Goal: Task Accomplishment & Management: Manage account settings

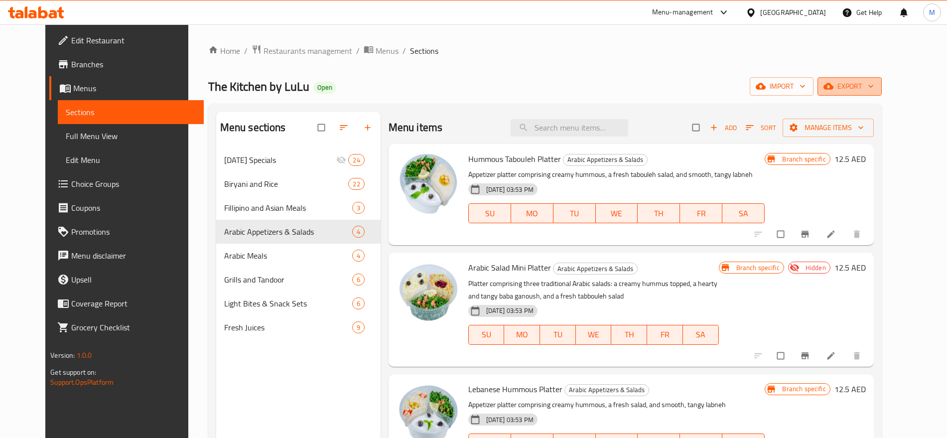
click at [874, 88] on span "export" at bounding box center [850, 86] width 48 height 12
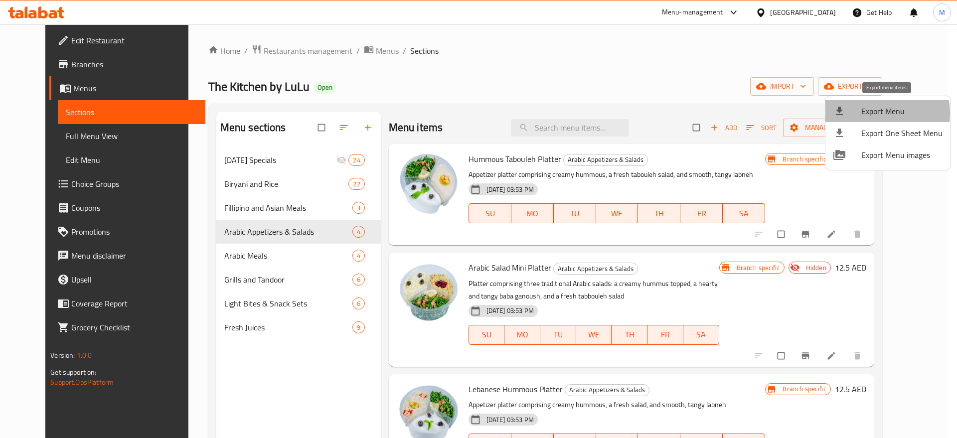
click at [872, 113] on span "Export Menu" at bounding box center [901, 111] width 81 height 12
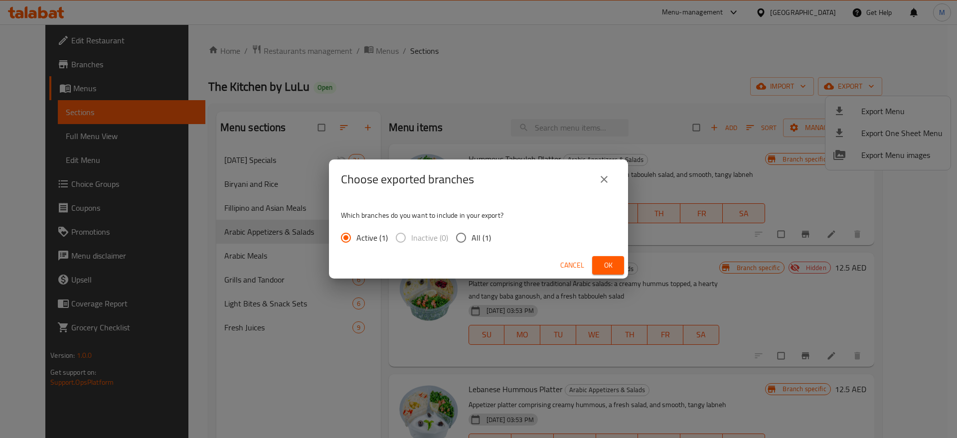
click at [481, 233] on span "All (1)" at bounding box center [480, 238] width 19 height 12
click at [471, 233] on input "All (1)" at bounding box center [460, 237] width 21 height 21
radio input "true"
click at [616, 268] on button "Ok" at bounding box center [608, 265] width 32 height 18
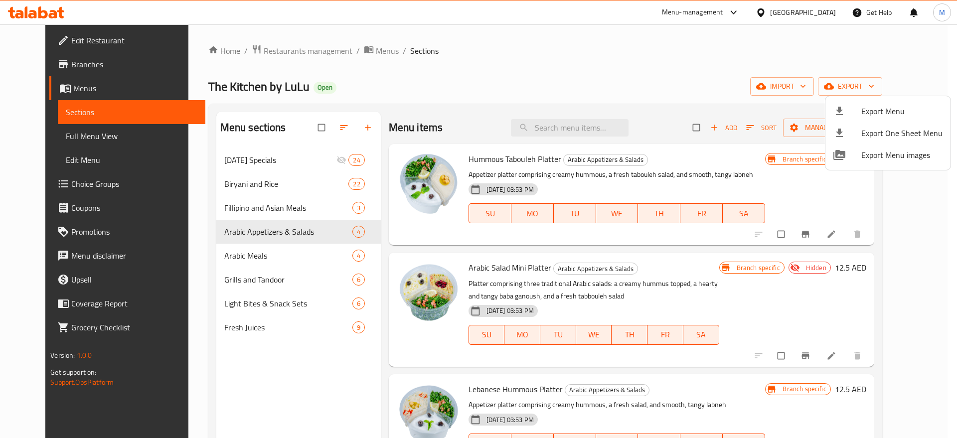
click at [272, 51] on div at bounding box center [478, 219] width 957 height 438
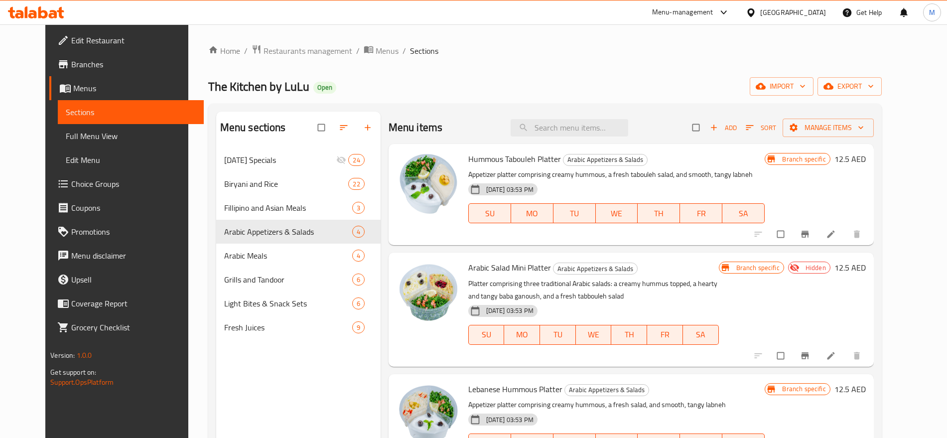
click at [272, 51] on span "Restaurants management" at bounding box center [308, 51] width 89 height 12
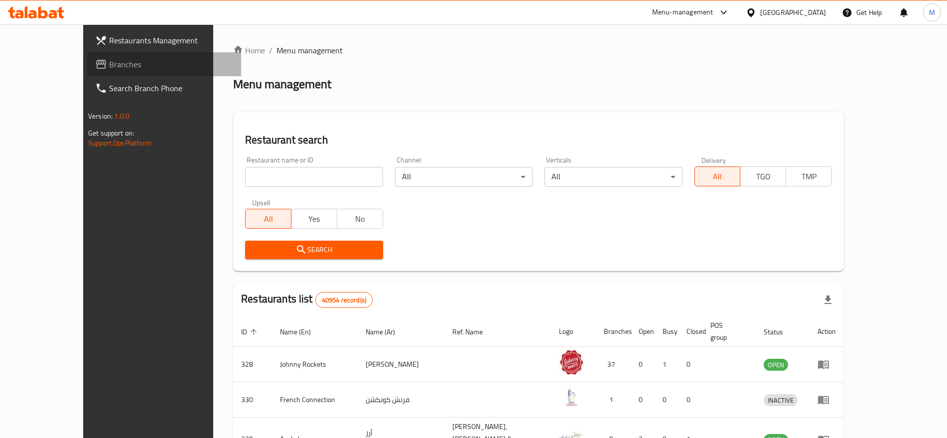
click at [109, 64] on span "Branches" at bounding box center [171, 64] width 124 height 12
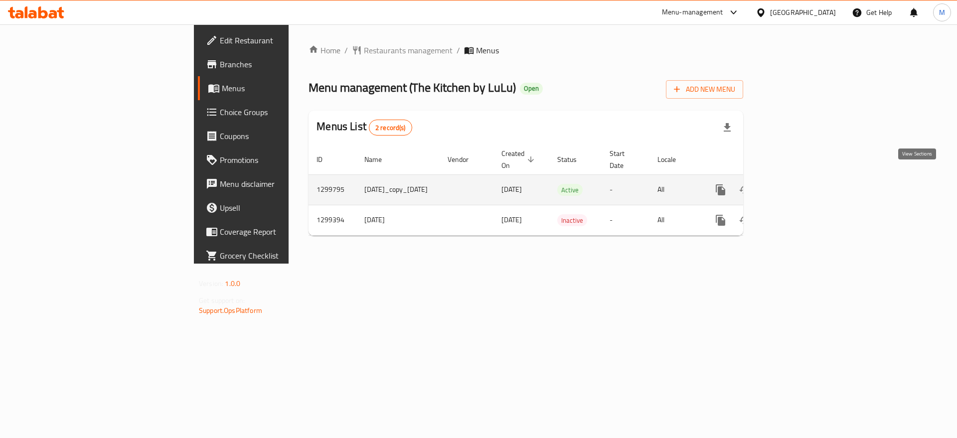
click at [798, 184] on icon "enhanced table" at bounding box center [792, 190] width 12 height 12
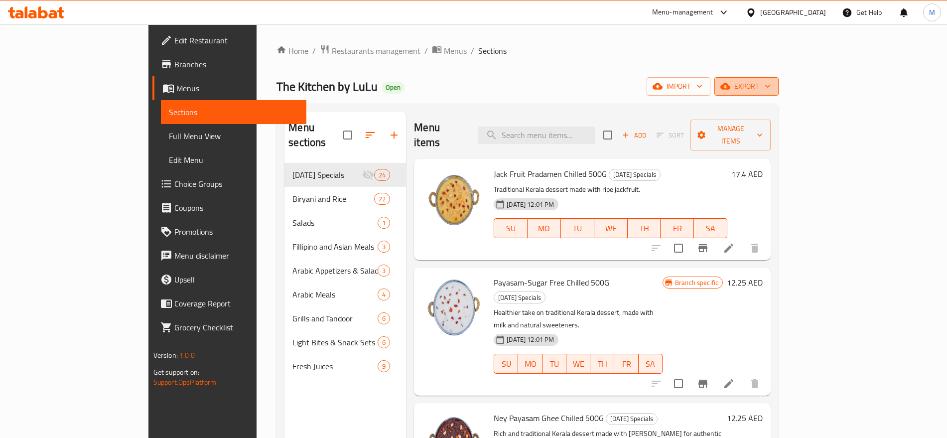
click at [779, 78] on button "export" at bounding box center [747, 86] width 64 height 18
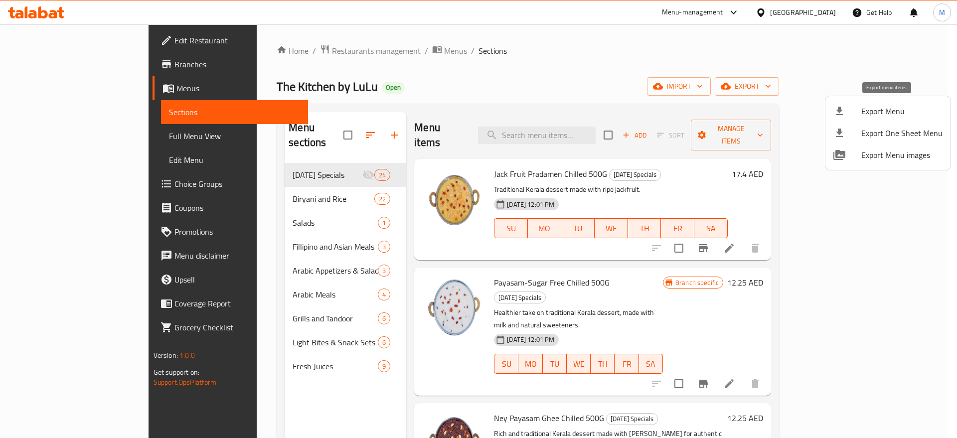
click at [866, 114] on span "Export Menu" at bounding box center [901, 111] width 81 height 12
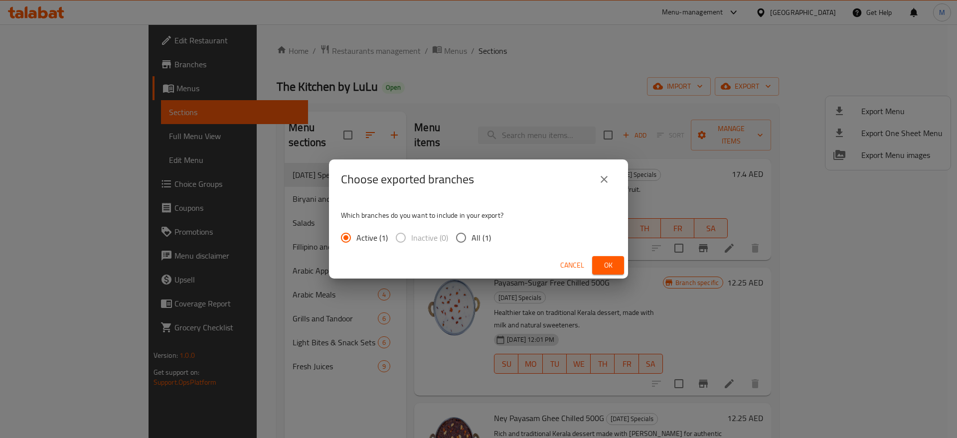
click at [476, 233] on span "All (1)" at bounding box center [480, 238] width 19 height 12
click at [471, 233] on input "All (1)" at bounding box center [460, 237] width 21 height 21
radio input "true"
click at [612, 267] on span "Ok" at bounding box center [608, 265] width 16 height 12
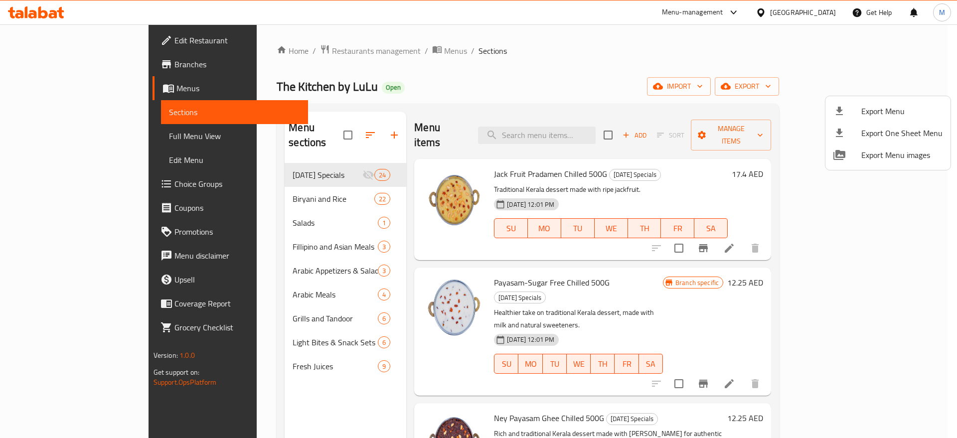
click at [292, 225] on div at bounding box center [478, 219] width 957 height 438
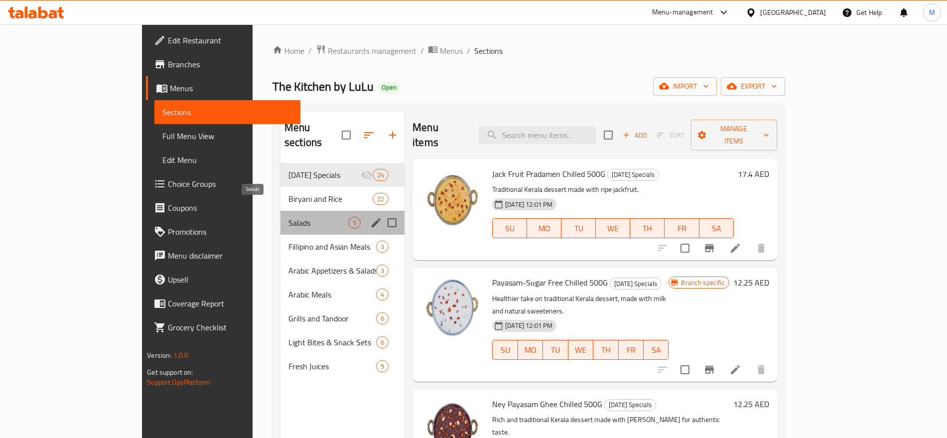
click at [306, 217] on span "Salads" at bounding box center [319, 223] width 60 height 12
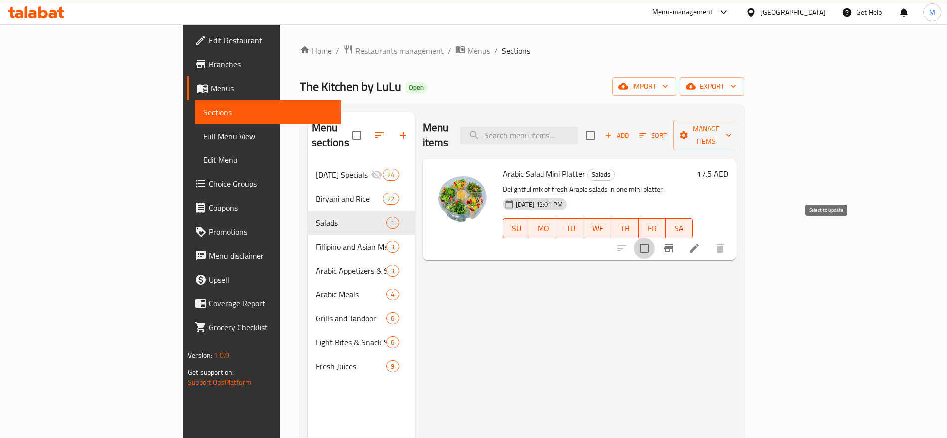
click at [655, 238] on input "checkbox" at bounding box center [644, 248] width 21 height 21
checkbox input "true"
click at [732, 132] on span "Manage items" at bounding box center [706, 135] width 51 height 25
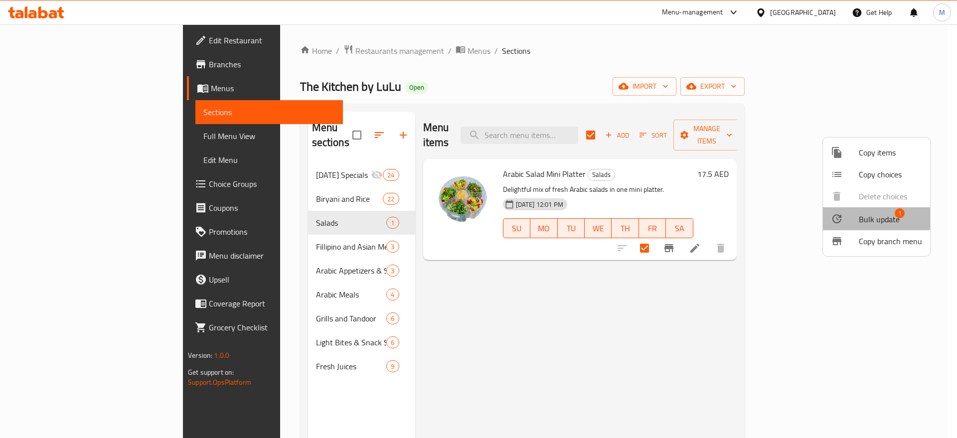
click at [849, 213] on div at bounding box center [845, 219] width 28 height 12
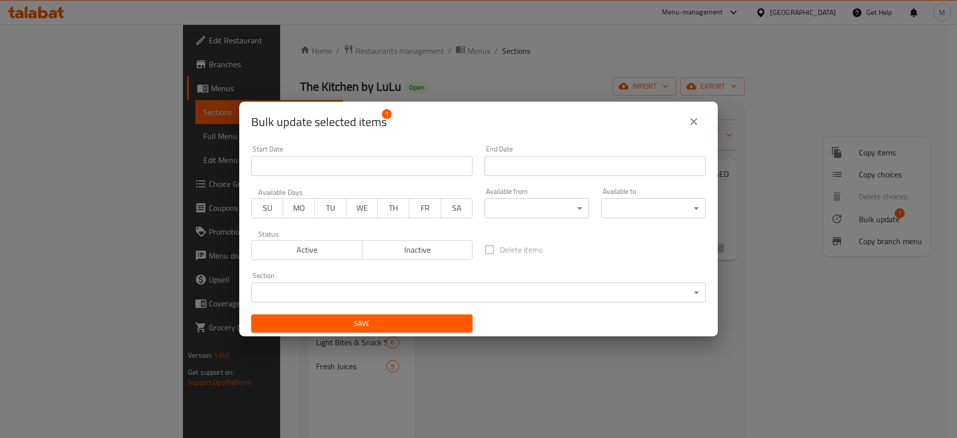
click at [622, 292] on body "​ Menu-management United Arab Emirates Get Help M Edit Restaurant Branches Menu…" at bounding box center [478, 231] width 957 height 414
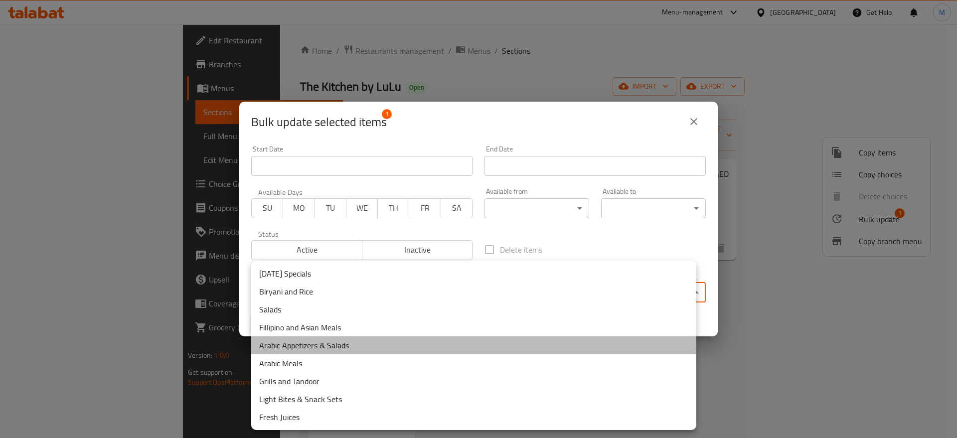
click at [459, 340] on li "Arabic Appetizers & Salads" at bounding box center [473, 345] width 445 height 18
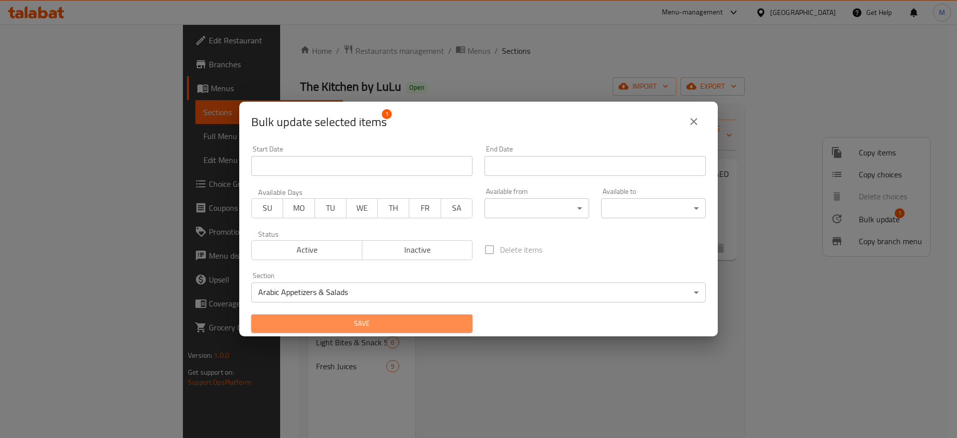
click at [457, 322] on span "Save" at bounding box center [361, 323] width 205 height 12
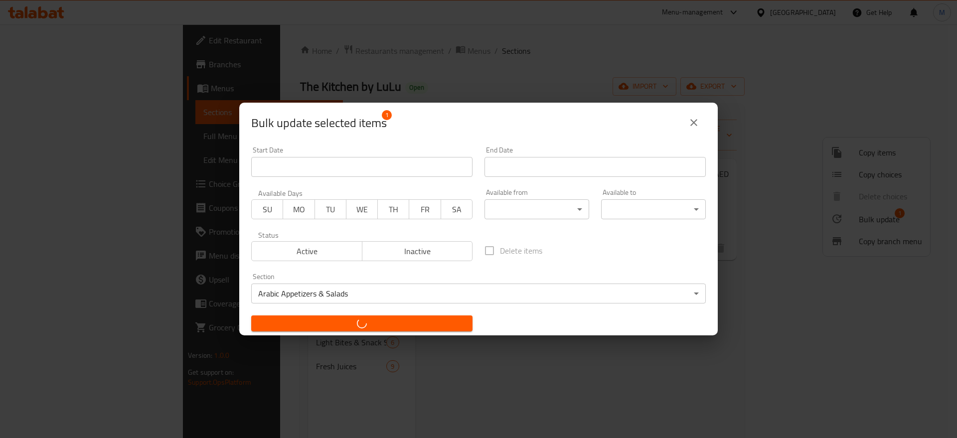
checkbox input "false"
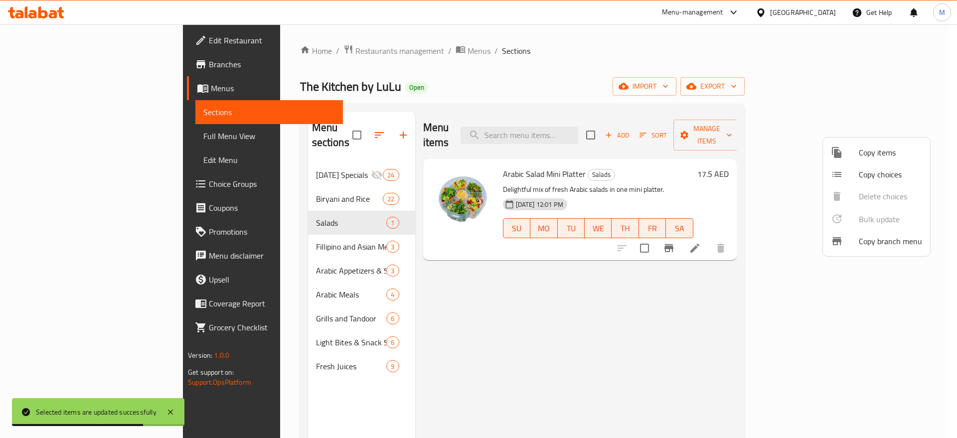
click at [323, 253] on div at bounding box center [478, 219] width 957 height 438
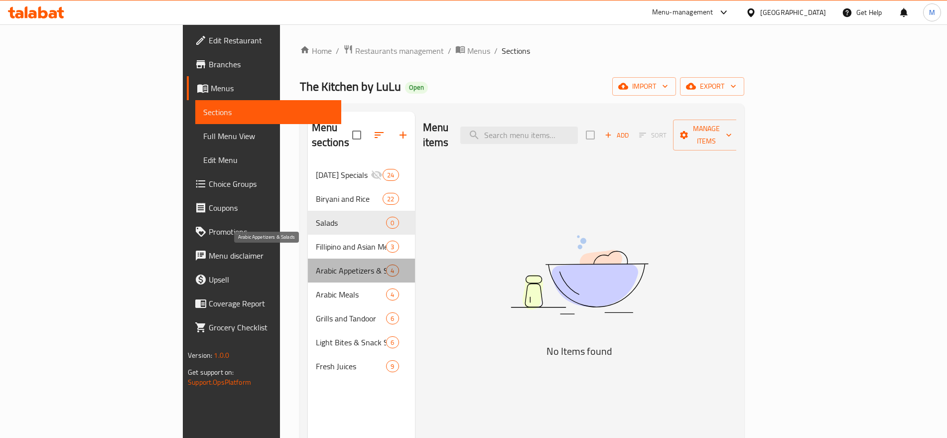
click at [323, 265] on span "Arabic Appetizers & Salads" at bounding box center [351, 271] width 71 height 12
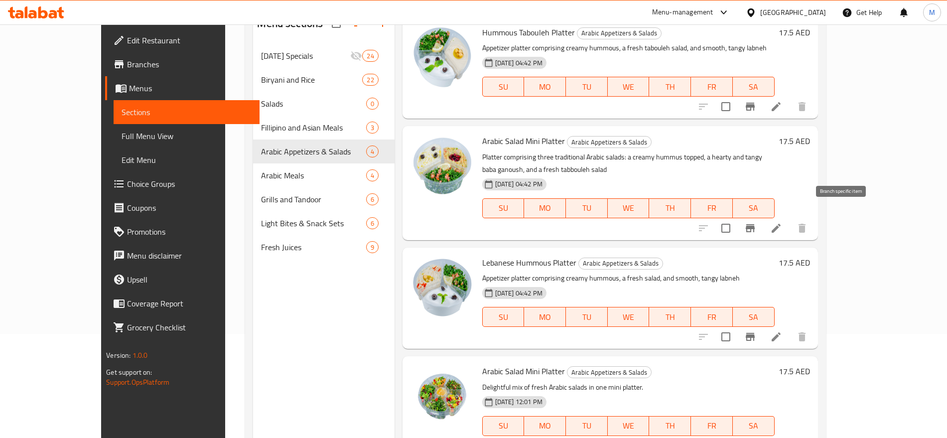
scroll to position [140, 0]
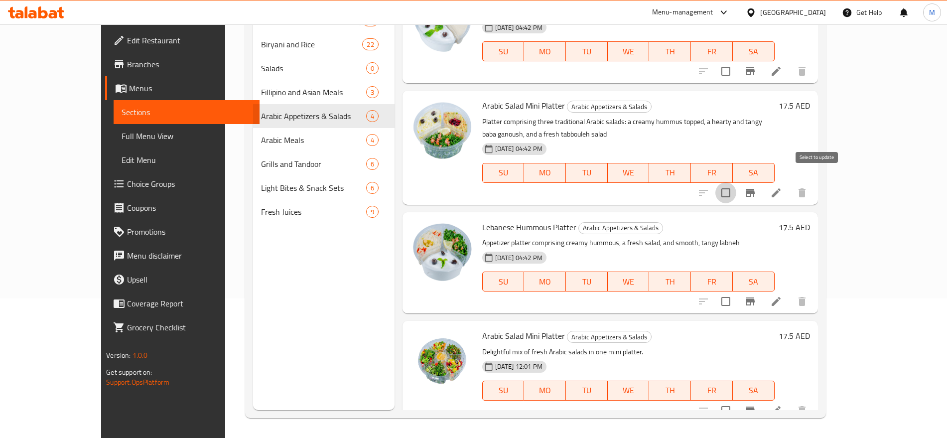
click at [737, 182] on input "checkbox" at bounding box center [726, 192] width 21 height 21
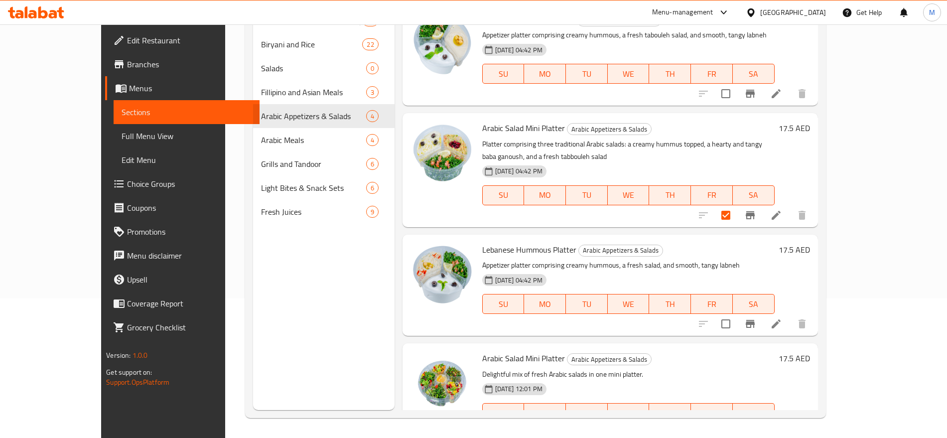
scroll to position [0, 0]
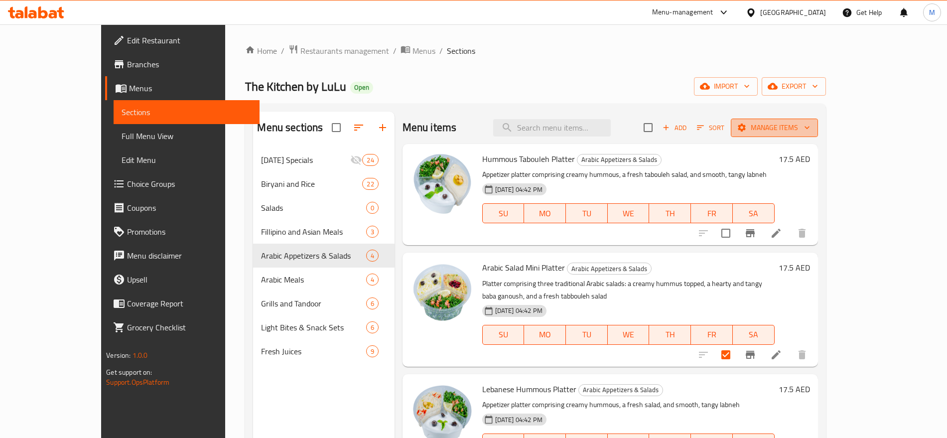
click at [818, 119] on button "Manage items" at bounding box center [774, 128] width 87 height 18
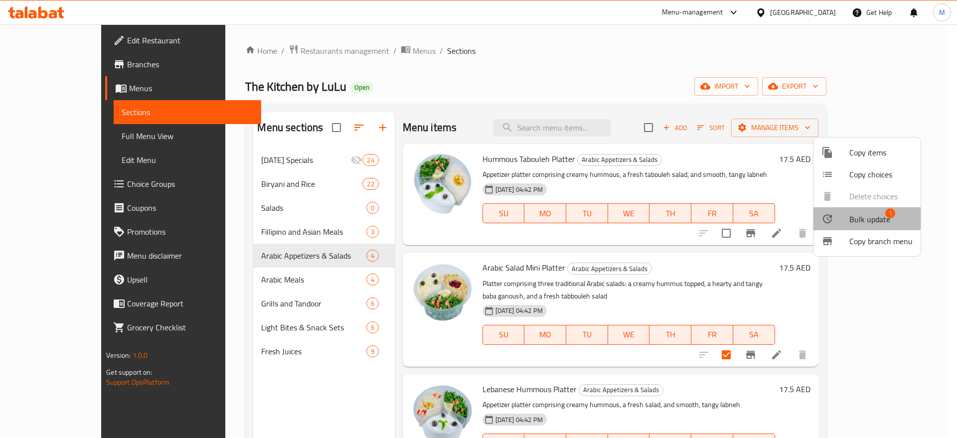
click at [852, 214] on span "Bulk update" at bounding box center [869, 219] width 41 height 12
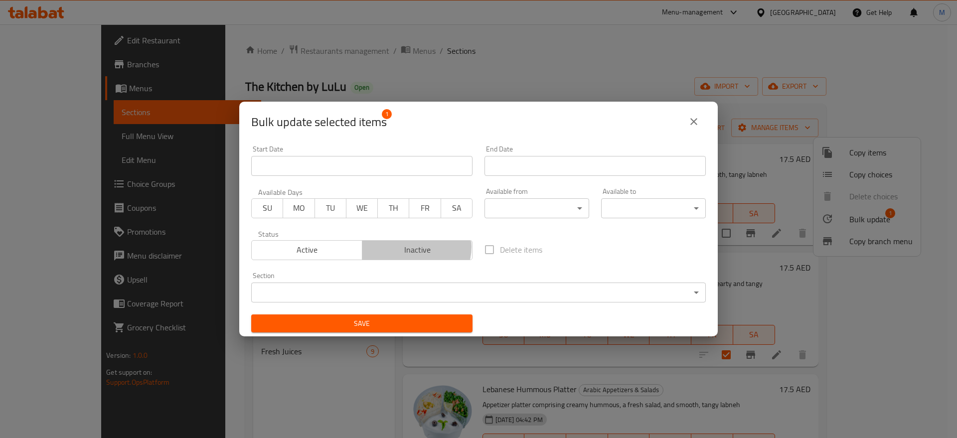
click at [412, 247] on span "Inactive" at bounding box center [417, 250] width 103 height 14
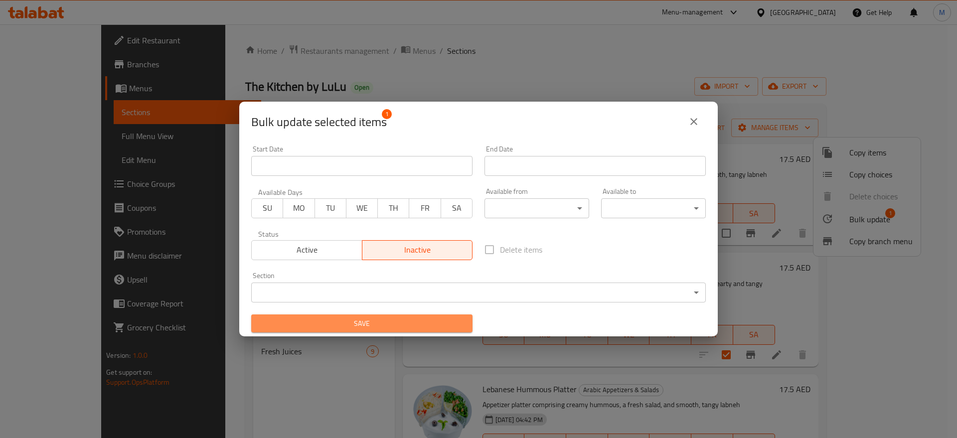
click at [392, 317] on span "Save" at bounding box center [361, 323] width 205 height 12
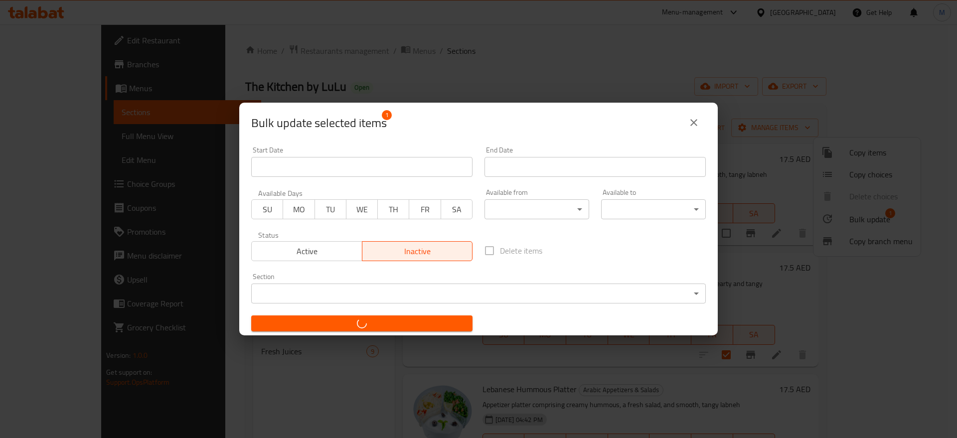
checkbox input "false"
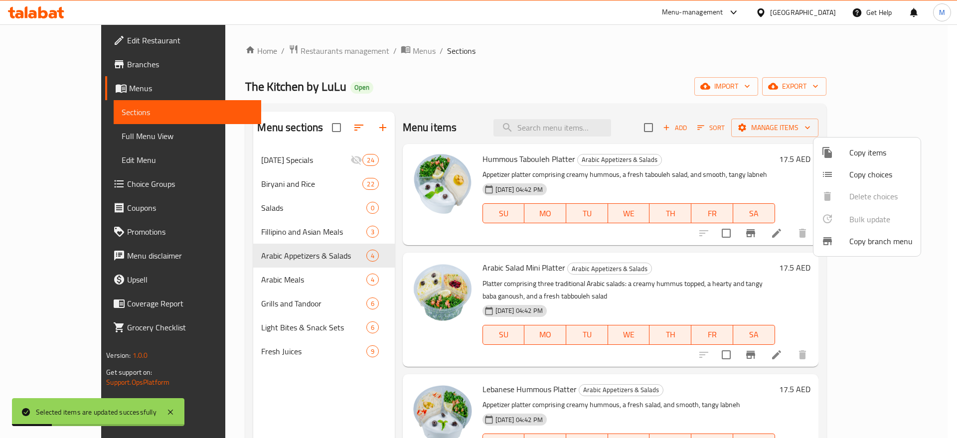
click at [333, 202] on div at bounding box center [478, 219] width 957 height 438
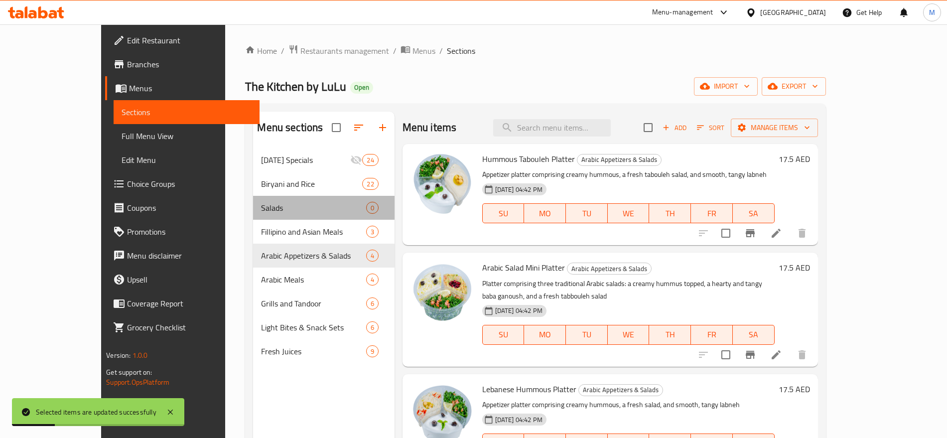
click at [333, 202] on span "Salads" at bounding box center [313, 208] width 105 height 12
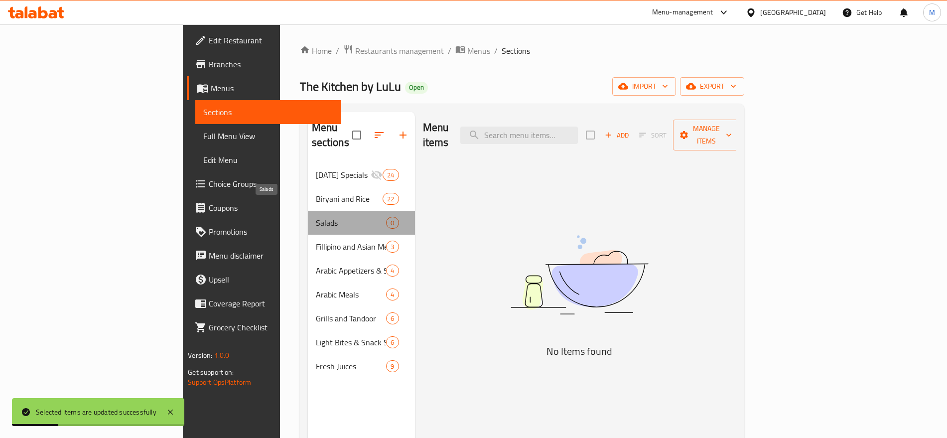
click at [333, 217] on span "Salads" at bounding box center [351, 223] width 71 height 12
click at [354, 211] on div "Salads 0" at bounding box center [361, 223] width 107 height 24
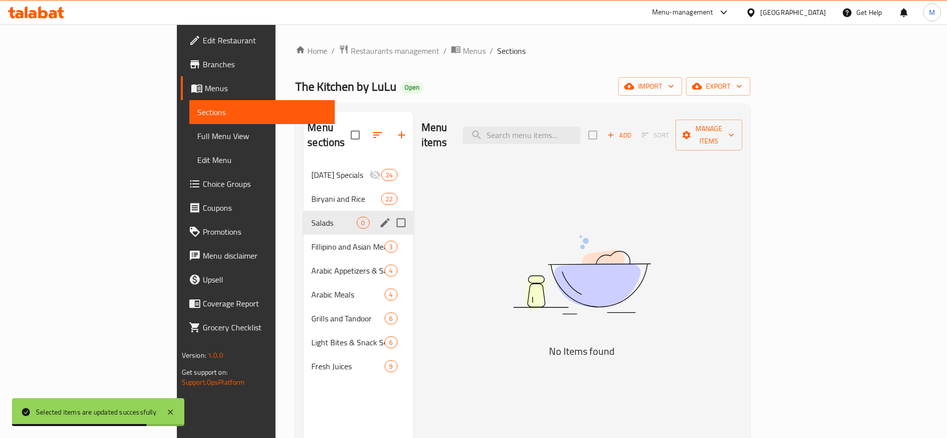
drag, startPoint x: 361, startPoint y: 207, endPoint x: 354, endPoint y: 207, distance: 7.5
click at [354, 211] on div "Salads 0" at bounding box center [358, 223] width 110 height 24
click at [391, 212] on input "Menu sections" at bounding box center [401, 222] width 21 height 21
checkbox input "true"
click at [379, 217] on icon "edit" at bounding box center [385, 223] width 12 height 12
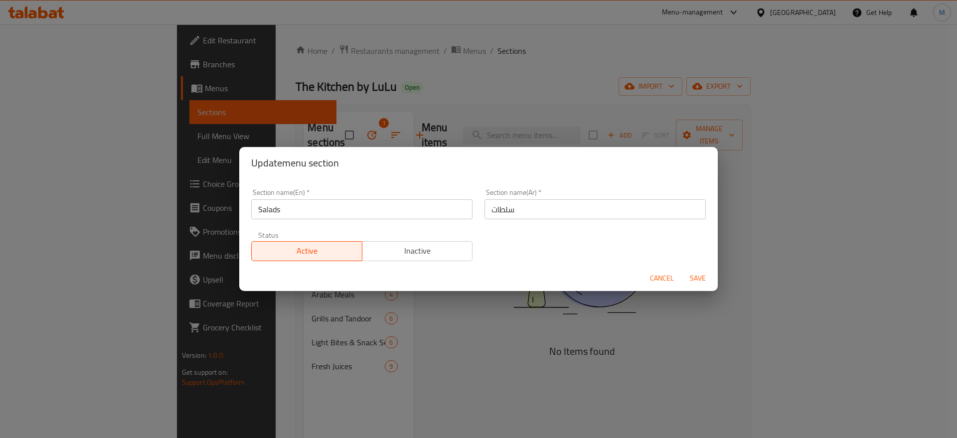
click at [380, 240] on div "Active Inactive" at bounding box center [361, 246] width 221 height 30
click at [386, 245] on span "Inactive" at bounding box center [417, 251] width 103 height 14
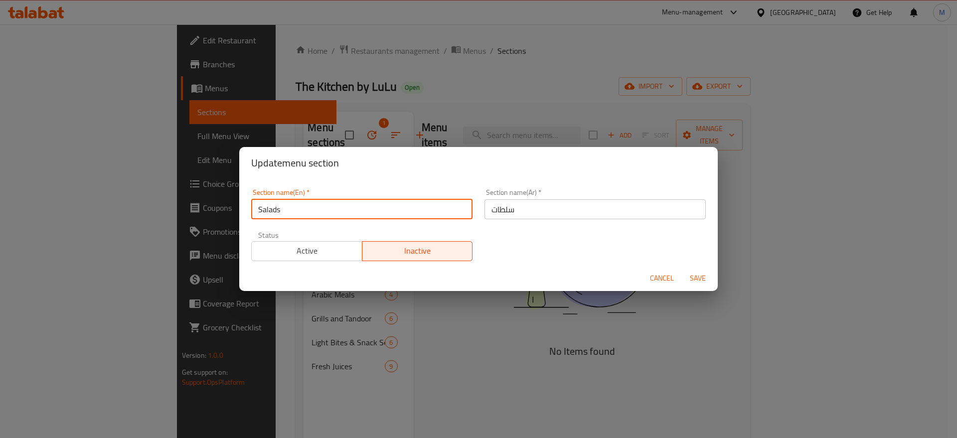
click at [344, 213] on input "Salads" at bounding box center [361, 209] width 221 height 20
type input "Delete"
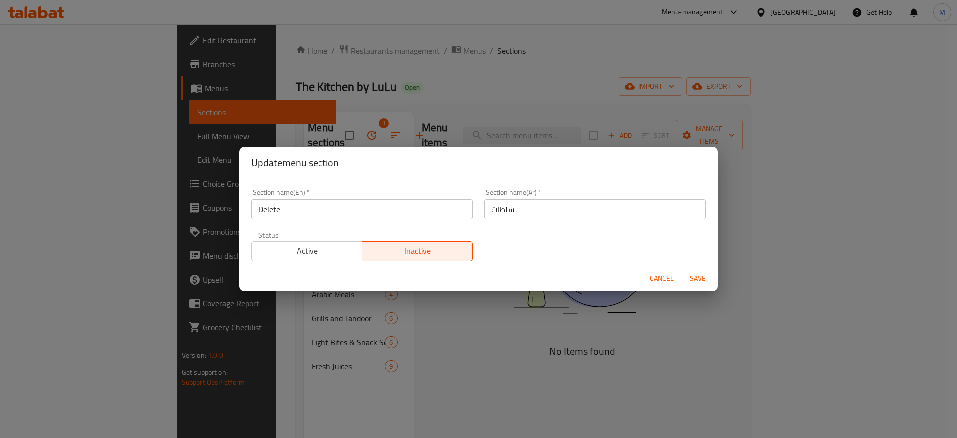
click at [714, 280] on div "Cancel Save" at bounding box center [478, 278] width 478 height 26
click at [706, 280] on span "Save" at bounding box center [698, 278] width 24 height 12
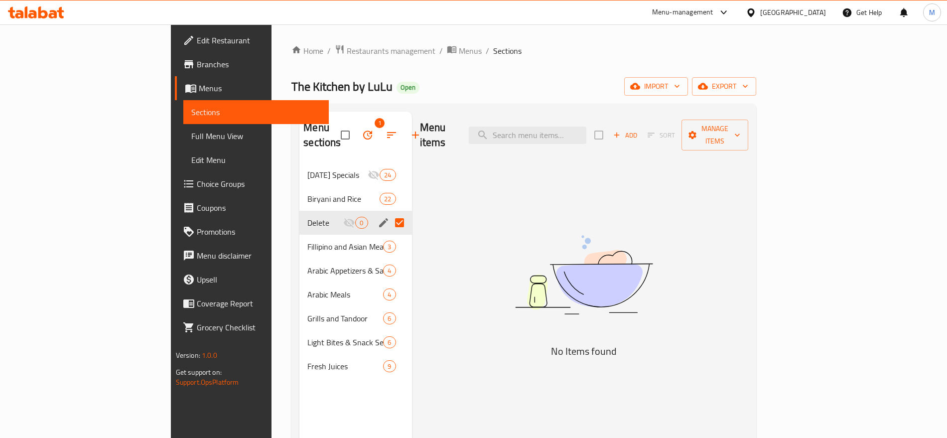
click at [429, 246] on div "Menu items Add Sort Manage items No Items found" at bounding box center [580, 331] width 337 height 438
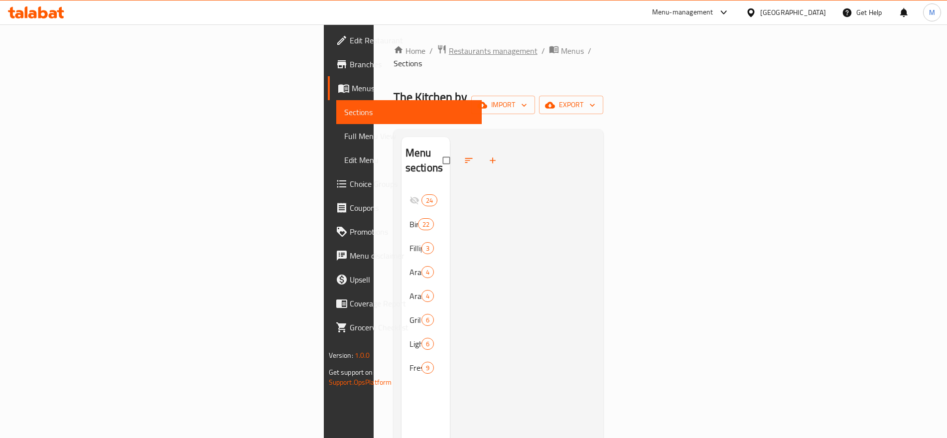
click at [449, 50] on span "Restaurants management" at bounding box center [493, 51] width 89 height 12
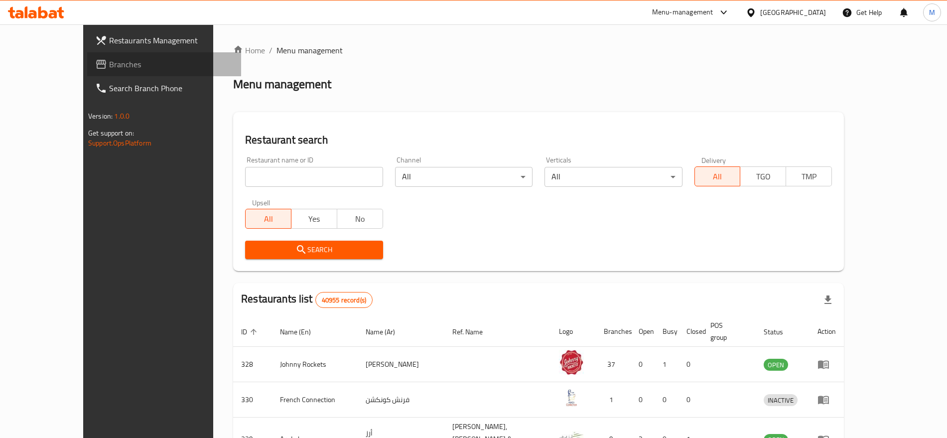
click at [109, 63] on span "Branches" at bounding box center [171, 64] width 124 height 12
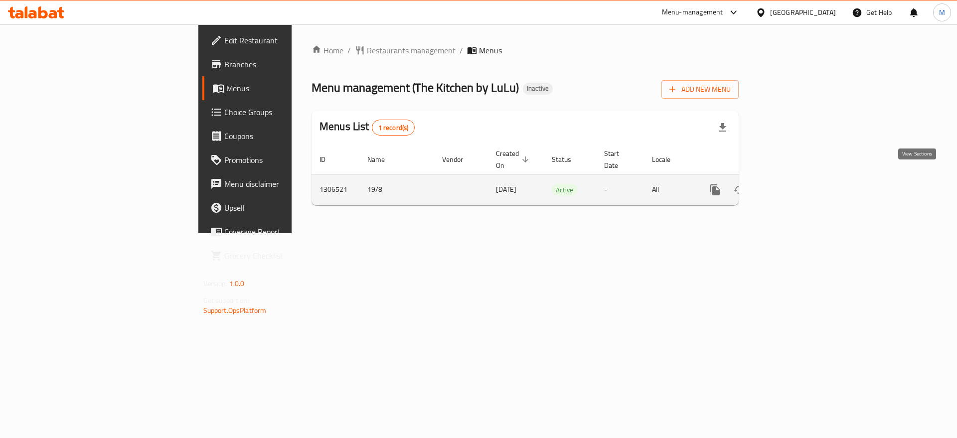
click at [793, 184] on icon "enhanced table" at bounding box center [787, 190] width 12 height 12
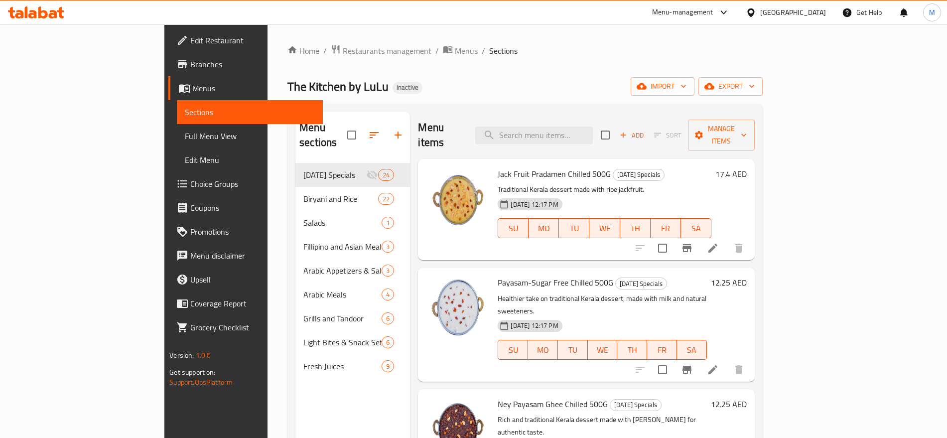
click at [678, 95] on div "The Kitchen by LuLu Inactive import export" at bounding box center [525, 86] width 475 height 18
click at [755, 84] on span "export" at bounding box center [731, 86] width 48 height 12
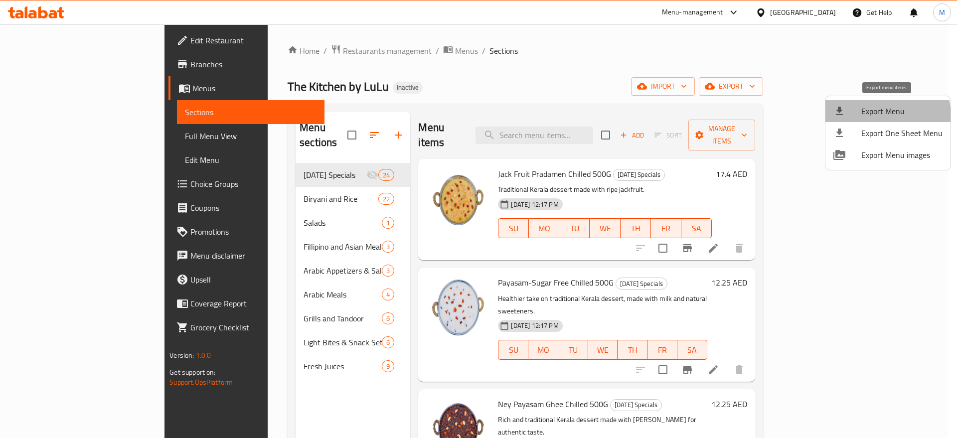
click at [876, 117] on span "Export Menu" at bounding box center [901, 111] width 81 height 12
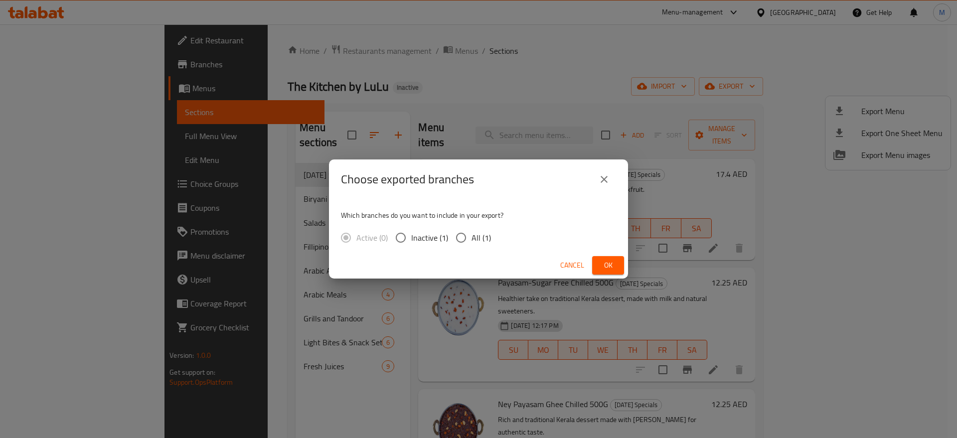
click at [485, 233] on span "All (1)" at bounding box center [480, 238] width 19 height 12
click at [471, 233] on input "All (1)" at bounding box center [460, 237] width 21 height 21
radio input "true"
click at [606, 261] on span "Ok" at bounding box center [608, 265] width 16 height 12
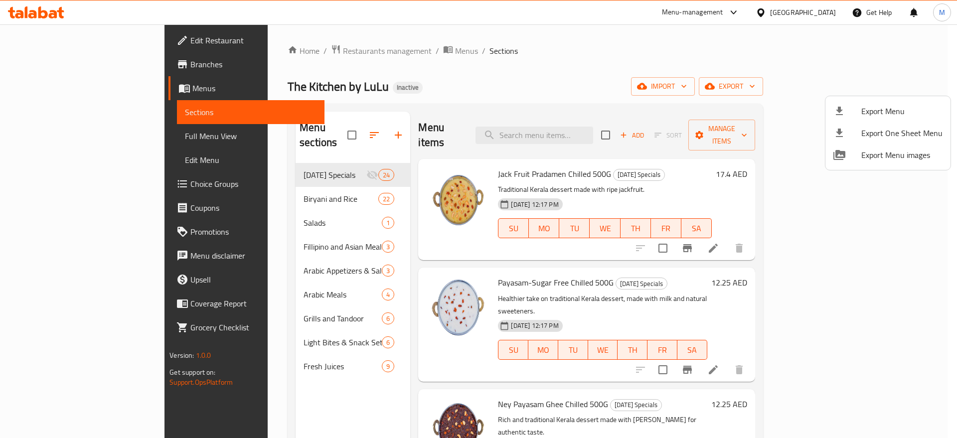
click at [337, 209] on div at bounding box center [478, 219] width 957 height 438
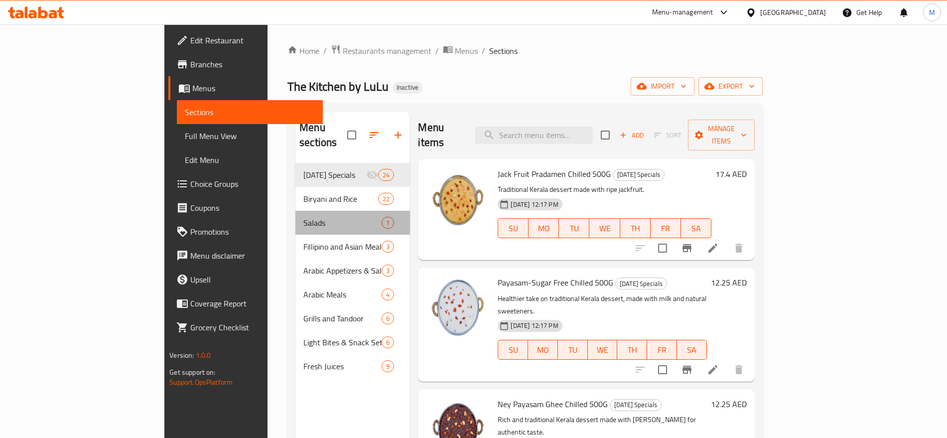
click at [337, 217] on span "Salads" at bounding box center [342, 223] width 78 height 12
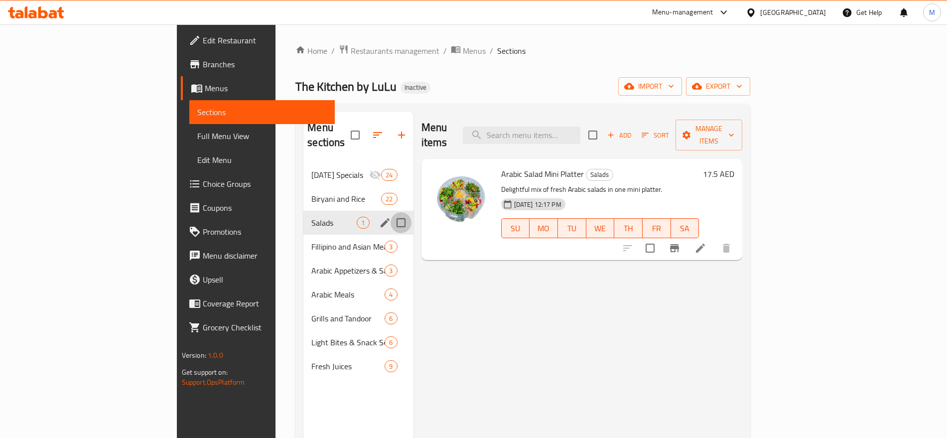
click at [391, 212] on input "Menu sections" at bounding box center [401, 222] width 21 height 21
checkbox input "true"
click at [379, 217] on icon "edit" at bounding box center [385, 223] width 12 height 12
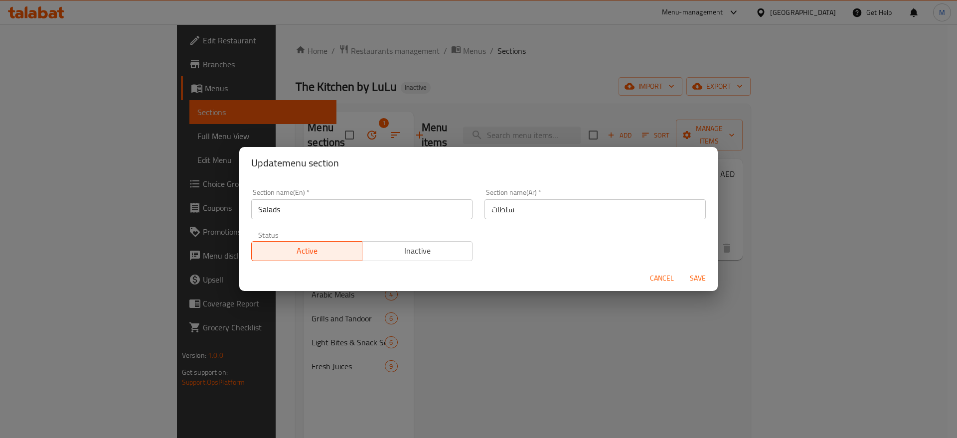
click at [319, 215] on input "Salads" at bounding box center [361, 209] width 221 height 20
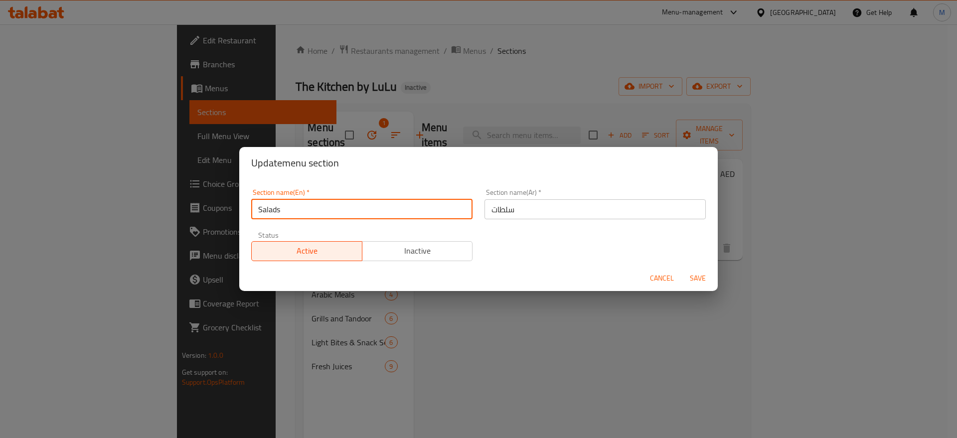
click at [319, 215] on input "Salads" at bounding box center [361, 209] width 221 height 20
type input "Delete"
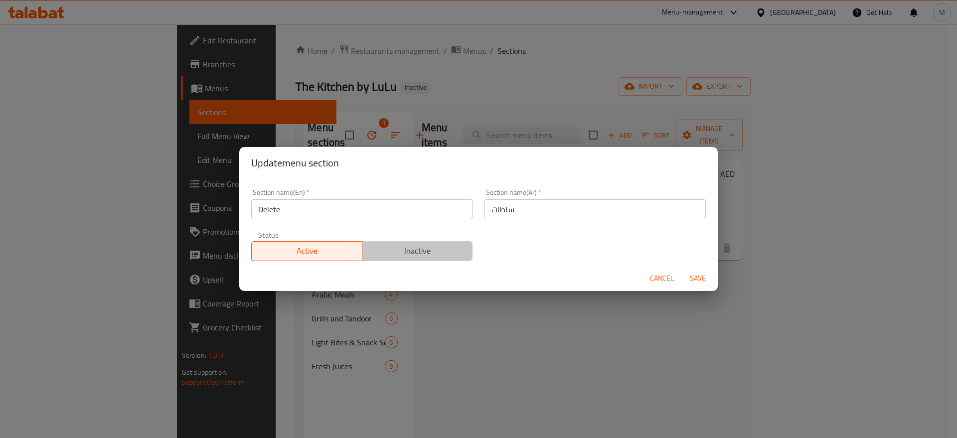
click at [429, 256] on span "Inactive" at bounding box center [417, 251] width 103 height 14
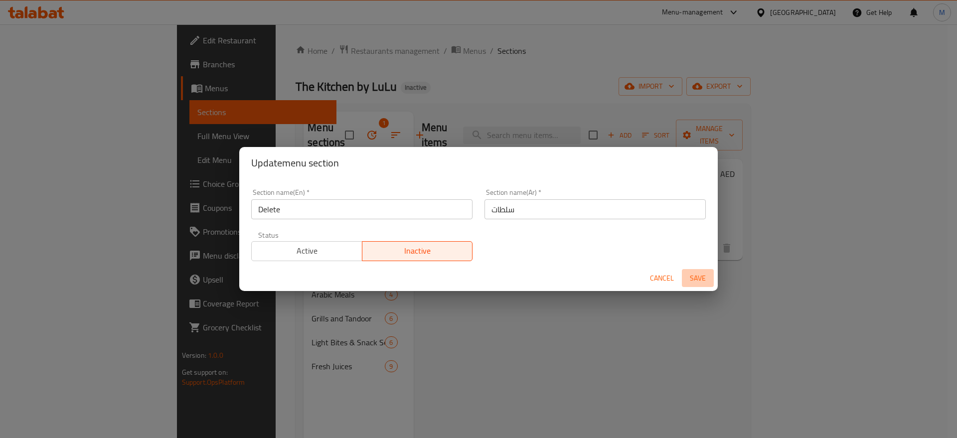
click at [698, 272] on span "Save" at bounding box center [698, 278] width 24 height 12
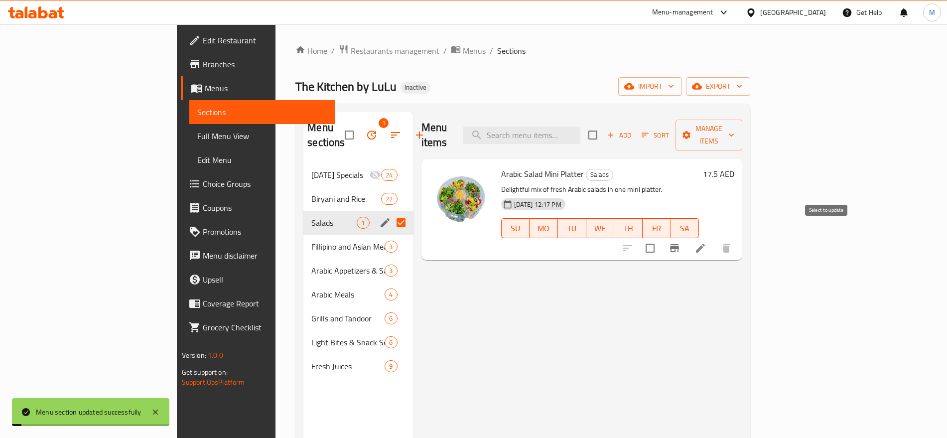
click at [661, 238] on input "checkbox" at bounding box center [650, 248] width 21 height 21
checkbox input "true"
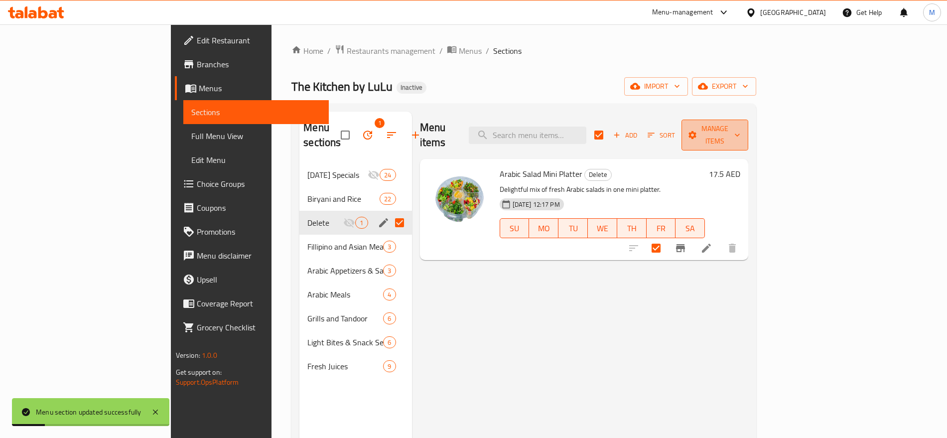
click at [741, 123] on span "Manage items" at bounding box center [715, 135] width 51 height 25
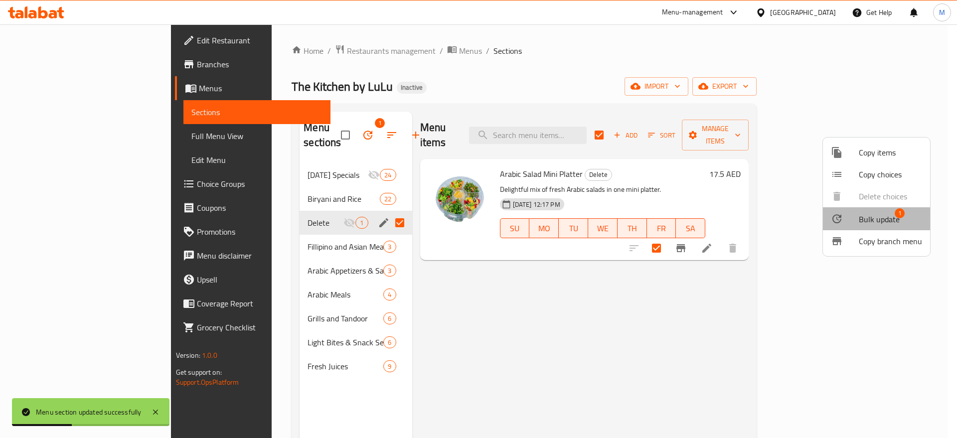
click at [857, 209] on li "Bulk update 1" at bounding box center [876, 218] width 107 height 23
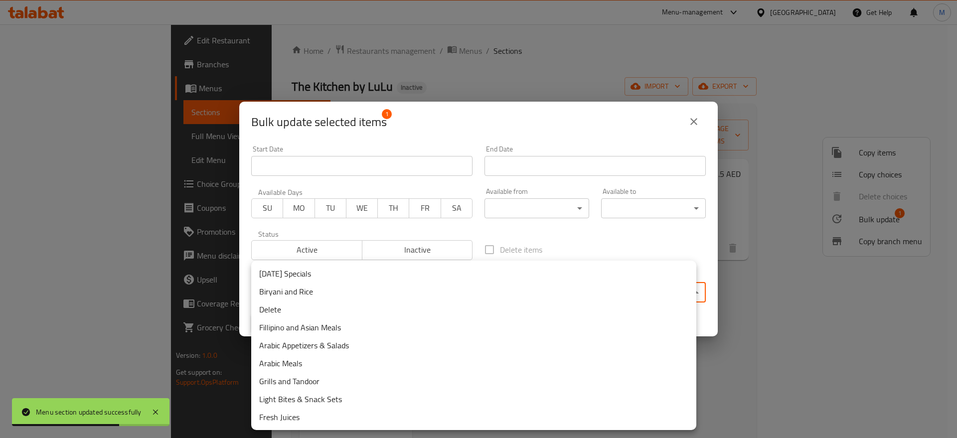
click at [422, 292] on body "Menu section updated successfully ​ Menu-management United Arab Emirates Get He…" at bounding box center [478, 231] width 957 height 414
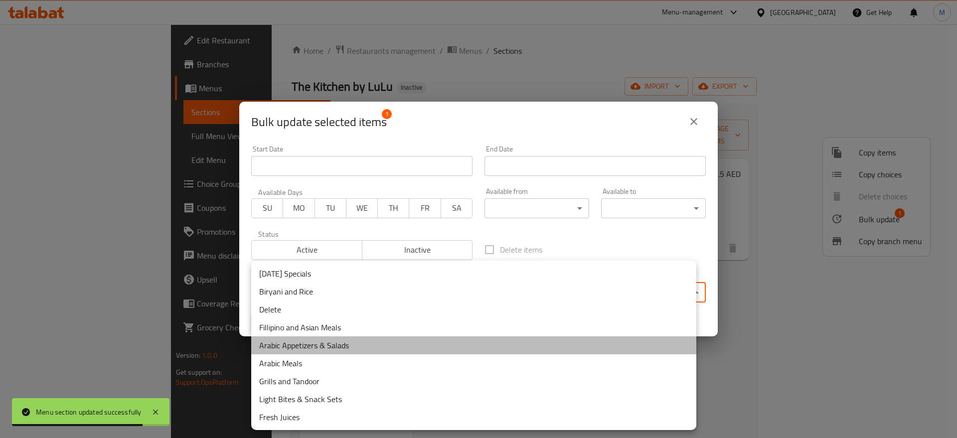
click at [398, 342] on li "Arabic Appetizers & Salads" at bounding box center [473, 345] width 445 height 18
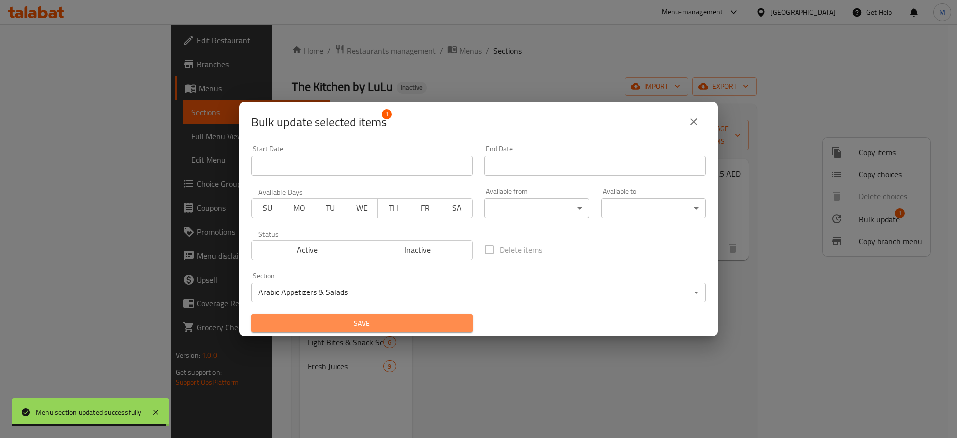
click at [410, 322] on span "Save" at bounding box center [361, 323] width 205 height 12
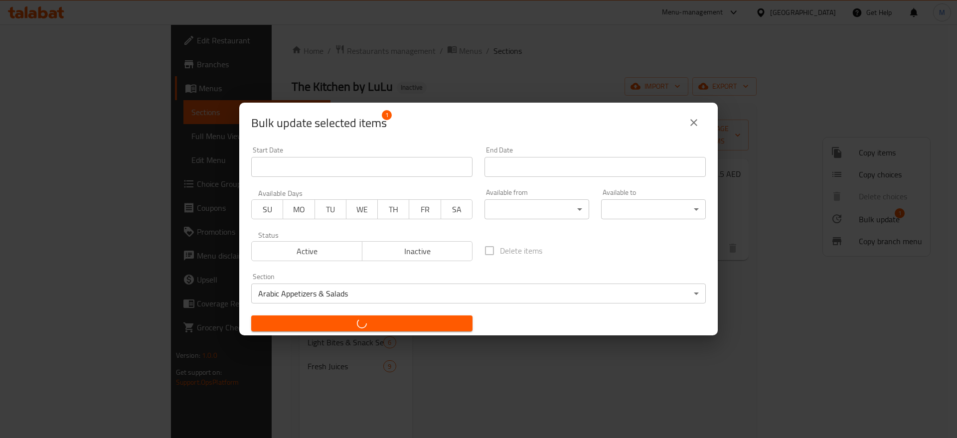
checkbox input "false"
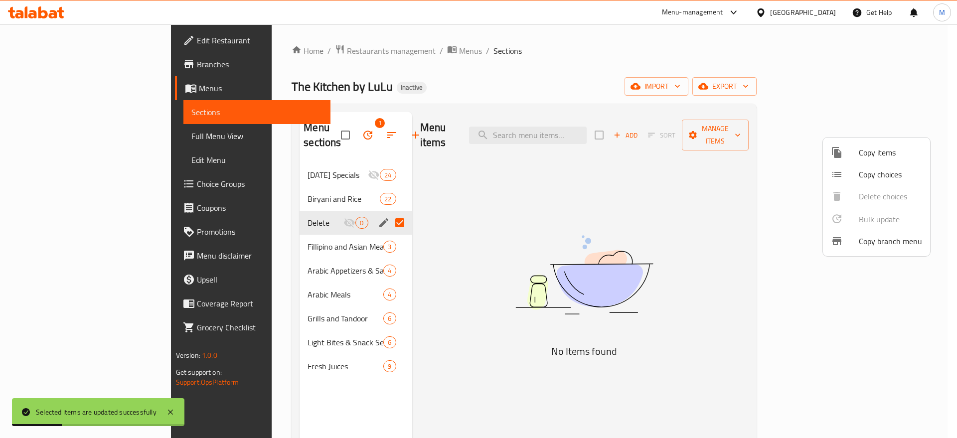
click at [323, 253] on div at bounding box center [478, 219] width 957 height 438
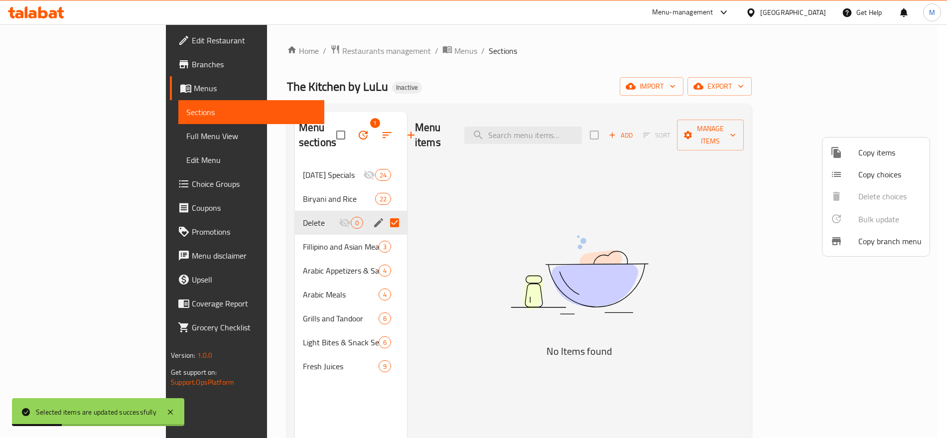
click at [323, 265] on span "Arabic Appetizers & Salads" at bounding box center [341, 271] width 76 height 12
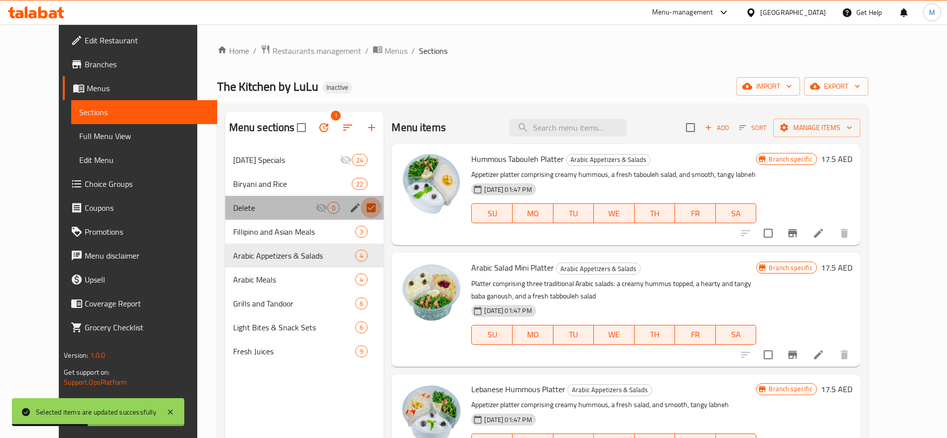
click at [361, 206] on input "Menu sections" at bounding box center [371, 207] width 21 height 21
checkbox input "false"
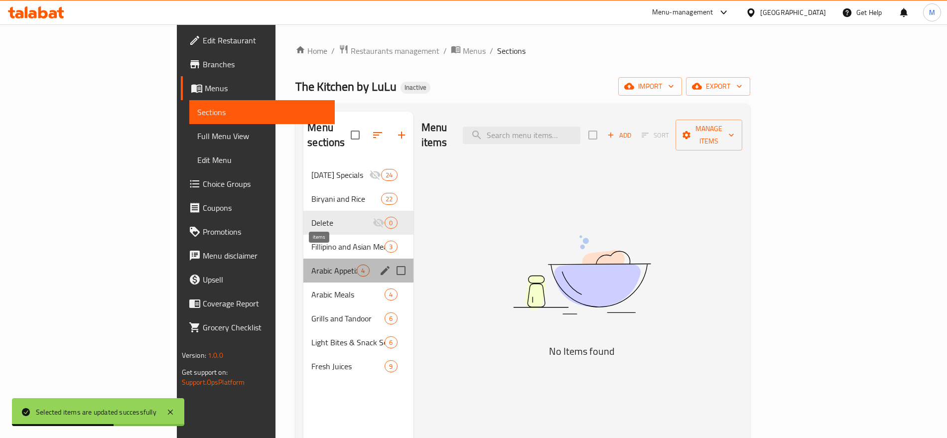
click at [357, 266] on span "4" at bounding box center [362, 270] width 11 height 9
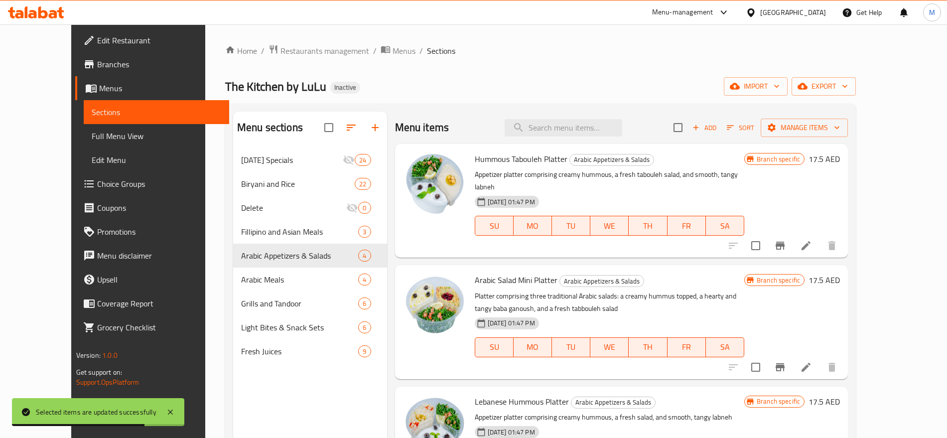
scroll to position [35, 0]
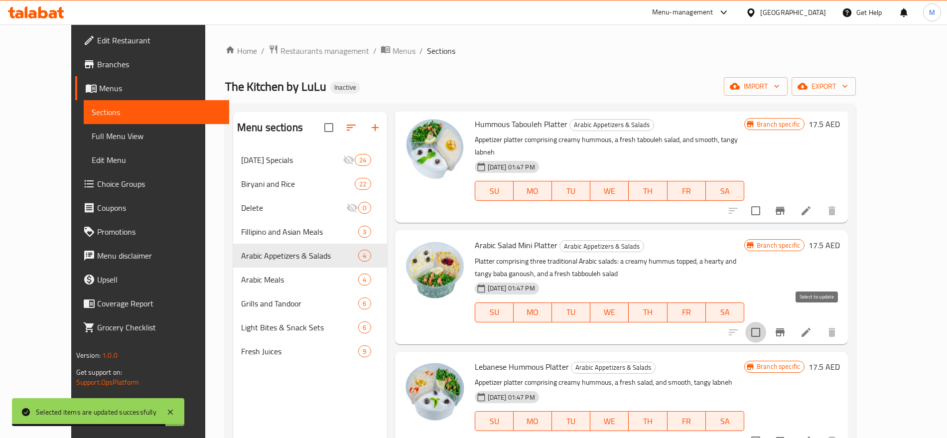
click at [766, 322] on input "checkbox" at bounding box center [756, 332] width 21 height 21
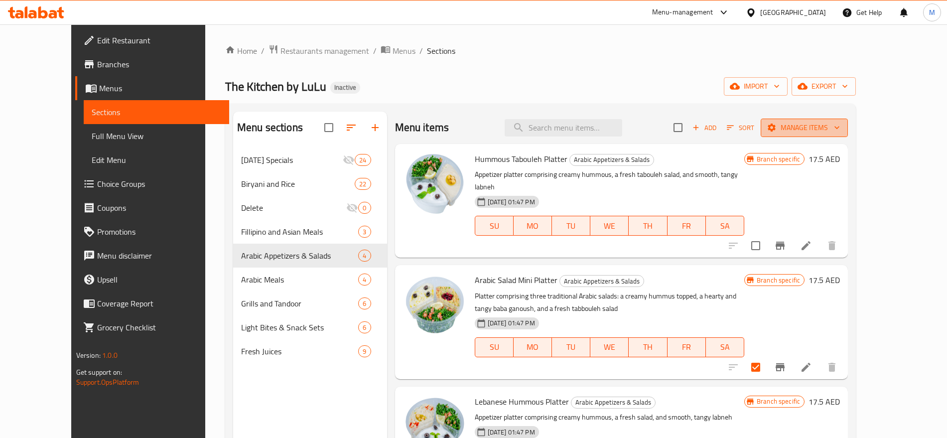
click at [840, 133] on span "Manage items" at bounding box center [804, 128] width 71 height 12
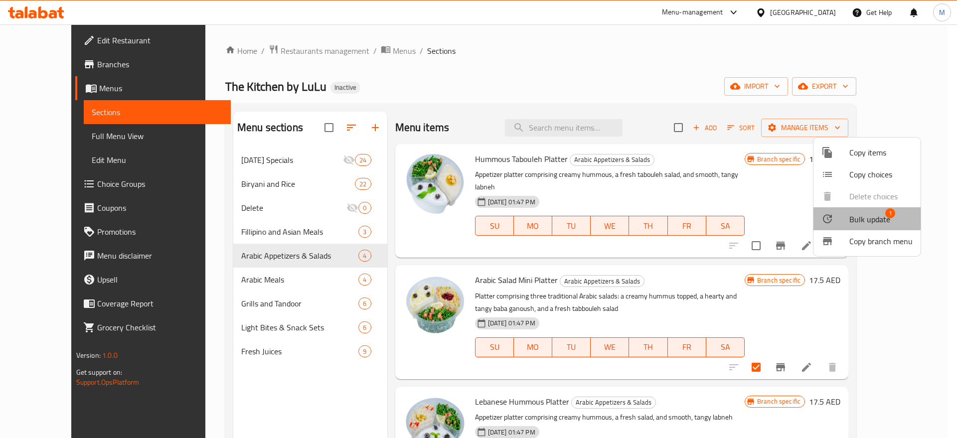
click at [861, 218] on span "Bulk update" at bounding box center [869, 219] width 41 height 12
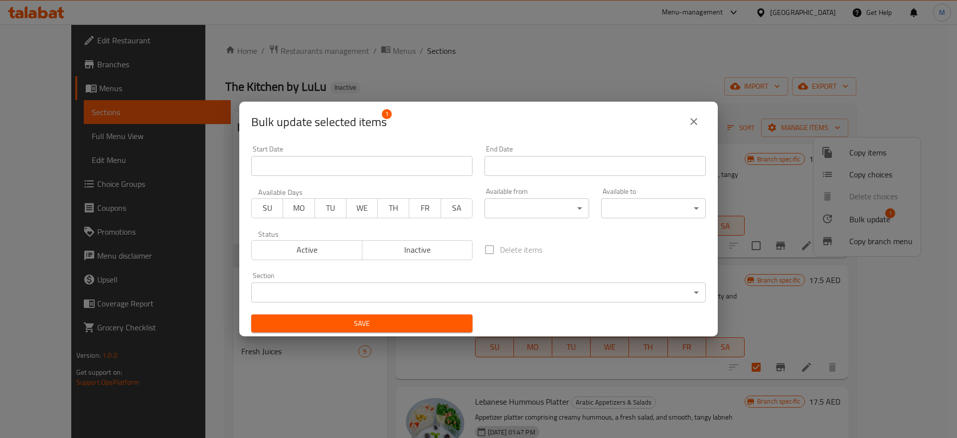
click at [432, 238] on div "Active Inactive" at bounding box center [361, 245] width 221 height 30
click at [427, 246] on span "Inactive" at bounding box center [417, 250] width 103 height 14
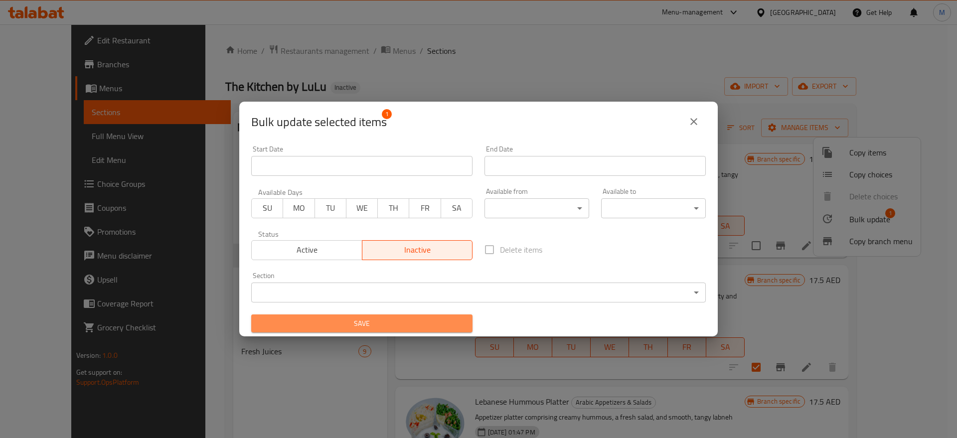
click at [394, 320] on span "Save" at bounding box center [361, 323] width 205 height 12
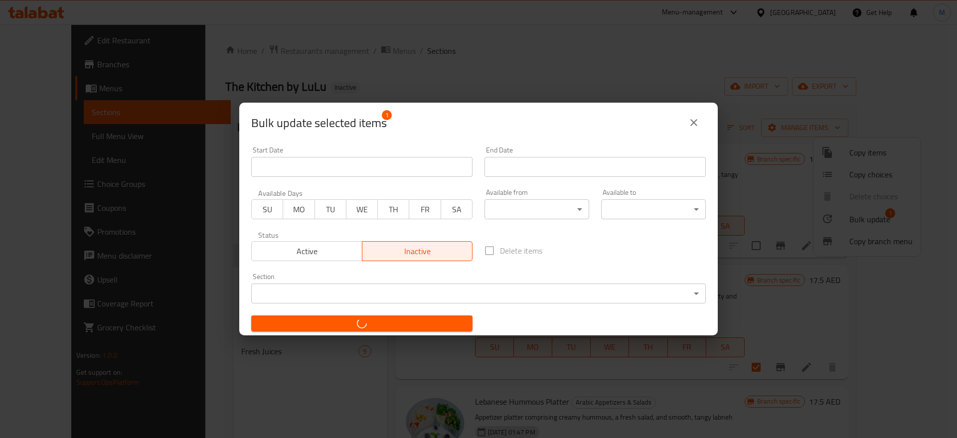
checkbox input "false"
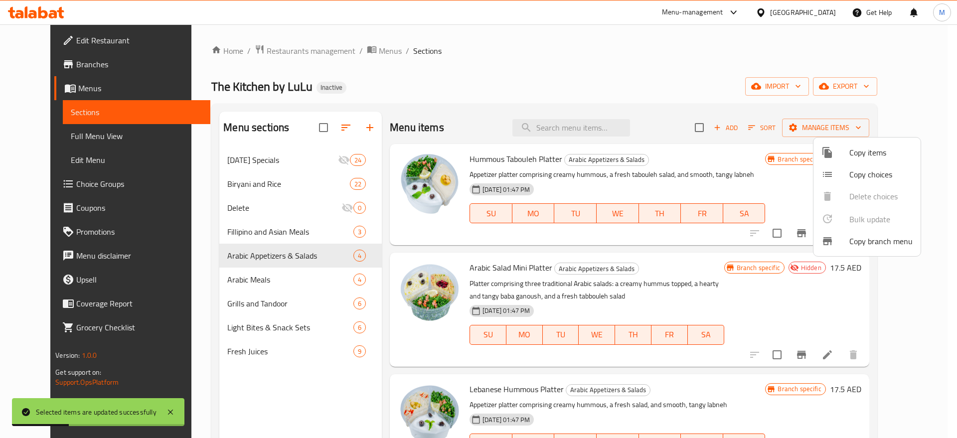
click at [490, 281] on div at bounding box center [478, 219] width 957 height 438
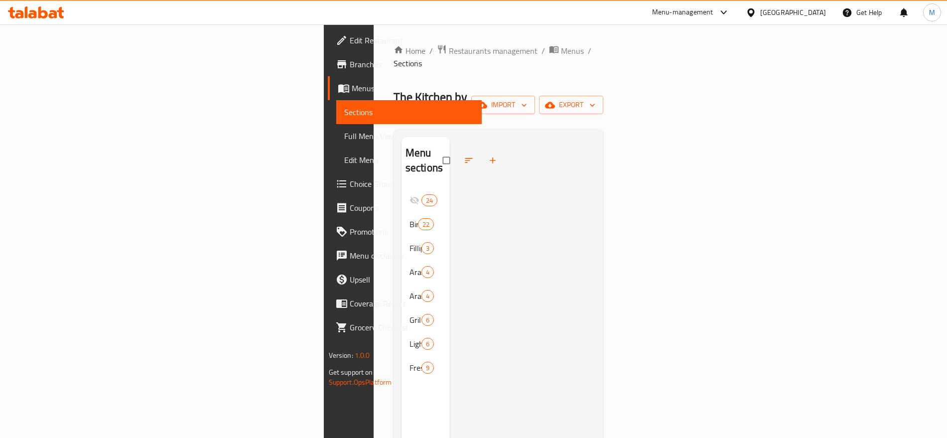
click at [551, 255] on div at bounding box center [523, 356] width 146 height 438
click at [603, 96] on button "export" at bounding box center [571, 105] width 64 height 18
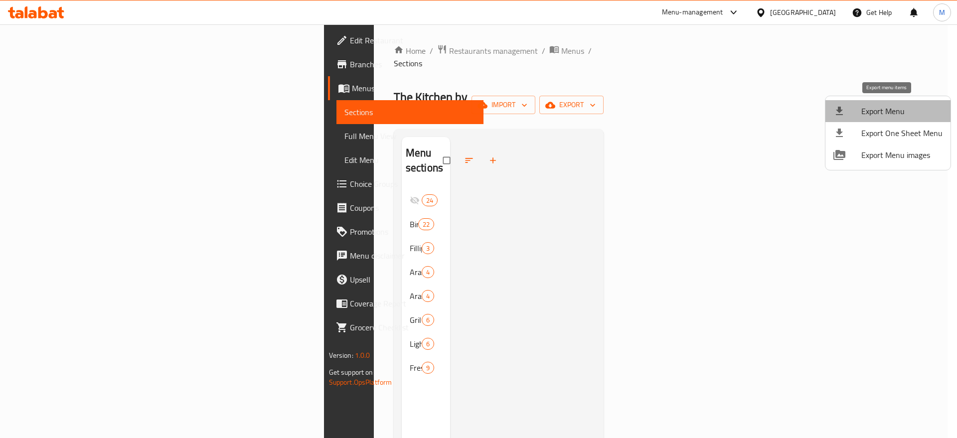
click at [890, 105] on span "Export Menu" at bounding box center [901, 111] width 81 height 12
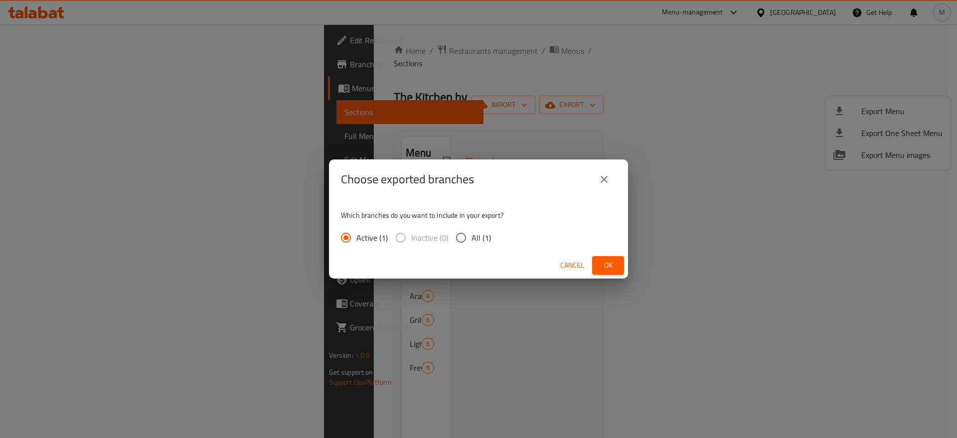
click at [481, 236] on span "All (1)" at bounding box center [480, 238] width 19 height 12
click at [471, 236] on input "All (1)" at bounding box center [460, 237] width 21 height 21
radio input "true"
click at [609, 259] on span "Ok" at bounding box center [608, 265] width 16 height 12
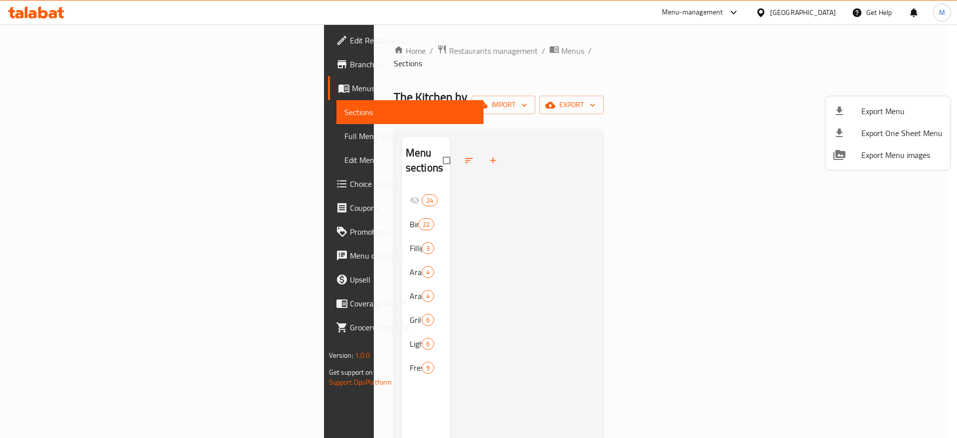
click at [284, 48] on div at bounding box center [478, 219] width 957 height 438
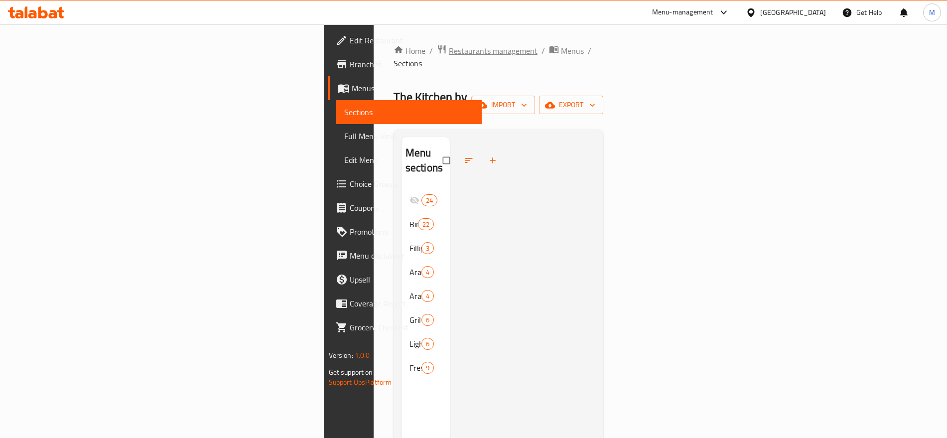
click at [449, 48] on span "Restaurants management" at bounding box center [493, 51] width 89 height 12
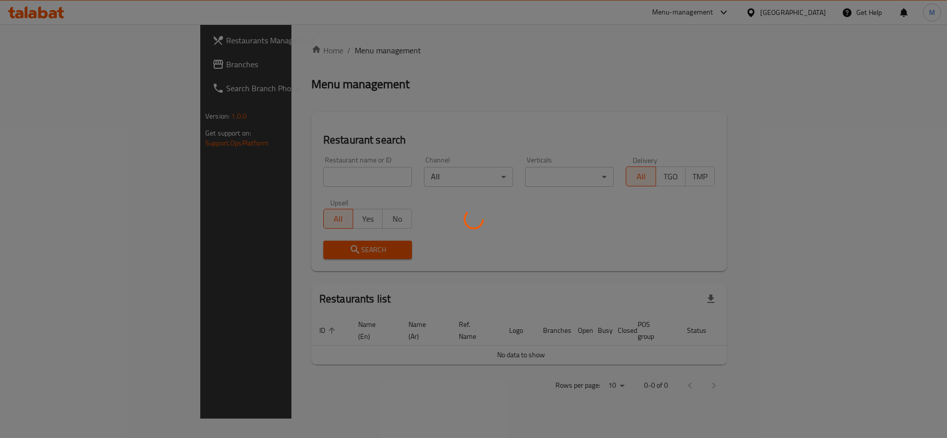
click at [284, 48] on div at bounding box center [473, 219] width 947 height 438
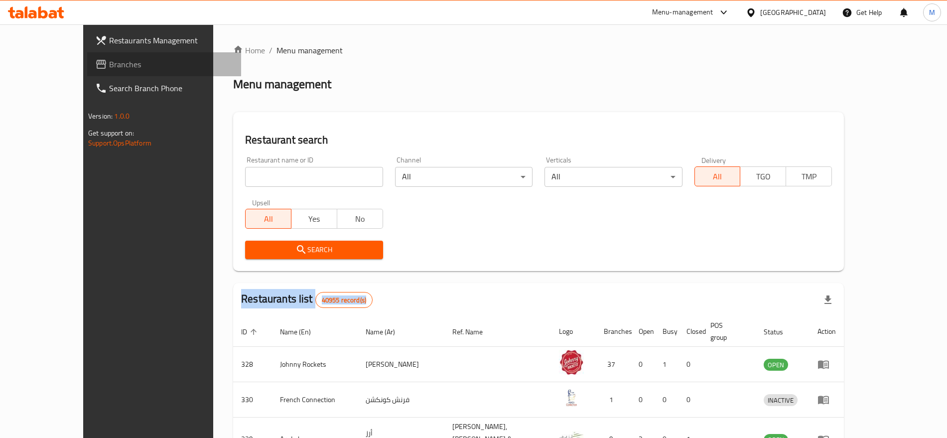
click at [109, 69] on span "Branches" at bounding box center [171, 64] width 124 height 12
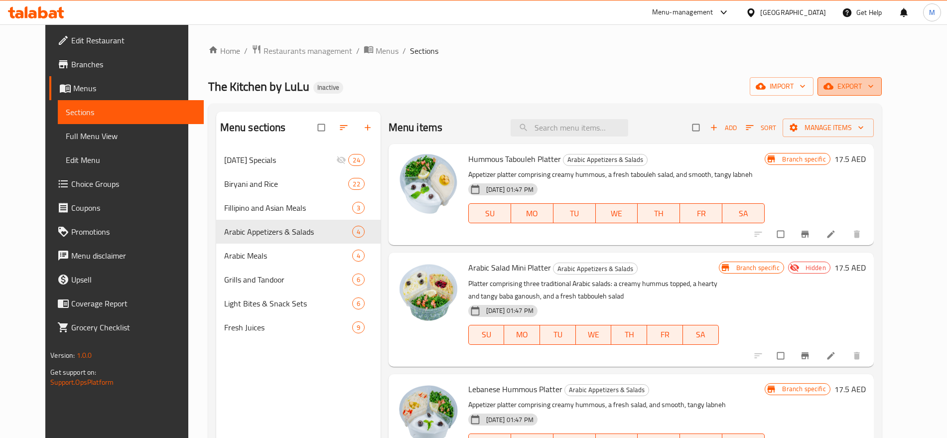
click at [874, 82] on span "export" at bounding box center [850, 86] width 48 height 12
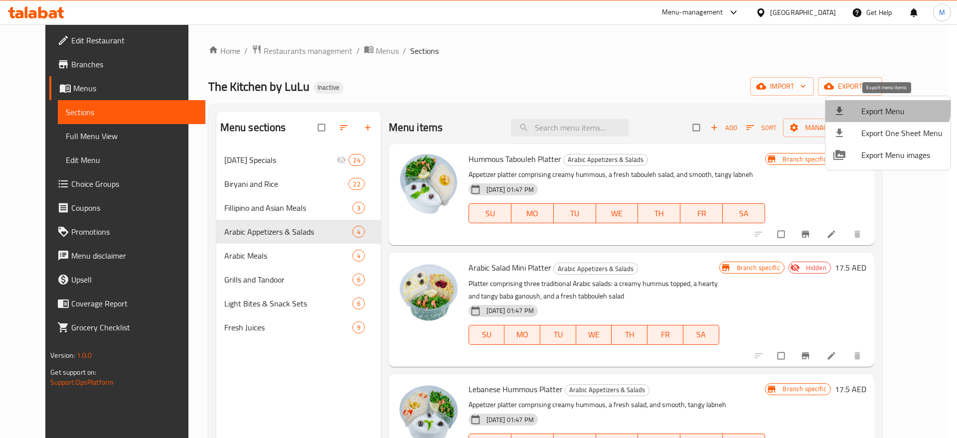
click at [869, 102] on li "Export Menu" at bounding box center [887, 111] width 125 height 22
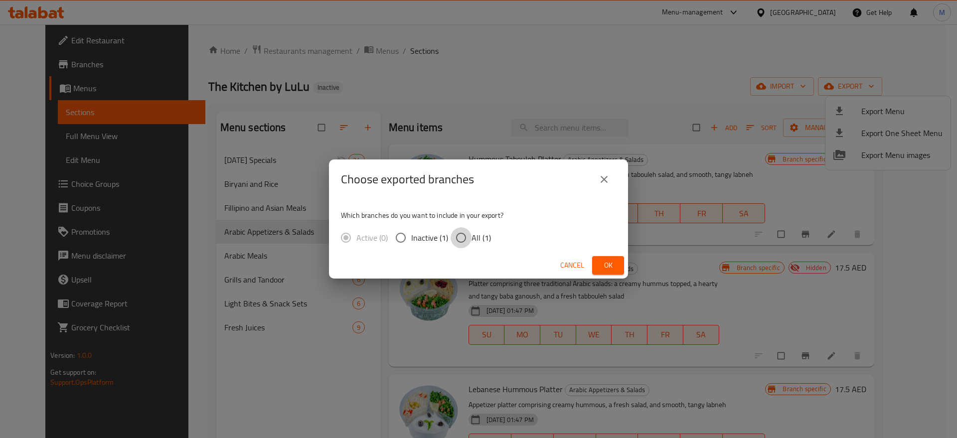
click at [465, 234] on input "All (1)" at bounding box center [460, 237] width 21 height 21
radio input "true"
click at [614, 258] on button "Ok" at bounding box center [608, 265] width 32 height 18
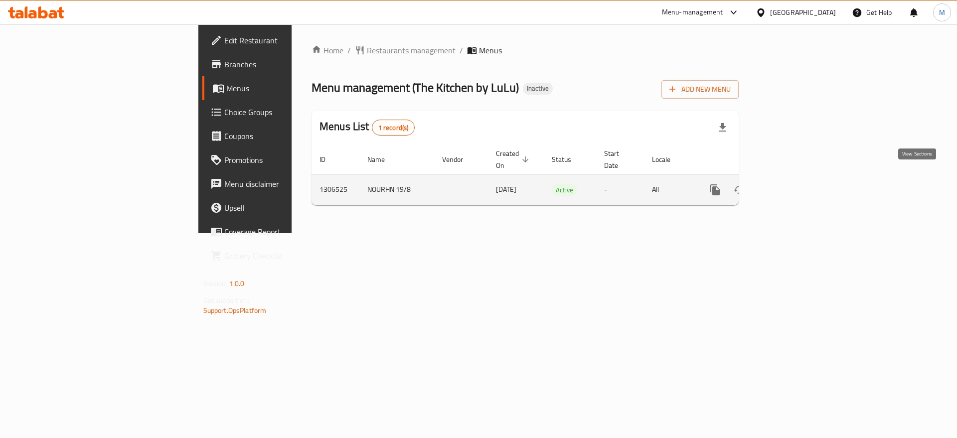
click at [793, 184] on icon "enhanced table" at bounding box center [787, 190] width 12 height 12
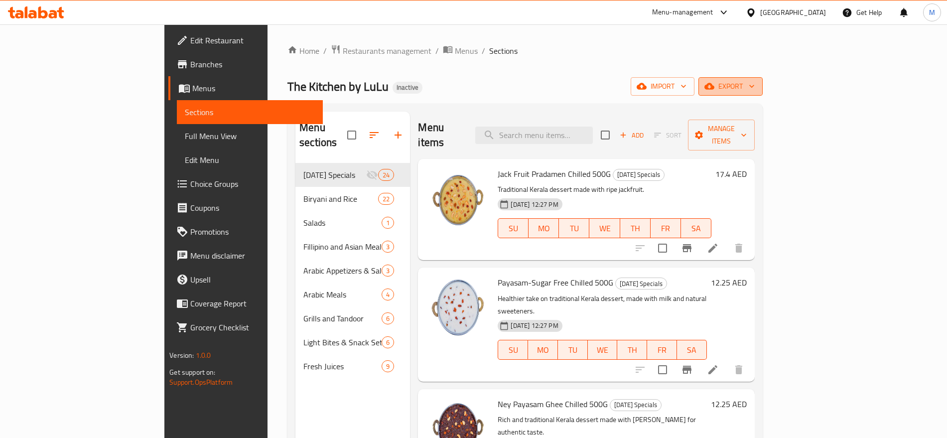
click at [763, 77] on button "export" at bounding box center [731, 86] width 64 height 18
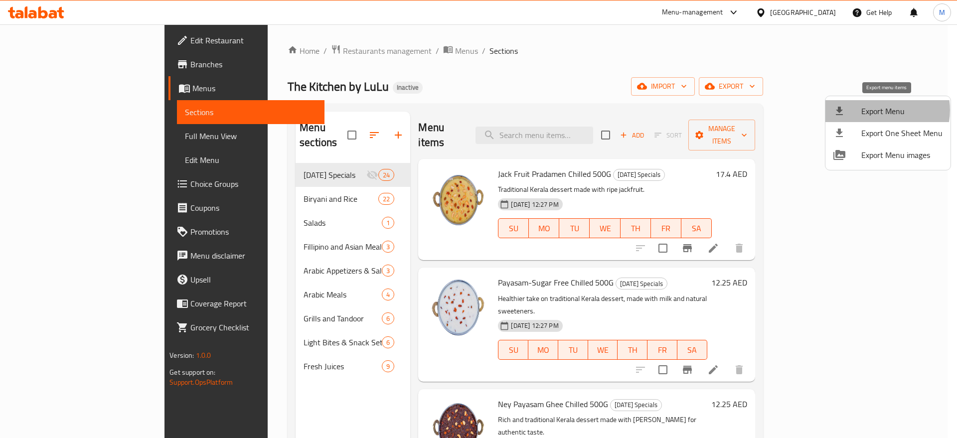
click at [877, 110] on span "Export Menu" at bounding box center [901, 111] width 81 height 12
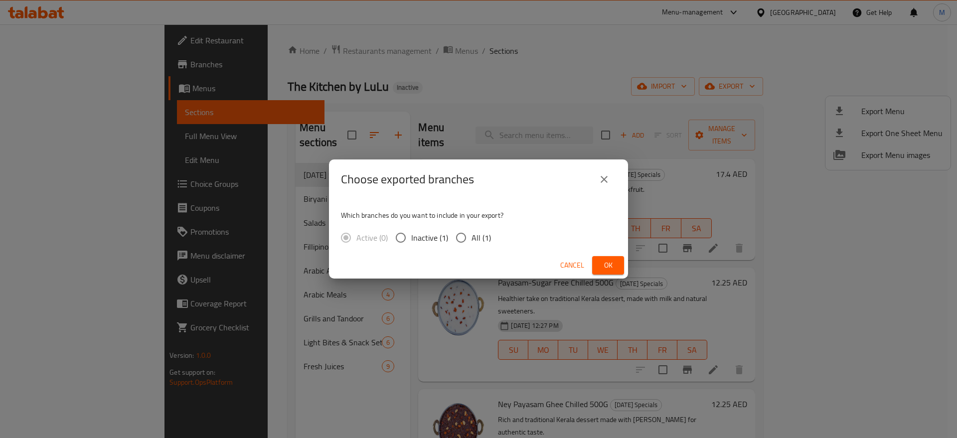
click at [482, 232] on span "All (1)" at bounding box center [480, 238] width 19 height 12
click at [471, 230] on input "All (1)" at bounding box center [460, 237] width 21 height 21
radio input "true"
click at [616, 268] on button "Ok" at bounding box center [608, 265] width 32 height 18
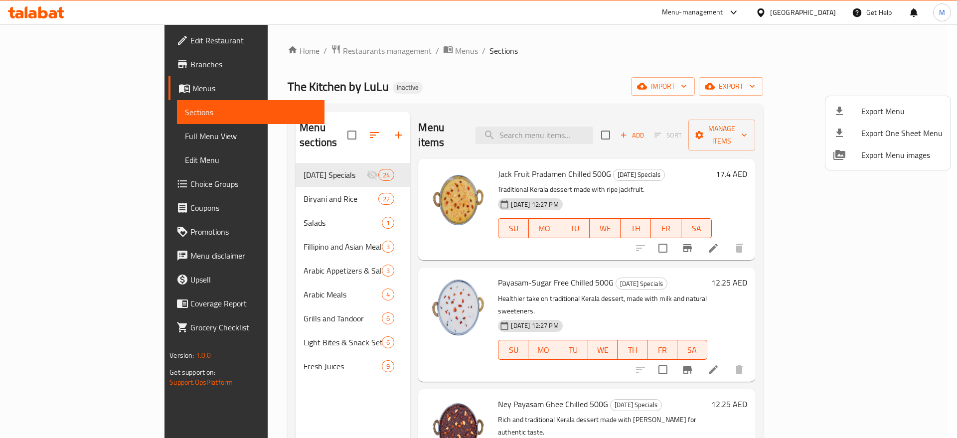
click at [307, 207] on div at bounding box center [478, 219] width 957 height 438
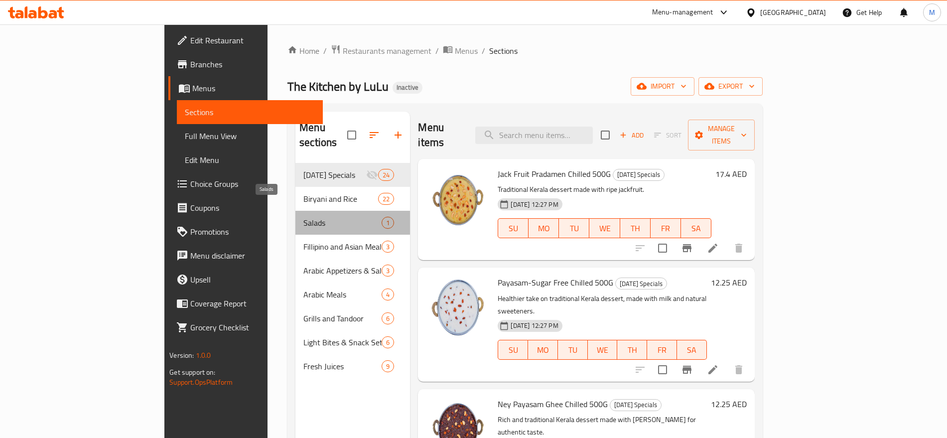
click at [307, 217] on span "Salads" at bounding box center [342, 223] width 78 height 12
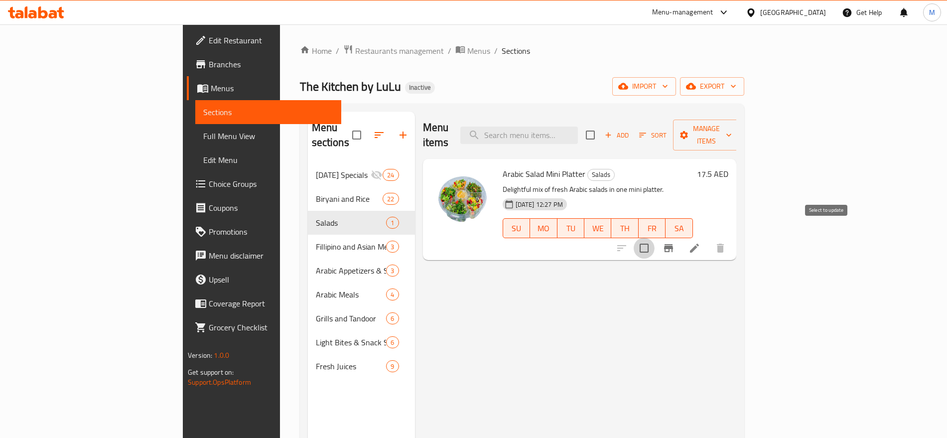
click at [655, 238] on input "checkbox" at bounding box center [644, 248] width 21 height 21
checkbox input "true"
click at [732, 129] on span "Manage items" at bounding box center [706, 135] width 51 height 25
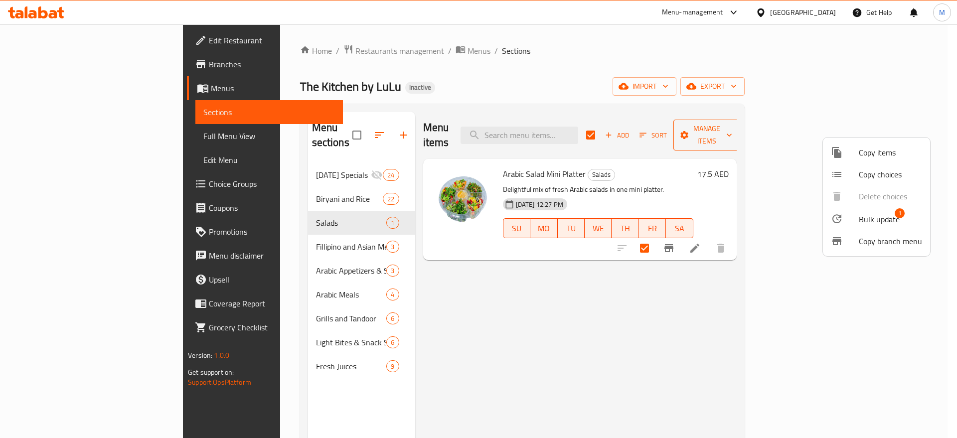
click at [893, 129] on div at bounding box center [478, 219] width 957 height 438
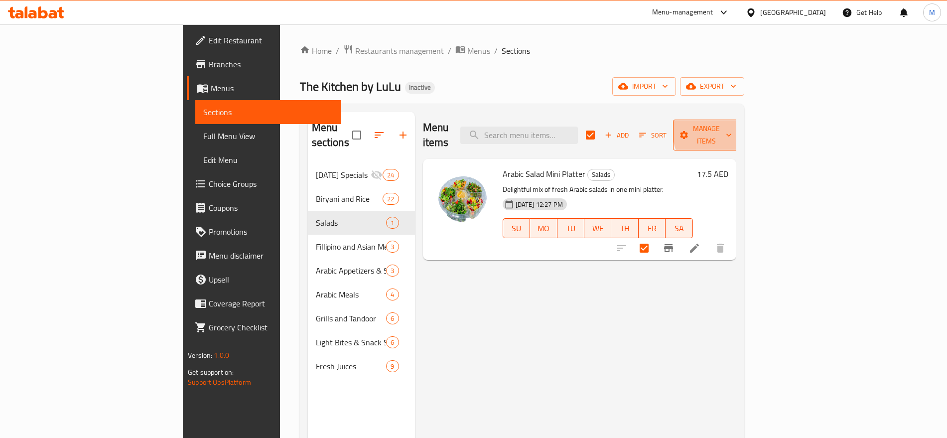
click at [732, 129] on span "Manage items" at bounding box center [706, 135] width 51 height 25
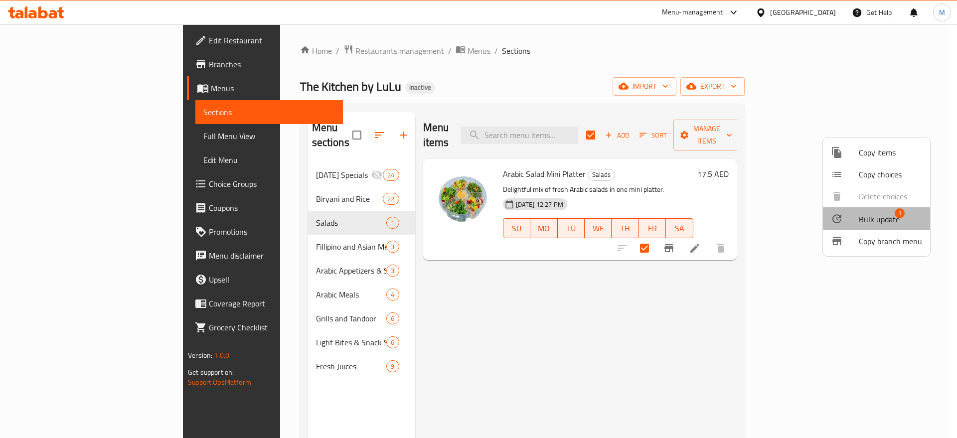
click at [872, 210] on li "Bulk update 1" at bounding box center [876, 218] width 107 height 23
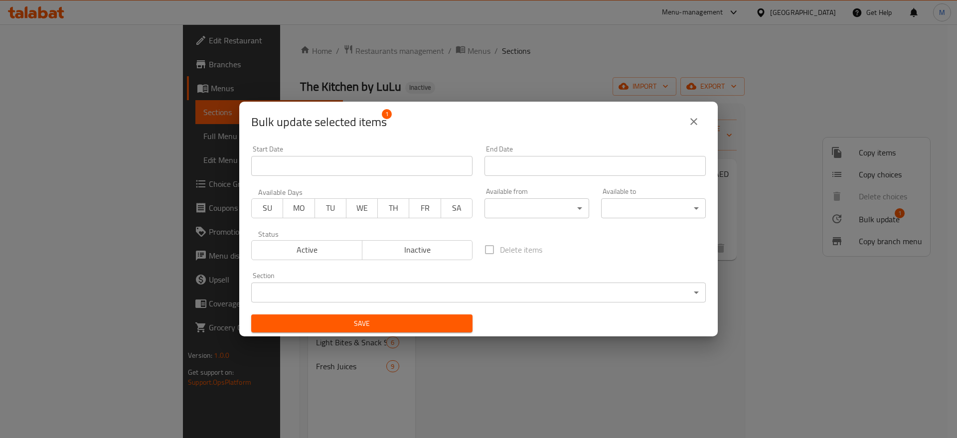
click at [409, 261] on div "Status Active Inactive" at bounding box center [361, 245] width 233 height 42
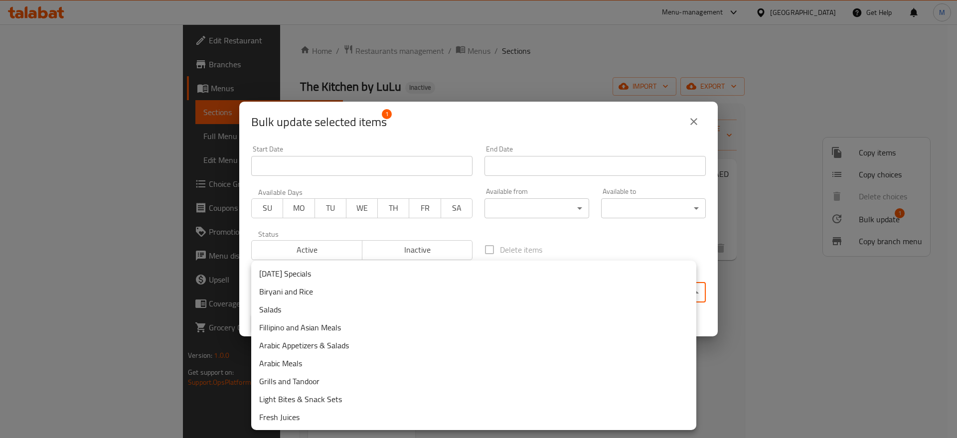
click at [452, 288] on body "​ Menu-management United Arab Emirates Get Help M Edit Restaurant Branches Menu…" at bounding box center [478, 231] width 957 height 414
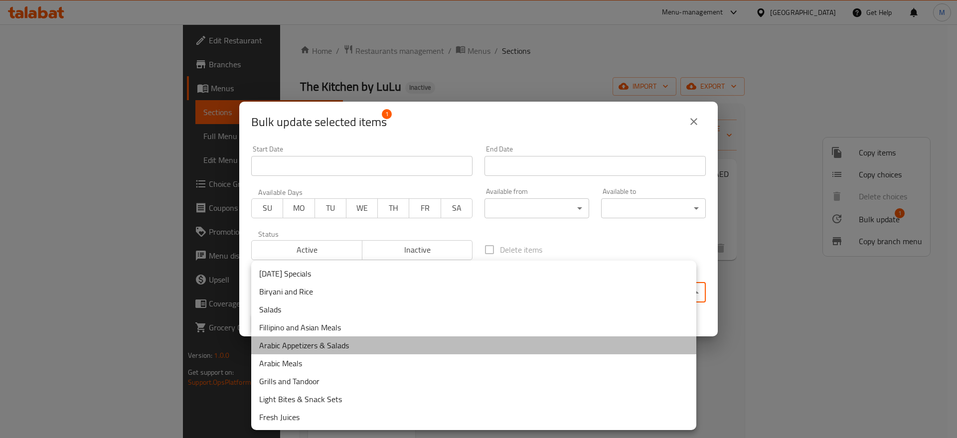
click at [377, 348] on li "Arabic Appetizers & Salads" at bounding box center [473, 345] width 445 height 18
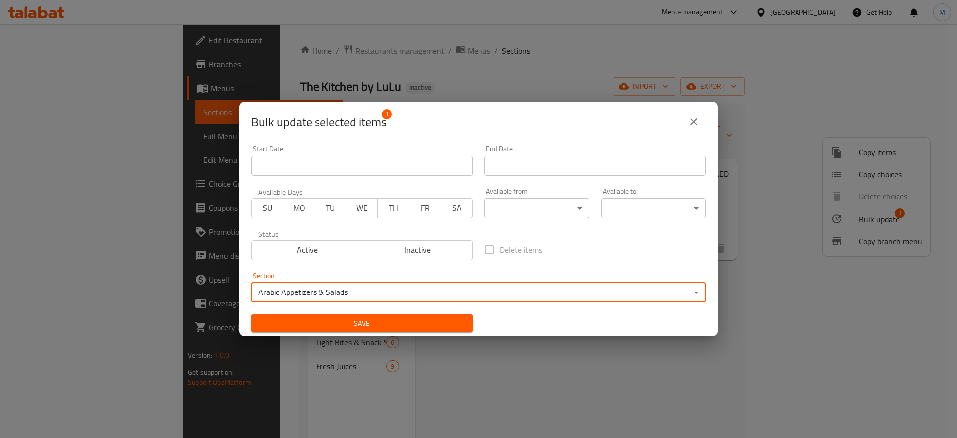
click at [403, 324] on span "Save" at bounding box center [361, 323] width 205 height 12
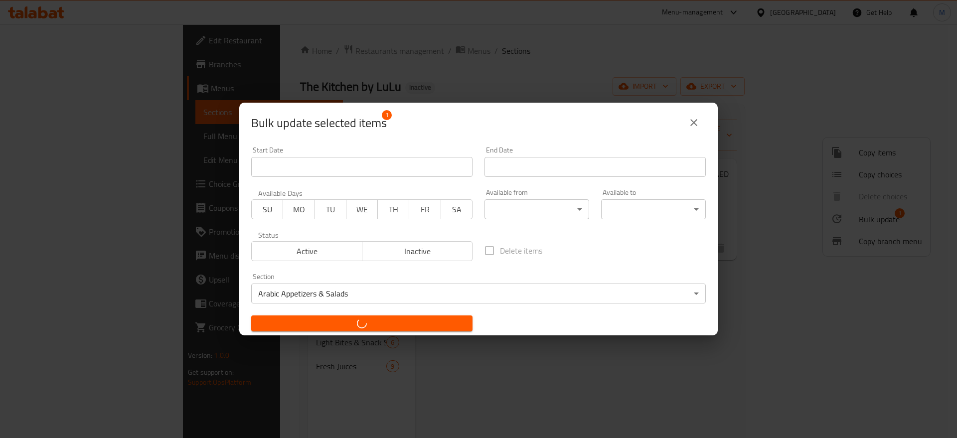
checkbox input "false"
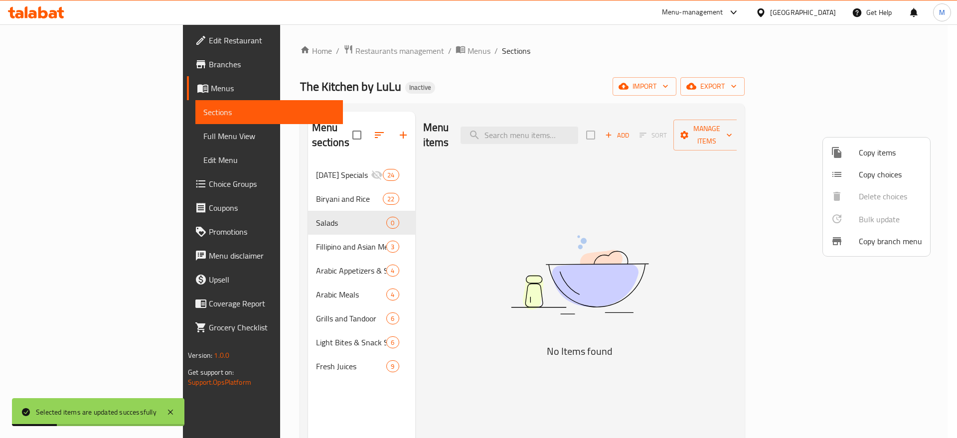
click at [353, 206] on div at bounding box center [478, 219] width 957 height 438
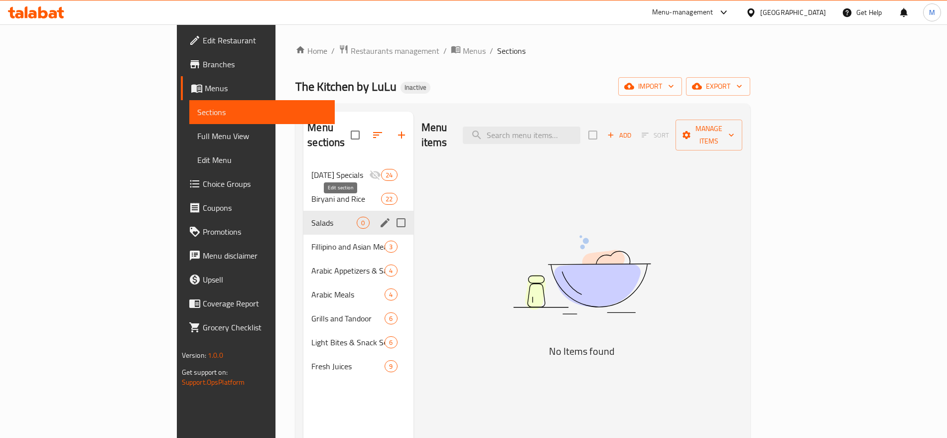
click at [379, 217] on icon "edit" at bounding box center [385, 223] width 12 height 12
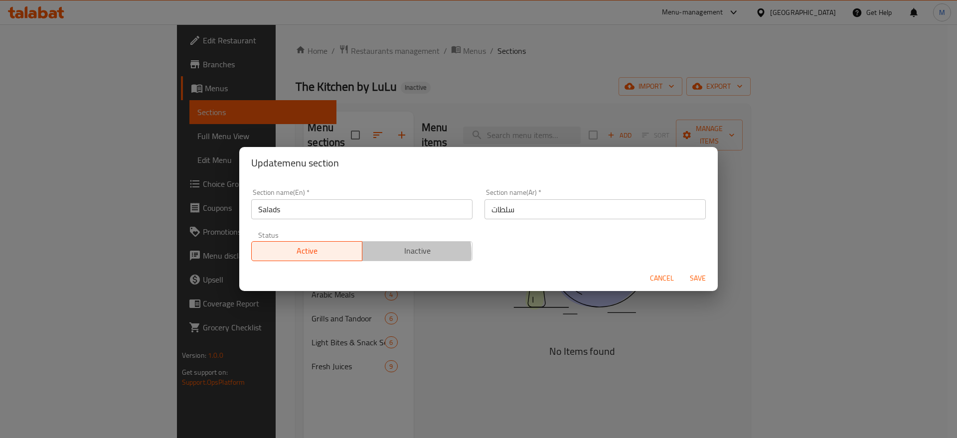
click at [386, 254] on span "Inactive" at bounding box center [417, 251] width 103 height 14
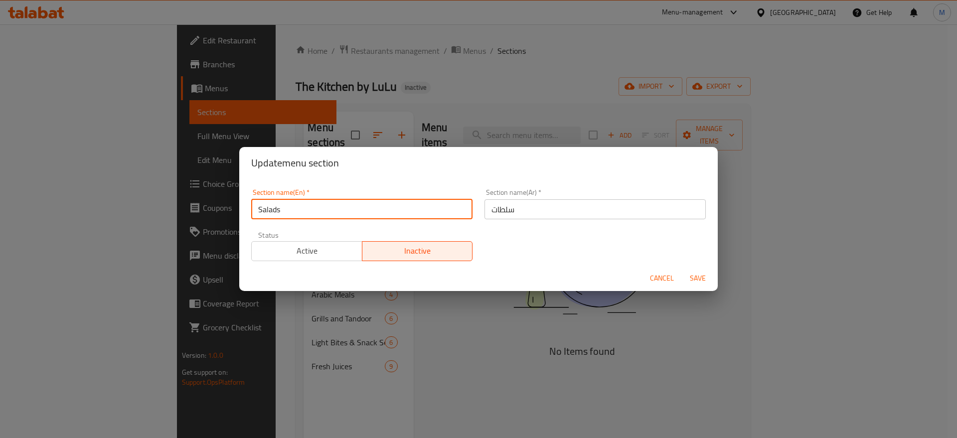
click at [325, 210] on input "Salads" at bounding box center [361, 209] width 221 height 20
type input "d"
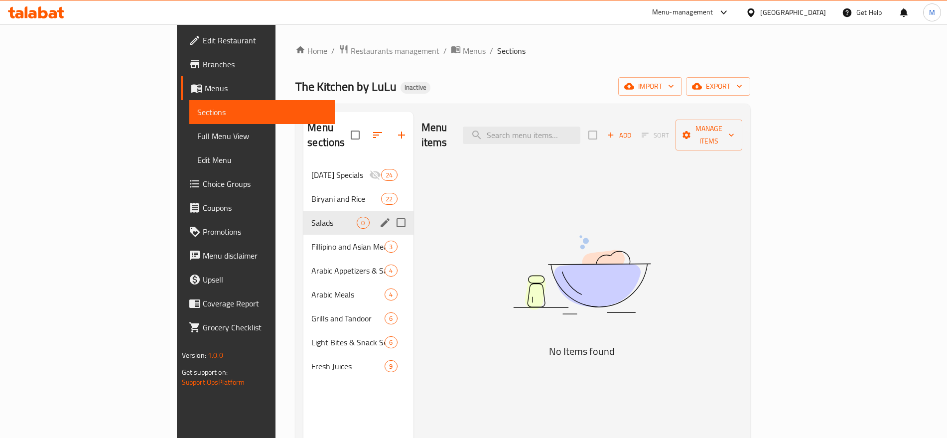
click at [391, 212] on input "Menu sections" at bounding box center [401, 222] width 21 height 21
checkbox input "true"
click at [381, 218] on icon "edit" at bounding box center [385, 222] width 9 height 9
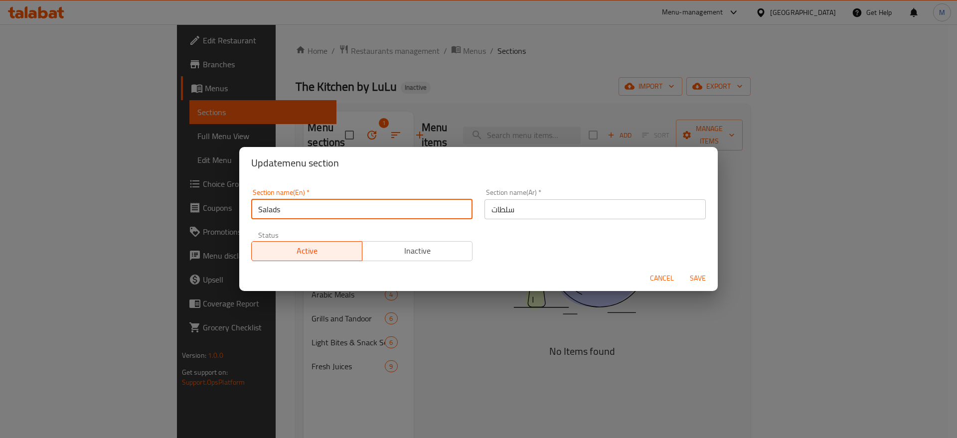
click at [315, 207] on input "Salads" at bounding box center [361, 209] width 221 height 20
type input "Delete"
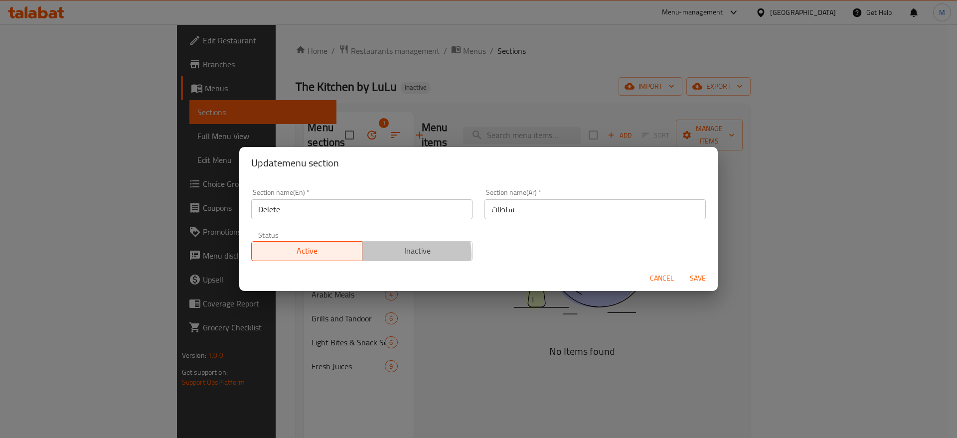
click at [404, 254] on span "Inactive" at bounding box center [417, 251] width 103 height 14
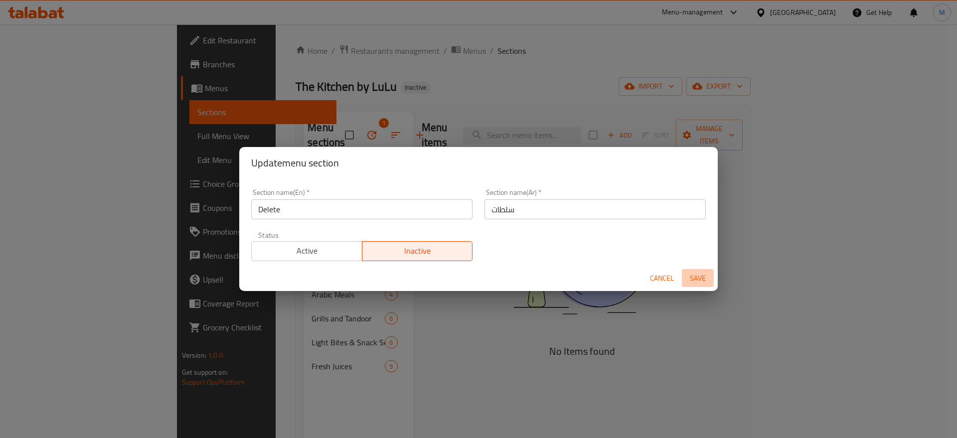
click at [699, 282] on span "Save" at bounding box center [698, 278] width 24 height 12
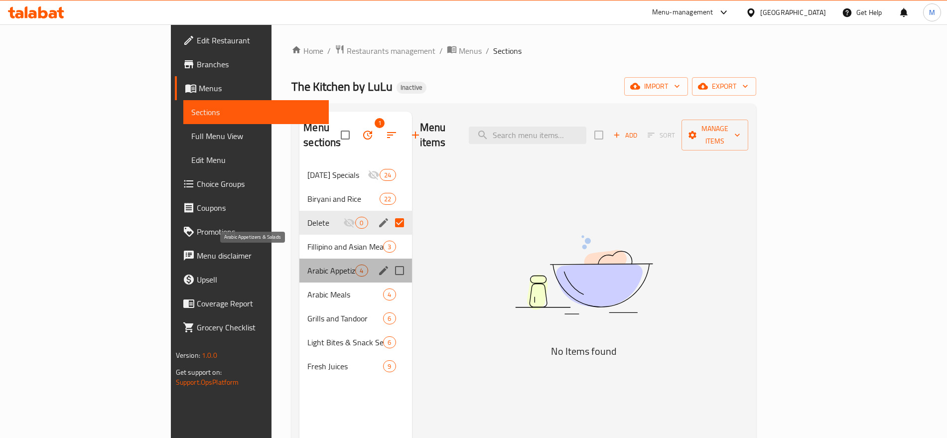
click at [312, 265] on span "Arabic Appetizers & Salads" at bounding box center [331, 271] width 48 height 12
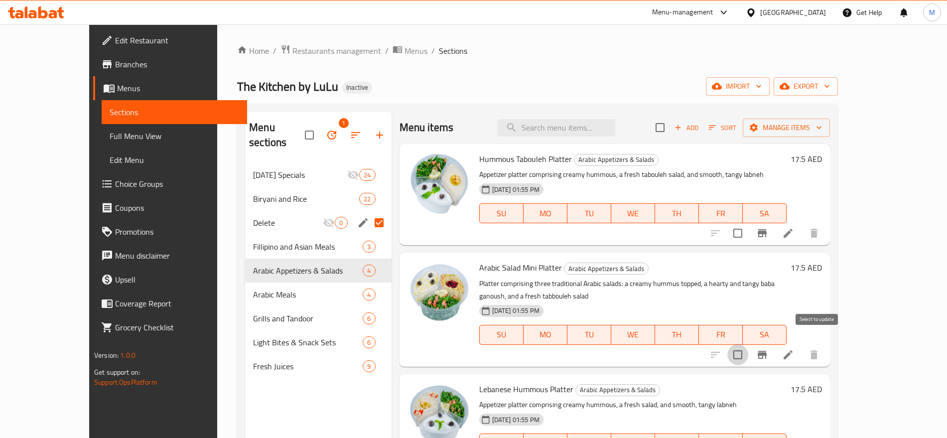
click at [749, 344] on input "checkbox" at bounding box center [738, 354] width 21 height 21
click at [822, 127] on span "Manage items" at bounding box center [786, 128] width 71 height 12
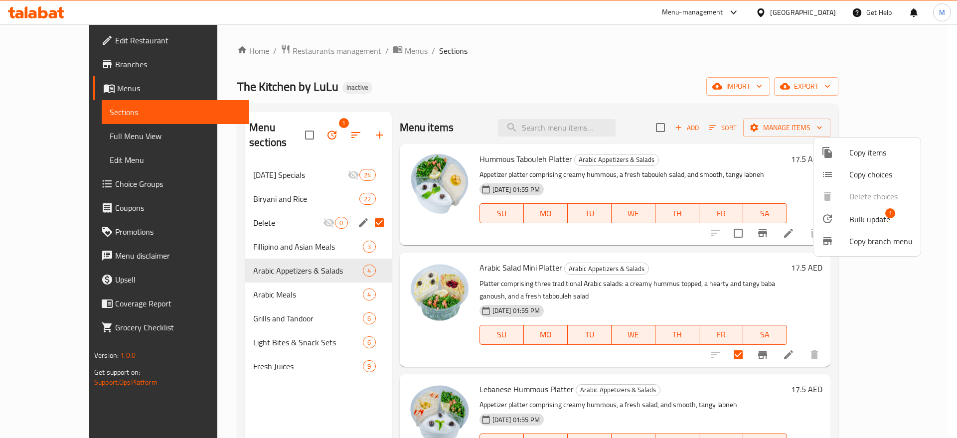
click at [862, 213] on span "Bulk update" at bounding box center [869, 219] width 41 height 12
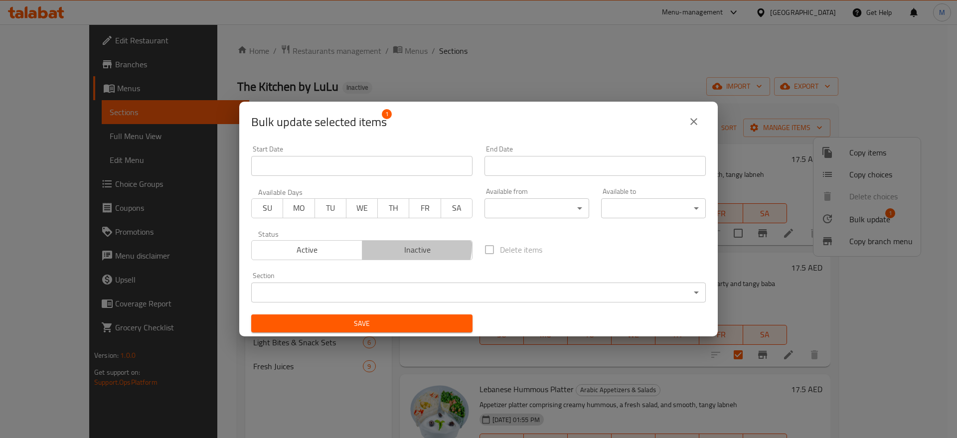
click at [405, 245] on span "Inactive" at bounding box center [417, 250] width 103 height 14
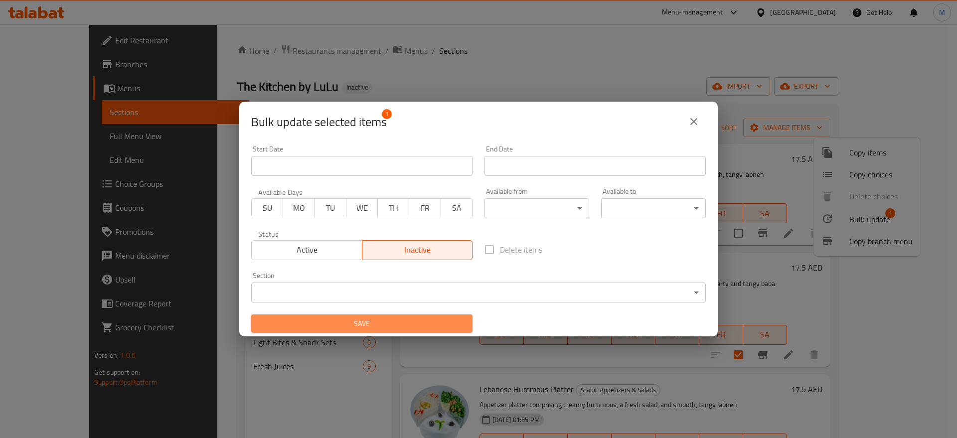
click at [402, 319] on span "Save" at bounding box center [361, 323] width 205 height 12
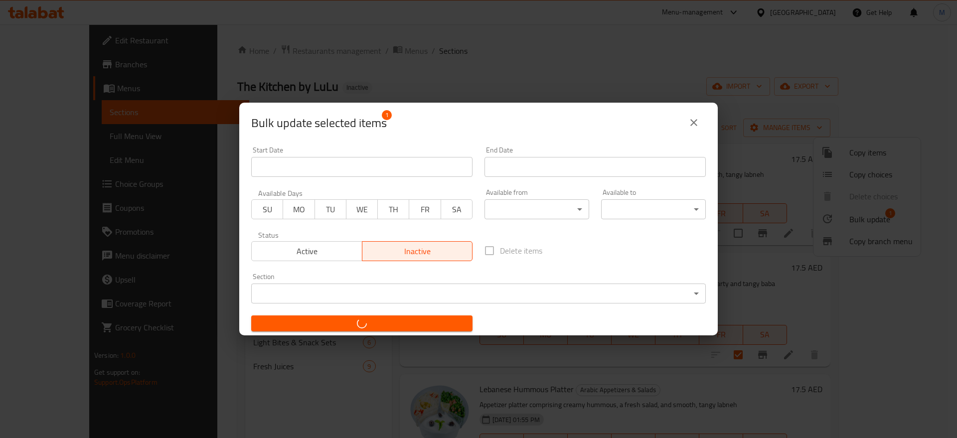
checkbox input "false"
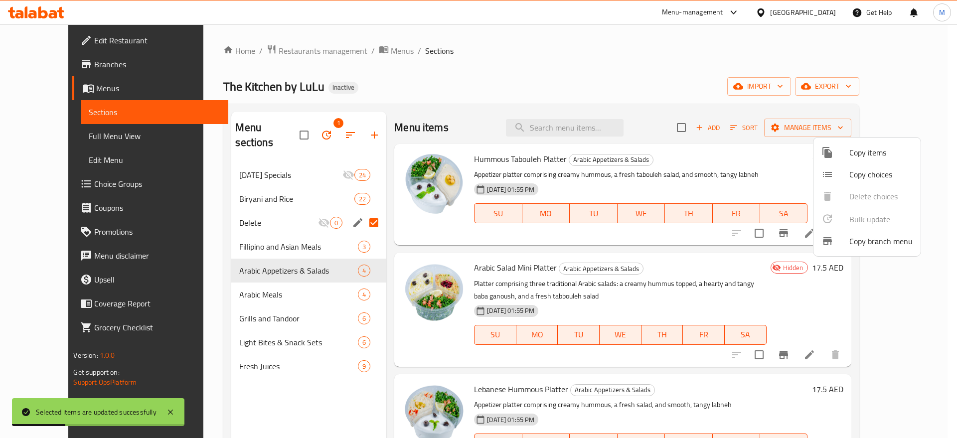
click at [589, 272] on div at bounding box center [478, 219] width 957 height 438
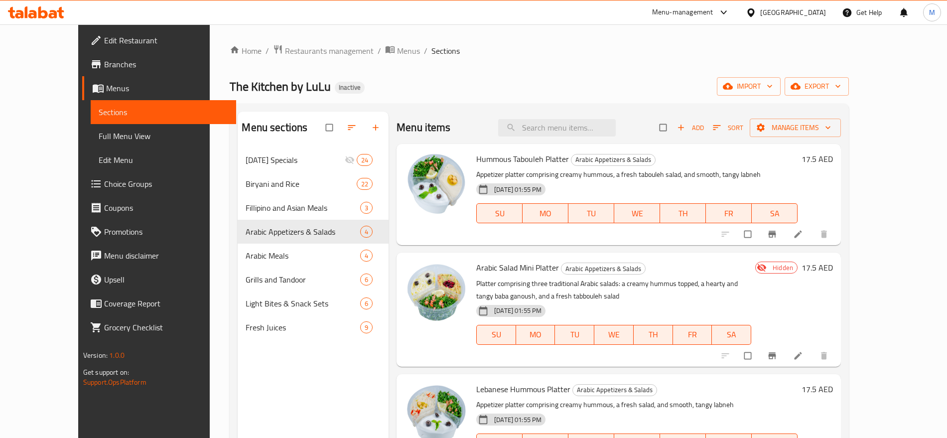
click at [523, 267] on span "Arabic Salad Mini Platter" at bounding box center [517, 267] width 83 height 15
copy h6 "Arabic Salad Mini Platter"
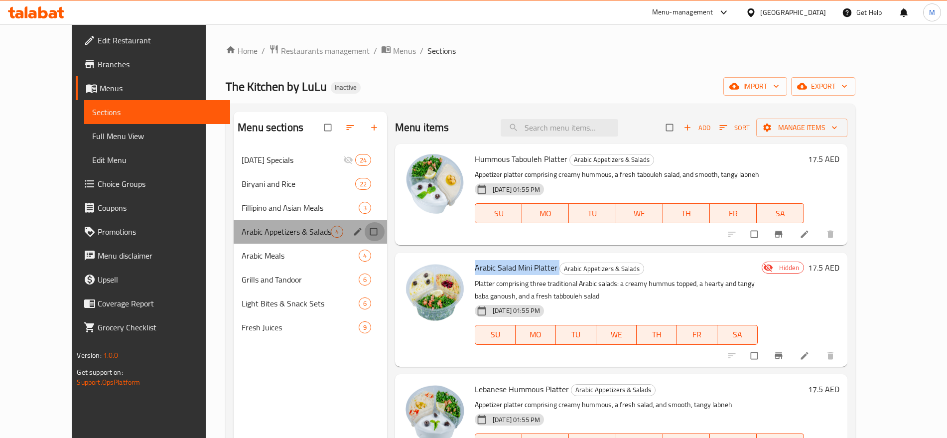
click at [364, 234] on input "Menu sections" at bounding box center [374, 231] width 21 height 19
checkbox input "true"
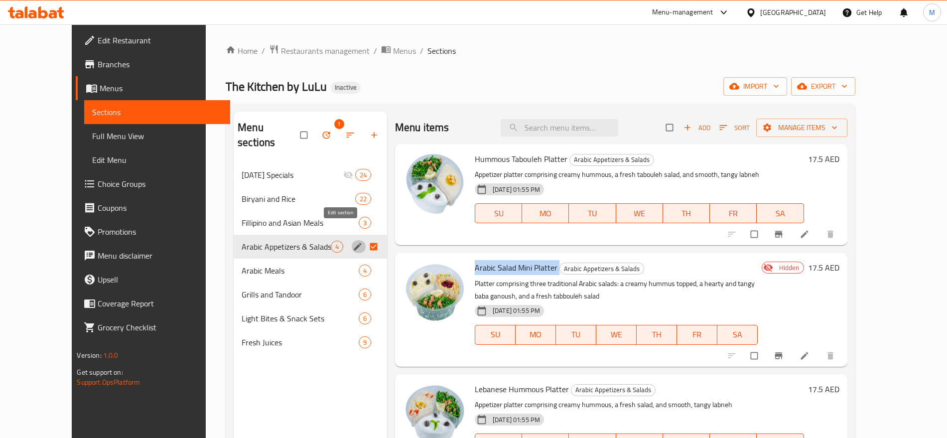
click at [353, 242] on icon "edit" at bounding box center [358, 247] width 10 height 10
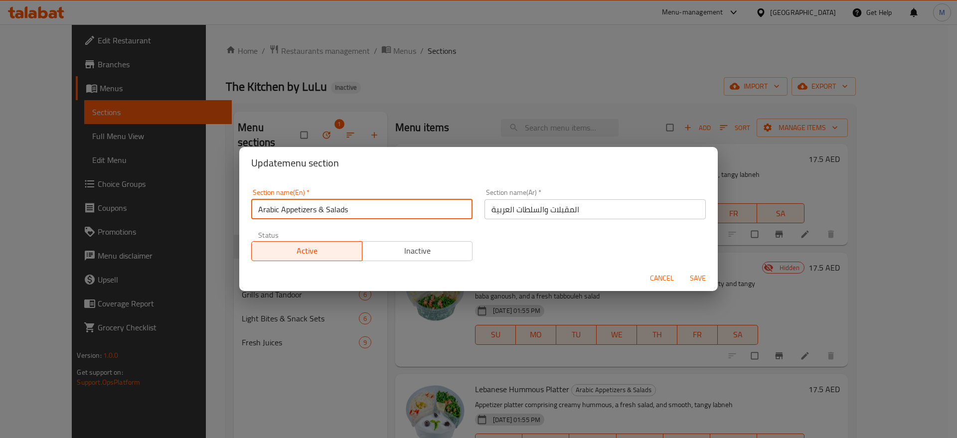
click at [407, 215] on input "Arabic Appetizers & Salads" at bounding box center [361, 209] width 221 height 20
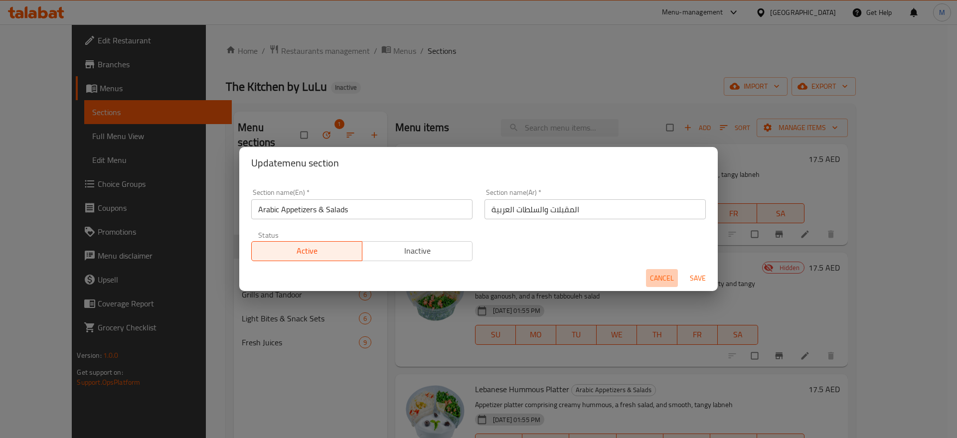
click at [651, 274] on span "Cancel" at bounding box center [662, 278] width 24 height 12
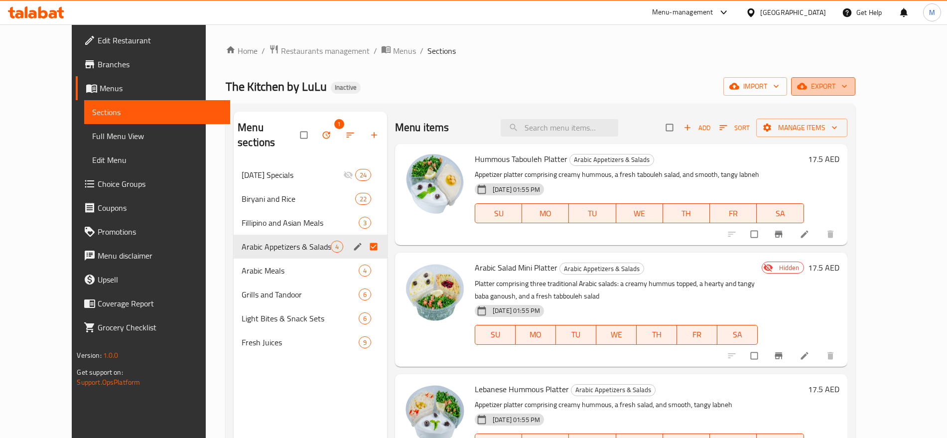
click at [848, 91] on span "export" at bounding box center [823, 86] width 48 height 12
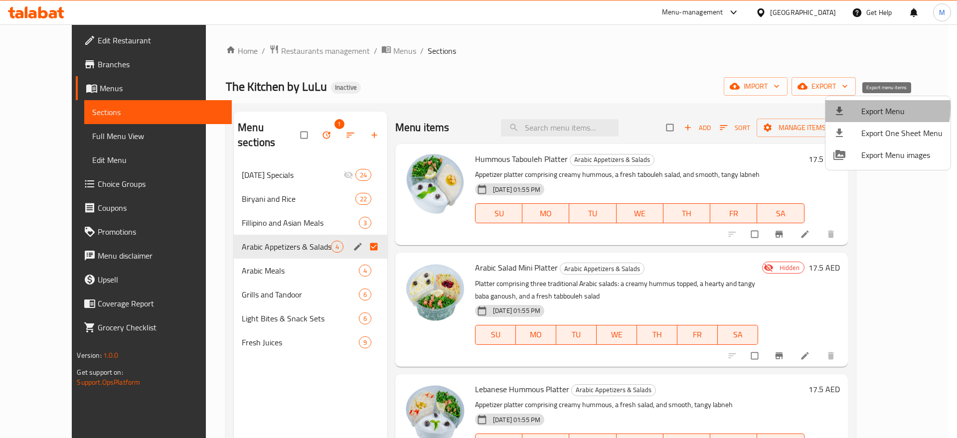
click at [865, 108] on span "Export Menu" at bounding box center [901, 111] width 81 height 12
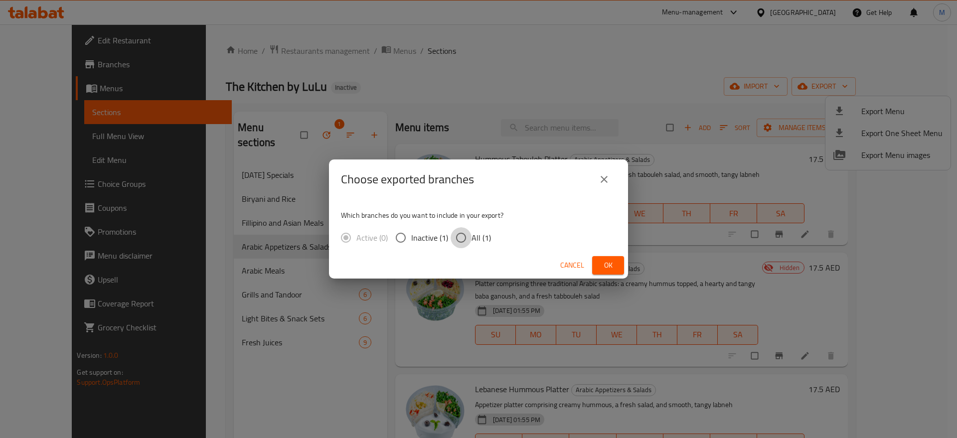
click at [459, 233] on input "All (1)" at bounding box center [460, 237] width 21 height 21
radio input "true"
click at [603, 273] on button "Ok" at bounding box center [608, 265] width 32 height 18
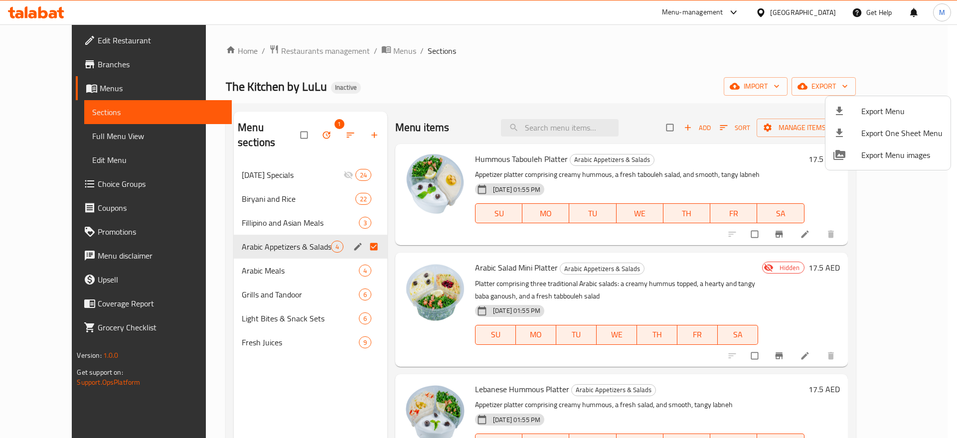
click at [568, 245] on div at bounding box center [478, 219] width 957 height 438
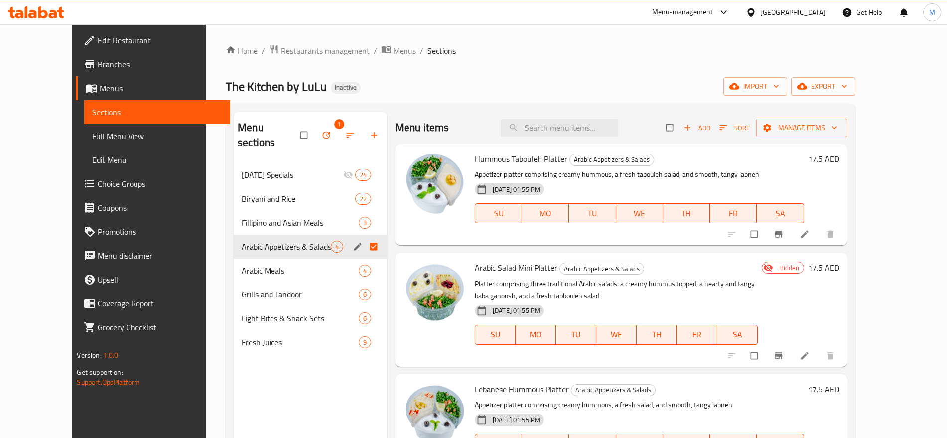
click at [770, 15] on div "United Arab Emirates" at bounding box center [793, 12] width 66 height 11
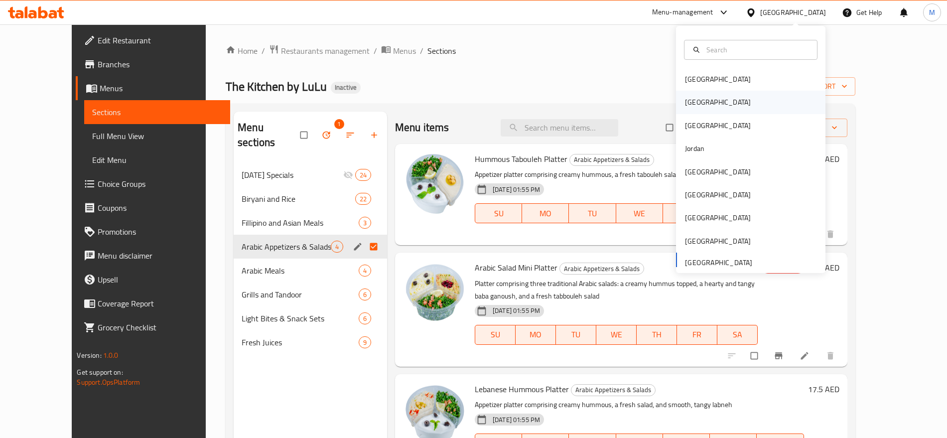
click at [723, 102] on div "[GEOGRAPHIC_DATA]" at bounding box center [751, 102] width 150 height 23
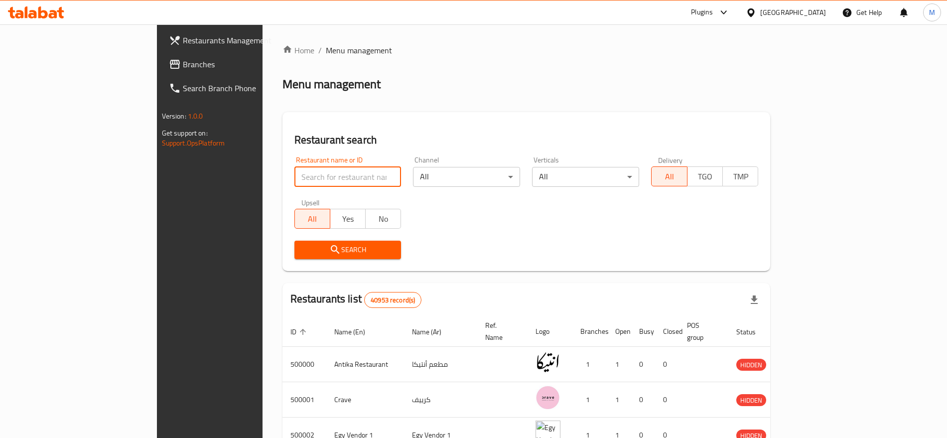
click at [295, 171] on input "search" at bounding box center [348, 177] width 107 height 20
paste input "774322"
type input "774322"
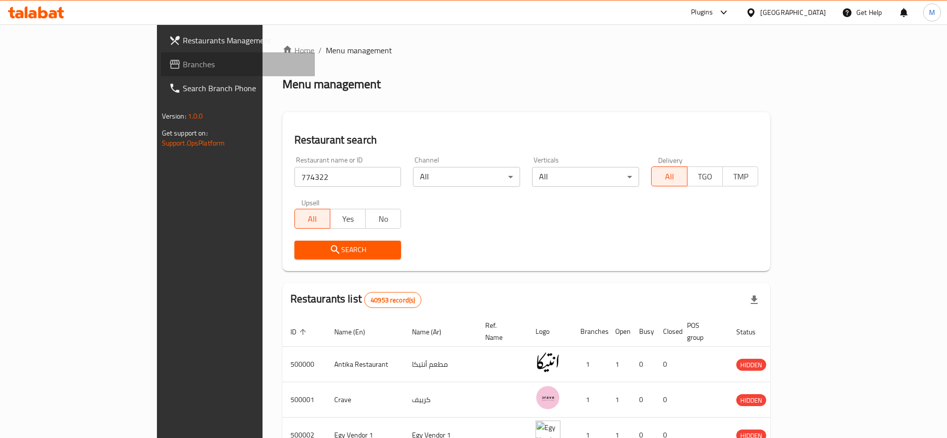
click at [183, 63] on span "Branches" at bounding box center [245, 64] width 124 height 12
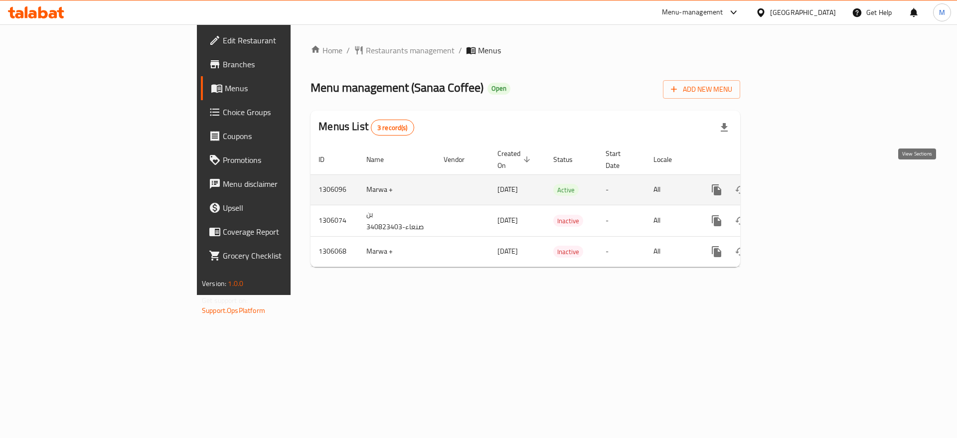
click at [793, 185] on icon "enhanced table" at bounding box center [788, 189] width 9 height 9
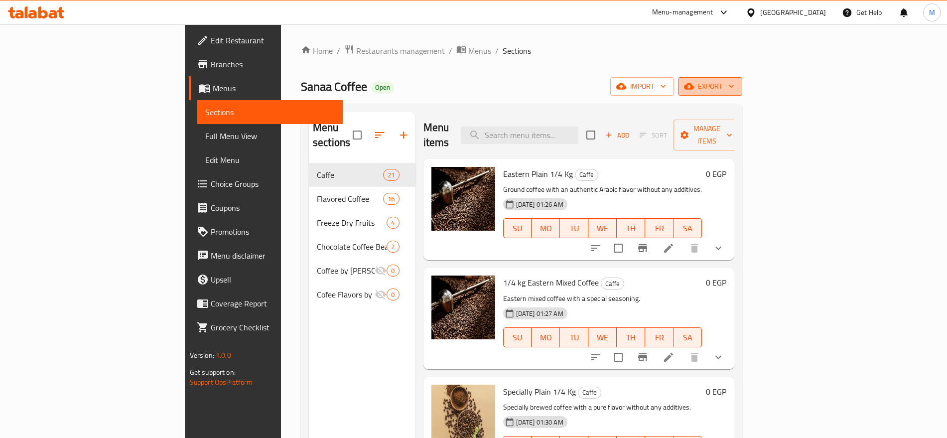
click at [735, 88] on span "export" at bounding box center [710, 86] width 48 height 12
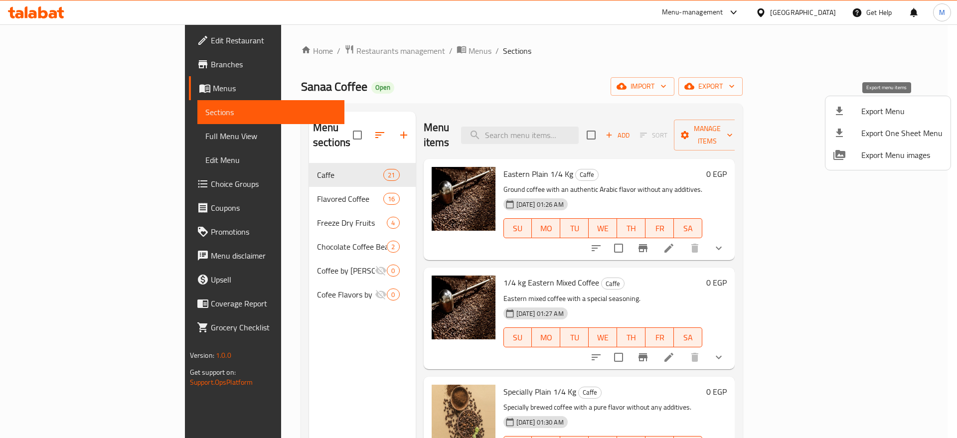
click at [879, 107] on span "Export Menu" at bounding box center [901, 111] width 81 height 12
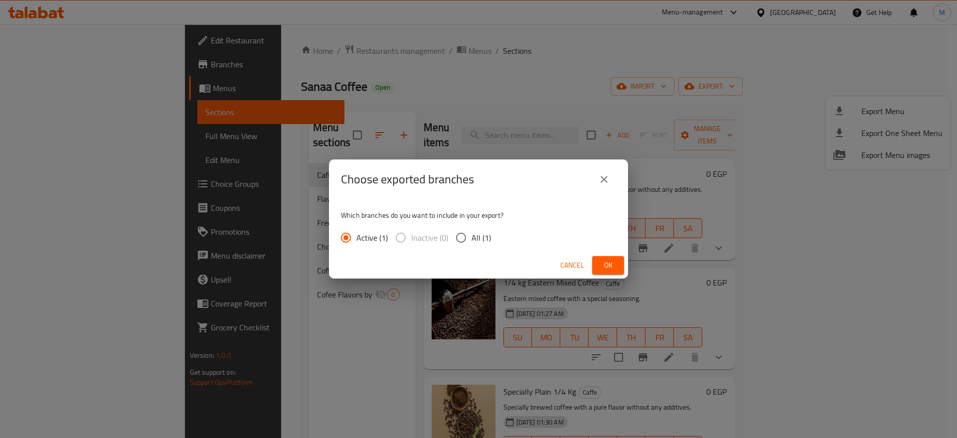
click at [475, 234] on span "All (1)" at bounding box center [480, 238] width 19 height 12
click at [471, 234] on input "All (1)" at bounding box center [460, 237] width 21 height 21
radio input "true"
click at [600, 261] on span "Ok" at bounding box center [608, 265] width 16 height 12
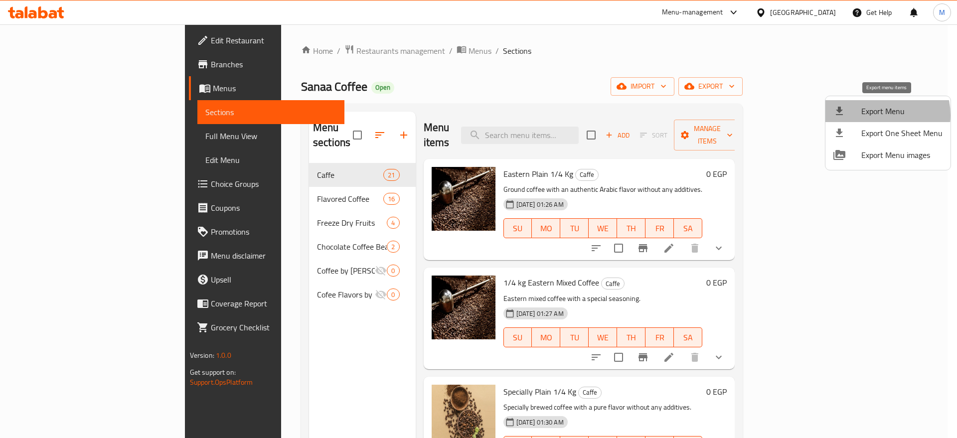
click at [879, 115] on span "Export Menu" at bounding box center [901, 111] width 81 height 12
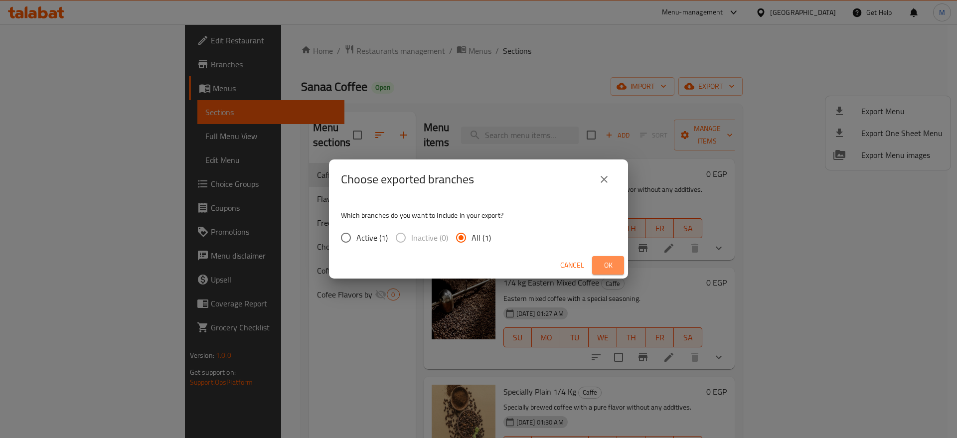
click at [603, 260] on span "Ok" at bounding box center [608, 265] width 16 height 12
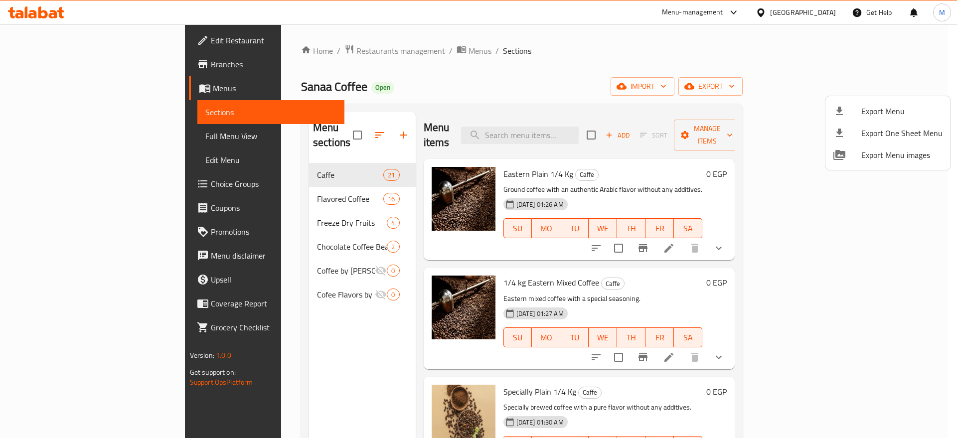
click at [582, 269] on div at bounding box center [478, 219] width 957 height 438
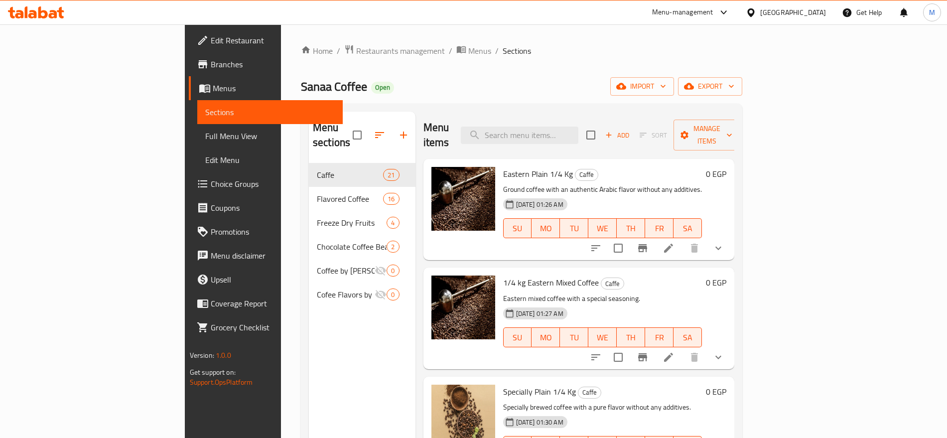
click at [213, 90] on span "Menus" at bounding box center [274, 88] width 122 height 12
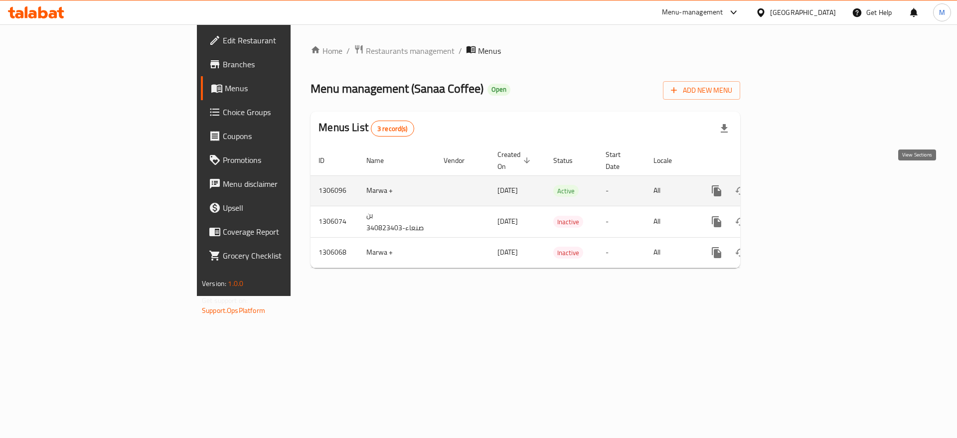
click at [794, 185] on icon "enhanced table" at bounding box center [788, 191] width 12 height 12
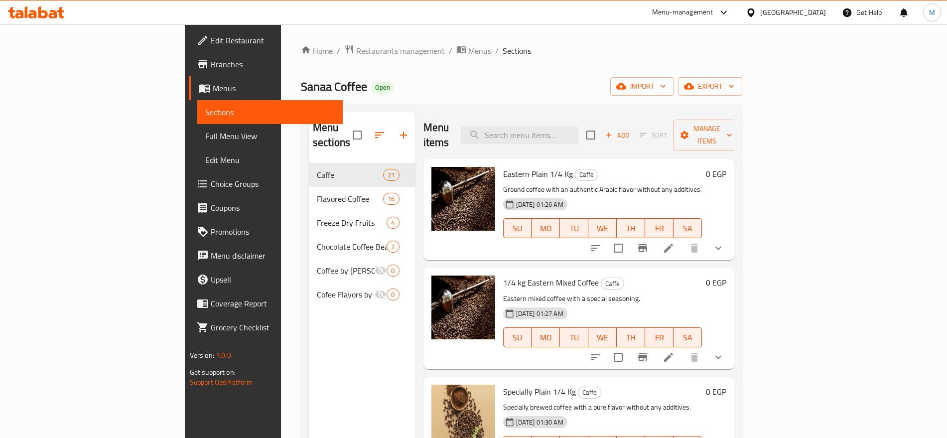
scroll to position [17, 0]
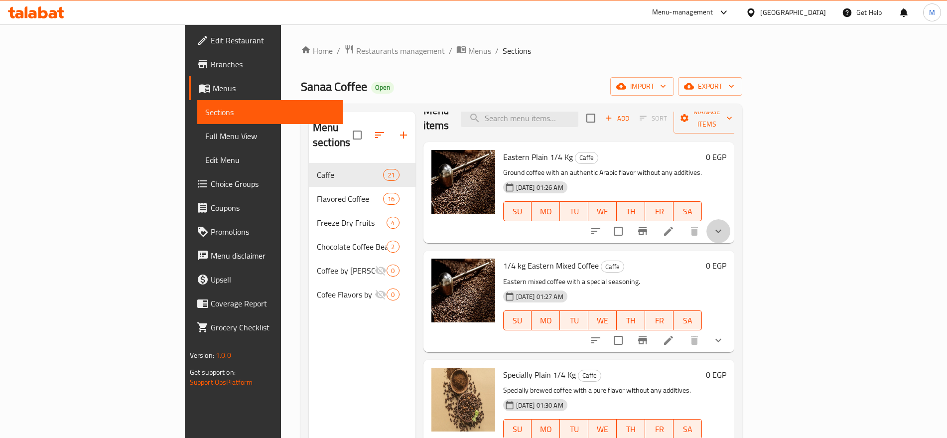
click at [731, 226] on button "show more" at bounding box center [719, 231] width 24 height 24
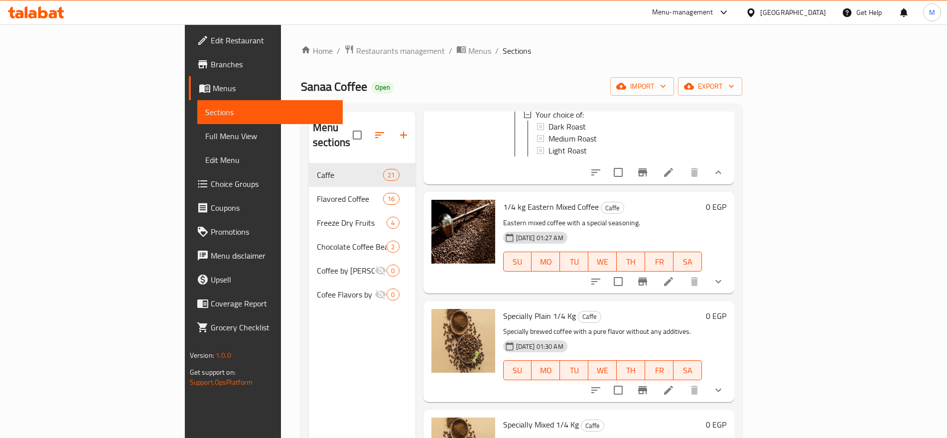
scroll to position [164, 0]
click at [671, 195] on div "1/4 kg Eastern Mixed Coffee Caffe Eastern mixed coffee with a special seasoning…" at bounding box center [602, 241] width 207 height 93
click at [314, 352] on div "Menu sections Caffe 21 Flavored Coffee 16 Freeze Dry Fruits 4 Chocolate Coffee …" at bounding box center [362, 331] width 107 height 438
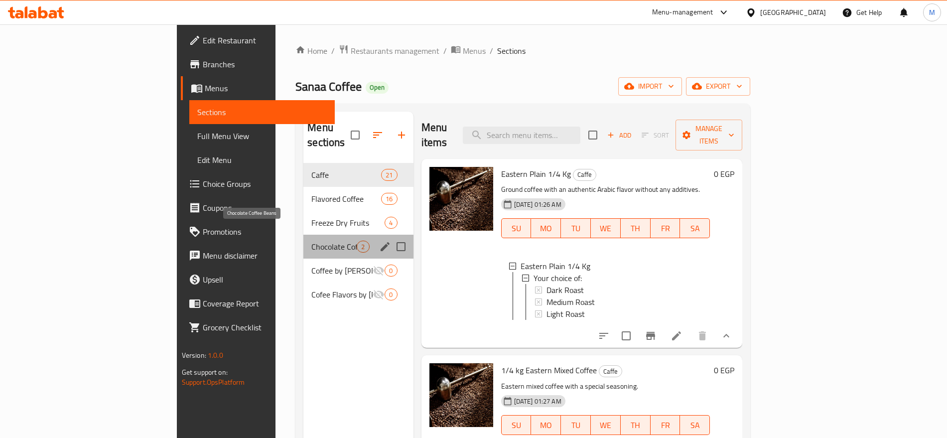
click at [311, 241] on span "Chocolate Coffee Beans" at bounding box center [333, 247] width 45 height 12
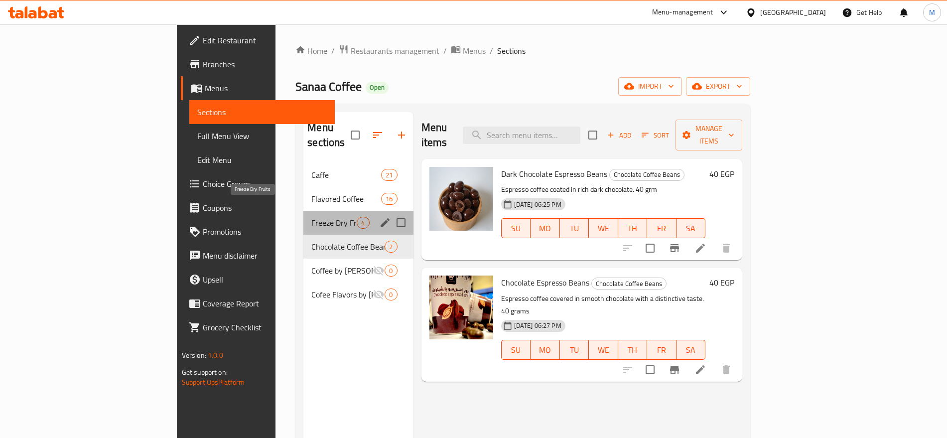
click at [311, 217] on span "Freeze Dry Fruits" at bounding box center [333, 223] width 45 height 12
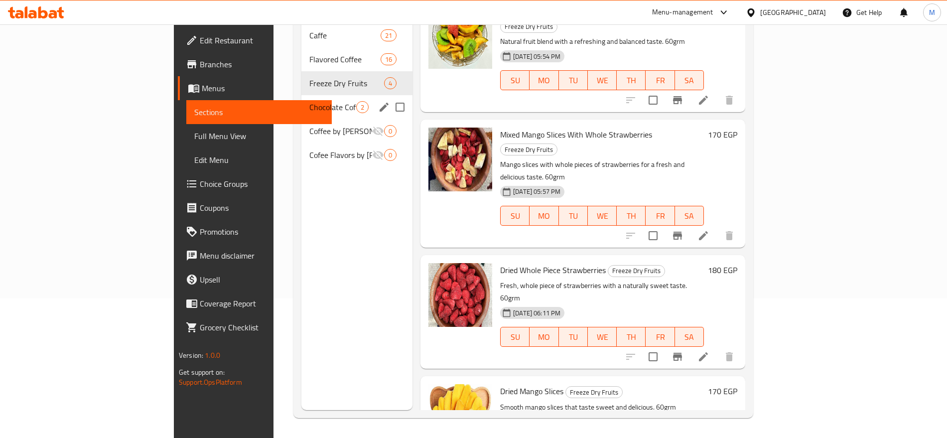
scroll to position [15, 0]
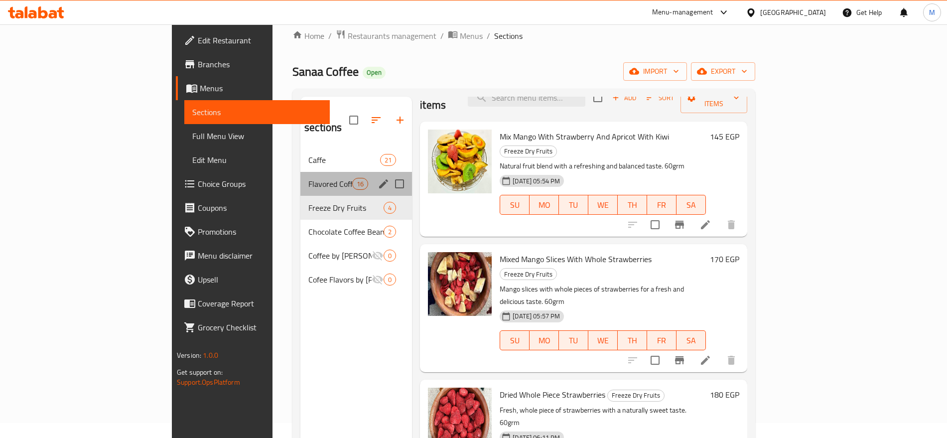
click at [300, 172] on div "Flavored Coffee 16" at bounding box center [356, 184] width 112 height 24
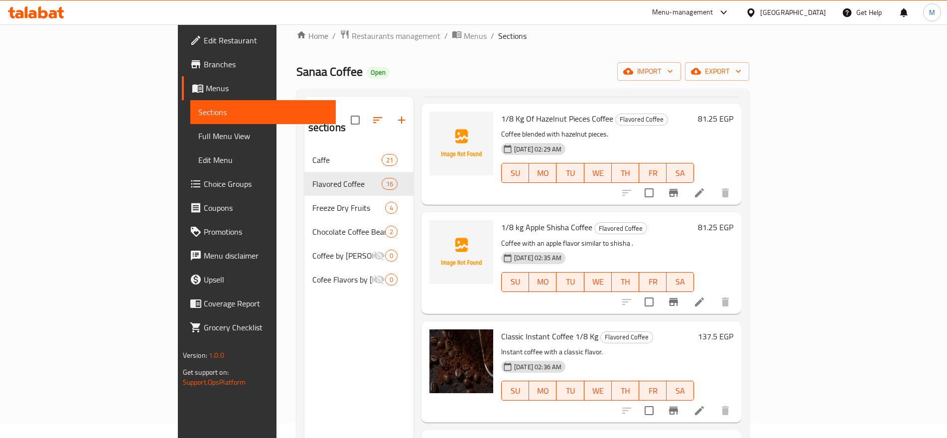
scroll to position [244, 0]
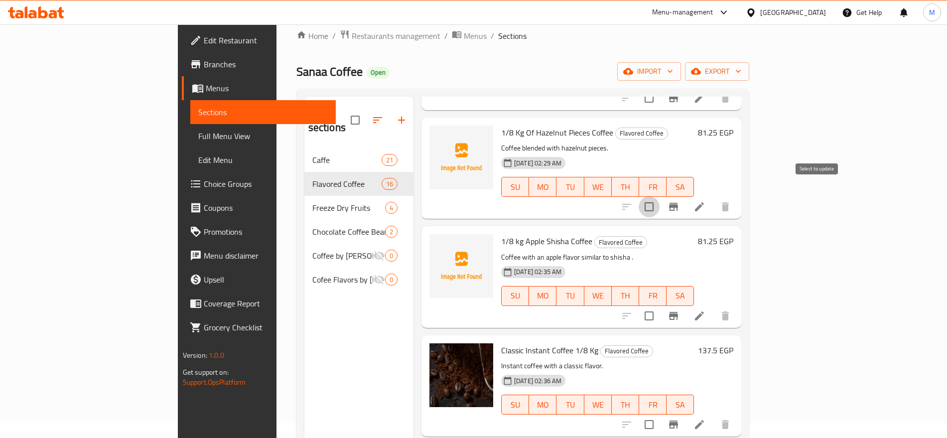
click at [660, 196] on input "checkbox" at bounding box center [649, 206] width 21 height 21
checkbox input "true"
click at [660, 305] on input "checkbox" at bounding box center [649, 315] width 21 height 21
checkbox input "true"
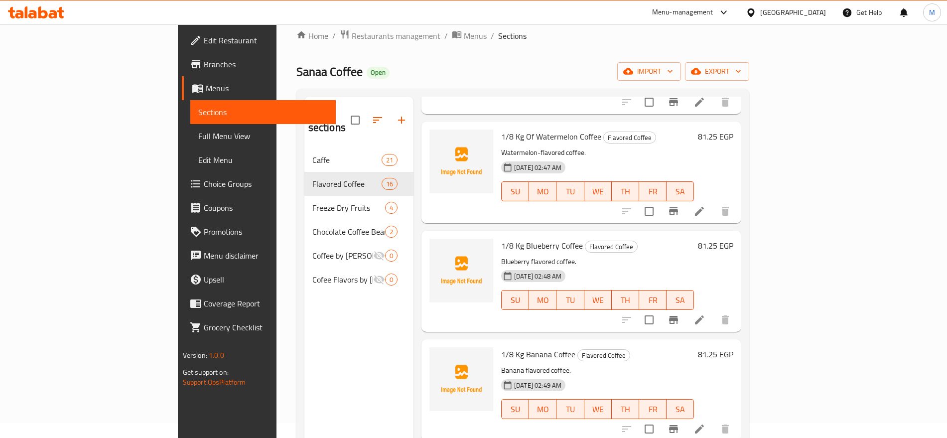
scroll to position [140, 0]
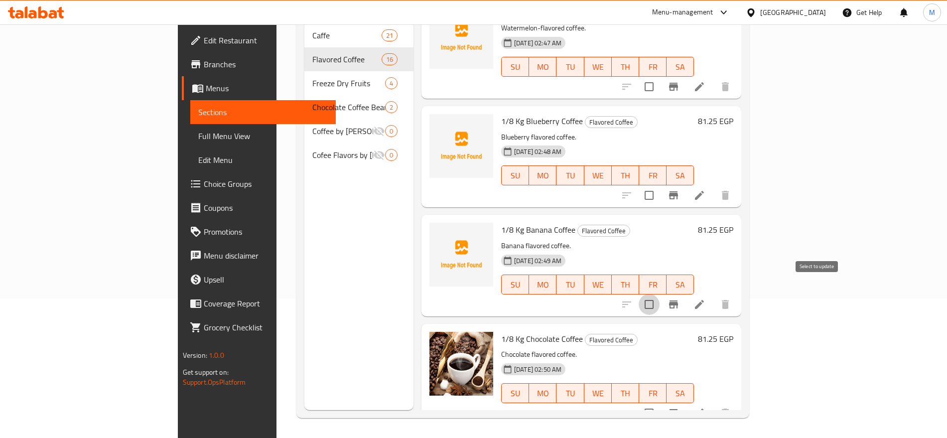
click at [660, 294] on input "checkbox" at bounding box center [649, 304] width 21 height 21
checkbox input "true"
click at [660, 185] on input "checkbox" at bounding box center [649, 195] width 21 height 21
checkbox input "true"
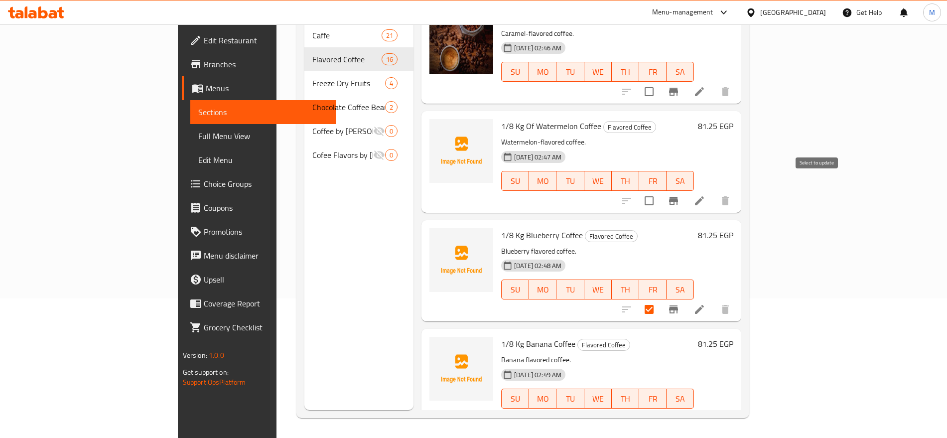
scroll to position [1204, 0]
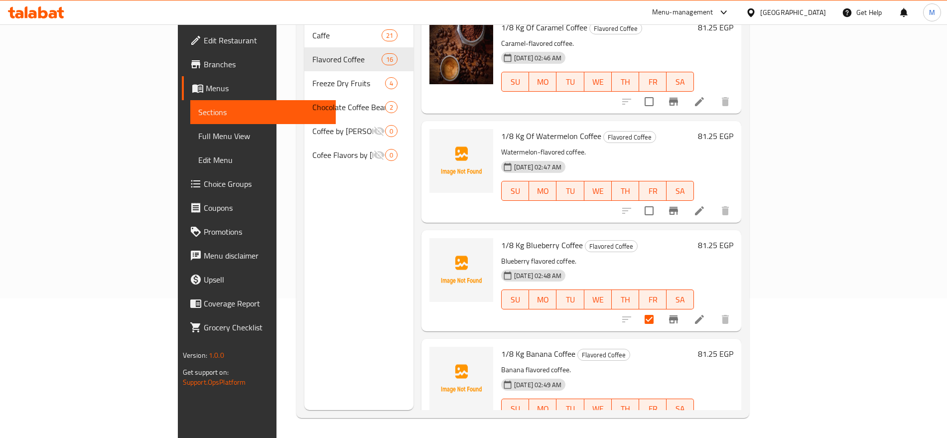
click at [742, 211] on div "Menu items Add Sort Manage items 1/8 Kg French Coffee Flavored Coffee French co…" at bounding box center [578, 191] width 328 height 438
click at [660, 200] on input "checkbox" at bounding box center [649, 210] width 21 height 21
checkbox input "true"
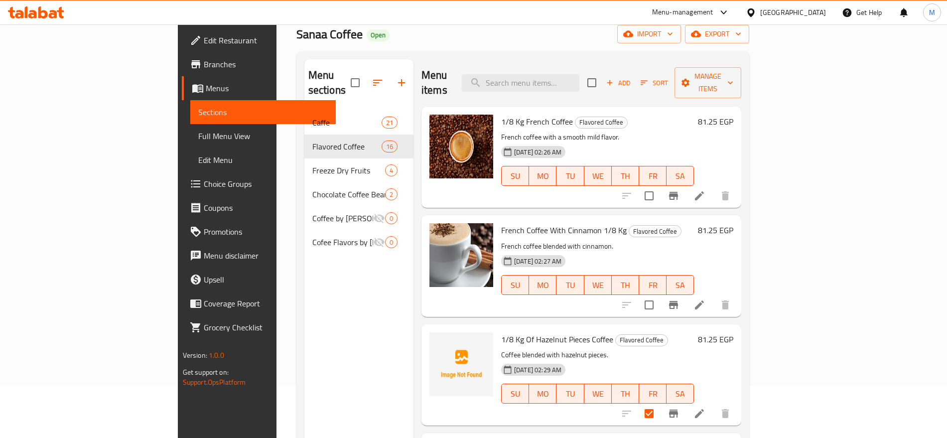
scroll to position [0, 0]
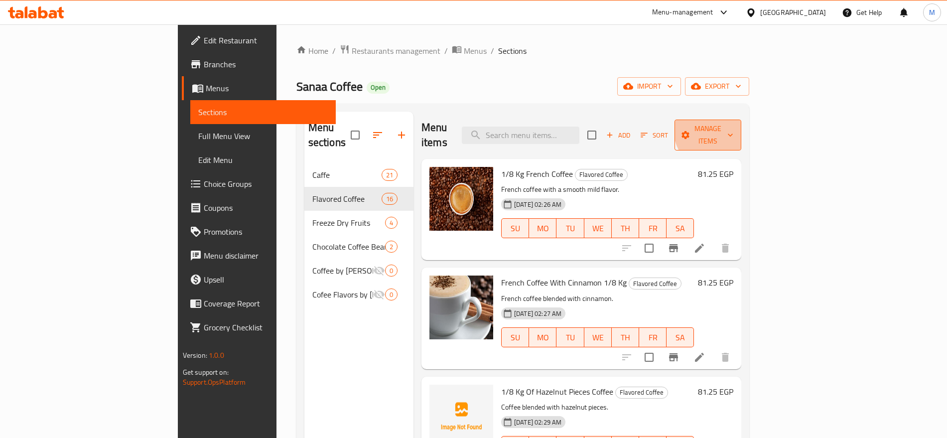
click at [734, 128] on span "Manage items" at bounding box center [708, 135] width 51 height 25
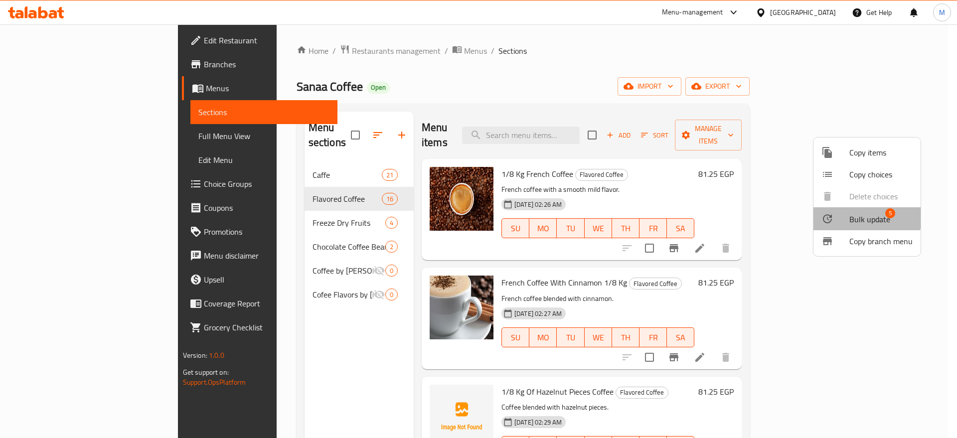
click at [858, 214] on span "Bulk update" at bounding box center [869, 219] width 41 height 12
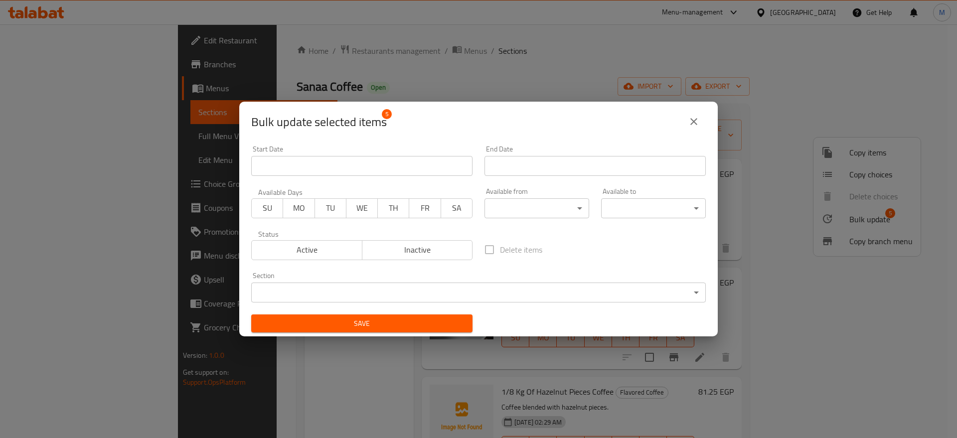
click at [439, 255] on span "Inactive" at bounding box center [417, 250] width 103 height 14
click at [433, 327] on span "Save" at bounding box center [361, 323] width 205 height 12
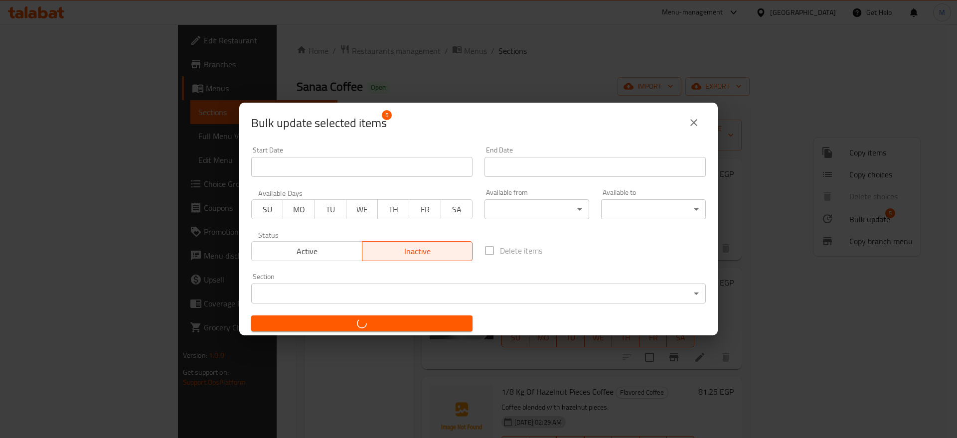
checkbox input "false"
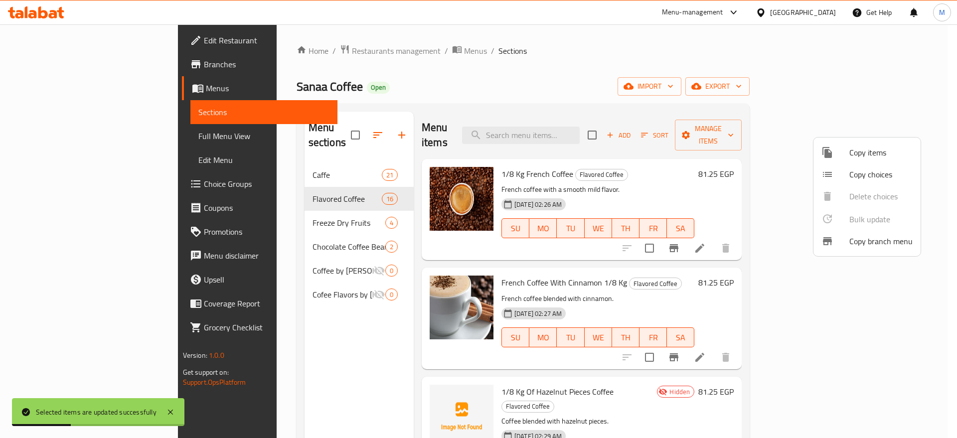
click at [284, 155] on div at bounding box center [478, 219] width 957 height 438
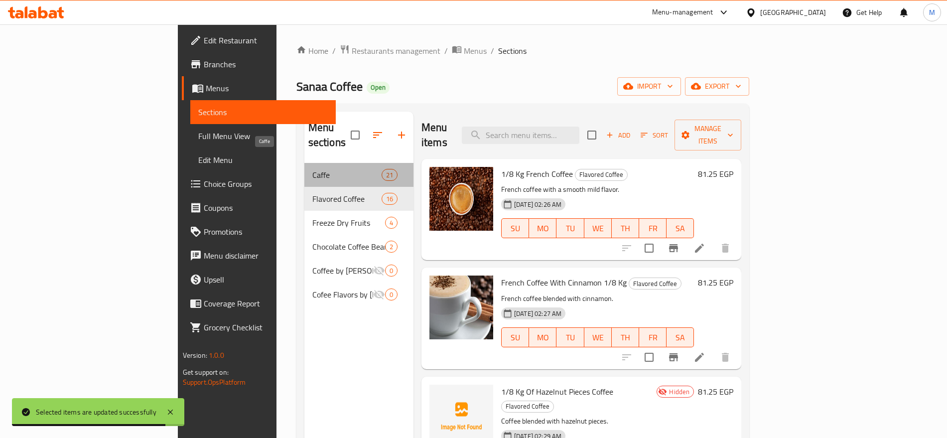
click at [312, 169] on span "Caffe" at bounding box center [346, 175] width 69 height 12
drag, startPoint x: 284, startPoint y: 155, endPoint x: 738, endPoint y: 251, distance: 464.1
click at [312, 169] on span "Caffe" at bounding box center [346, 175] width 69 height 12
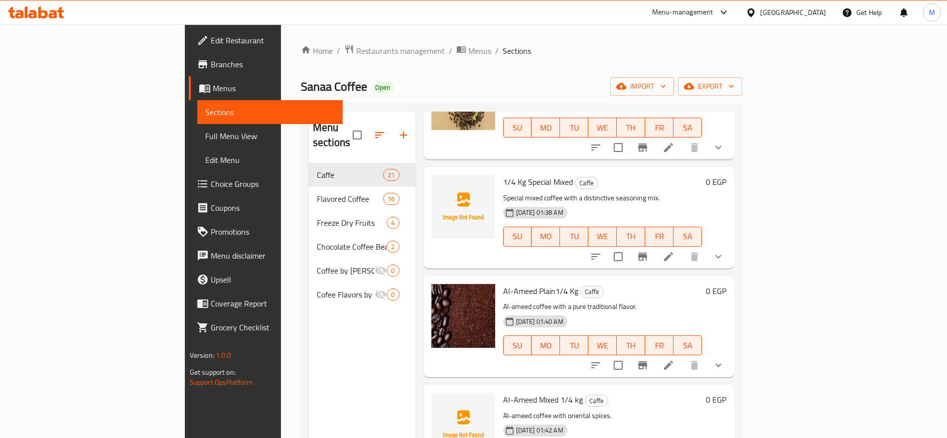
scroll to position [536, 0]
click at [629, 247] on input "checkbox" at bounding box center [618, 257] width 21 height 21
checkbox input "true"
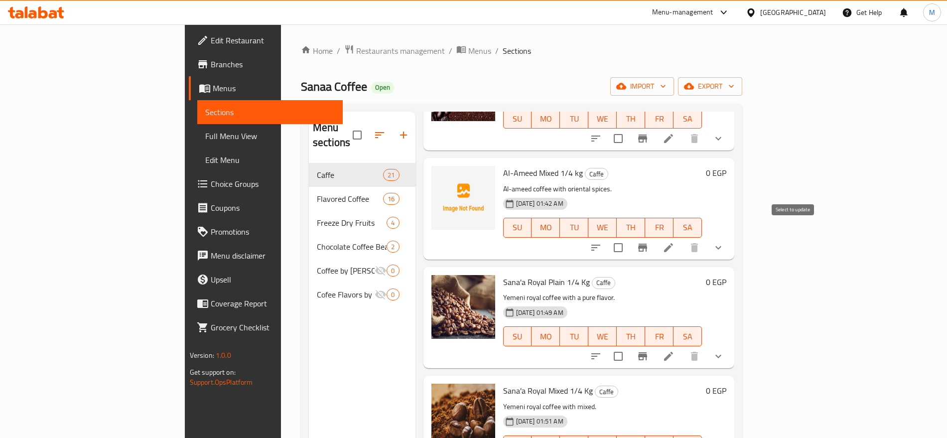
scroll to position [762, 0]
click at [629, 238] on input "checkbox" at bounding box center [618, 248] width 21 height 21
checkbox input "true"
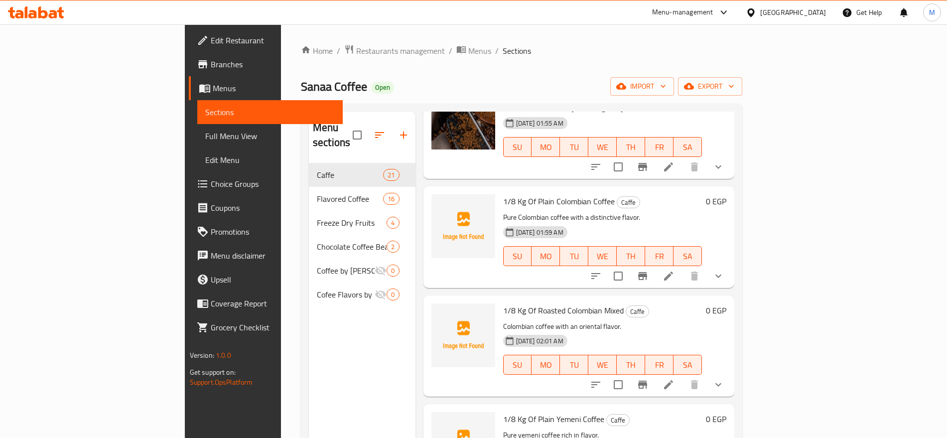
scroll to position [1296, 0]
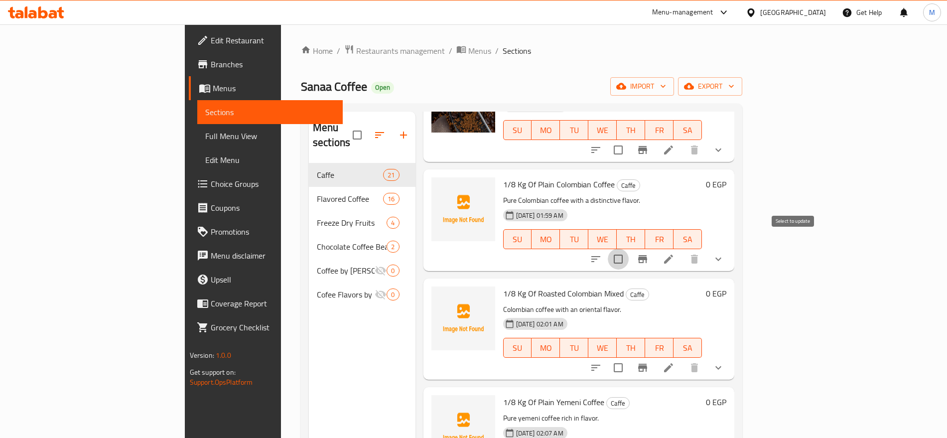
click at [629, 249] on input "checkbox" at bounding box center [618, 259] width 21 height 21
checkbox input "true"
click at [629, 360] on input "checkbox" at bounding box center [618, 367] width 21 height 21
checkbox input "true"
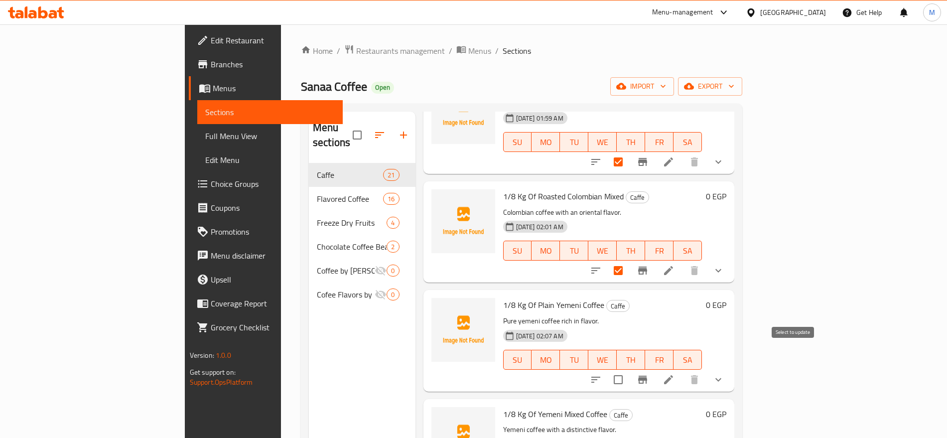
scroll to position [1408, 0]
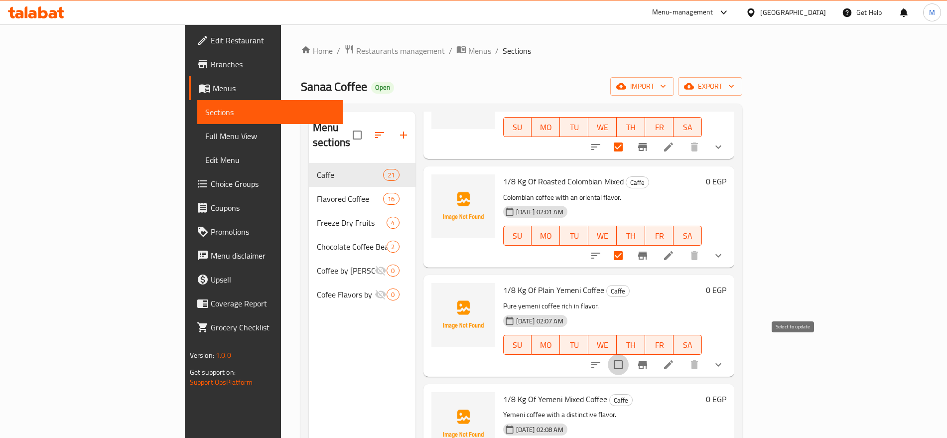
click at [629, 354] on input "checkbox" at bounding box center [618, 364] width 21 height 21
checkbox input "true"
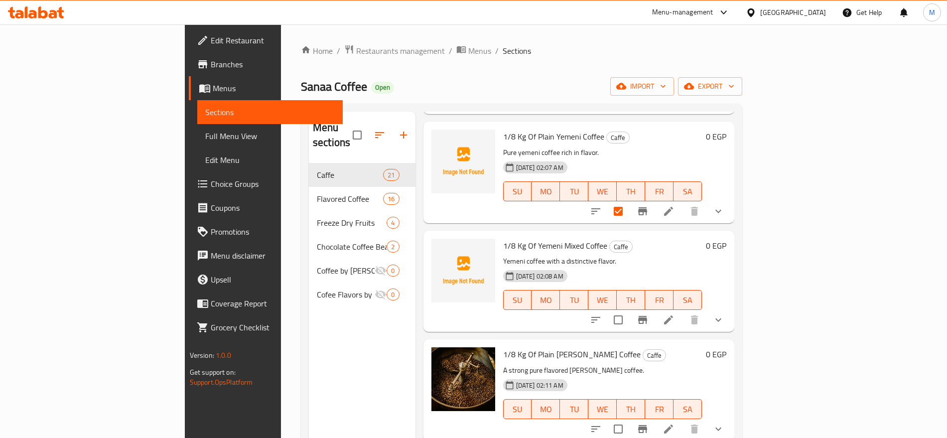
scroll to position [1562, 0]
click at [629, 308] on input "checkbox" at bounding box center [618, 318] width 21 height 21
checkbox input "true"
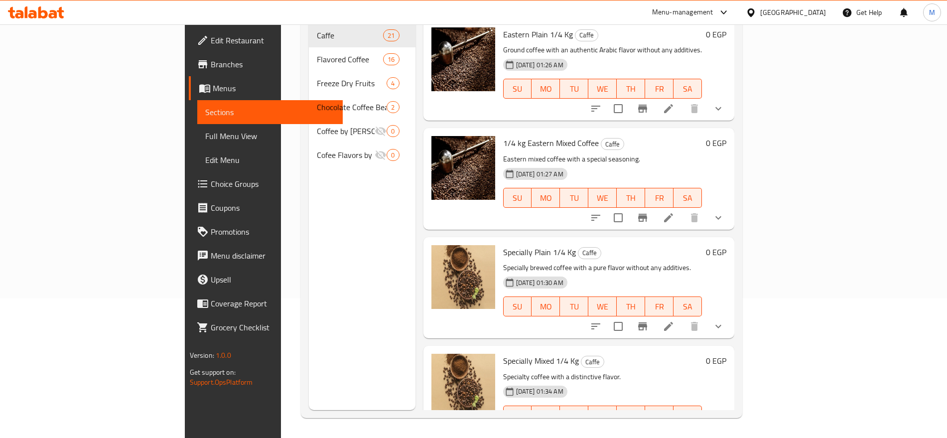
scroll to position [0, 0]
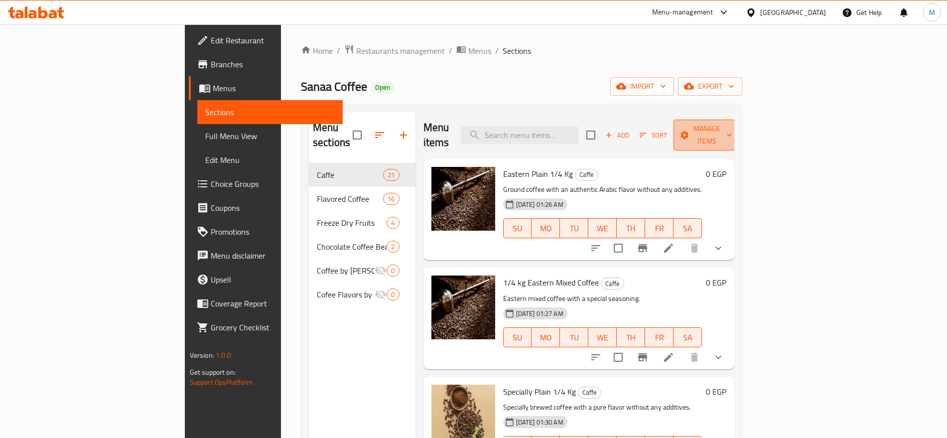
click at [733, 124] on span "Manage items" at bounding box center [707, 135] width 51 height 25
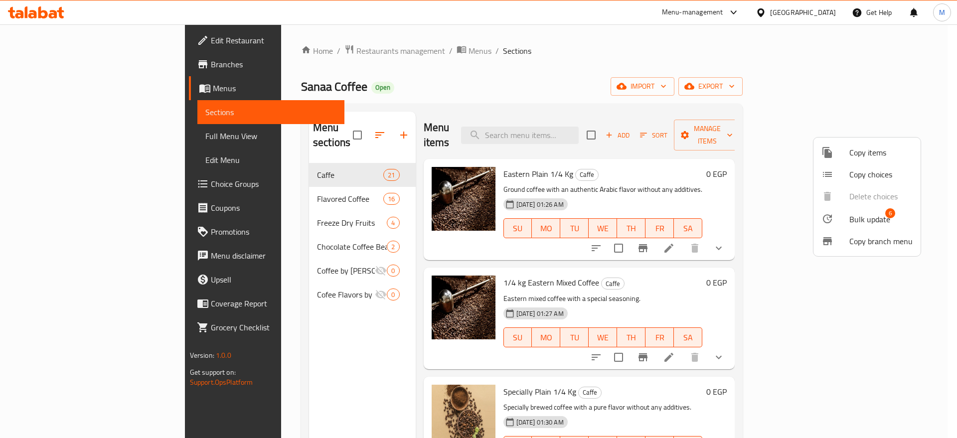
click at [878, 213] on span "Bulk update" at bounding box center [869, 219] width 41 height 12
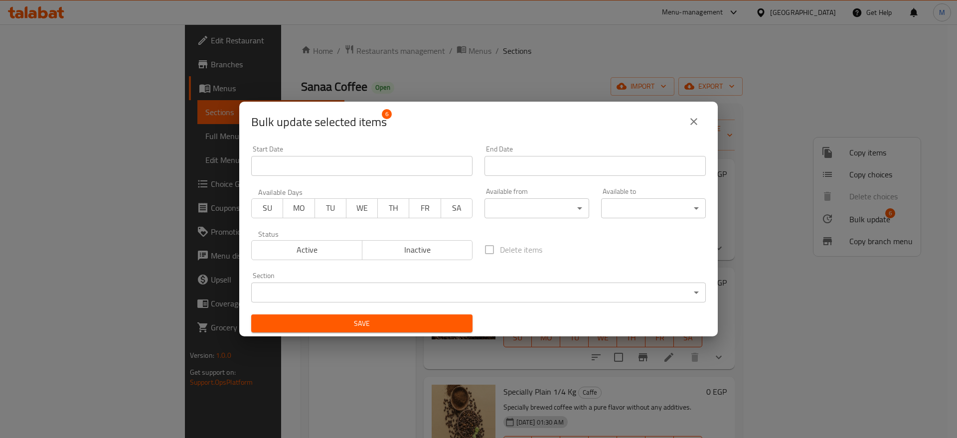
click at [512, 298] on body "​ Menu-management Egypt Get Help M Edit Restaurant Branches Menus Sections Full…" at bounding box center [478, 231] width 957 height 414
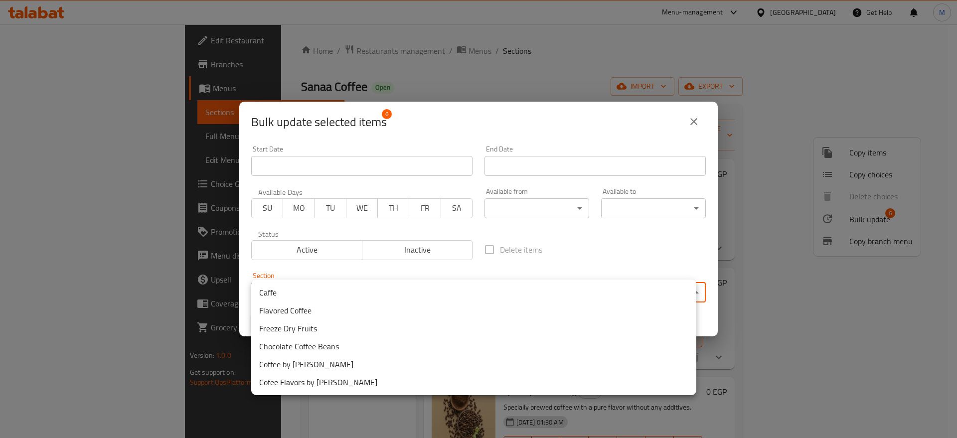
click at [568, 264] on div at bounding box center [478, 219] width 957 height 438
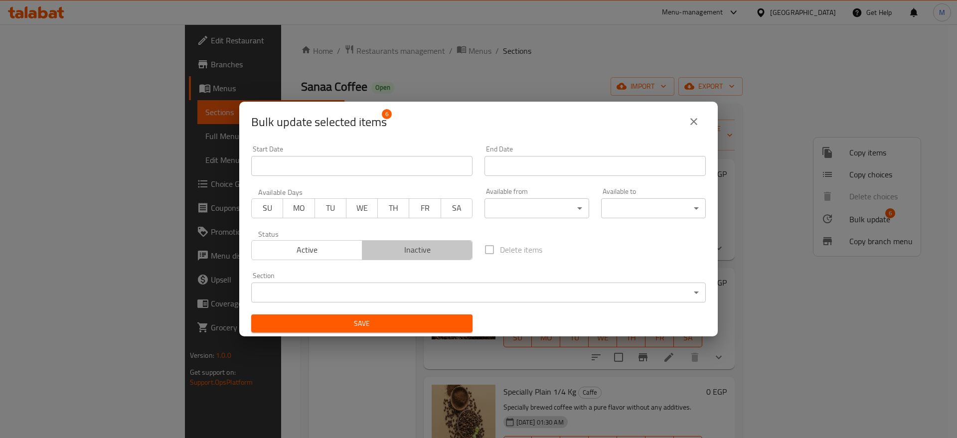
click at [445, 249] on span "Inactive" at bounding box center [417, 250] width 103 height 14
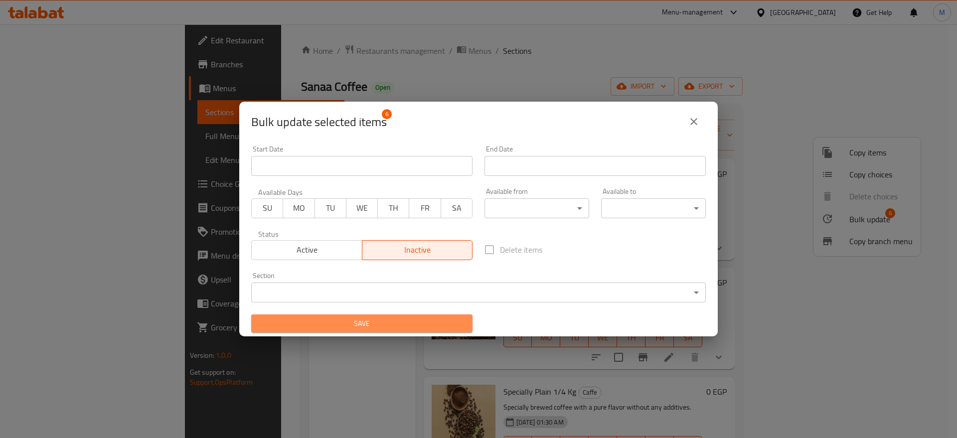
click at [399, 324] on span "Save" at bounding box center [361, 323] width 205 height 12
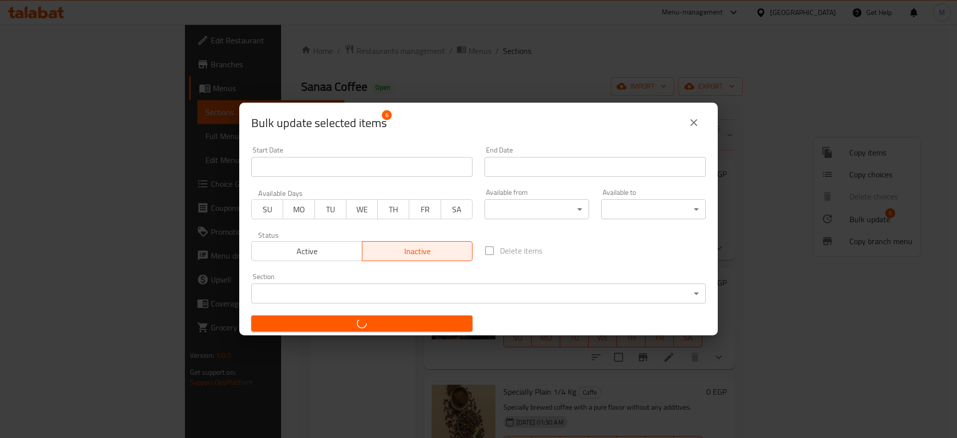
checkbox input "false"
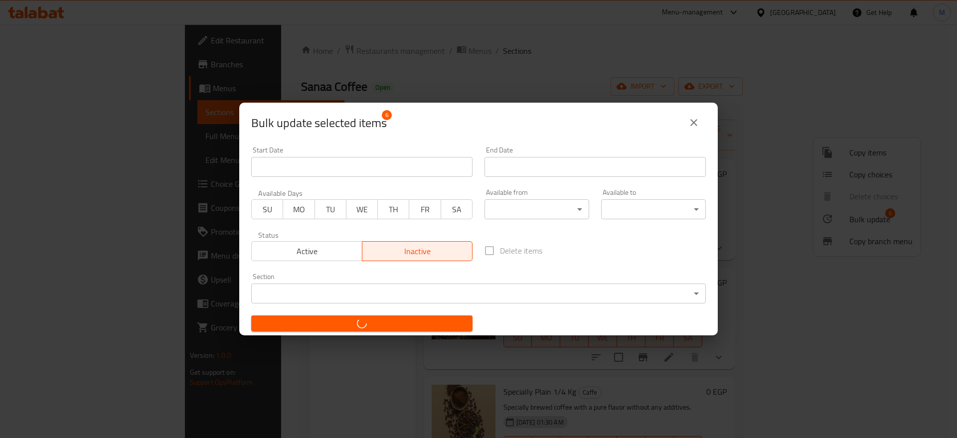
checkbox input "false"
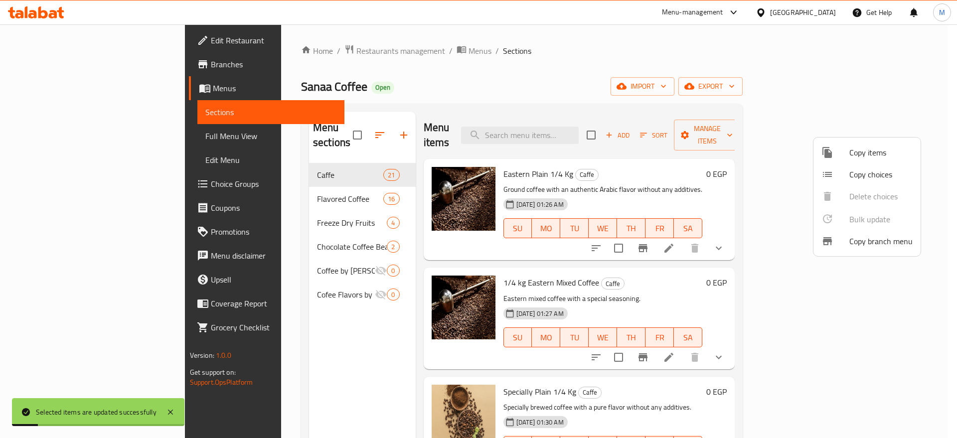
click at [724, 245] on div at bounding box center [478, 219] width 957 height 438
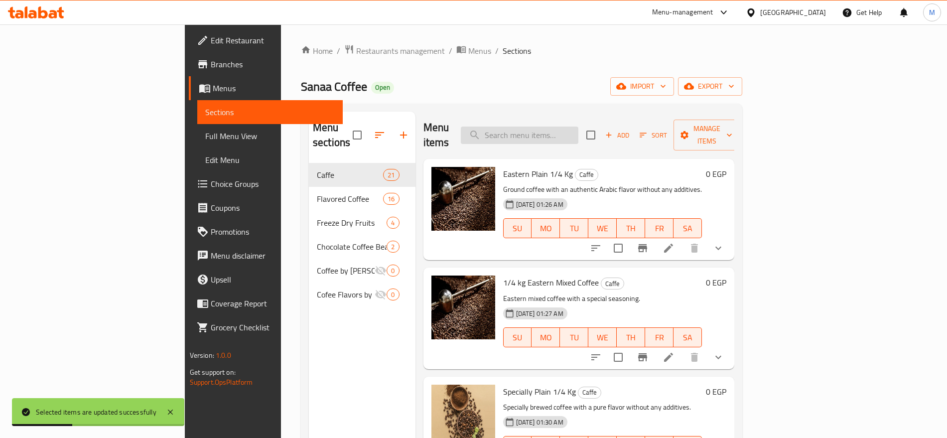
click at [575, 129] on input "search" at bounding box center [520, 135] width 118 height 17
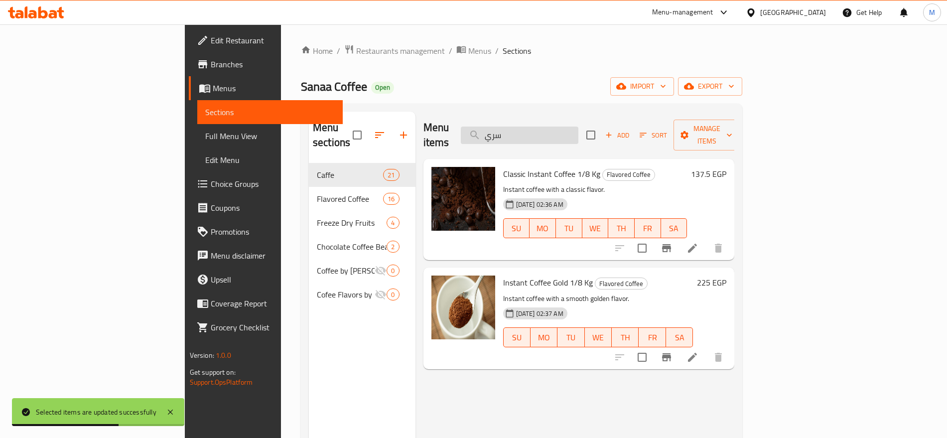
type input "سريع"
click at [575, 129] on input "سريع" at bounding box center [520, 135] width 118 height 17
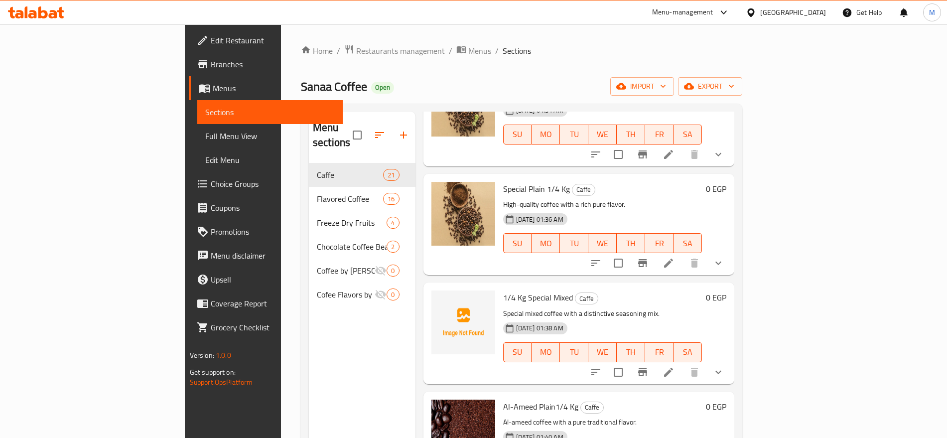
scroll to position [426, 0]
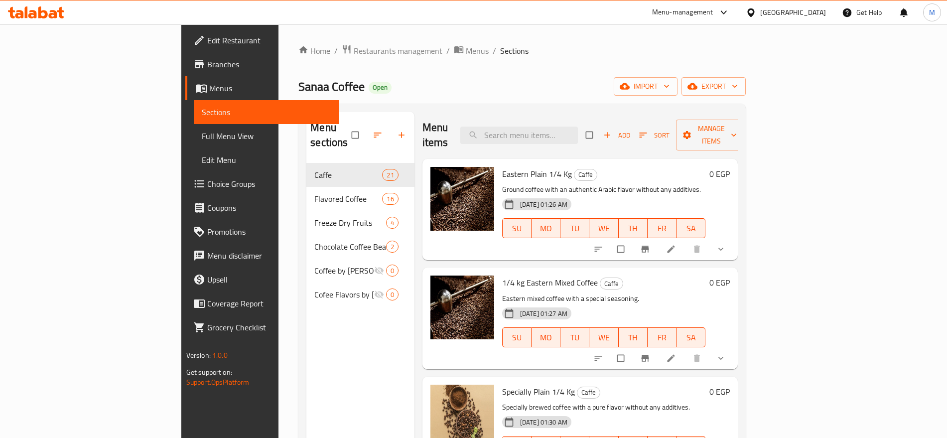
click at [739, 240] on div "Eastern Plain 1/4 Kg Caffe Ground coffee with an authentic Arabic flavor withou…" at bounding box center [581, 209] width 316 height 101
click at [734, 238] on button "show more" at bounding box center [722, 249] width 24 height 22
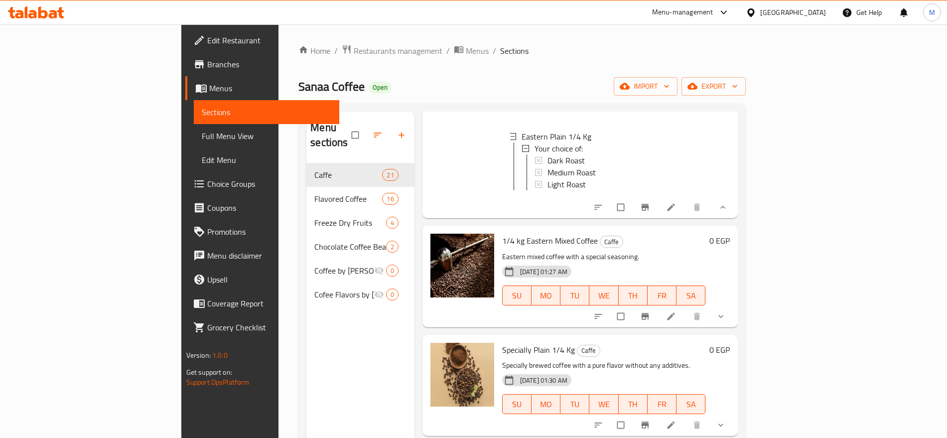
scroll to position [174, 0]
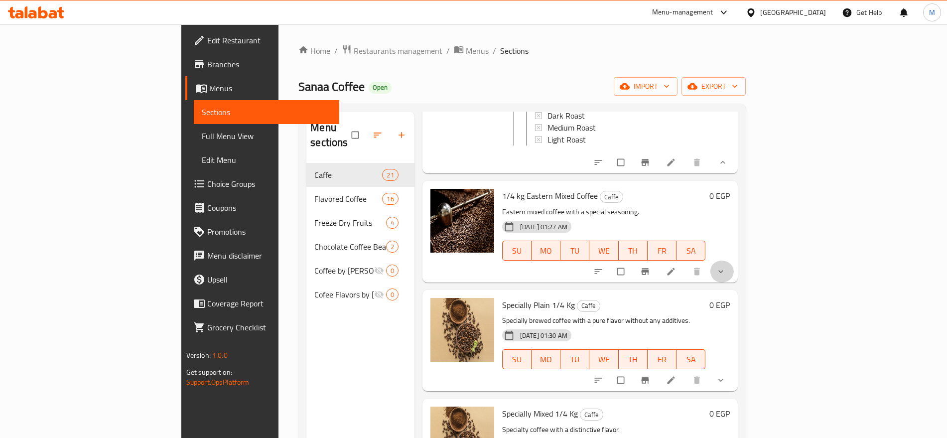
click at [728, 267] on span "show more" at bounding box center [722, 272] width 12 height 10
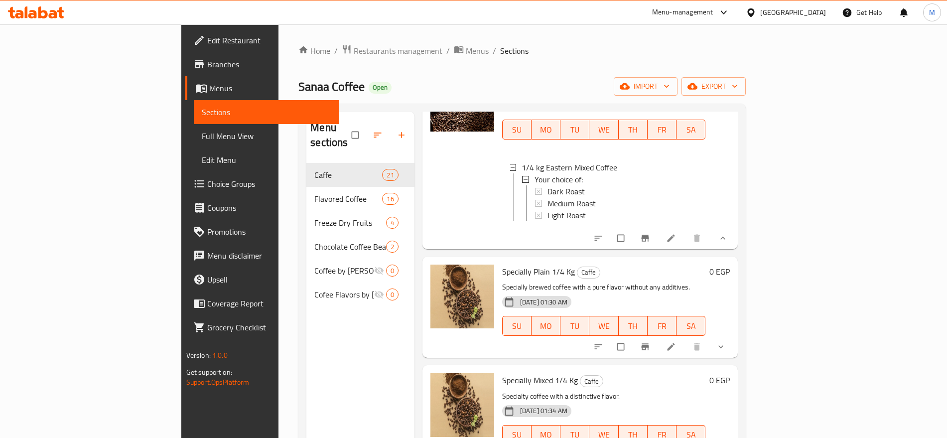
scroll to position [301, 0]
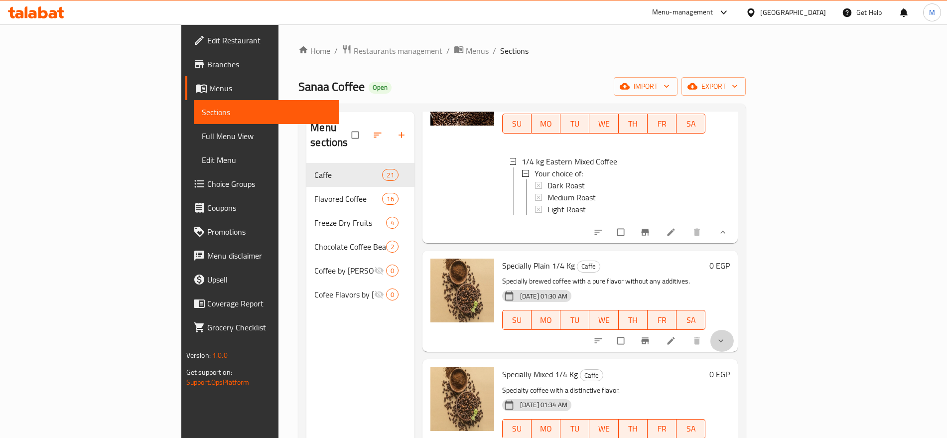
click at [734, 340] on button "show more" at bounding box center [722, 341] width 24 height 22
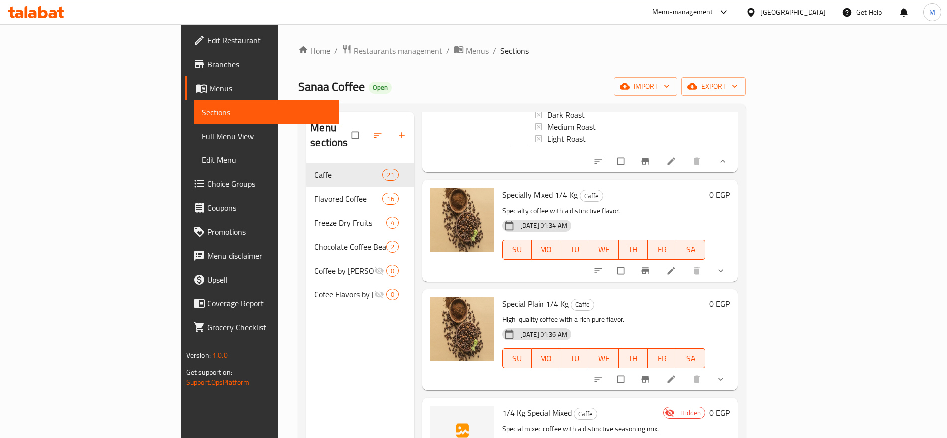
scroll to position [571, 0]
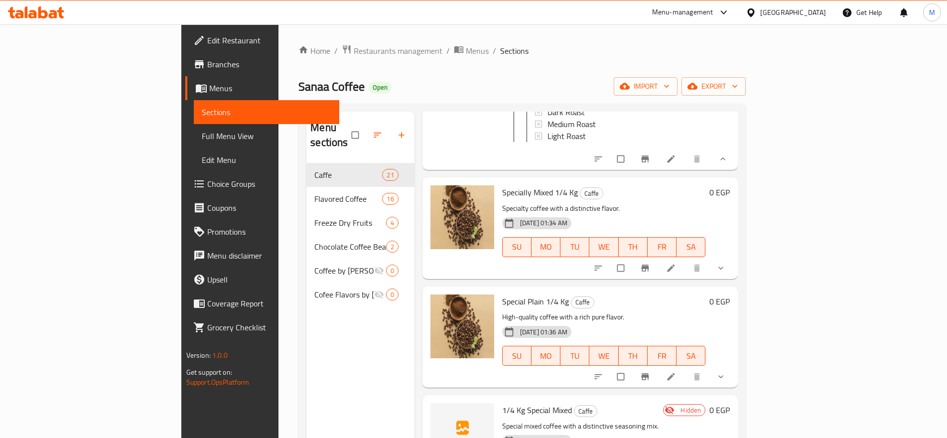
click at [739, 294] on div "Menu items Add Sort Manage items Eastern Plain 1/4 Kg Caffe Ground coffee with …" at bounding box center [577, 331] width 324 height 438
click at [734, 270] on button "show more" at bounding box center [722, 268] width 24 height 22
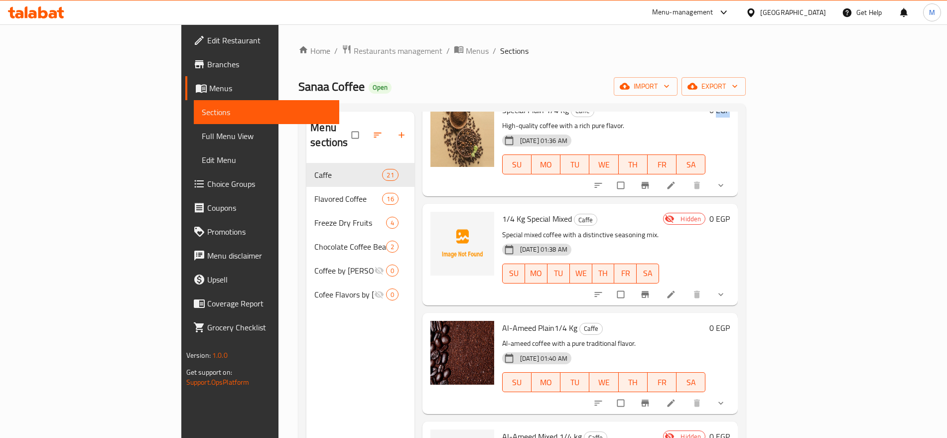
scroll to position [852, 0]
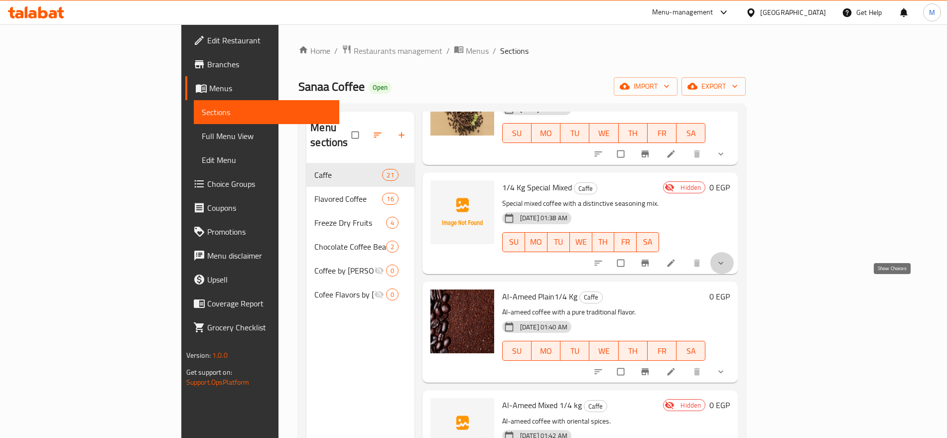
click at [726, 268] on icon "show more" at bounding box center [721, 263] width 10 height 10
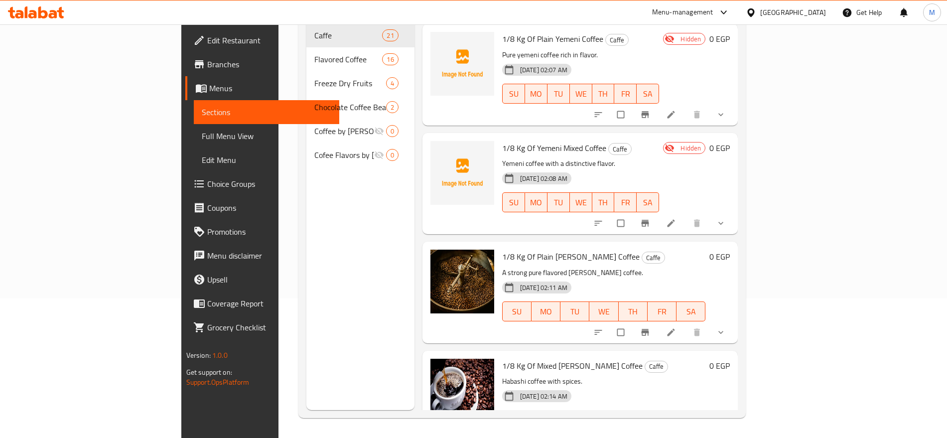
scroll to position [0, 0]
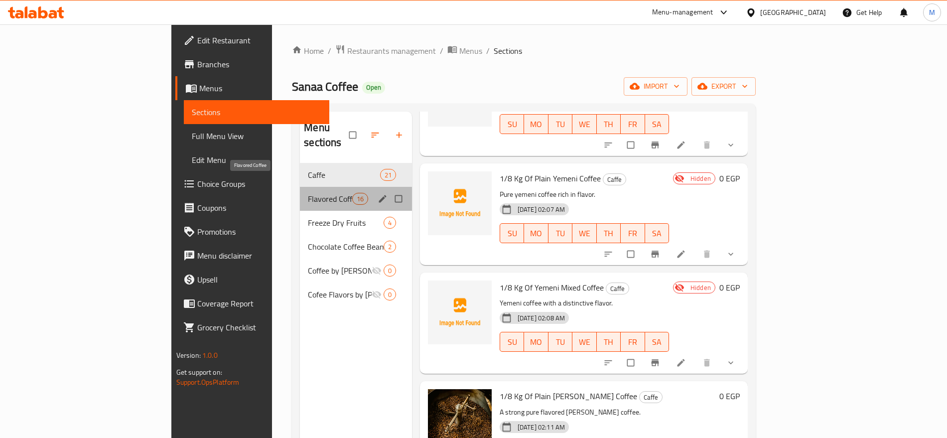
click at [308, 193] on span "Flavored Coffee" at bounding box center [330, 199] width 44 height 12
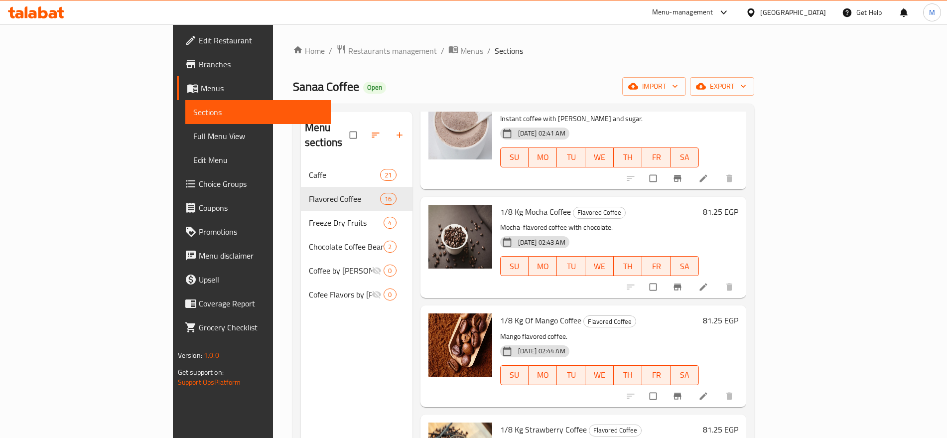
scroll to position [850, 0]
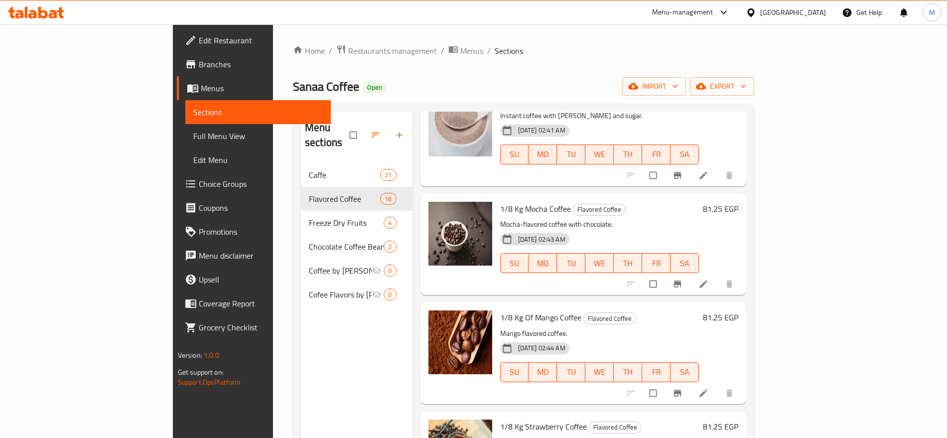
click at [719, 276] on li at bounding box center [705, 284] width 28 height 16
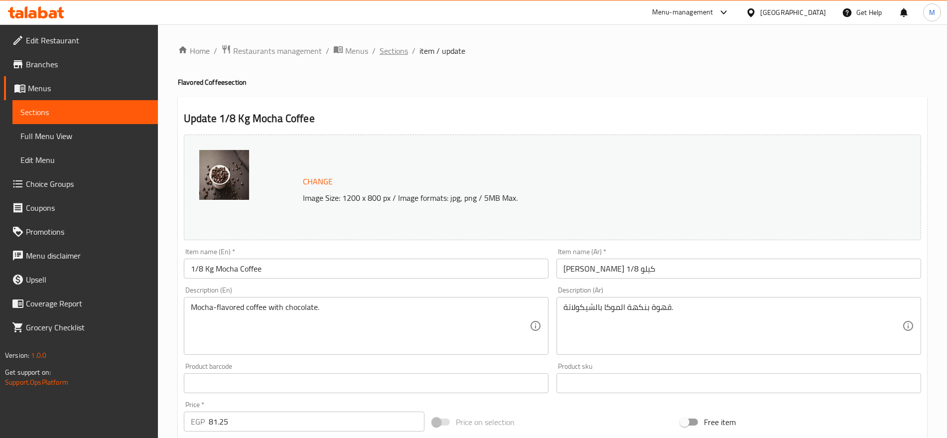
click at [392, 52] on span "Sections" at bounding box center [394, 51] width 28 height 12
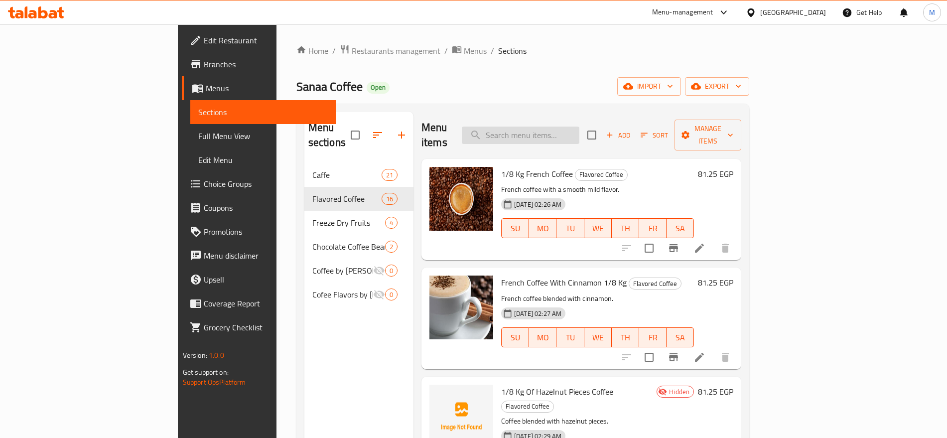
click at [580, 127] on input "search" at bounding box center [521, 135] width 118 height 17
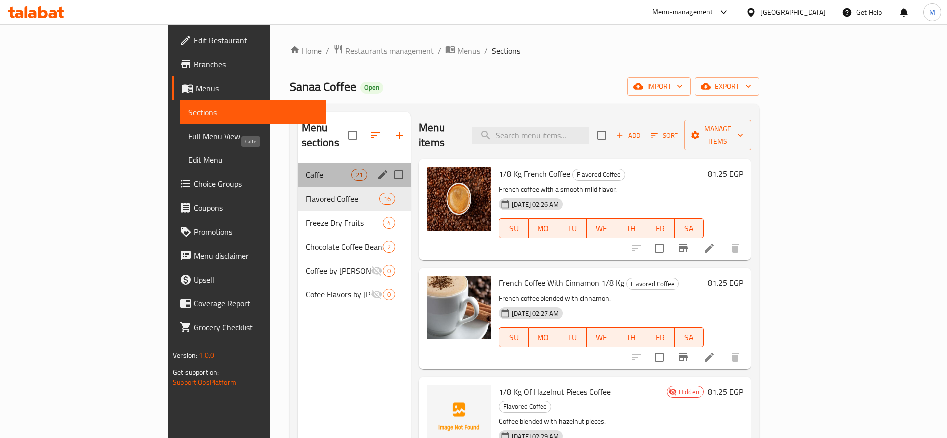
click at [306, 169] on span "Caffe" at bounding box center [328, 175] width 45 height 12
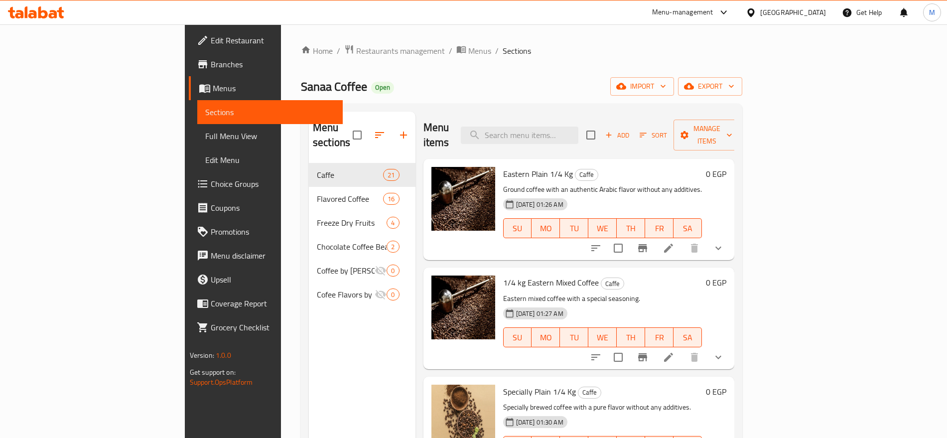
click at [524, 125] on div "Menu items Add Sort Manage items" at bounding box center [579, 135] width 311 height 47
click at [573, 127] on input "search" at bounding box center [520, 135] width 118 height 17
paste input "[PERSON_NAME] بطعم عربي أصيل من غير إضافات."
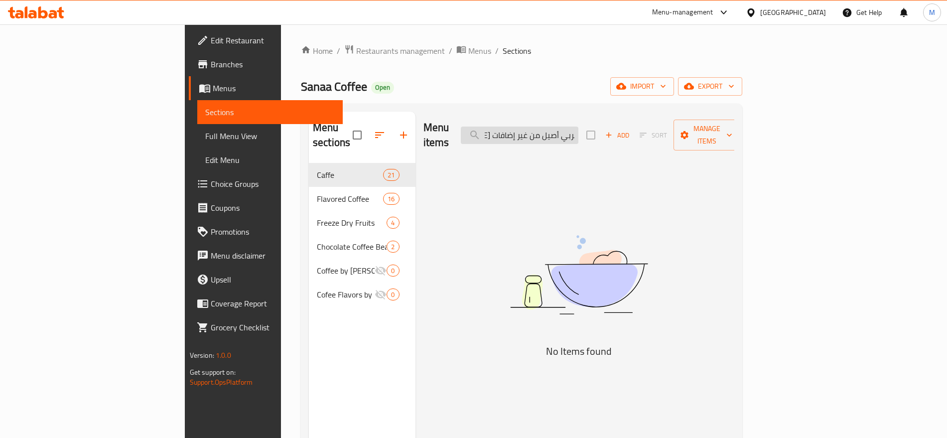
scroll to position [0, 54]
drag, startPoint x: 610, startPoint y: 127, endPoint x: 635, endPoint y: 128, distance: 24.9
click at [579, 128] on input "[PERSON_NAME] بطعم عربي أصيل من غير إضافات" at bounding box center [520, 135] width 118 height 17
click at [579, 128] on input "بن مطحون بطعم عربي أصيل من غير إضافات" at bounding box center [520, 135] width 118 height 17
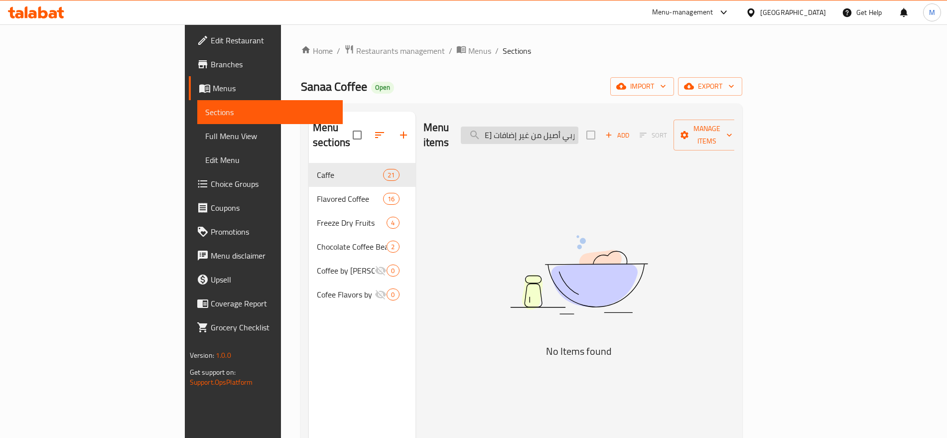
click at [579, 128] on input "بن مطحون بطعم عربي أصيل من غير إضافات" at bounding box center [520, 135] width 118 height 17
paste input "مطحون"
type input "مطحون"
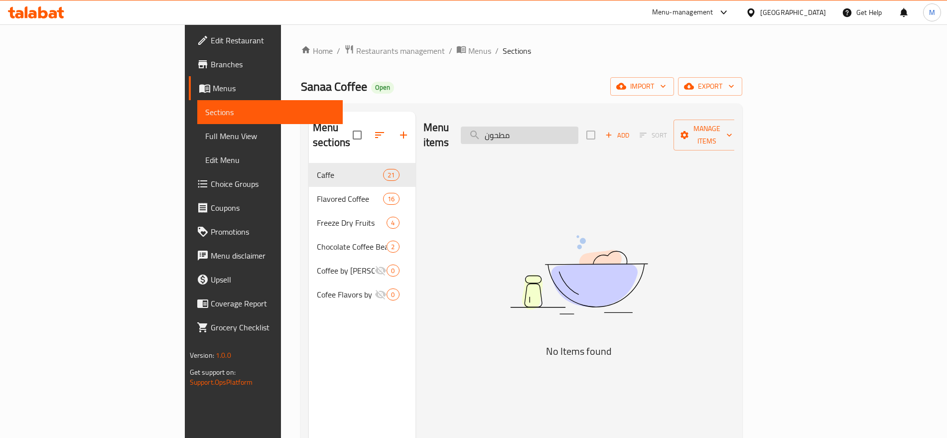
click at [579, 128] on input "مطحون" at bounding box center [520, 135] width 118 height 17
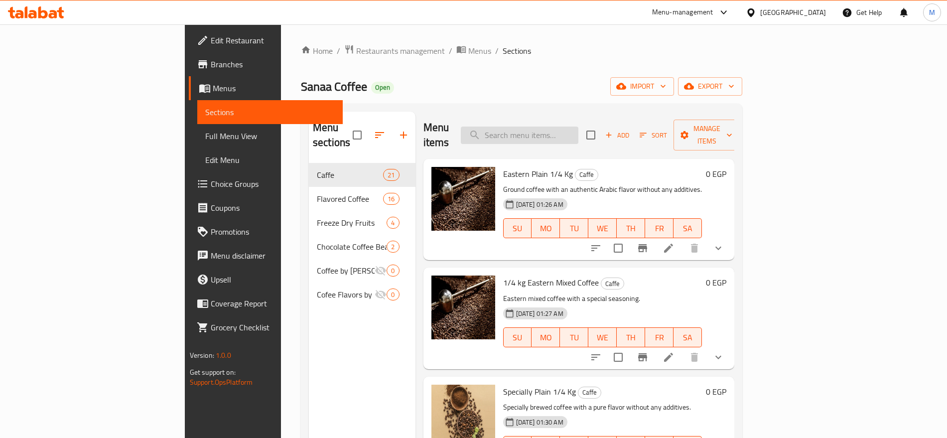
paste input "مطحون"
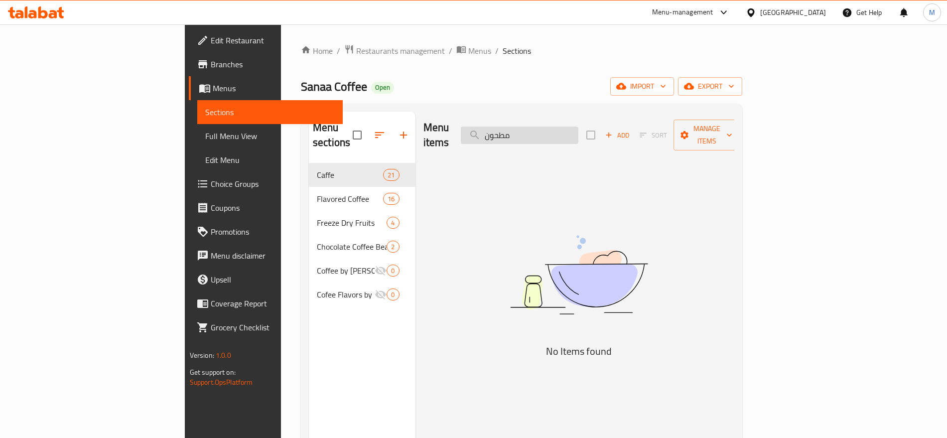
click at [579, 127] on input "مطحون" at bounding box center [520, 135] width 118 height 17
paste input "شرقي سادة"
click at [579, 127] on input "شرقي سادة" at bounding box center [520, 135] width 118 height 17
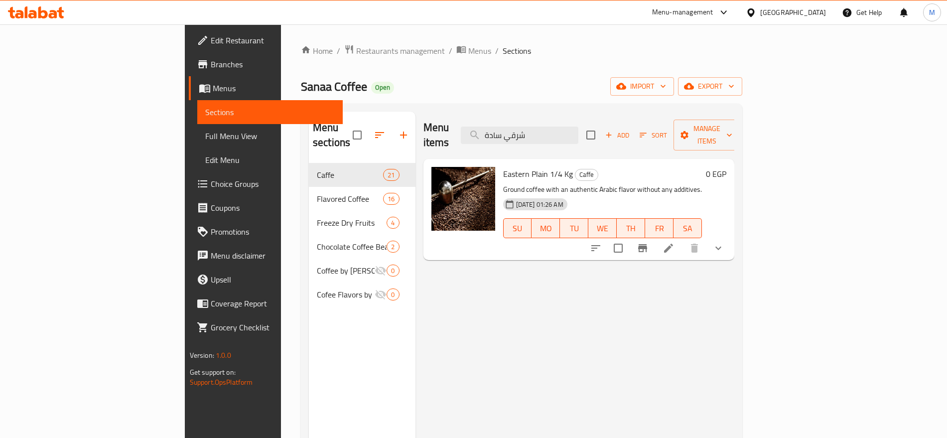
type input "شرقي سادة"
click at [731, 236] on button "show more" at bounding box center [719, 248] width 24 height 24
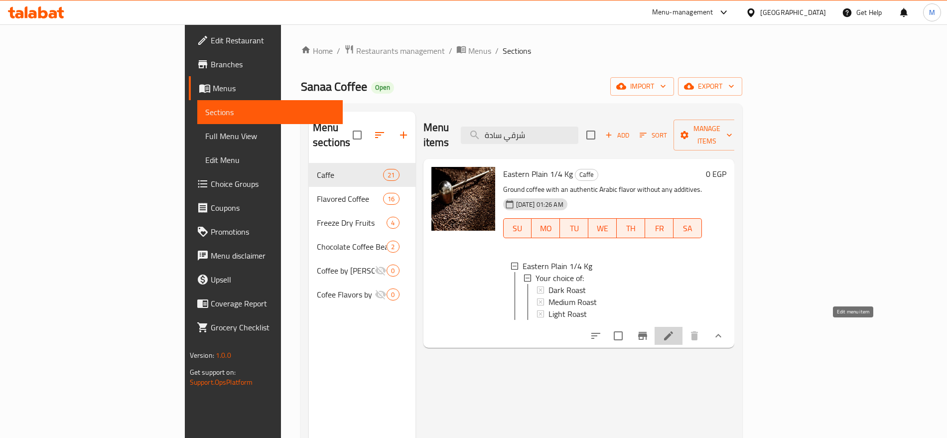
click at [675, 331] on icon at bounding box center [669, 336] width 12 height 12
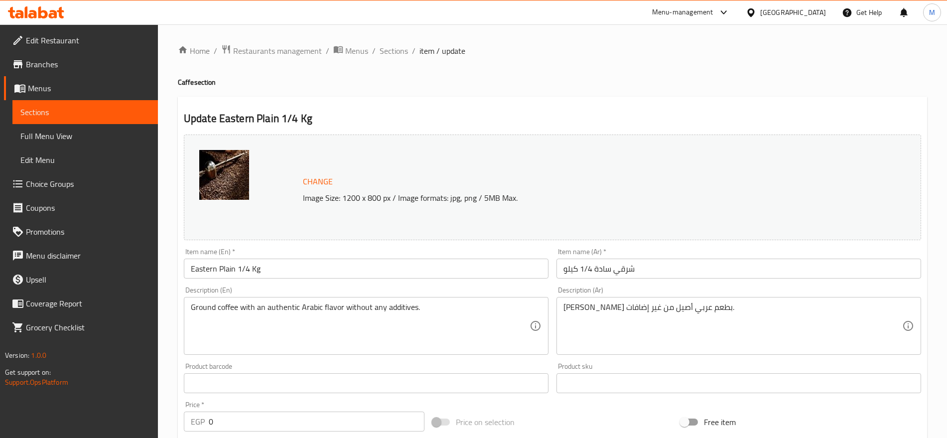
scroll to position [332, 0]
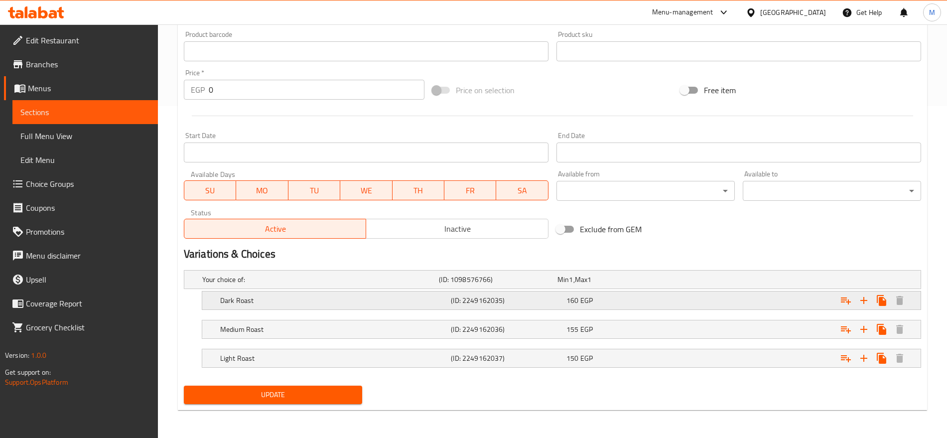
click at [619, 296] on div "160 EGP" at bounding box center [623, 301] width 112 height 10
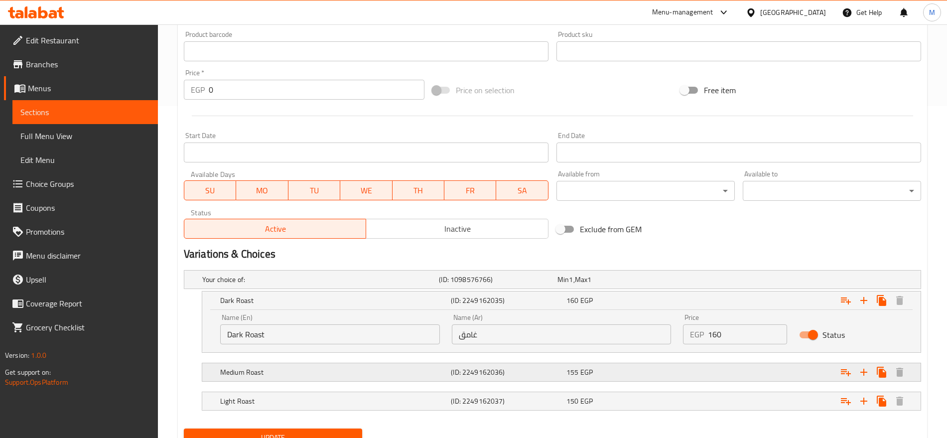
click at [646, 373] on div "155 EGP" at bounding box center [623, 372] width 112 height 10
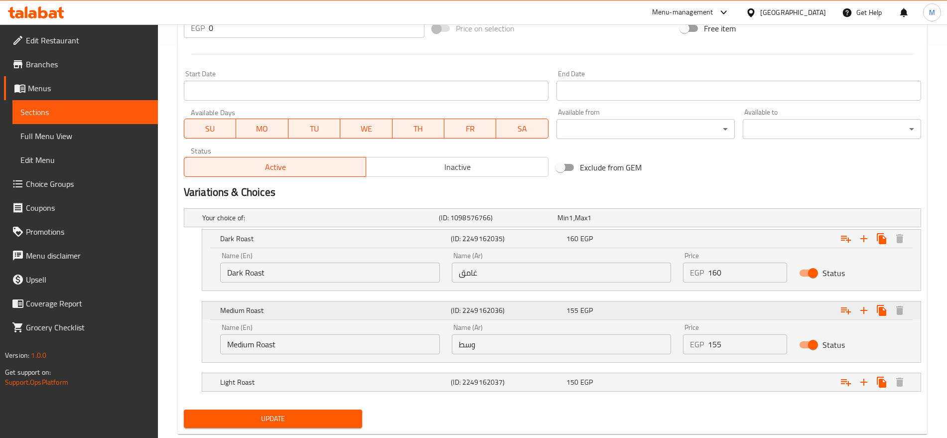
scroll to position [418, 0]
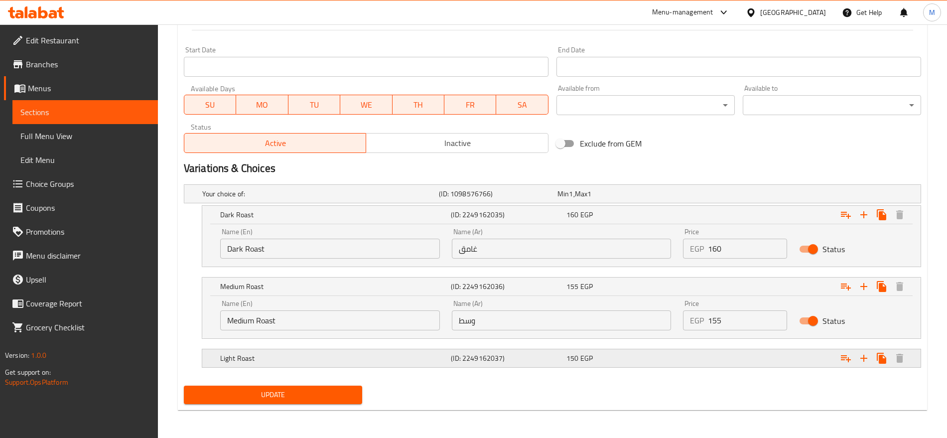
drag, startPoint x: 655, startPoint y: 370, endPoint x: 661, endPoint y: 359, distance: 12.9
click at [661, 359] on div "Your choice of: (ID: 1098576766) Min 1 , Max 1 Name (En) Your choice of: Name (…" at bounding box center [553, 280] width 746 height 201
click at [661, 359] on div "150 EGP" at bounding box center [623, 358] width 112 height 10
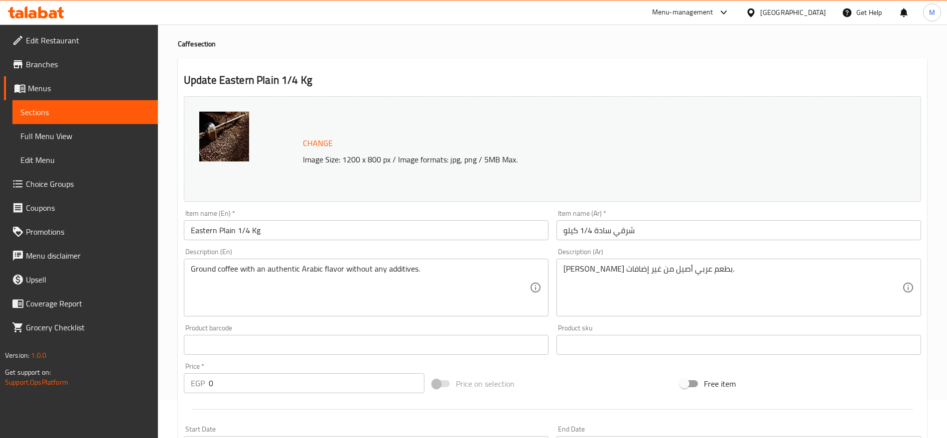
scroll to position [0, 0]
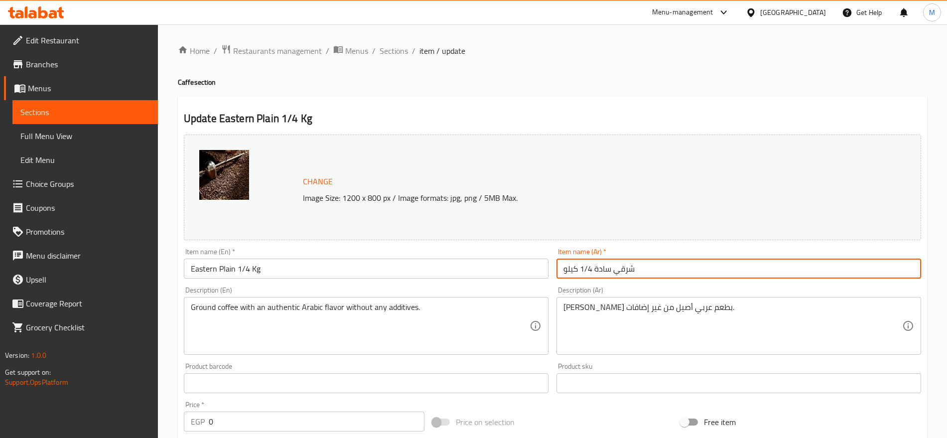
drag, startPoint x: 592, startPoint y: 268, endPoint x: 543, endPoint y: 271, distance: 48.9
click at [543, 271] on div "Change Image Size: 1200 x 800 px / Image formats: jpg, png / 5MB Max. Item name…" at bounding box center [553, 353] width 746 height 444
click at [871, 267] on input "شرقي سادة 1/4 كيلو" at bounding box center [739, 269] width 365 height 20
drag, startPoint x: 871, startPoint y: 267, endPoint x: 834, endPoint y: 269, distance: 37.0
click at [834, 269] on input "شرقي سادة 1/4 كيلو" at bounding box center [739, 269] width 365 height 20
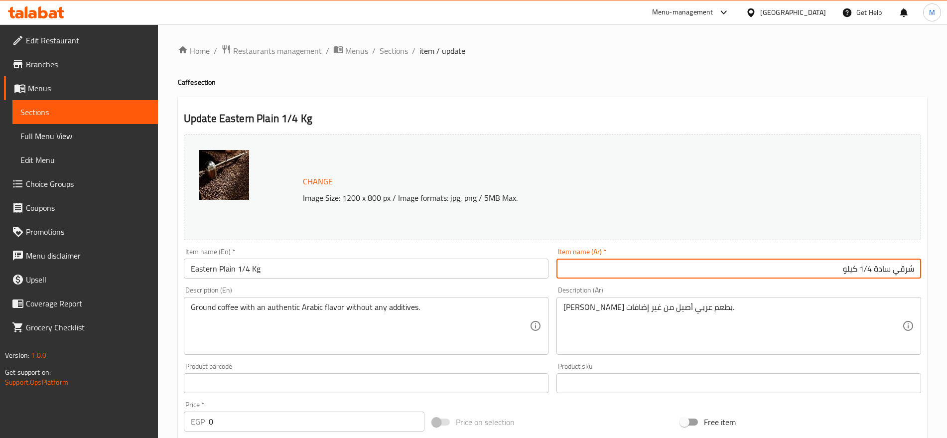
paste input "250جم"
type input "شرقي سادة 250جم"
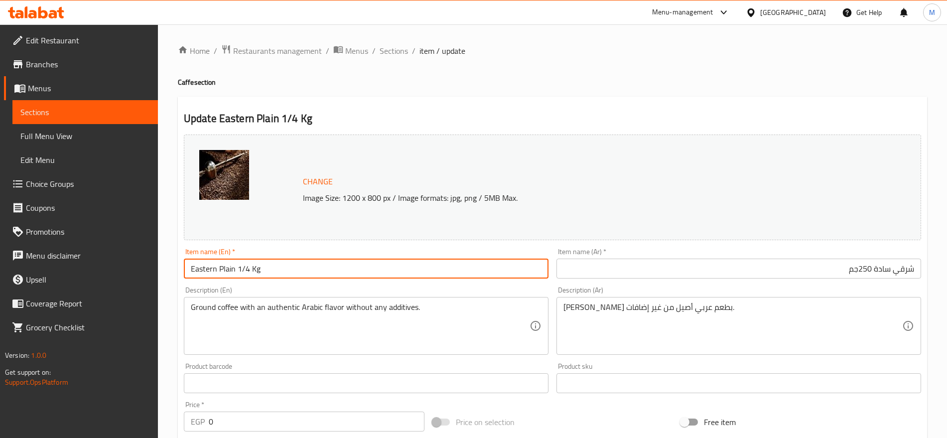
click at [283, 272] on input "Eastern Plain 1/4 Kg" at bounding box center [366, 269] width 365 height 20
drag, startPoint x: 283, startPoint y: 272, endPoint x: 237, endPoint y: 271, distance: 45.4
click at [237, 271] on input "Eastern Plain 1/4 Kg" at bounding box center [366, 269] width 365 height 20
click at [346, 269] on input "Eastern Plain 250 Gm" at bounding box center [366, 269] width 365 height 20
type input "Eastern Plain 250 Gm"
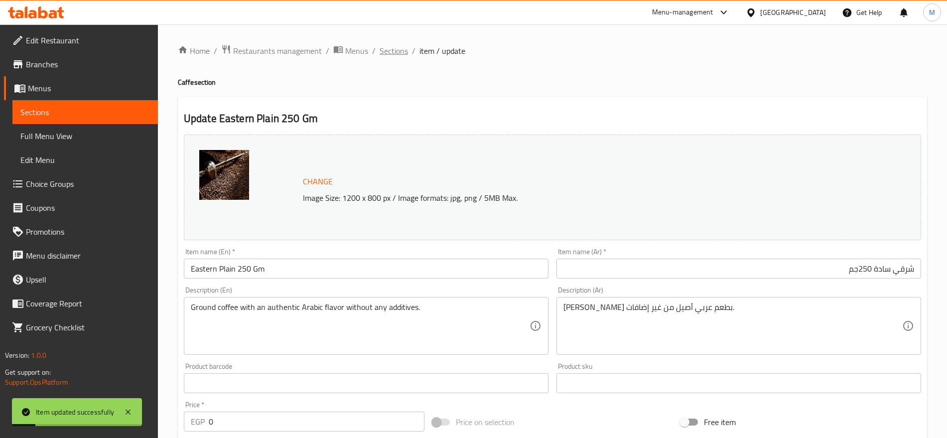
click at [392, 52] on span "Sections" at bounding box center [394, 51] width 28 height 12
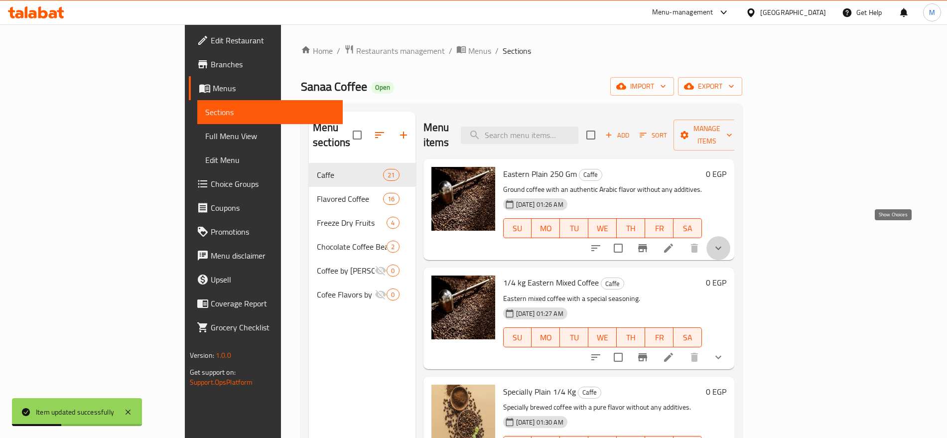
click at [725, 242] on icon "show more" at bounding box center [719, 248] width 12 height 12
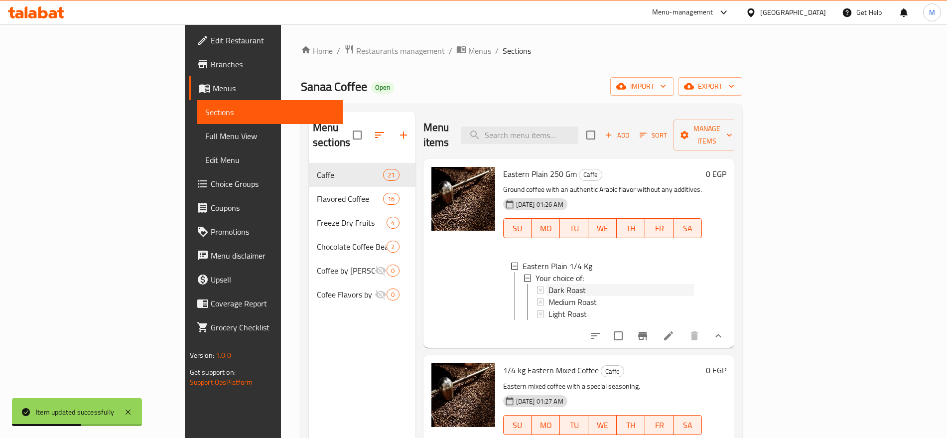
click at [558, 284] on div "Dark Roast" at bounding box center [622, 290] width 146 height 12
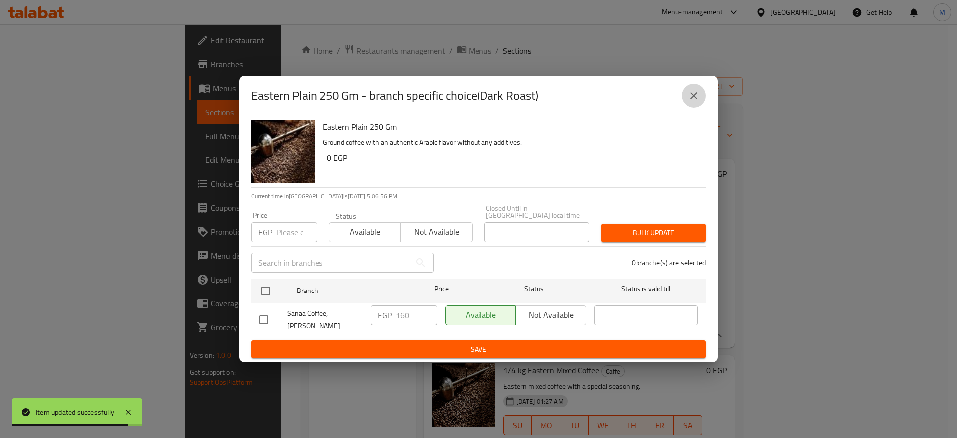
click at [700, 91] on button "close" at bounding box center [694, 96] width 24 height 24
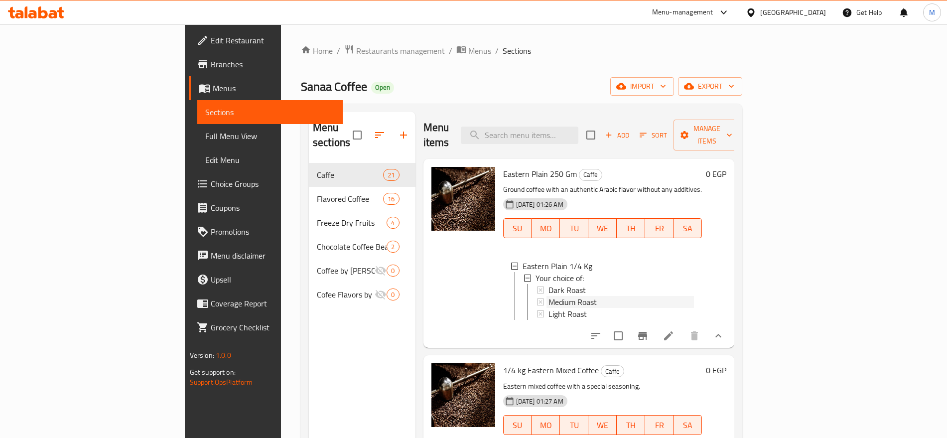
click at [554, 296] on div "Medium Roast" at bounding box center [622, 302] width 146 height 12
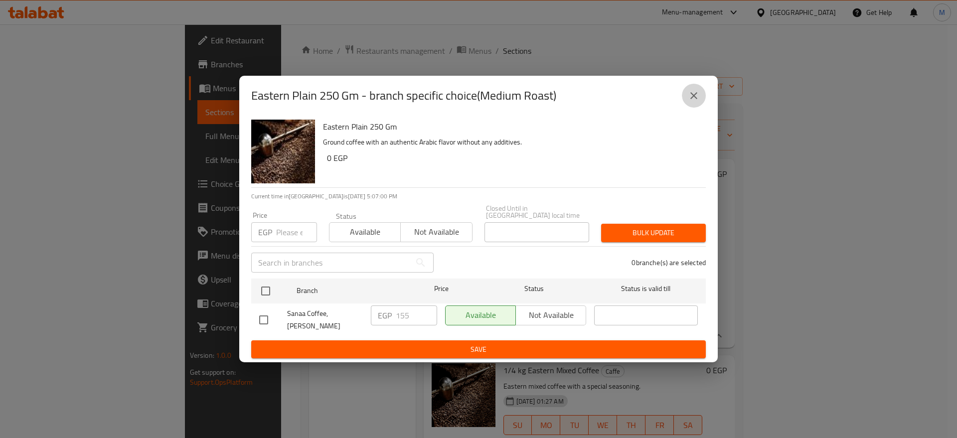
click at [697, 102] on icon "close" at bounding box center [694, 96] width 12 height 12
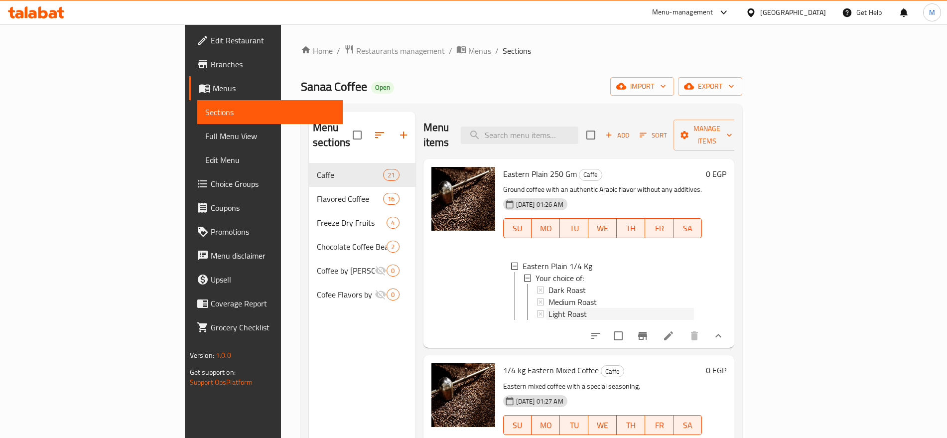
click at [624, 308] on div "Light Roast" at bounding box center [622, 314] width 146 height 12
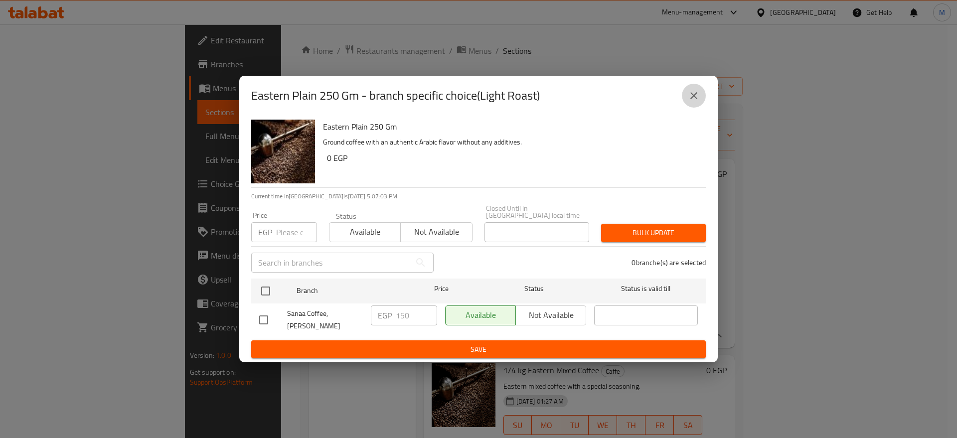
click at [695, 96] on icon "close" at bounding box center [694, 96] width 12 height 12
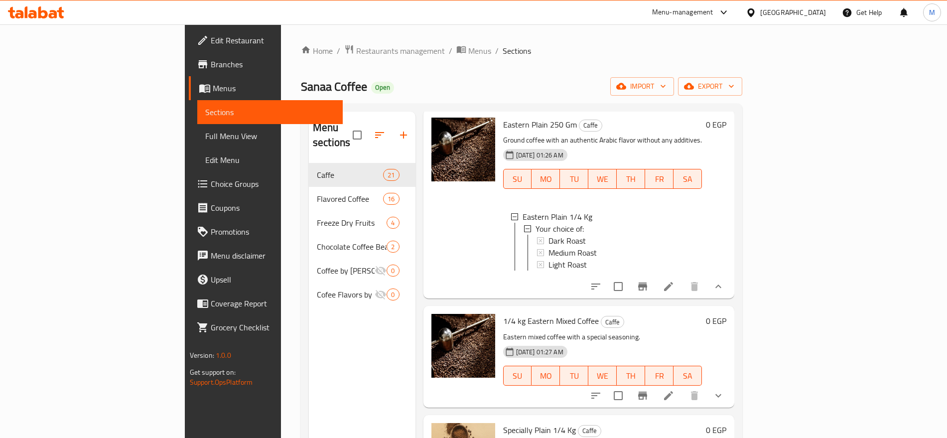
scroll to position [105, 0]
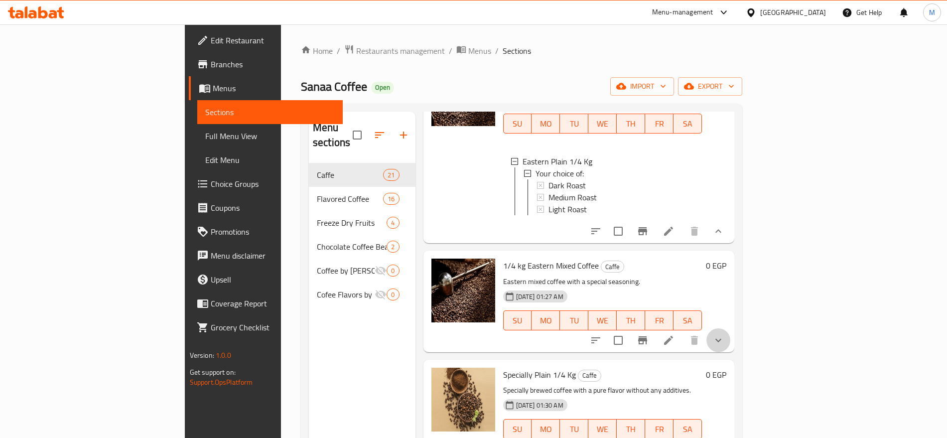
click at [731, 328] on button "show more" at bounding box center [719, 340] width 24 height 24
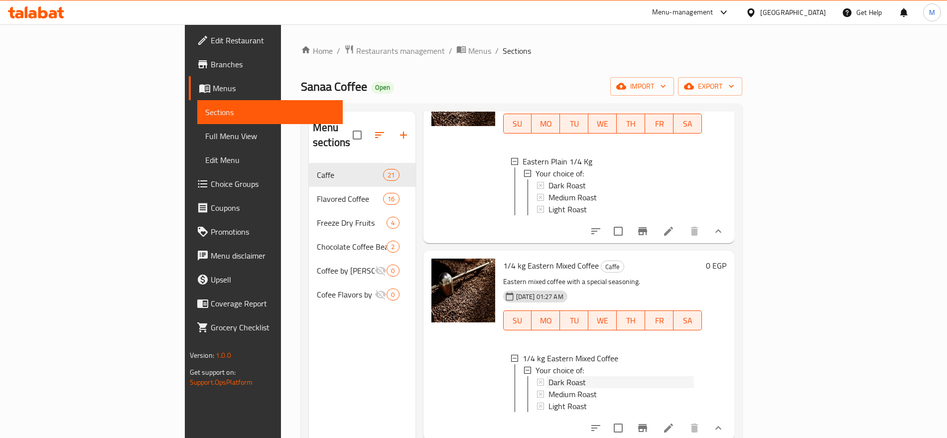
click at [549, 379] on span "Dark Roast" at bounding box center [567, 382] width 37 height 12
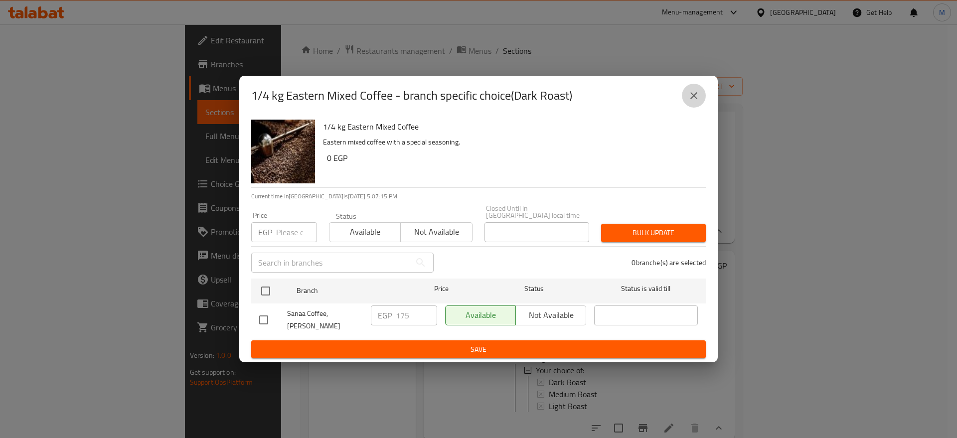
click at [694, 102] on icon "close" at bounding box center [694, 96] width 12 height 12
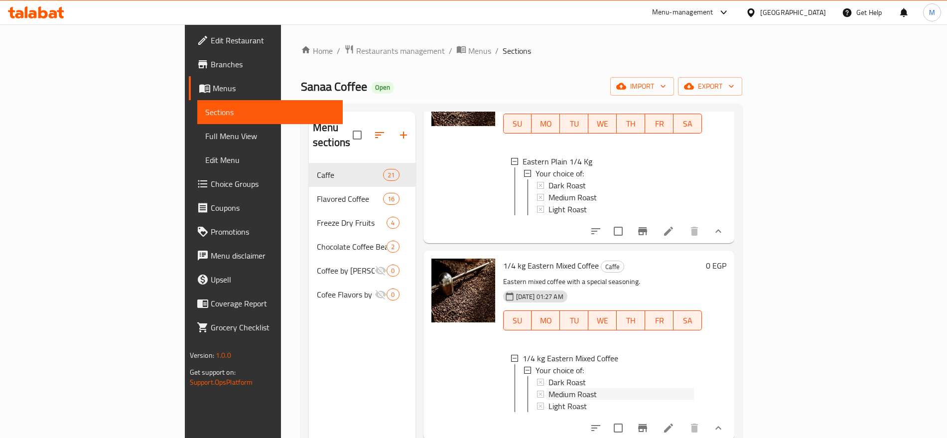
click at [549, 388] on span "Medium Roast" at bounding box center [573, 394] width 48 height 12
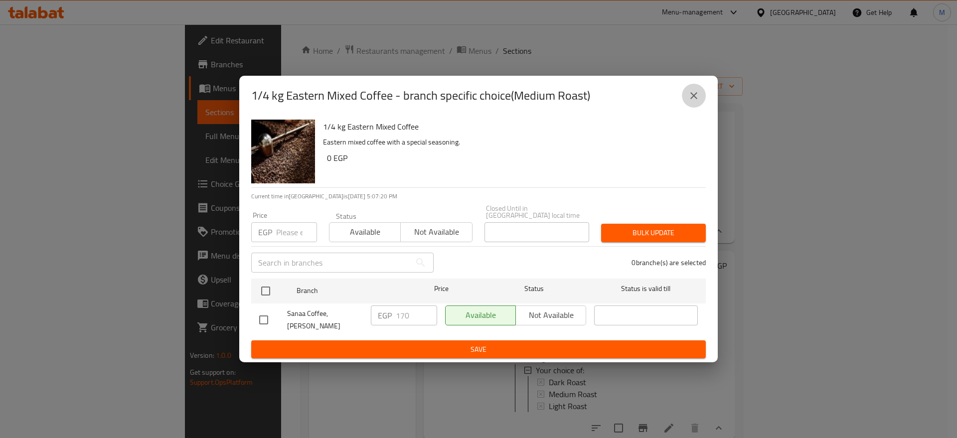
click at [692, 94] on icon "close" at bounding box center [694, 96] width 12 height 12
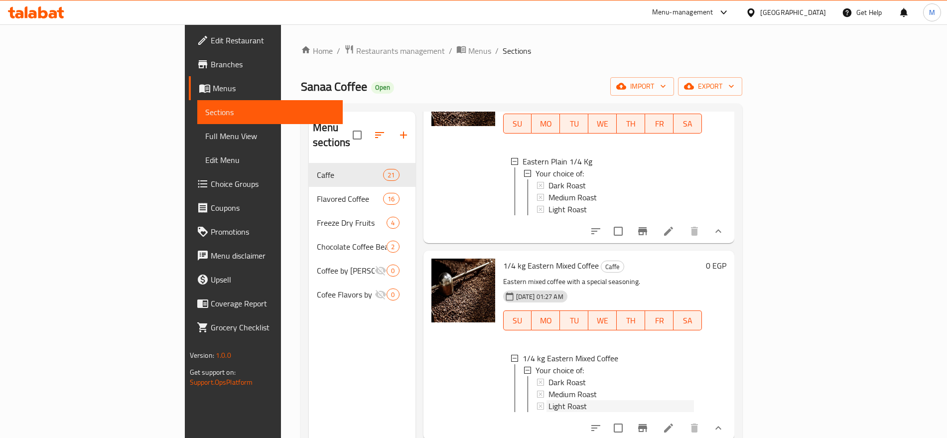
click at [549, 400] on div "Light Roast" at bounding box center [622, 406] width 146 height 12
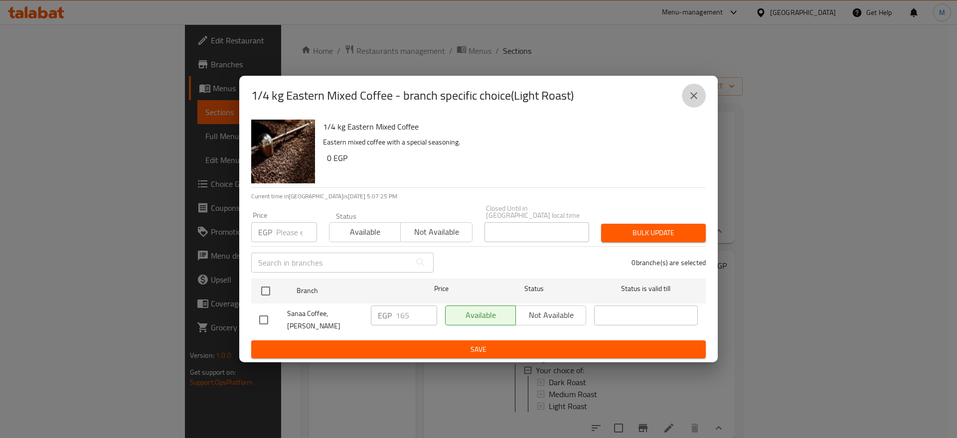
click at [698, 88] on button "close" at bounding box center [694, 96] width 24 height 24
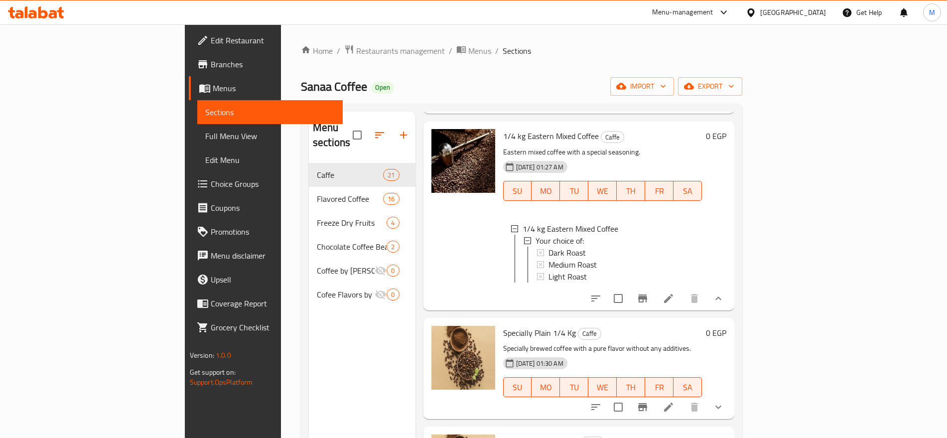
scroll to position [235, 0]
click at [675, 302] on icon at bounding box center [669, 298] width 12 height 12
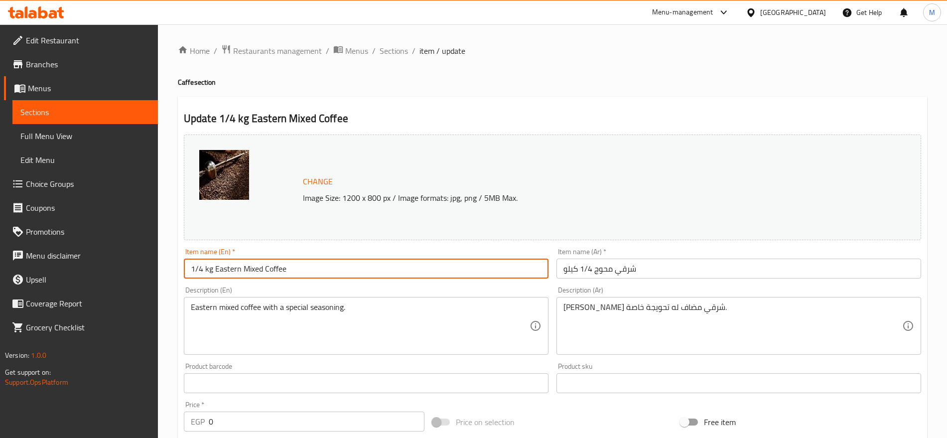
drag, startPoint x: 213, startPoint y: 271, endPoint x: 171, endPoint y: 275, distance: 41.5
click at [171, 275] on div "Home / Restaurants management / Menus / Sections / item / update Caffe section …" at bounding box center [552, 397] width 789 height 746
drag, startPoint x: 216, startPoint y: 266, endPoint x: 168, endPoint y: 268, distance: 48.4
click at [168, 268] on div "Home / Restaurants management / Menus / Sections / item / update Caffe section …" at bounding box center [552, 397] width 789 height 746
paste input "250 Gm"
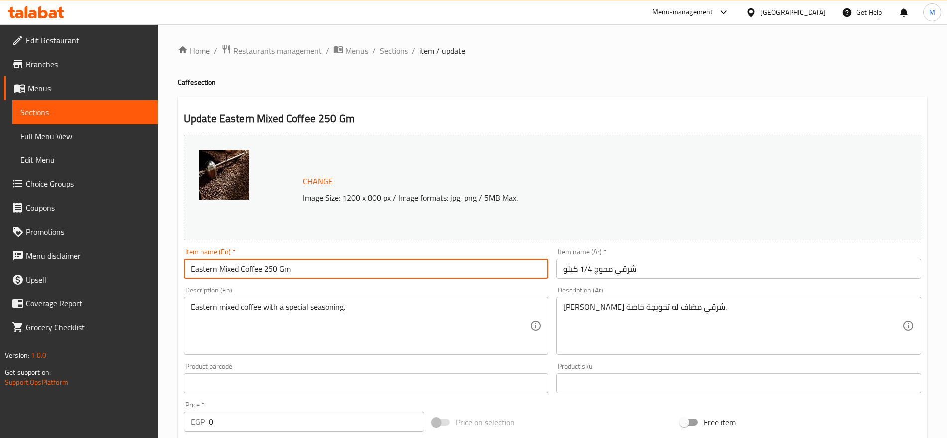
type input "Eastern Mixed Coffee 250 Gm"
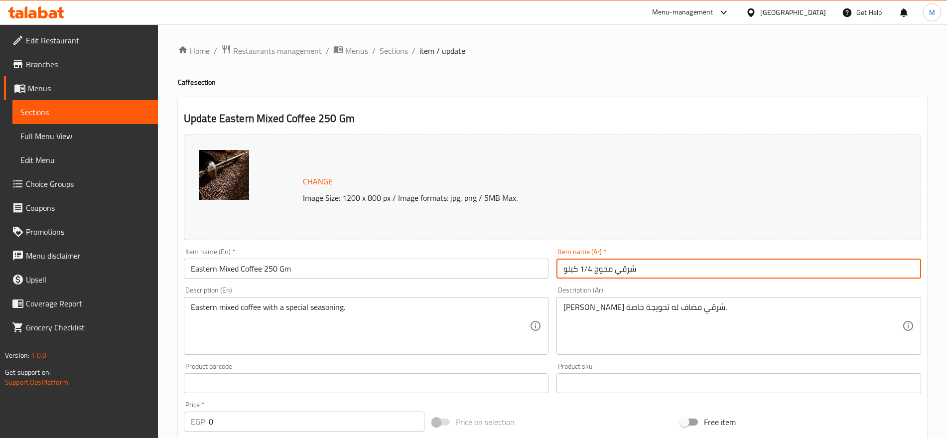
drag, startPoint x: 593, startPoint y: 272, endPoint x: 540, endPoint y: 279, distance: 52.8
click at [540, 279] on div "Change Image Size: 1200 x 800 px / Image formats: jpg, png / 5MB Max. Item name…" at bounding box center [553, 353] width 746 height 444
click at [873, 276] on input "شرقي محوج 1/4 كيلو" at bounding box center [739, 269] width 365 height 20
click at [870, 272] on input "شرقي محوج 1/4 كيلو" at bounding box center [739, 269] width 365 height 20
drag, startPoint x: 870, startPoint y: 272, endPoint x: 822, endPoint y: 277, distance: 48.6
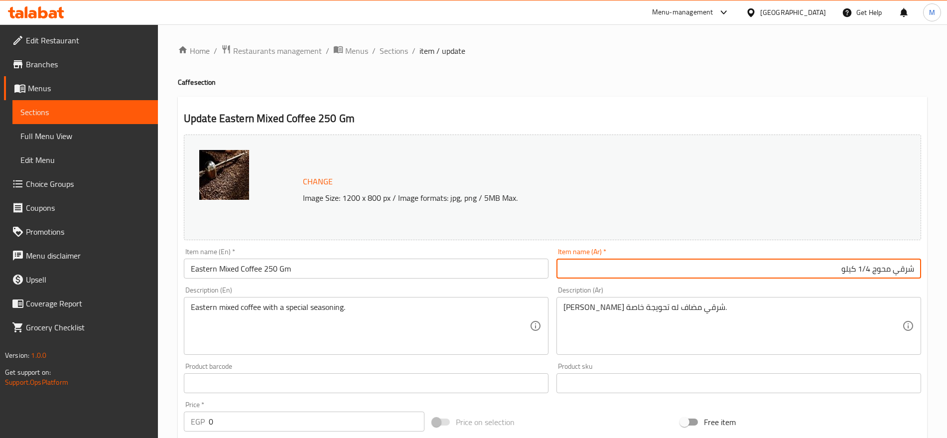
click at [822, 277] on input "شرقي محوج 1/4 كيلو" at bounding box center [739, 269] width 365 height 20
type input "شرقي محوج 250 جم"
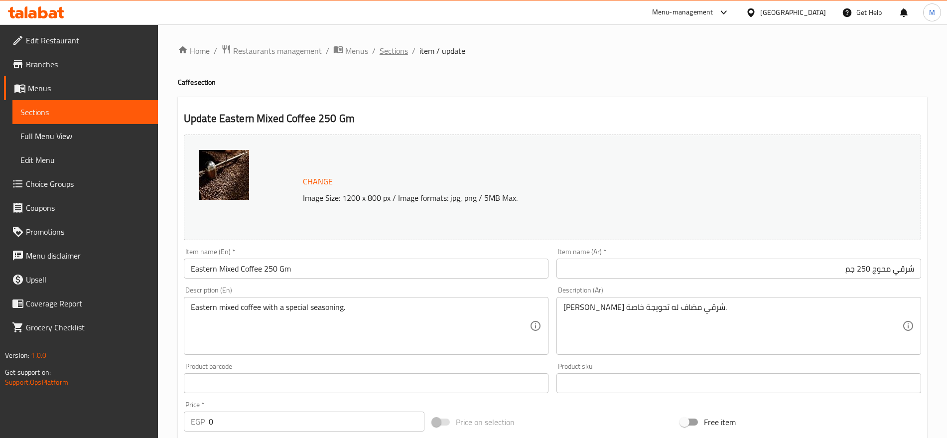
click at [392, 45] on span "Sections" at bounding box center [394, 51] width 28 height 12
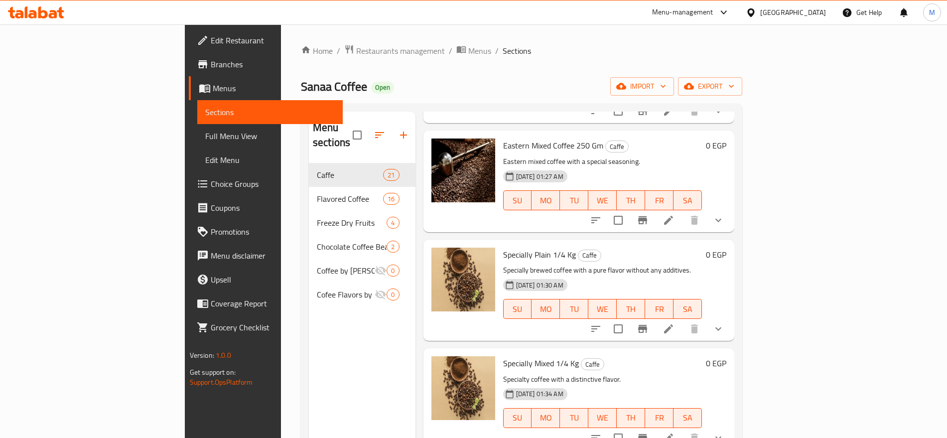
scroll to position [166, 0]
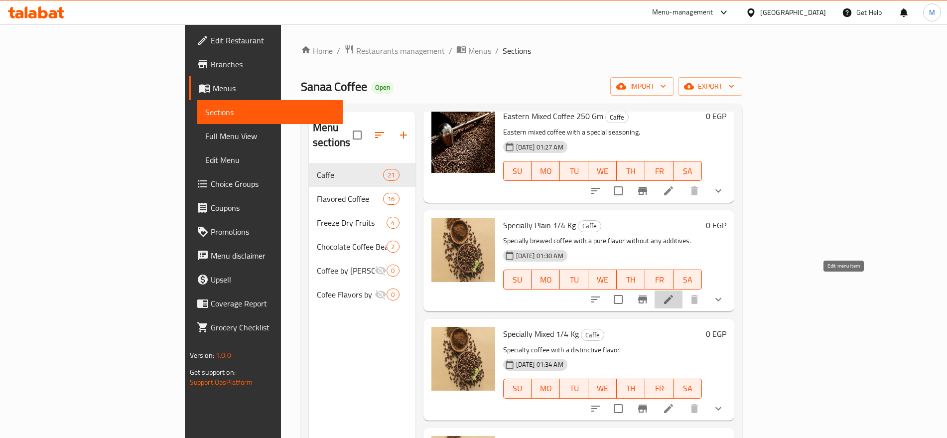
click at [675, 294] on icon at bounding box center [669, 300] width 12 height 12
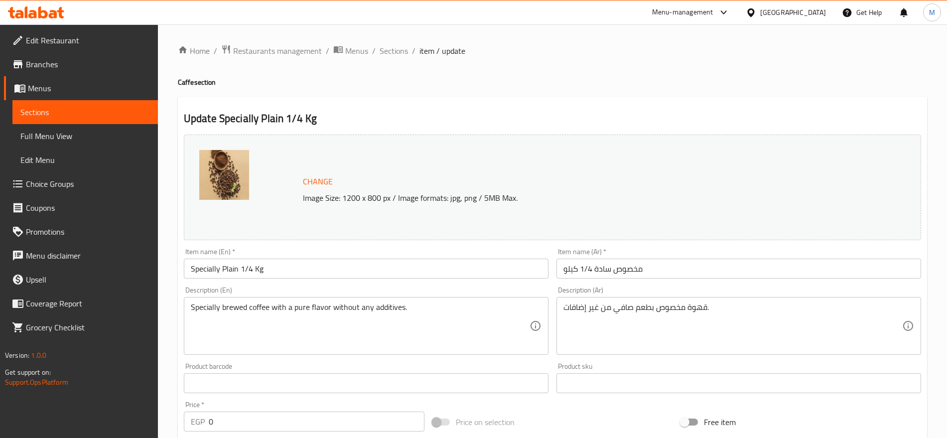
click at [592, 267] on input "مخصوص سادة 1/4 كيلو" at bounding box center [739, 269] width 365 height 20
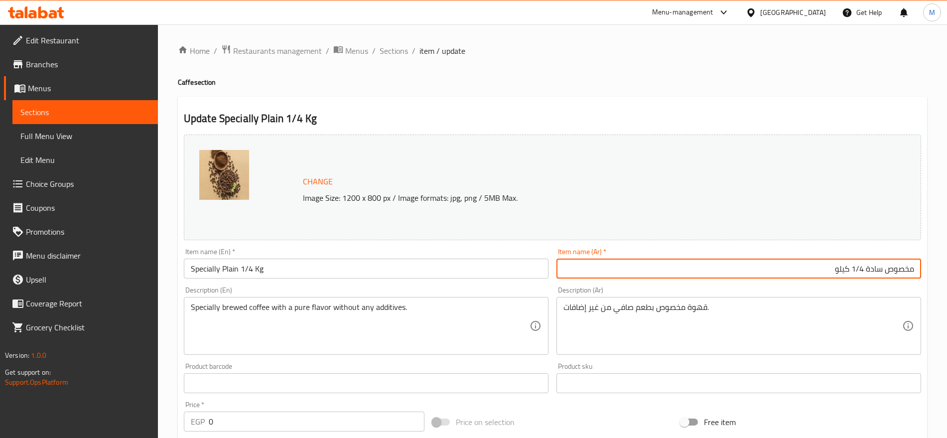
drag, startPoint x: 863, startPoint y: 268, endPoint x: 807, endPoint y: 263, distance: 56.0
click at [807, 263] on input "مخصوص سادة 1/4 كيلو" at bounding box center [739, 269] width 365 height 20
paste input "250جم"
click at [852, 266] on input "مخصوص سادة 250جم" at bounding box center [739, 269] width 365 height 20
type input "مخصوص سادة 250 جم"
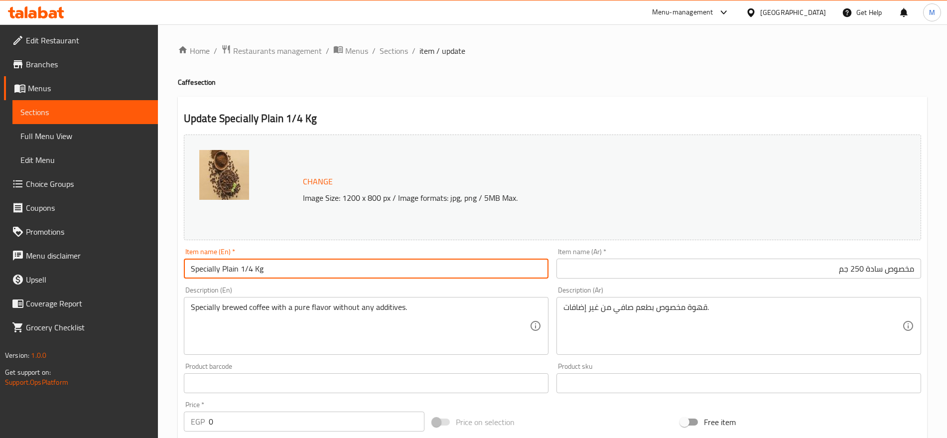
drag, startPoint x: 265, startPoint y: 266, endPoint x: 240, endPoint y: 268, distance: 25.0
click at [240, 268] on input "Specially Plain 1/4 Kg" at bounding box center [366, 269] width 365 height 20
type input "Specially Plain 250 Gm"
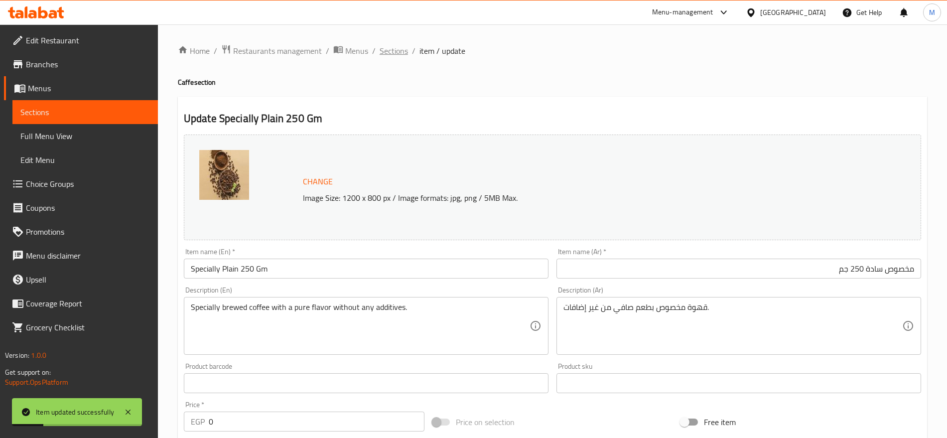
click at [397, 49] on span "Sections" at bounding box center [394, 51] width 28 height 12
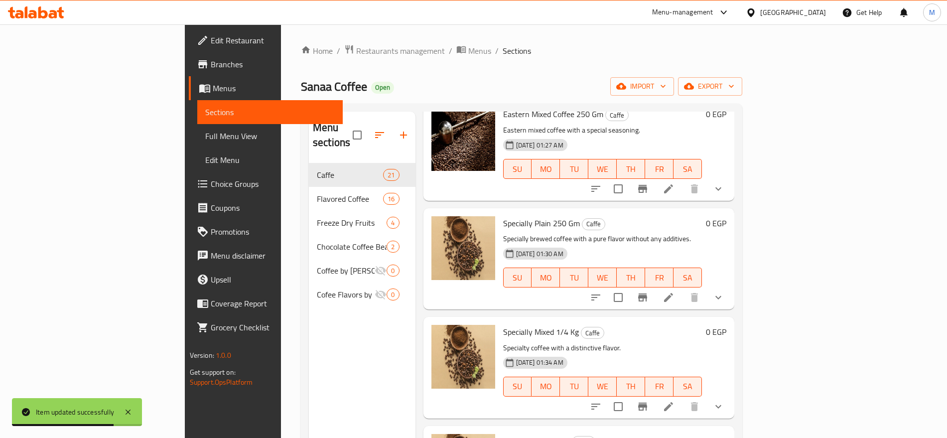
scroll to position [173, 0]
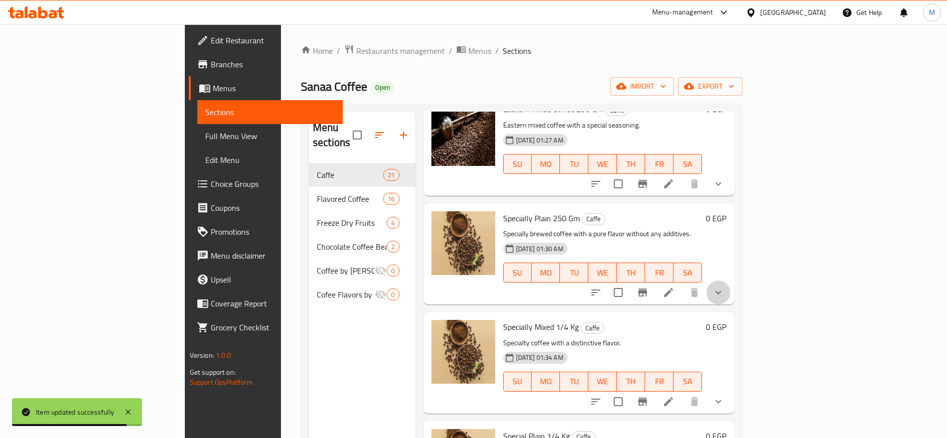
click at [731, 286] on button "show more" at bounding box center [719, 293] width 24 height 24
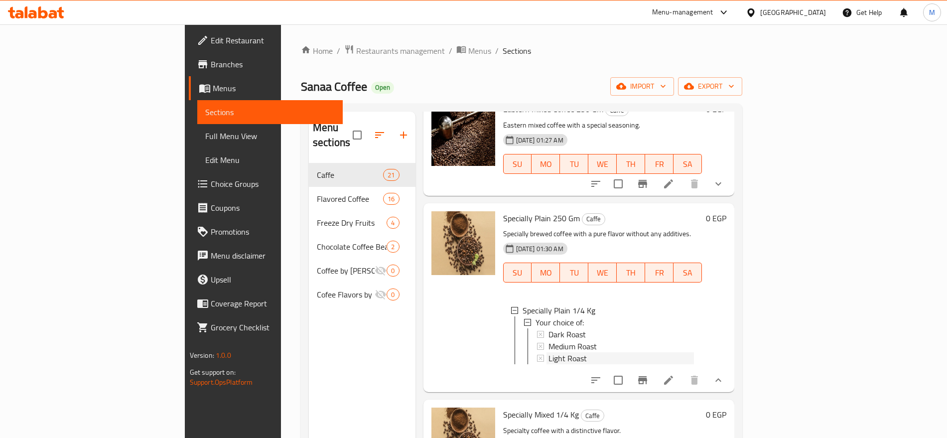
click at [604, 352] on div "Light Roast" at bounding box center [622, 358] width 146 height 12
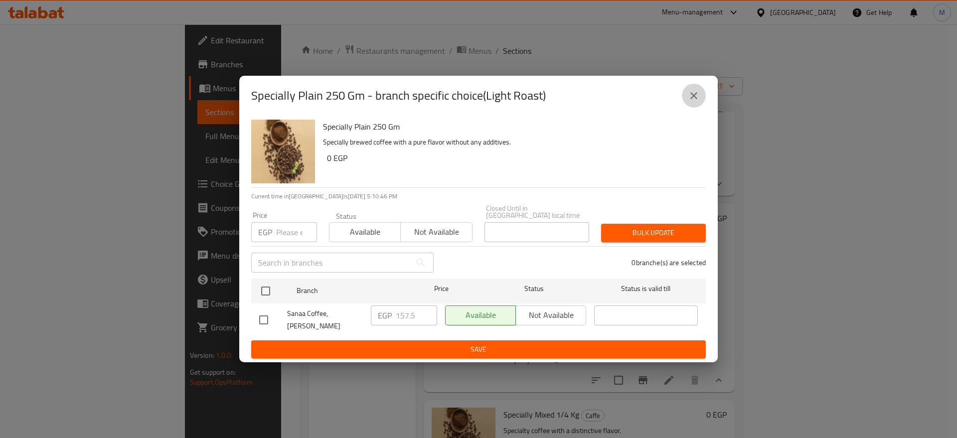
click at [689, 102] on icon "close" at bounding box center [694, 96] width 12 height 12
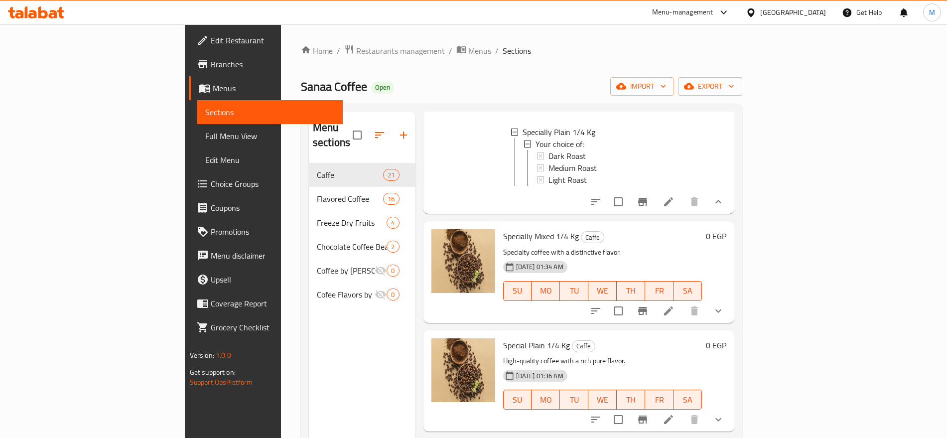
scroll to position [1, 0]
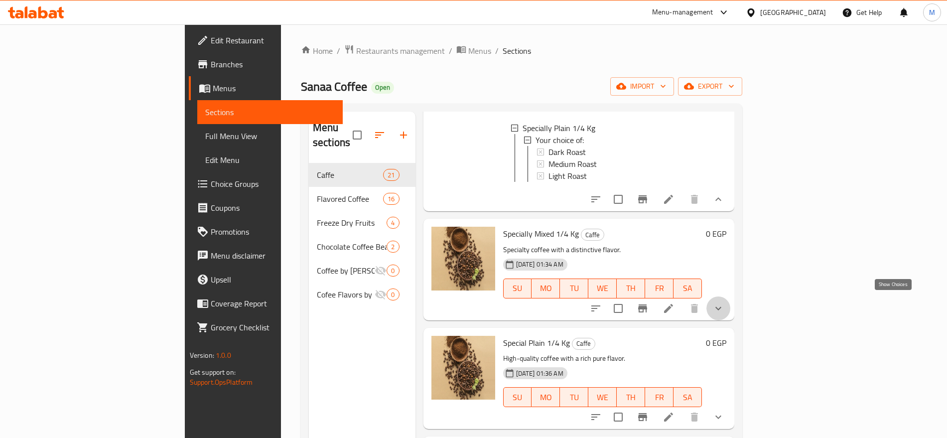
click at [725, 306] on icon "show more" at bounding box center [719, 308] width 12 height 12
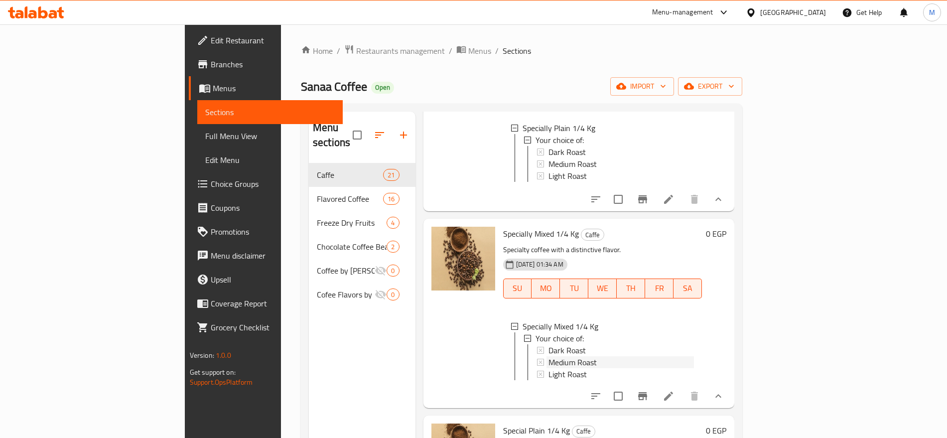
click at [584, 356] on div "Medium Roast" at bounding box center [622, 362] width 146 height 12
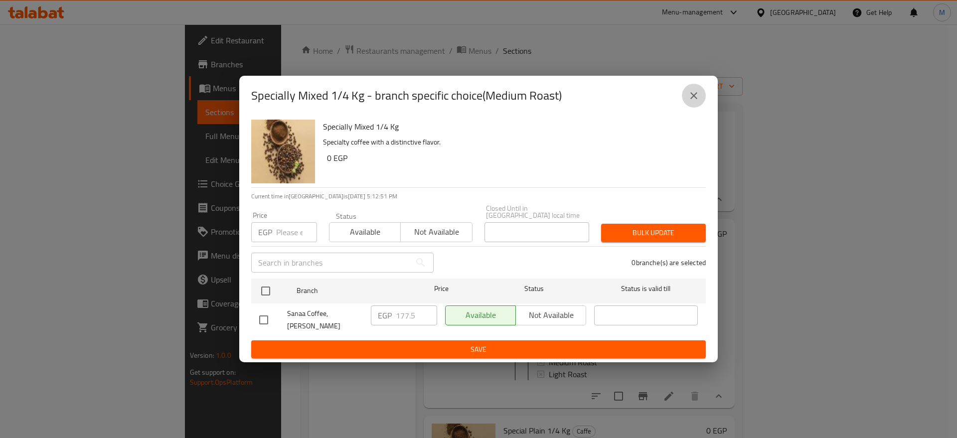
click at [692, 101] on icon "close" at bounding box center [694, 96] width 12 height 12
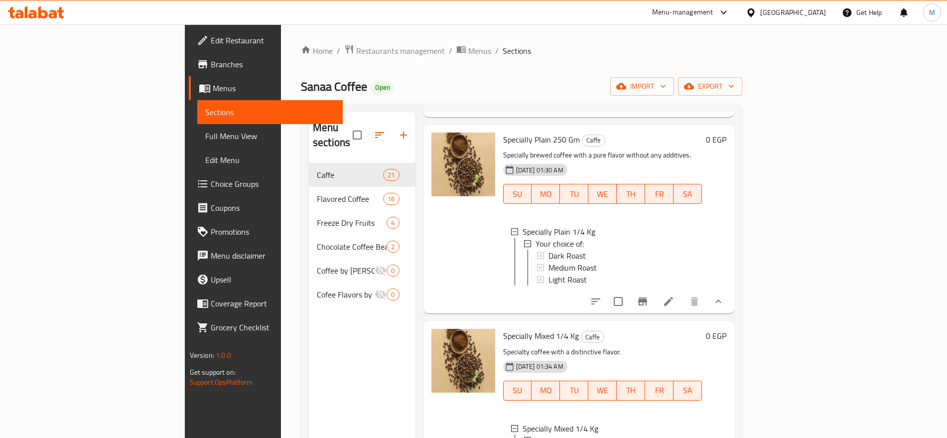
scroll to position [255, 0]
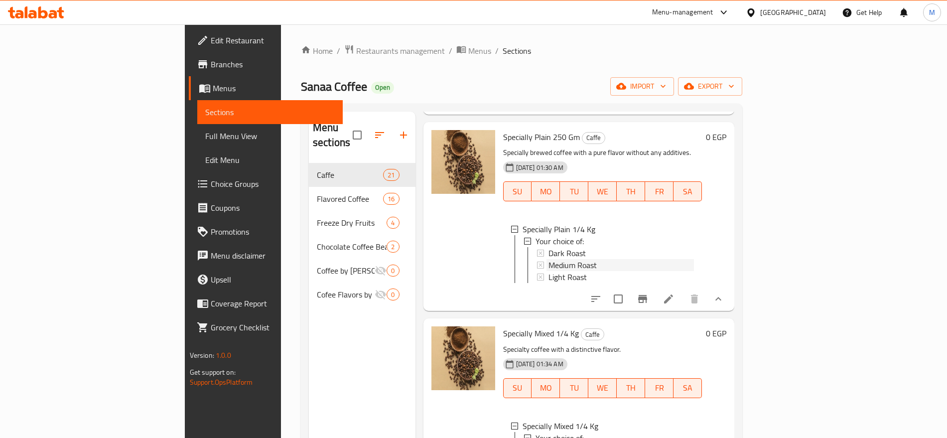
click at [573, 259] on div "Medium Roast" at bounding box center [622, 265] width 146 height 12
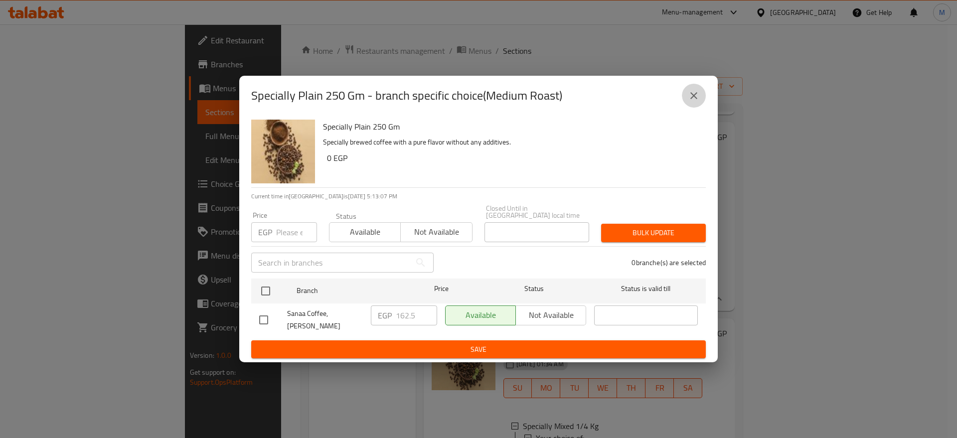
click at [694, 97] on icon "close" at bounding box center [694, 96] width 12 height 12
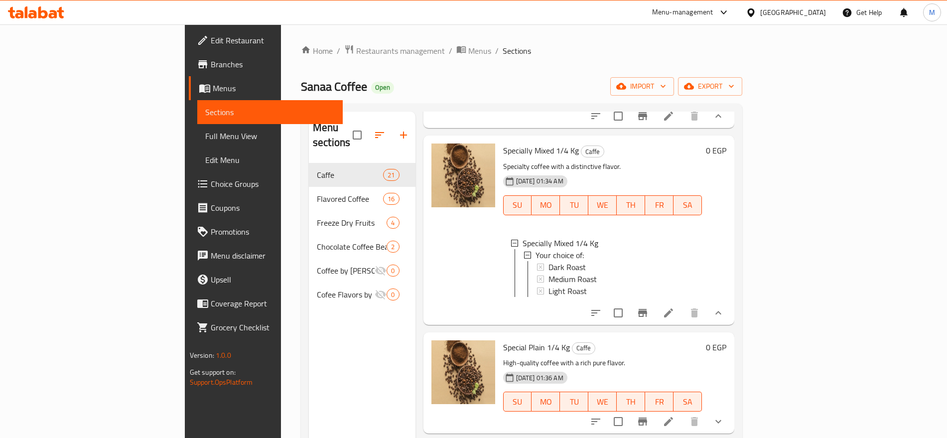
scroll to position [1, 0]
click at [675, 316] on icon at bounding box center [669, 313] width 12 height 12
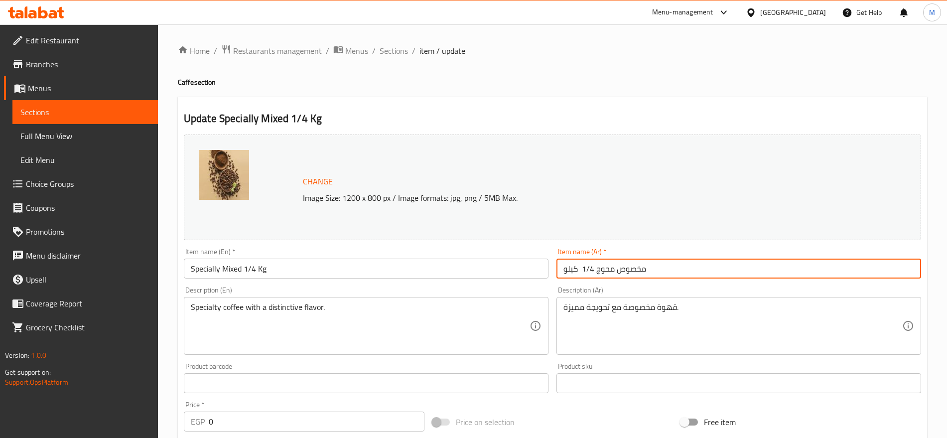
click at [673, 261] on input "مخصوص محوج 1/4 كيلو" at bounding box center [739, 269] width 365 height 20
drag, startPoint x: 863, startPoint y: 271, endPoint x: 773, endPoint y: 268, distance: 89.3
drag, startPoint x: 773, startPoint y: 268, endPoint x: 801, endPoint y: 270, distance: 27.5
click at [801, 270] on input "مخصوص محوج 1/4 كيلو" at bounding box center [739, 269] width 365 height 20
drag, startPoint x: 863, startPoint y: 271, endPoint x: 798, endPoint y: 264, distance: 65.2
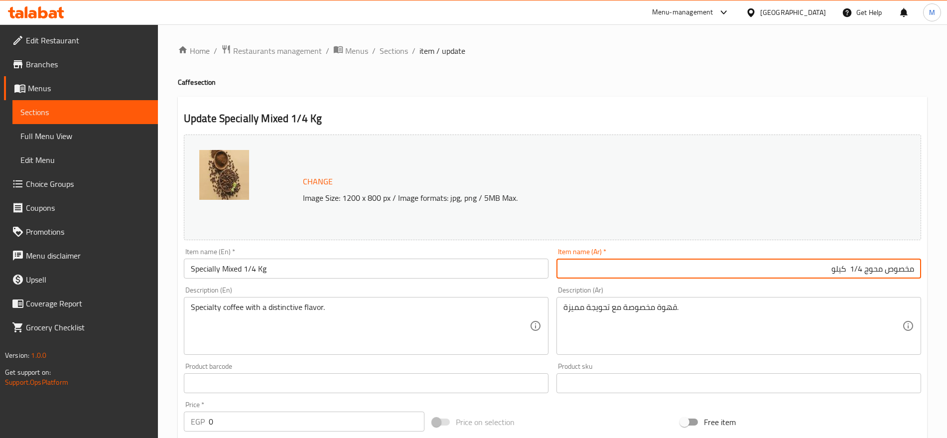
click at [801, 267] on input "مخصوص محوج 1/4 كيلو" at bounding box center [739, 269] width 365 height 20
drag, startPoint x: 816, startPoint y: 269, endPoint x: 862, endPoint y: 264, distance: 46.1
click at [862, 264] on input "مخصوص محوج 1/4 كيلو" at bounding box center [739, 269] width 365 height 20
paste input "250جم"
click at [854, 267] on input "مخصوص محوج 250جم" at bounding box center [739, 269] width 365 height 20
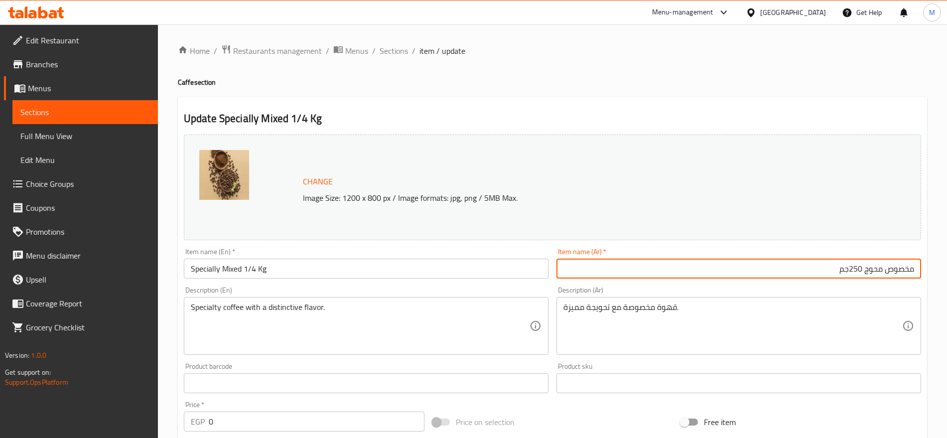
click at [848, 271] on input "مخصوص محوج 250جم" at bounding box center [739, 269] width 365 height 20
type input "مخصوص محوج 250 جم"
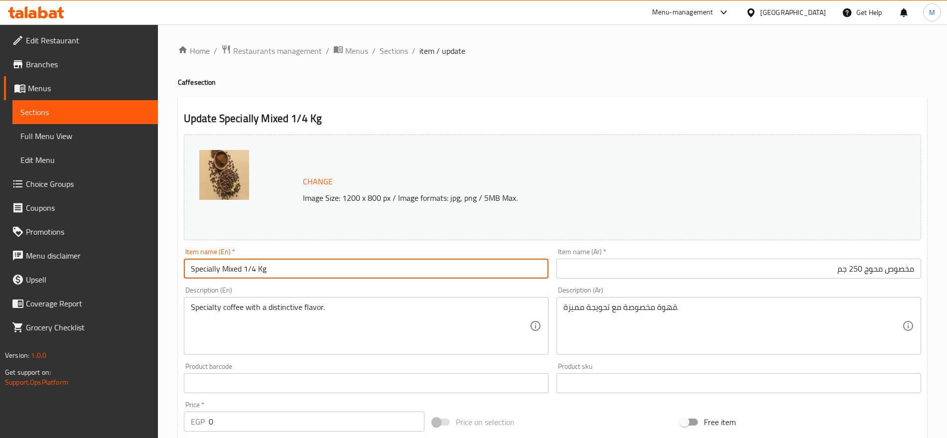
click at [269, 277] on input "Specially Mixed 1/4 Kg" at bounding box center [366, 269] width 365 height 20
drag, startPoint x: 269, startPoint y: 277, endPoint x: 242, endPoint y: 274, distance: 26.6
click at [242, 274] on input "Specially Mixed 1/4 Kg" at bounding box center [366, 269] width 365 height 20
type input "Specially Mixed 250 Gm"
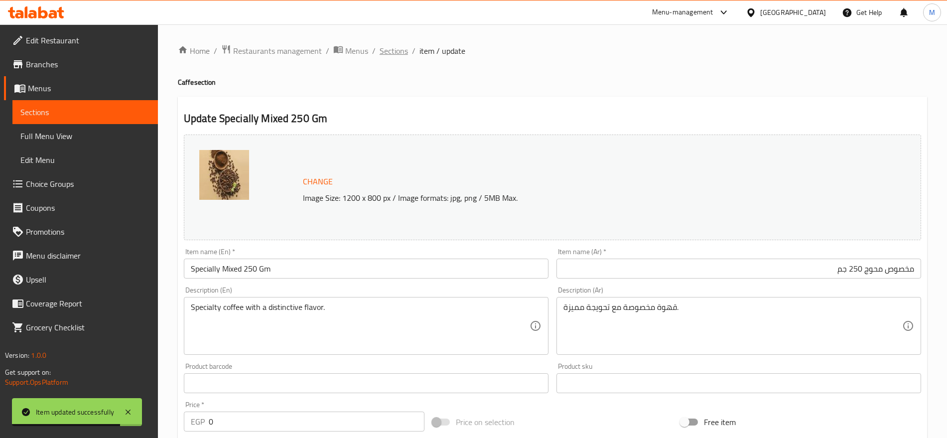
click at [394, 56] on span "Sections" at bounding box center [394, 51] width 28 height 12
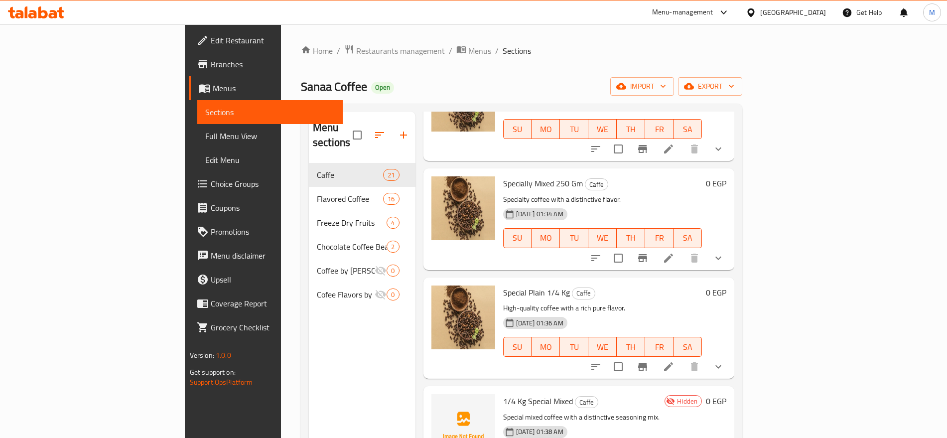
scroll to position [379, 0]
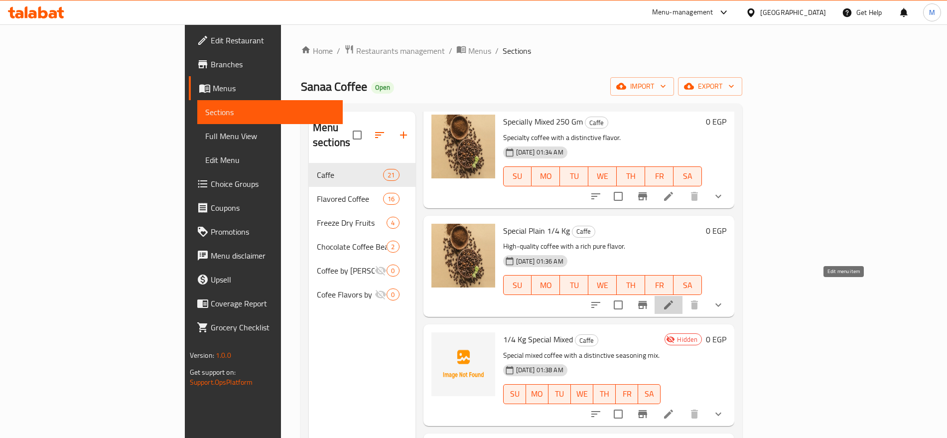
click at [673, 300] on icon at bounding box center [668, 304] width 9 height 9
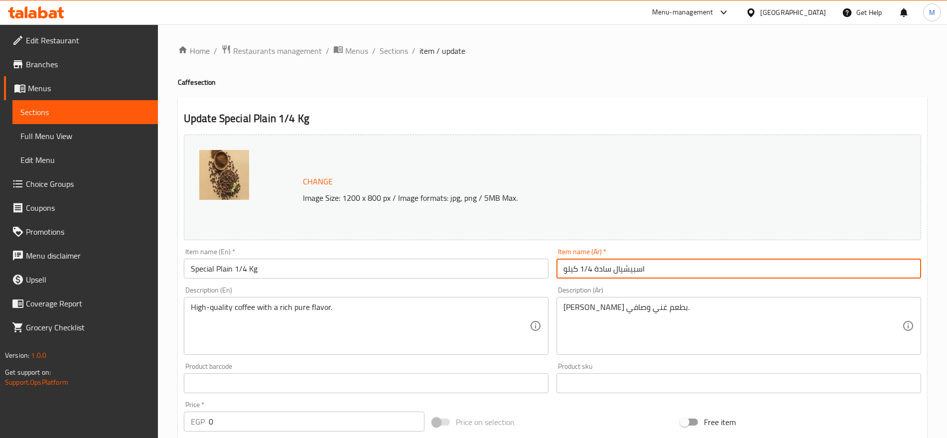
drag, startPoint x: 565, startPoint y: 270, endPoint x: 588, endPoint y: 272, distance: 22.5
click at [588, 272] on input "اسبيشيال سادة 1/4 كيلو" at bounding box center [739, 269] width 365 height 20
paste input "250جم"
click at [575, 269] on input "اسبيشيال سادة 250جم" at bounding box center [739, 269] width 365 height 20
click at [586, 271] on input "اسبيشيال سادة 250جم" at bounding box center [739, 269] width 365 height 20
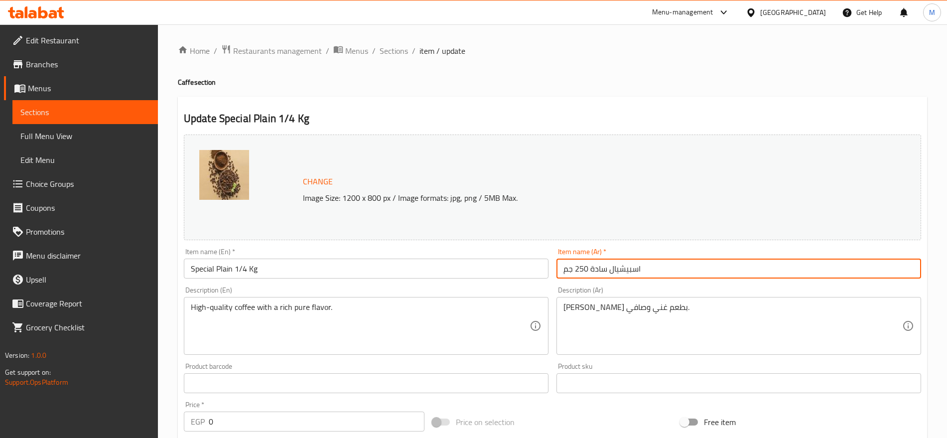
click at [662, 269] on input "اسبيشيال سادة 250 جم" at bounding box center [739, 269] width 365 height 20
type input "اسبيشيال سادة 250 جم"
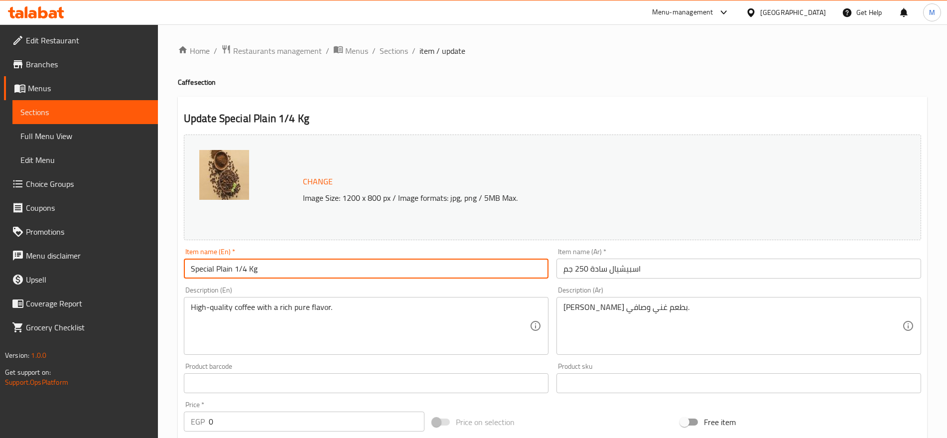
click at [271, 264] on input "Special Plain 1/4 Kg" at bounding box center [366, 269] width 365 height 20
drag, startPoint x: 271, startPoint y: 264, endPoint x: 234, endPoint y: 264, distance: 37.4
click at [234, 264] on input "Special Plain 1/4 Kg" at bounding box center [366, 269] width 365 height 20
type input "Special Plain 250 Gm"
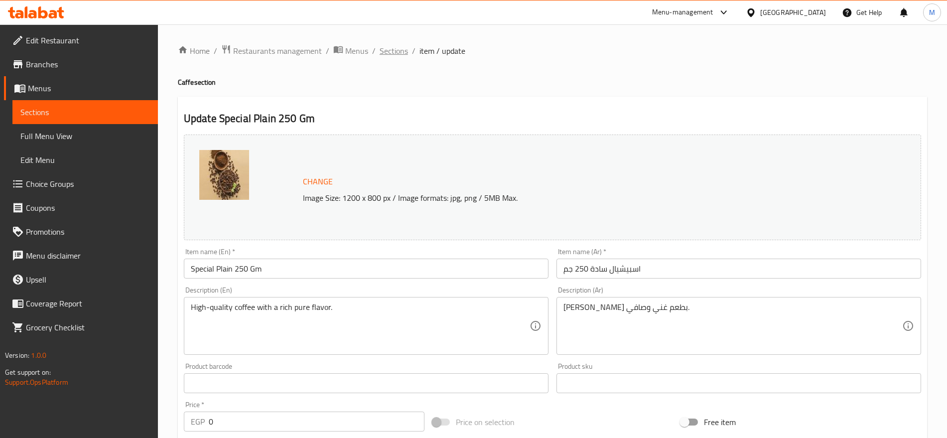
click at [396, 52] on span "Sections" at bounding box center [394, 51] width 28 height 12
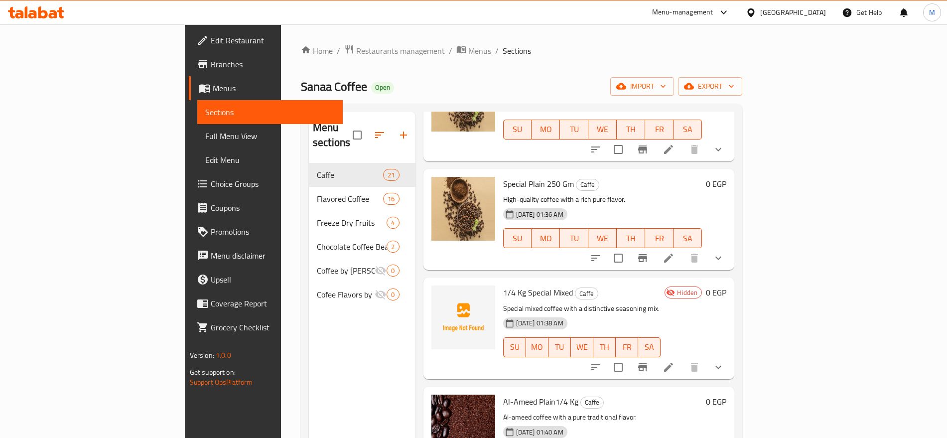
scroll to position [445, 0]
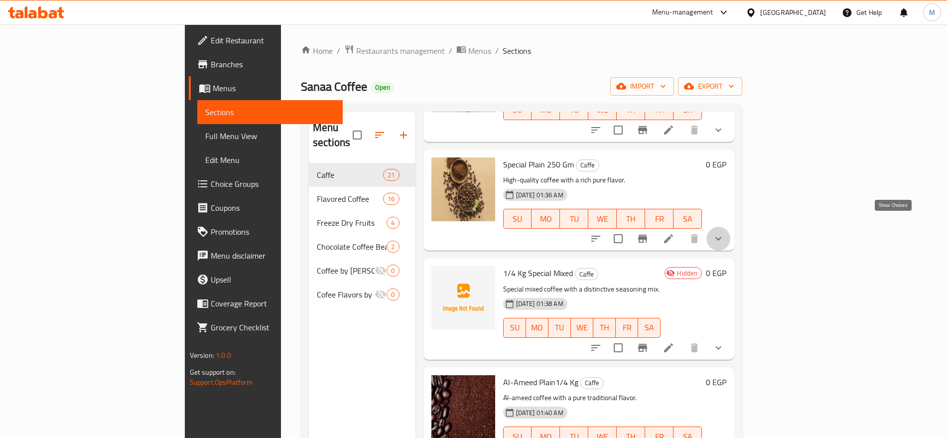
click at [725, 233] on icon "show more" at bounding box center [719, 239] width 12 height 12
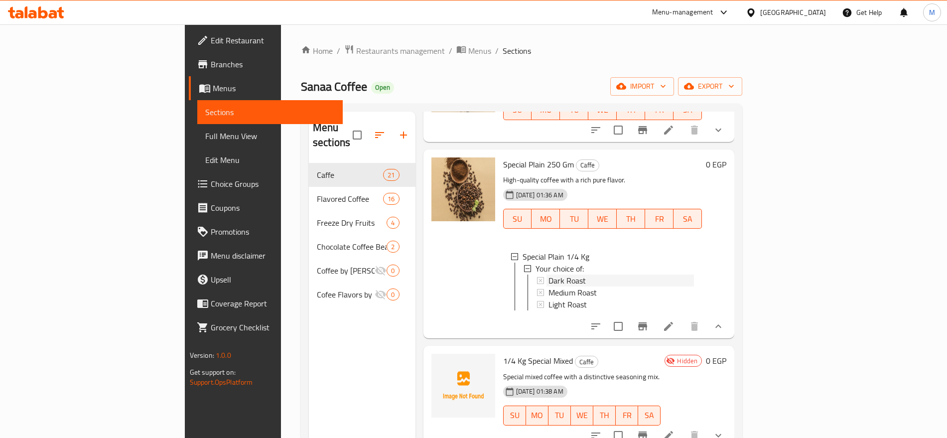
click at [549, 275] on div "Dark Roast" at bounding box center [622, 281] width 146 height 12
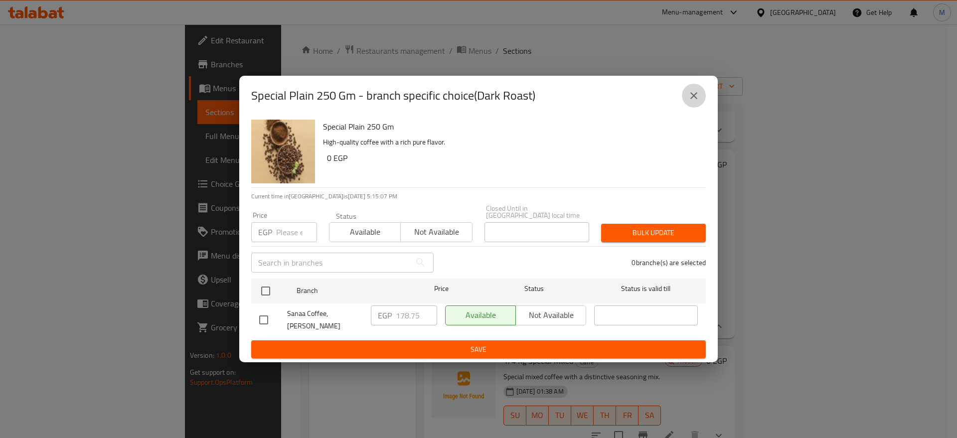
click at [695, 96] on icon "close" at bounding box center [694, 96] width 12 height 12
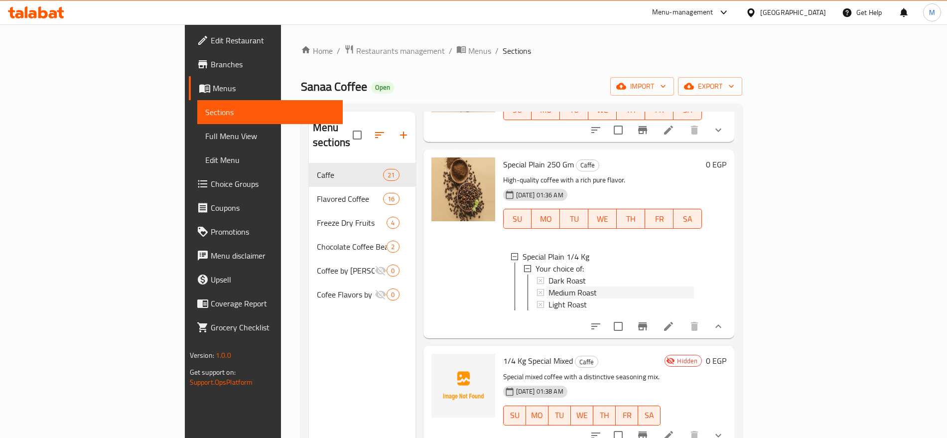
click at [549, 287] on span "Medium Roast" at bounding box center [573, 293] width 48 height 12
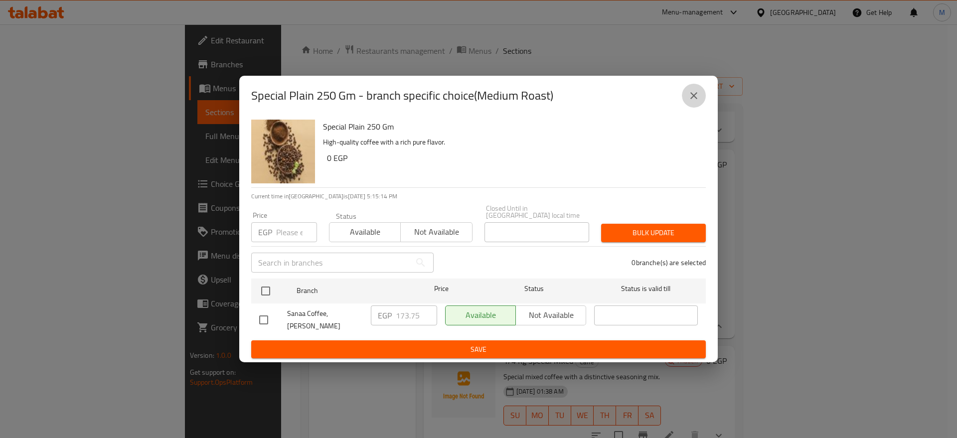
click at [698, 97] on icon "close" at bounding box center [694, 96] width 12 height 12
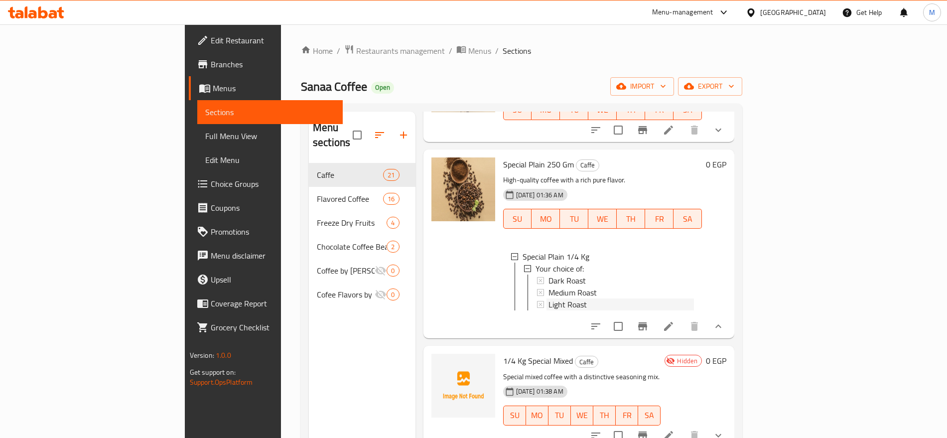
click at [640, 299] on div "Light Roast" at bounding box center [622, 305] width 146 height 12
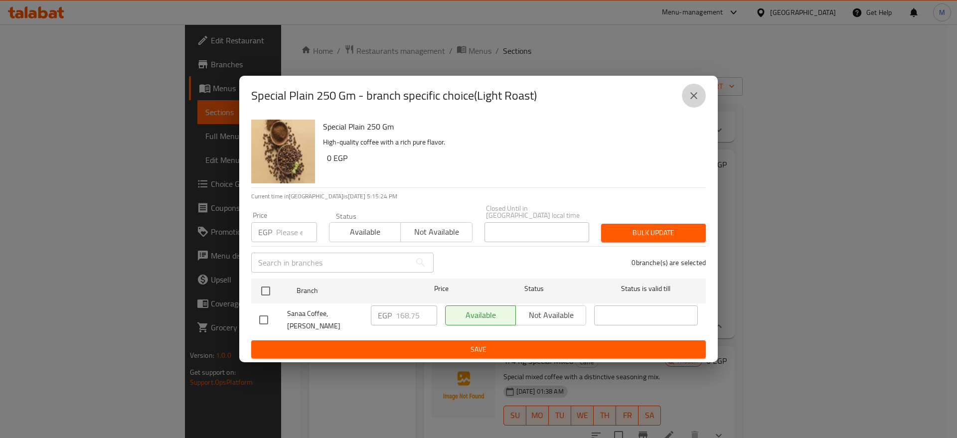
click at [697, 106] on button "close" at bounding box center [694, 96] width 24 height 24
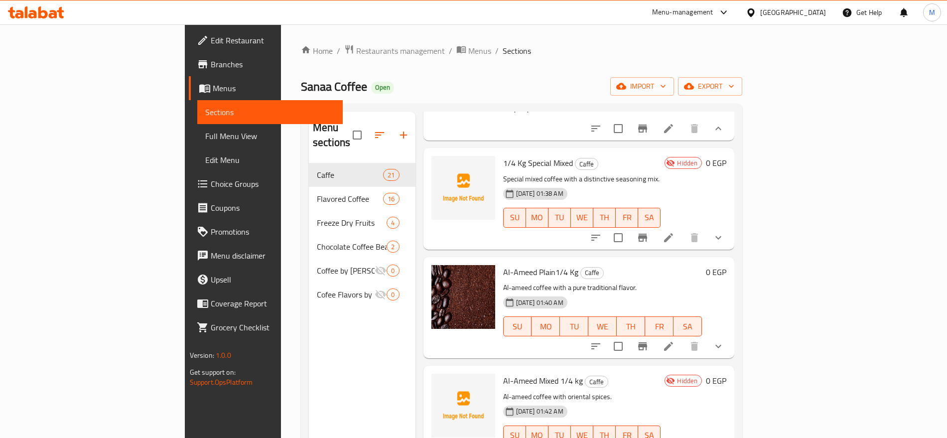
scroll to position [653, 0]
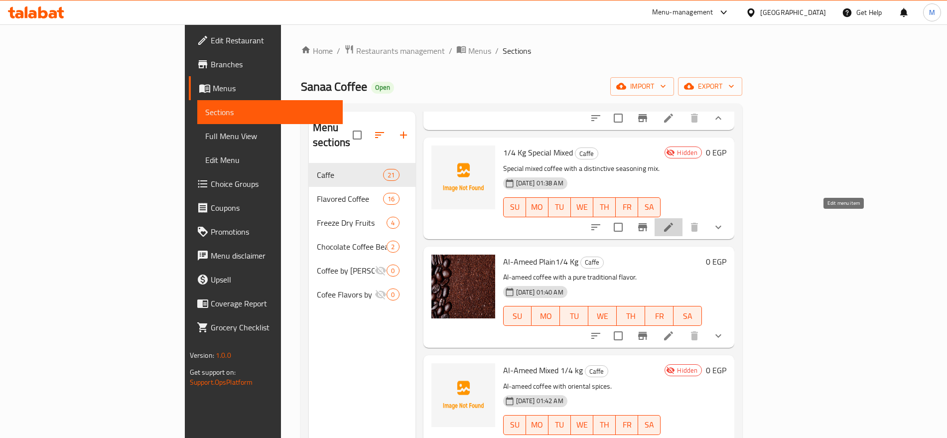
click at [675, 223] on icon at bounding box center [669, 227] width 12 height 12
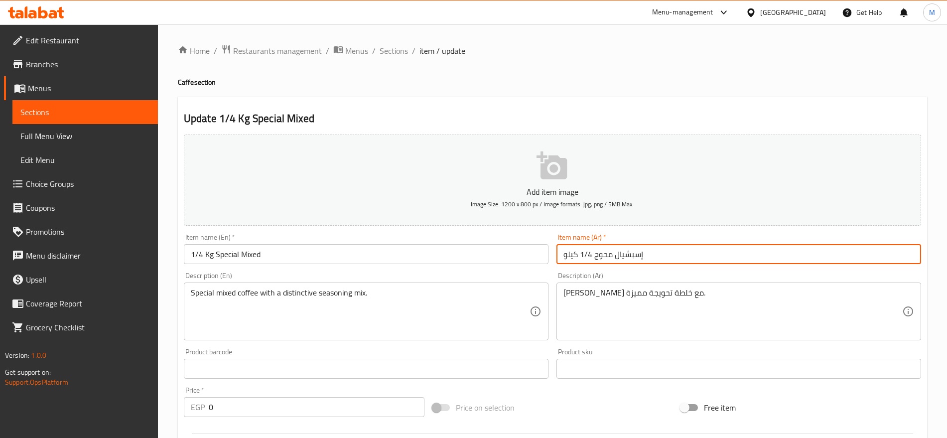
click at [655, 252] on input "إسبشيال محوج 1/4 كيلو" at bounding box center [739, 254] width 365 height 20
drag, startPoint x: 655, startPoint y: 252, endPoint x: 864, endPoint y: 254, distance: 208.3
click at [864, 254] on input "إسبشيال محوج 1/4 كيلو" at bounding box center [739, 254] width 365 height 20
paste input "250جم"
click at [851, 256] on input "إسبشيال محوج 250جم" at bounding box center [739, 254] width 365 height 20
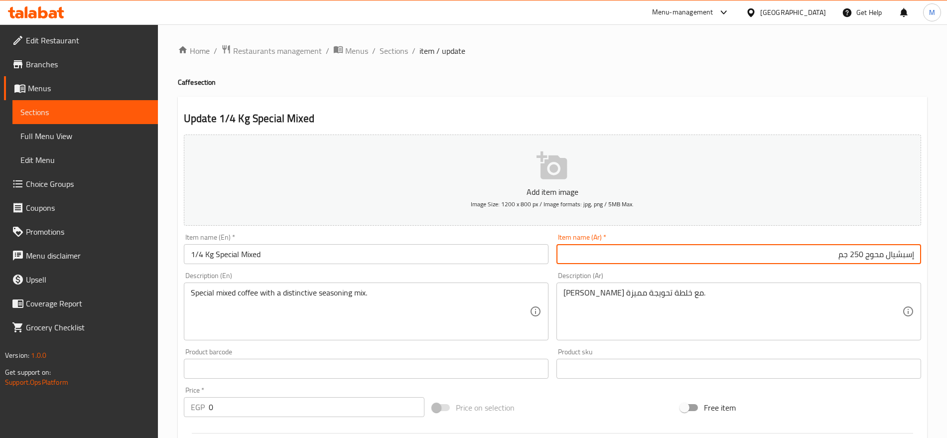
type input "إسبشيال محوج 250 جم"
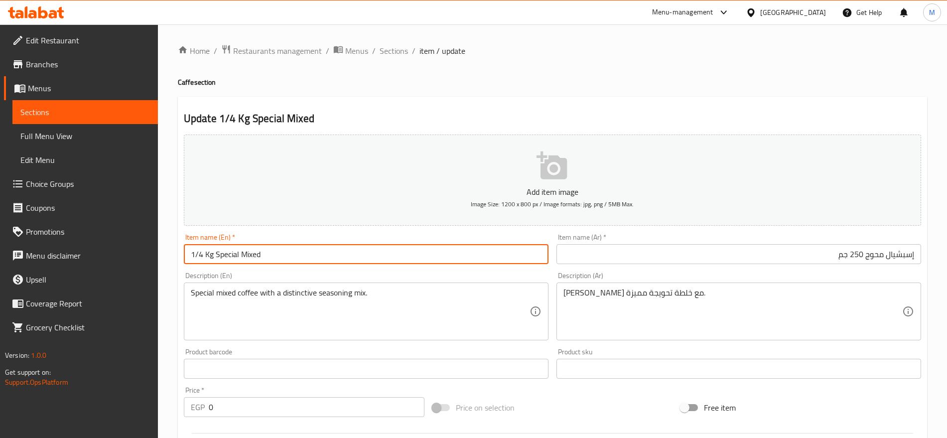
click at [217, 254] on input "1/4 Kg Special Mixed" at bounding box center [366, 254] width 365 height 20
click at [215, 254] on input "1/4 Kg Special Mixed" at bounding box center [366, 254] width 365 height 20
drag, startPoint x: 215, startPoint y: 254, endPoint x: 177, endPoint y: 244, distance: 39.0
click at [178, 244] on div "Update 1/4 Kg Special Mixed Add item image Image Size: 1200 x 800 px / Image fo…" at bounding box center [552, 412] width 749 height 631
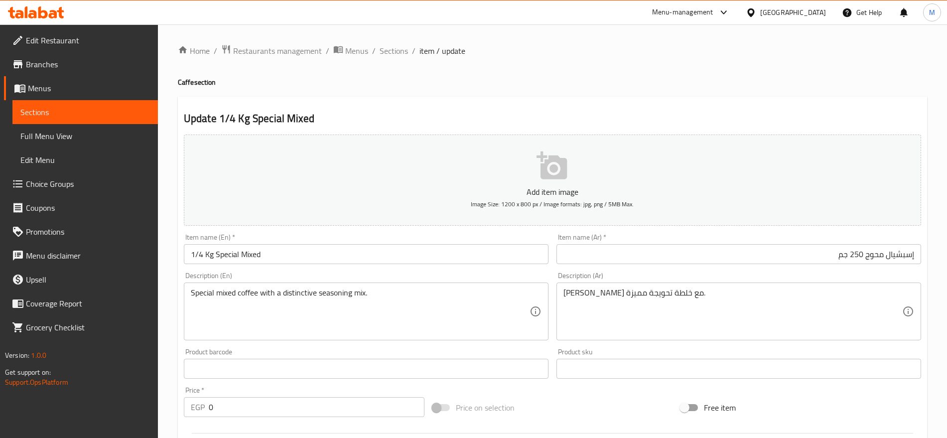
click at [178, 244] on div "Update 1/4 Kg Special Mixed Add item image Image Size: 1200 x 800 px / Image fo…" at bounding box center [552, 412] width 749 height 631
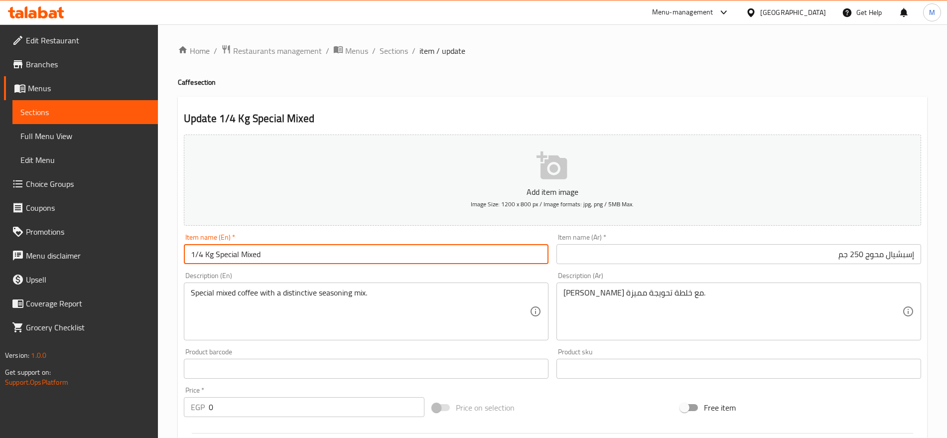
click at [215, 254] on input "1/4 Kg Special Mixed" at bounding box center [366, 254] width 365 height 20
type input "Special Mixed 250 Gm"
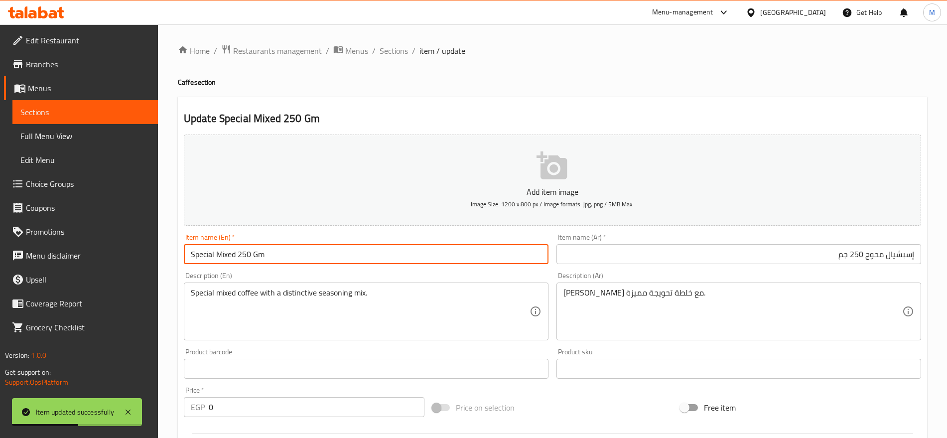
click at [215, 254] on input "Special Mixed 250 Gm" at bounding box center [366, 254] width 365 height 20
click at [454, 252] on input "Special Mixed 250 Gm" at bounding box center [366, 254] width 365 height 20
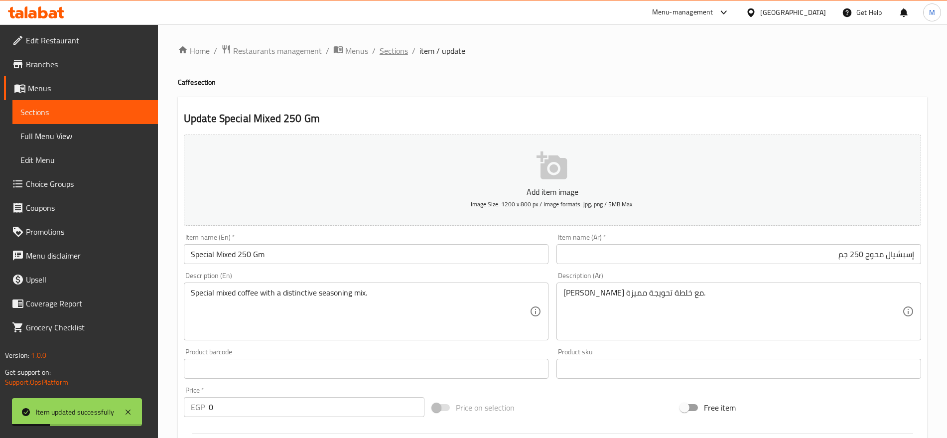
click at [398, 55] on span "Sections" at bounding box center [394, 51] width 28 height 12
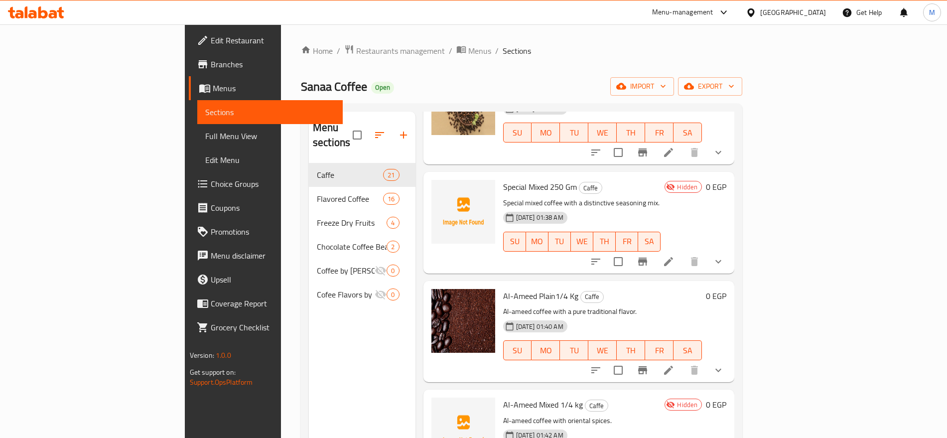
scroll to position [565, 0]
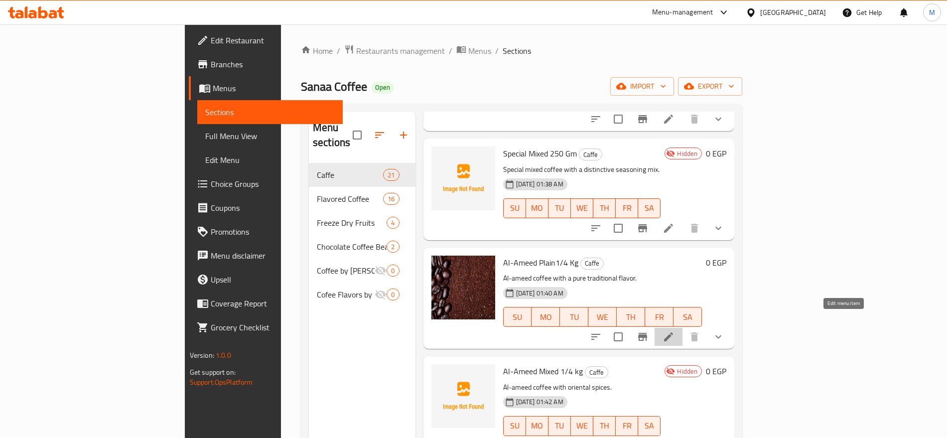
click at [675, 331] on icon at bounding box center [669, 337] width 12 height 12
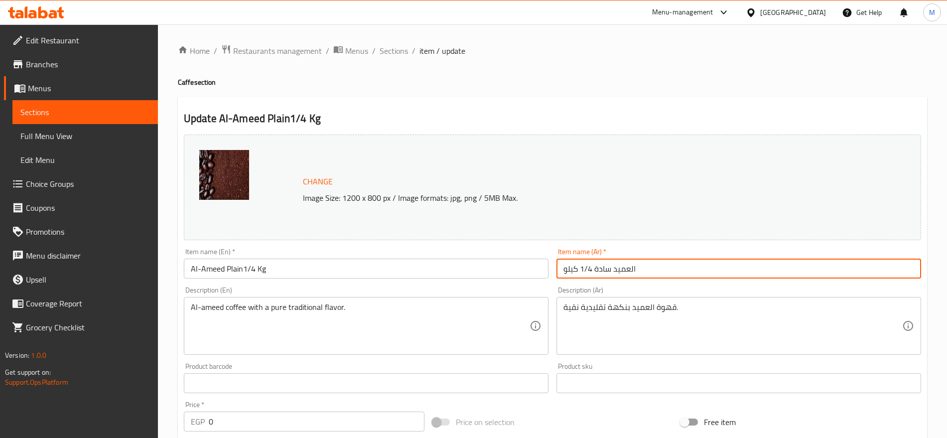
drag, startPoint x: 593, startPoint y: 267, endPoint x: 554, endPoint y: 267, distance: 39.4
click at [554, 267] on div "Item name (Ar)   * العميد سادة 1/4 كيلو Item name (Ar) *" at bounding box center [739, 263] width 373 height 38
click at [862, 271] on input "العميد سادة 1/4 كيلو" at bounding box center [739, 269] width 365 height 20
click at [871, 267] on input "العميد سادة 1/4 كيلو" at bounding box center [739, 269] width 365 height 20
drag, startPoint x: 871, startPoint y: 267, endPoint x: 836, endPoint y: 274, distance: 35.5
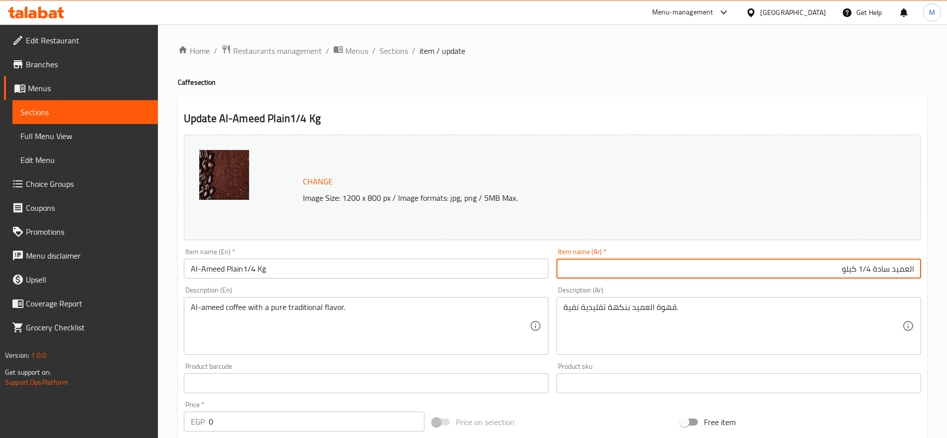
click at [836, 274] on input "العميد سادة 1/4 كيلو" at bounding box center [739, 269] width 365 height 20
drag, startPoint x: 836, startPoint y: 274, endPoint x: 873, endPoint y: 268, distance: 36.8
click at [873, 268] on input "العميد سادة 250 جم" at bounding box center [739, 269] width 365 height 20
type input "العميد سادة 250 جم"
click at [285, 268] on input "Al-Ameed Plain1/4 Kg" at bounding box center [366, 269] width 365 height 20
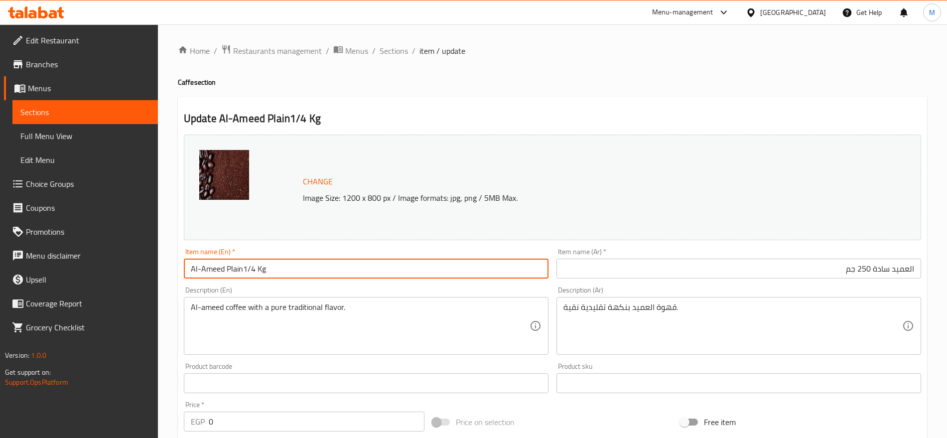
drag, startPoint x: 285, startPoint y: 268, endPoint x: 244, endPoint y: 274, distance: 40.8
click at [244, 274] on input "Al-Ameed Plain1/4 Kg" at bounding box center [366, 269] width 365 height 20
paste input "250 Gm"
click at [244, 274] on input "Al-Ameed Plain250 Gm" at bounding box center [366, 269] width 365 height 20
type input "Al-Ameed Plain 250 Gm"
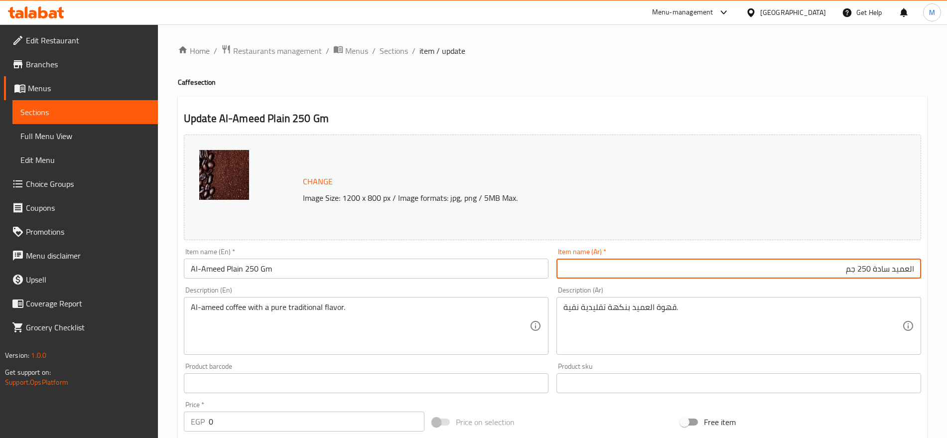
click at [665, 264] on input "العميد سادة 250 جم" at bounding box center [739, 269] width 365 height 20
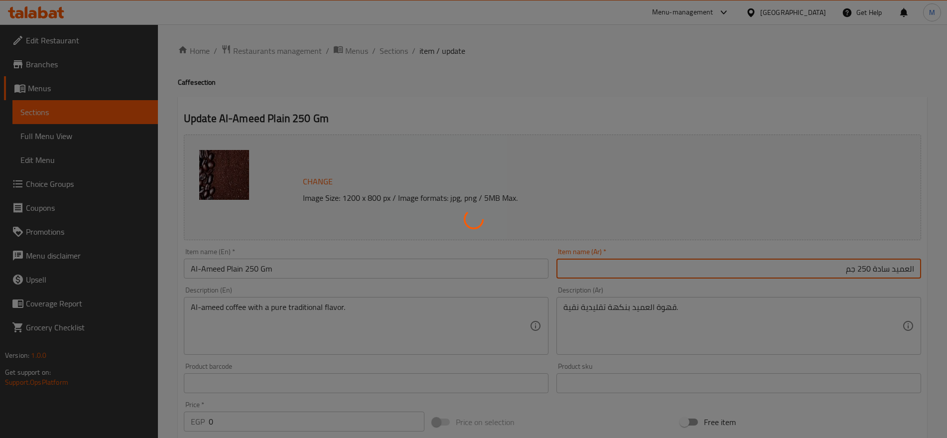
click at [665, 264] on div at bounding box center [473, 219] width 947 height 438
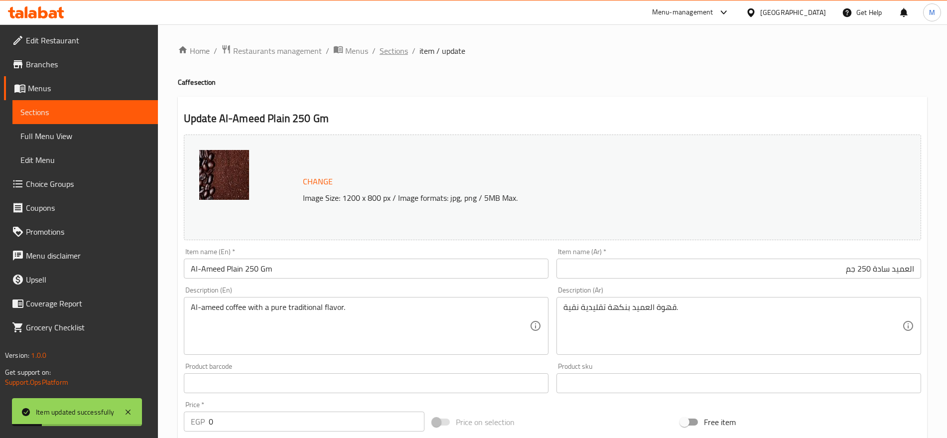
click at [401, 45] on span "Sections" at bounding box center [394, 51] width 28 height 12
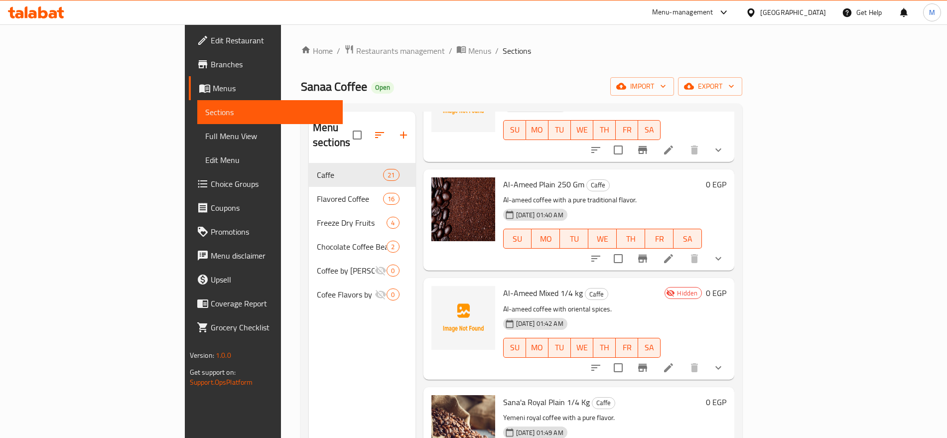
scroll to position [650, 0]
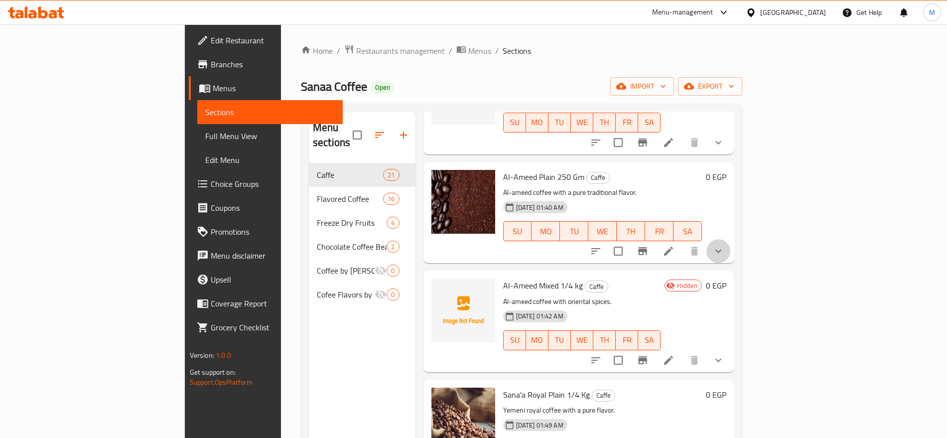
click at [731, 239] on button "show more" at bounding box center [719, 251] width 24 height 24
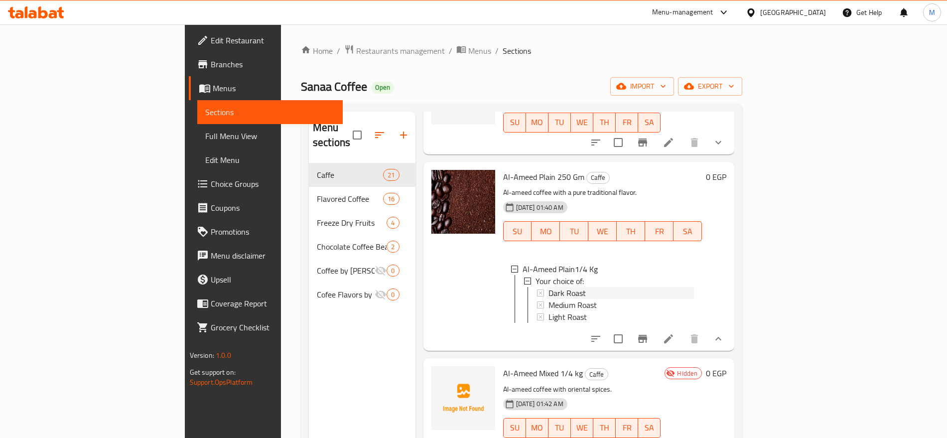
click at [551, 287] on div "Dark Roast" at bounding box center [622, 293] width 146 height 12
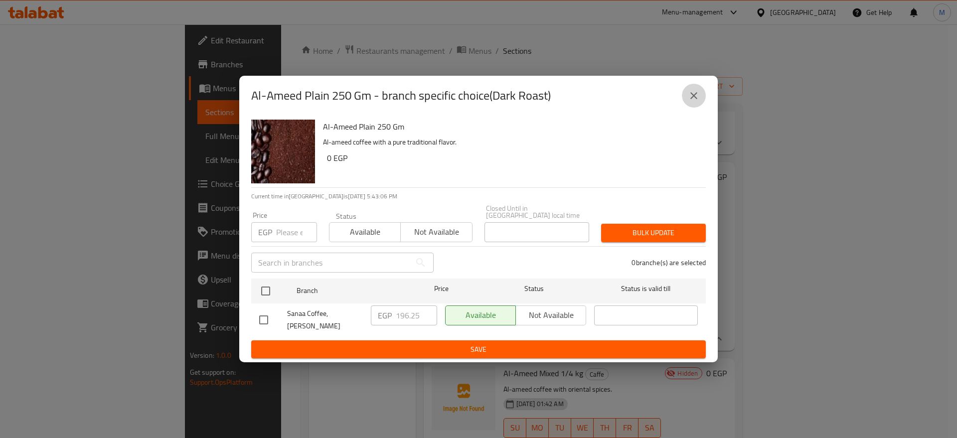
click at [699, 106] on button "close" at bounding box center [694, 96] width 24 height 24
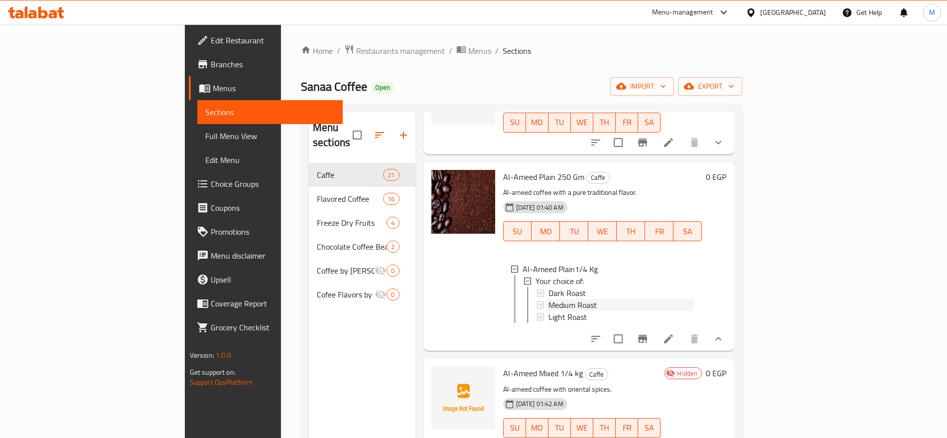
click at [549, 299] on span "Medium Roast" at bounding box center [573, 305] width 48 height 12
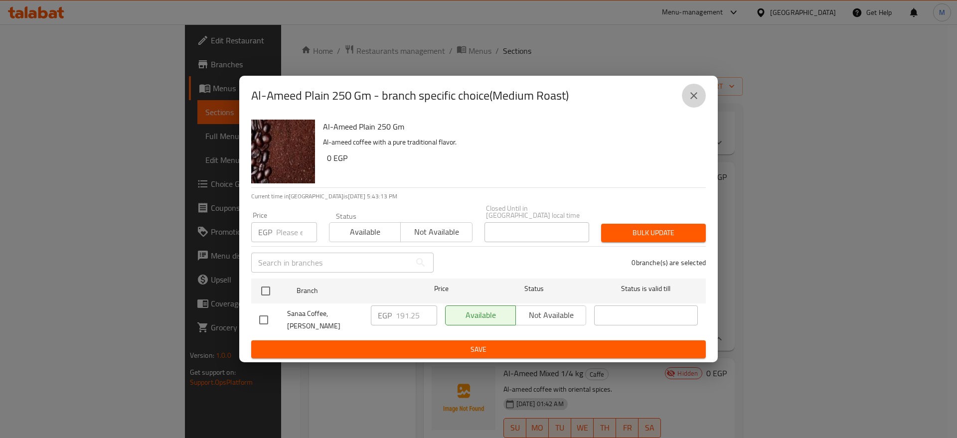
click at [691, 95] on icon "close" at bounding box center [694, 96] width 12 height 12
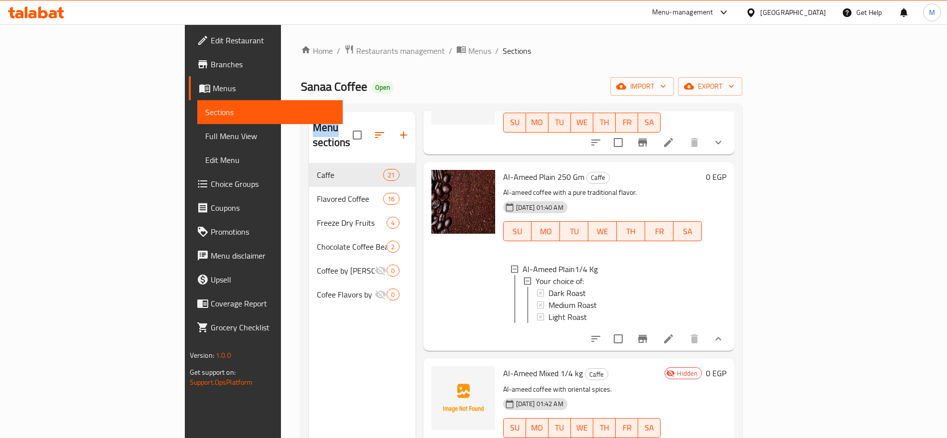
click at [691, 95] on div "Sanaa Coffee Open import export" at bounding box center [522, 86] width 442 height 18
click at [550, 311] on div "Light Roast" at bounding box center [622, 317] width 146 height 12
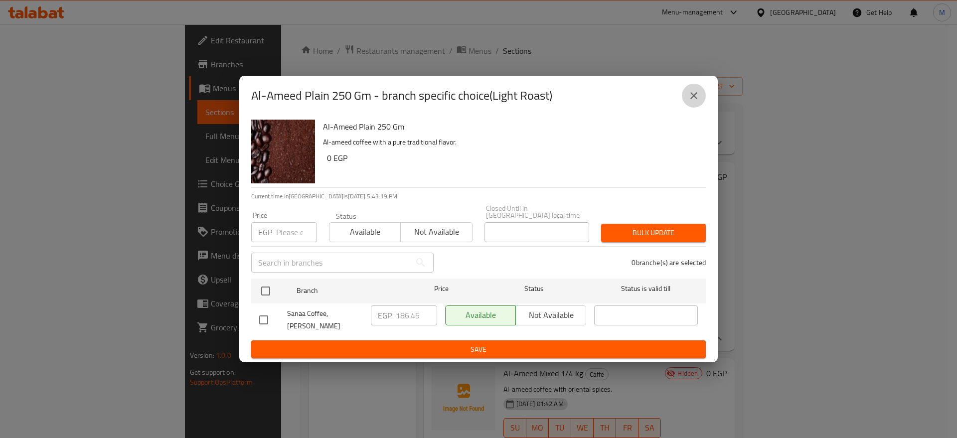
click at [688, 95] on icon "close" at bounding box center [694, 96] width 12 height 12
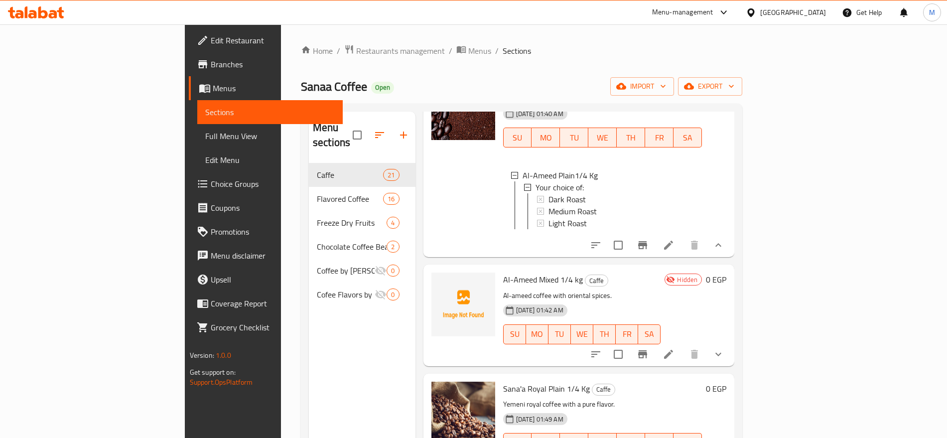
scroll to position [748, 0]
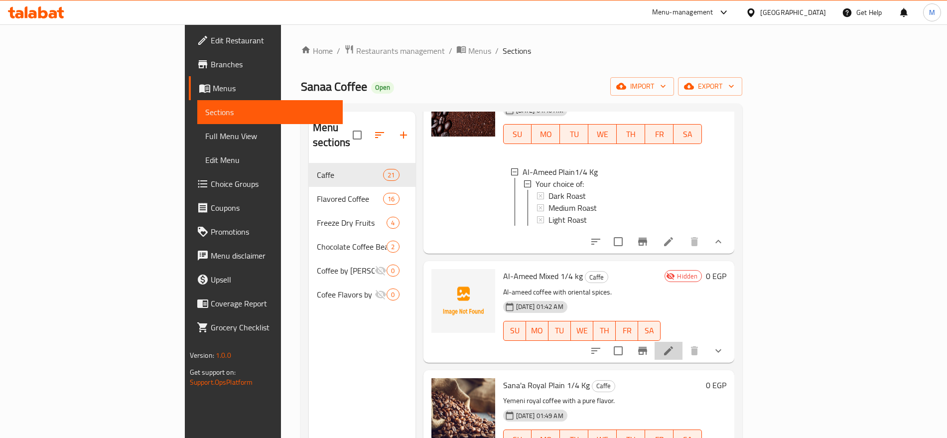
click at [683, 342] on li at bounding box center [669, 351] width 28 height 18
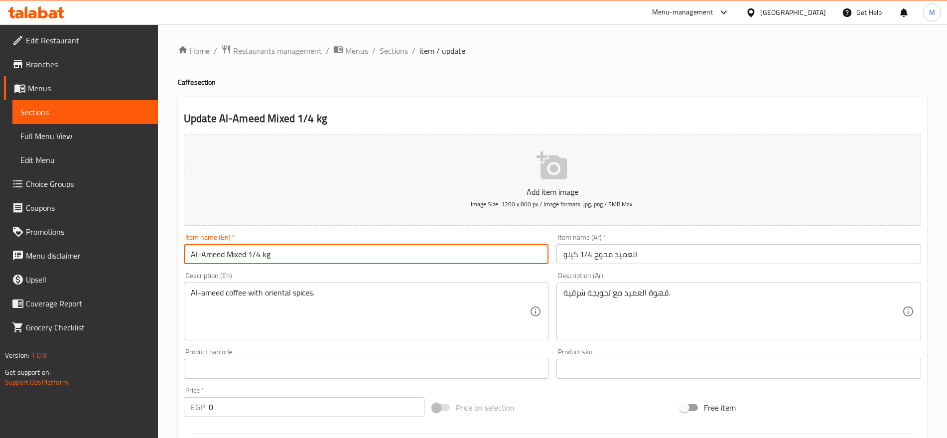
click at [275, 255] on input "Al-Ameed Mixed 1/4 kg" at bounding box center [366, 254] width 365 height 20
drag, startPoint x: 275, startPoint y: 255, endPoint x: 249, endPoint y: 259, distance: 26.2
click at [249, 259] on input "Al-Ameed Mixed 1/4 kg" at bounding box center [366, 254] width 365 height 20
paste input "250 Gm"
type input "Al-Ameed Mixed 250 Gm"
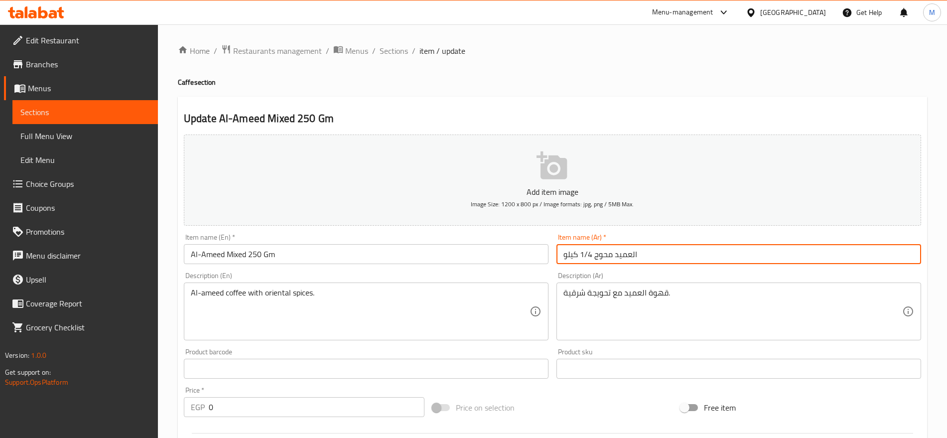
click at [669, 255] on input "العميد محوج 1/4 كيلو" at bounding box center [739, 254] width 365 height 20
click at [871, 255] on input "العميد محوج 1/4 كيلو" at bounding box center [739, 254] width 365 height 20
click at [870, 255] on input "العميد محوج 1/4 كيلو" at bounding box center [739, 254] width 365 height 20
drag, startPoint x: 870, startPoint y: 255, endPoint x: 862, endPoint y: 255, distance: 8.0
click at [862, 255] on input "العميد محوج 1/4 كيلو" at bounding box center [739, 254] width 365 height 20
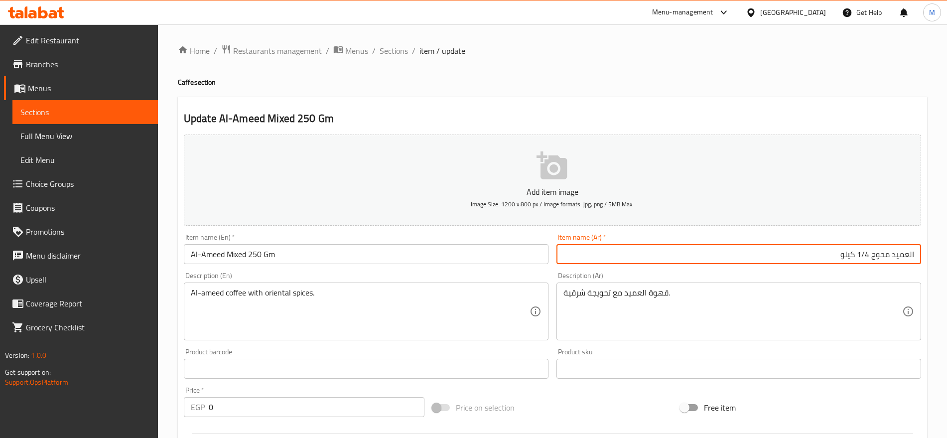
click at [872, 253] on input "العميد محوج 1/4 كيلو" at bounding box center [739, 254] width 365 height 20
click at [870, 255] on input "العميد محوج 1/4 كيلو" at bounding box center [739, 254] width 365 height 20
drag, startPoint x: 870, startPoint y: 255, endPoint x: 836, endPoint y: 255, distance: 33.9
click at [836, 255] on input "العميد محوج 1/4 كيلو" at bounding box center [739, 254] width 365 height 20
paste input "250 جم"
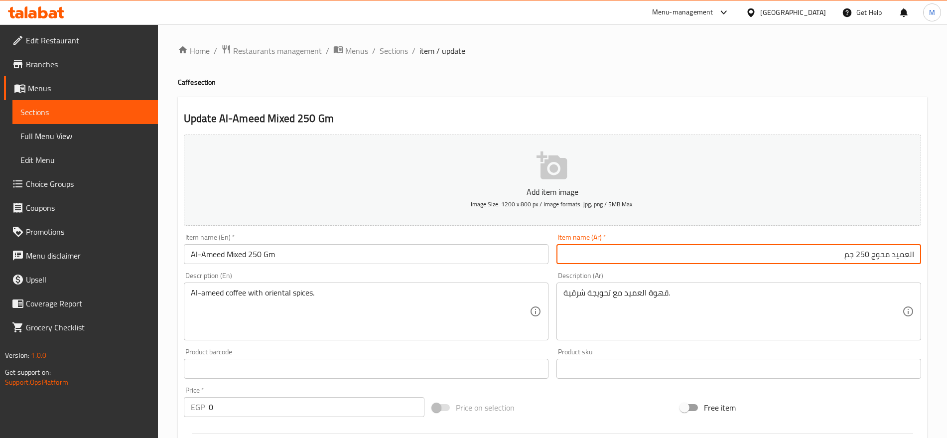
type input "العميد محوج 250 جم"
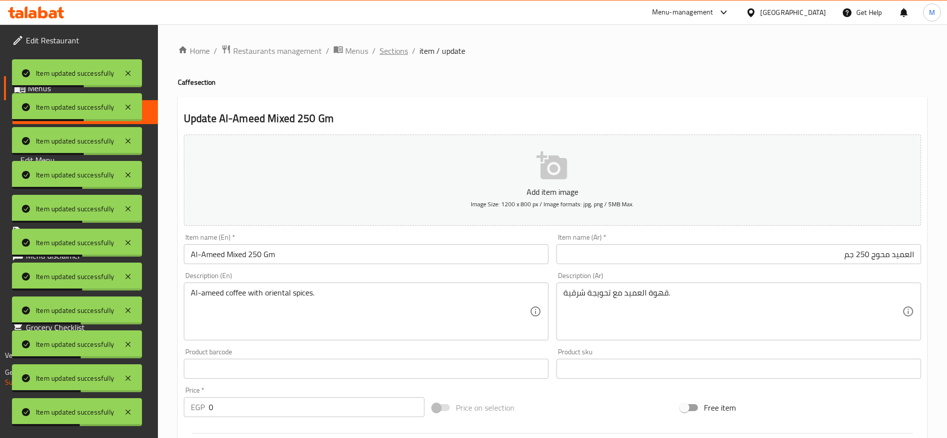
click at [396, 55] on span "Sections" at bounding box center [394, 51] width 28 height 12
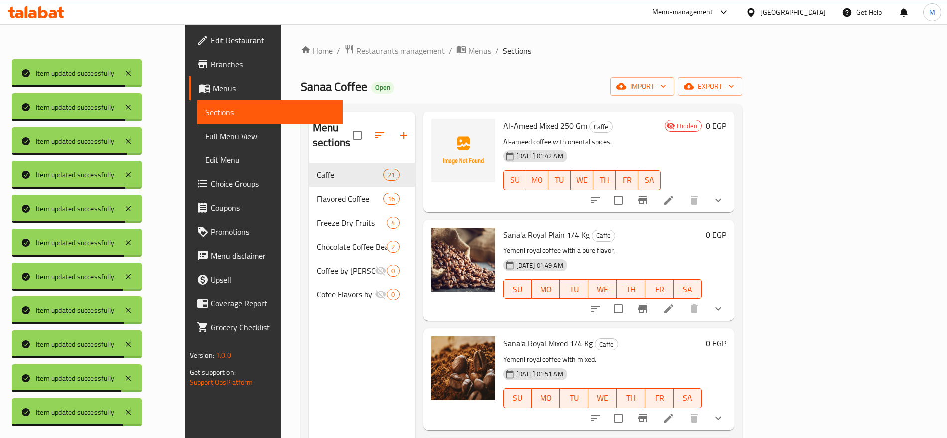
scroll to position [812, 0]
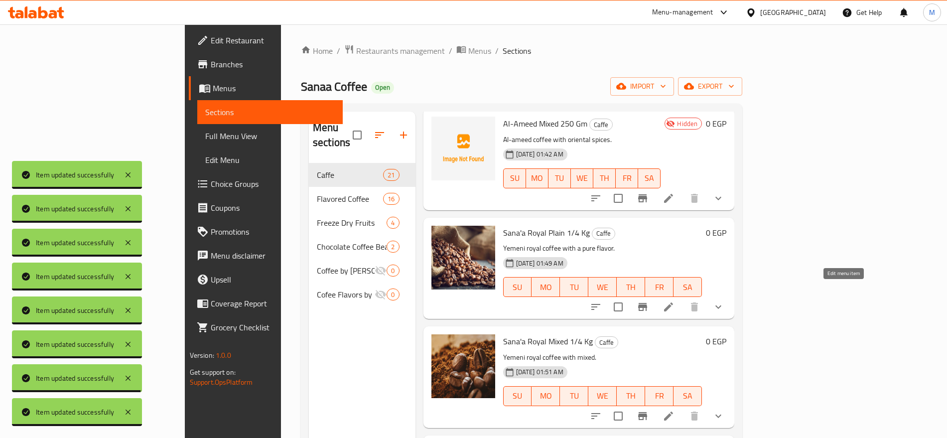
click at [675, 301] on icon at bounding box center [669, 307] width 12 height 12
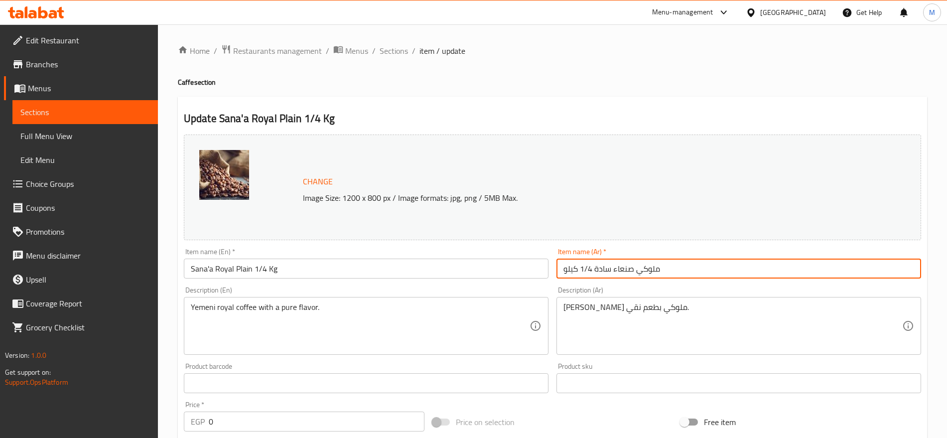
click at [705, 271] on input "ملوكي صنعاء سادة 1/4 كيلو" at bounding box center [739, 269] width 365 height 20
click at [848, 266] on input "ملوكي صنعاء سادة 1/4 كيلو" at bounding box center [739, 269] width 365 height 20
drag, startPoint x: 847, startPoint y: 266, endPoint x: 806, endPoint y: 266, distance: 41.4
click at [806, 266] on input "ملوكي صنعاء سادة 1/4 كيلو" at bounding box center [739, 269] width 365 height 20
paste input "250 جم"
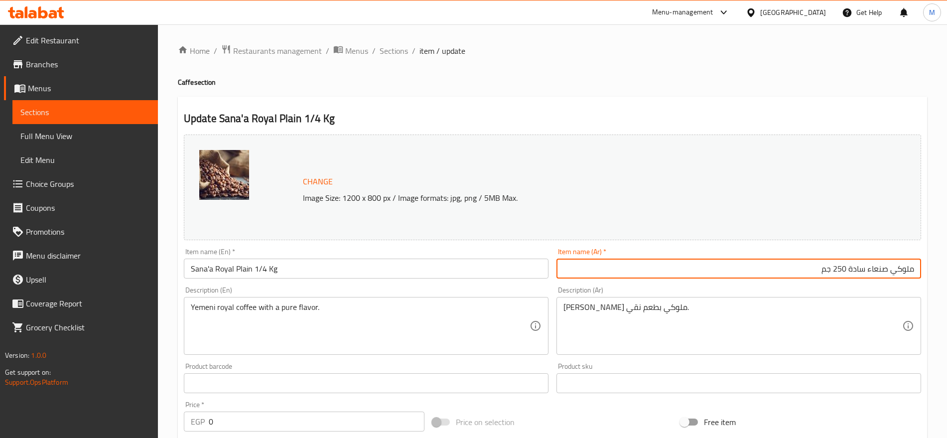
type input "ملوكي صنعاء سادة 250 جم"
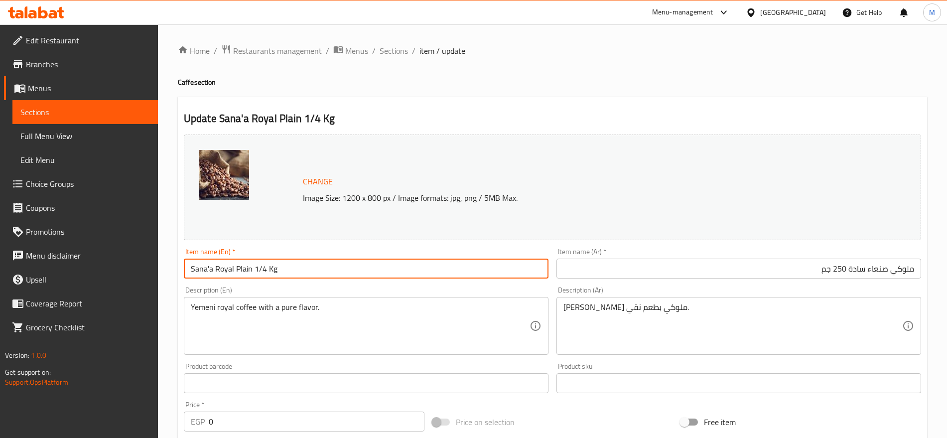
click at [284, 266] on input "Sana'a Royal Plain 1/4 Kg" at bounding box center [366, 269] width 365 height 20
drag, startPoint x: 284, startPoint y: 266, endPoint x: 254, endPoint y: 272, distance: 30.6
click at [254, 272] on input "Sana'a Royal Plain 1/4 Kg" at bounding box center [366, 269] width 365 height 20
paste input "250 Gm"
type input "Sana'a Royal Plain 250 Gm"
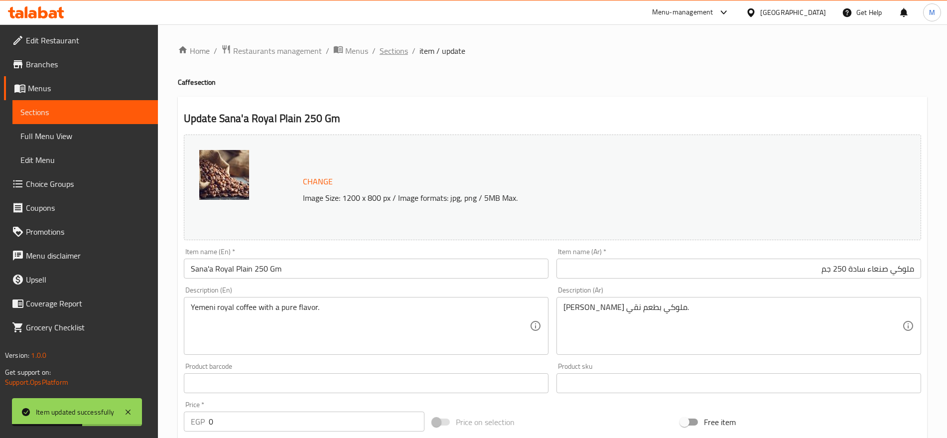
click at [401, 51] on span "Sections" at bounding box center [394, 51] width 28 height 12
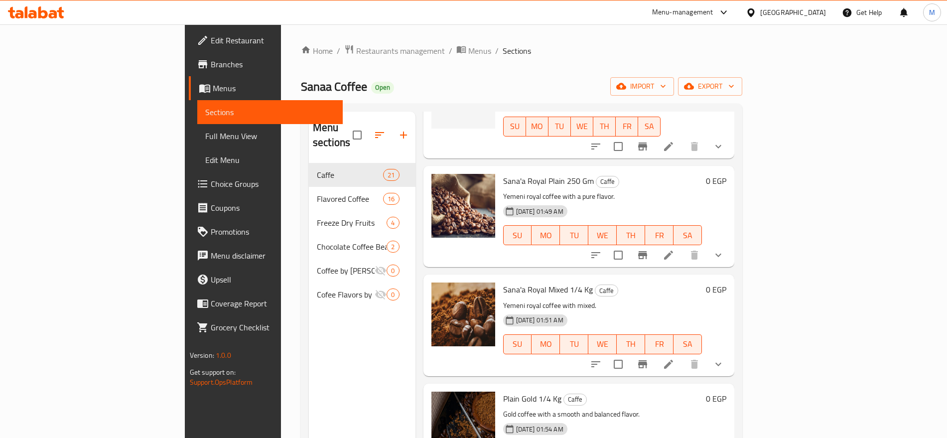
scroll to position [865, 0]
click at [675, 358] on icon at bounding box center [669, 364] width 12 height 12
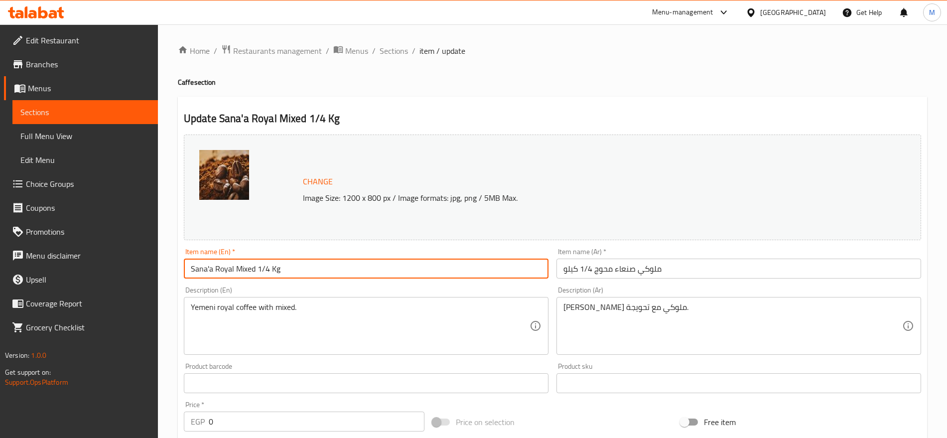
click at [299, 274] on input "Sana'a Royal Mixed 1/4 Kg" at bounding box center [366, 269] width 365 height 20
drag, startPoint x: 299, startPoint y: 274, endPoint x: 259, endPoint y: 271, distance: 40.4
click at [259, 271] on input "Sana'a Royal Mixed 1/4 Kg" at bounding box center [366, 269] width 365 height 20
paste input "250 Gm"
type input "Sana'a Royal Mixed 250 Gm"
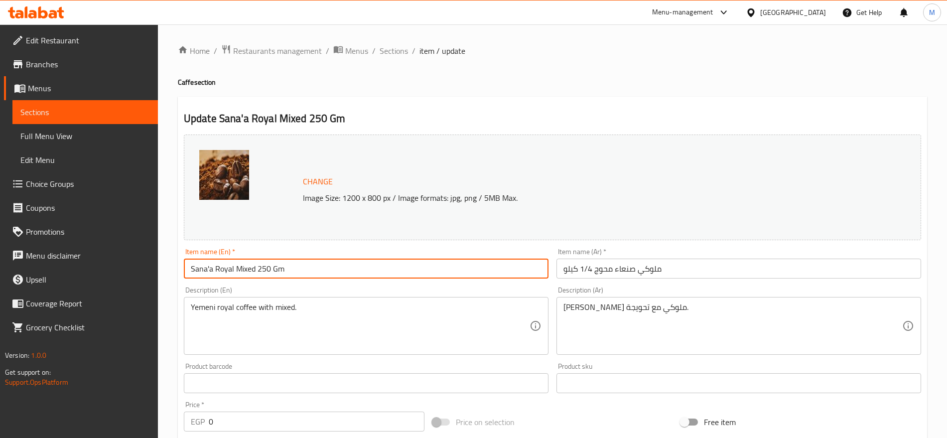
click at [716, 263] on input "ملوكي صنعاء محوج 1/4 كيلو" at bounding box center [739, 269] width 365 height 20
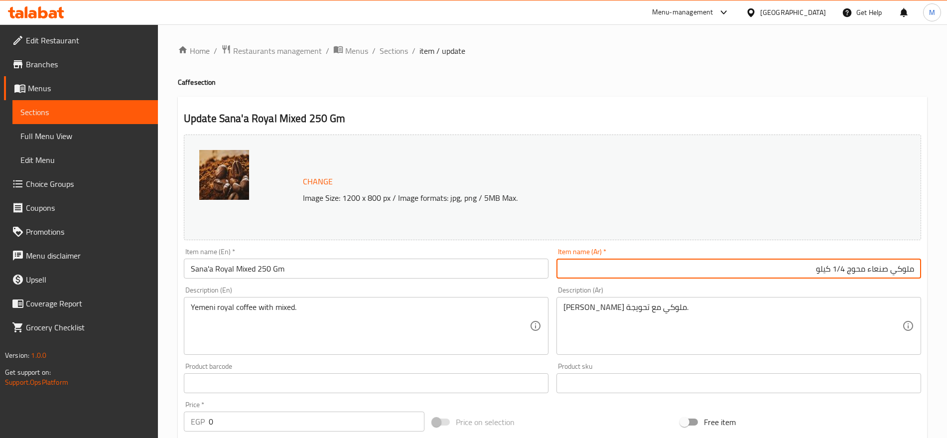
click at [844, 268] on input "ملوكي صنعاء محوج 1/4 كيلو" at bounding box center [739, 269] width 365 height 20
drag, startPoint x: 844, startPoint y: 268, endPoint x: 813, endPoint y: 267, distance: 30.9
click at [813, 267] on input "ملوكي صنعاء محوج 1/4 كيلو" at bounding box center [739, 269] width 365 height 20
paste input "250 جم"
type input "ملوكي صنعاء محوج 250 جم"
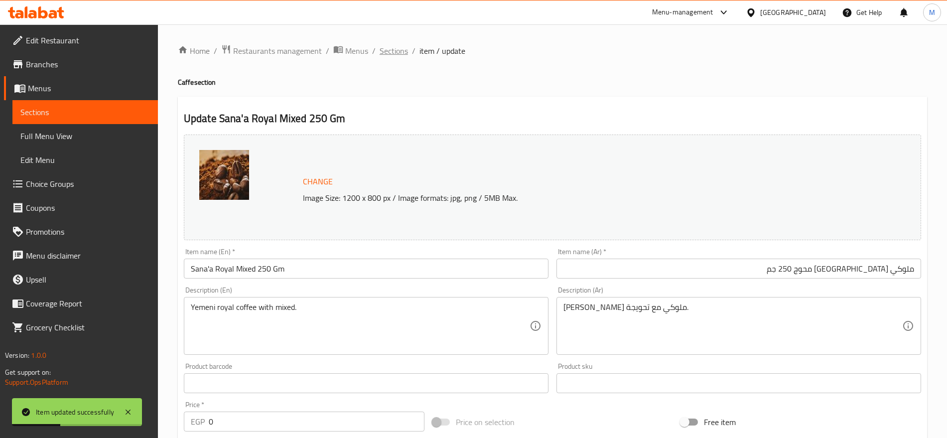
click at [398, 57] on span "Sections" at bounding box center [394, 51] width 28 height 12
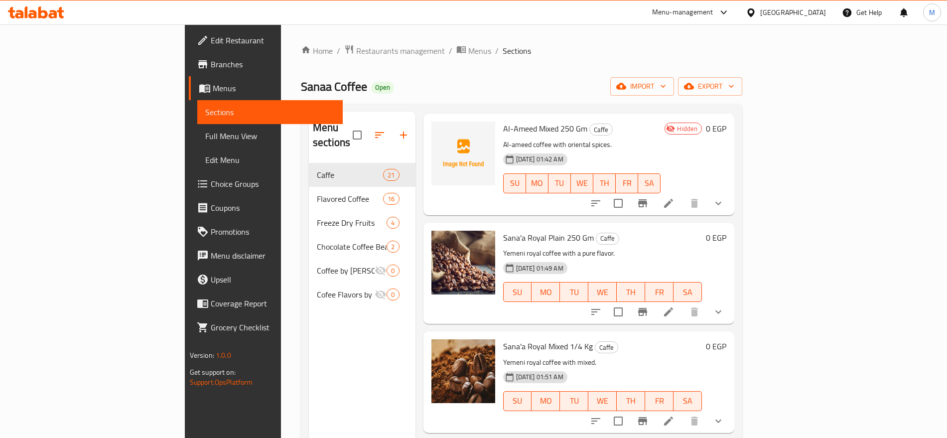
scroll to position [847, 0]
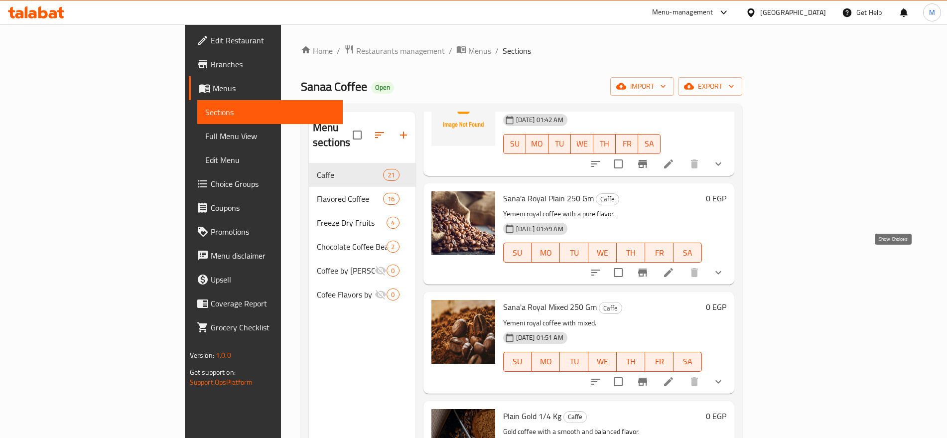
click at [725, 267] on icon "show more" at bounding box center [719, 273] width 12 height 12
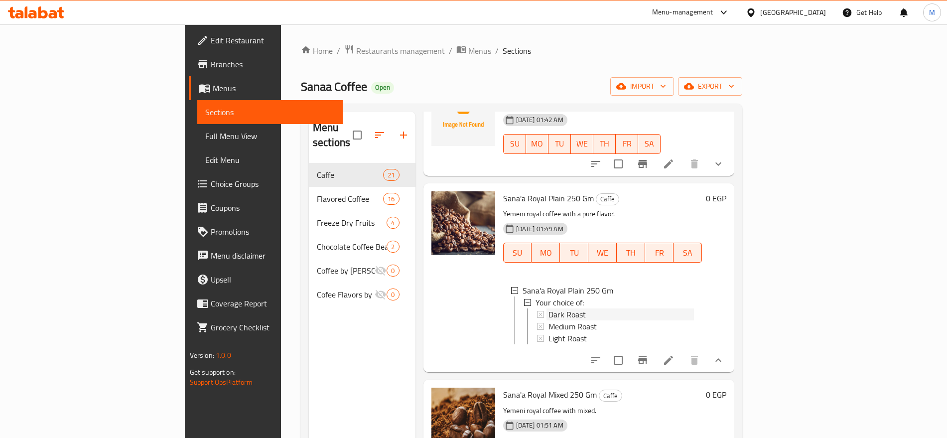
click at [549, 308] on span "Dark Roast" at bounding box center [567, 314] width 37 height 12
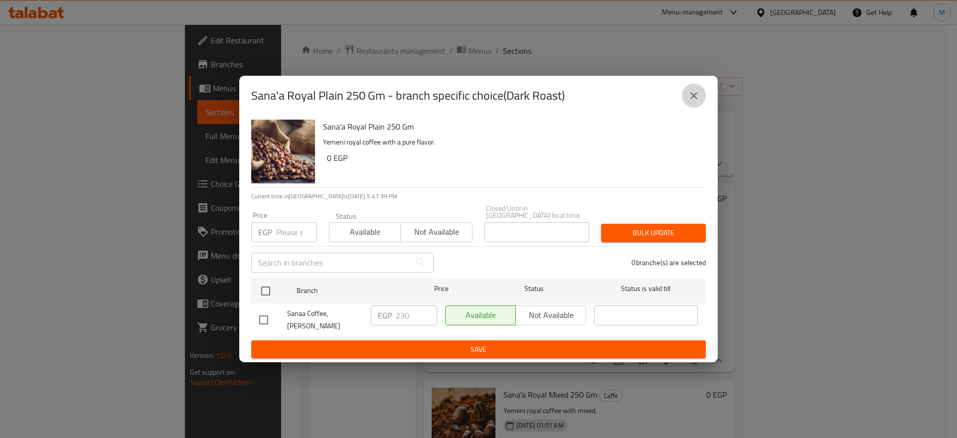
click at [697, 100] on icon "close" at bounding box center [694, 96] width 12 height 12
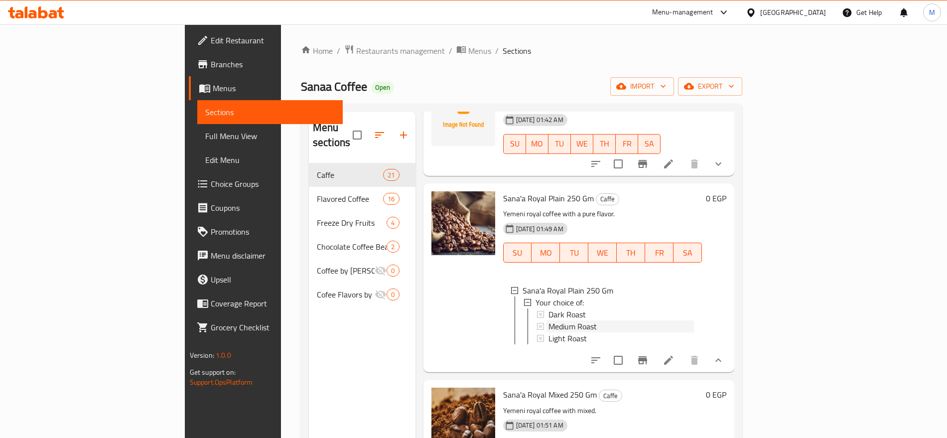
click at [549, 320] on span "Medium Roast" at bounding box center [573, 326] width 48 height 12
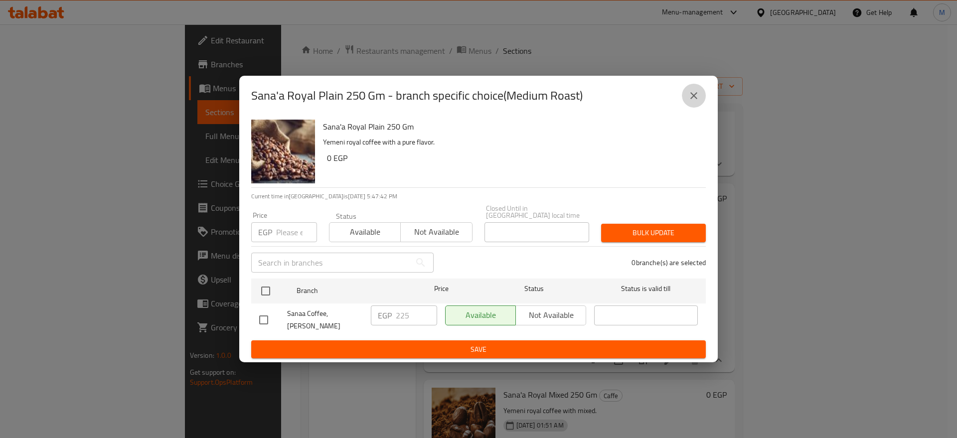
click at [699, 101] on icon "close" at bounding box center [694, 96] width 12 height 12
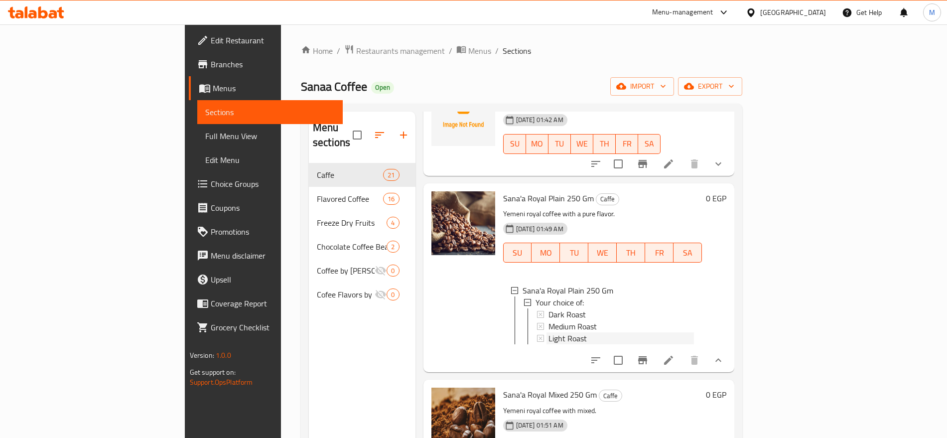
click at [552, 332] on div "Light Roast" at bounding box center [622, 338] width 146 height 12
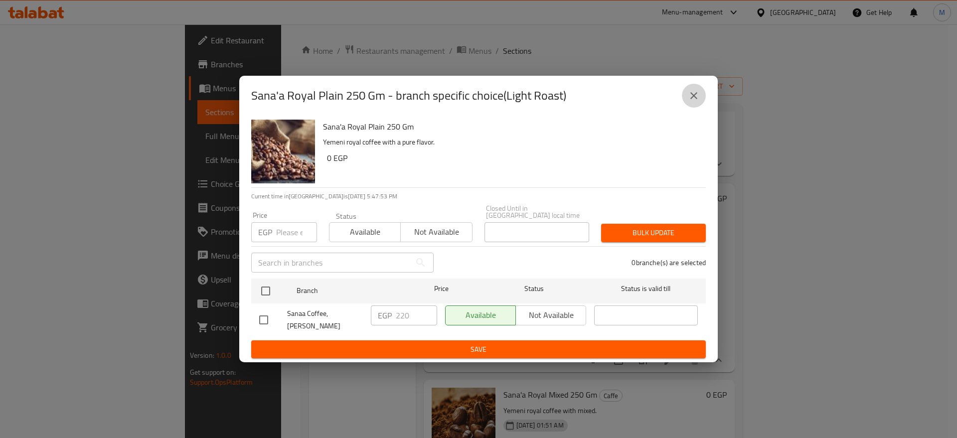
click at [683, 93] on button "close" at bounding box center [694, 96] width 24 height 24
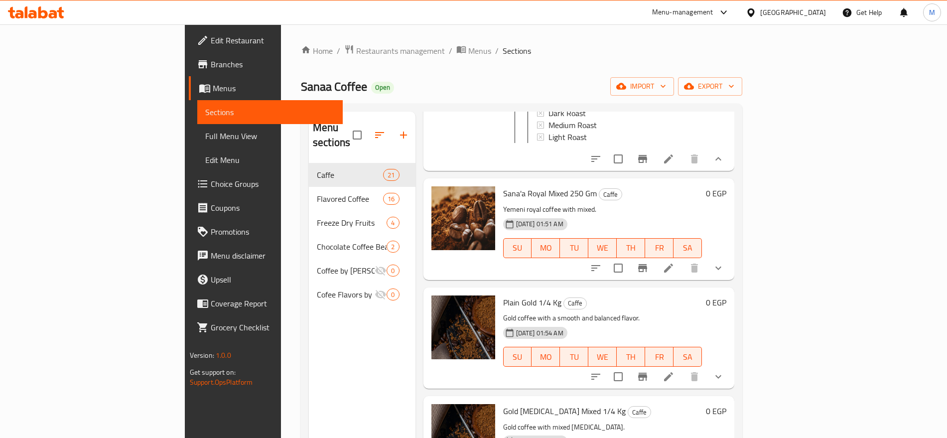
scroll to position [1080, 0]
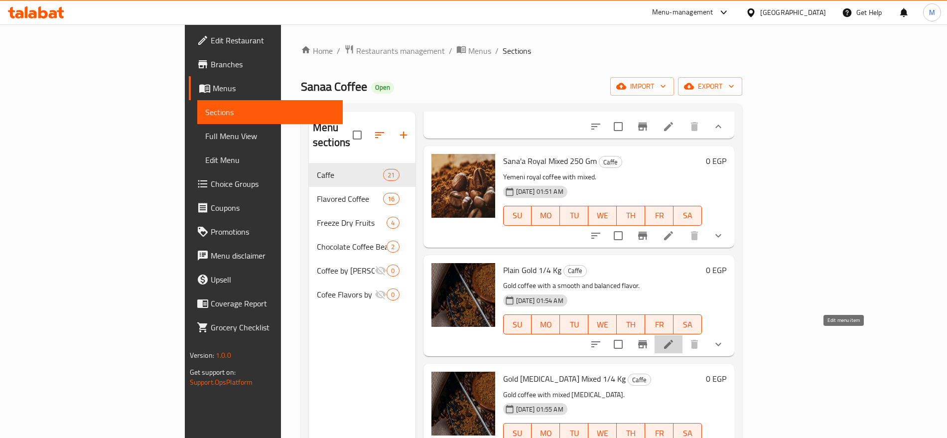
click at [675, 340] on icon at bounding box center [669, 344] width 12 height 12
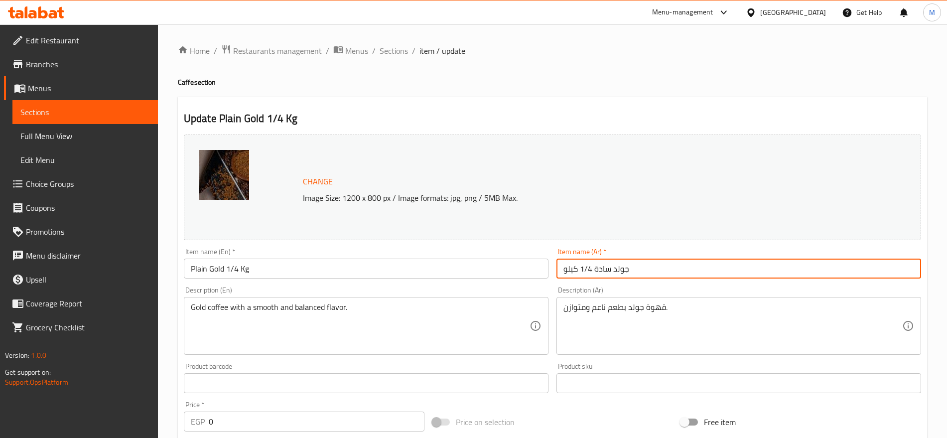
click at [698, 269] on input "جولد سادة 1/4 كيلو" at bounding box center [739, 269] width 365 height 20
drag, startPoint x: 878, startPoint y: 268, endPoint x: 840, endPoint y: 268, distance: 37.9
click at [840, 268] on input "جولد سادة 1/4 كيلو" at bounding box center [739, 269] width 365 height 20
paste input "250 Gm"
type input "جولد سادة 1/4 كيلو"
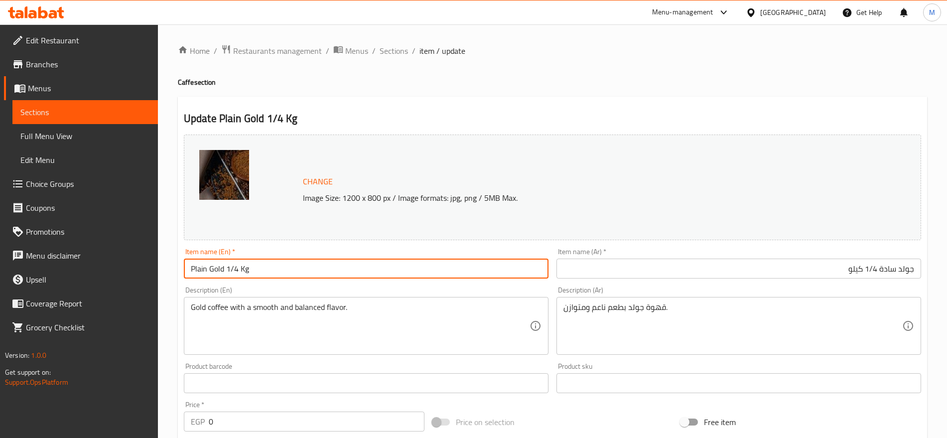
click at [255, 273] on input "Plain Gold 1/4 Kg" at bounding box center [366, 269] width 365 height 20
drag, startPoint x: 255, startPoint y: 273, endPoint x: 223, endPoint y: 265, distance: 32.8
click at [223, 265] on input "Plain Gold 1/4 Kg" at bounding box center [366, 269] width 365 height 20
paste input "250 Gm"
type input "Plain Gold 250 Gm"
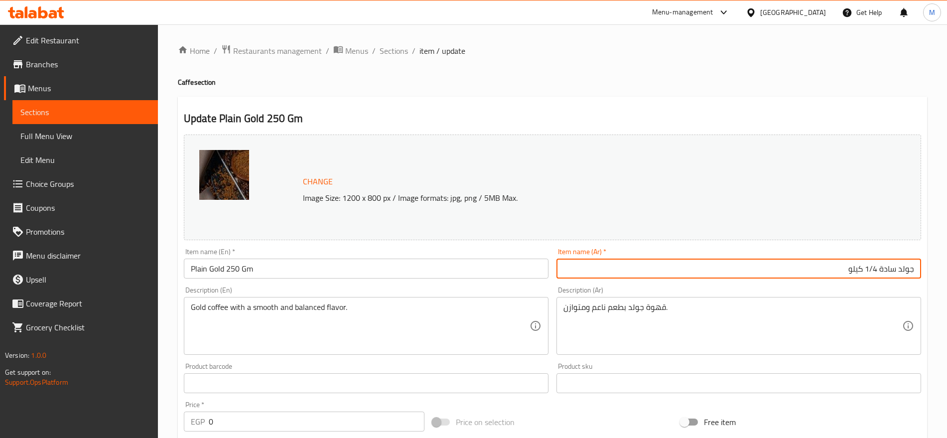
click at [839, 268] on input "جولد سادة 1/4 كيلو" at bounding box center [739, 269] width 365 height 20
drag, startPoint x: 839, startPoint y: 268, endPoint x: 881, endPoint y: 275, distance: 41.9
click at [881, 275] on input "جولد سادة 1/4 كيلو" at bounding box center [739, 269] width 365 height 20
paste input "250 جم"
type input "جولد سادة 250 جم"
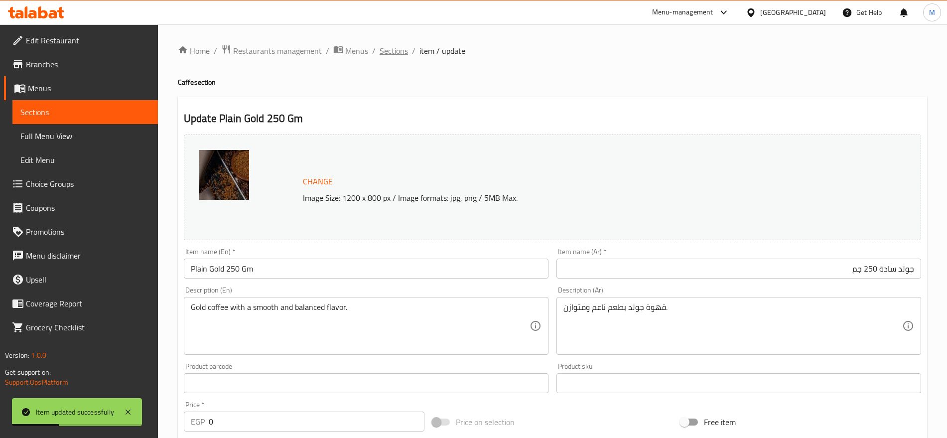
click at [386, 48] on span "Sections" at bounding box center [394, 51] width 28 height 12
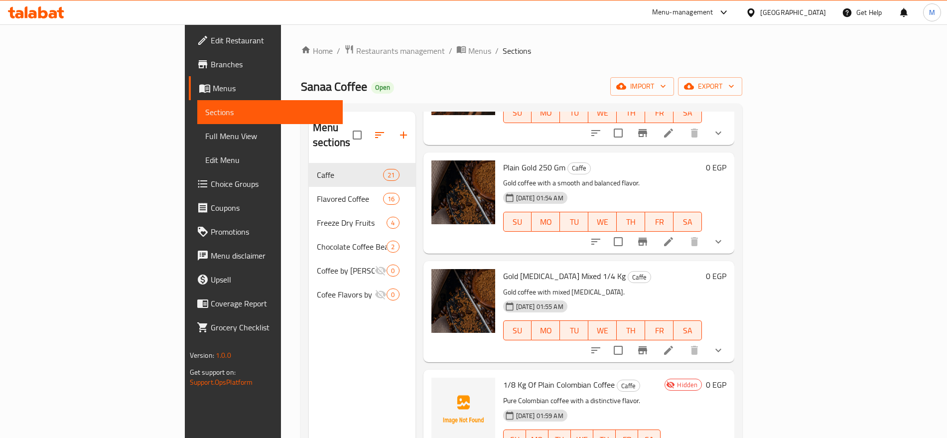
scroll to position [1101, 0]
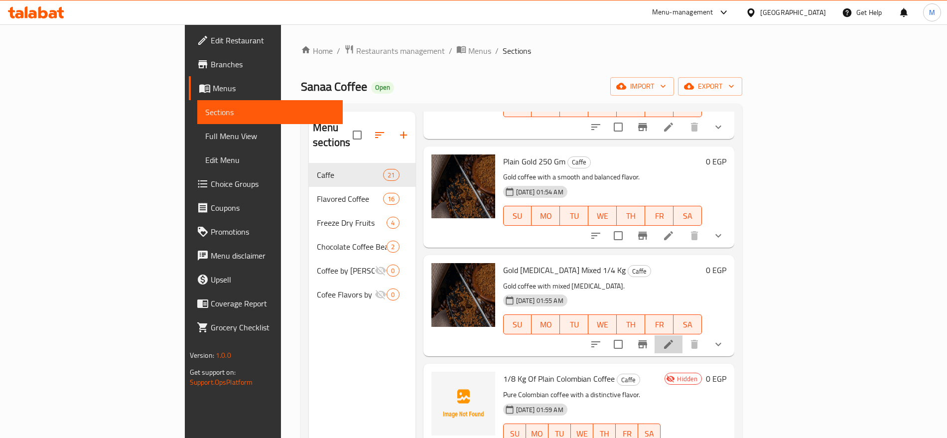
click at [683, 335] on li at bounding box center [669, 344] width 28 height 18
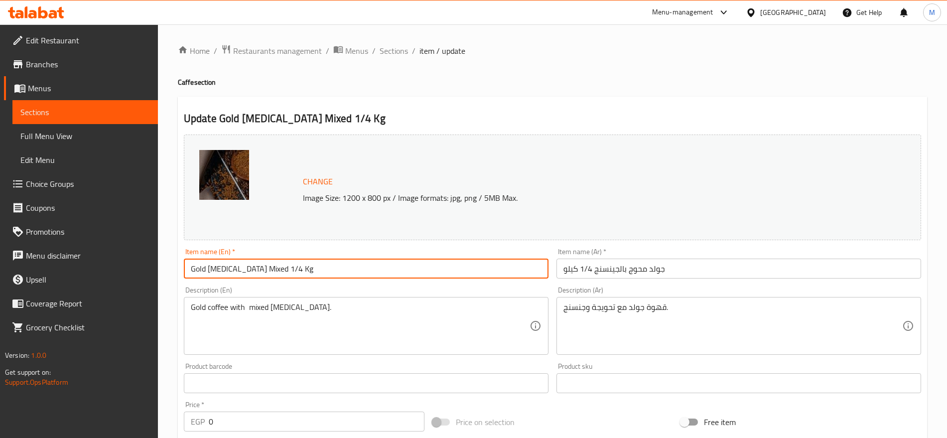
click at [283, 264] on input "Gold Ginseng Mixed 1/4 Kg" at bounding box center [366, 269] width 365 height 20
drag, startPoint x: 283, startPoint y: 264, endPoint x: 256, endPoint y: 266, distance: 27.0
click at [256, 266] on input "Gold Ginseng Mixed 1/4 Kg" at bounding box center [366, 269] width 365 height 20
paste input "250 Gm"
type input "Gold [MEDICAL_DATA] Mixed 250 Gm"
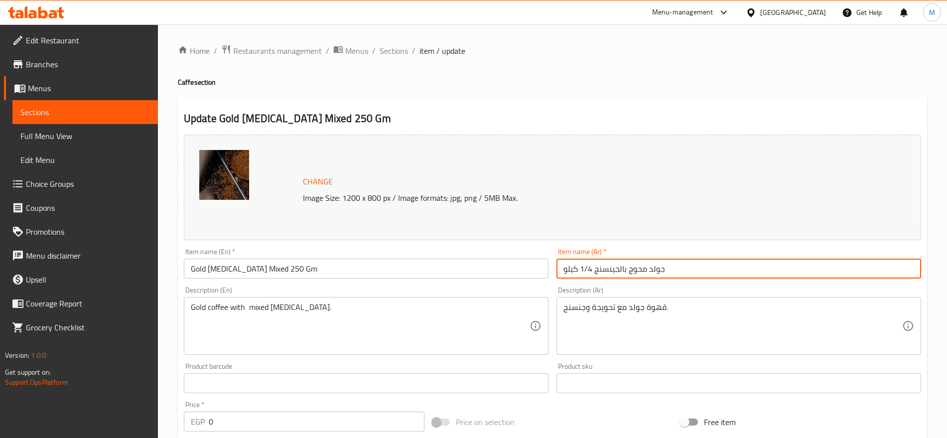
click at [709, 270] on input "جولد محوج بالجينسنج 1/4 كيلو" at bounding box center [739, 269] width 365 height 20
drag, startPoint x: 843, startPoint y: 271, endPoint x: 800, endPoint y: 266, distance: 43.1
click at [800, 266] on input "جولد محوج بالجينسنج 1/4 كيلو" at bounding box center [739, 269] width 365 height 20
paste input "250 جم"
type input "جولد محوج بالجينسنج 250 جم"
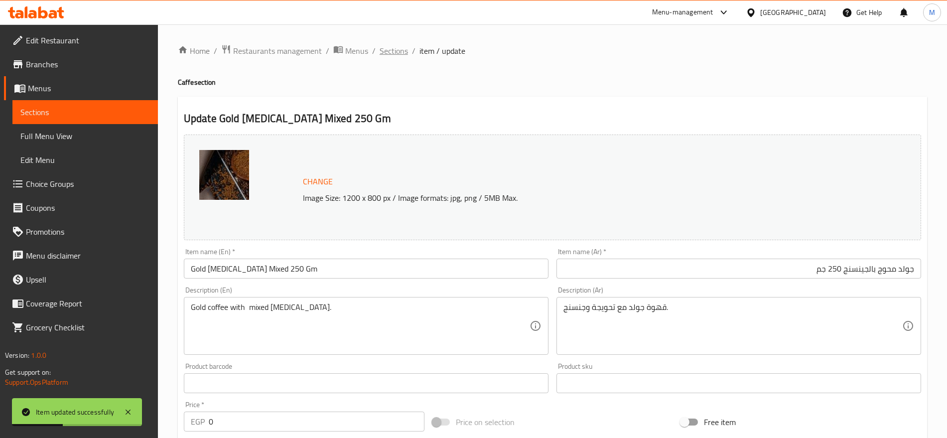
click at [394, 48] on span "Sections" at bounding box center [394, 51] width 28 height 12
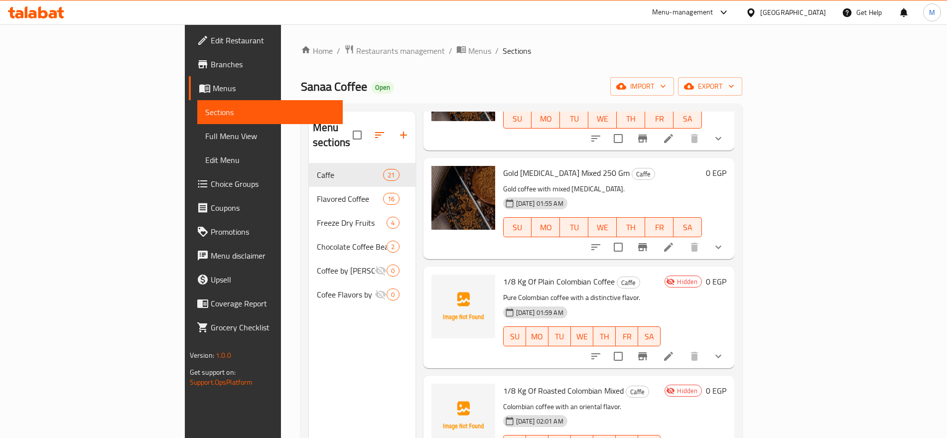
scroll to position [1211, 0]
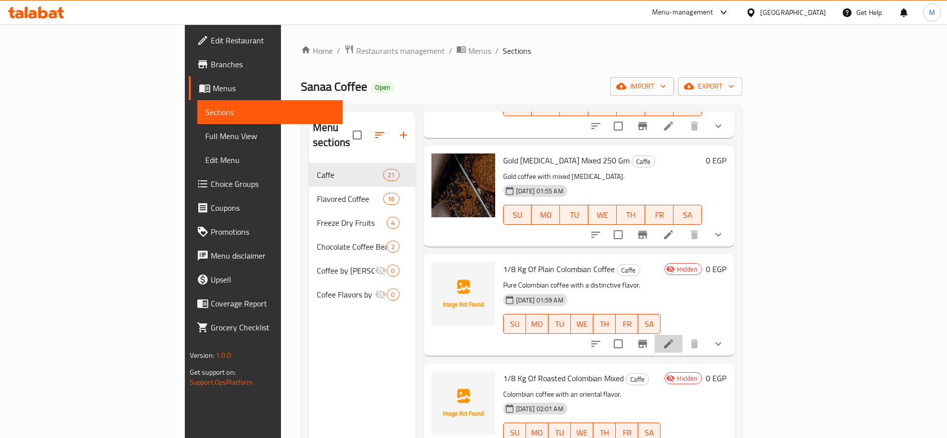
click at [683, 335] on li at bounding box center [669, 344] width 28 height 18
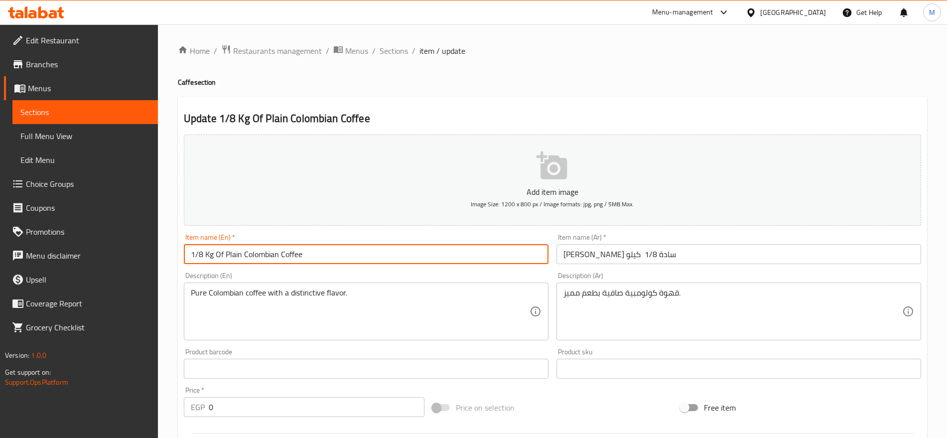
click at [363, 246] on input "1/8 Kg Of Plain Colombian Coffee" at bounding box center [366, 254] width 365 height 20
drag, startPoint x: 212, startPoint y: 256, endPoint x: 185, endPoint y: 255, distance: 26.9
click at [185, 255] on input "1/8 Kg Of Plain Colombian Coffee" at bounding box center [366, 254] width 365 height 20
paste input "25 Gm"
type input "125 Gm Of Plain Colombian Coffee"
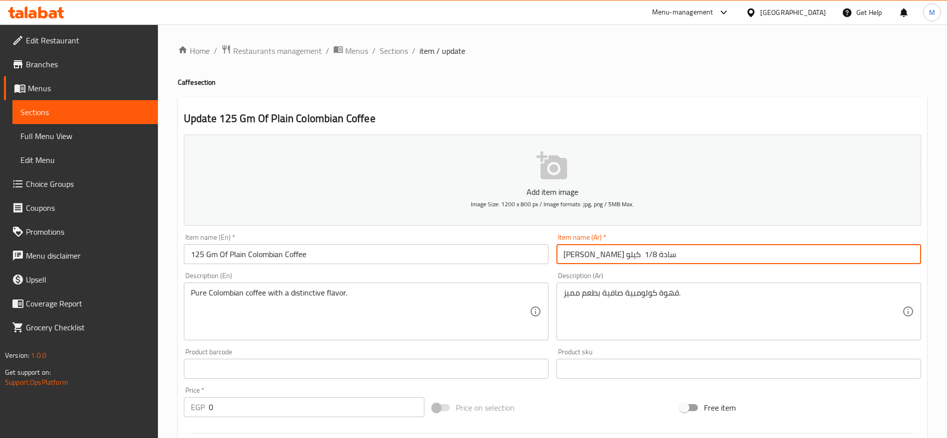
click at [597, 253] on input "بن كولومبي سادة 1/8 كيلو" at bounding box center [739, 254] width 365 height 20
drag, startPoint x: 855, startPoint y: 255, endPoint x: 791, endPoint y: 261, distance: 64.0
click at [791, 261] on input "بن كولومبي سادة 1/8 كيلو" at bounding box center [739, 254] width 365 height 20
paste input "125 جم"
type input "بن كولومبي سادة 125 جم"
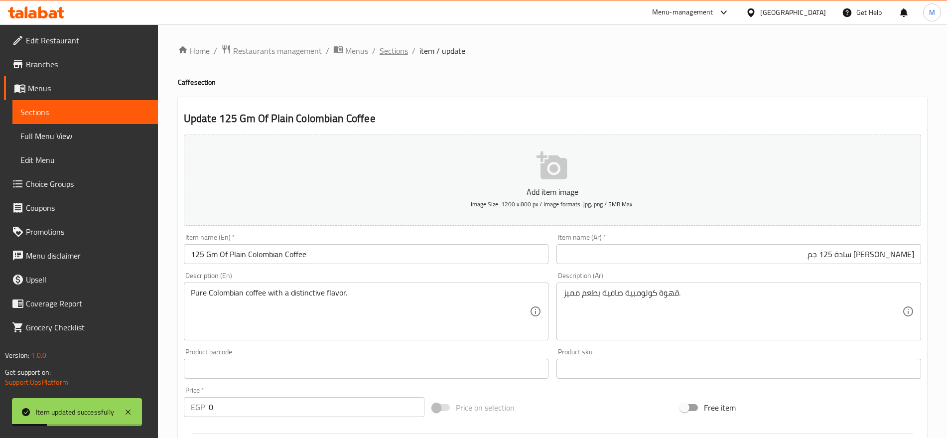
click at [384, 50] on span "Sections" at bounding box center [394, 51] width 28 height 12
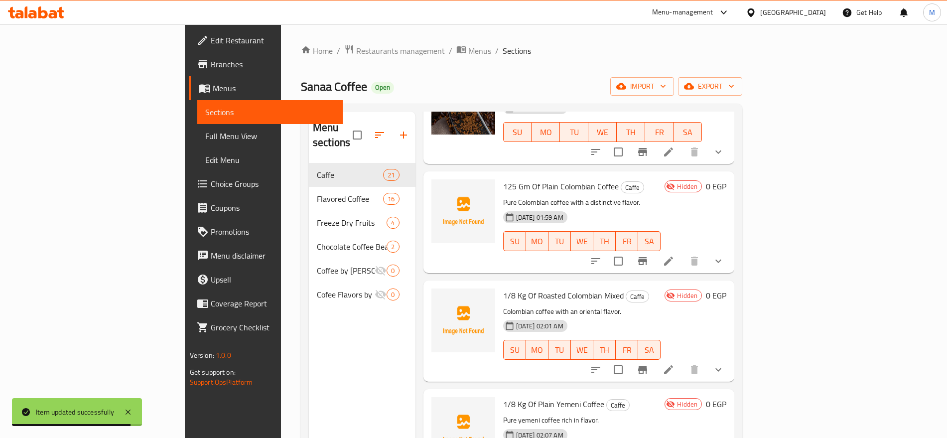
scroll to position [1295, 0]
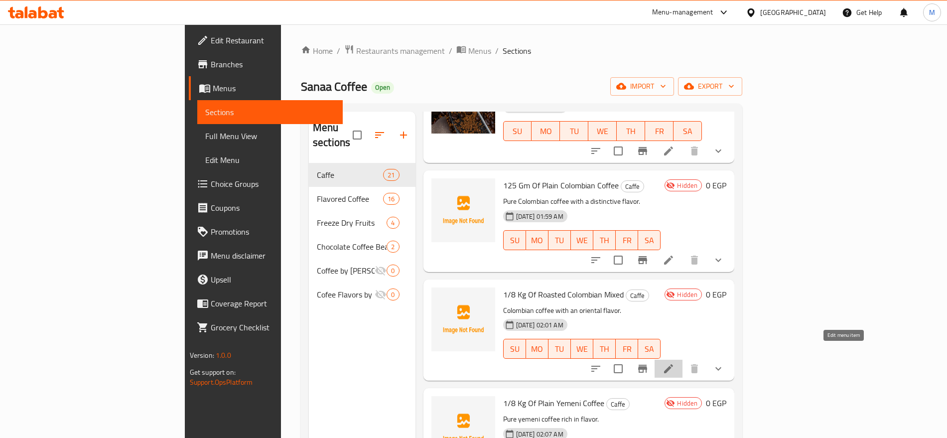
click at [675, 363] on icon at bounding box center [669, 369] width 12 height 12
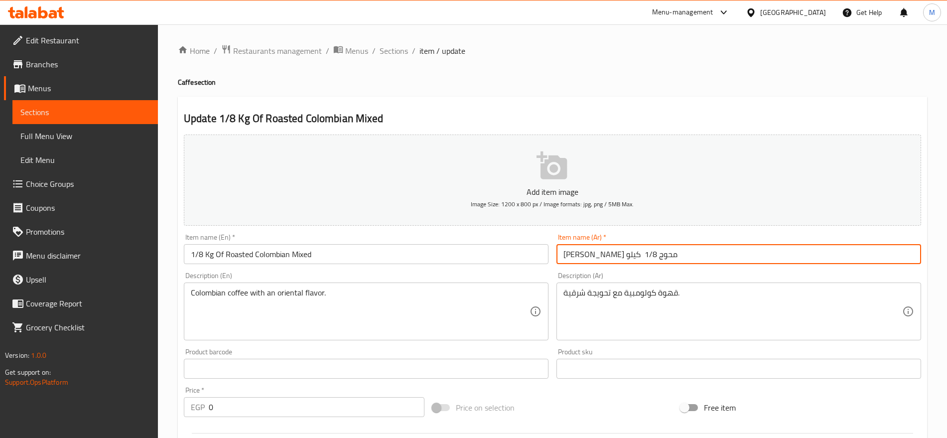
click at [590, 256] on input "بن كولومبي محوج 1/8 كيلو" at bounding box center [739, 254] width 365 height 20
click at [850, 256] on input "بن كولومبي محوج 1/8 كيلو" at bounding box center [739, 254] width 365 height 20
drag, startPoint x: 850, startPoint y: 256, endPoint x: 796, endPoint y: 266, distance: 54.7
click at [796, 266] on div "Item name (Ar)   * بن كولومبي محوج 1/8 كيلو Item name (Ar) *" at bounding box center [739, 249] width 373 height 38
paste input "25 جم"
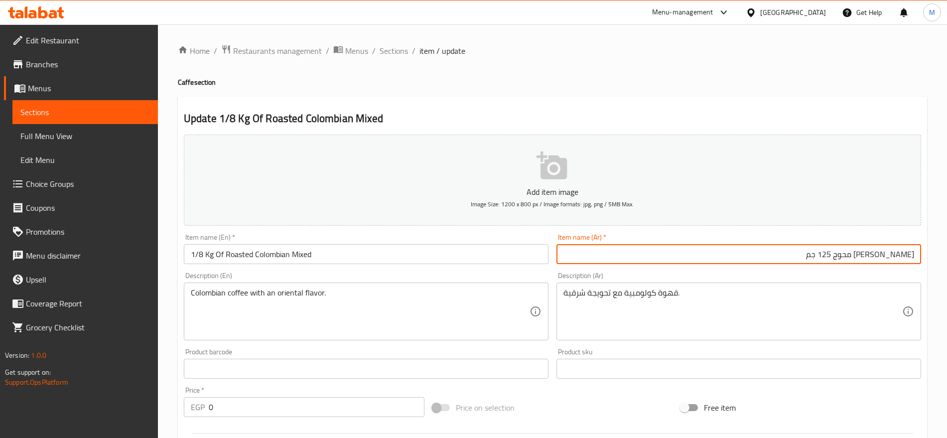
type input "بن كولومبي محوج 125 جم"
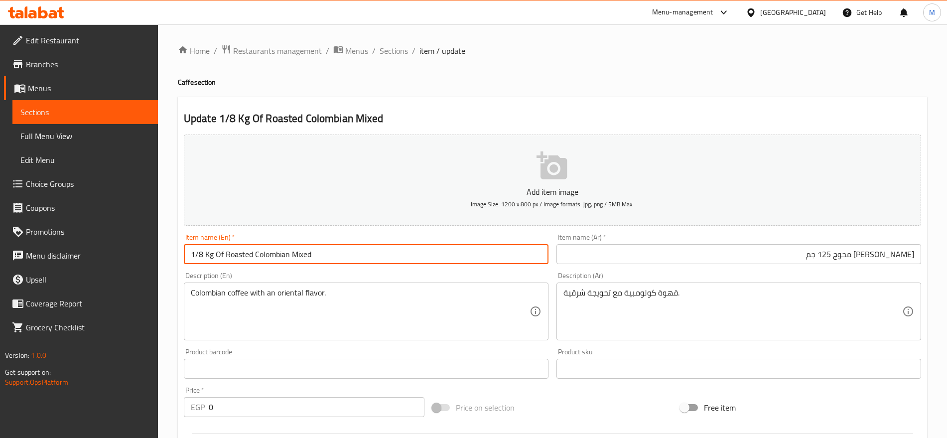
drag, startPoint x: 214, startPoint y: 255, endPoint x: 179, endPoint y: 255, distance: 34.4
click at [180, 255] on div "Item name (En)   * 1/8 Kg Of Roasted Colombian Mixed Item name (En) *" at bounding box center [366, 249] width 373 height 38
paste input "25 Gm"
type input "125 Gm Of Roasted Colombian Mixed"
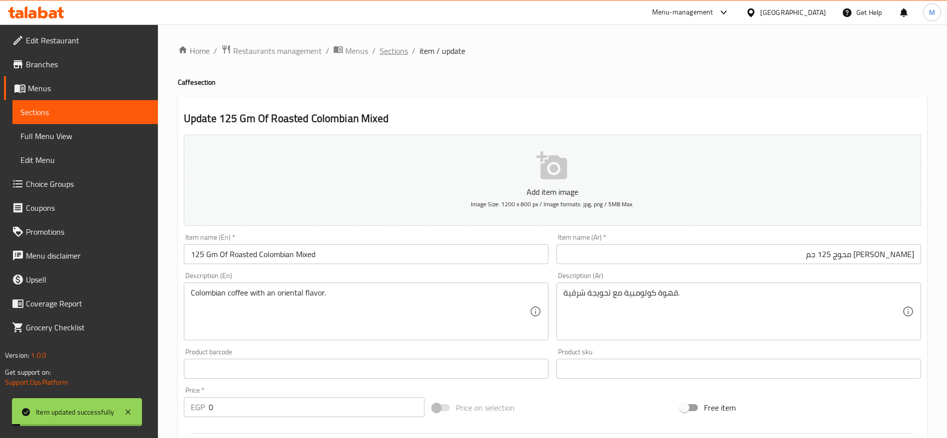
click at [395, 52] on span "Sections" at bounding box center [394, 51] width 28 height 12
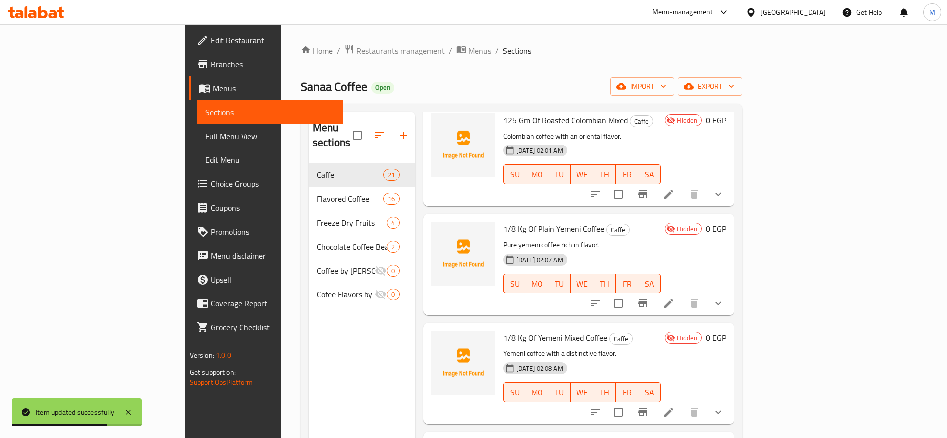
scroll to position [1469, 0]
click at [675, 298] on icon at bounding box center [669, 304] width 12 height 12
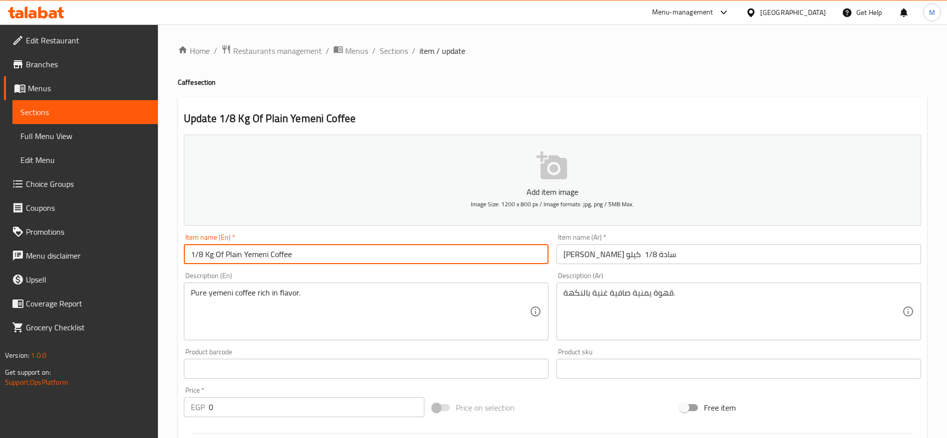
drag, startPoint x: 212, startPoint y: 253, endPoint x: 173, endPoint y: 253, distance: 39.4
drag, startPoint x: 173, startPoint y: 253, endPoint x: 219, endPoint y: 258, distance: 46.1
click at [219, 258] on input "1/8 Kg Of Plain Yemeni Coffee" at bounding box center [366, 254] width 365 height 20
click at [214, 255] on input "1/8 Kg Of Plain Yemeni Coffee" at bounding box center [366, 254] width 365 height 20
click at [213, 254] on input "1/8 Kg Of Plain Yemeni Coffee" at bounding box center [366, 254] width 365 height 20
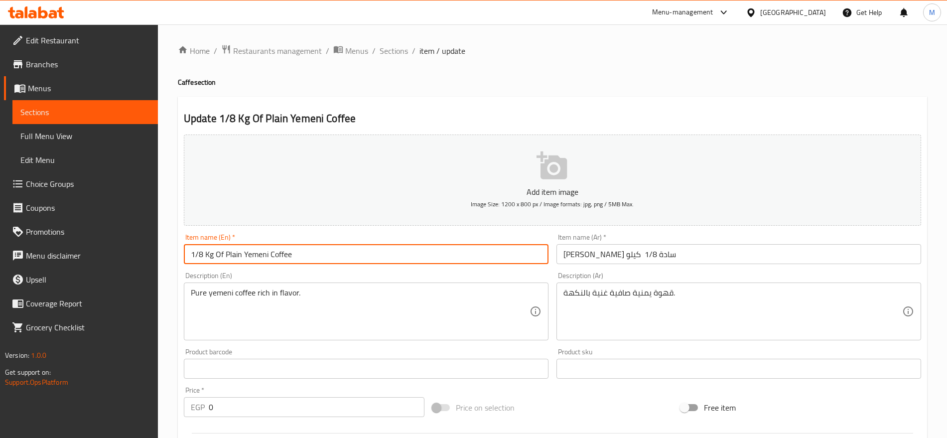
drag, startPoint x: 213, startPoint y: 254, endPoint x: 179, endPoint y: 254, distance: 33.9
click at [179, 254] on div "Update 1/8 Kg Of Plain Yemeni Coffee Add item image Image Size: 1200 x 800 px /…" at bounding box center [552, 383] width 749 height 573
paste input "25 Gm"
type input "125 Gm Of Plain Yemeni Coffee"
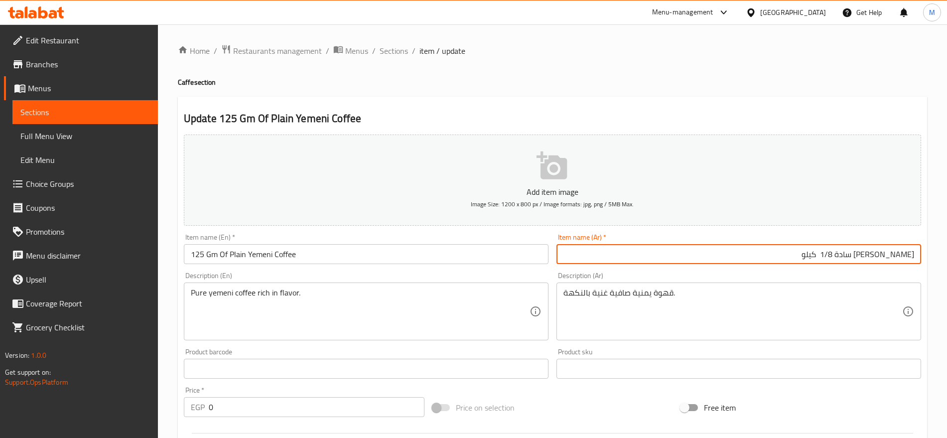
click at [867, 256] on input "بن يمني سادة 1/8 كيلو" at bounding box center [739, 254] width 365 height 20
click at [862, 252] on input "بن يمني سادة 1/8 كيلو" at bounding box center [739, 254] width 365 height 20
click at [866, 254] on input "بن يمني سادة 1/8 كيلو" at bounding box center [739, 254] width 365 height 20
drag, startPoint x: 866, startPoint y: 254, endPoint x: 817, endPoint y: 258, distance: 48.5
click at [817, 258] on input "بن يمني سادة 1/8 كيلو" at bounding box center [739, 254] width 365 height 20
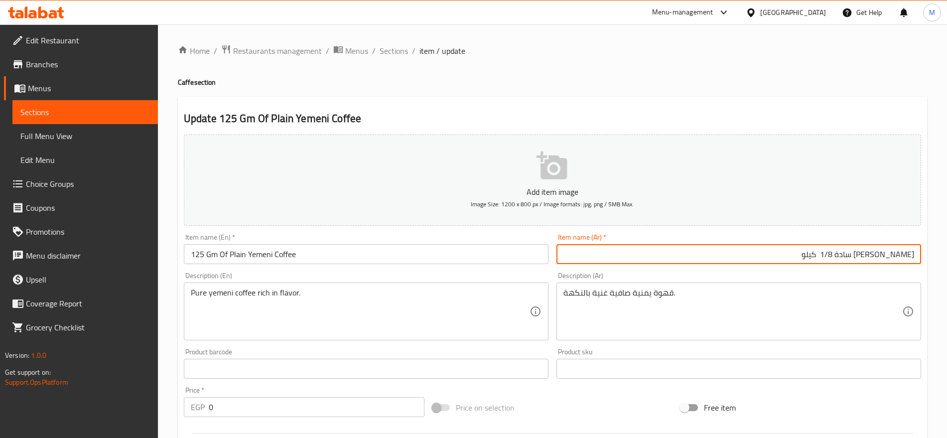
paste input "25 جم"
type input "بن يمني سادة 125 جم"
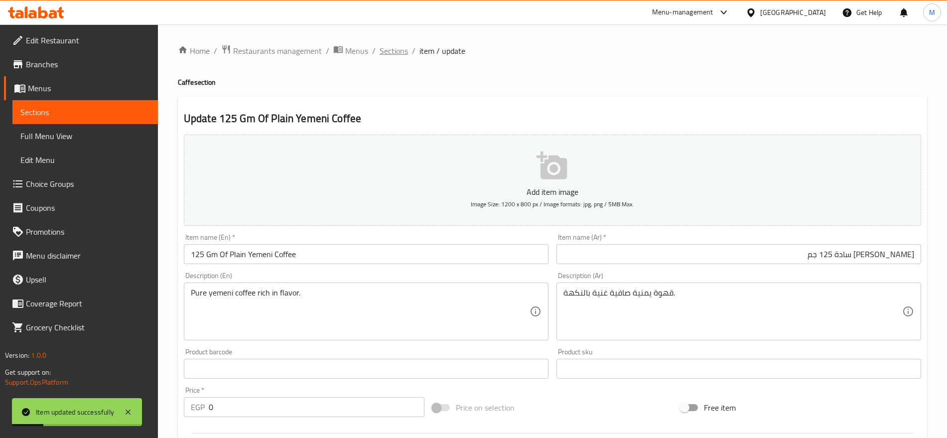
click at [398, 50] on span "Sections" at bounding box center [394, 51] width 28 height 12
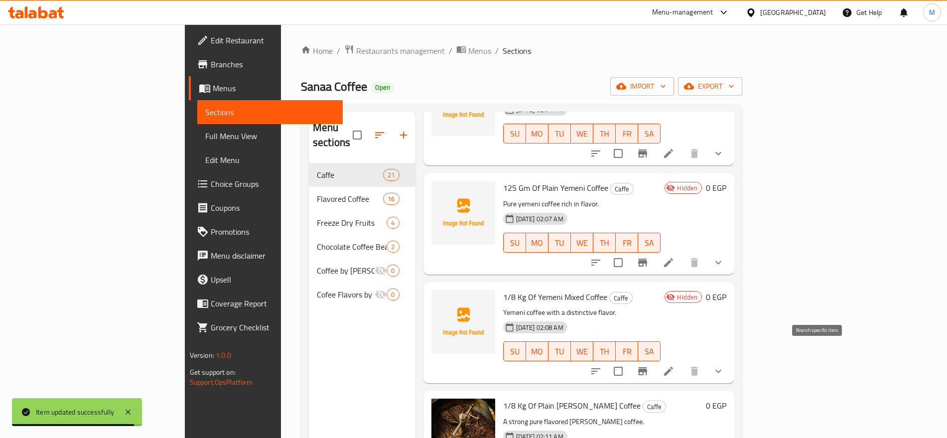
scroll to position [1512, 0]
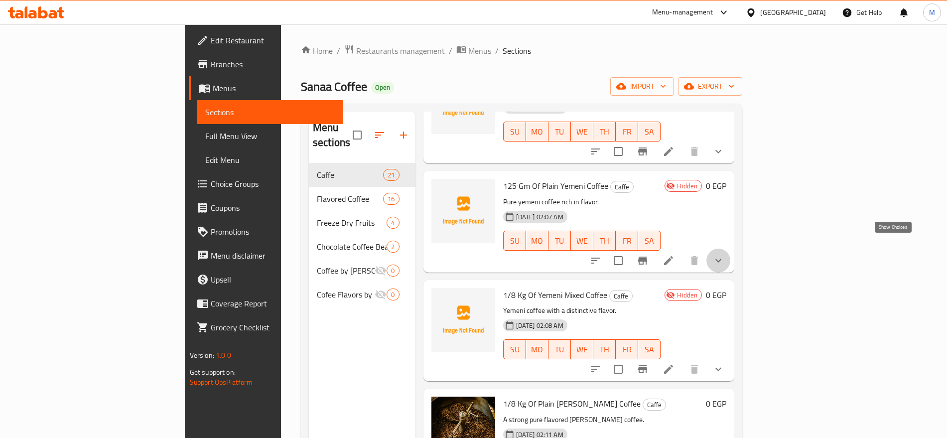
click at [725, 255] on icon "show more" at bounding box center [719, 261] width 12 height 12
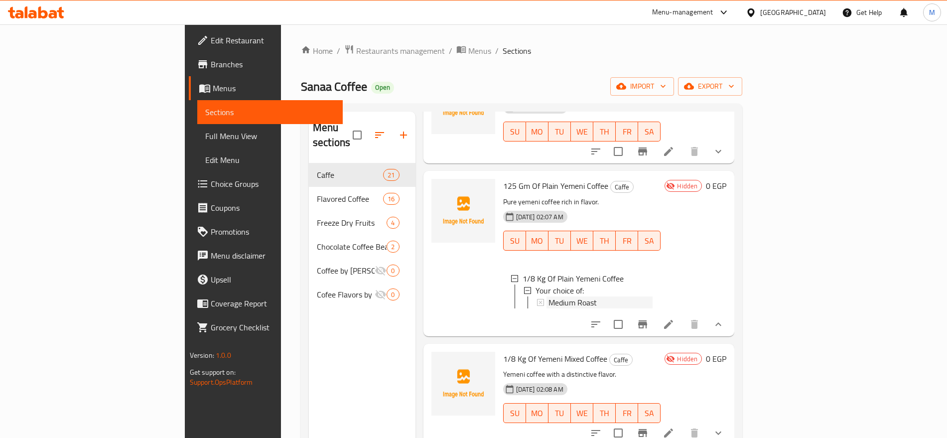
click at [588, 297] on div "Medium Roast" at bounding box center [601, 303] width 105 height 12
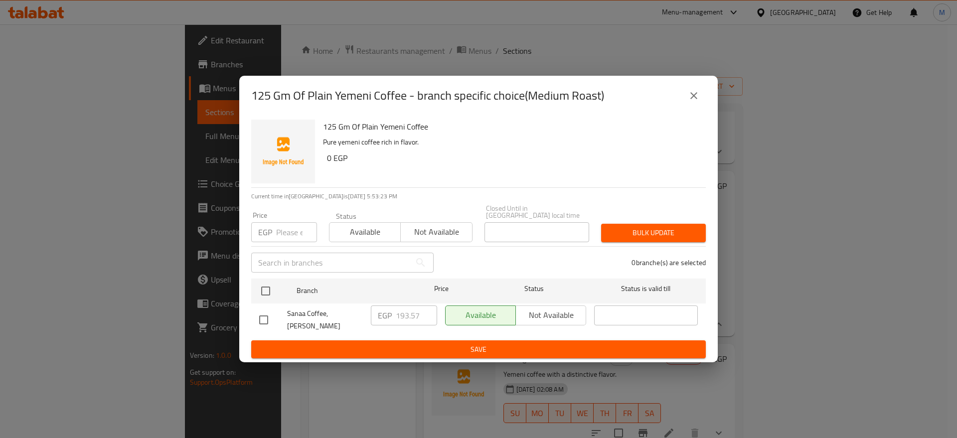
drag, startPoint x: 714, startPoint y: 98, endPoint x: 700, endPoint y: 102, distance: 14.4
click at [700, 102] on div "125 Gm Of Plain Yemeni Coffee - branch specific choice(Medium Roast)" at bounding box center [478, 96] width 478 height 40
click at [700, 102] on button "close" at bounding box center [694, 96] width 24 height 24
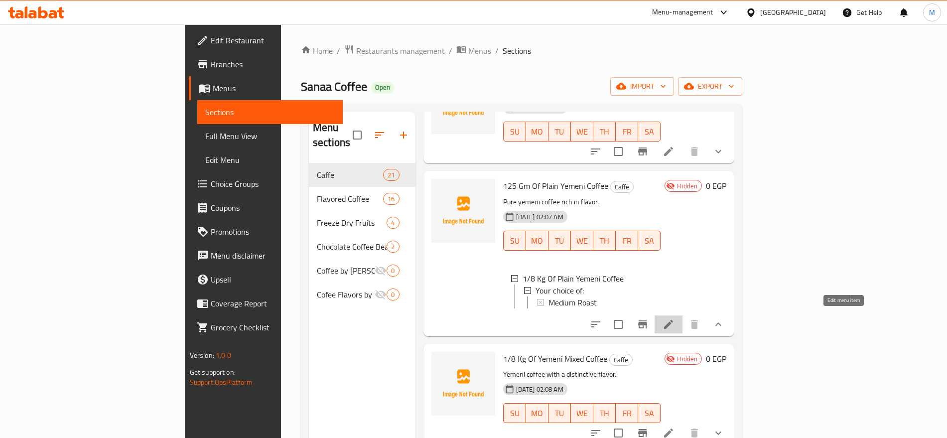
click at [675, 323] on icon at bounding box center [669, 324] width 12 height 12
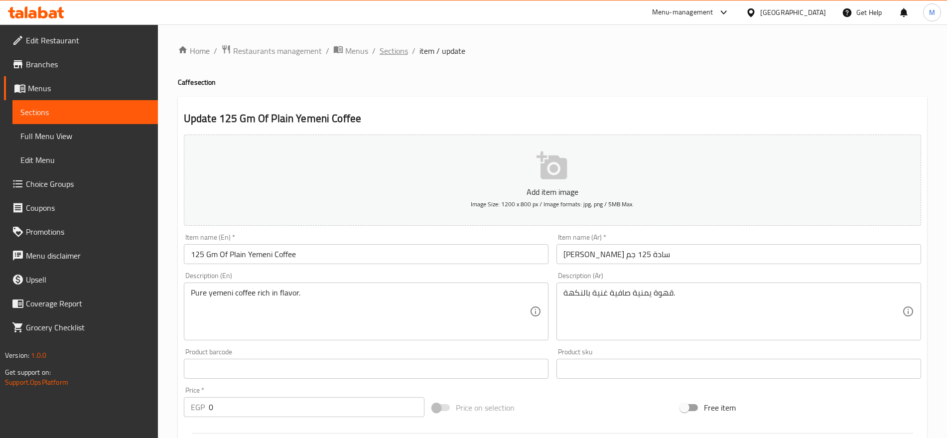
click at [399, 57] on span "Sections" at bounding box center [394, 51] width 28 height 12
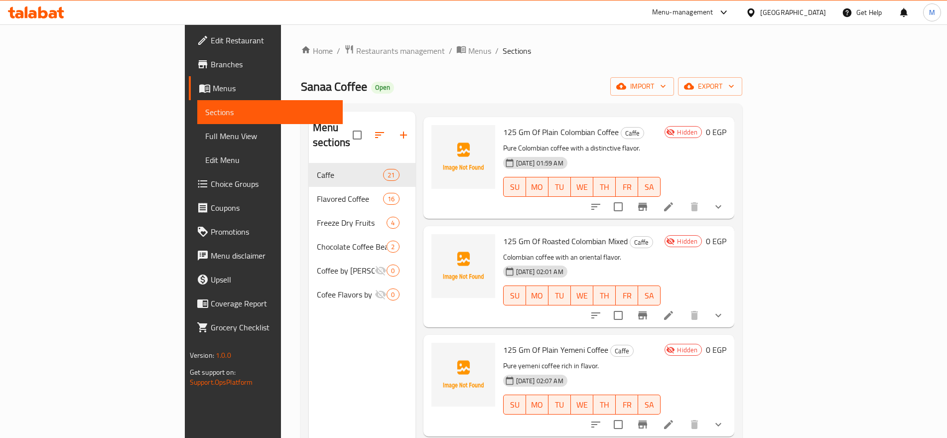
scroll to position [1422, 0]
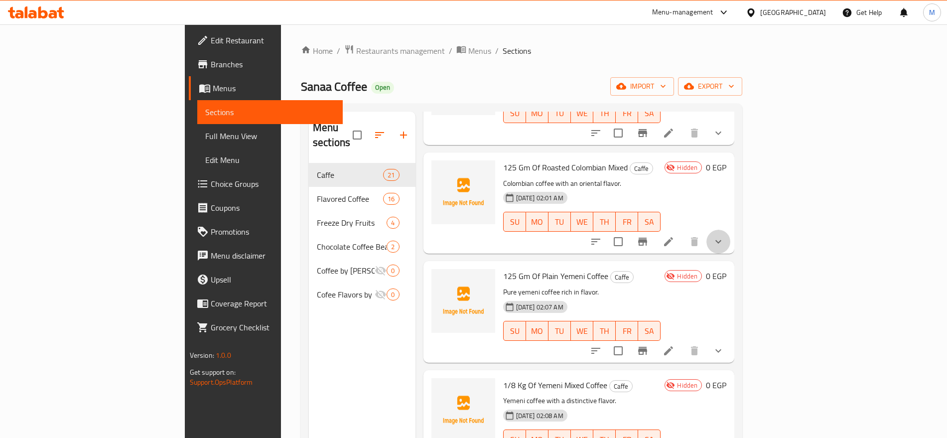
click at [731, 234] on button "show more" at bounding box center [719, 242] width 24 height 24
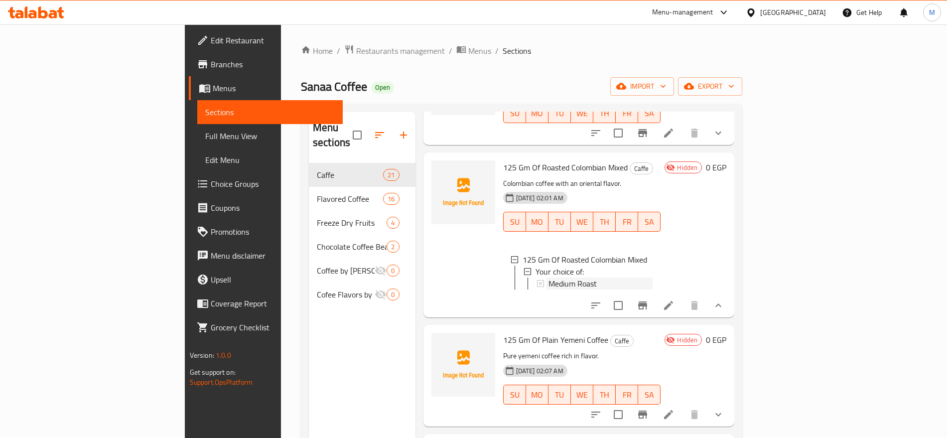
click at [567, 278] on div "Medium Roast" at bounding box center [601, 284] width 105 height 12
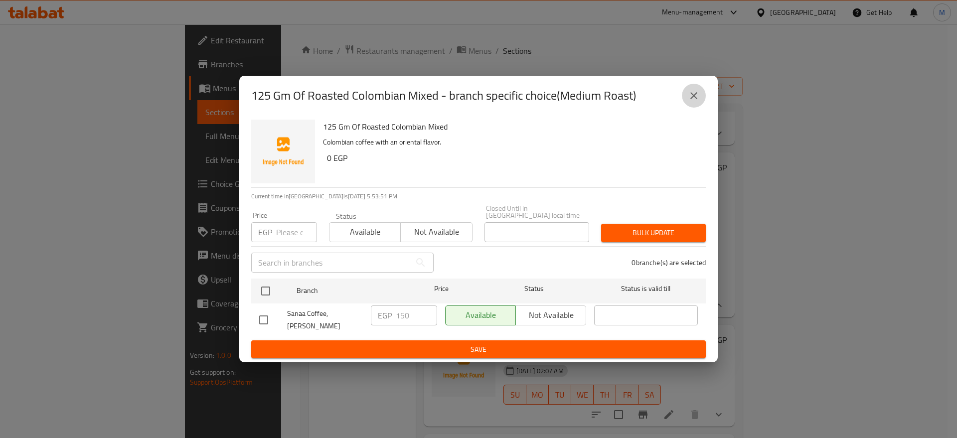
click at [698, 88] on button "close" at bounding box center [694, 96] width 24 height 24
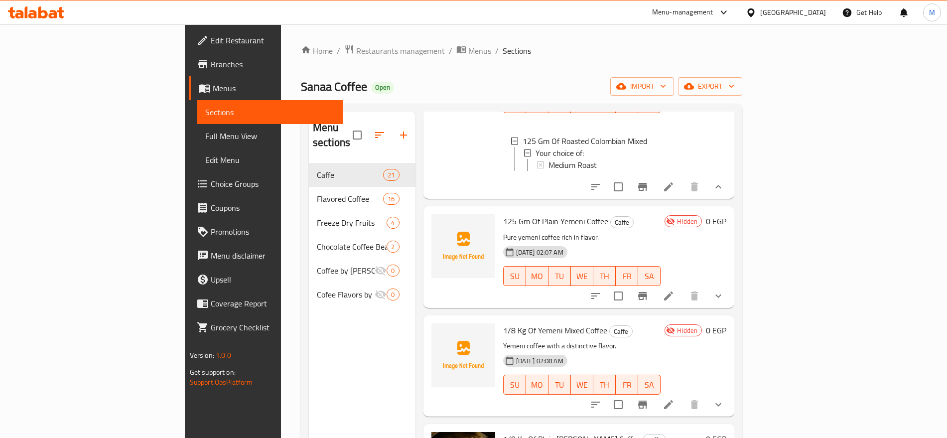
scroll to position [1551, 0]
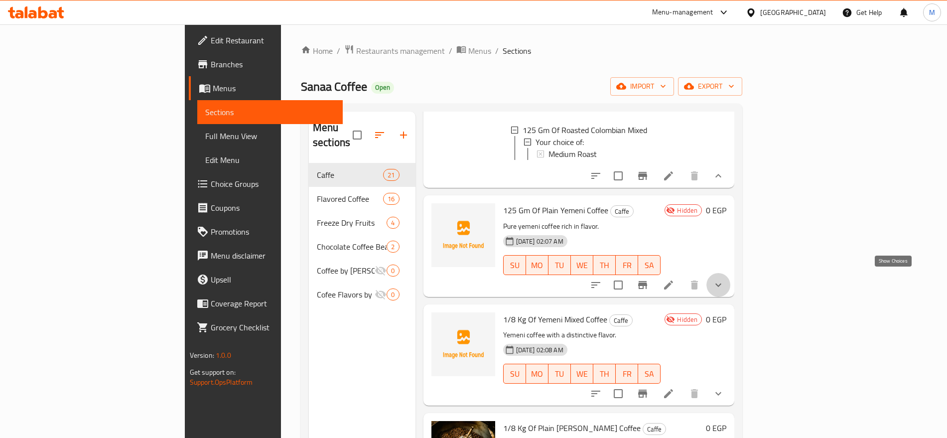
click at [725, 285] on icon "show more" at bounding box center [719, 285] width 12 height 12
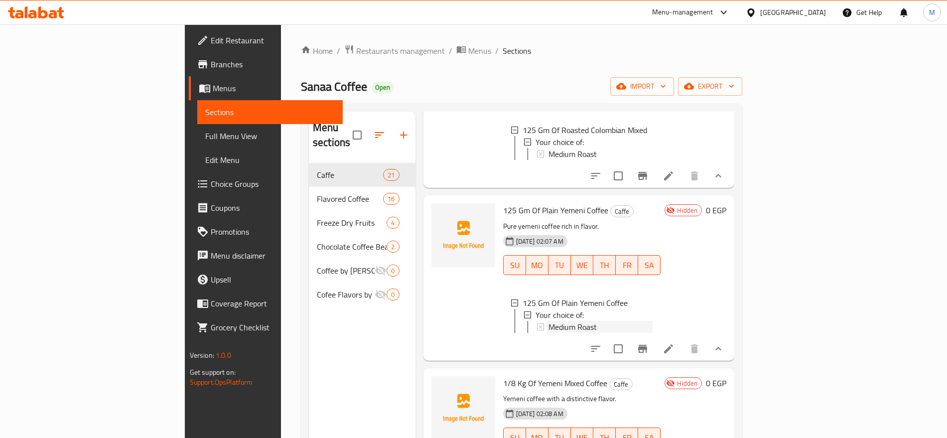
click at [557, 326] on div "Medium Roast" at bounding box center [601, 327] width 105 height 12
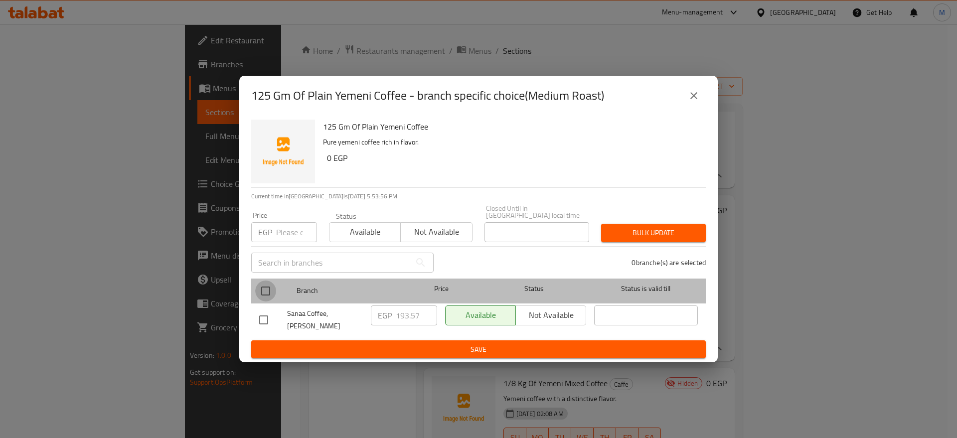
click at [261, 288] on input "checkbox" at bounding box center [265, 291] width 21 height 21
checkbox input "true"
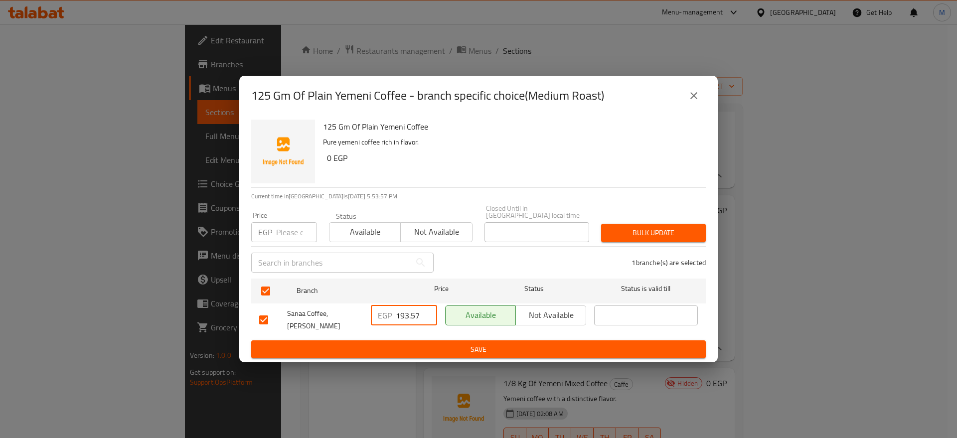
click at [409, 308] on input "193.57" at bounding box center [416, 315] width 41 height 20
paste input "56.25"
type input "156.25"
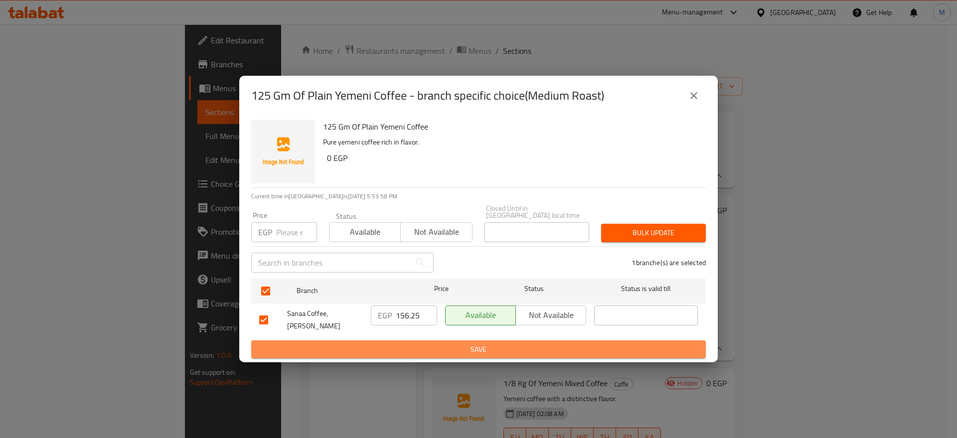
click at [440, 348] on span "Save" at bounding box center [478, 349] width 439 height 12
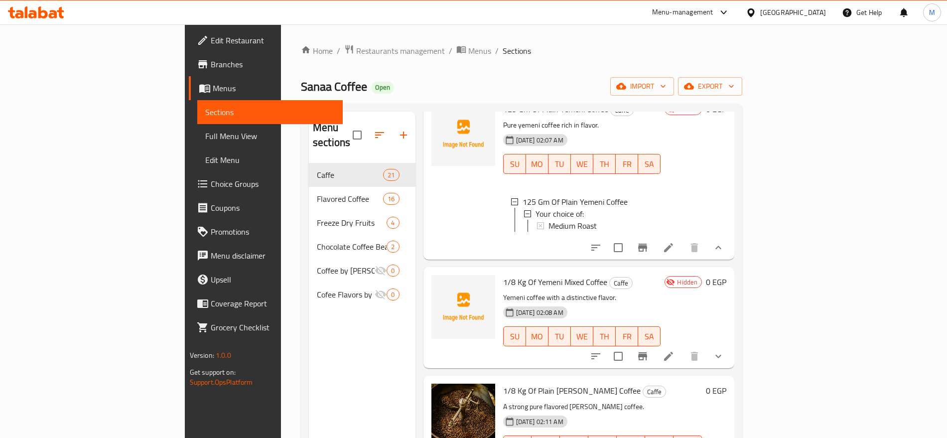
scroll to position [1659, 0]
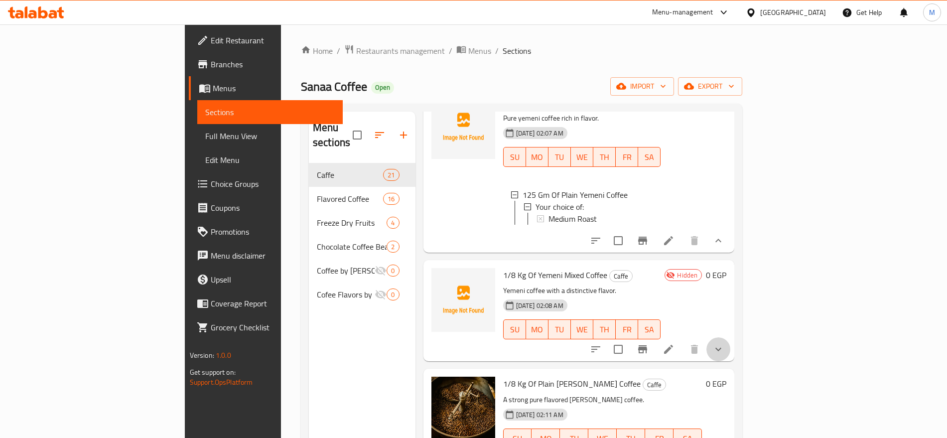
click at [731, 345] on button "show more" at bounding box center [719, 349] width 24 height 24
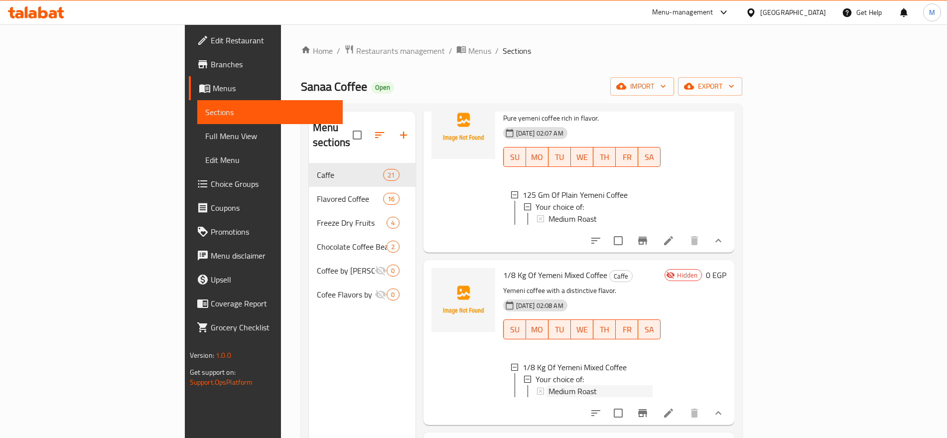
click at [557, 394] on div "Medium Roast" at bounding box center [601, 391] width 105 height 12
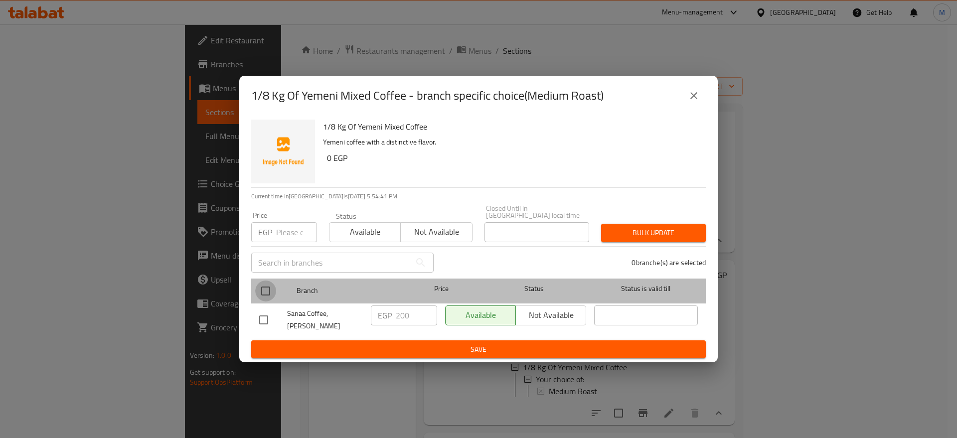
click at [259, 281] on input "checkbox" at bounding box center [265, 291] width 21 height 21
checkbox input "true"
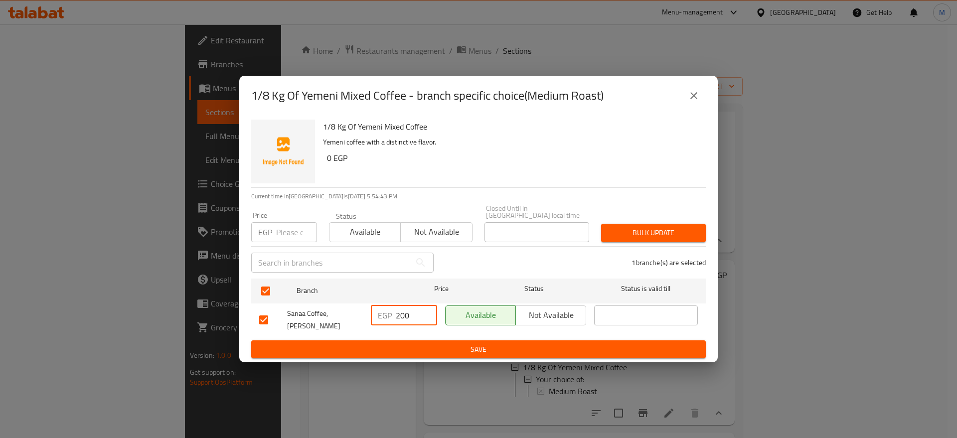
click at [403, 313] on input "200" at bounding box center [416, 315] width 41 height 20
paste input "168.75"
type input "168.75"
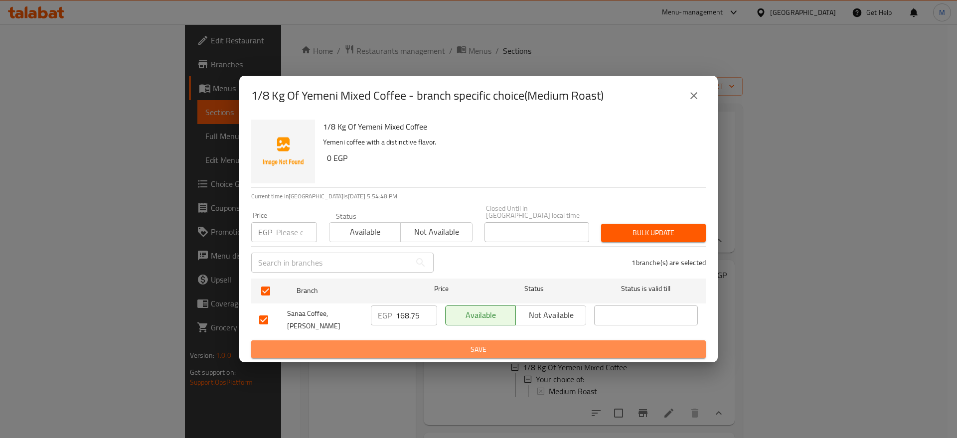
click at [441, 349] on span "Save" at bounding box center [478, 349] width 439 height 12
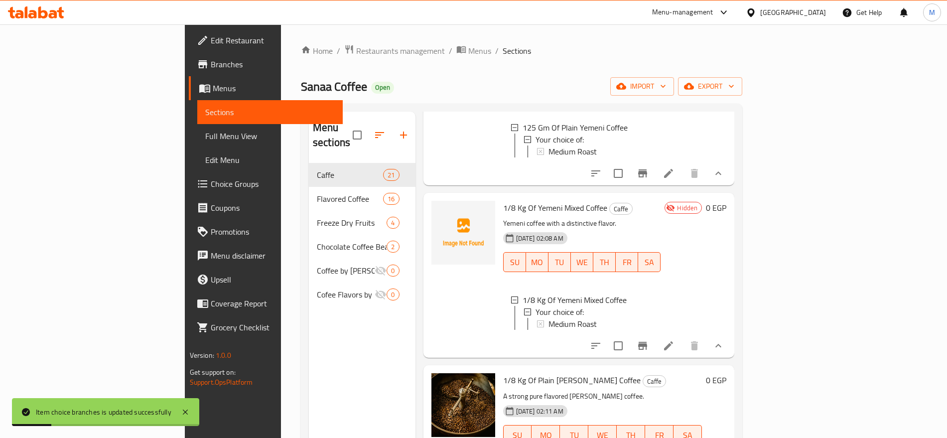
scroll to position [1728, 0]
click at [673, 349] on icon at bounding box center [668, 344] width 9 height 9
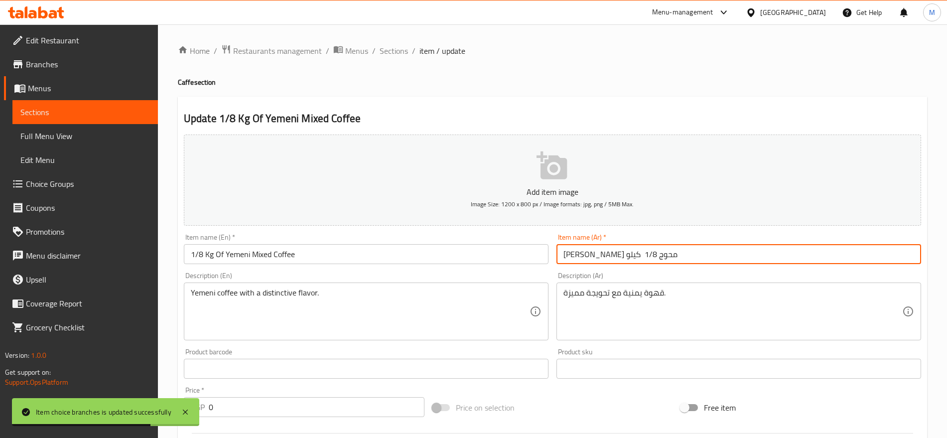
click at [695, 252] on input "بن يمني محوج 1/8 كيلو" at bounding box center [739, 254] width 365 height 20
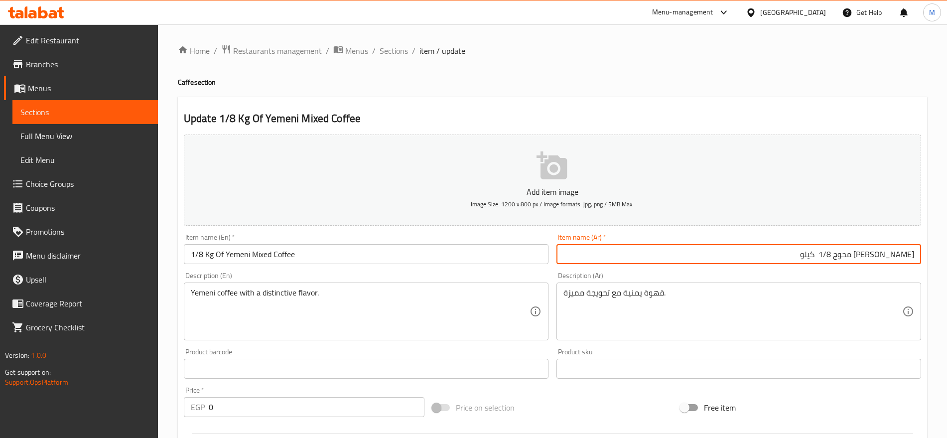
drag, startPoint x: 865, startPoint y: 255, endPoint x: 794, endPoint y: 262, distance: 71.6
click at [794, 262] on input "بن يمني محوج 1/8 كيلو" at bounding box center [739, 254] width 365 height 20
paste input "25 جم"
type input "بن يمني محوج 125 جم"
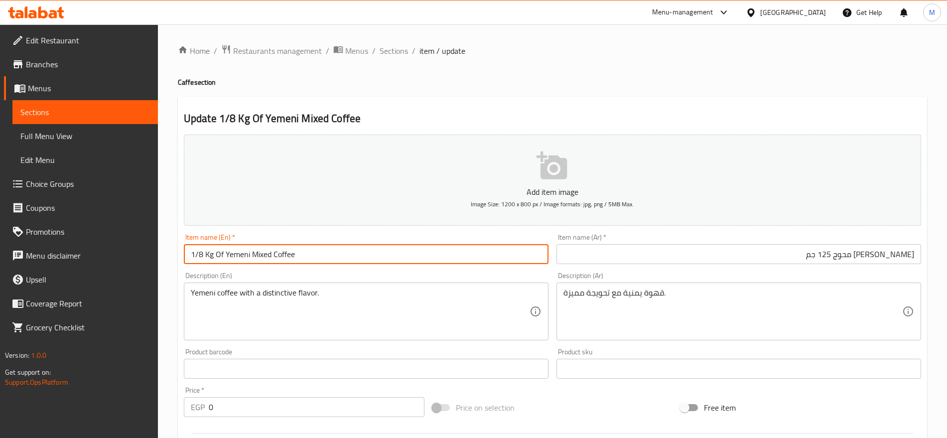
drag, startPoint x: 213, startPoint y: 254, endPoint x: 186, endPoint y: 260, distance: 27.1
click at [186, 260] on input "1/8 Kg Of Yemeni Mixed Coffee" at bounding box center [366, 254] width 365 height 20
paste input "25 Gm"
type input "125 Gm Of Yemeni Mixed Coffee"
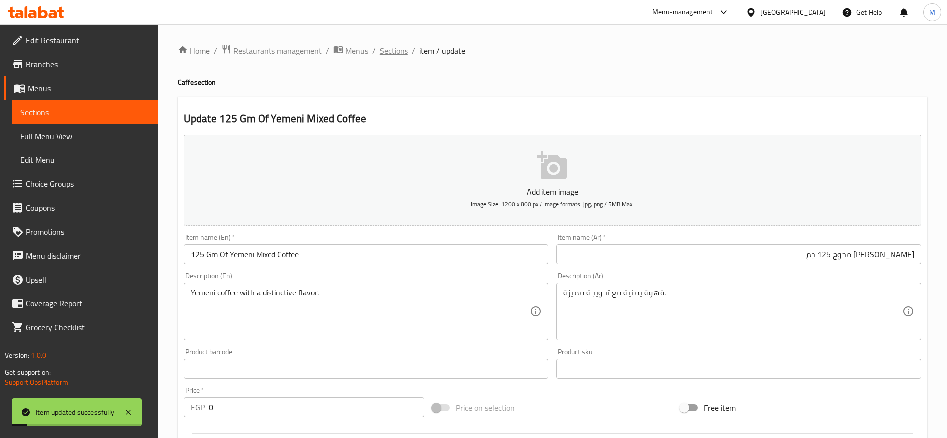
click at [397, 57] on span "Sections" at bounding box center [394, 51] width 28 height 12
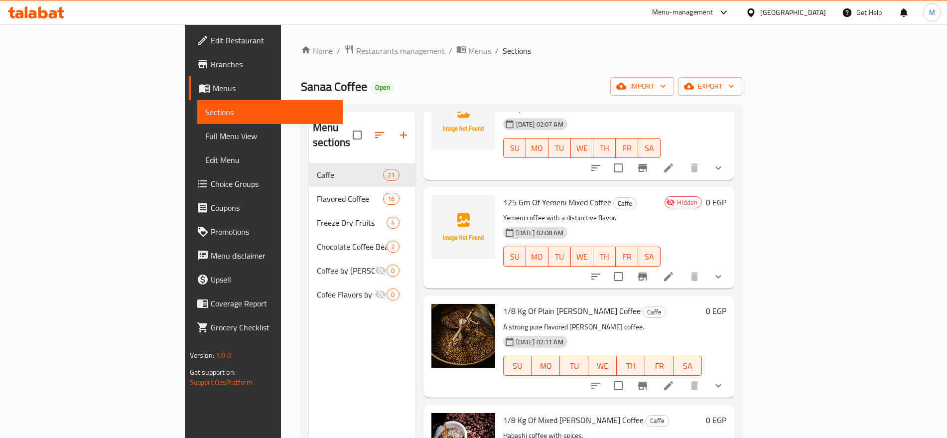
scroll to position [1640, 0]
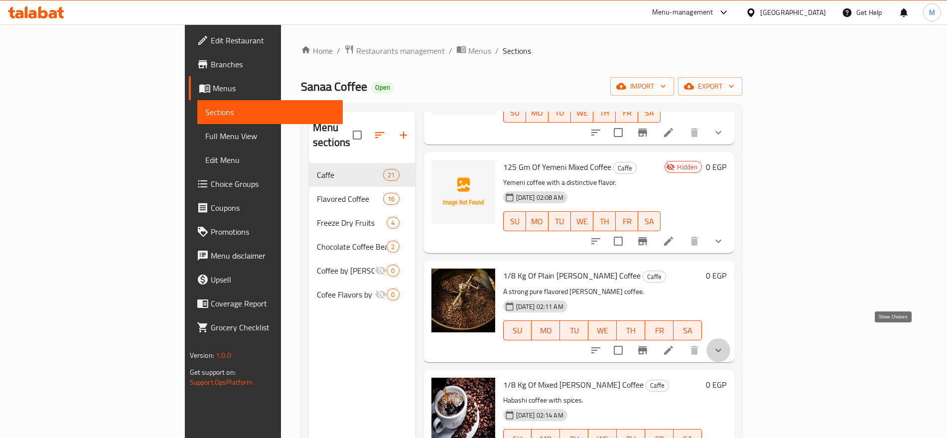
click at [725, 344] on icon "show more" at bounding box center [719, 350] width 12 height 12
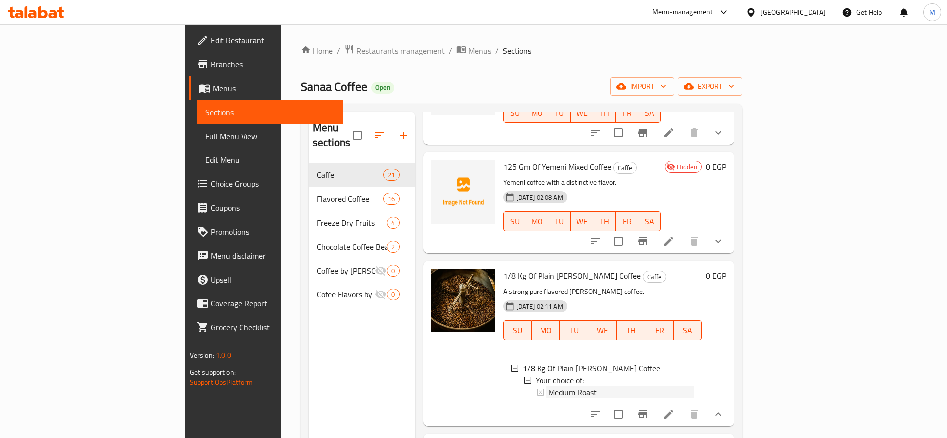
click at [570, 386] on div "Medium Roast" at bounding box center [622, 392] width 146 height 12
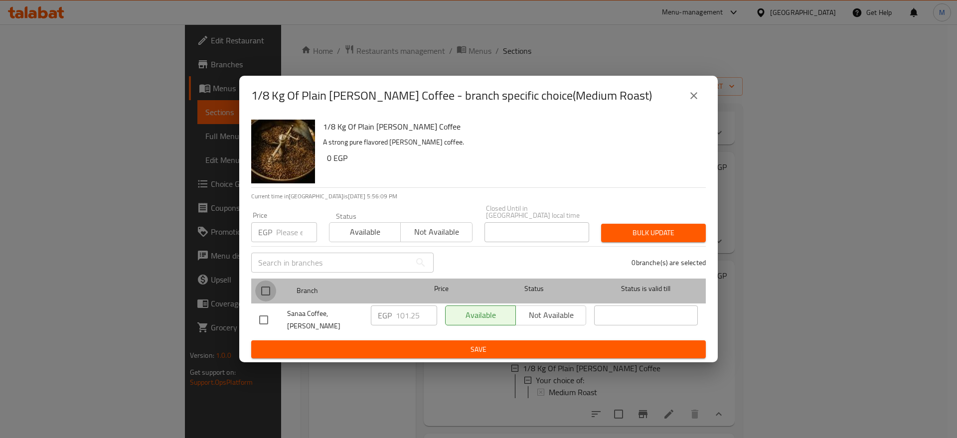
click at [269, 295] on input "checkbox" at bounding box center [265, 291] width 21 height 21
checkbox input "true"
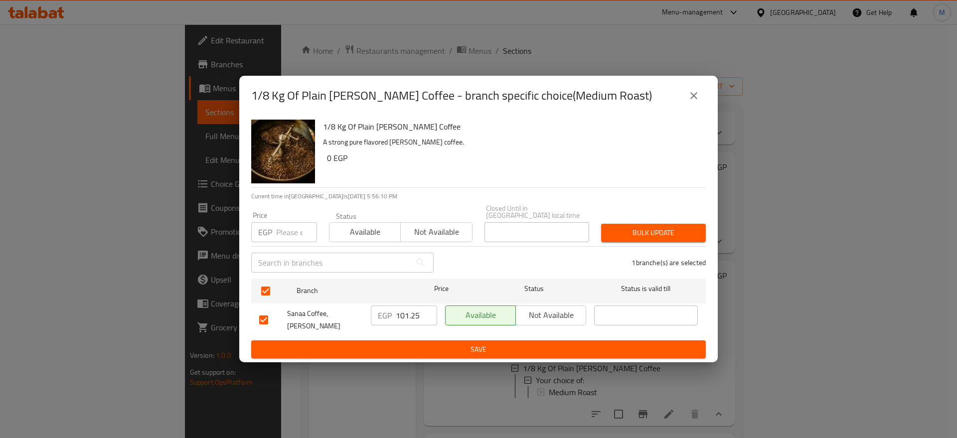
click at [409, 311] on input "101.25" at bounding box center [416, 315] width 41 height 20
type input "200"
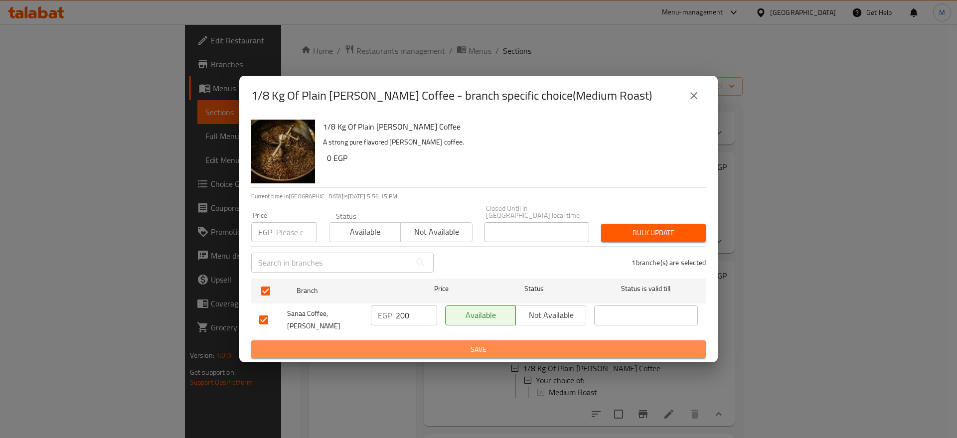
click at [487, 349] on span "Save" at bounding box center [478, 349] width 439 height 12
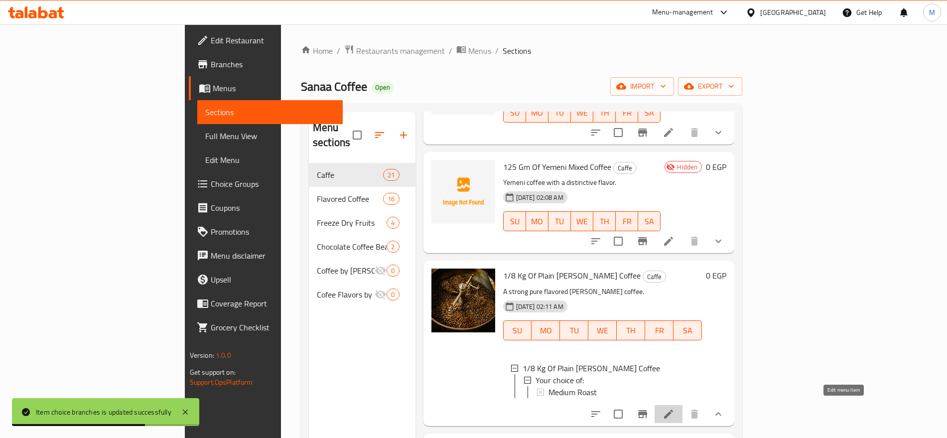
click at [673, 410] on icon at bounding box center [668, 414] width 9 height 9
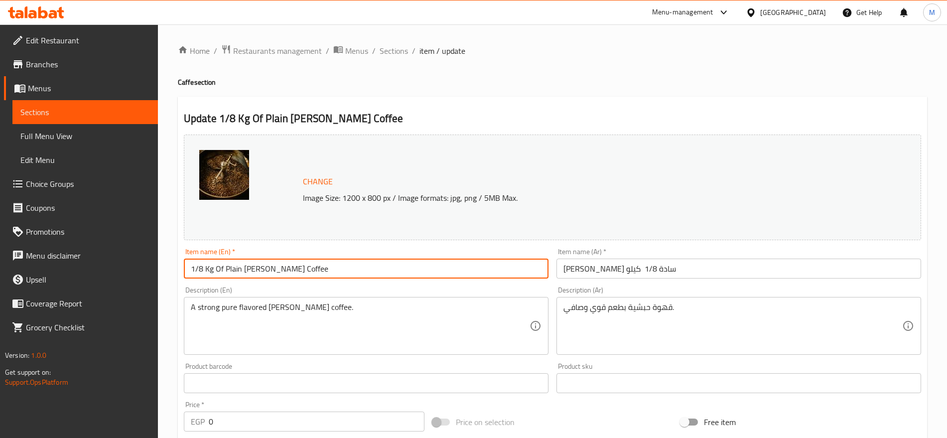
drag, startPoint x: 214, startPoint y: 270, endPoint x: 183, endPoint y: 265, distance: 31.4
click at [184, 265] on input "1/8 Kg Of Plain Habash Coffee" at bounding box center [366, 269] width 365 height 20
paste input "25 Gm"
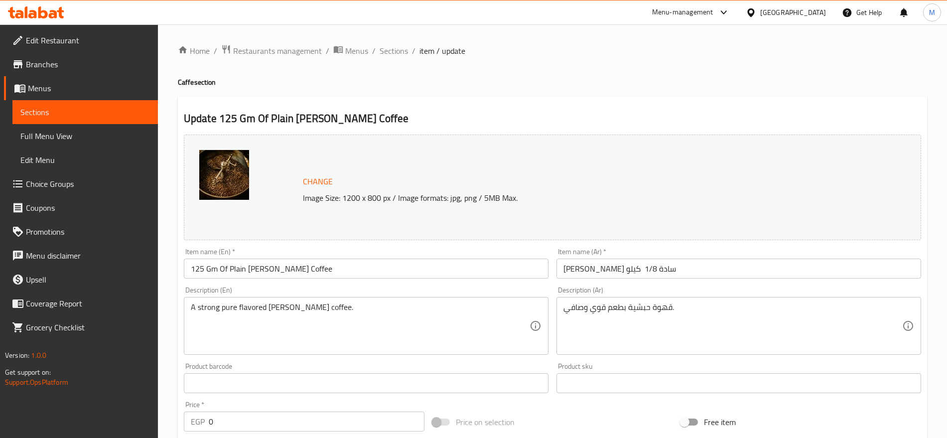
click at [673, 256] on div "Item name (Ar)   * بن حبش سادة 1/8 كيلو Item name (Ar) *" at bounding box center [739, 263] width 365 height 30
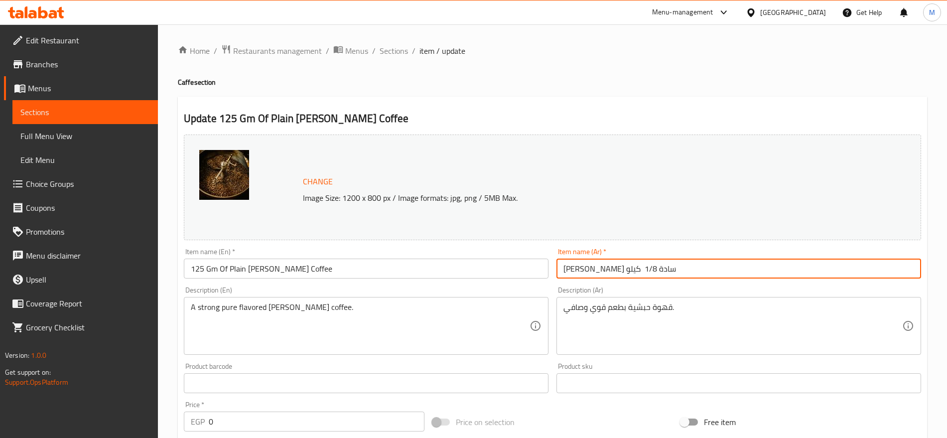
click at [672, 259] on input "بن حبش سادة 1/8 كيلو" at bounding box center [739, 269] width 365 height 20
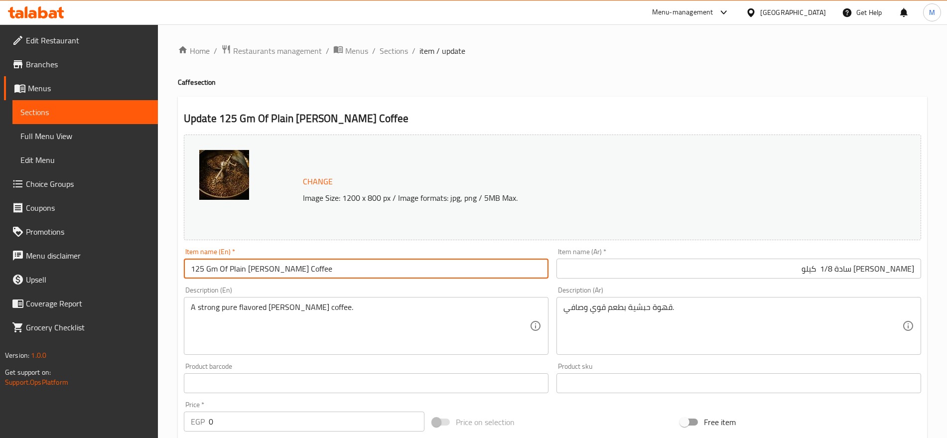
click at [271, 272] on input "125 Gm Of Plain [PERSON_NAME] Coffee" at bounding box center [366, 269] width 365 height 20
click at [272, 268] on input "125 Gm Of Plain [PERSON_NAME] Coffee" at bounding box center [366, 269] width 365 height 20
type input "125 Gm Of Plain Habashi Coffee"
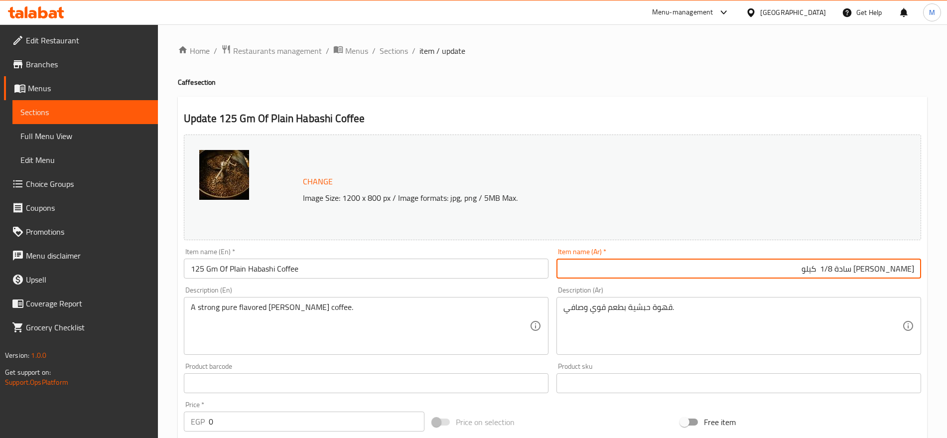
drag, startPoint x: 869, startPoint y: 269, endPoint x: 830, endPoint y: 266, distance: 39.0
click at [830, 266] on input "بن حبش سادة 1/8 كيلو" at bounding box center [739, 269] width 365 height 20
paste input "125 جم"
type input "بن حبش سادة 125 جم"
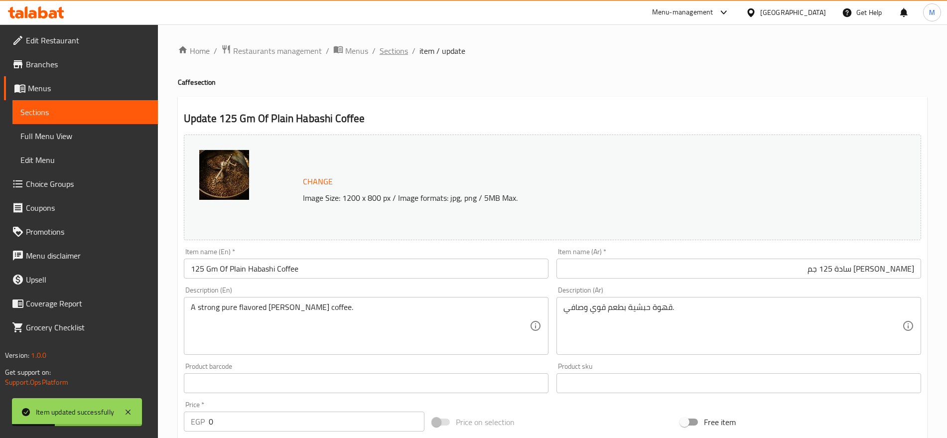
click at [400, 51] on span "Sections" at bounding box center [394, 51] width 28 height 12
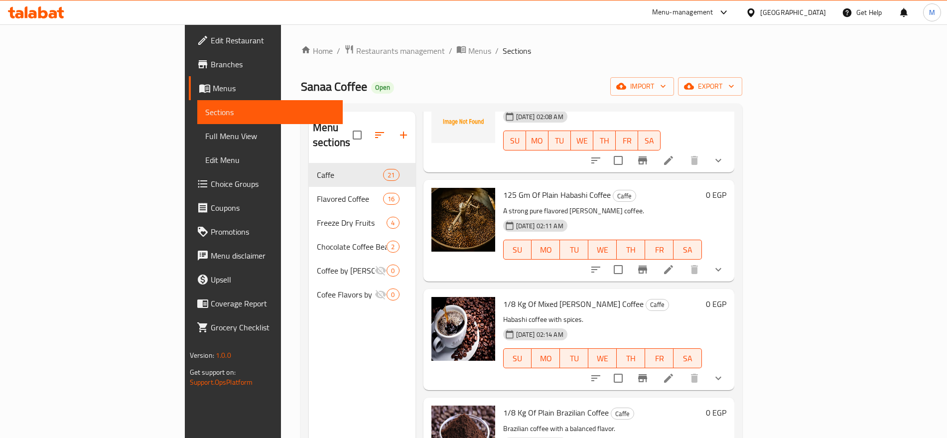
scroll to position [1721, 0]
click at [722, 376] on icon "show more" at bounding box center [719, 377] width 6 height 3
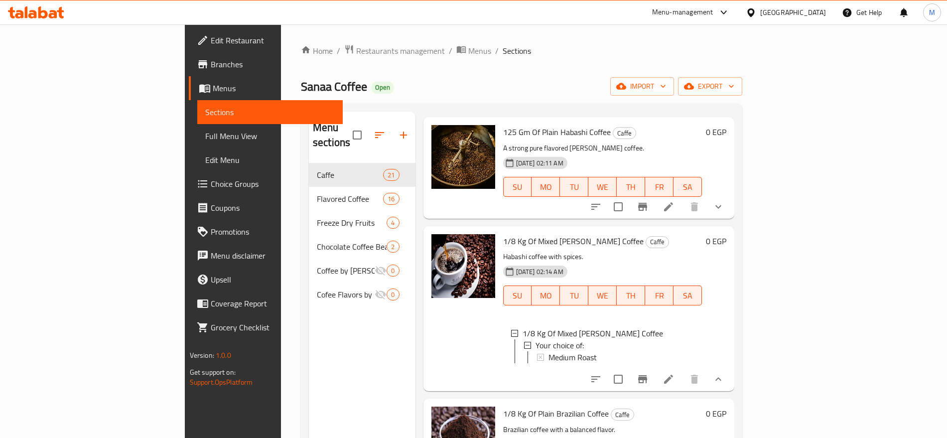
scroll to position [1794, 0]
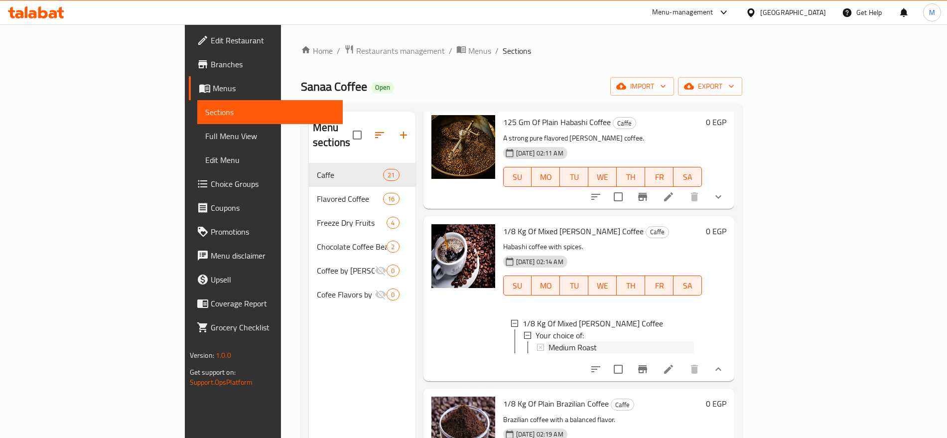
click at [549, 341] on span "Medium Roast" at bounding box center [573, 347] width 48 height 12
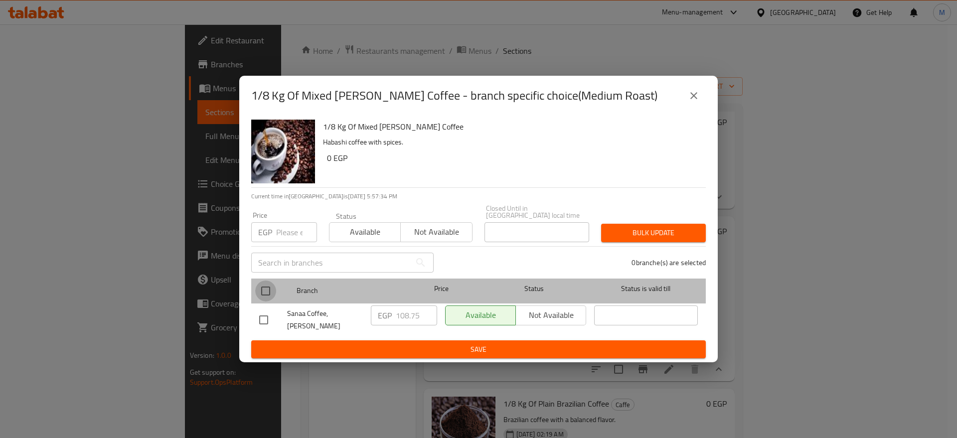
click at [272, 292] on input "checkbox" at bounding box center [265, 291] width 21 height 21
checkbox input "true"
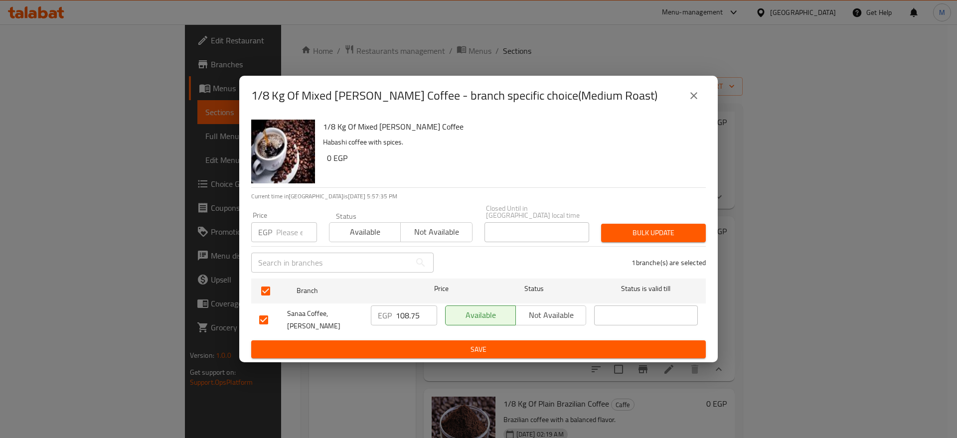
click at [408, 315] on input "108.75" at bounding box center [416, 315] width 41 height 20
type input "101.25"
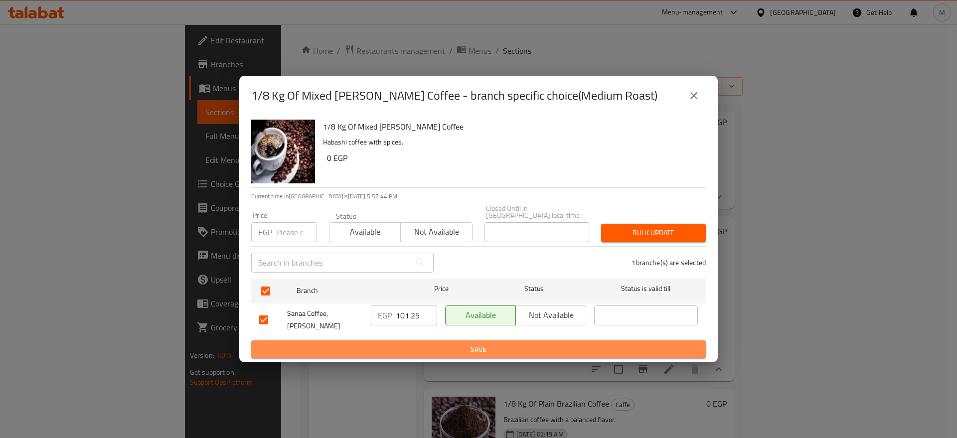
click at [460, 349] on span "Save" at bounding box center [478, 349] width 439 height 12
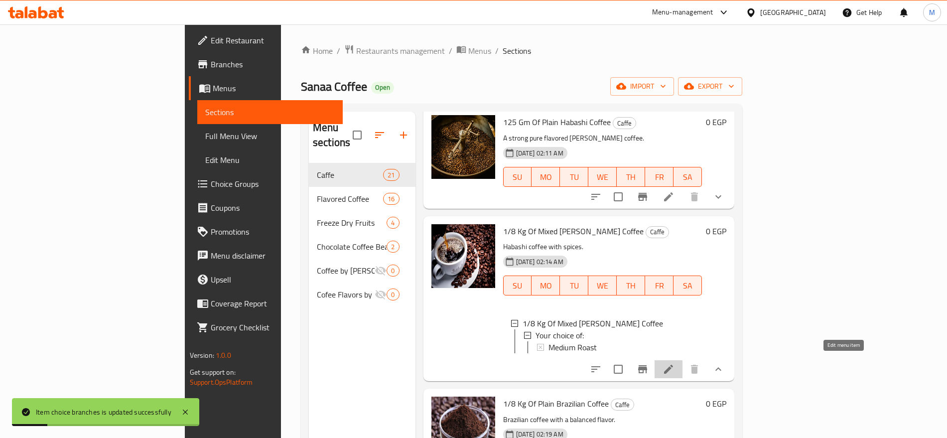
click at [675, 367] on icon at bounding box center [669, 369] width 12 height 12
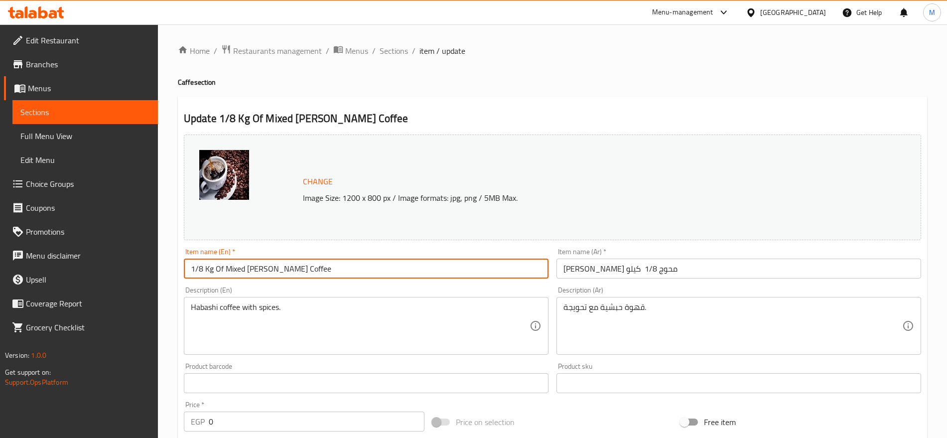
click at [213, 270] on input "1/8 Kg Of Mixed Habash Coffee" at bounding box center [366, 269] width 365 height 20
drag, startPoint x: 213, startPoint y: 270, endPoint x: 174, endPoint y: 265, distance: 39.2
click at [174, 265] on div "Home / Restaurants management / Menus / Sections / item / update Caffe section …" at bounding box center [552, 368] width 789 height 688
paste input "25 Gm"
type input "125 Gm Of Mixed [PERSON_NAME] Coffee"
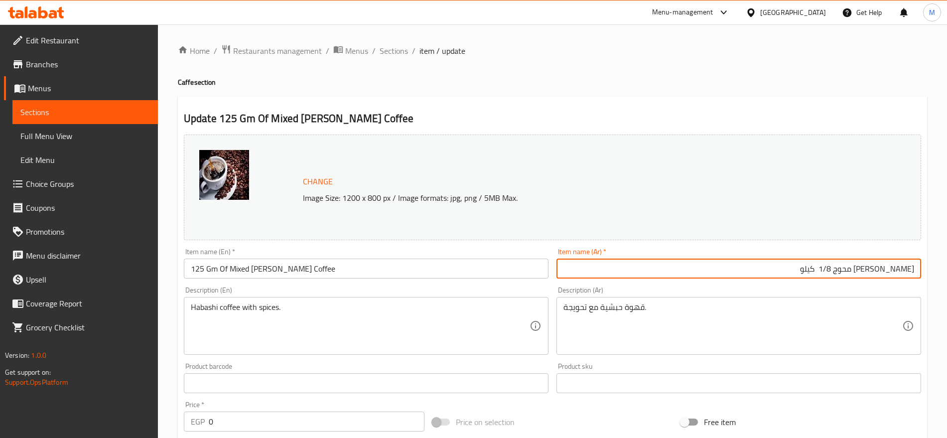
click at [849, 269] on input "بن حبش محوج 1/8 كيلو" at bounding box center [739, 269] width 365 height 20
click at [867, 267] on input "بن حبش محوج 1/8 كيلو" at bounding box center [739, 269] width 365 height 20
drag, startPoint x: 867, startPoint y: 267, endPoint x: 812, endPoint y: 272, distance: 55.1
click at [812, 272] on input "بن حبش محوج 1/8 كيلو" at bounding box center [739, 269] width 365 height 20
paste input "25 جم"
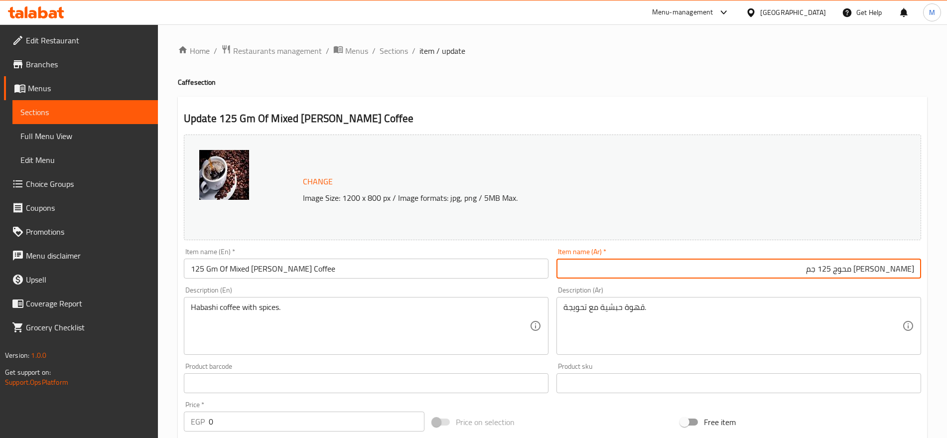
type input "بن حبش محوج 125 جم"
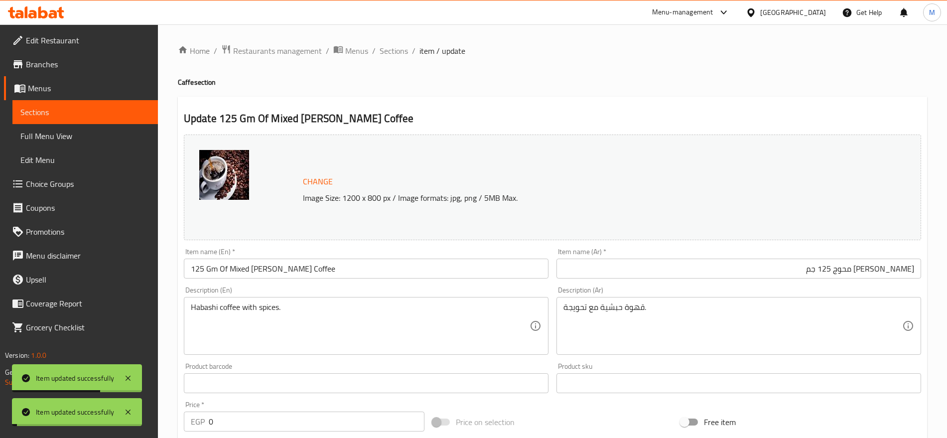
click at [390, 51] on span "Sections" at bounding box center [394, 51] width 28 height 12
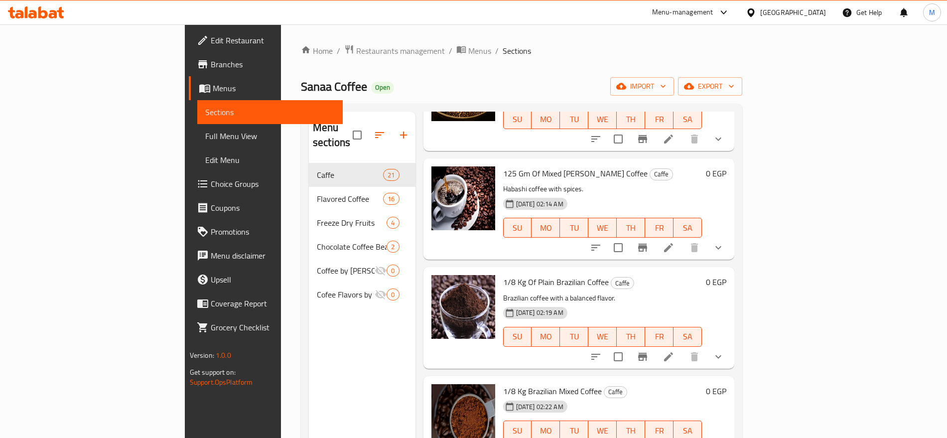
scroll to position [1855, 0]
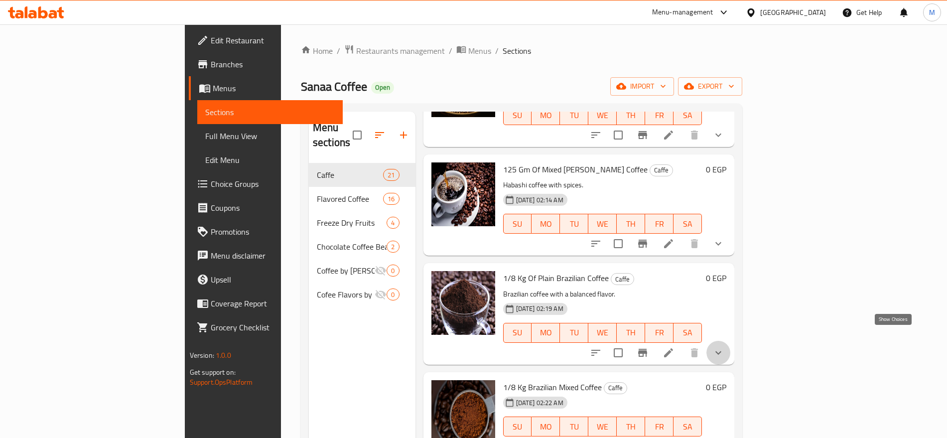
click at [725, 347] on icon "show more" at bounding box center [719, 353] width 12 height 12
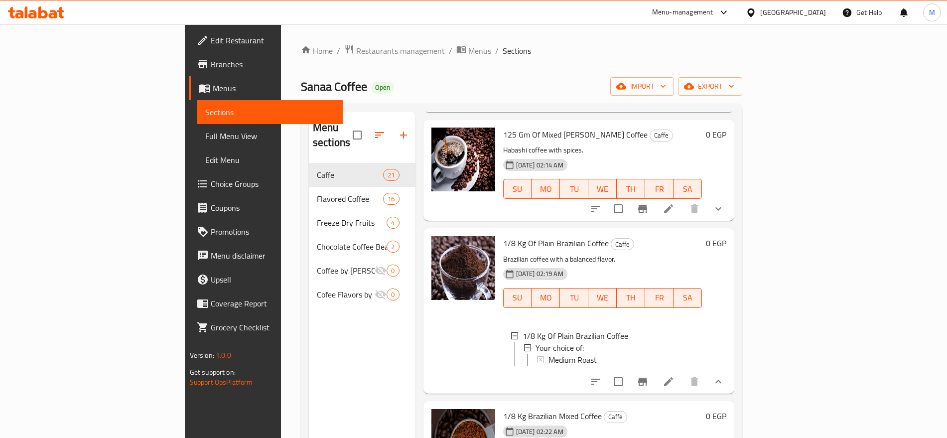
scroll to position [1901, 0]
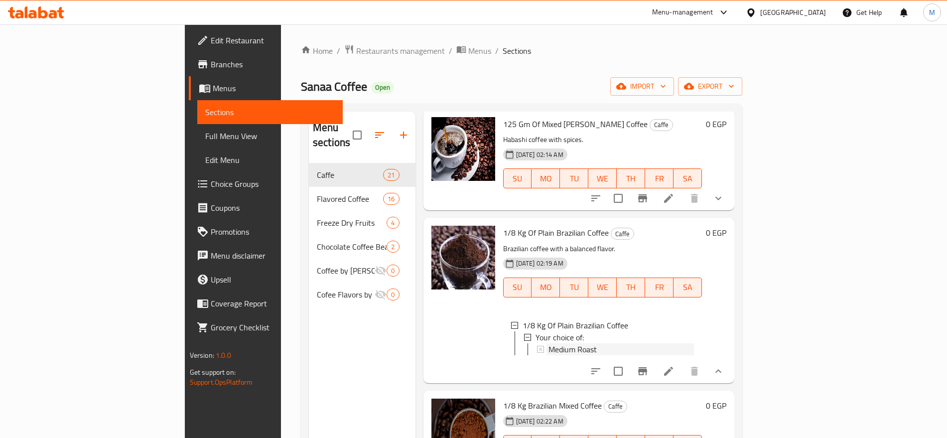
click at [591, 343] on div "Medium Roast" at bounding box center [622, 349] width 146 height 12
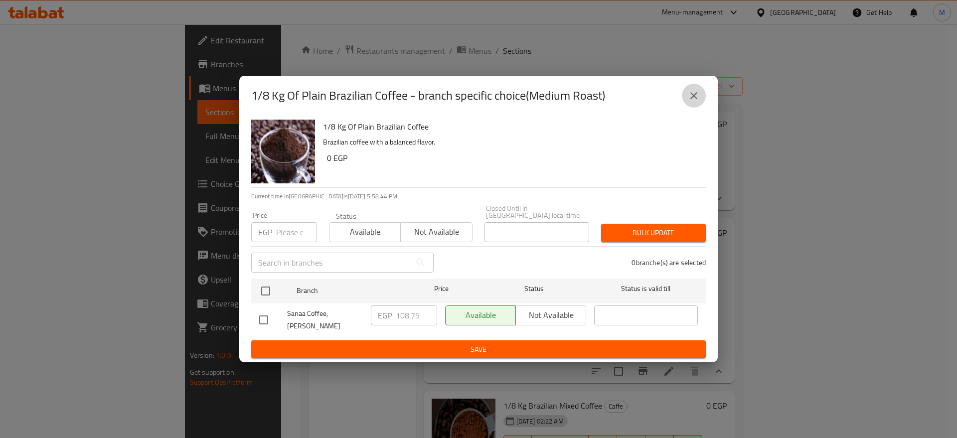
click at [702, 105] on button "close" at bounding box center [694, 96] width 24 height 24
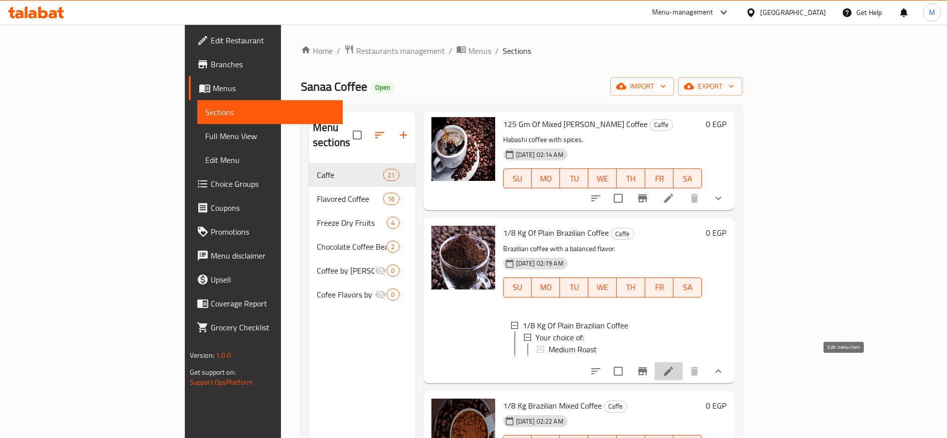
click at [675, 365] on icon at bounding box center [669, 371] width 12 height 12
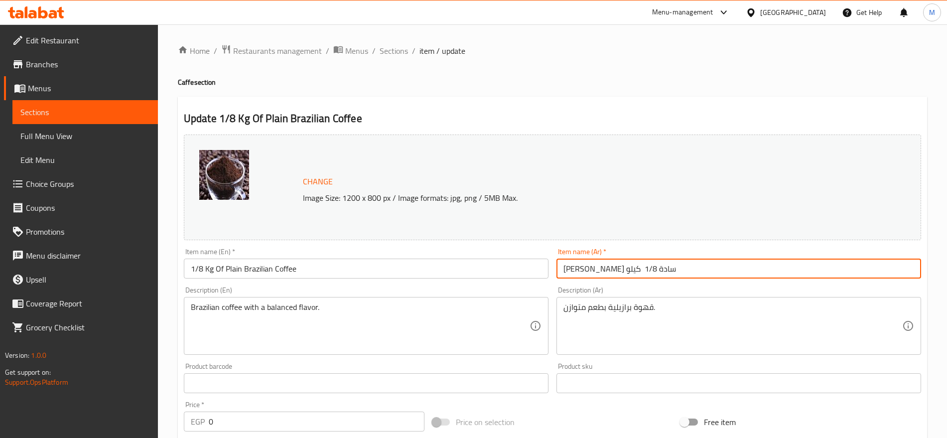
click at [595, 269] on input "بن برازيلي سادة 1/8 كيلو" at bounding box center [739, 269] width 365 height 20
click at [860, 271] on input "بن برازيلي سادة 1/8 كيلو" at bounding box center [739, 269] width 365 height 20
drag, startPoint x: 860, startPoint y: 271, endPoint x: 797, endPoint y: 267, distance: 63.0
click at [797, 267] on input "بن برازيلي سادة 1/8 كيلو" at bounding box center [739, 269] width 365 height 20
paste input "25 جم"
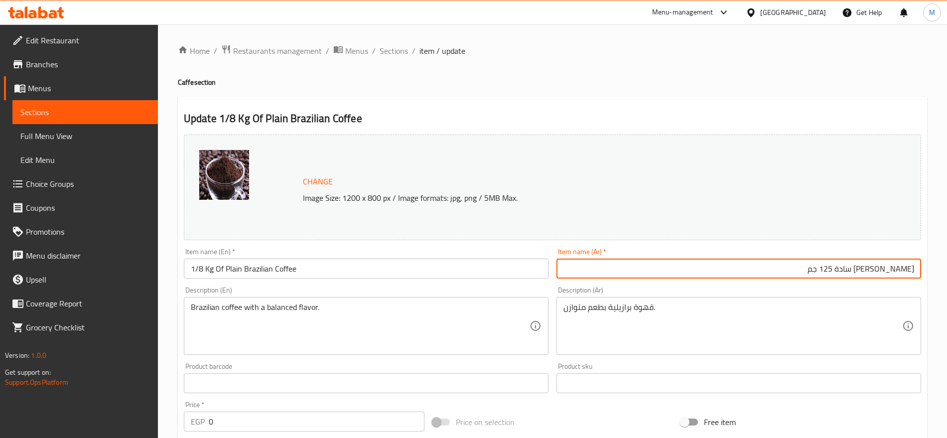
type input "بن برازيلي سادة 125 جم"
click at [213, 270] on input "1/8 Kg Of Plain Brazilian Coffee" at bounding box center [366, 269] width 365 height 20
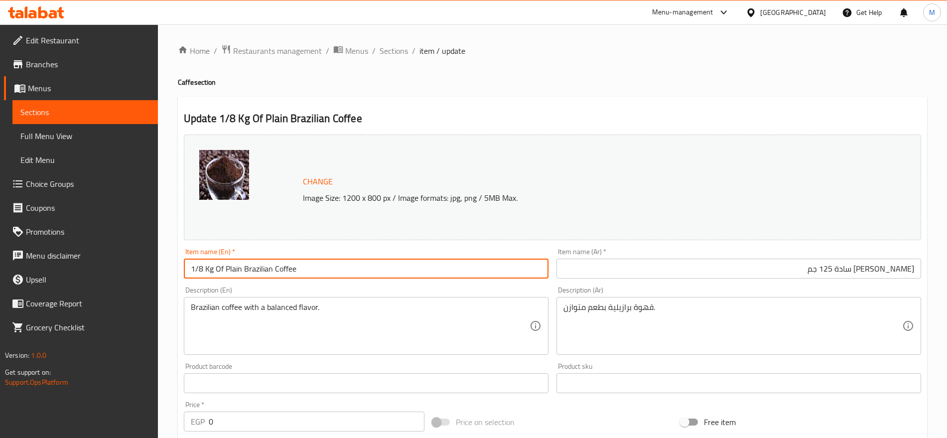
drag, startPoint x: 213, startPoint y: 270, endPoint x: 185, endPoint y: 274, distance: 28.2
click at [185, 274] on input "1/8 Kg Of Plain Brazilian Coffee" at bounding box center [366, 269] width 365 height 20
paste input "25 Gm"
type input "125 Gm Of Plain Brazilian Coffee"
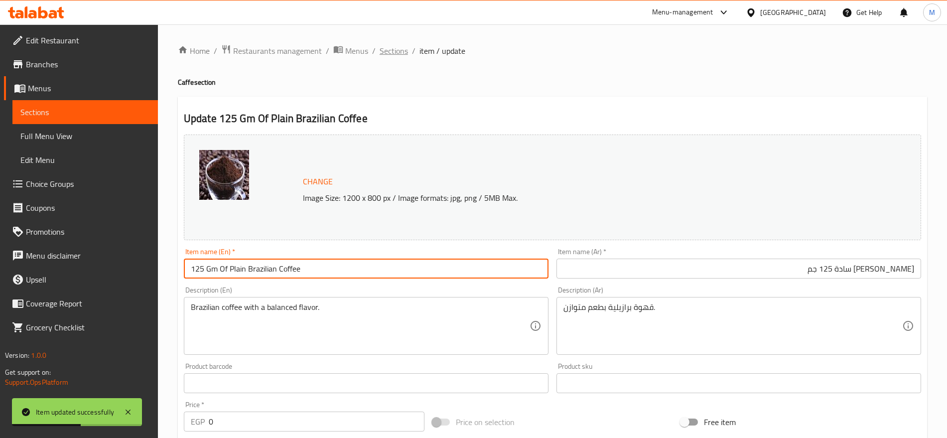
click at [394, 45] on span "Sections" at bounding box center [394, 51] width 28 height 12
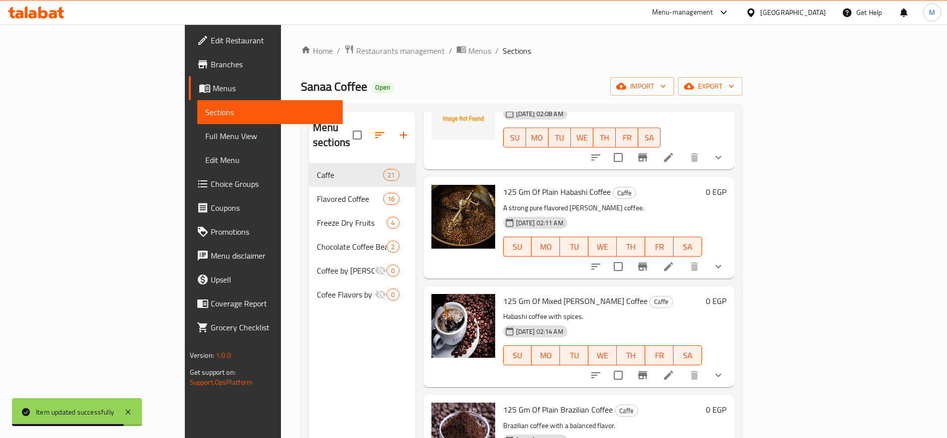
scroll to position [1724, 0]
click at [675, 261] on icon at bounding box center [669, 267] width 12 height 12
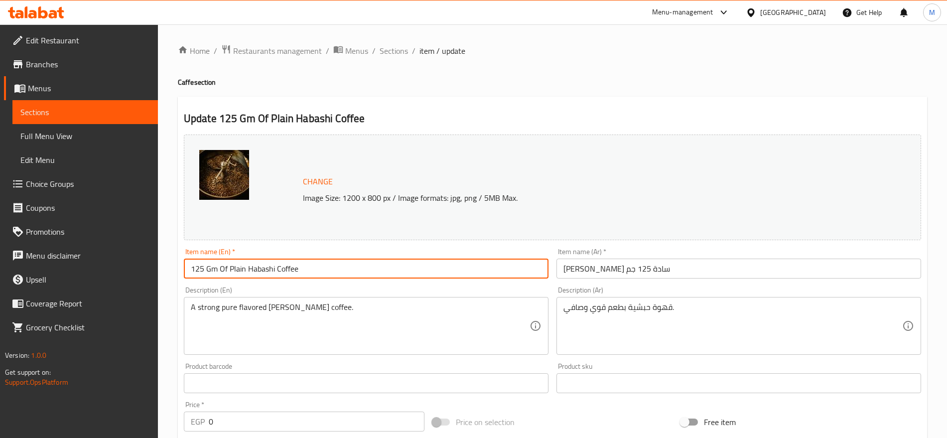
click at [275, 270] on input "125 Gm Of Plain Habashi Coffee" at bounding box center [366, 269] width 365 height 20
type input "125 Gm Of Plain [PERSON_NAME] Coffee"
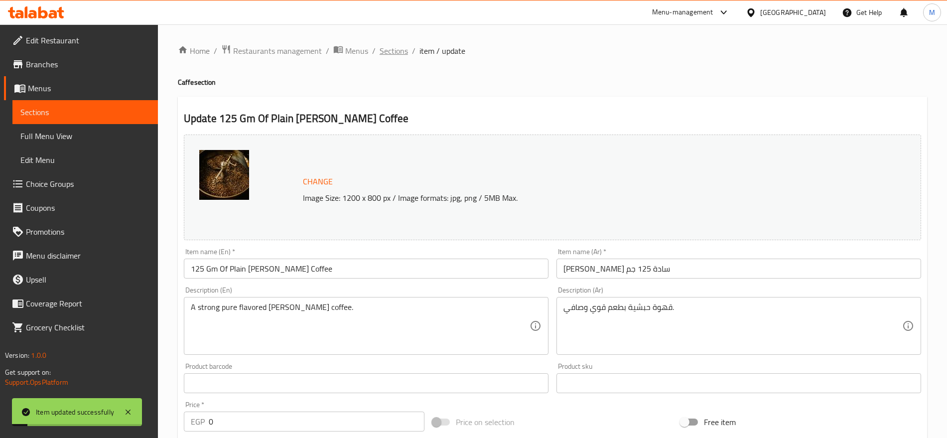
click at [395, 52] on span "Sections" at bounding box center [394, 51] width 28 height 12
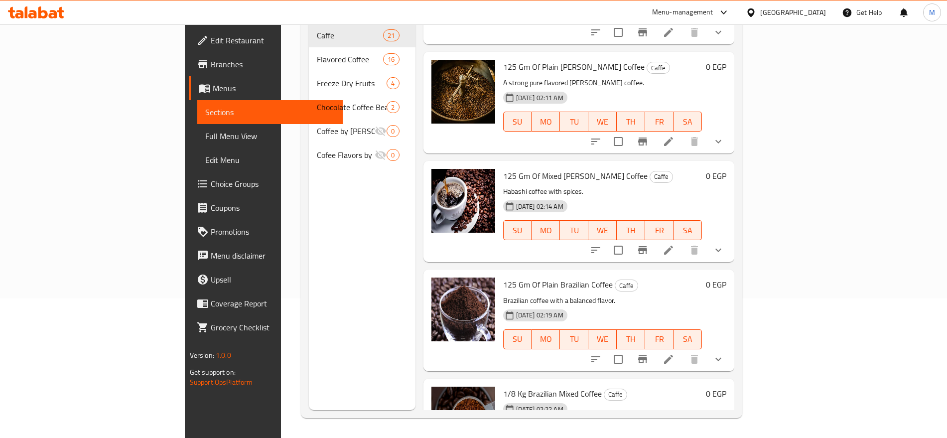
scroll to position [1858, 0]
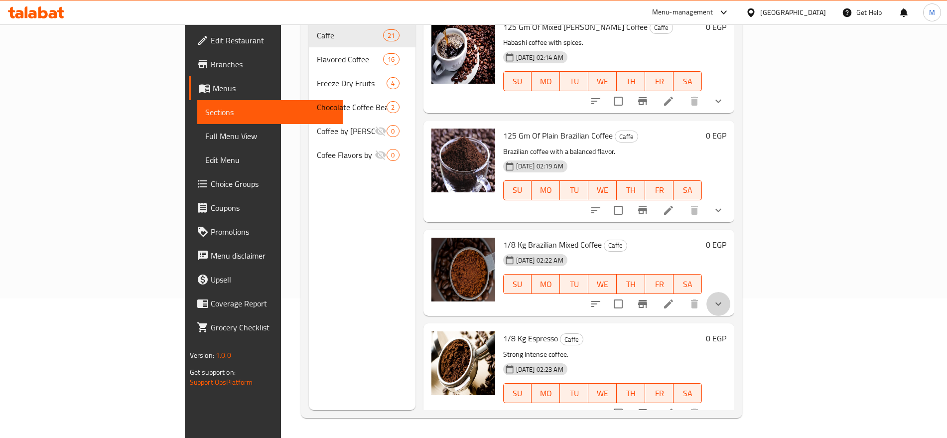
click at [731, 292] on button "show more" at bounding box center [719, 304] width 24 height 24
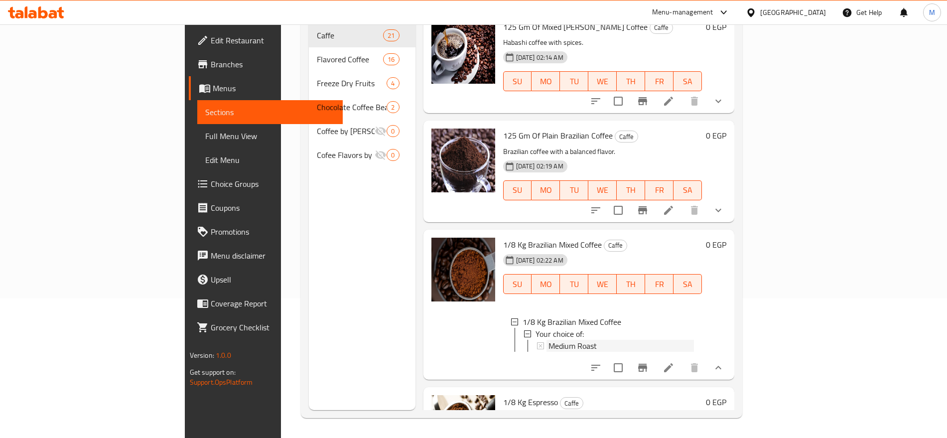
click at [549, 340] on span "Medium Roast" at bounding box center [573, 346] width 48 height 12
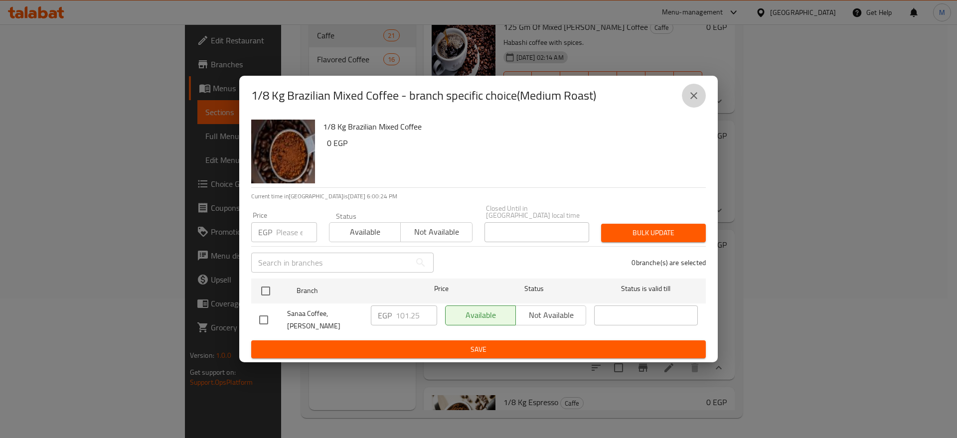
click at [689, 101] on icon "close" at bounding box center [694, 96] width 12 height 12
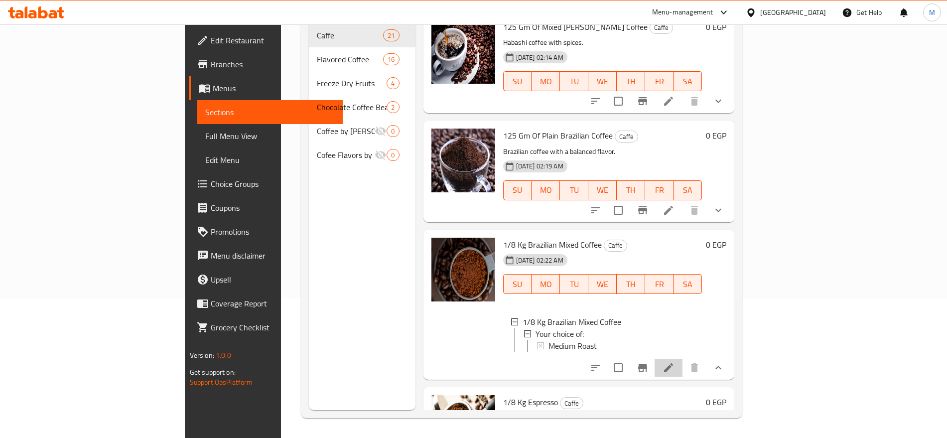
click at [683, 359] on li at bounding box center [669, 368] width 28 height 18
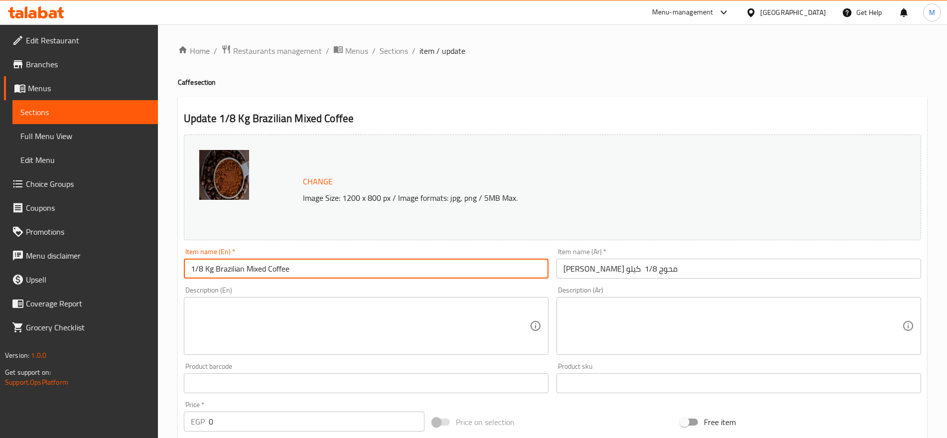
click at [213, 272] on input "1/8 Kg Brazilian Mixed Coffee" at bounding box center [366, 269] width 365 height 20
drag, startPoint x: 213, startPoint y: 272, endPoint x: 170, endPoint y: 269, distance: 43.0
click at [170, 269] on div "Home / Restaurants management / Menus / Sections / item / update Caffe section …" at bounding box center [552, 368] width 789 height 688
paste input "25 Gm"
type input "125 Gm Brazilian Mixed Coffee"
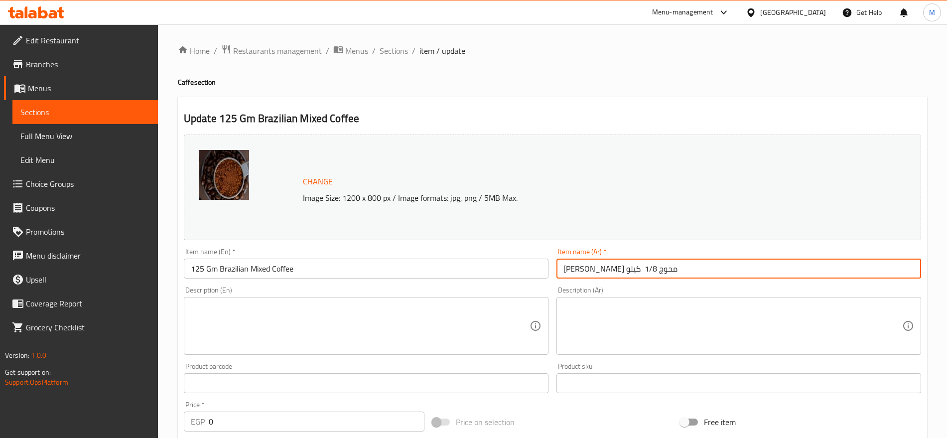
click at [684, 262] on input "بن برازيلي محوج 1/8 كيلو" at bounding box center [739, 269] width 365 height 20
drag, startPoint x: 860, startPoint y: 269, endPoint x: 769, endPoint y: 272, distance: 90.8
click at [769, 272] on input "بن برازيلي محوج 1/8 كيلو" at bounding box center [739, 269] width 365 height 20
paste input "25 جم"
type input "بن برازيلي محوج 125 جم"
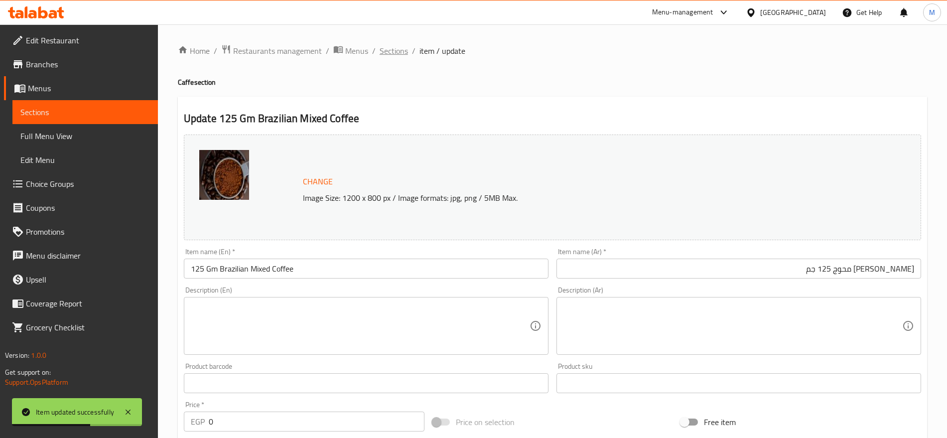
click at [391, 51] on span "Sections" at bounding box center [394, 51] width 28 height 12
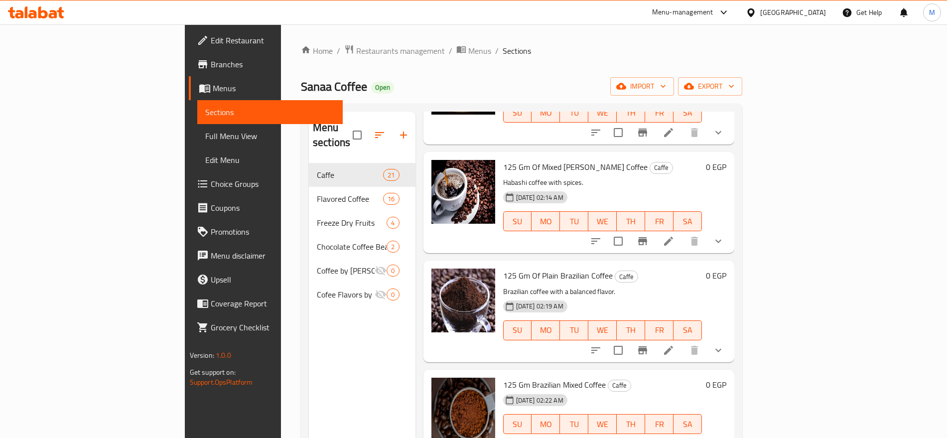
scroll to position [1858, 0]
click at [731, 342] on button "show more" at bounding box center [719, 350] width 24 height 24
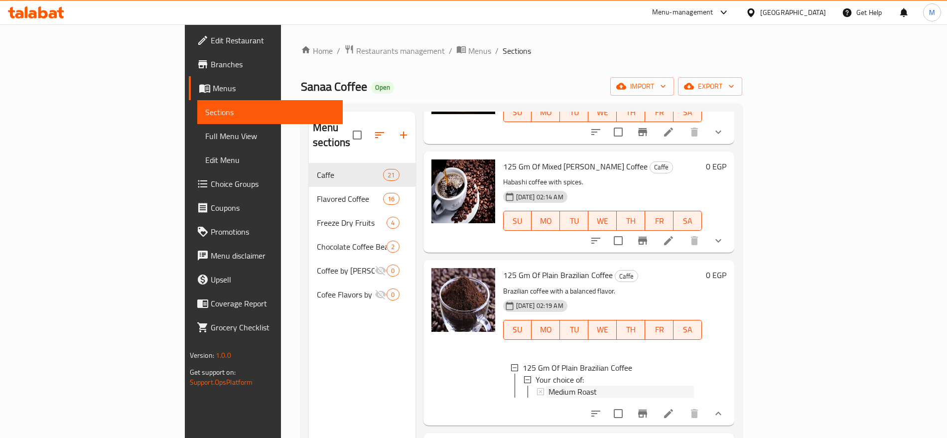
click at [549, 386] on span "Medium Roast" at bounding box center [573, 392] width 48 height 12
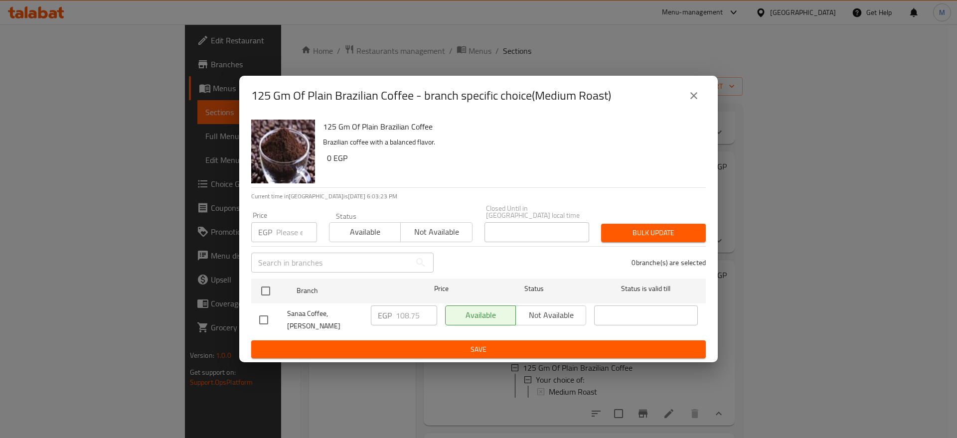
click at [696, 99] on icon "close" at bounding box center [693, 95] width 7 height 7
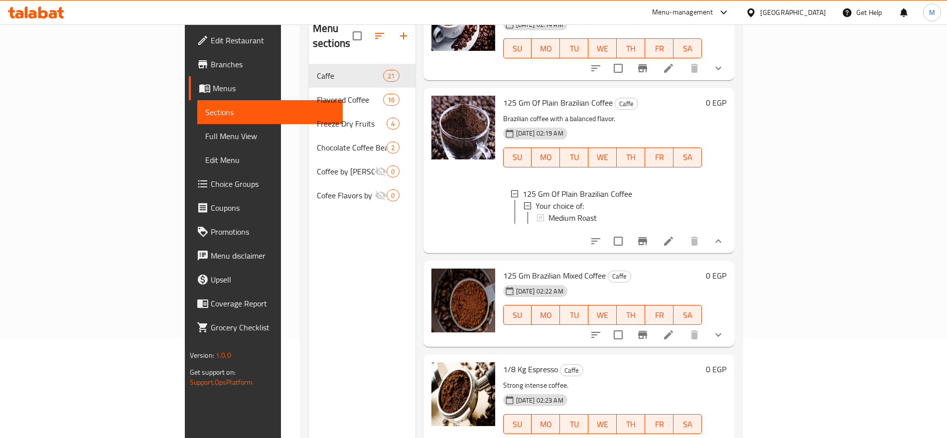
scroll to position [140, 0]
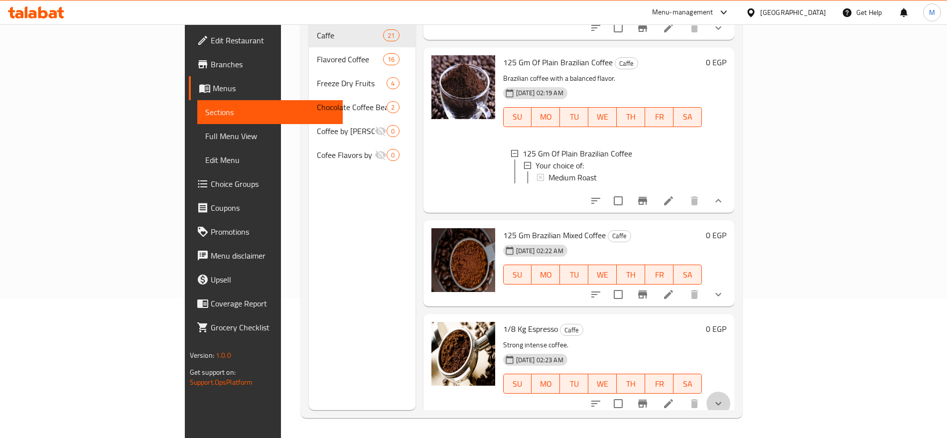
click at [731, 401] on button "show more" at bounding box center [719, 404] width 24 height 24
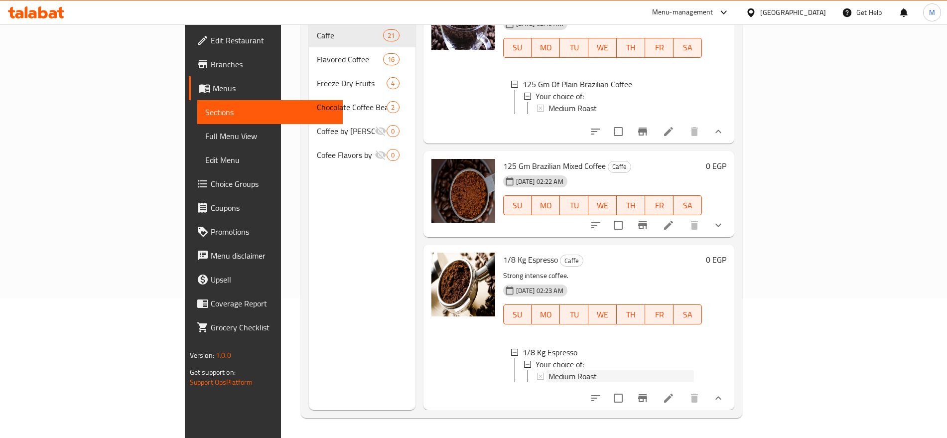
click at [549, 370] on span "Medium Roast" at bounding box center [573, 376] width 48 height 12
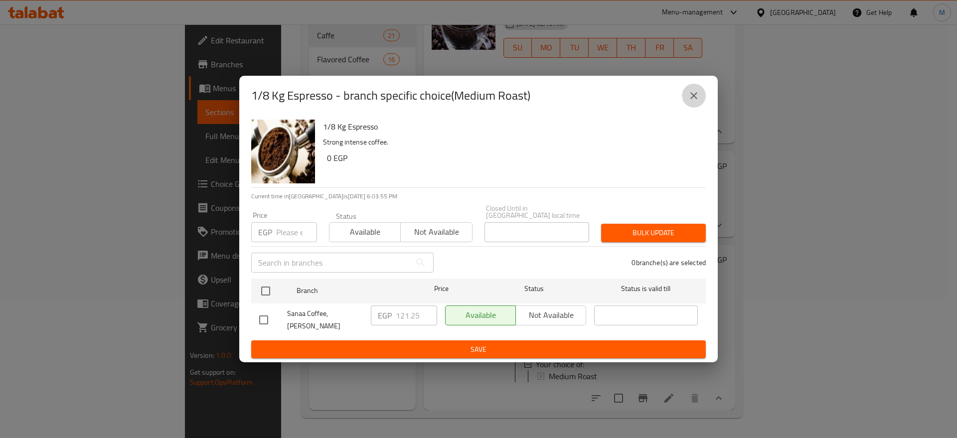
click at [694, 101] on icon "close" at bounding box center [694, 96] width 12 height 12
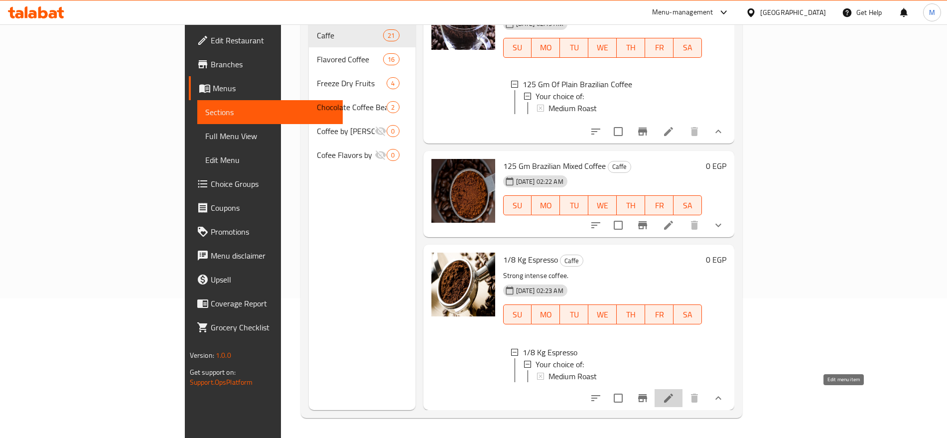
click at [675, 402] on icon at bounding box center [669, 398] width 12 height 12
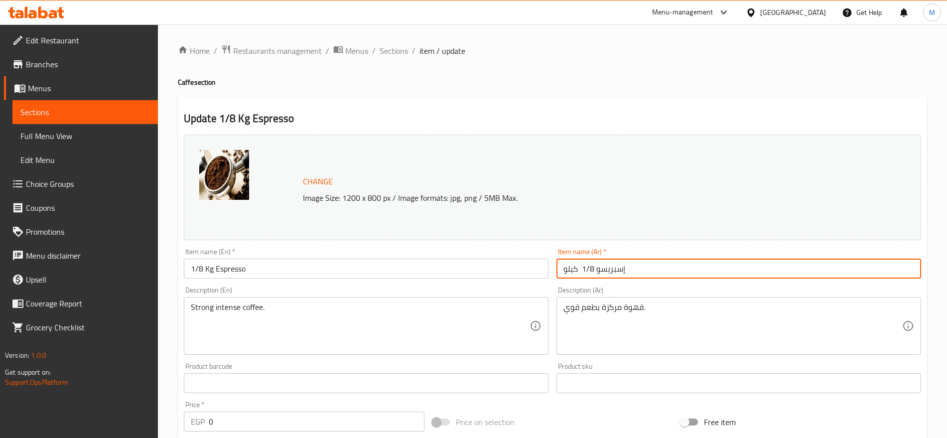
click at [663, 263] on input "إسبريسو 1/8 كيلو" at bounding box center [739, 269] width 365 height 20
click at [885, 265] on input "إسبريسو 1/8 كيلو" at bounding box center [739, 269] width 365 height 20
drag, startPoint x: 885, startPoint y: 265, endPoint x: 823, endPoint y: 267, distance: 62.3
click at [823, 267] on input "إسبريسو 1/8 كيلو" at bounding box center [739, 269] width 365 height 20
paste input "125 جم"
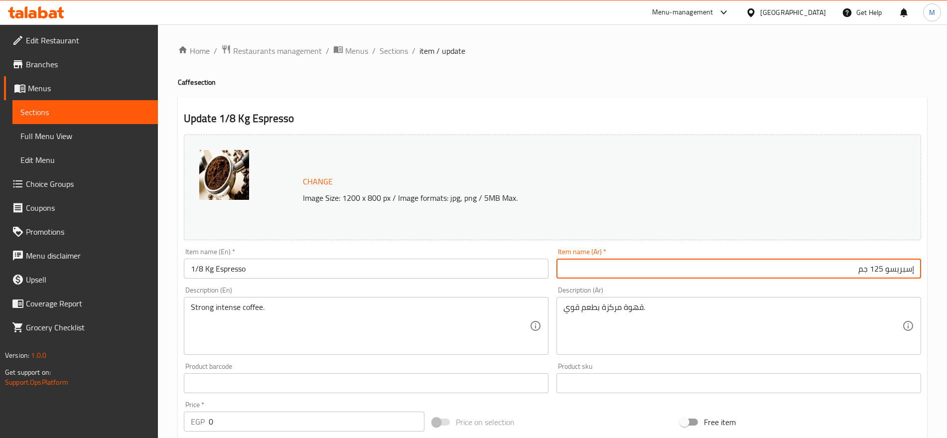
type input "إسبريسو 125 جم"
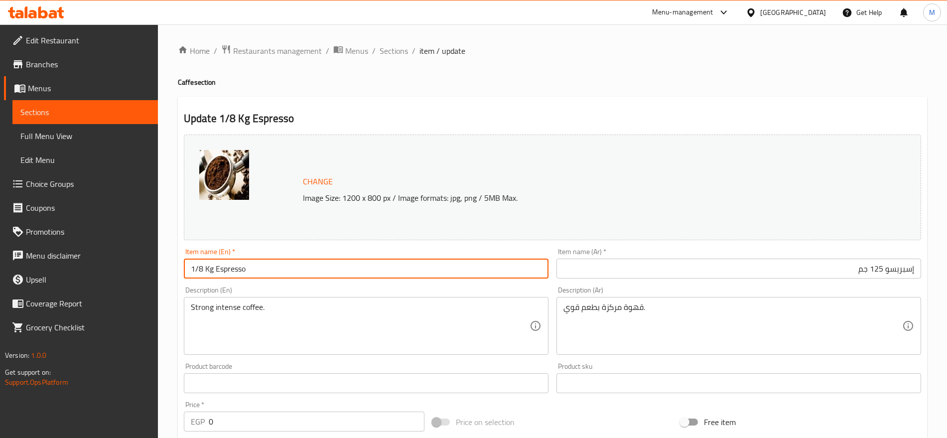
click at [277, 268] on input "1/8 Kg Espresso" at bounding box center [366, 269] width 365 height 20
paste input "125 Gm"
click at [216, 271] on input "1/8 Kg Espresso 125 Gm" at bounding box center [366, 269] width 365 height 20
click at [271, 276] on input "Espresso 125 Gm" at bounding box center [366, 269] width 365 height 20
click at [223, 270] on input "Espresso 125 Gm" at bounding box center [366, 269] width 365 height 20
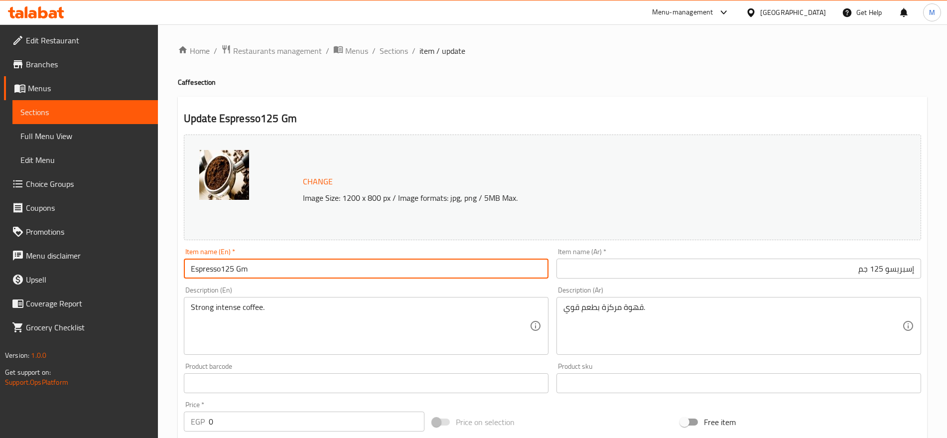
type input "Espresso125 Gm"
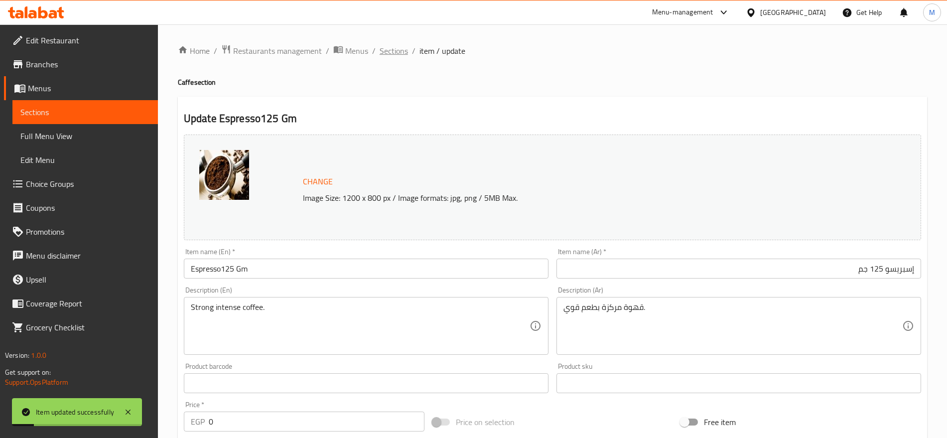
click at [396, 50] on span "Sections" at bounding box center [394, 51] width 28 height 12
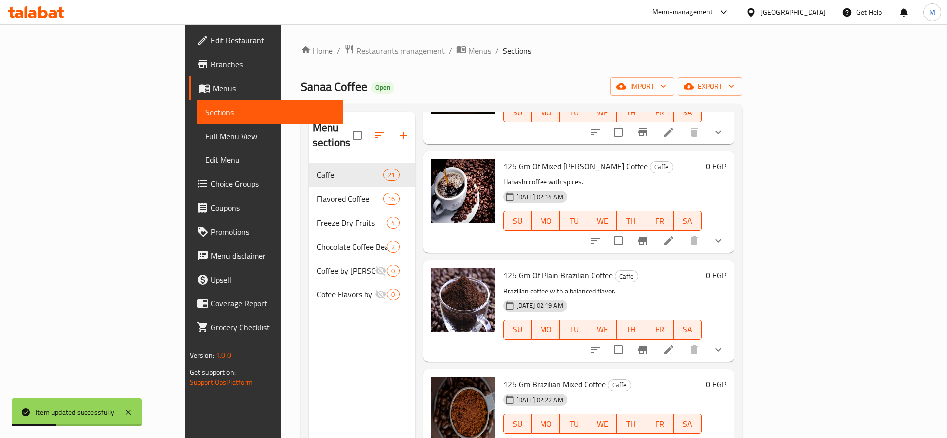
scroll to position [140, 0]
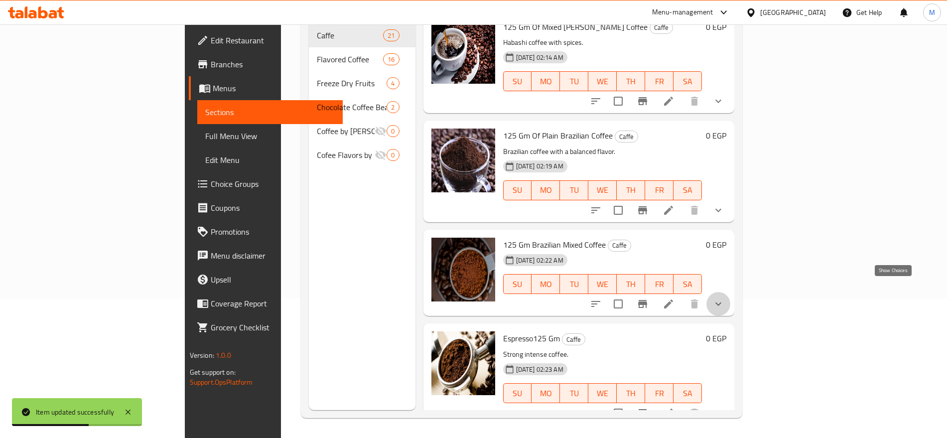
click at [725, 298] on icon "show more" at bounding box center [719, 304] width 12 height 12
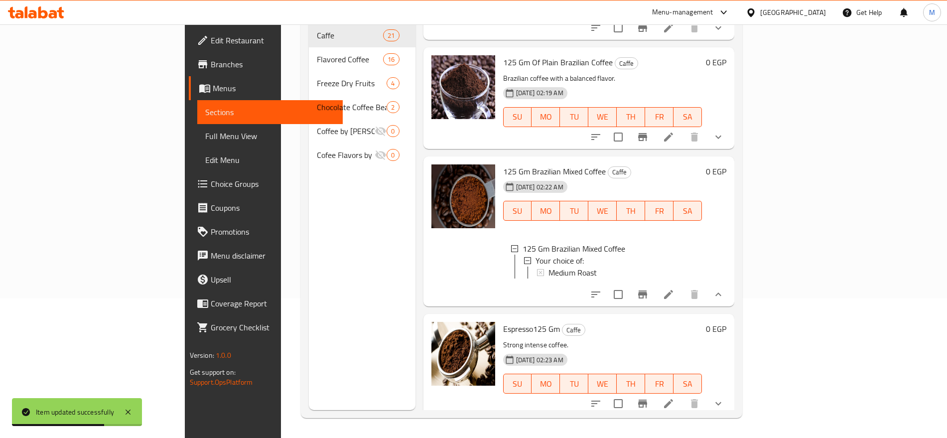
scroll to position [1931, 0]
click at [725, 403] on icon "show more" at bounding box center [719, 404] width 12 height 12
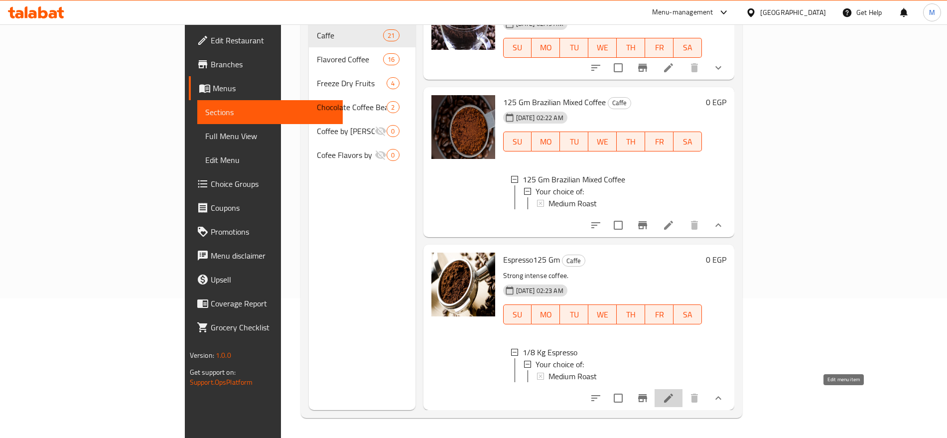
click at [675, 399] on icon at bounding box center [669, 398] width 12 height 12
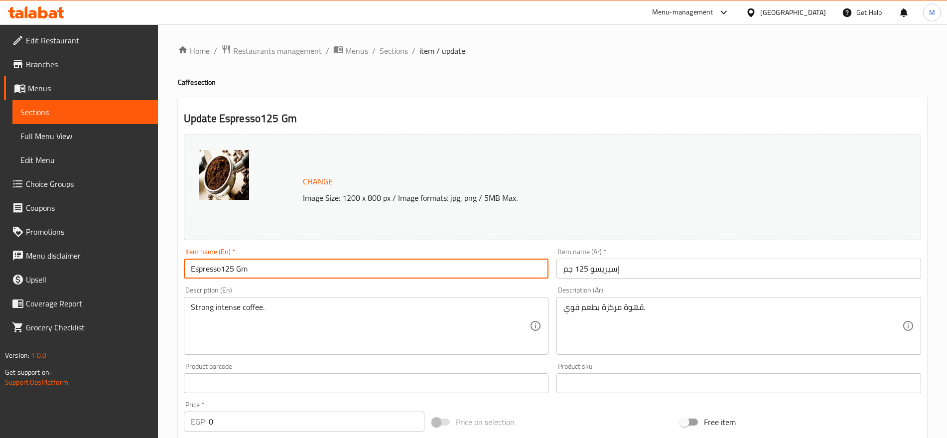
click at [223, 271] on input "Espresso125 Gm" at bounding box center [366, 269] width 365 height 20
type input "Espresso 125 Gm"
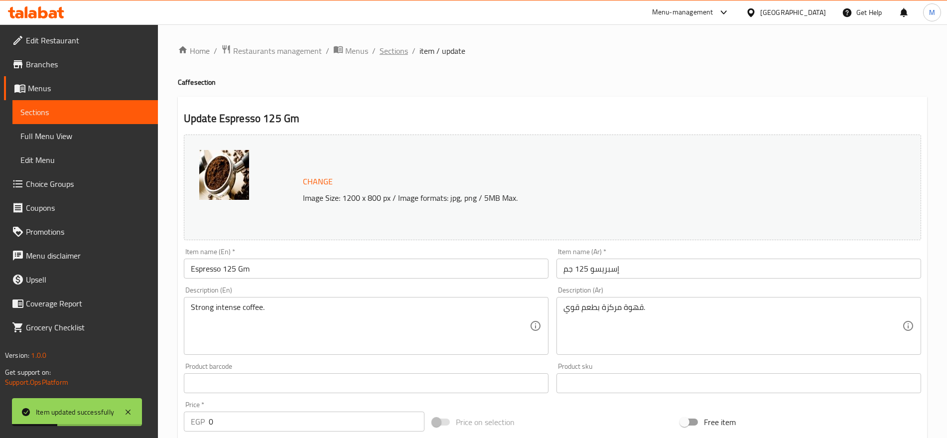
click at [398, 45] on span "Sections" at bounding box center [394, 51] width 28 height 12
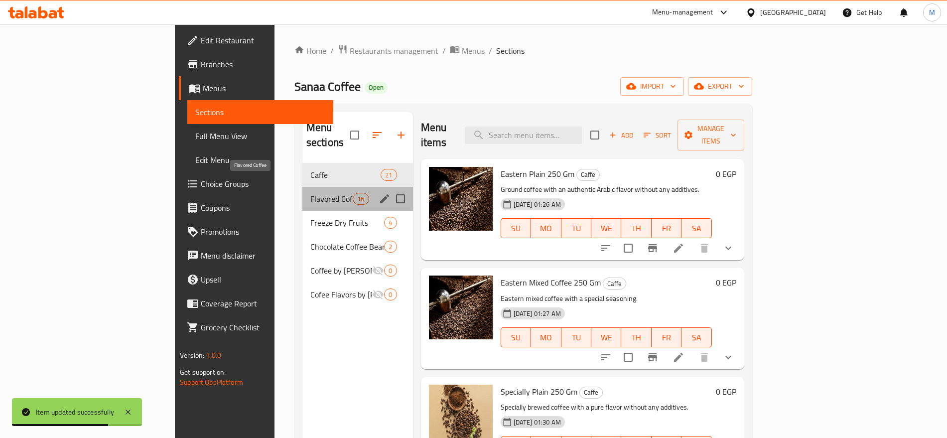
click at [310, 193] on span "Flavored Coffee" at bounding box center [331, 199] width 42 height 12
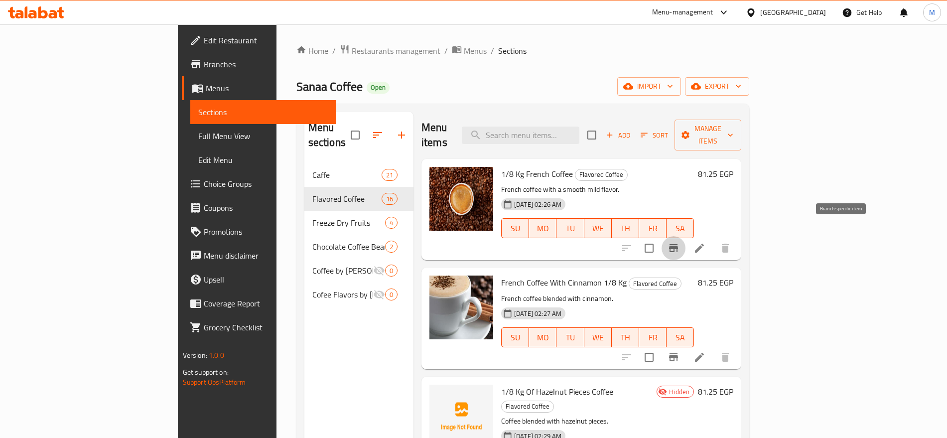
click at [680, 242] on icon "Branch-specific-item" at bounding box center [674, 248] width 12 height 12
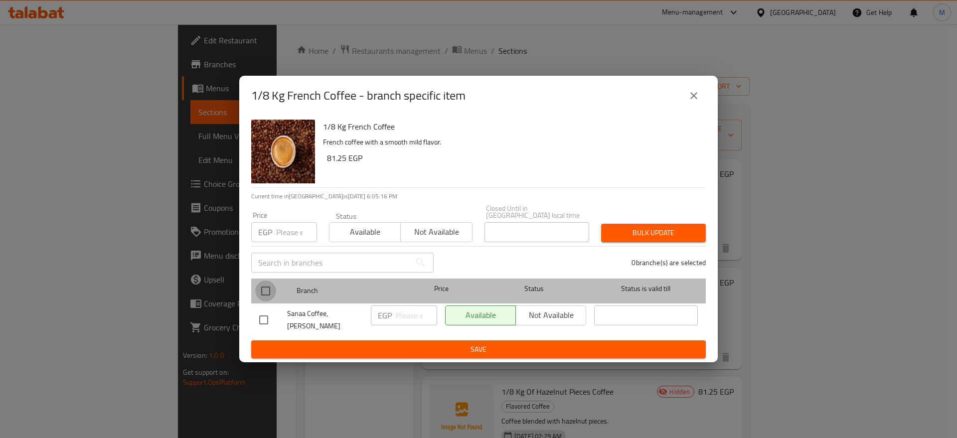
click at [269, 286] on input "checkbox" at bounding box center [265, 291] width 21 height 21
checkbox input "true"
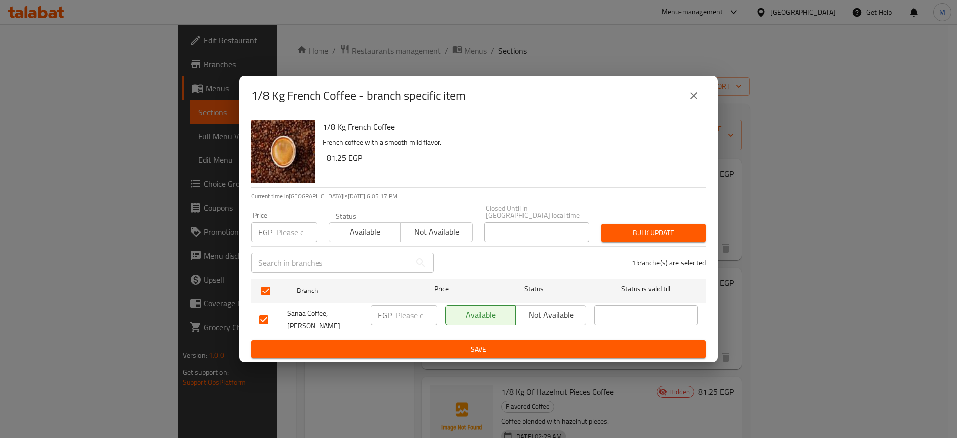
click at [335, 163] on h6 "81.25 EGP" at bounding box center [512, 158] width 371 height 14
copy h6 "81.25"
click at [401, 309] on input "number" at bounding box center [416, 315] width 41 height 20
paste input "81.25"
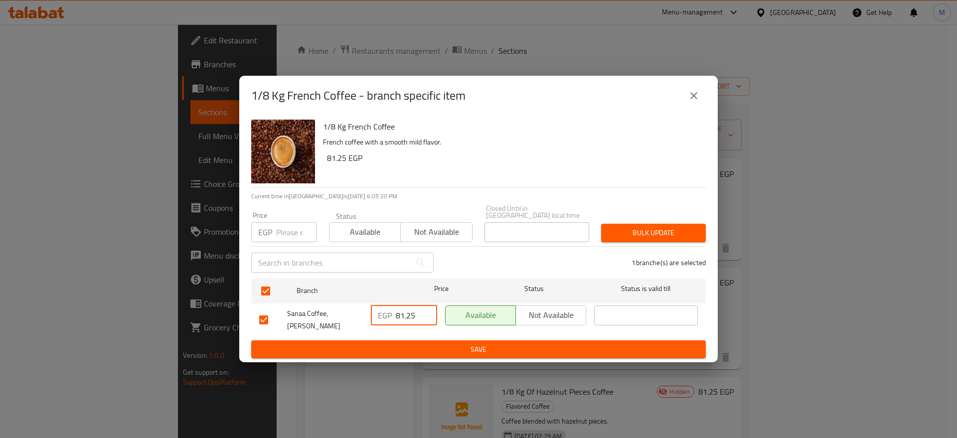
type input "81.25"
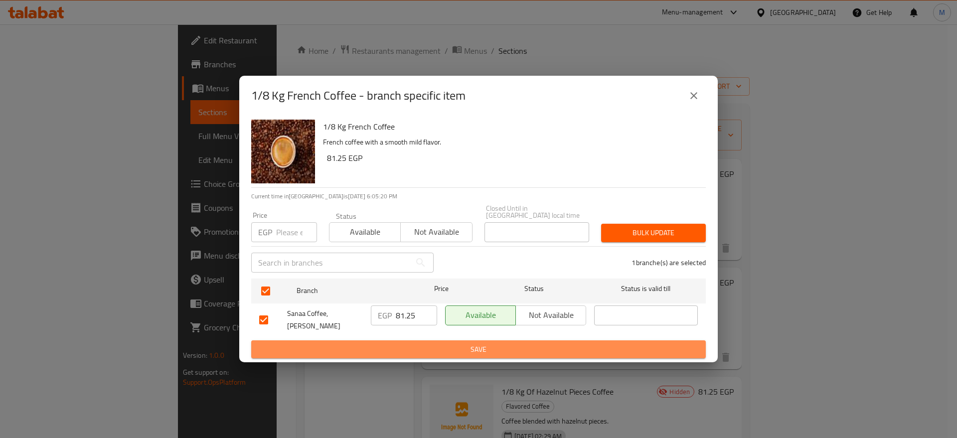
click at [422, 345] on span "Save" at bounding box center [478, 349] width 439 height 12
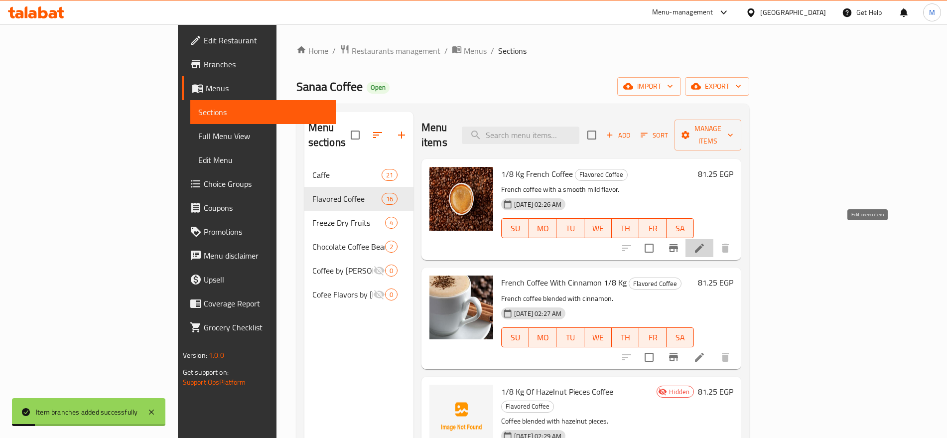
click at [706, 242] on icon at bounding box center [700, 248] width 12 height 12
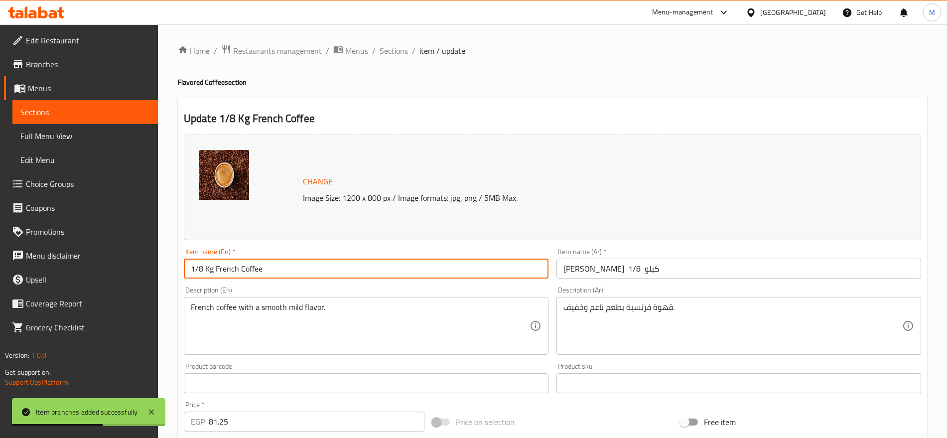
drag, startPoint x: 212, startPoint y: 267, endPoint x: 179, endPoint y: 266, distance: 33.4
click at [179, 266] on div "Update 1/8 Kg French Coffee Change Image Size: 1200 x 800 px / Image formats: j…" at bounding box center [552, 394] width 749 height 595
paste input "25 Gm"
type input "125 [PERSON_NAME] Coffee"
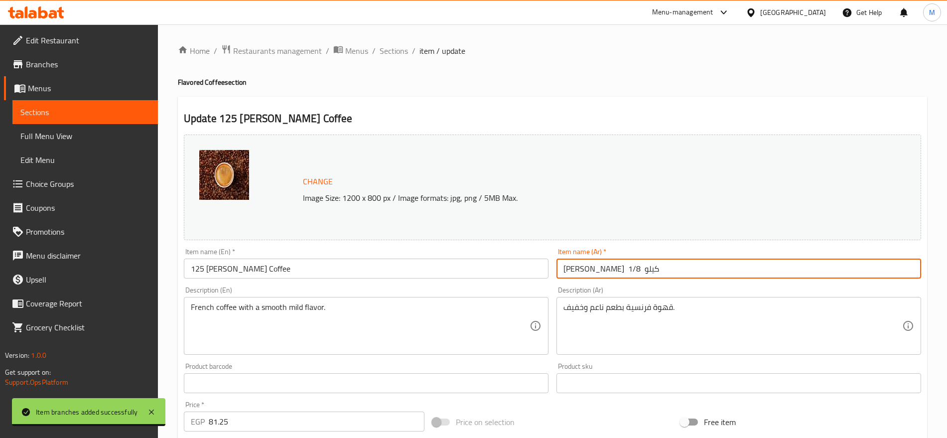
click at [598, 268] on input "بن فرنسـاوي 1/8 كيلو" at bounding box center [739, 269] width 365 height 20
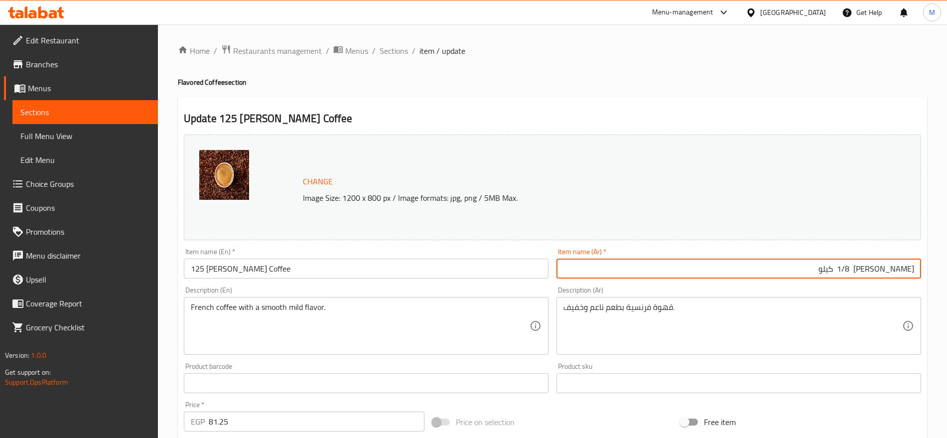
drag, startPoint x: 872, startPoint y: 265, endPoint x: 819, endPoint y: 276, distance: 54.3
click at [819, 276] on input "بن فرنسـاوي 1/8 كيلو" at bounding box center [739, 269] width 365 height 20
paste input "125 جم"
type input "بن فرنسـاوي 125 جم"
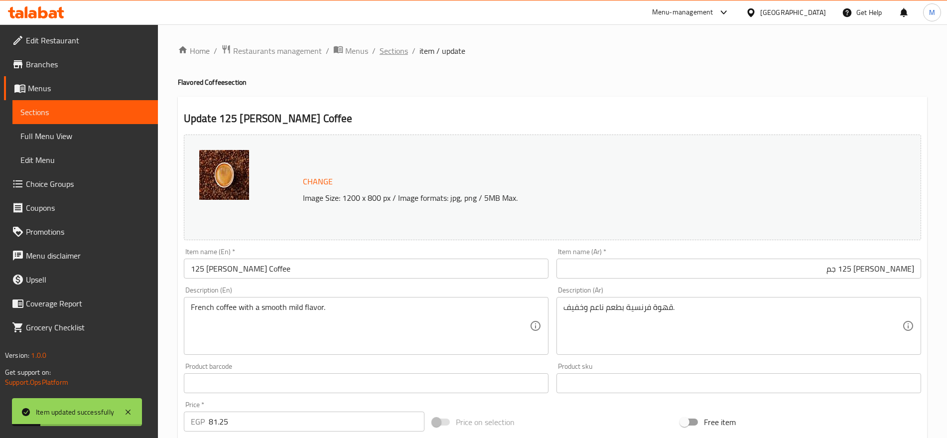
click at [391, 46] on span "Sections" at bounding box center [394, 51] width 28 height 12
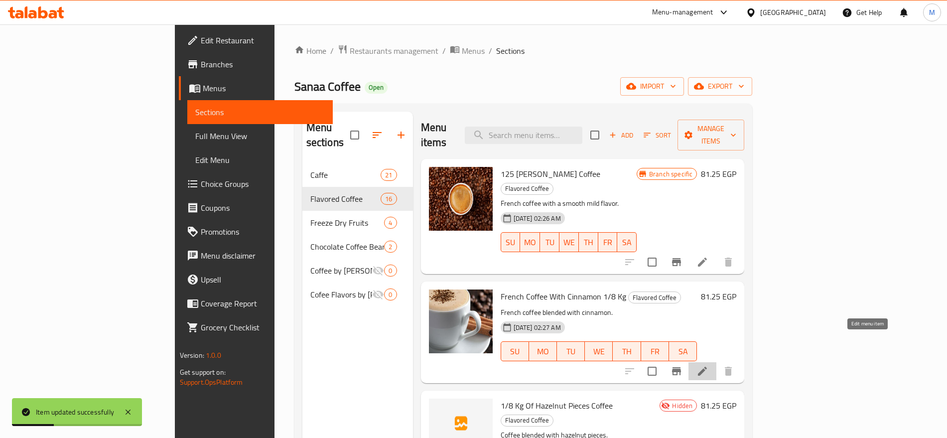
click at [709, 365] on icon at bounding box center [703, 371] width 12 height 12
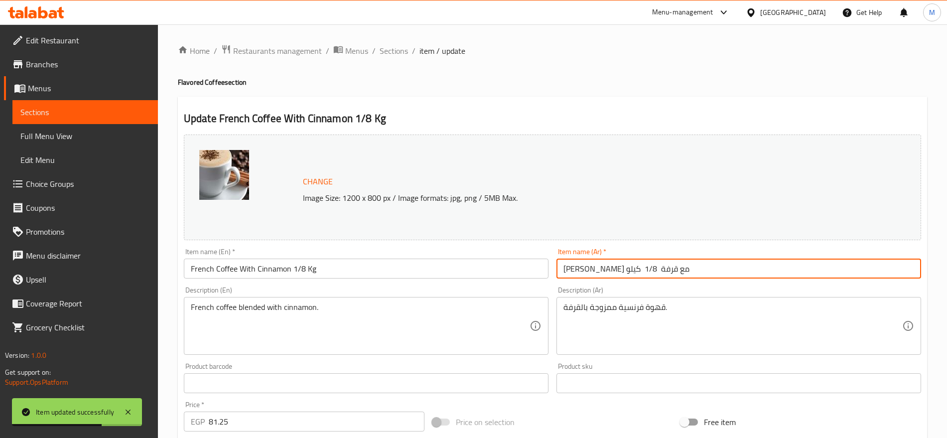
drag, startPoint x: 597, startPoint y: 267, endPoint x: 552, endPoint y: 273, distance: 45.8
click at [552, 273] on div "Change Image Size: 1200 x 800 px / Image formats: jpg, png / 5MB Max. Item name…" at bounding box center [553, 353] width 746 height 444
paste input "125 جم"
type input "بن فرنسـاوي مع قرفة 125 جم"
click at [350, 269] on input "French Coffee With Cinnamon 1/8 Kg" at bounding box center [366, 269] width 365 height 20
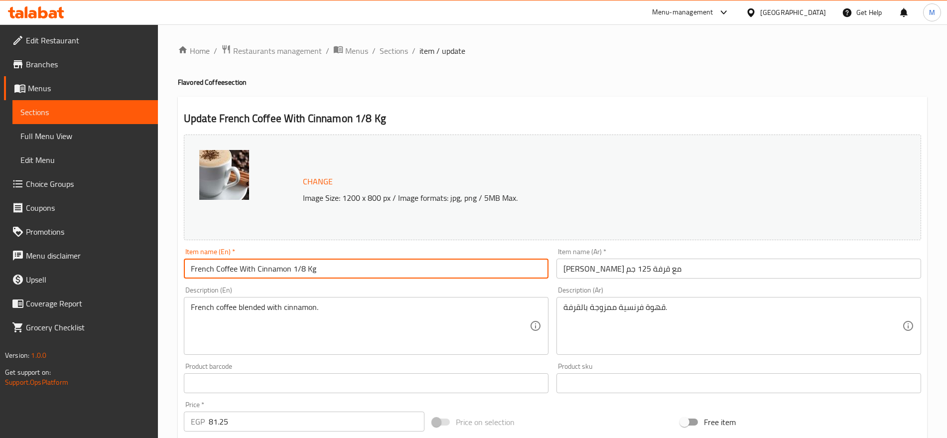
drag, startPoint x: 350, startPoint y: 269, endPoint x: 291, endPoint y: 271, distance: 59.8
click at [291, 271] on input "French Coffee With Cinnamon 1/8 Kg" at bounding box center [366, 269] width 365 height 20
paste input "125 Gm"
type input "French Coffee With Cinnamon 125 Gm"
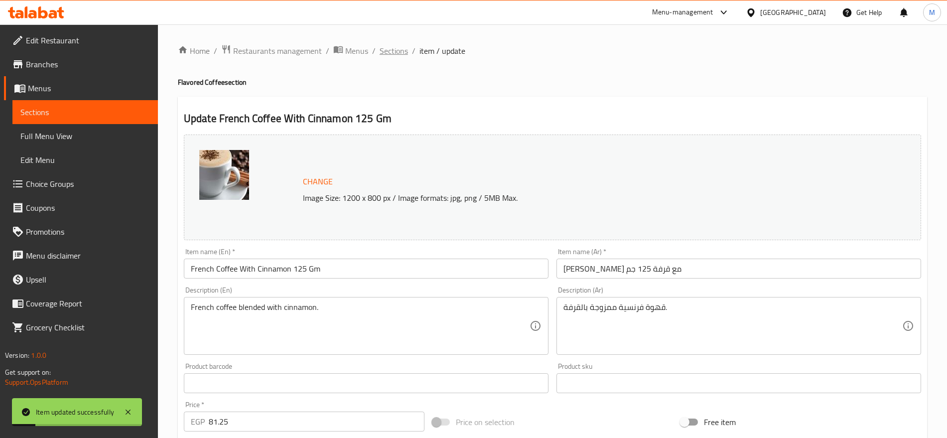
drag, startPoint x: 388, startPoint y: 61, endPoint x: 399, endPoint y: 50, distance: 15.9
click at [399, 50] on div "Home / Restaurants management / Menus / Sections / item / update Flavored Coffe…" at bounding box center [552, 371] width 749 height 654
click at [399, 50] on span "Sections" at bounding box center [394, 51] width 28 height 12
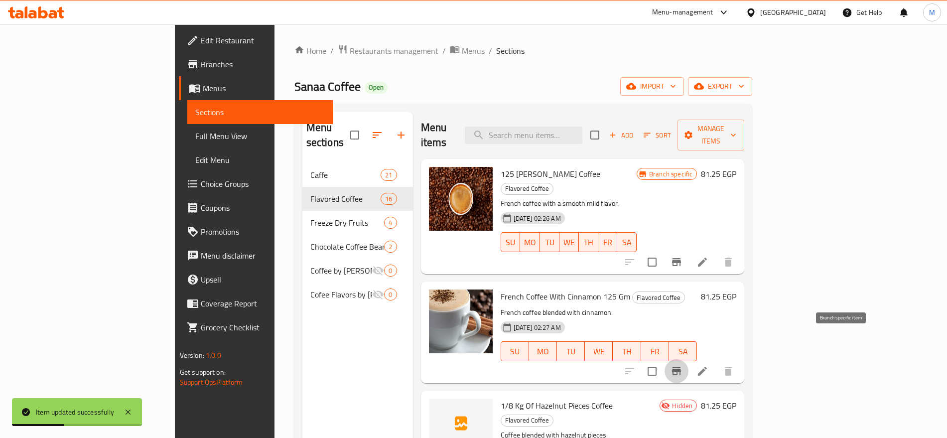
click at [683, 365] on icon "Branch-specific-item" at bounding box center [677, 371] width 12 height 12
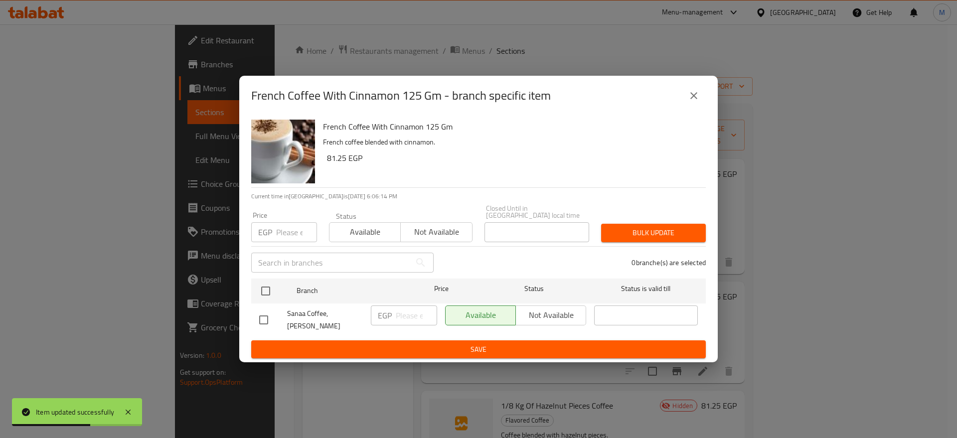
click at [339, 165] on h6 "81.25 EGP" at bounding box center [512, 158] width 371 height 14
copy div "French Coffee With Cinnamon 125 Gm French coffee blended with cinnamon."
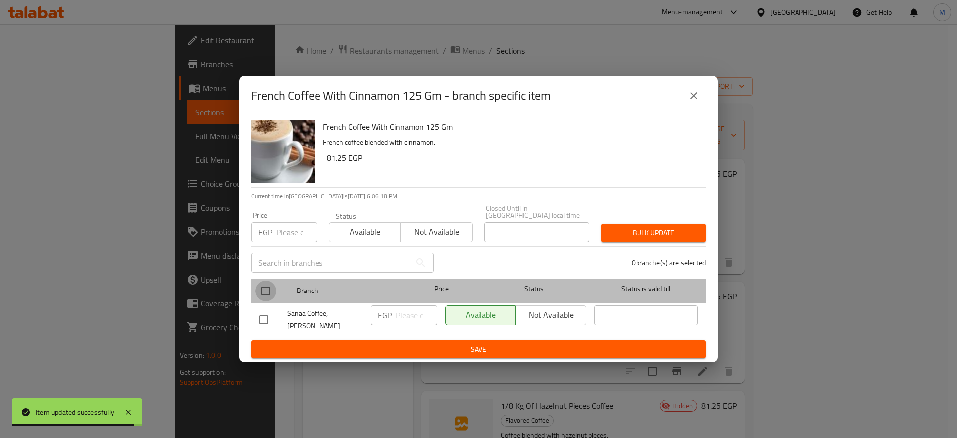
click at [271, 288] on input "checkbox" at bounding box center [265, 291] width 21 height 21
checkbox input "true"
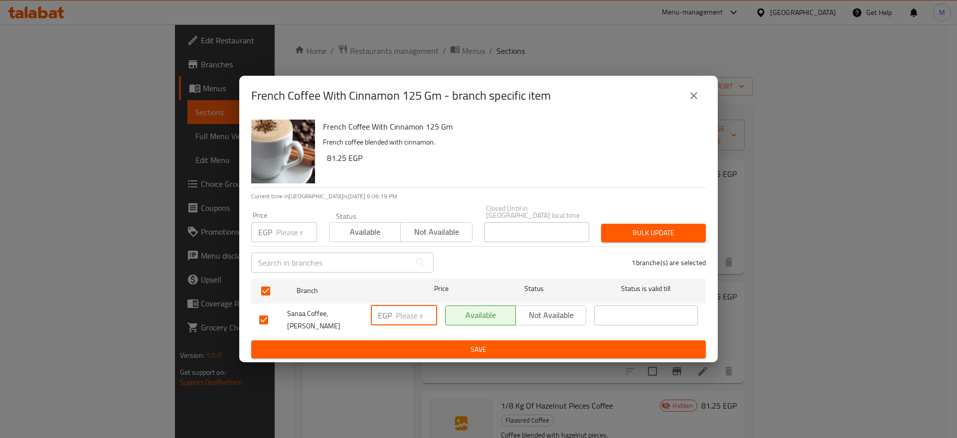
click at [401, 311] on input "number" at bounding box center [416, 315] width 41 height 20
paste input "81.25"
type input "81.25"
click at [424, 340] on button "Save" at bounding box center [478, 349] width 454 height 18
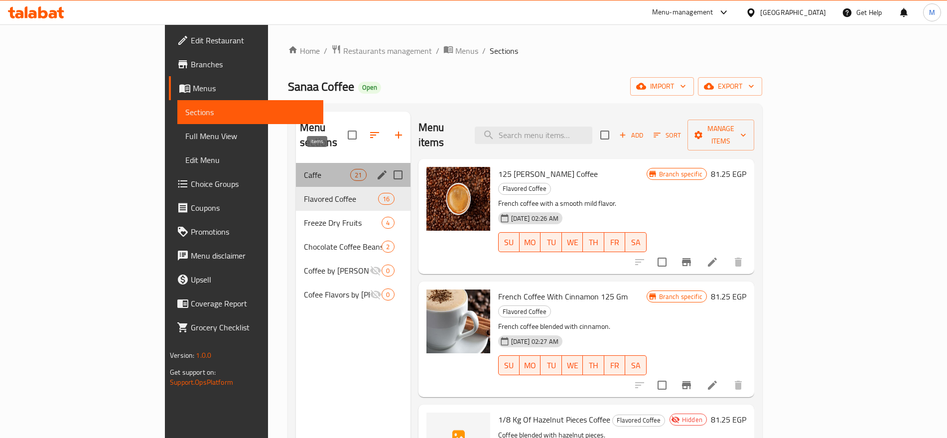
click at [351, 170] on span "21" at bounding box center [358, 174] width 15 height 9
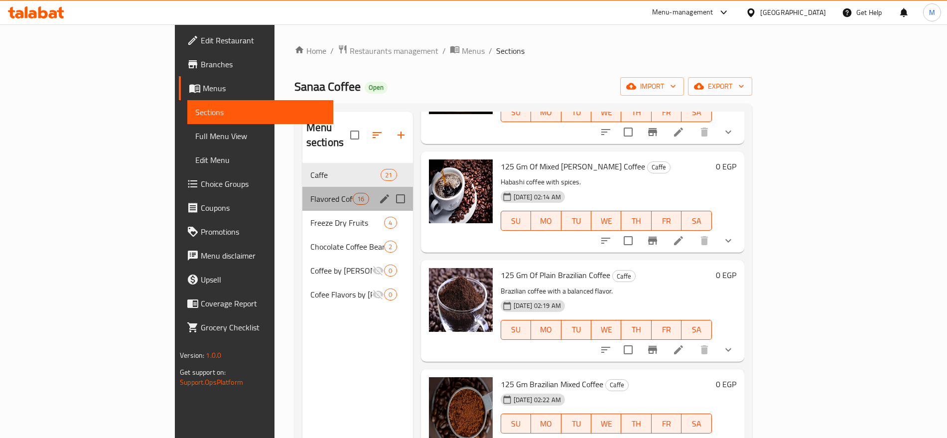
click at [306, 190] on div "Flavored Coffee 16" at bounding box center [357, 199] width 111 height 24
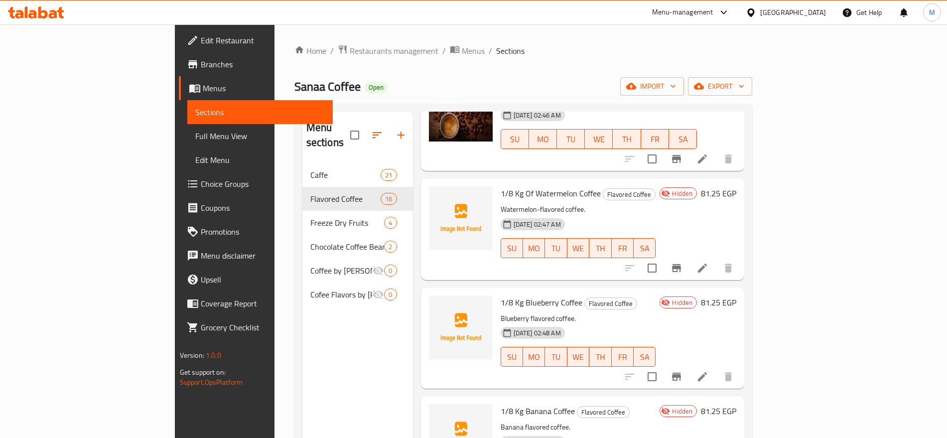
scroll to position [925, 0]
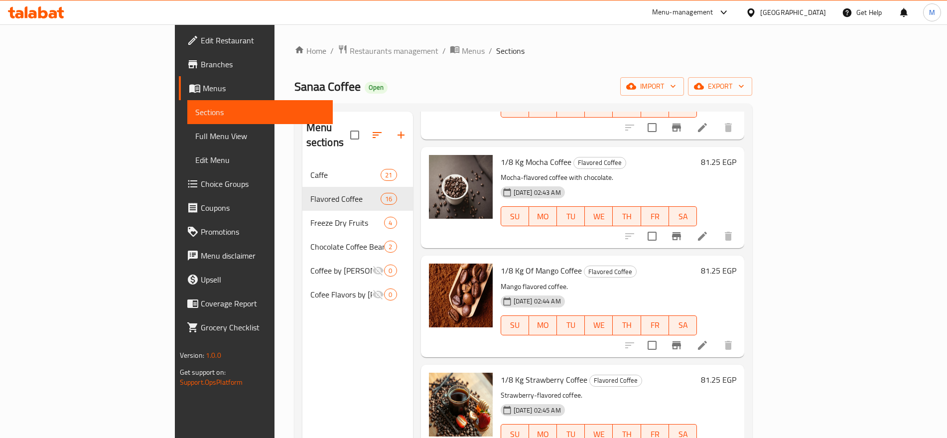
click at [613, 315] on button "WE" at bounding box center [599, 325] width 28 height 20
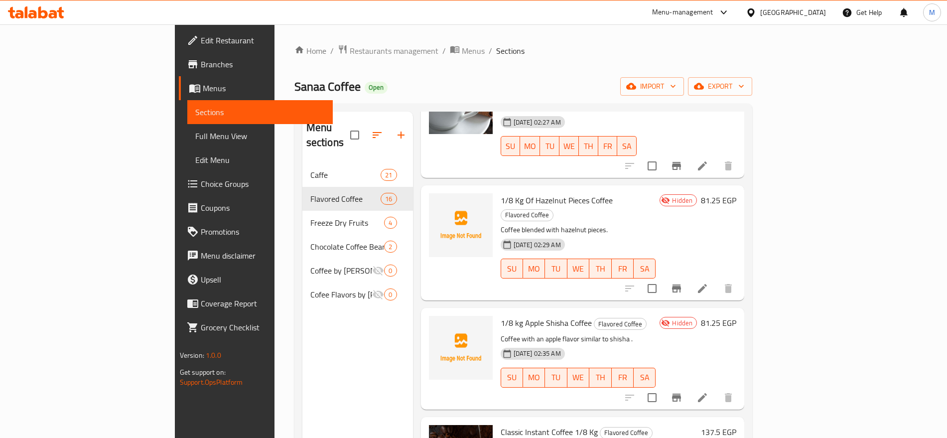
scroll to position [146, 0]
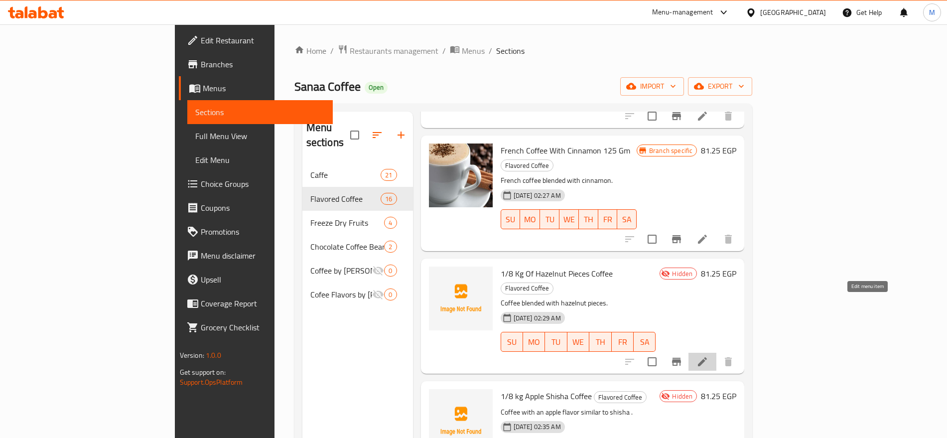
click at [709, 356] on icon at bounding box center [703, 362] width 12 height 12
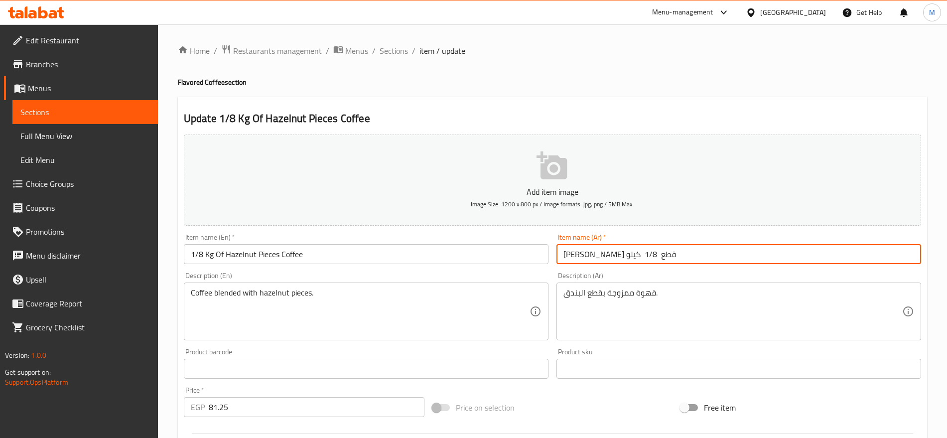
click at [774, 263] on input "بن بندق قطع 1/8 كيلو" at bounding box center [739, 254] width 365 height 20
click at [868, 253] on input "بن بندق قطع 1/8 كيلو" at bounding box center [739, 254] width 365 height 20
drag, startPoint x: 867, startPoint y: 253, endPoint x: 830, endPoint y: 258, distance: 37.2
click at [830, 258] on input "بن بندق قطع 1/8 كيلو" at bounding box center [739, 254] width 365 height 20
click at [871, 252] on input "بن بندق قطع 1" at bounding box center [739, 254] width 365 height 20
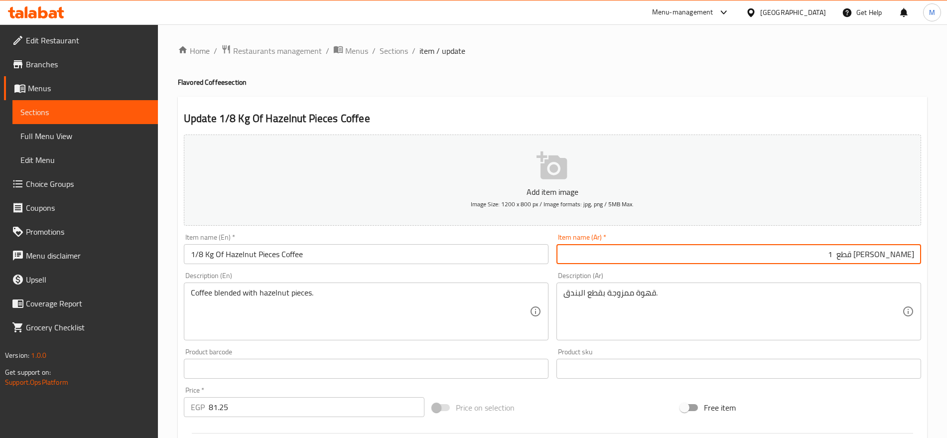
drag, startPoint x: 871, startPoint y: 252, endPoint x: 849, endPoint y: 258, distance: 22.1
click at [849, 258] on input "بن بندق قطع 1" at bounding box center [739, 254] width 365 height 20
paste input "125 جم"
type input "بن بندق قطع 125 جم"
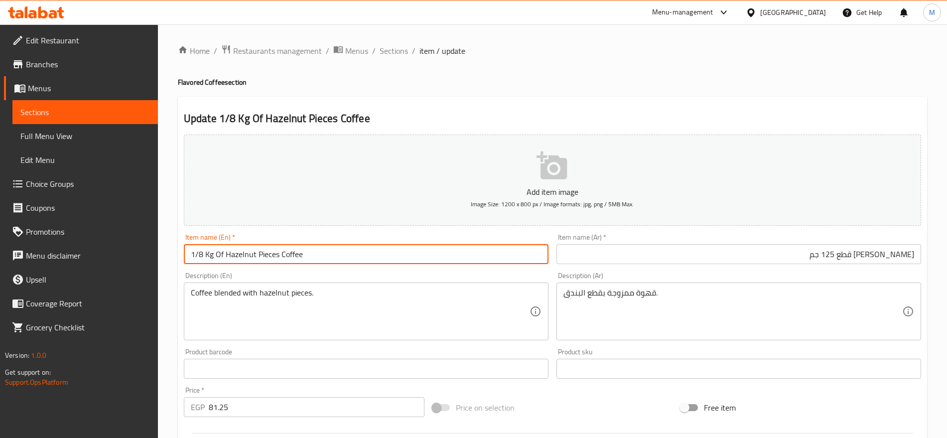
drag, startPoint x: 214, startPoint y: 257, endPoint x: 177, endPoint y: 253, distance: 36.6
click at [178, 253] on div "Update 1/8 Kg Of Hazelnut Pieces Coffee Add item image Image Size: 1200 x 800 p…" at bounding box center [552, 387] width 749 height 580
paste input "25 Gm"
type input "125 Gm Of Hazelnut Pieces Coffee"
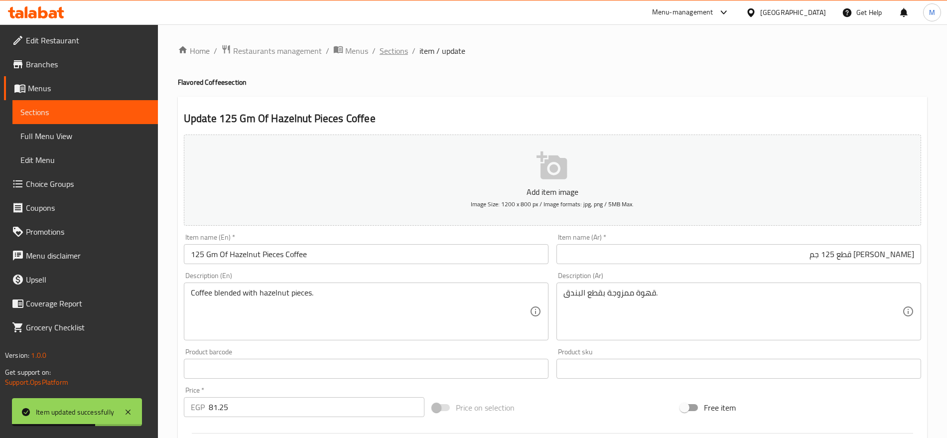
click at [389, 52] on span "Sections" at bounding box center [394, 51] width 28 height 12
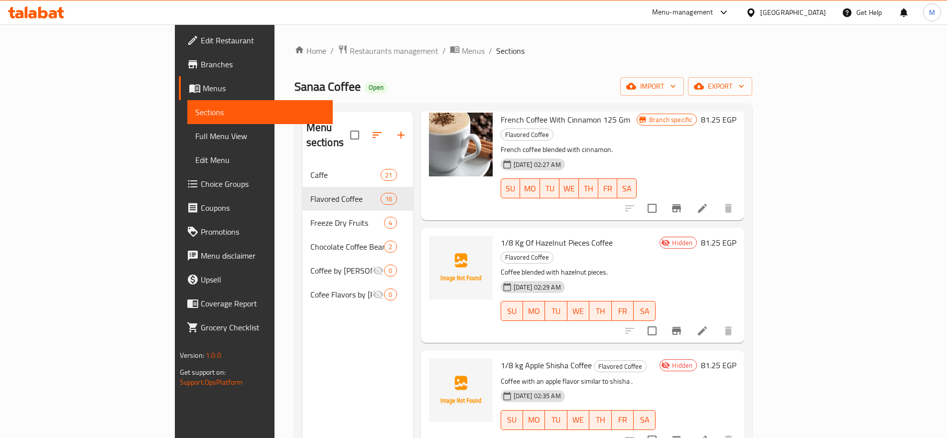
scroll to position [174, 0]
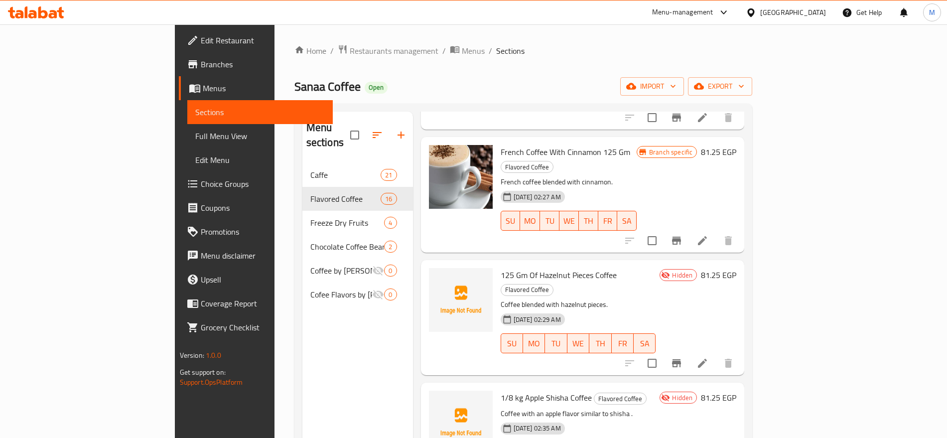
scroll to position [157, 0]
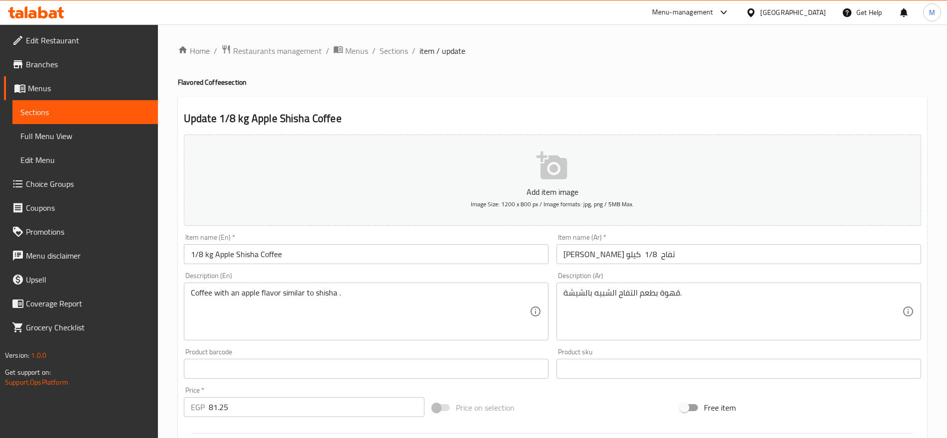
click at [645, 253] on input "[PERSON_NAME] تفاح 1/8 كيلو" at bounding box center [739, 254] width 365 height 20
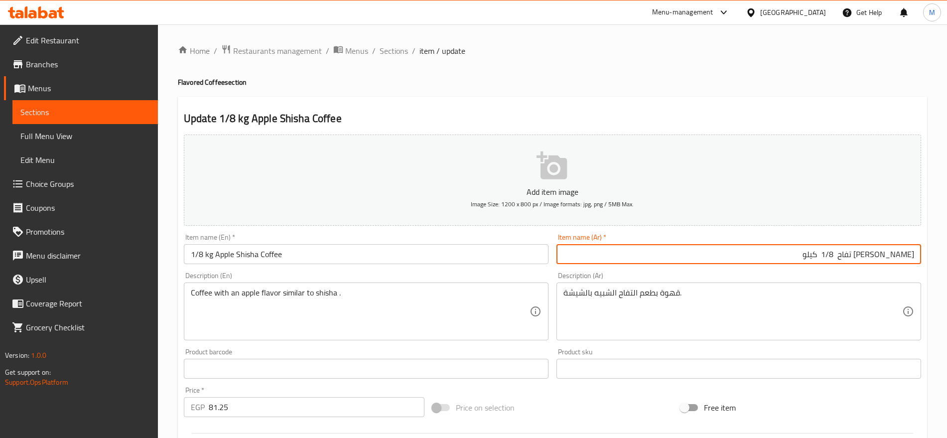
click at [866, 252] on input "[PERSON_NAME] تفاح 1/8 كيلو" at bounding box center [739, 254] width 365 height 20
drag, startPoint x: 866, startPoint y: 252, endPoint x: 825, endPoint y: 260, distance: 41.6
click at [825, 260] on input "[PERSON_NAME] تفاح 1/8 كيلو" at bounding box center [739, 254] width 365 height 20
paste input "125 جم"
type input "[PERSON_NAME] تفاح 125 جم"
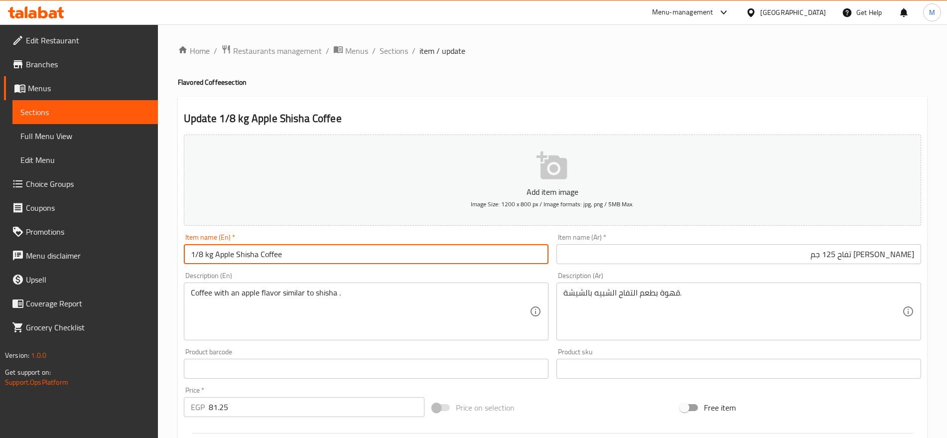
click at [213, 255] on input "1/8 kg Apple Shisha Coffee" at bounding box center [366, 254] width 365 height 20
drag, startPoint x: 213, startPoint y: 255, endPoint x: 178, endPoint y: 253, distance: 35.4
click at [178, 253] on div "Update 1/8 kg Apple Shisha Coffee Add item image Image Size: 1200 x 800 px / Im…" at bounding box center [552, 387] width 749 height 580
paste input "25 Gm"
type input "125 Gm Apple Shisha Coffee"
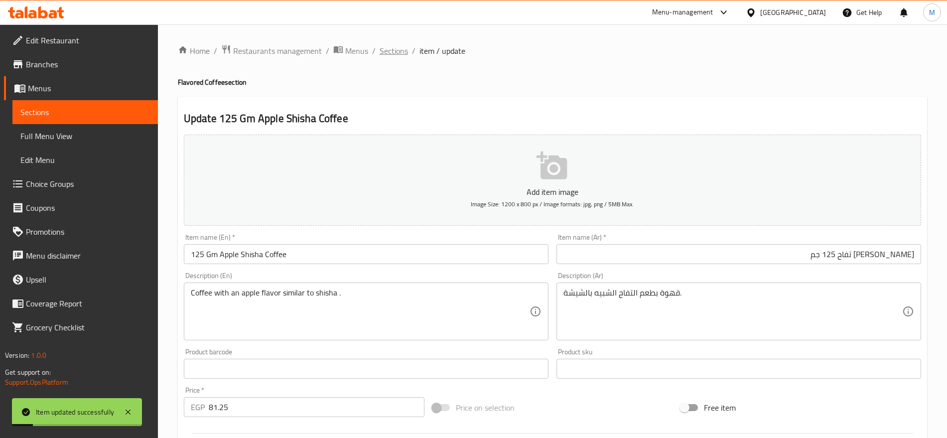
click at [397, 45] on span "Sections" at bounding box center [394, 51] width 28 height 12
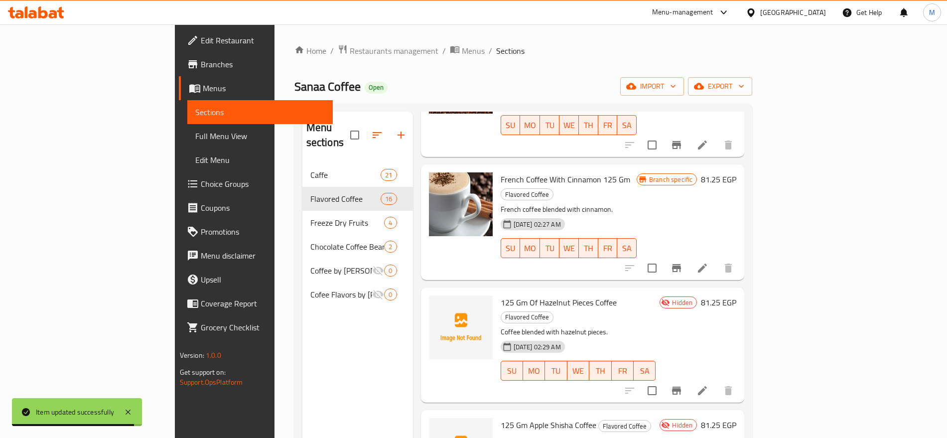
scroll to position [192, 0]
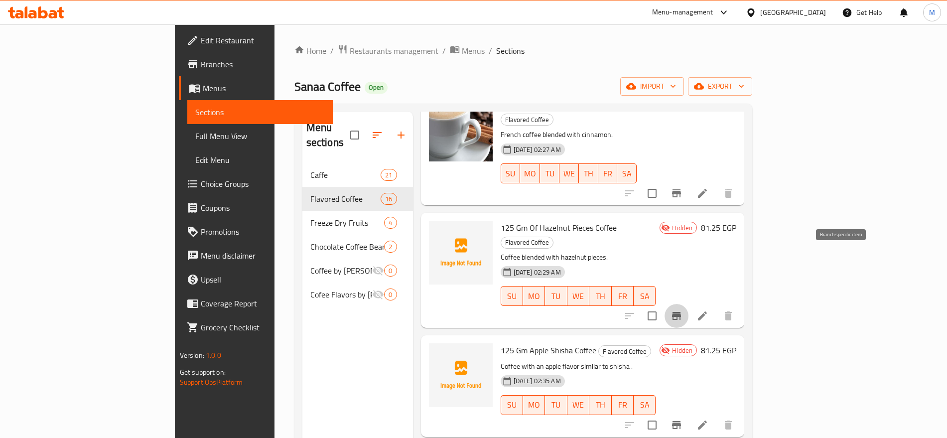
click at [681, 312] on icon "Branch-specific-item" at bounding box center [676, 316] width 9 height 8
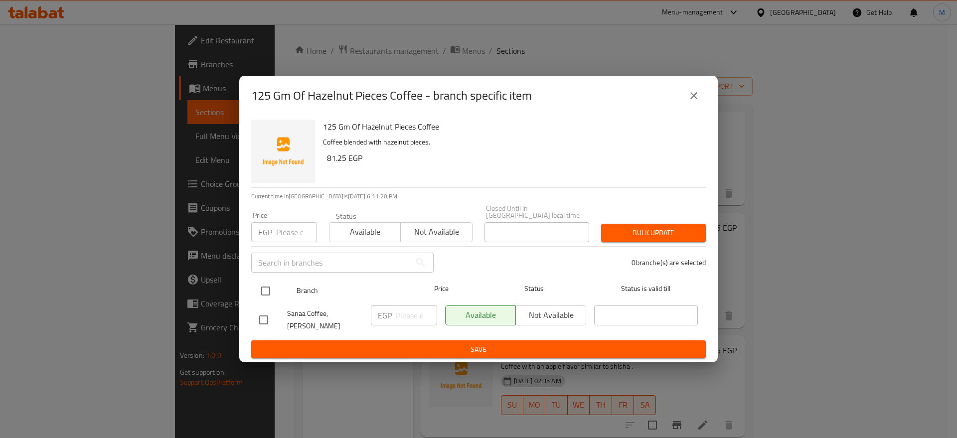
click at [264, 288] on input "checkbox" at bounding box center [265, 291] width 21 height 21
checkbox input "true"
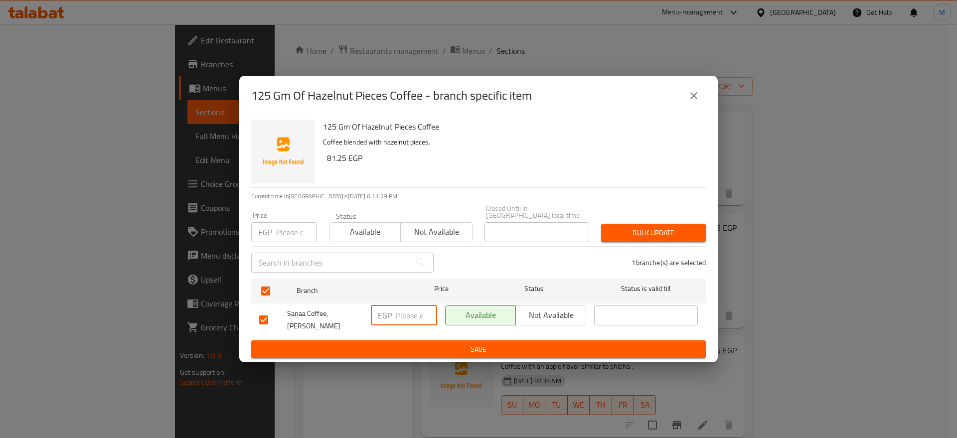
click at [396, 310] on input "number" at bounding box center [416, 315] width 41 height 20
paste input "81.25"
type input "81.25"
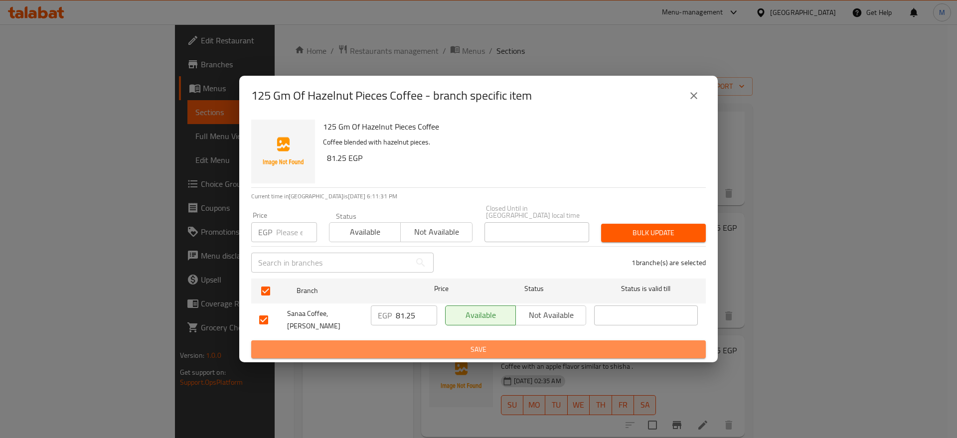
click at [442, 353] on button "Save" at bounding box center [478, 349] width 454 height 18
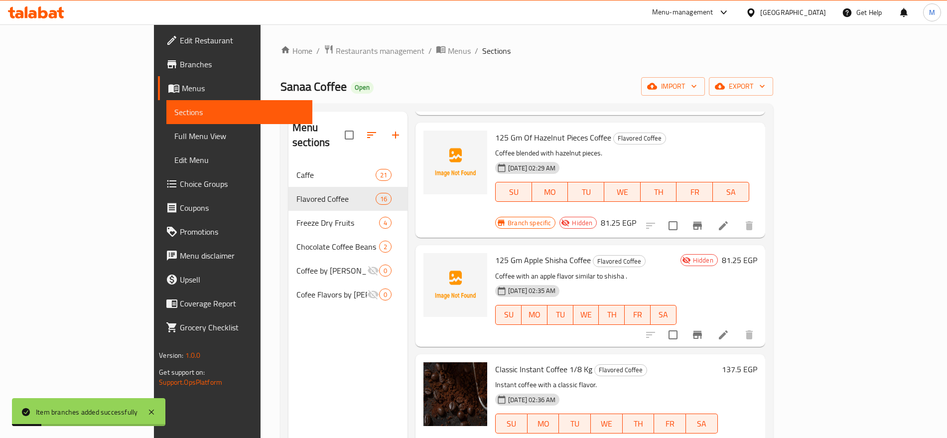
scroll to position [269, 0]
click at [710, 322] on button "Branch-specific-item" at bounding box center [698, 334] width 24 height 24
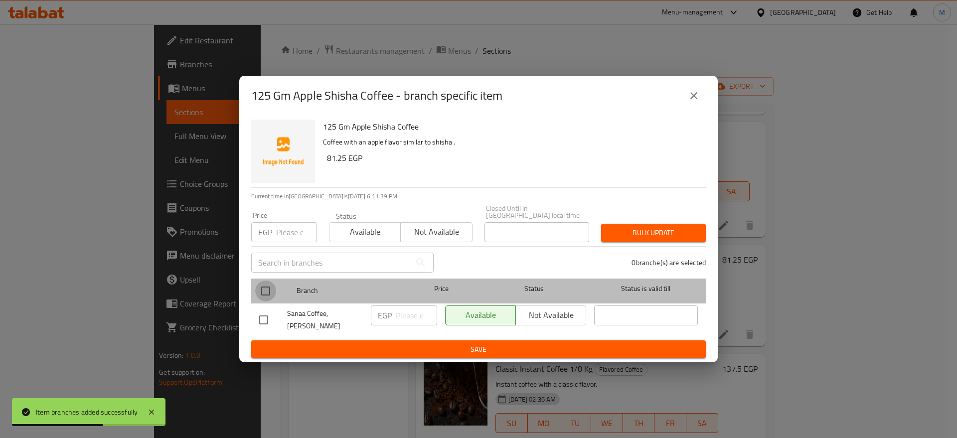
click at [261, 295] on input "checkbox" at bounding box center [265, 291] width 21 height 21
checkbox input "true"
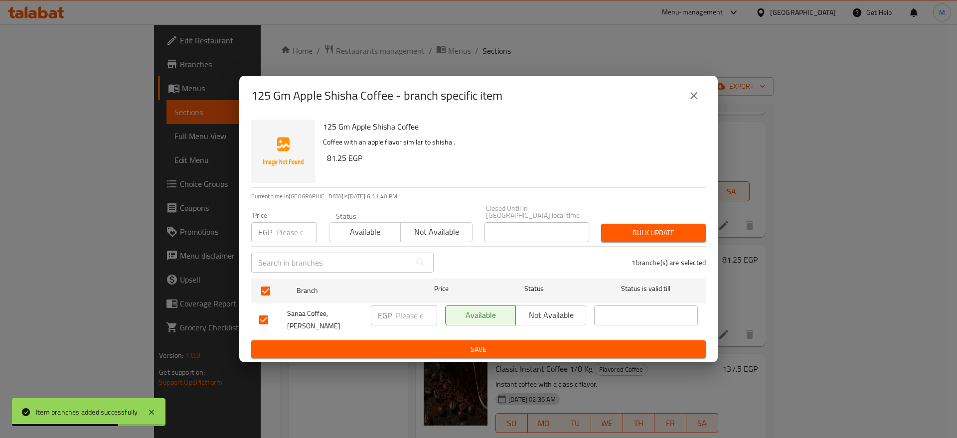
click at [407, 314] on input "number" at bounding box center [416, 315] width 41 height 20
paste input "81.25"
type input "81.25"
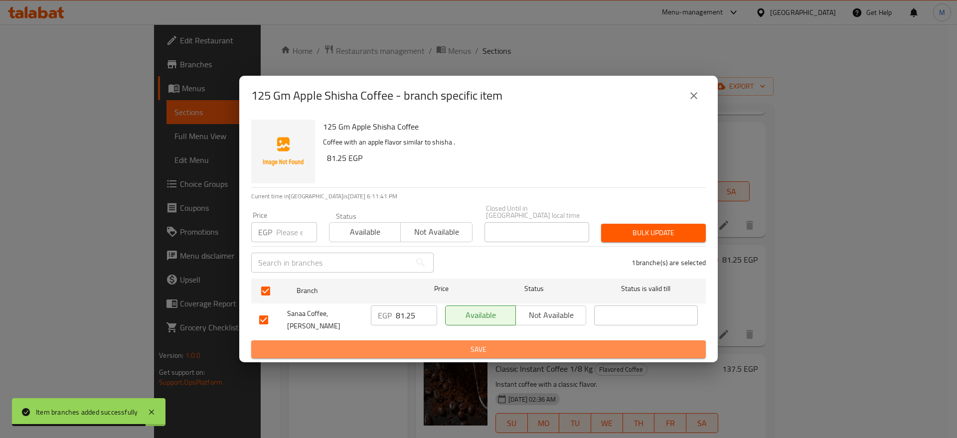
click at [445, 346] on span "Save" at bounding box center [478, 349] width 439 height 12
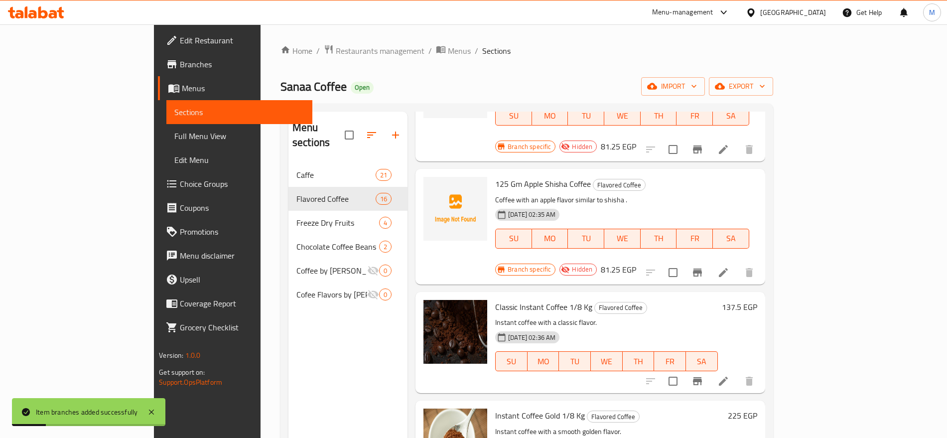
scroll to position [345, 0]
click at [710, 368] on button "Branch-specific-item" at bounding box center [698, 380] width 24 height 24
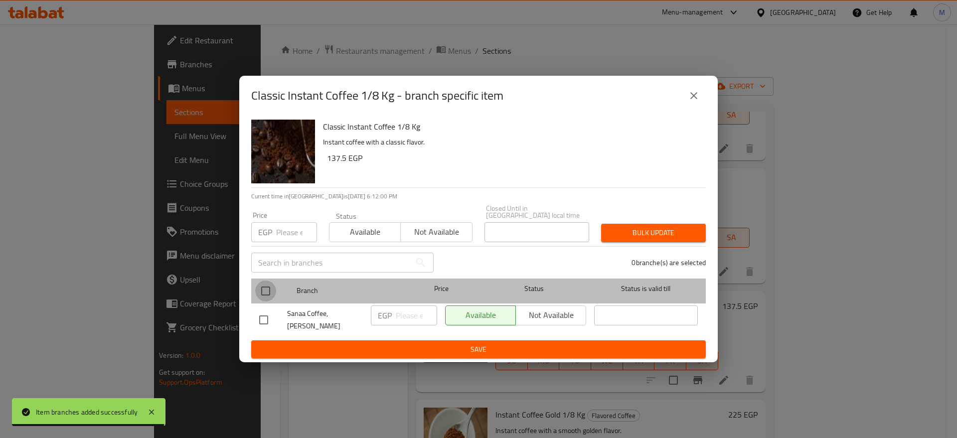
click at [272, 281] on input "checkbox" at bounding box center [265, 291] width 21 height 21
checkbox input "true"
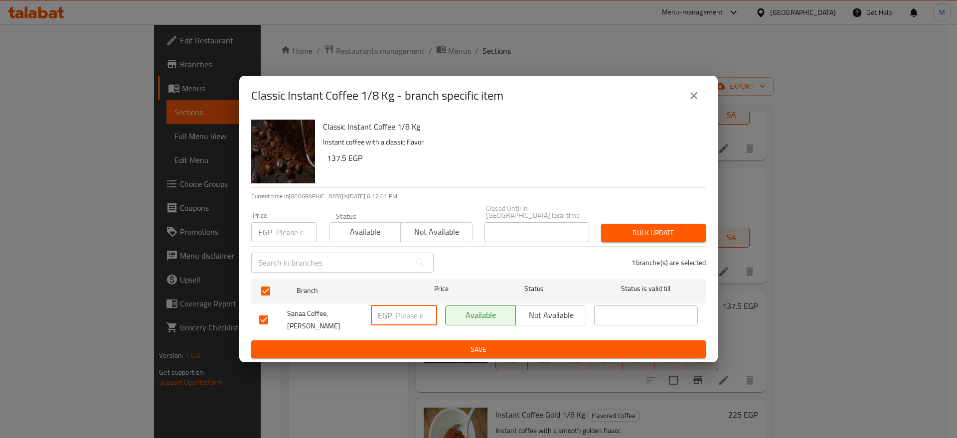
click at [417, 311] on input "number" at bounding box center [416, 315] width 41 height 20
paste input "137.5"
type input "137.5"
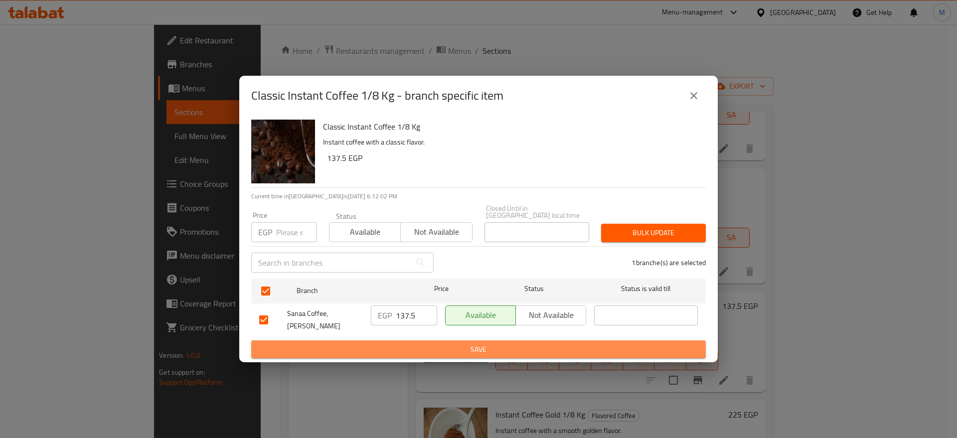
click at [437, 351] on span "Save" at bounding box center [478, 349] width 439 height 12
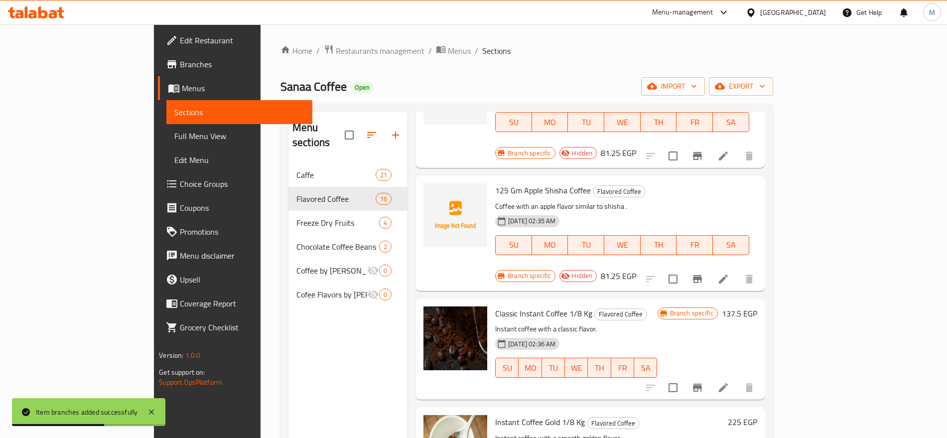
scroll to position [337, 0]
click at [728, 384] on icon at bounding box center [723, 388] width 9 height 9
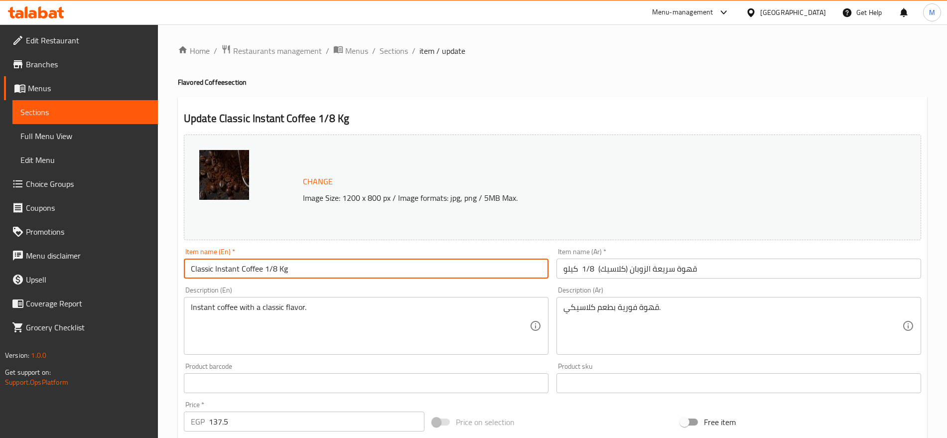
click at [344, 277] on input "Classic Instant Coffee 1/8 Kg" at bounding box center [366, 269] width 365 height 20
click at [301, 268] on input "Classic Instant Coffee 1/8 Kg" at bounding box center [366, 269] width 365 height 20
drag, startPoint x: 302, startPoint y: 268, endPoint x: 267, endPoint y: 277, distance: 36.5
click at [267, 277] on input "Classic Instant Coffee 1/8 Kg" at bounding box center [366, 269] width 365 height 20
paste input "25 Gm"
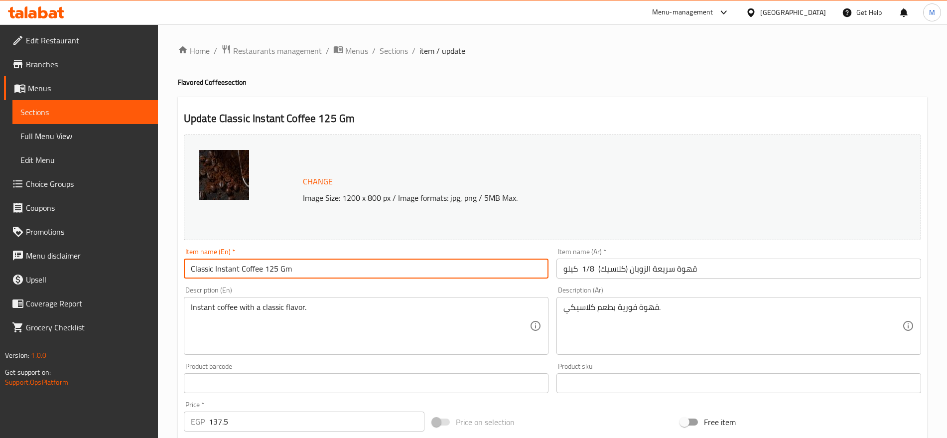
type input "Classic Instant Coffee 125 Gm"
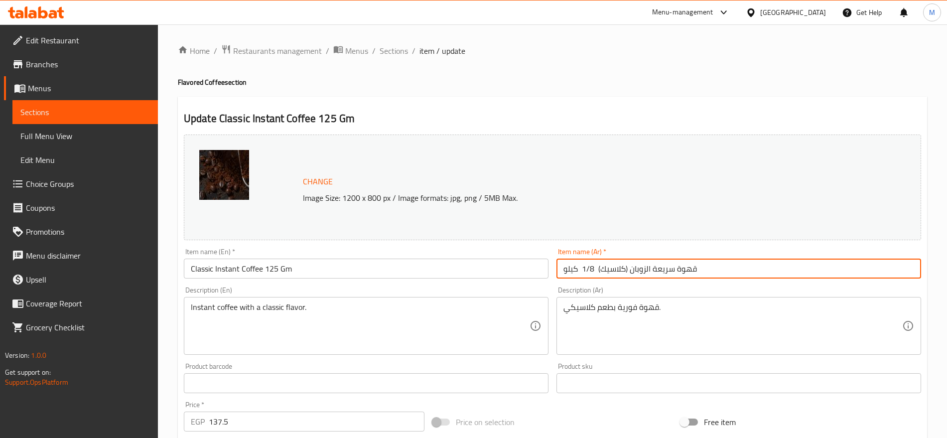
click at [736, 261] on input "قهوة سريعة الزوبان (كلاسيك) 1/8 كيلو" at bounding box center [739, 269] width 365 height 20
click at [816, 269] on input "قهوة سريعة الزوبان (كلاسيك) 1/8 كيلو" at bounding box center [739, 269] width 365 height 20
drag, startPoint x: 816, startPoint y: 269, endPoint x: 758, endPoint y: 274, distance: 58.1
click at [758, 274] on input "قهوة سريعة الزوبان (كلاسيك) 1/8 كيلو" at bounding box center [739, 269] width 365 height 20
paste input "125 جم"
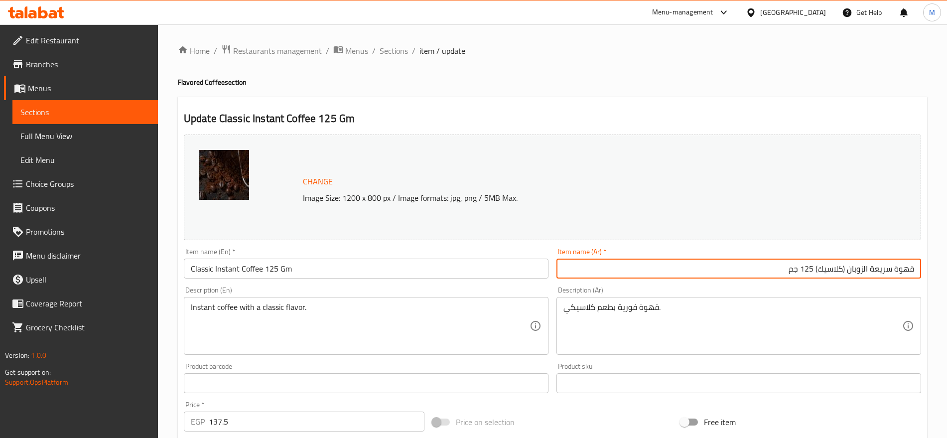
type input "قهوة سريعة الزوبان (كلاسيك) 125 جم"
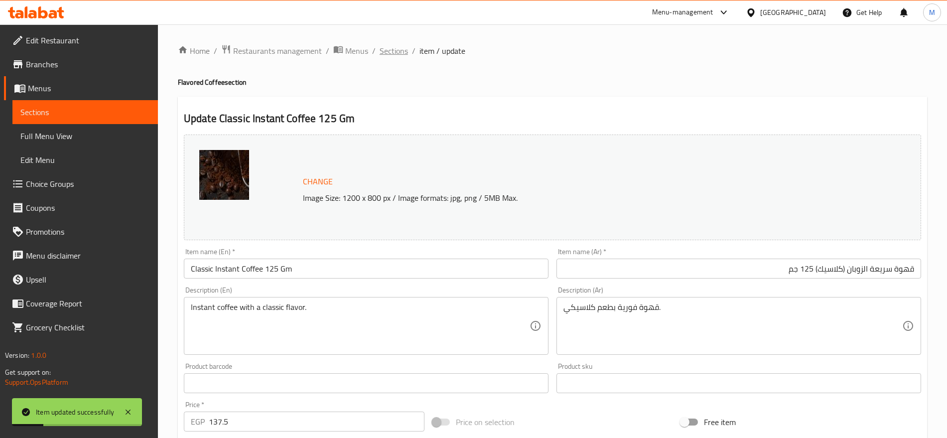
click at [395, 51] on span "Sections" at bounding box center [394, 51] width 28 height 12
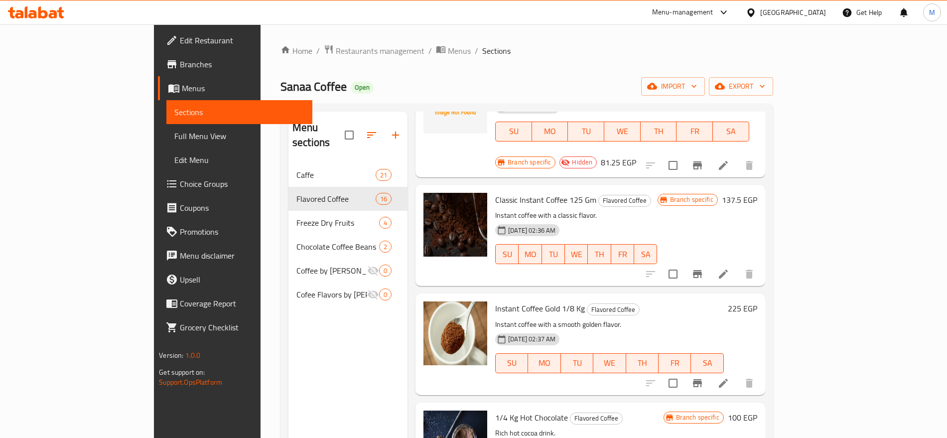
scroll to position [451, 0]
click at [702, 380] on icon "Branch-specific-item" at bounding box center [697, 384] width 9 height 8
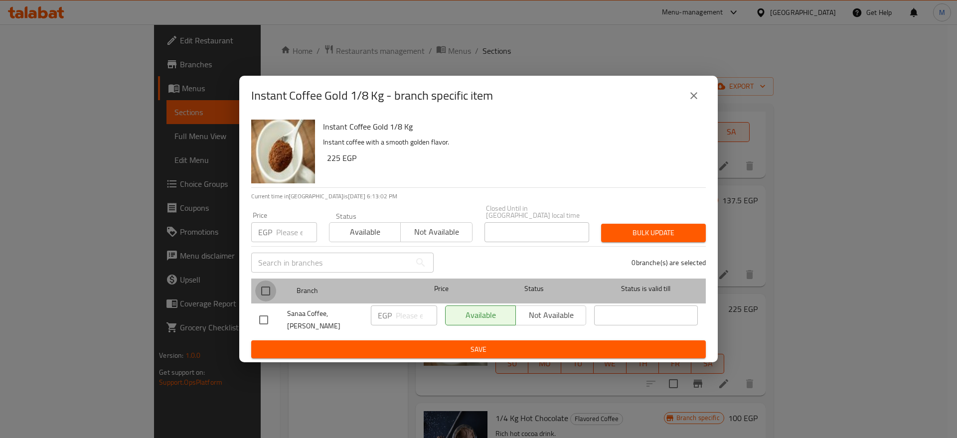
click at [268, 286] on input "checkbox" at bounding box center [265, 291] width 21 height 21
checkbox input "true"
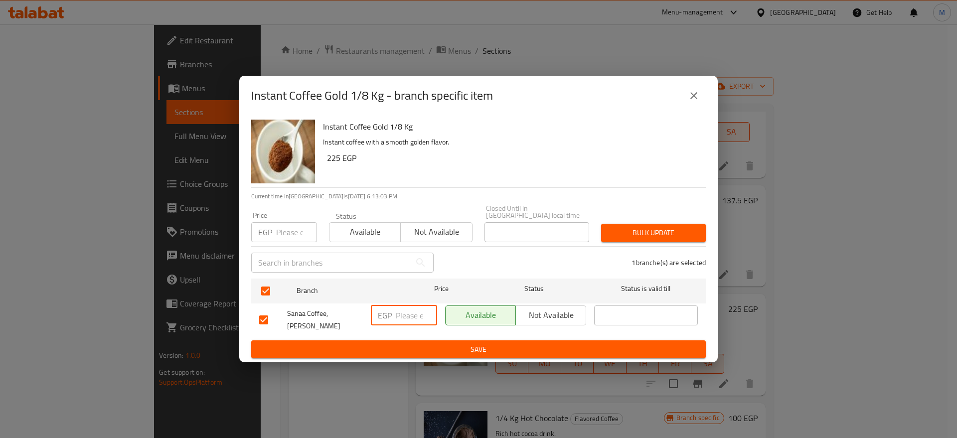
click at [416, 309] on input "number" at bounding box center [416, 315] width 41 height 20
paste input "225"
type input "225"
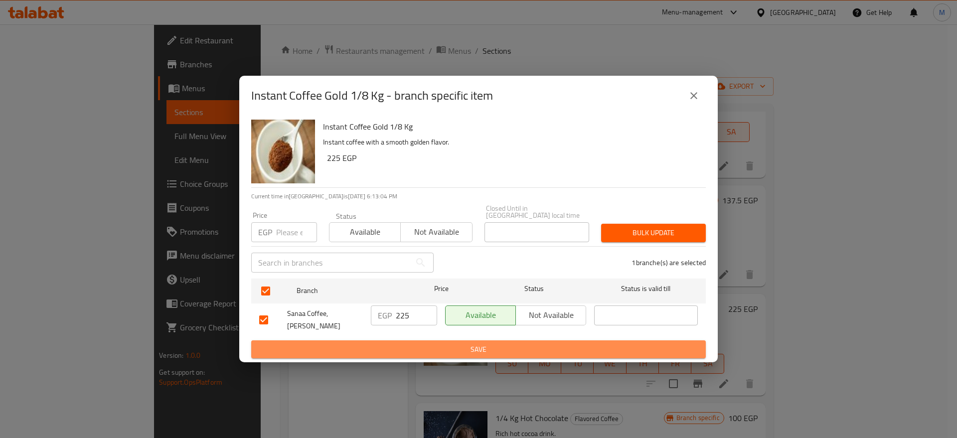
click at [430, 349] on span "Save" at bounding box center [478, 349] width 439 height 12
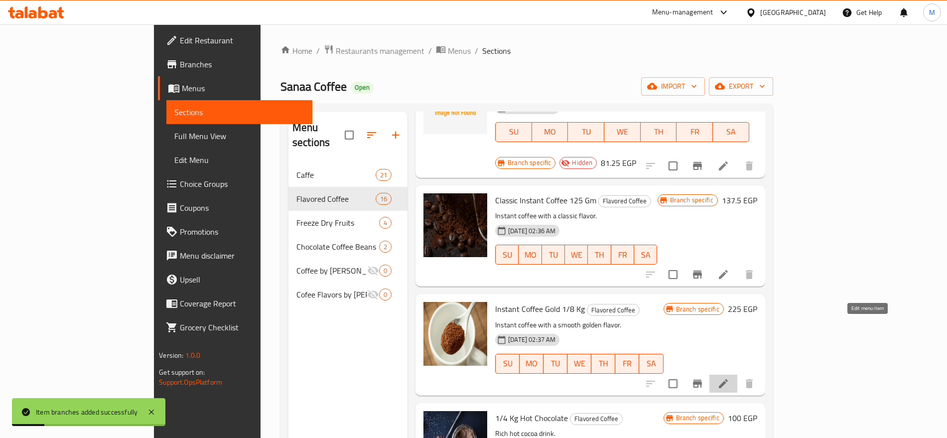
click at [728, 379] on icon at bounding box center [723, 383] width 9 height 9
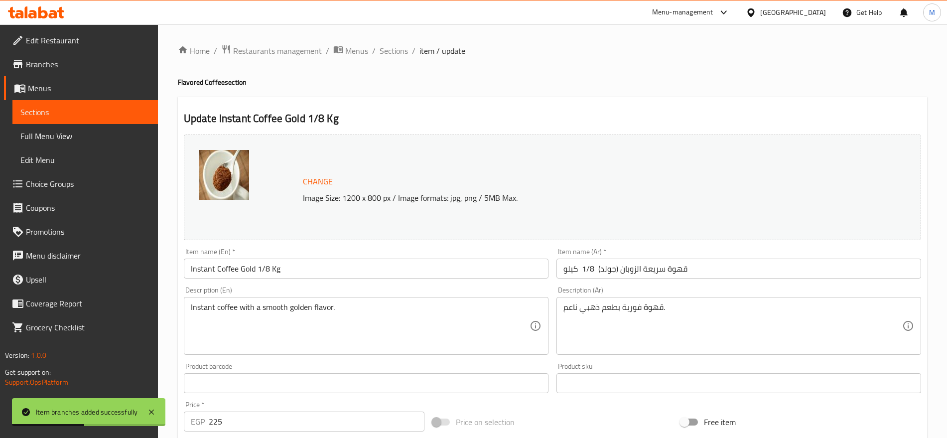
click at [315, 257] on div "Item name (En)   * Instant Coffee Gold 1/8 Kg Item name (En) *" at bounding box center [366, 263] width 365 height 30
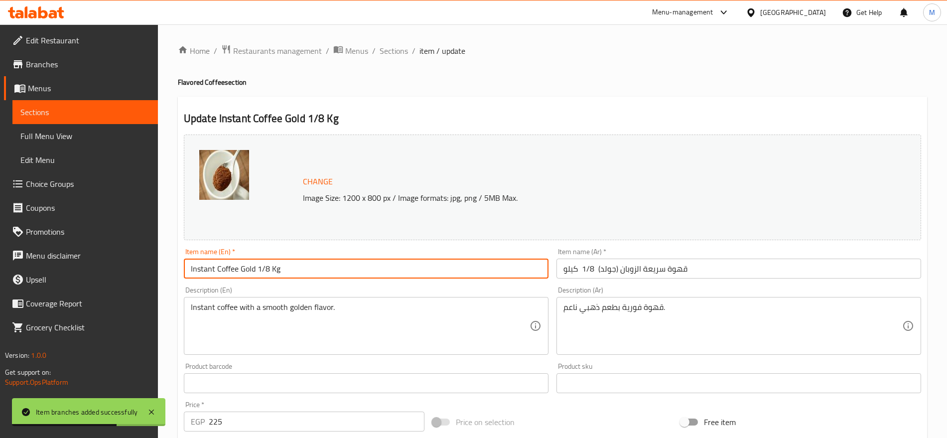
click at [316, 269] on input "Instant Coffee Gold 1/8 Kg" at bounding box center [366, 269] width 365 height 20
drag, startPoint x: 317, startPoint y: 269, endPoint x: 257, endPoint y: 279, distance: 60.5
click at [257, 279] on div "Item name (En)   * Instant Coffee Gold 1/8 Kg Item name (En) *" at bounding box center [366, 263] width 373 height 38
paste input "25 Gm"
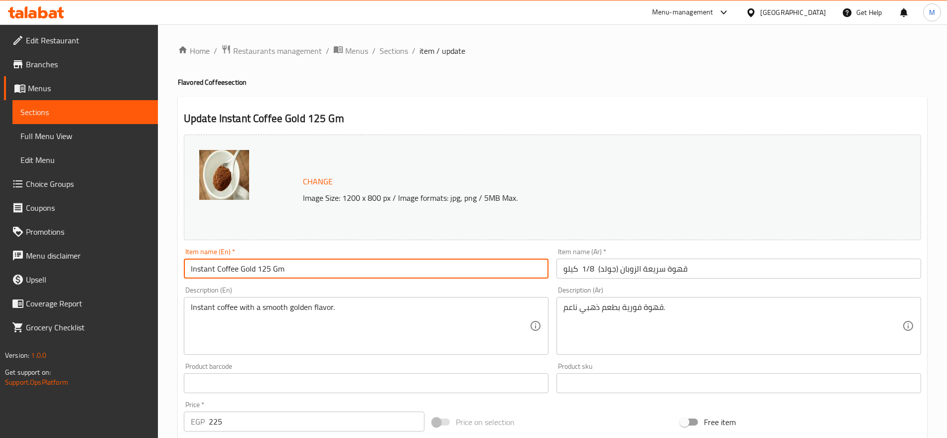
type input "Instant Coffee Gold 125 Gm"
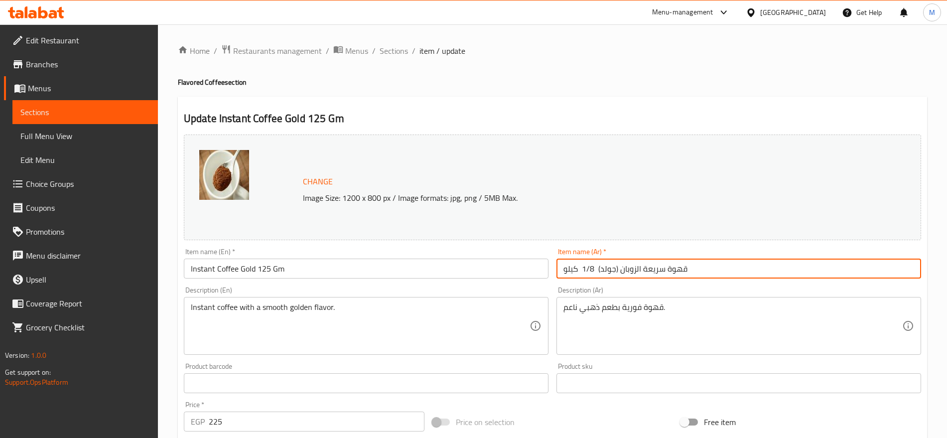
click at [725, 263] on input "قهوة سريعة الزوبان (جولد) 1/8 كيلو" at bounding box center [739, 269] width 365 height 20
click at [826, 269] on input "قهوة سريعة الزوبان (جولد) 1/8 كيلو" at bounding box center [739, 269] width 365 height 20
drag, startPoint x: 826, startPoint y: 269, endPoint x: 788, endPoint y: 267, distance: 38.4
click at [788, 267] on input "قهوة سريعة الزوبان (جولد) 1/8 كيلو" at bounding box center [739, 269] width 365 height 20
paste input "125 جم"
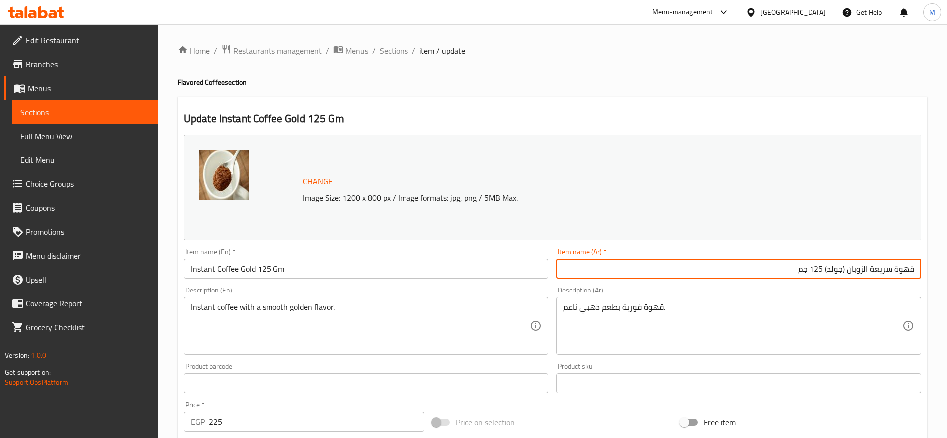
type input "قهوة سريعة الزوبان (جولد) 125 جم"
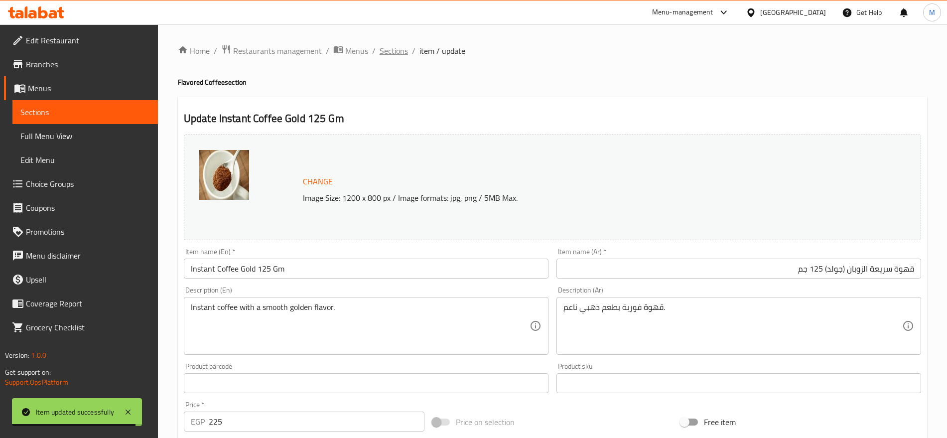
click at [389, 45] on span "Sections" at bounding box center [394, 51] width 28 height 12
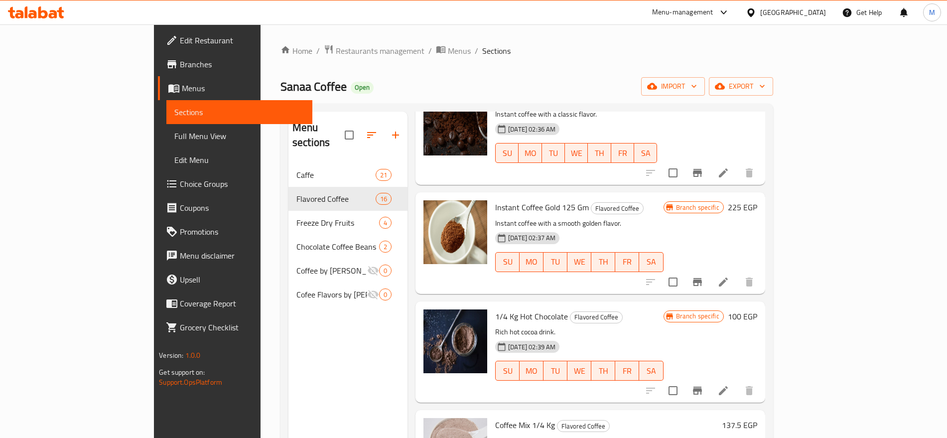
scroll to position [565, 0]
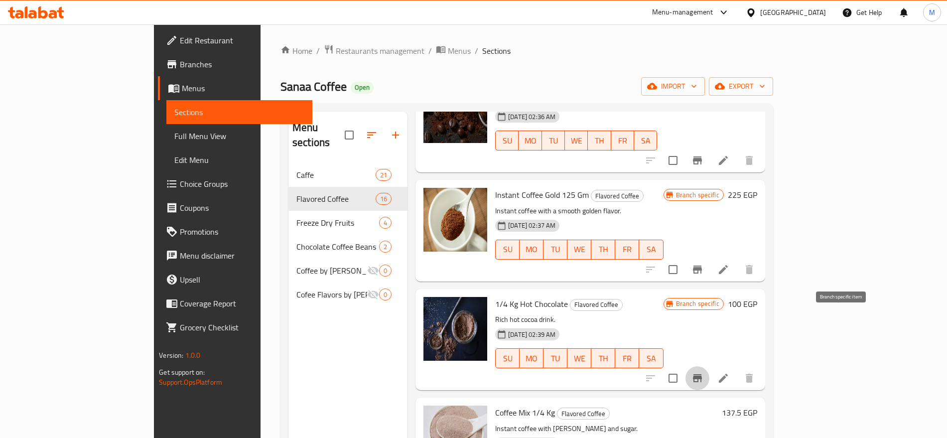
click at [704, 372] on icon "Branch-specific-item" at bounding box center [698, 378] width 12 height 12
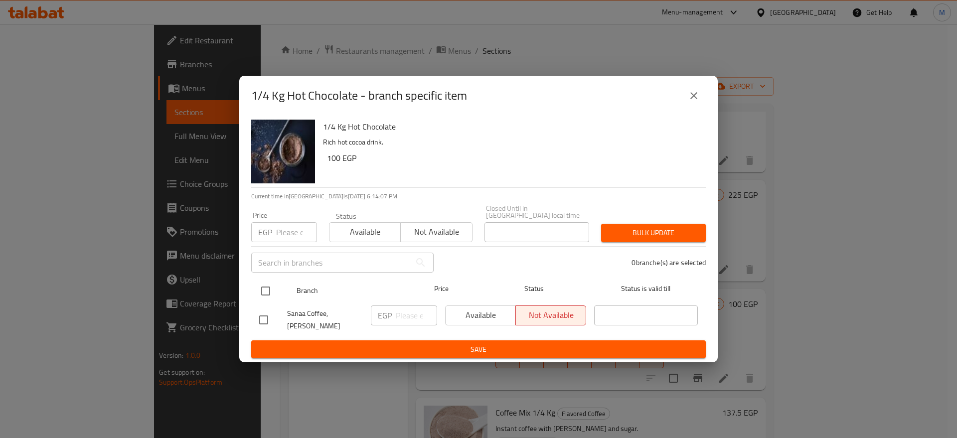
click at [281, 283] on div at bounding box center [273, 291] width 37 height 29
click at [266, 289] on input "checkbox" at bounding box center [265, 291] width 21 height 21
checkbox input "true"
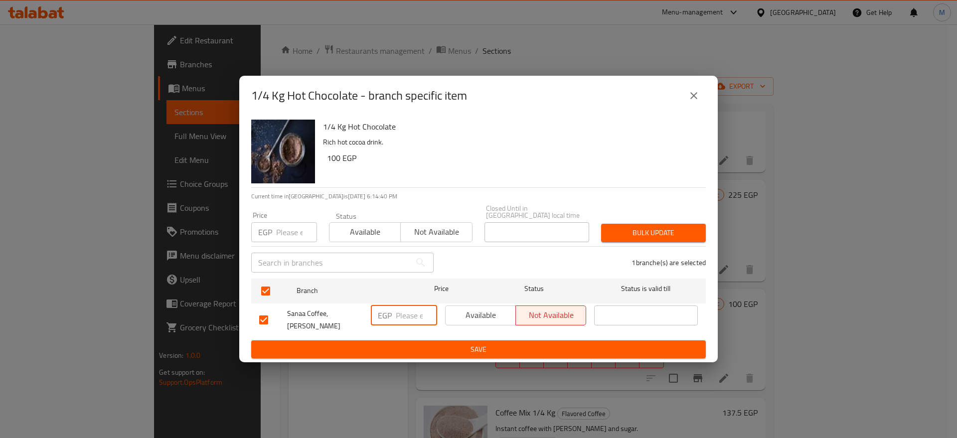
click at [404, 312] on input "number" at bounding box center [416, 315] width 41 height 20
click at [407, 313] on input "number" at bounding box center [416, 315] width 41 height 20
click at [403, 314] on input "number" at bounding box center [416, 315] width 41 height 20
click at [401, 311] on input "number" at bounding box center [416, 315] width 41 height 20
type input "100"
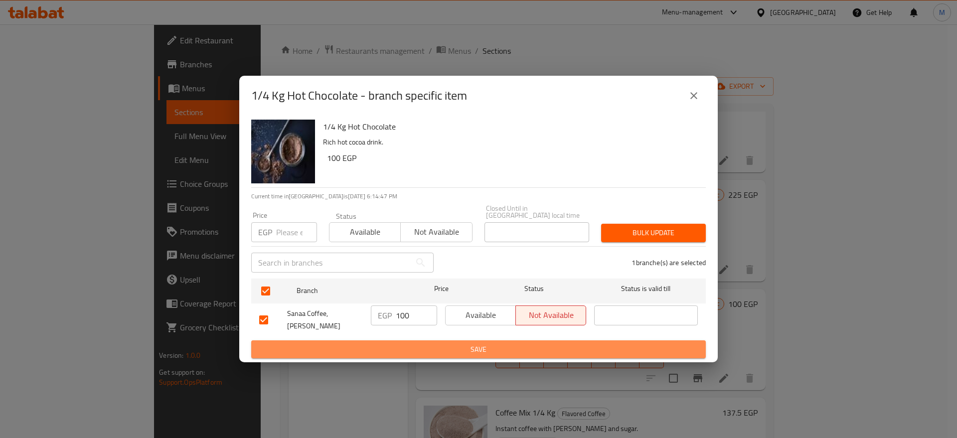
click at [462, 340] on button "Save" at bounding box center [478, 349] width 454 height 18
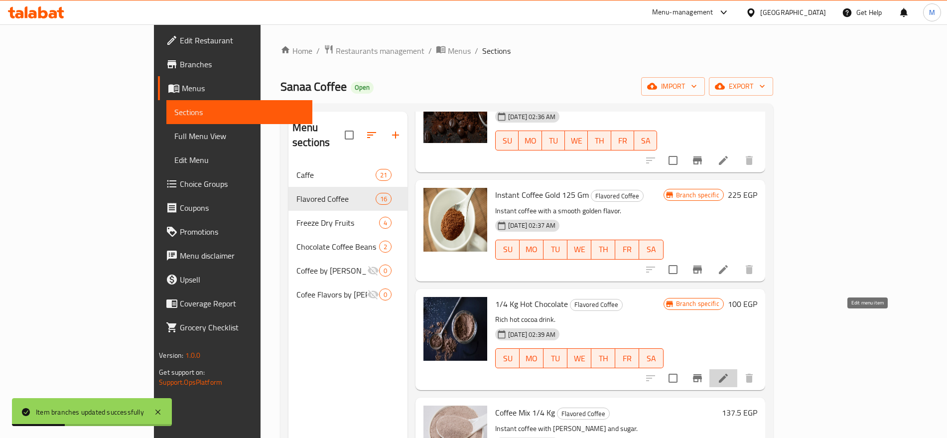
click at [728, 374] on icon at bounding box center [723, 378] width 9 height 9
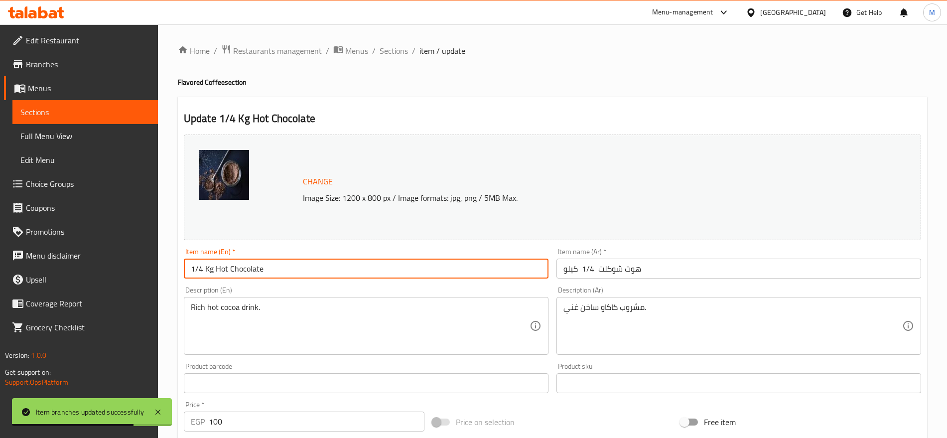
click at [213, 269] on input "1/4 Kg Hot Chocolate" at bounding box center [366, 269] width 365 height 20
drag, startPoint x: 213, startPoint y: 269, endPoint x: 173, endPoint y: 264, distance: 40.2
click at [173, 264] on div "Home / Restaurants management / Menus / Sections / item / update Flavored Coffe…" at bounding box center [552, 371] width 789 height 694
paste input "250 Gm"
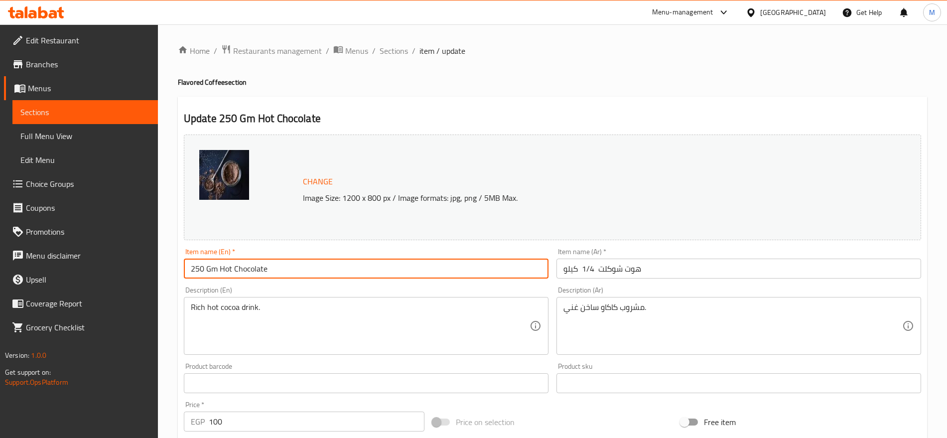
type input "250 Gm Hot Chocolate"
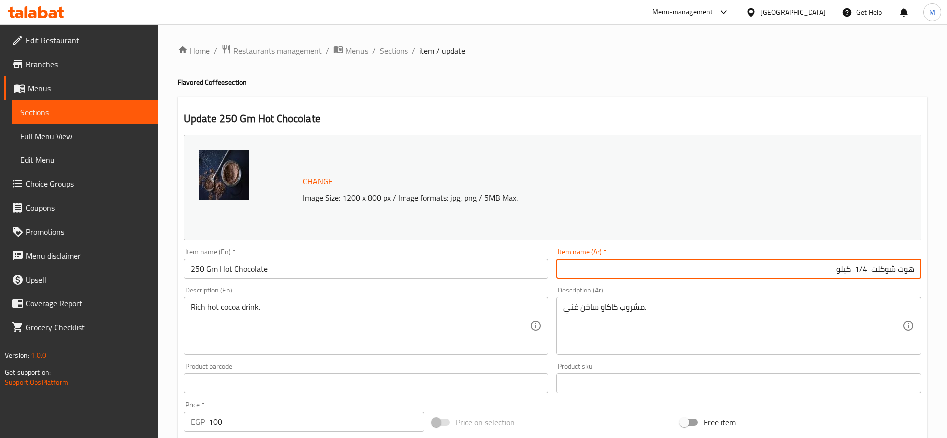
click at [869, 269] on input "هوت شوكلت 1/4 كيلو" at bounding box center [739, 269] width 365 height 20
drag, startPoint x: 869, startPoint y: 268, endPoint x: 811, endPoint y: 268, distance: 57.8
click at [811, 268] on input "هوت شوكلت 1/4 كيلو" at bounding box center [739, 269] width 365 height 20
paste input "250 جم"
type input "هوت شوكلت 250 جم"
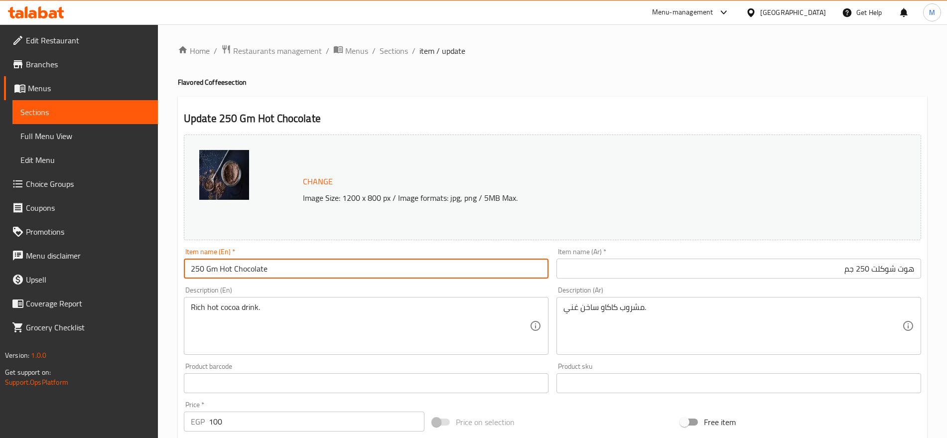
click at [293, 272] on input "250 Gm Hot Chocolate" at bounding box center [366, 269] width 365 height 20
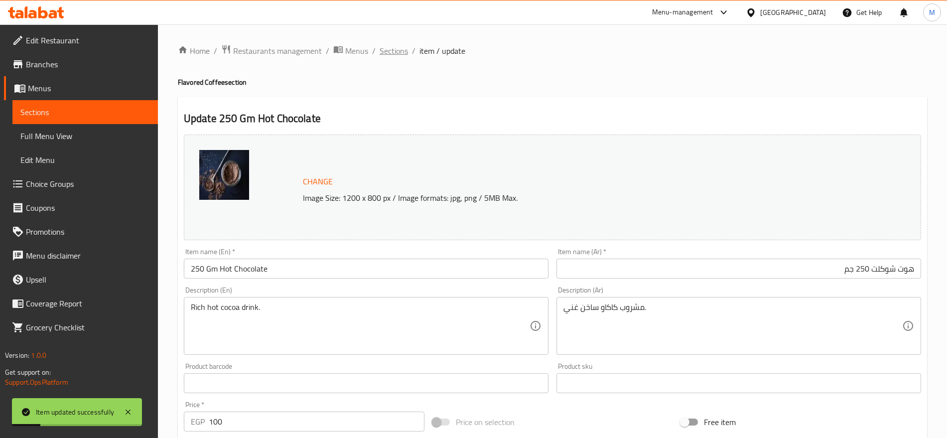
click at [385, 50] on span "Sections" at bounding box center [394, 51] width 28 height 12
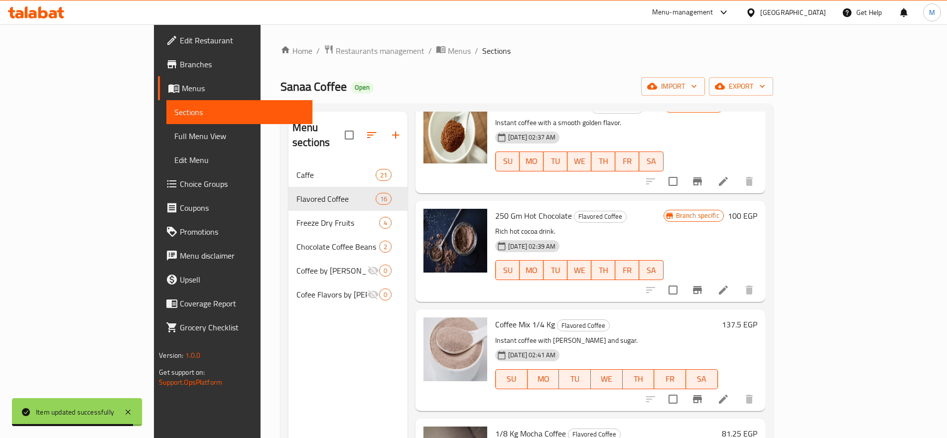
scroll to position [653, 0]
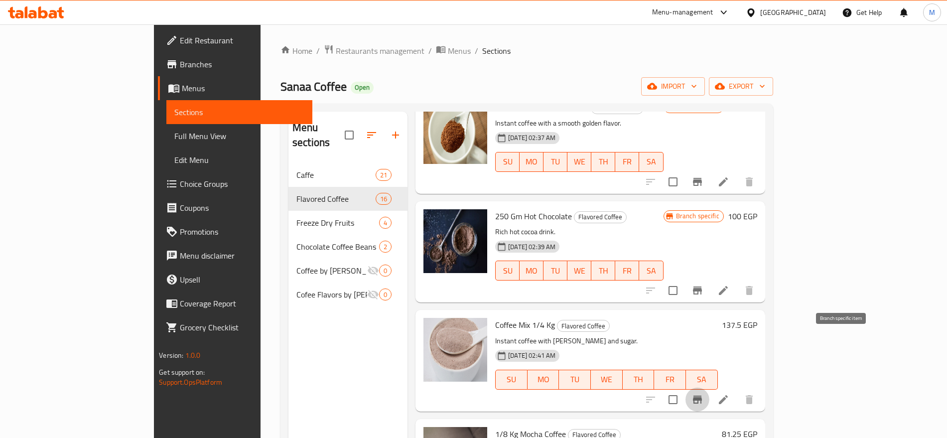
click at [710, 388] on button "Branch-specific-item" at bounding box center [698, 400] width 24 height 24
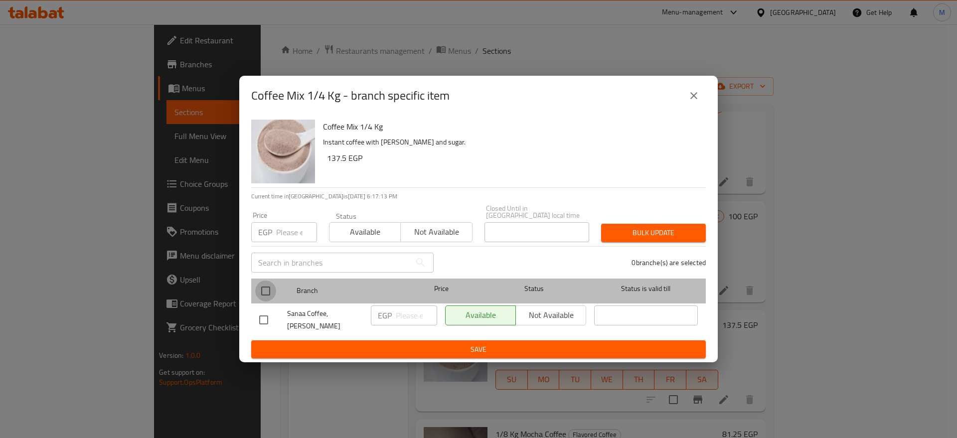
click at [261, 291] on input "checkbox" at bounding box center [265, 291] width 21 height 21
checkbox input "true"
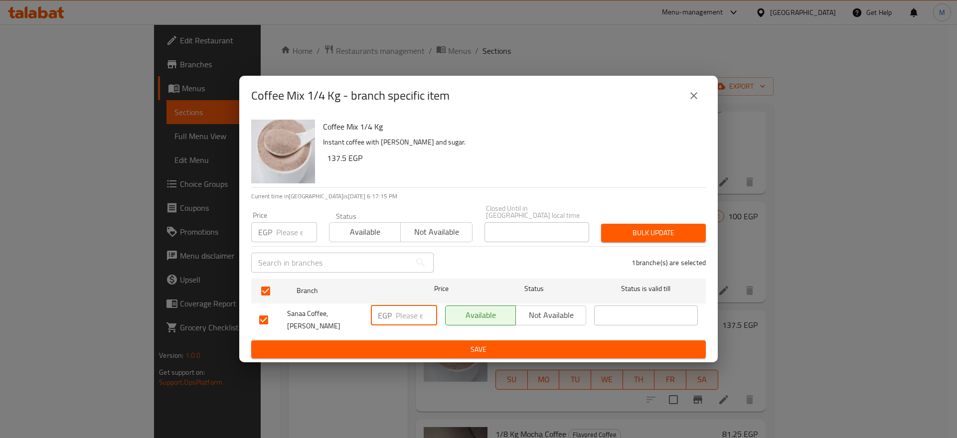
click at [412, 313] on input "number" at bounding box center [416, 315] width 41 height 20
paste input "81.25"
click at [420, 308] on input "81.25" at bounding box center [416, 315] width 41 height 20
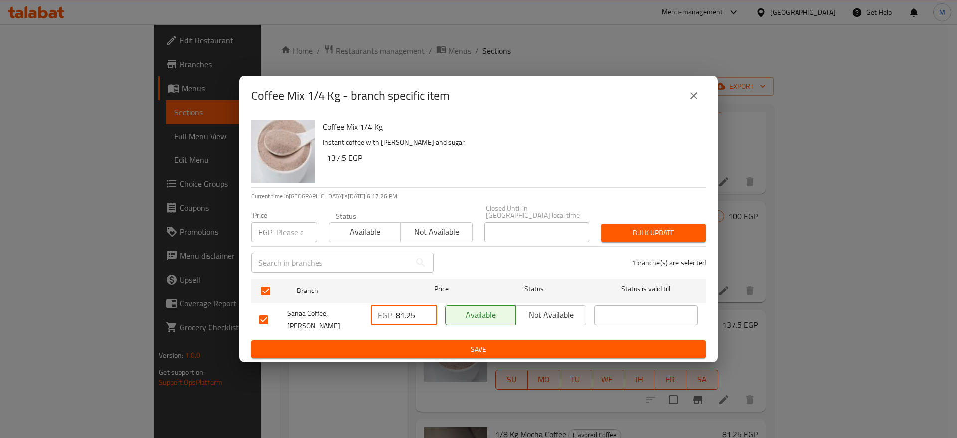
paste input "137."
type input "137.5"
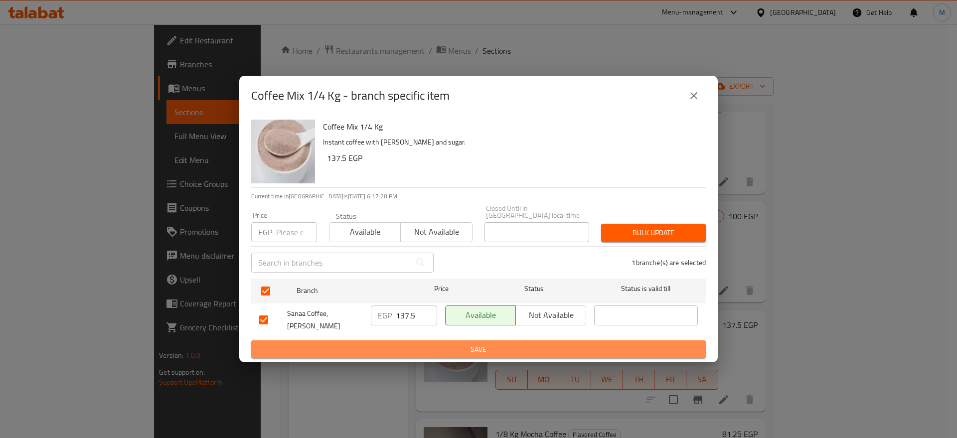
click at [440, 343] on span "Save" at bounding box center [478, 349] width 439 height 12
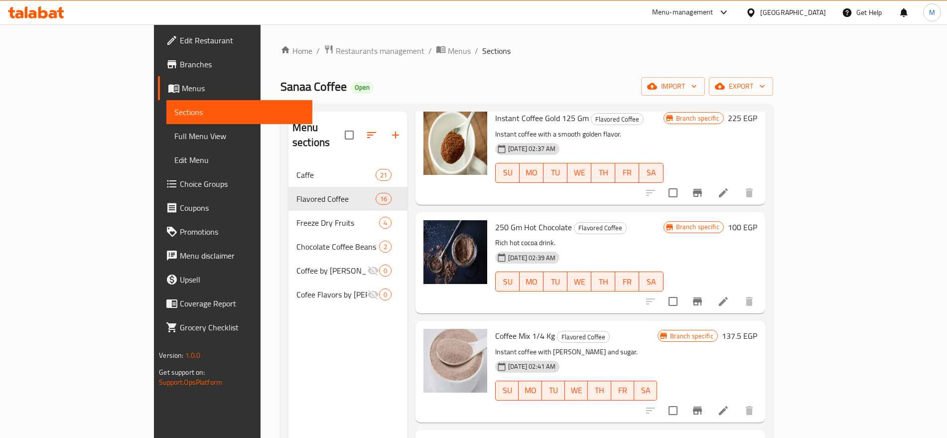
scroll to position [657, 0]
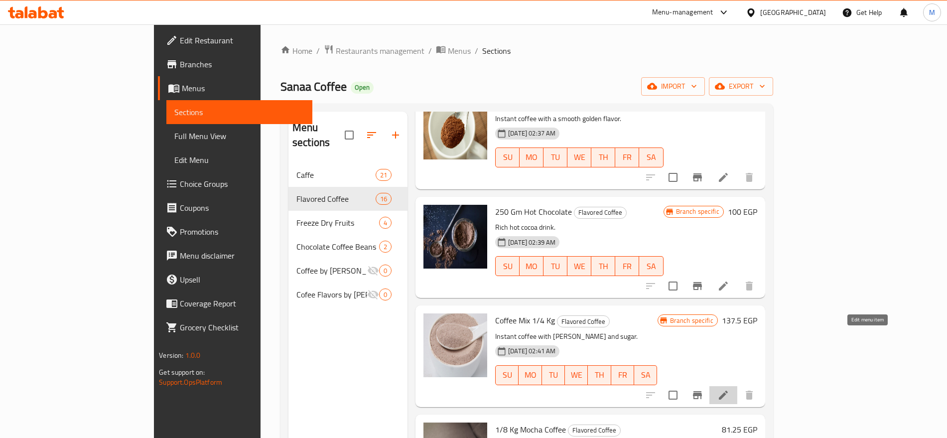
click at [730, 389] on icon at bounding box center [724, 395] width 12 height 12
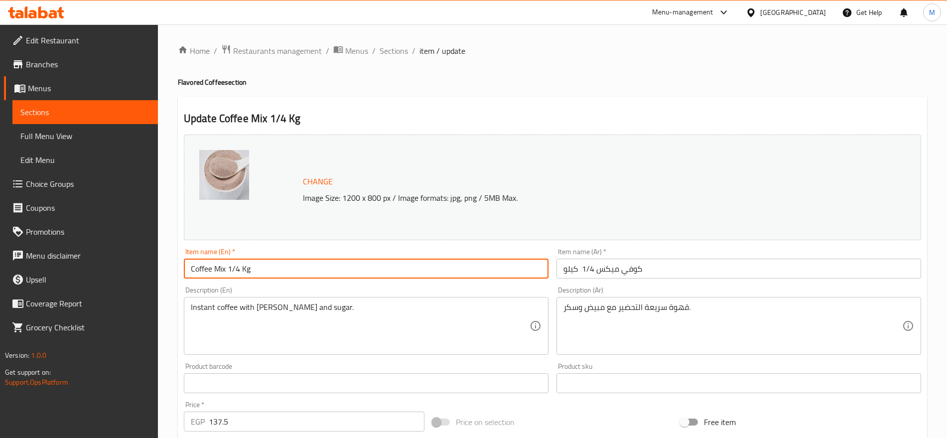
click at [251, 266] on input "Coffee Mix 1/4 Kg" at bounding box center [366, 269] width 365 height 20
drag, startPoint x: 251, startPoint y: 266, endPoint x: 226, endPoint y: 269, distance: 25.1
click at [226, 269] on input "Coffee Mix 1/4 Kg" at bounding box center [366, 269] width 365 height 20
paste input "250 Gm"
type input "Coffee Mix 250 Gm"
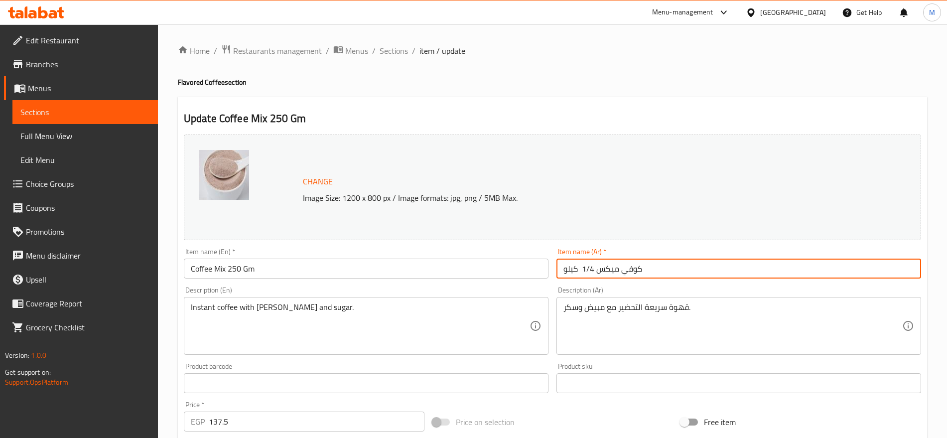
click at [597, 275] on input "كوفي ميكس 1/4 كيلو" at bounding box center [739, 269] width 365 height 20
drag, startPoint x: 597, startPoint y: 275, endPoint x: 551, endPoint y: 276, distance: 45.4
click at [551, 276] on div "Change Image Size: 1200 x 800 px / Image formats: jpg, png / 5MB Max. Item name…" at bounding box center [553, 353] width 746 height 444
paste input "250 جم"
type input "كوفي ميكس 250 جم"
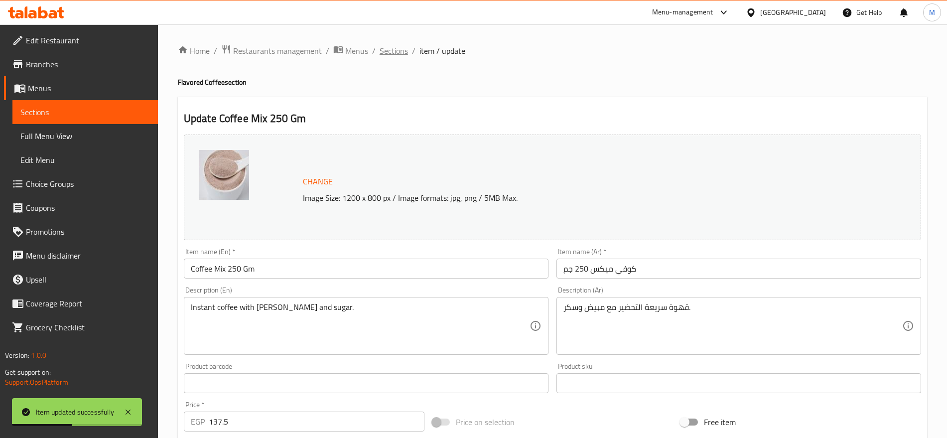
click at [388, 54] on span "Sections" at bounding box center [394, 51] width 28 height 12
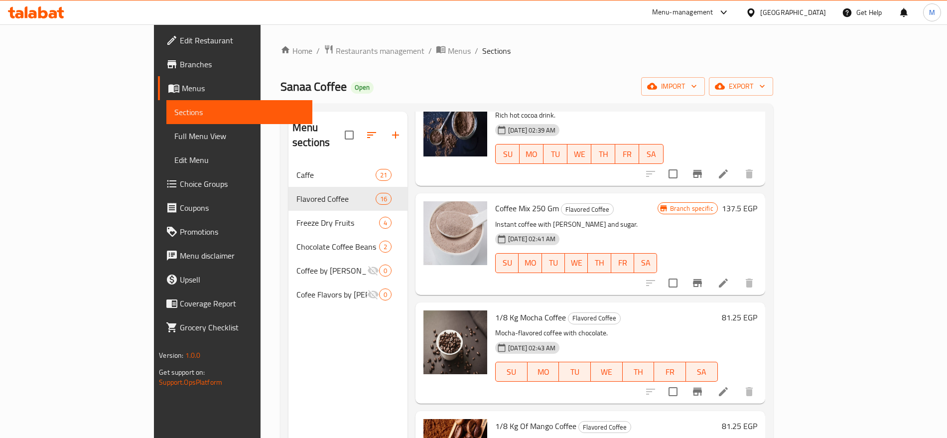
scroll to position [770, 0]
click at [704, 385] on icon "Branch-specific-item" at bounding box center [698, 391] width 12 height 12
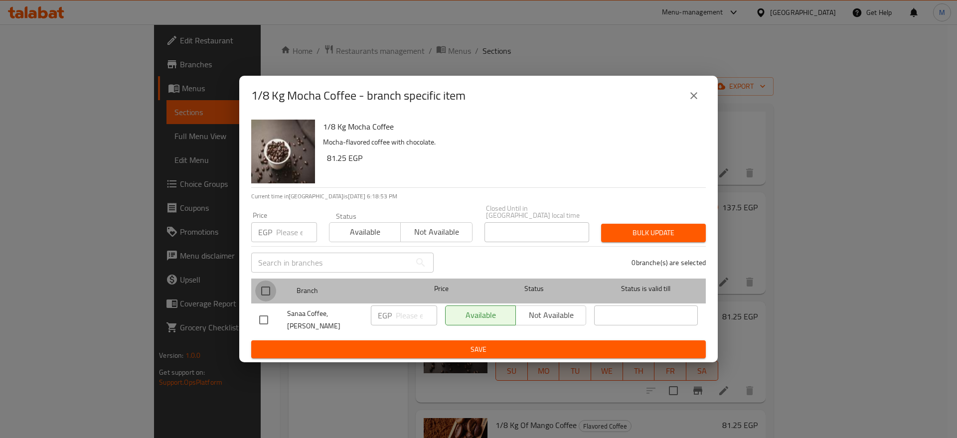
click at [267, 294] on input "checkbox" at bounding box center [265, 291] width 21 height 21
checkbox input "true"
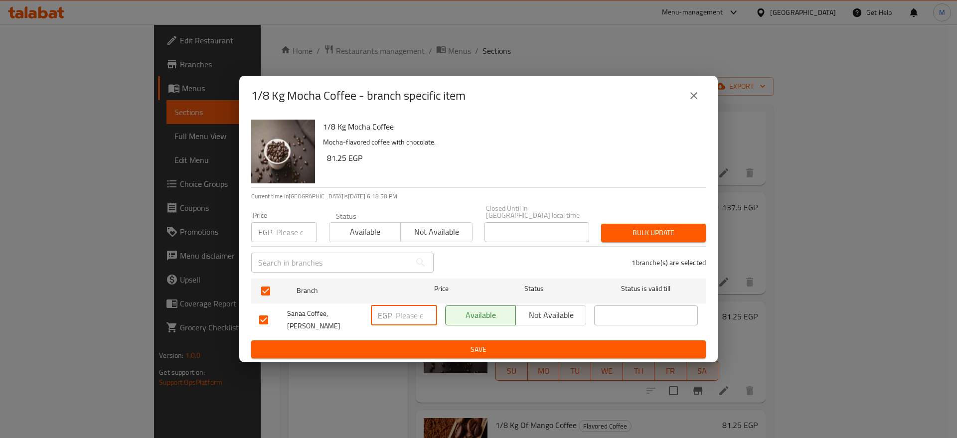
click at [397, 316] on input "number" at bounding box center [416, 315] width 41 height 20
paste input "81.25"
type input "81.25"
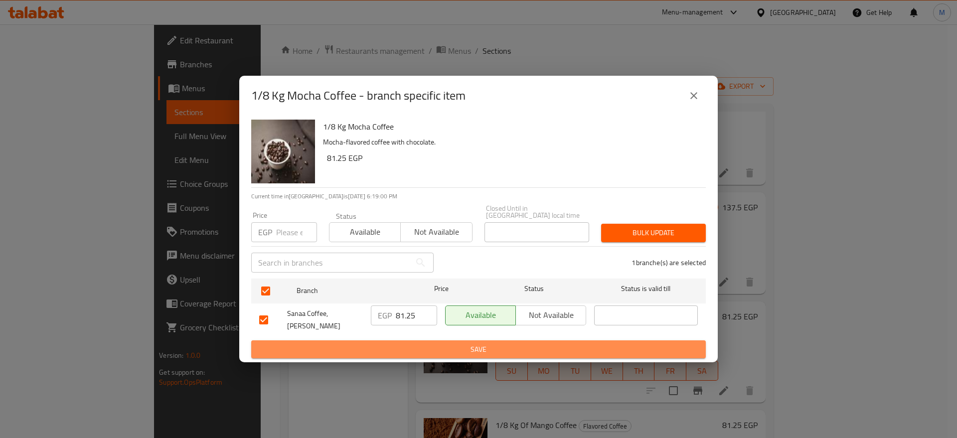
click at [420, 343] on span "Save" at bounding box center [478, 349] width 439 height 12
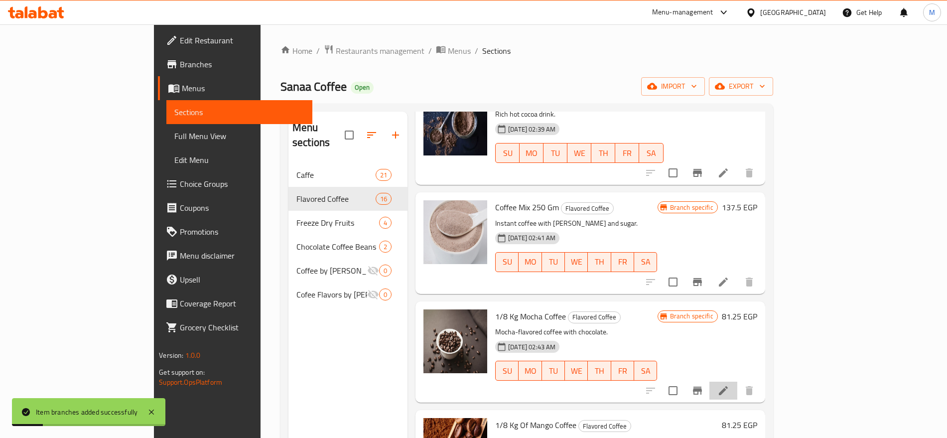
click at [738, 382] on li at bounding box center [724, 391] width 28 height 18
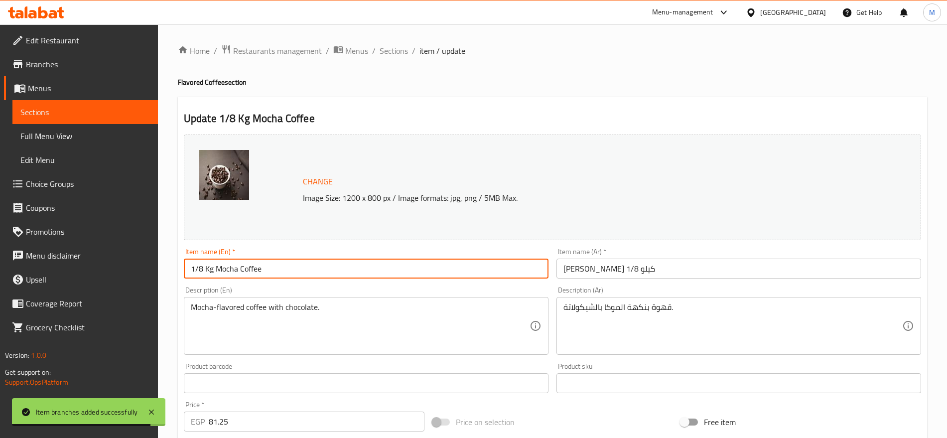
click at [212, 270] on input "1/8 Kg Mocha Coffee" at bounding box center [366, 269] width 365 height 20
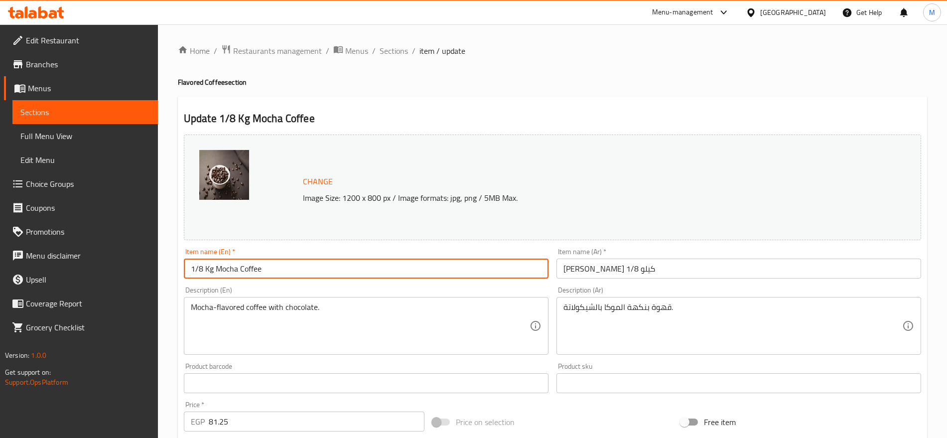
drag, startPoint x: 212, startPoint y: 270, endPoint x: 175, endPoint y: 272, distance: 37.4
click at [175, 272] on div "Home / Restaurants management / Menus / Sections / item / update Flavored Coffe…" at bounding box center [552, 371] width 789 height 694
paste input "25 Gm"
type input "125 Gm Mocha Coffee"
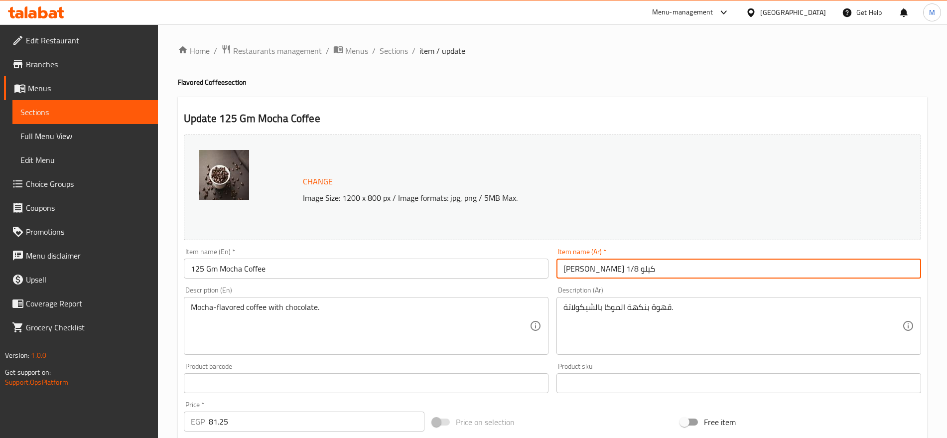
click at [596, 267] on input "[PERSON_NAME] 1/8 كيلو" at bounding box center [739, 269] width 365 height 20
click at [596, 268] on input "[PERSON_NAME] 1/8 كيلو" at bounding box center [739, 269] width 365 height 20
click at [595, 269] on input "[PERSON_NAME] 1/8 كيلو" at bounding box center [739, 269] width 365 height 20
drag, startPoint x: 595, startPoint y: 269, endPoint x: 557, endPoint y: 274, distance: 38.2
click at [557, 274] on input "[PERSON_NAME] 1/8 كيلو" at bounding box center [739, 269] width 365 height 20
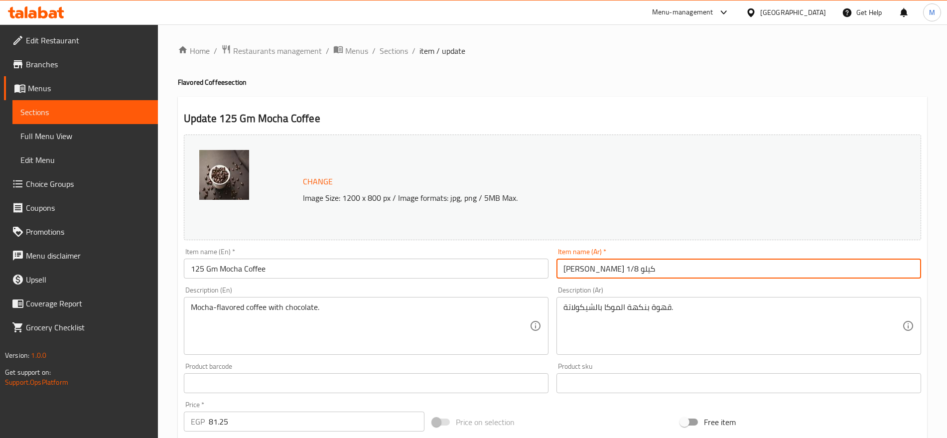
paste input "125 جم"
click at [887, 271] on input "بن موكا125 جم" at bounding box center [739, 269] width 365 height 20
type input "[PERSON_NAME] 125 جم"
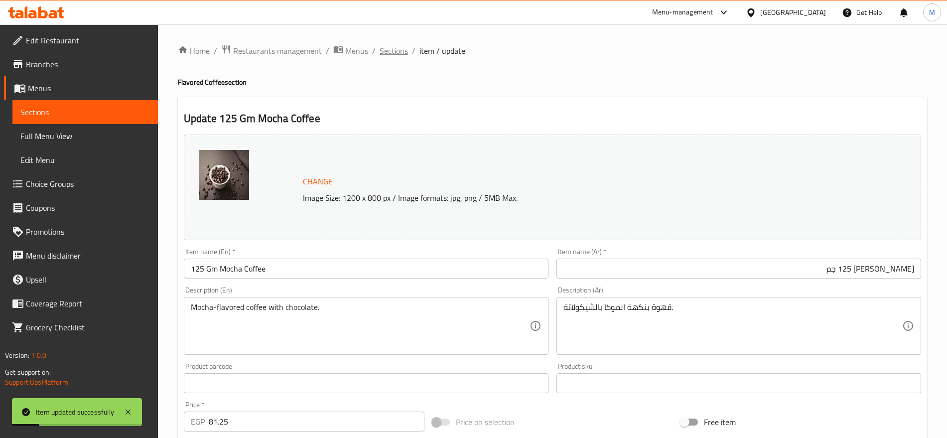
click at [398, 47] on span "Sections" at bounding box center [394, 51] width 28 height 12
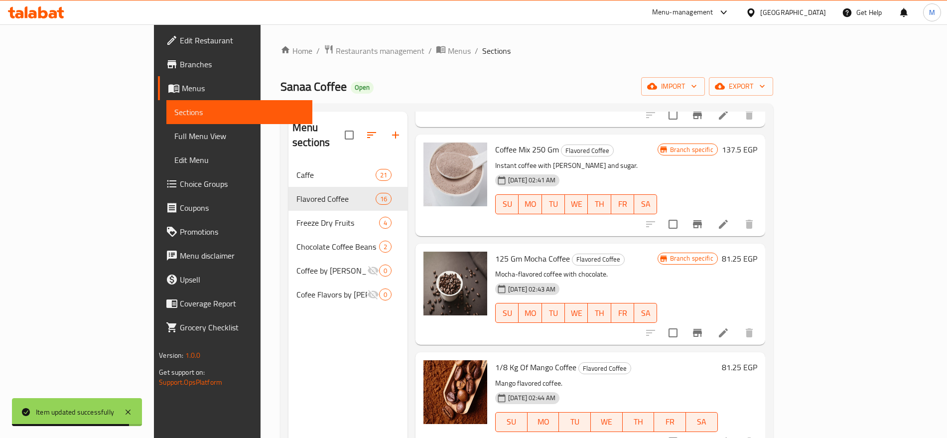
scroll to position [835, 0]
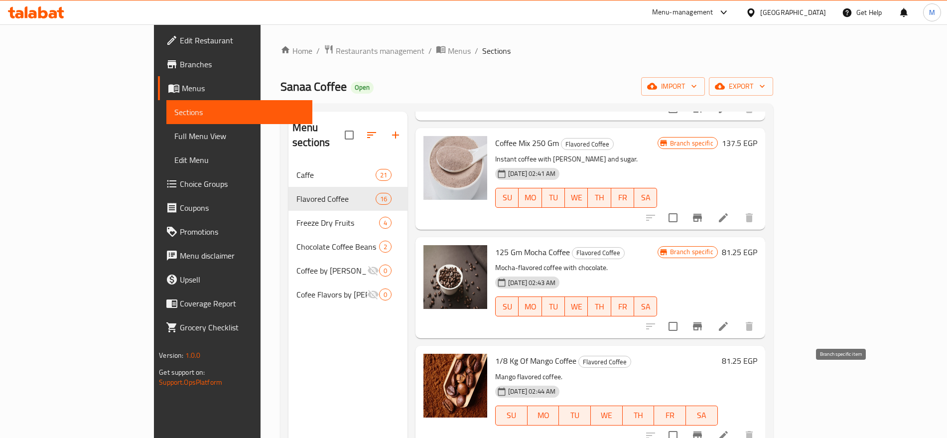
click at [710, 424] on button "Branch-specific-item" at bounding box center [698, 436] width 24 height 24
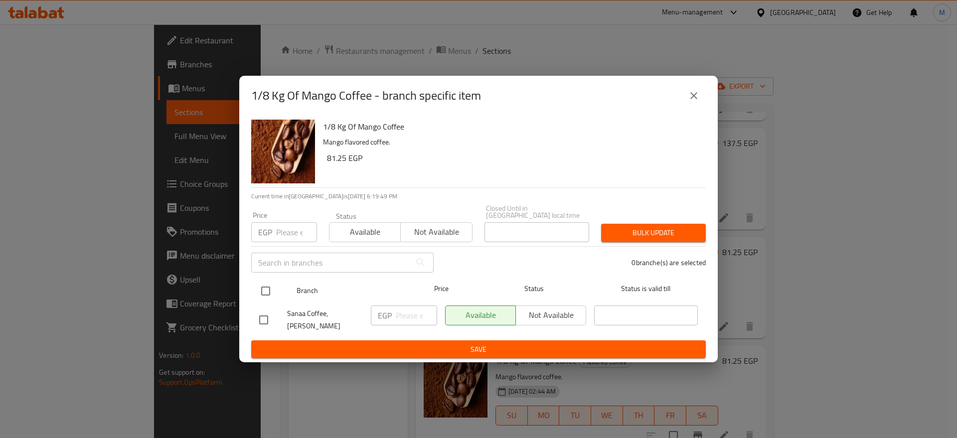
click at [265, 293] on input "checkbox" at bounding box center [265, 291] width 21 height 21
checkbox input "true"
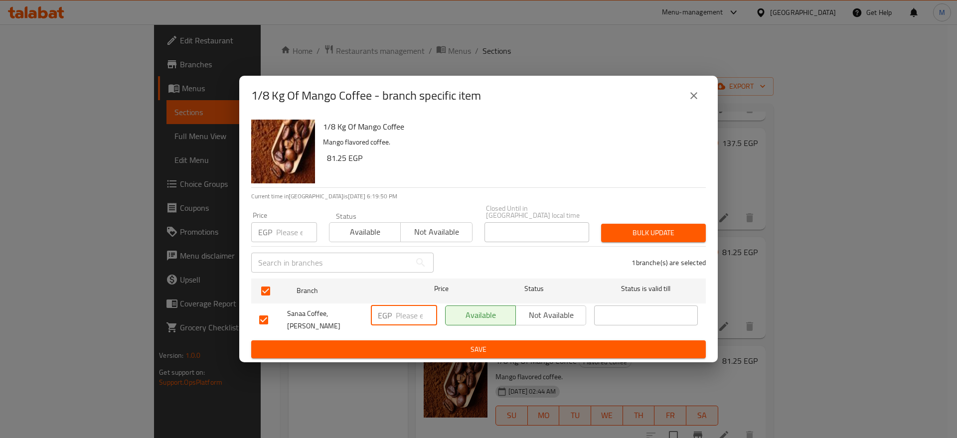
click at [400, 307] on input "number" at bounding box center [416, 315] width 41 height 20
paste input "81.25"
type input "81.25"
drag, startPoint x: 445, startPoint y: 357, endPoint x: 476, endPoint y: 337, distance: 36.8
click at [476, 337] on div "1/8 Kg Of Mango Coffee Mango flavored coffee. 81.25 EGP Current time in [GEOGRA…" at bounding box center [478, 239] width 478 height 247
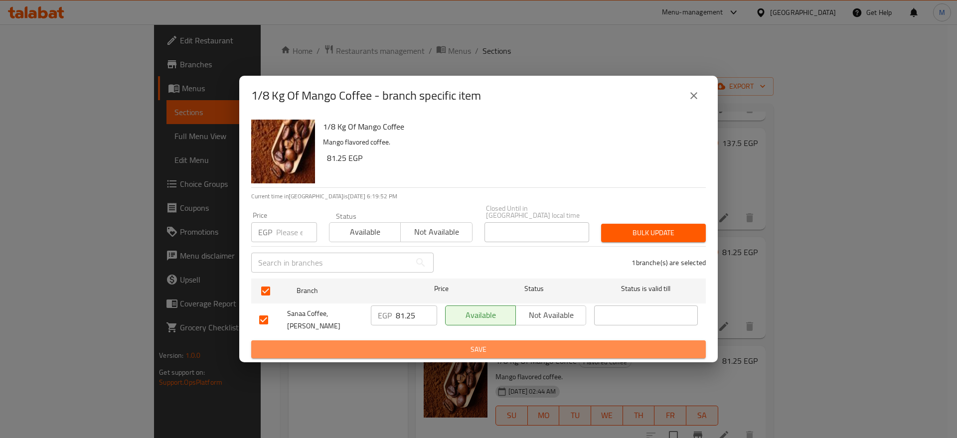
click at [476, 340] on button "Save" at bounding box center [478, 349] width 454 height 18
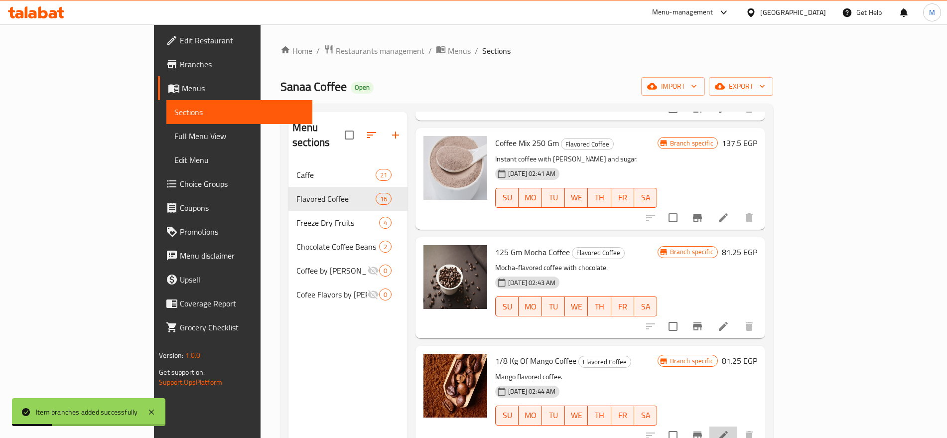
click at [738, 427] on li at bounding box center [724, 436] width 28 height 18
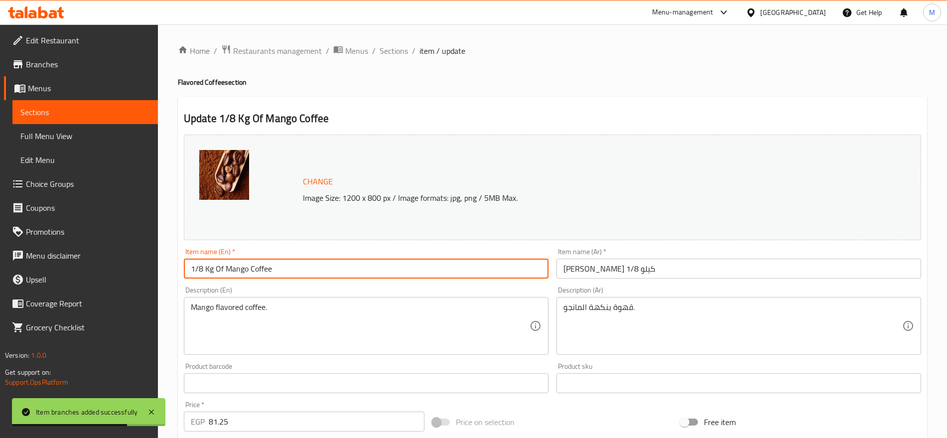
click at [212, 271] on input "1/8 Kg Of Mango Coffee" at bounding box center [366, 269] width 365 height 20
drag, startPoint x: 212, startPoint y: 271, endPoint x: 179, endPoint y: 270, distance: 33.4
click at [179, 270] on div "Update 1/8 Kg Of Mango Coffee Change Image Size: 1200 x 800 px / Image formats:…" at bounding box center [552, 394] width 749 height 595
paste input "25 Gm"
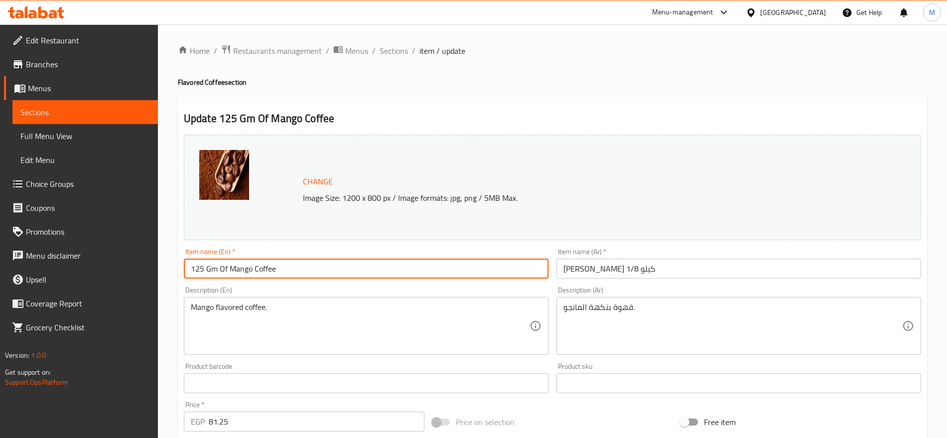
type input "125 Gm Of Mango Coffee"
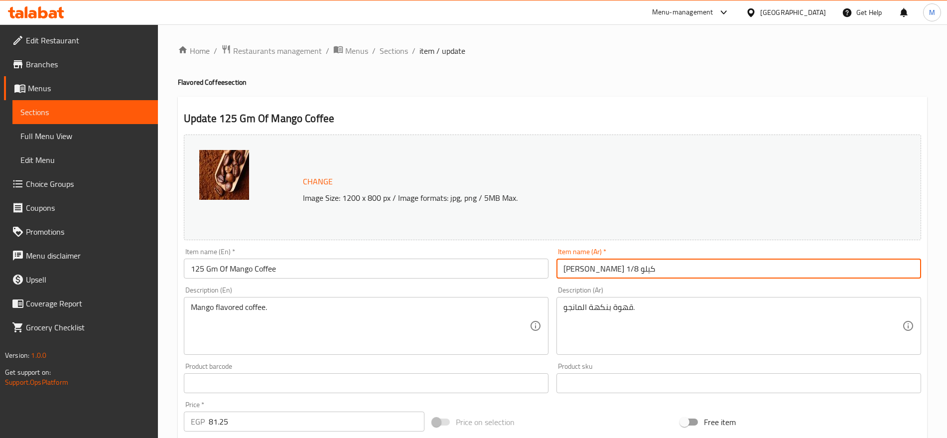
click at [593, 270] on input "[PERSON_NAME] 1/8 كيلو" at bounding box center [739, 269] width 365 height 20
click at [594, 270] on input "[PERSON_NAME] 1/8 كيلو" at bounding box center [739, 269] width 365 height 20
drag, startPoint x: 594, startPoint y: 270, endPoint x: 550, endPoint y: 263, distance: 44.9
click at [550, 263] on div "Change Image Size: 1200 x 800 px / Image formats: jpg, png / 5MB Max. Item name…" at bounding box center [553, 353] width 746 height 444
paste input "125 جم"
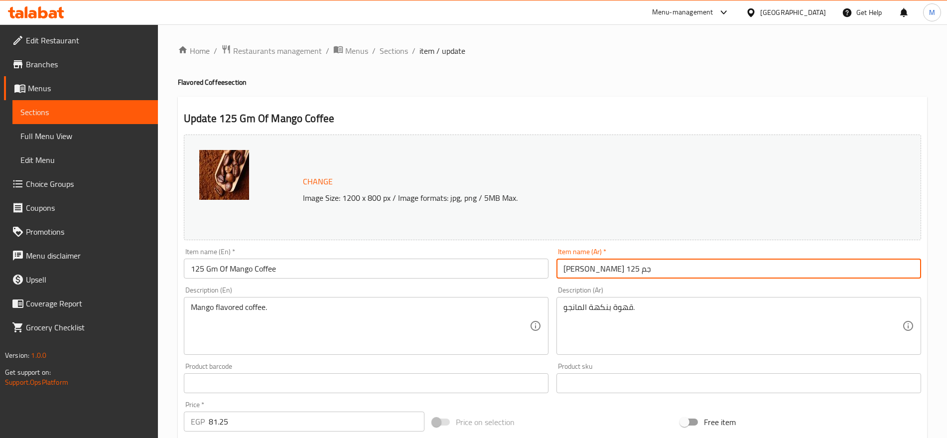
type input "[PERSON_NAME] 125 جم"
click at [407, 54] on span "Sections" at bounding box center [394, 51] width 28 height 12
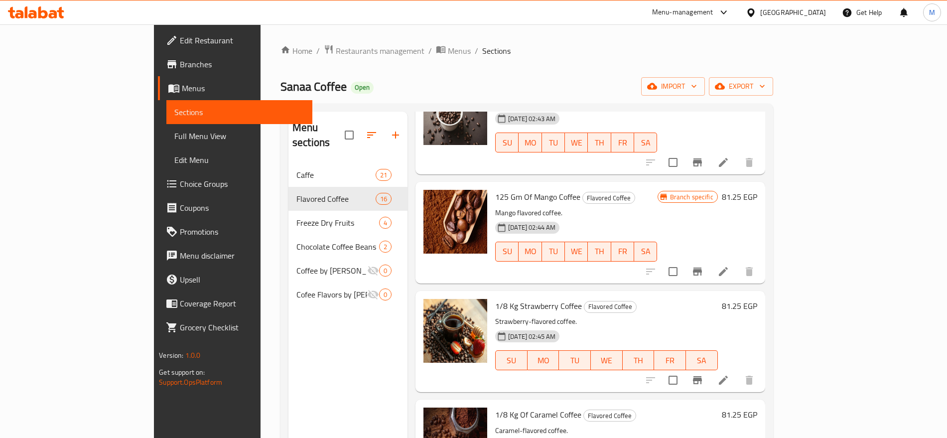
scroll to position [1006, 0]
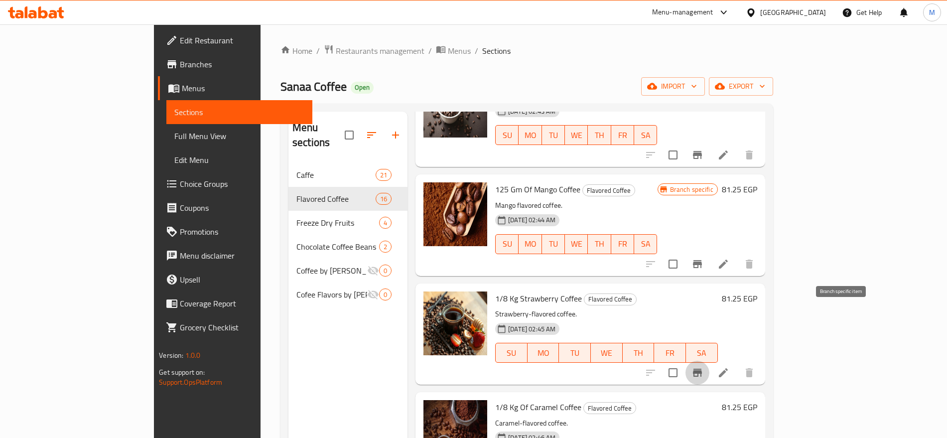
click at [704, 367] on icon "Branch-specific-item" at bounding box center [698, 373] width 12 height 12
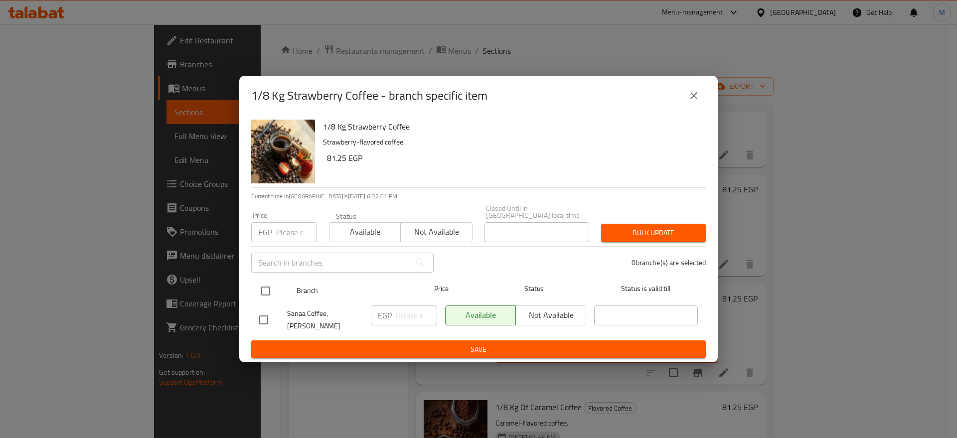
click at [271, 296] on input "checkbox" at bounding box center [265, 291] width 21 height 21
checkbox input "true"
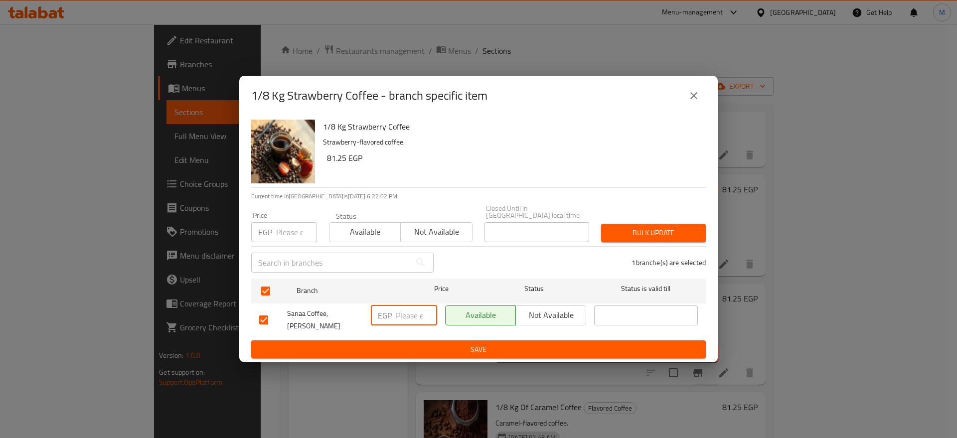
click at [404, 319] on input "number" at bounding box center [416, 315] width 41 height 20
paste input "81.25"
type input "81.25"
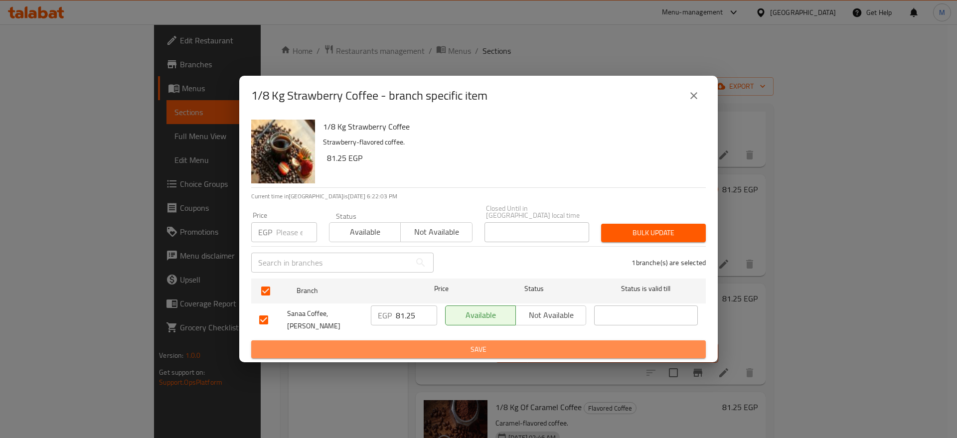
click at [427, 343] on span "Save" at bounding box center [478, 349] width 439 height 12
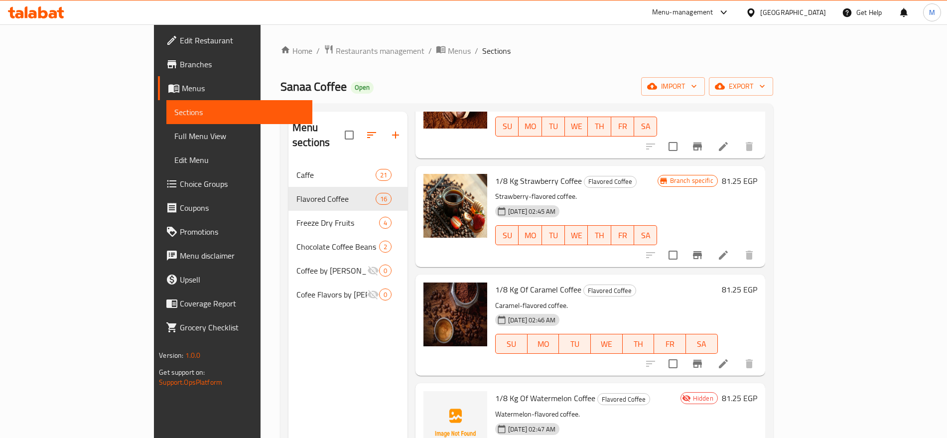
scroll to position [1124, 0]
click at [704, 357] on icon "Branch-specific-item" at bounding box center [698, 363] width 12 height 12
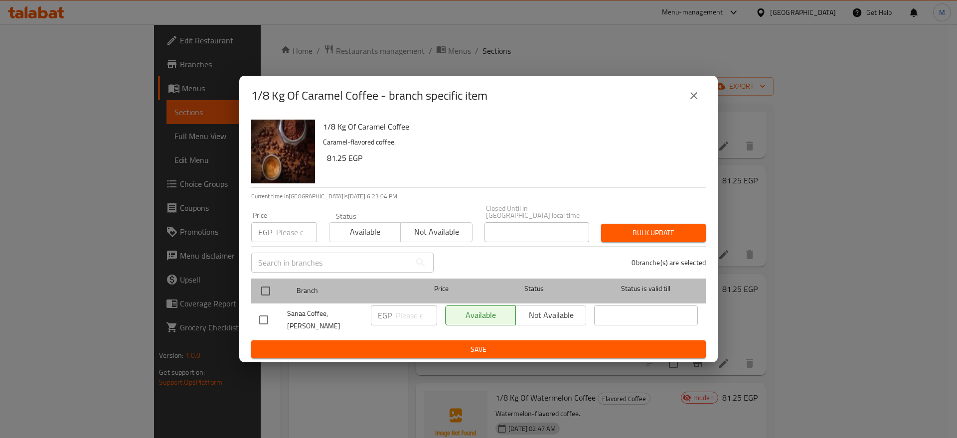
click at [277, 282] on div at bounding box center [273, 291] width 37 height 29
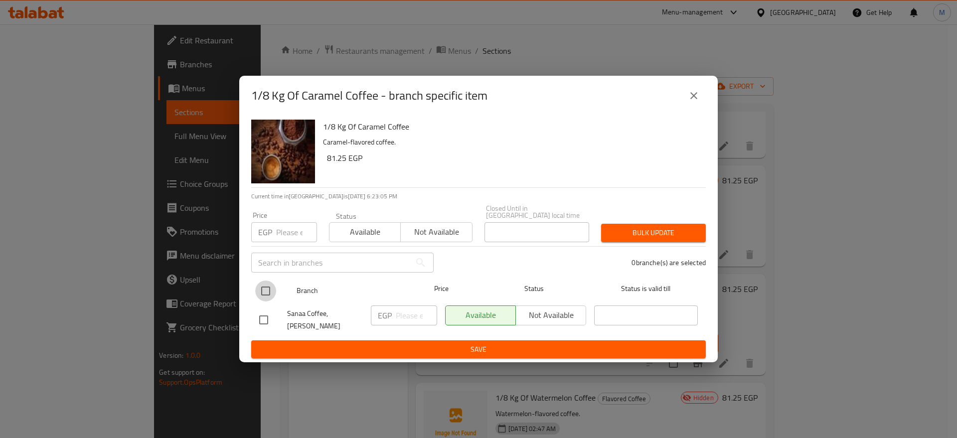
click at [271, 288] on input "checkbox" at bounding box center [265, 291] width 21 height 21
checkbox input "true"
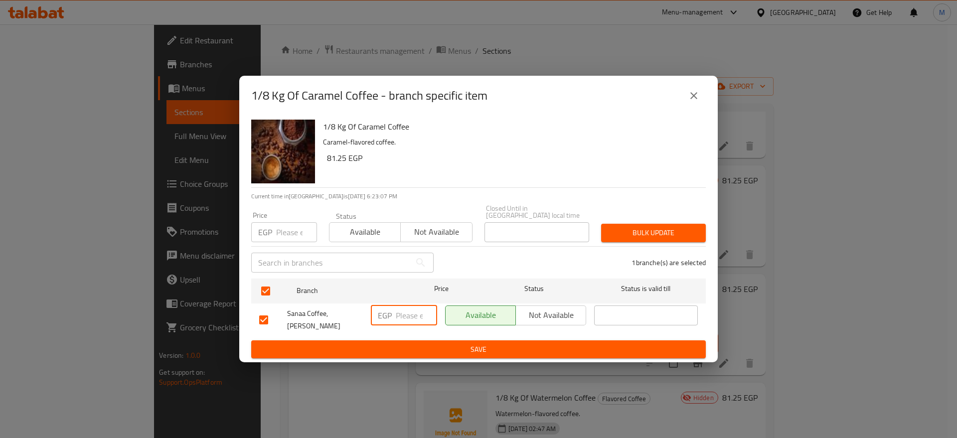
click at [410, 313] on input "number" at bounding box center [416, 315] width 41 height 20
paste input "81.25"
type input "81.25"
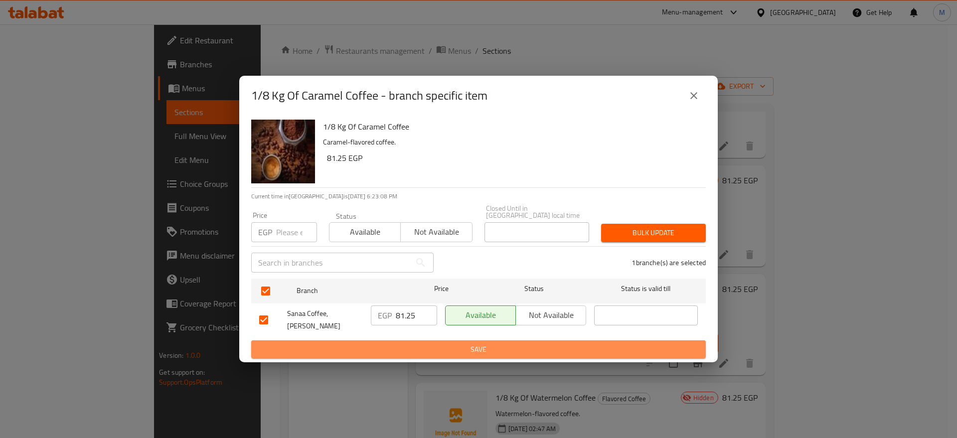
click at [406, 344] on span "Save" at bounding box center [478, 349] width 439 height 12
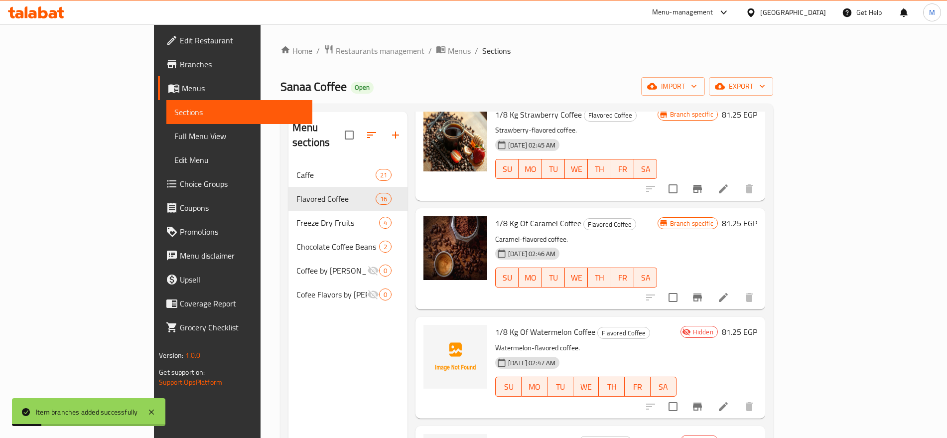
scroll to position [1194, 0]
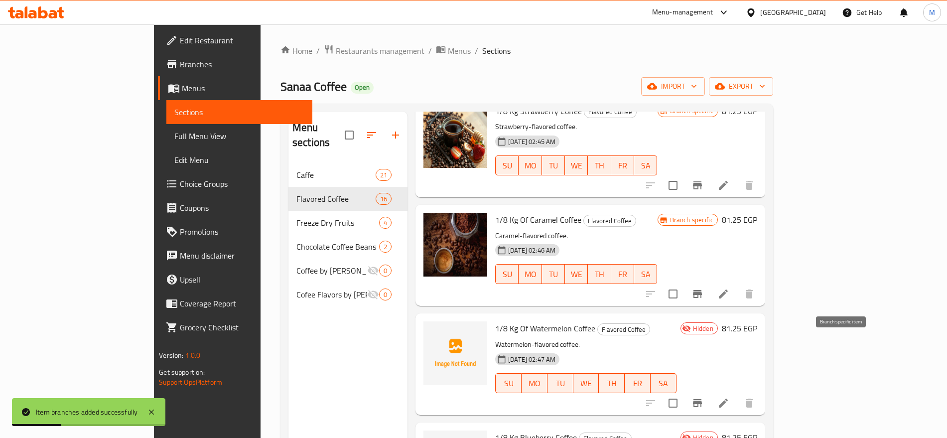
click at [710, 391] on button "Branch-specific-item" at bounding box center [698, 403] width 24 height 24
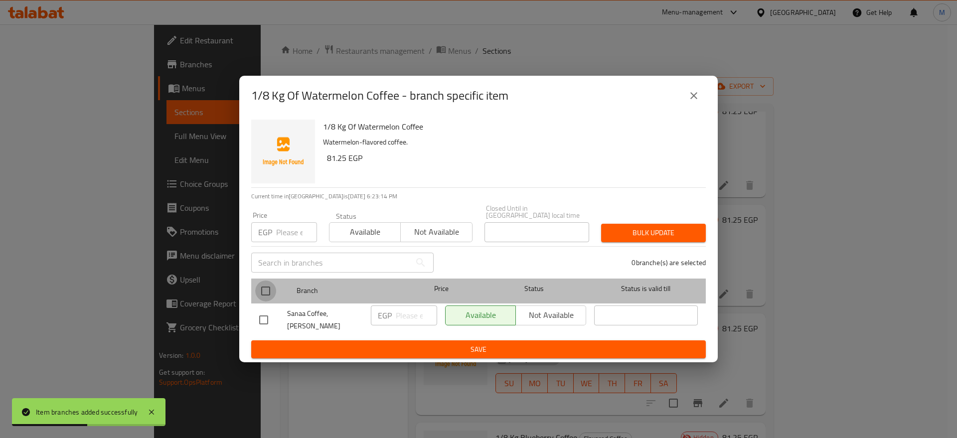
click at [266, 288] on input "checkbox" at bounding box center [265, 291] width 21 height 21
checkbox input "true"
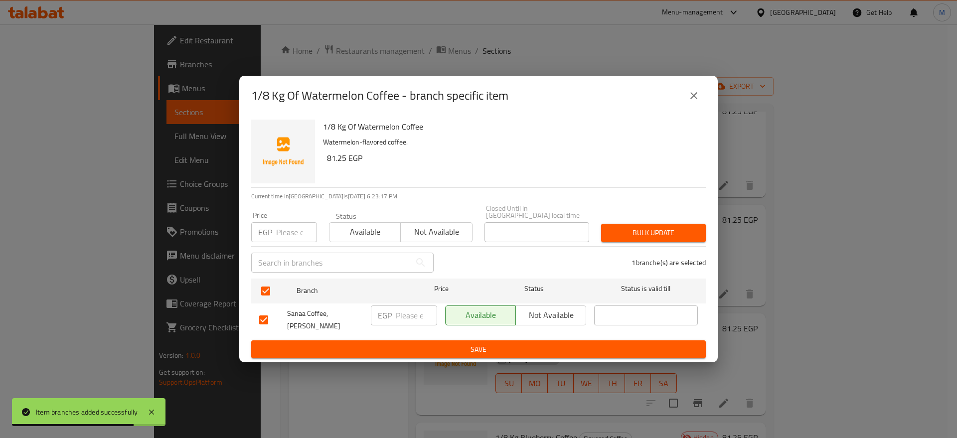
click at [390, 311] on p "EGP" at bounding box center [385, 315] width 14 height 12
click at [407, 315] on input "number" at bounding box center [416, 315] width 41 height 20
paste input "81.25"
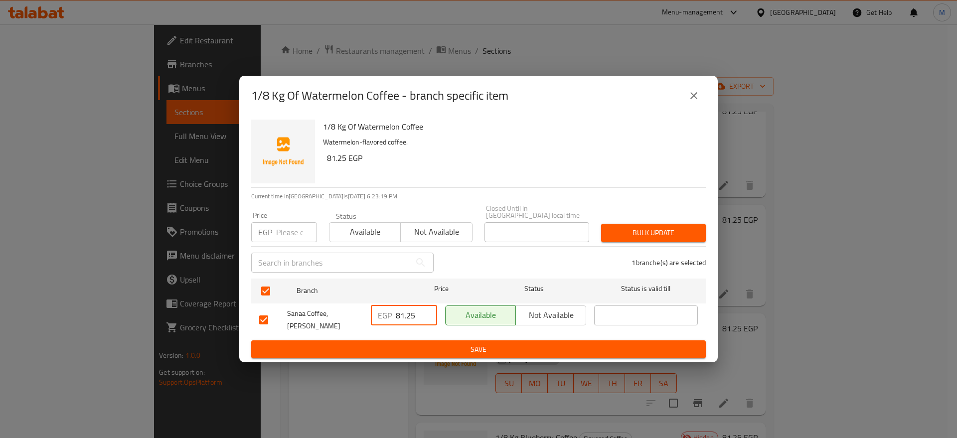
type input "81.25"
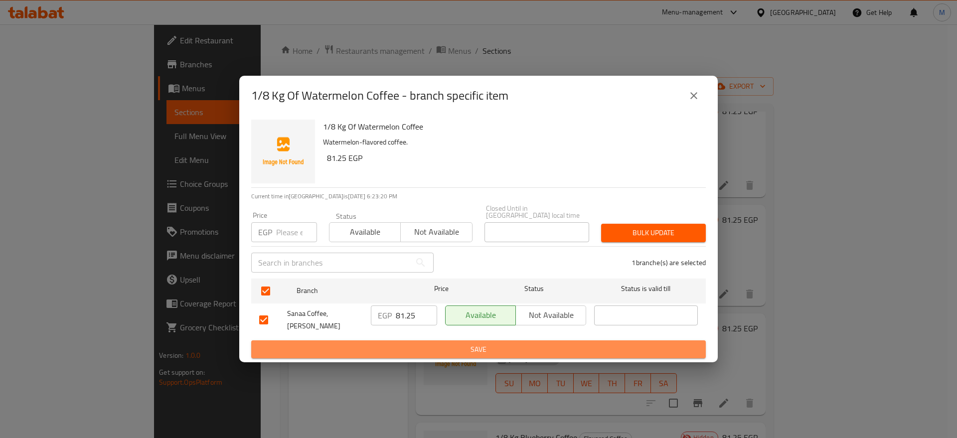
click at [422, 350] on span "Save" at bounding box center [478, 349] width 439 height 12
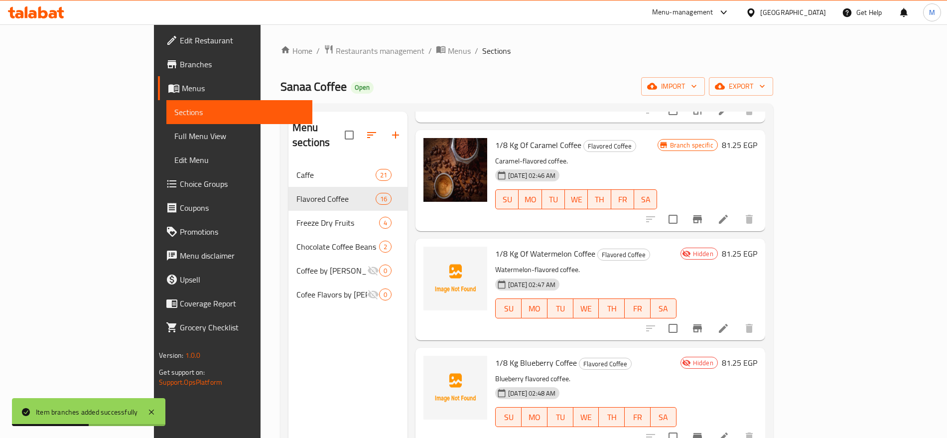
scroll to position [1283, 0]
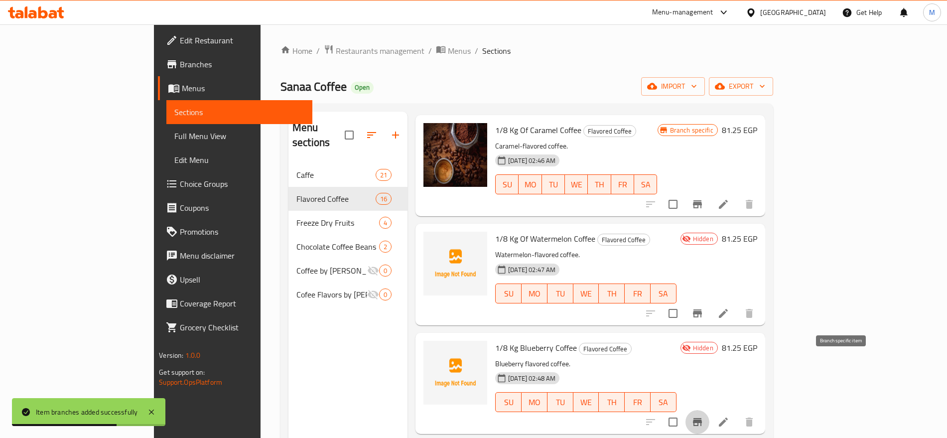
click at [702, 418] on icon "Branch-specific-item" at bounding box center [697, 422] width 9 height 8
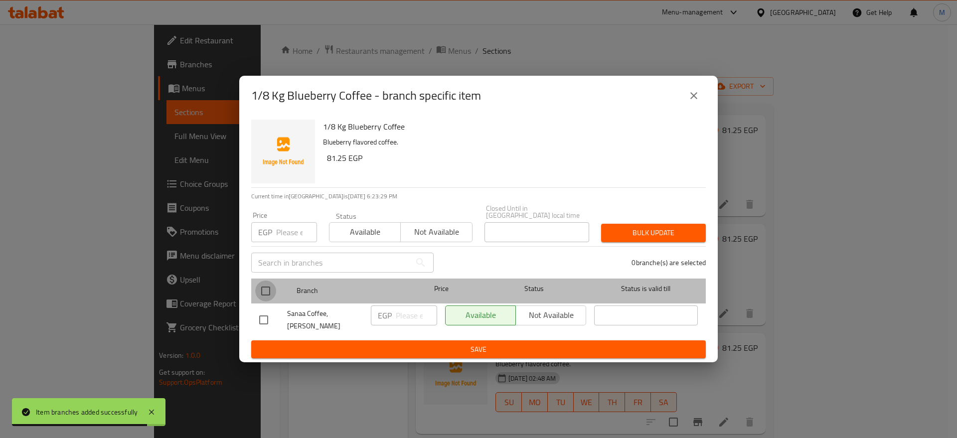
click at [267, 286] on input "checkbox" at bounding box center [265, 291] width 21 height 21
checkbox input "true"
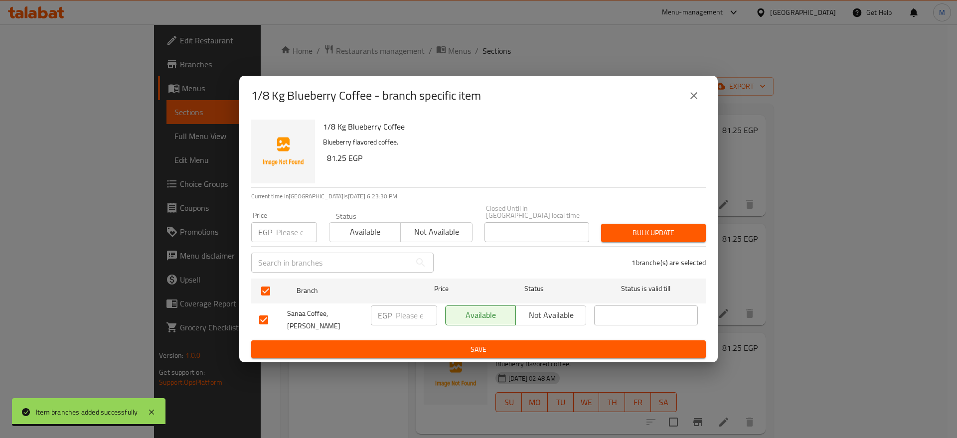
click at [393, 308] on div "EGP ​" at bounding box center [404, 315] width 66 height 20
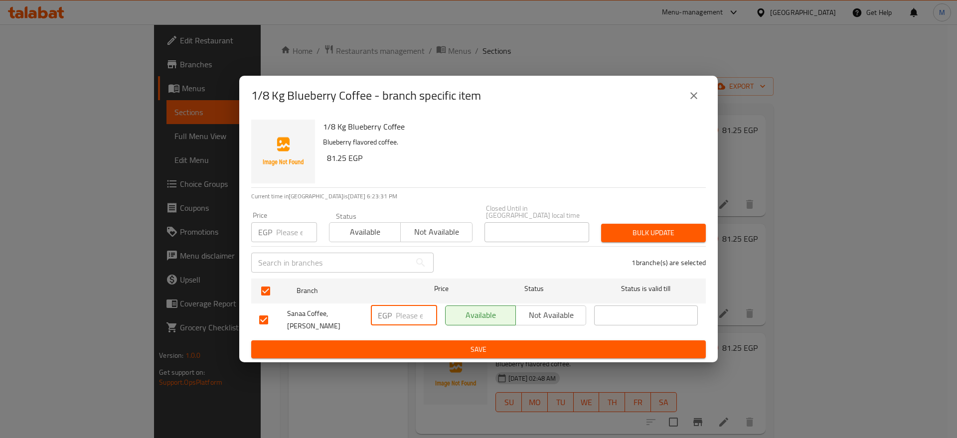
paste input "81.25"
type input "81.25"
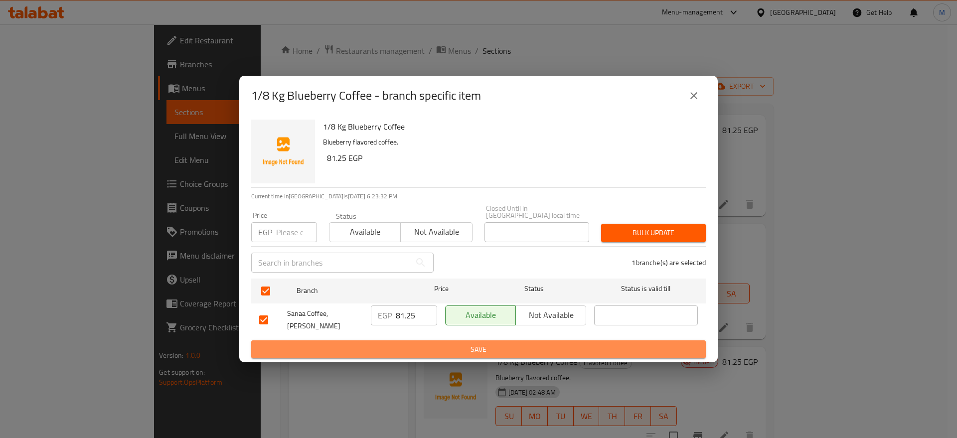
click at [428, 343] on span "Save" at bounding box center [478, 349] width 439 height 12
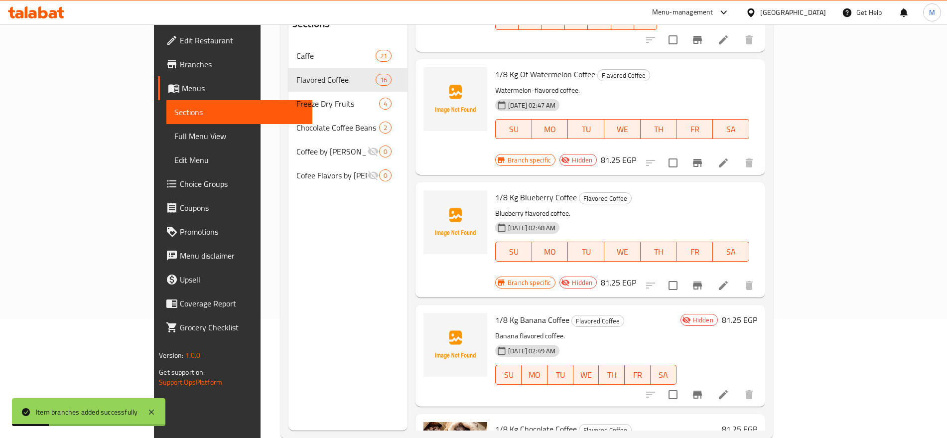
scroll to position [120, 0]
click at [710, 382] on button "Branch-specific-item" at bounding box center [698, 394] width 24 height 24
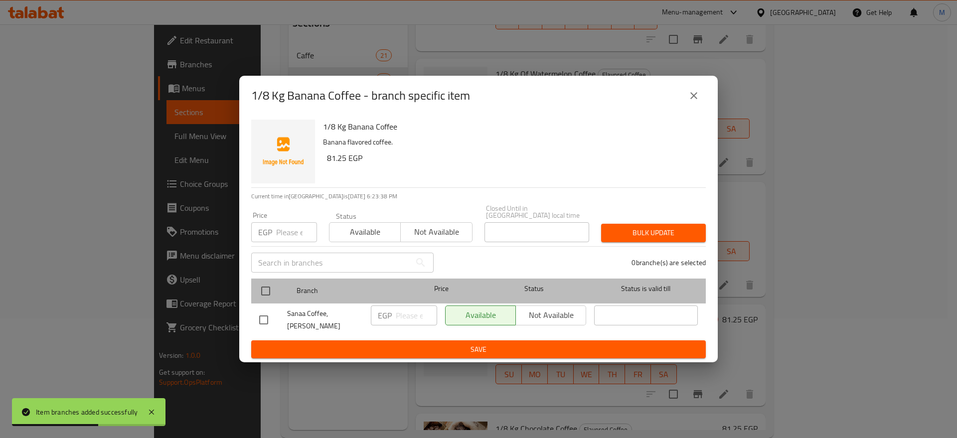
click at [251, 279] on div "Branch Price Status Status is valid till" at bounding box center [478, 291] width 454 height 25
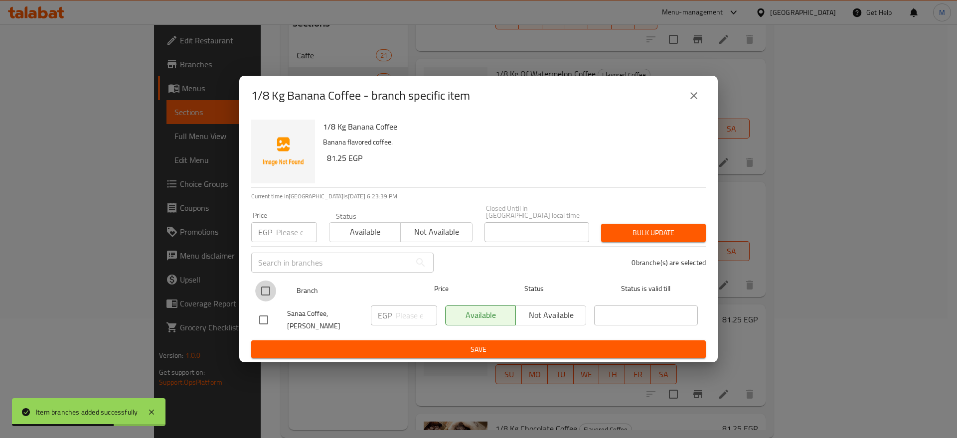
click at [256, 284] on input "checkbox" at bounding box center [265, 291] width 21 height 21
checkbox input "true"
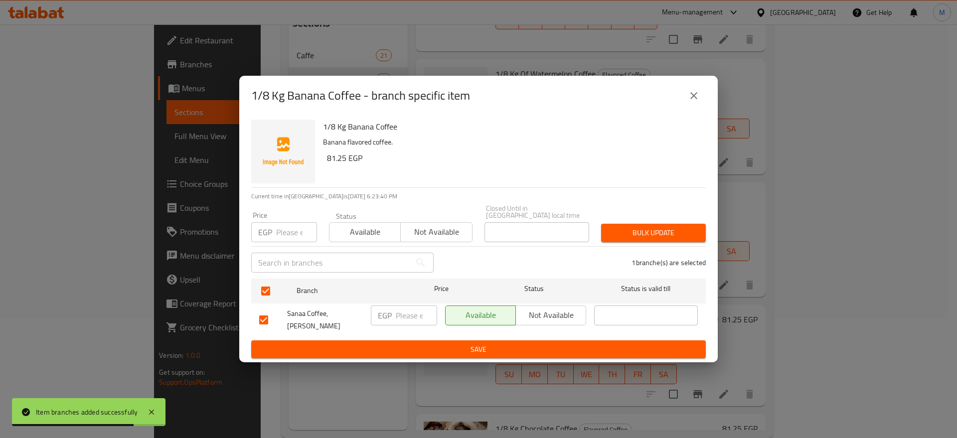
click at [405, 308] on input "number" at bounding box center [416, 315] width 41 height 20
paste input "81.25"
type input "81.25"
click at [440, 357] on div "1/8 Kg Banana Coffee Banana flavored coffee. 81.25 EGP Current time in [GEOGRAP…" at bounding box center [478, 239] width 478 height 247
click at [443, 355] on div "1/8 Kg Banana Coffee Banana flavored coffee. 81.25 EGP Current time in [GEOGRAP…" at bounding box center [478, 239] width 478 height 247
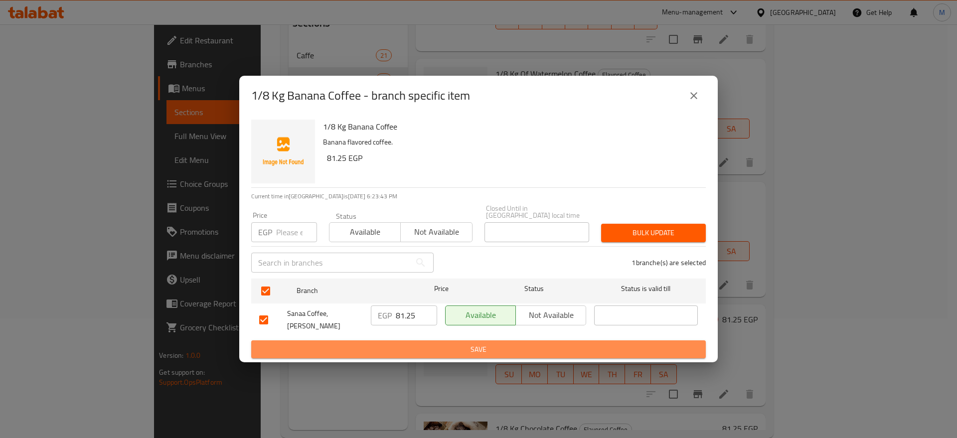
click at [449, 347] on span "Save" at bounding box center [478, 349] width 439 height 12
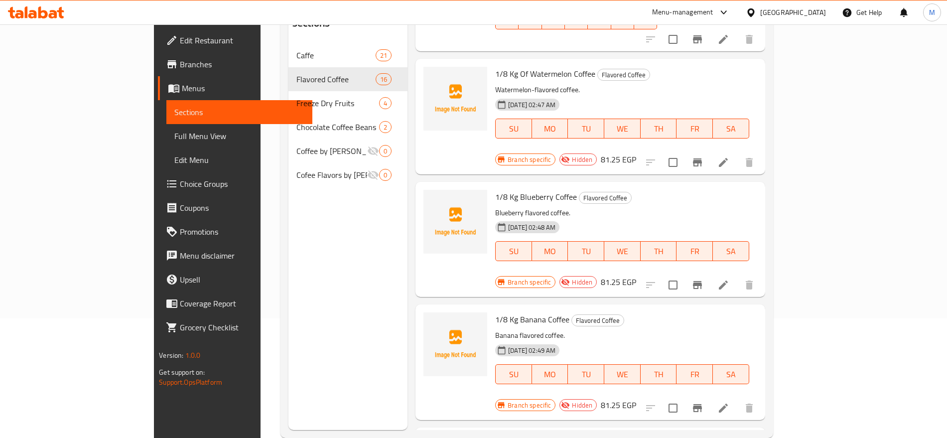
scroll to position [140, 0]
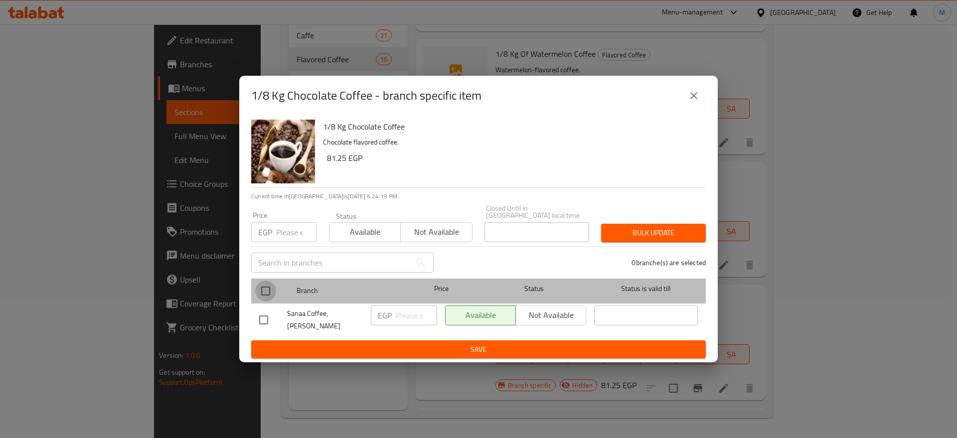
click at [276, 285] on input "checkbox" at bounding box center [265, 291] width 21 height 21
checkbox input "true"
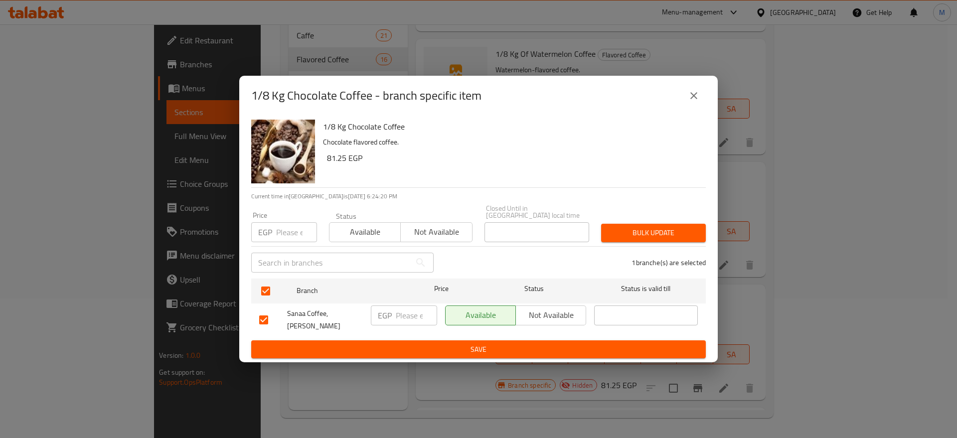
click at [408, 312] on input "number" at bounding box center [416, 315] width 41 height 20
paste input "81.25"
type input "81.25"
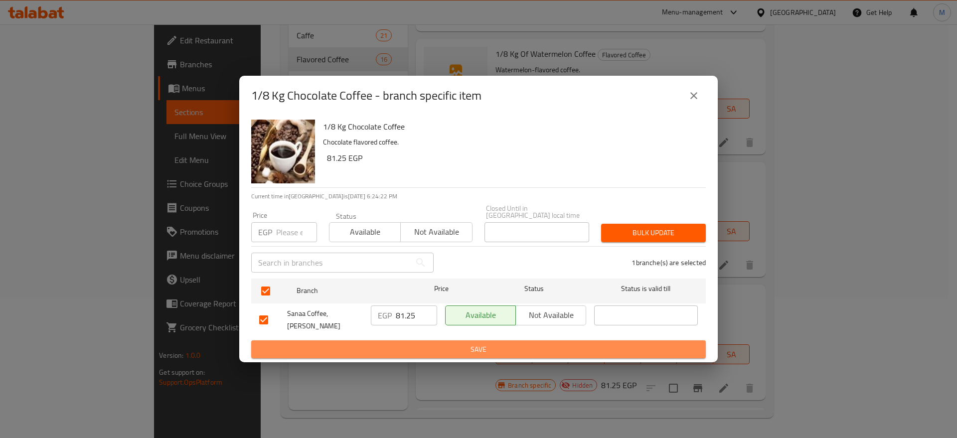
click at [442, 349] on span "Save" at bounding box center [478, 349] width 439 height 12
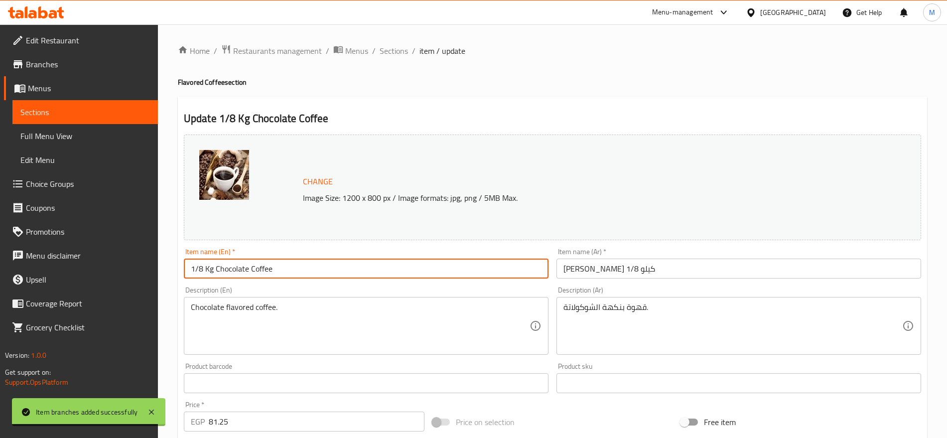
click at [214, 273] on input "1/8 Kg Chocolate Coffee" at bounding box center [366, 269] width 365 height 20
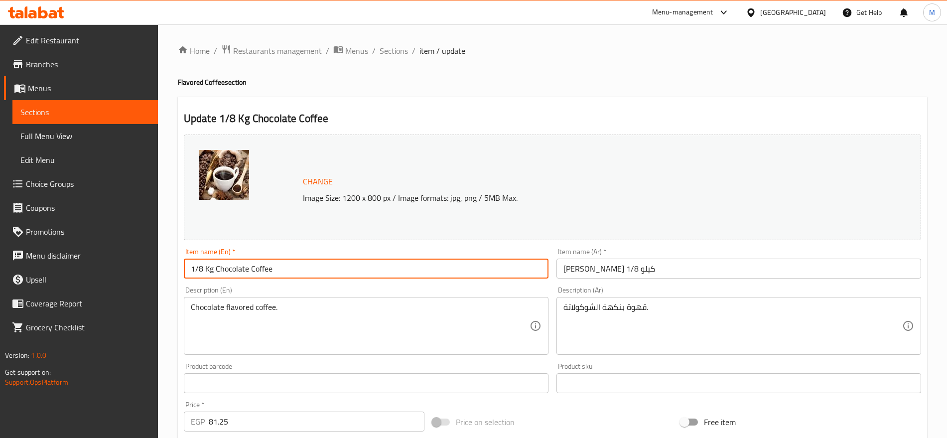
drag, startPoint x: 214, startPoint y: 273, endPoint x: 160, endPoint y: 262, distance: 54.9
click at [160, 262] on div "Home / Restaurants management / Menus / Sections / item / update Flavored Coffe…" at bounding box center [552, 371] width 789 height 694
paste input "25 Gm"
type input "125 Gm Chocolate Coffee"
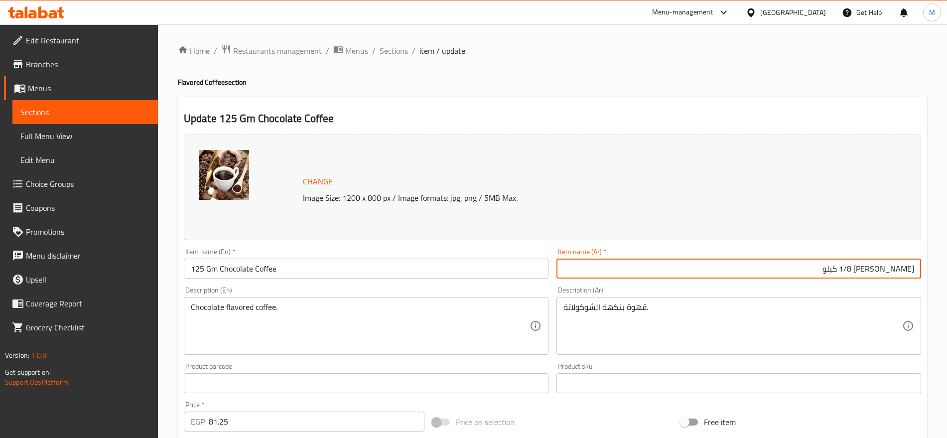
click at [864, 263] on input "[PERSON_NAME] 1/8 كيلو" at bounding box center [739, 269] width 365 height 20
click at [870, 268] on input "[PERSON_NAME] 1/8 كيلو" at bounding box center [739, 269] width 365 height 20
drag, startPoint x: 870, startPoint y: 268, endPoint x: 838, endPoint y: 274, distance: 31.9
click at [838, 274] on input "[PERSON_NAME] 1/8 كيلو" at bounding box center [739, 269] width 365 height 20
paste input "25 جم"
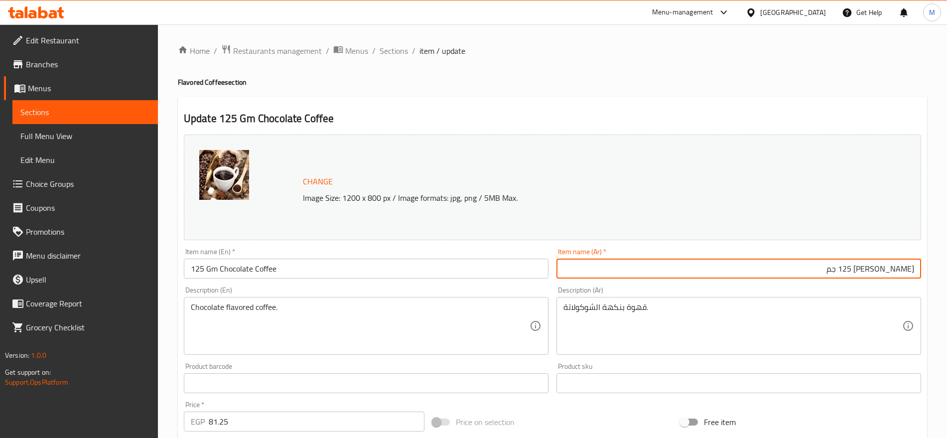
type input "[PERSON_NAME] 125 جم"
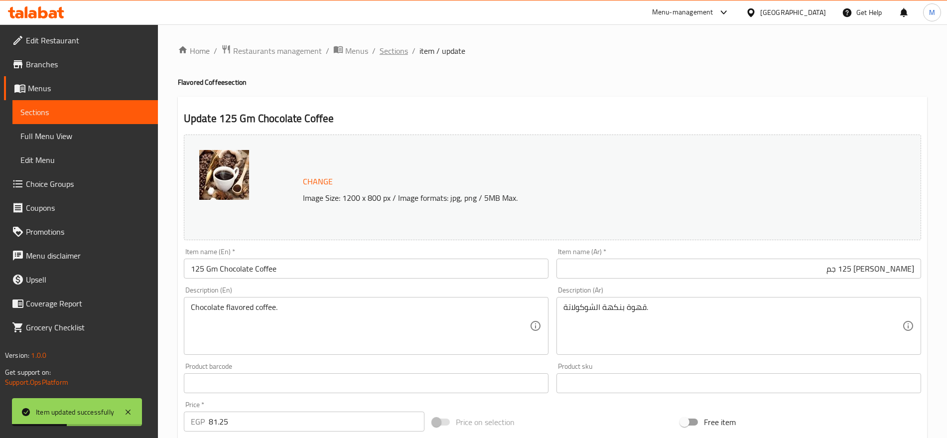
click at [388, 48] on span "Sections" at bounding box center [394, 51] width 28 height 12
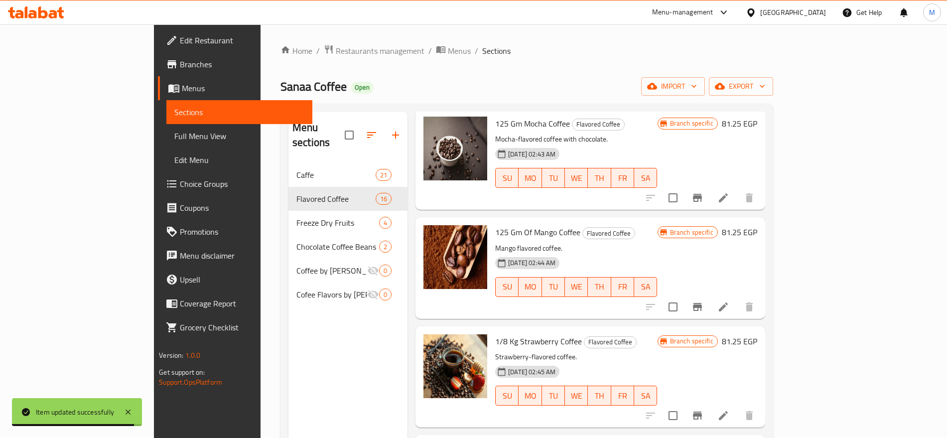
scroll to position [961, 0]
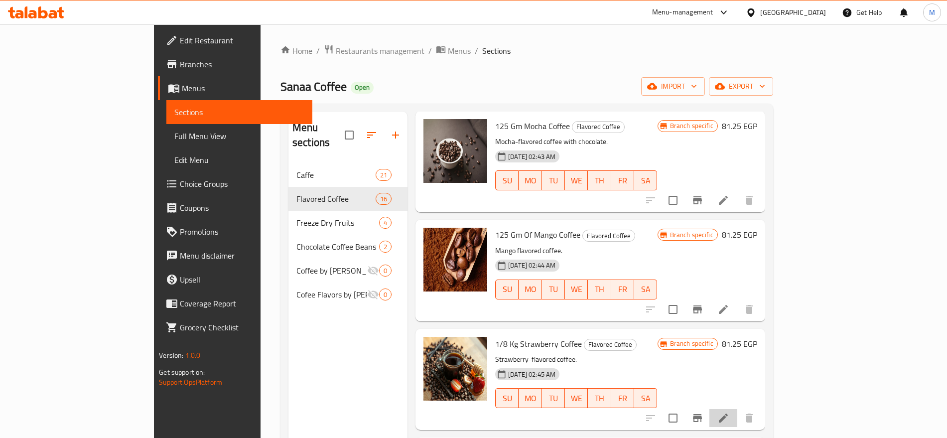
click at [738, 409] on li at bounding box center [724, 418] width 28 height 18
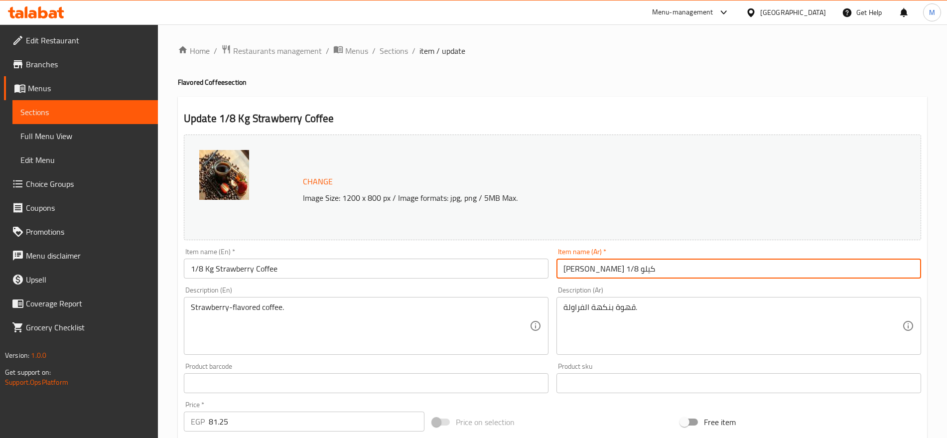
click at [600, 272] on input "[PERSON_NAME] 1/8 كيلو" at bounding box center [739, 269] width 365 height 20
click at [885, 270] on input "[PERSON_NAME] 1/8 كيلو" at bounding box center [739, 269] width 365 height 20
drag, startPoint x: 885, startPoint y: 270, endPoint x: 813, endPoint y: 265, distance: 71.9
click at [813, 265] on input "[PERSON_NAME] 1/8 كيلو" at bounding box center [739, 269] width 365 height 20
paste input "125 جم"
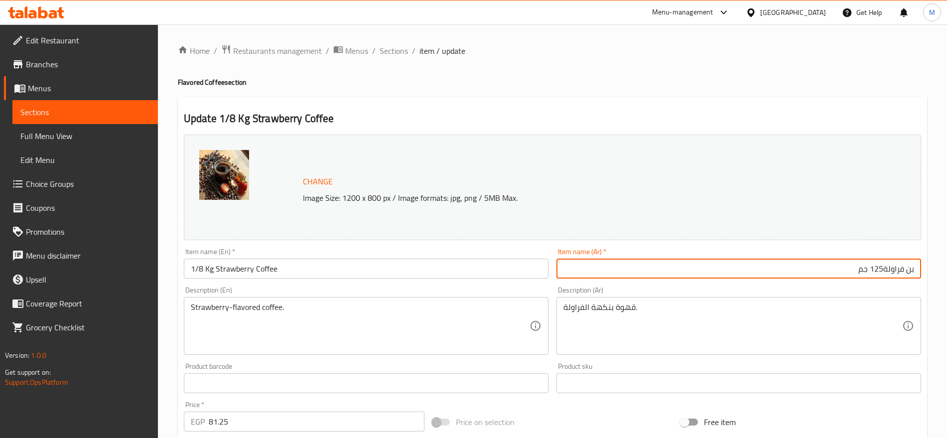
click at [884, 267] on input "بن فراولة125 جم" at bounding box center [739, 269] width 365 height 20
type input "[PERSON_NAME] 125 جم"
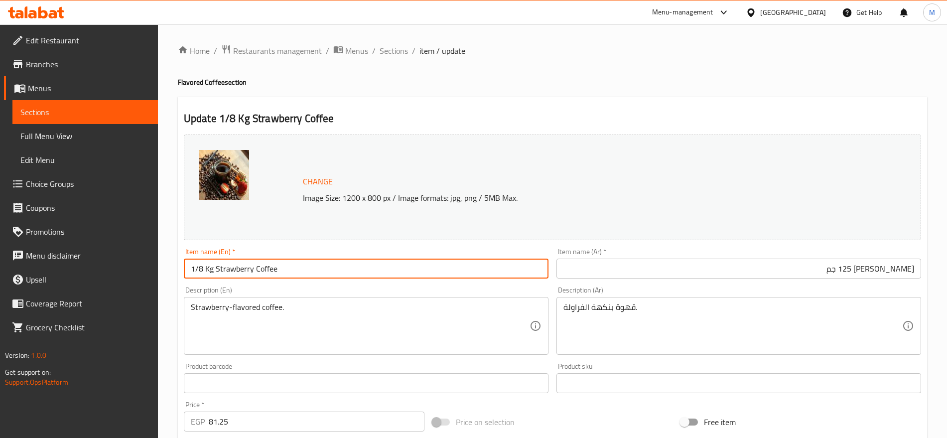
click at [216, 265] on input "1/8 Kg Strawberry Coffee" at bounding box center [366, 269] width 365 height 20
click at [216, 269] on input "1/8 Kg Strawberry Coffee" at bounding box center [366, 269] width 365 height 20
drag, startPoint x: 216, startPoint y: 269, endPoint x: 184, endPoint y: 270, distance: 31.9
click at [184, 270] on input "1/8 Kg Strawberry Coffee" at bounding box center [366, 269] width 365 height 20
paste input "25 Gm"
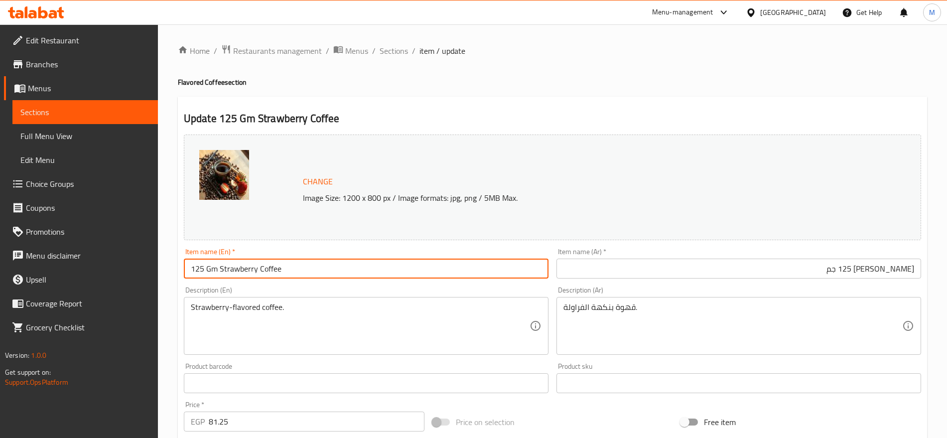
type input "125 Gm Strawberry Coffee"
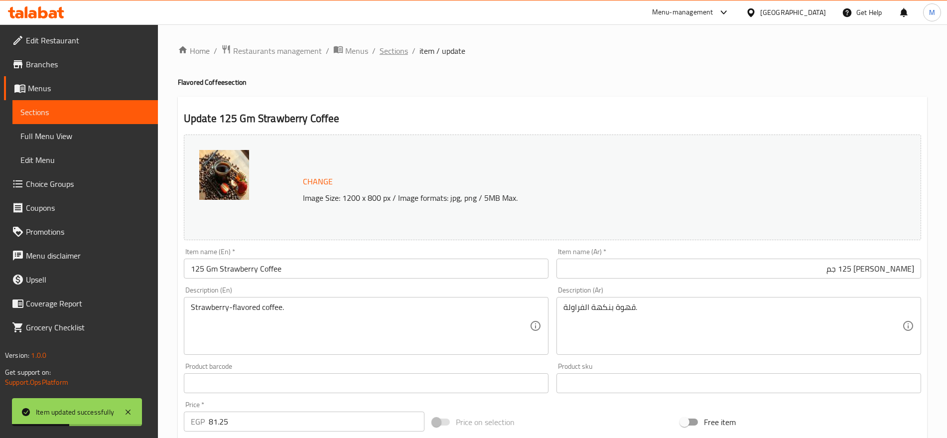
click at [402, 51] on span "Sections" at bounding box center [394, 51] width 28 height 12
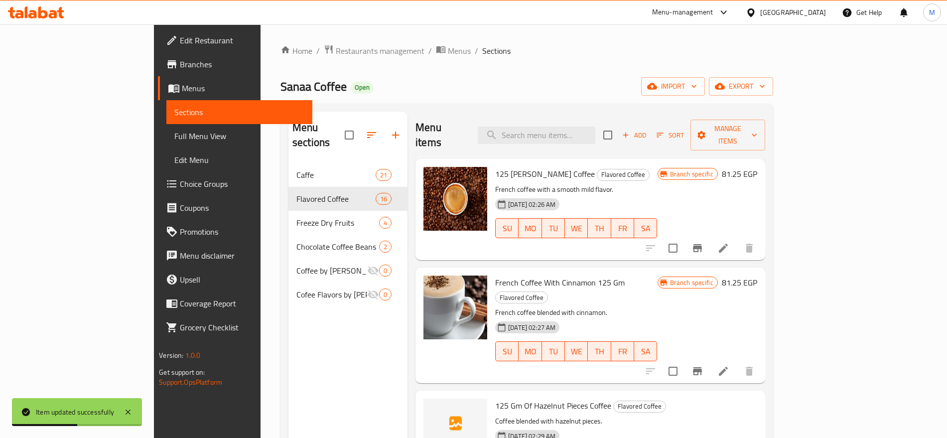
scroll to position [1117, 0]
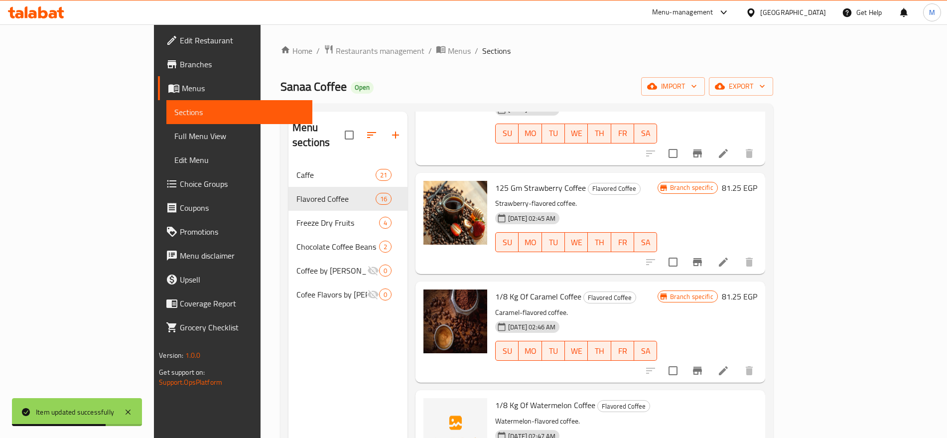
click at [738, 362] on li at bounding box center [724, 371] width 28 height 18
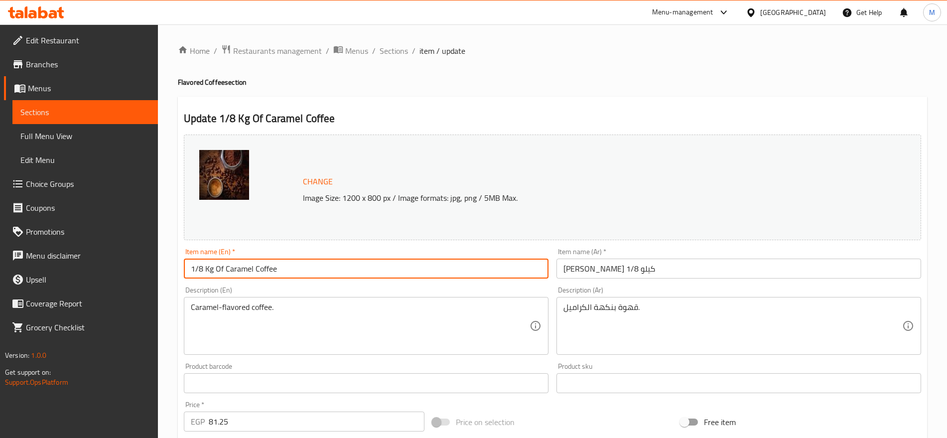
drag, startPoint x: 214, startPoint y: 271, endPoint x: 176, endPoint y: 270, distance: 37.9
click at [176, 270] on div "Home / Restaurants management / Menus / Sections / item / update Flavored Coffe…" at bounding box center [552, 371] width 789 height 694
paste input "25 Gm"
type input "125 Gm Of Caramel Coffee"
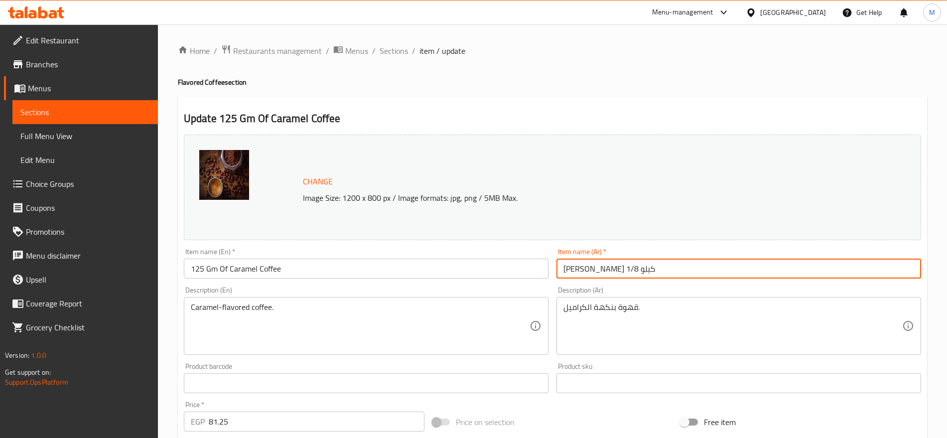
drag, startPoint x: 595, startPoint y: 270, endPoint x: 560, endPoint y: 276, distance: 35.3
click at [560, 276] on input "[PERSON_NAME] 1/8 كيلو" at bounding box center [739, 269] width 365 height 20
paste input "125 جم"
type input "[PERSON_NAME] 125 جم"
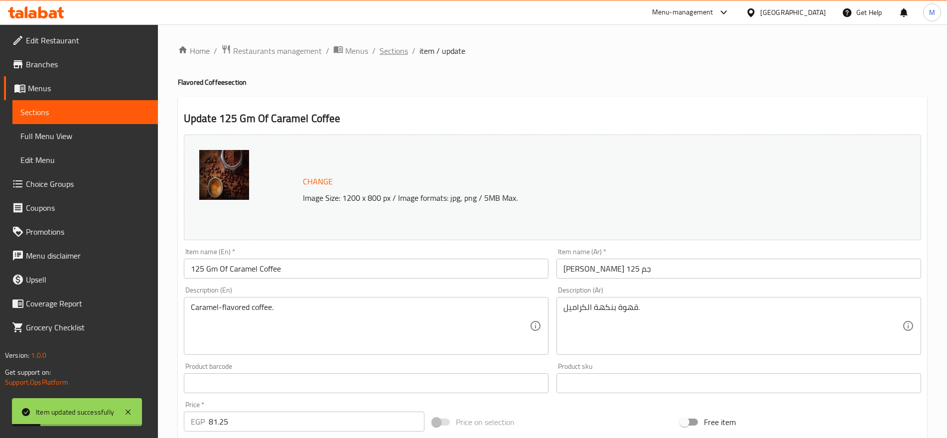
click at [396, 52] on span "Sections" at bounding box center [394, 51] width 28 height 12
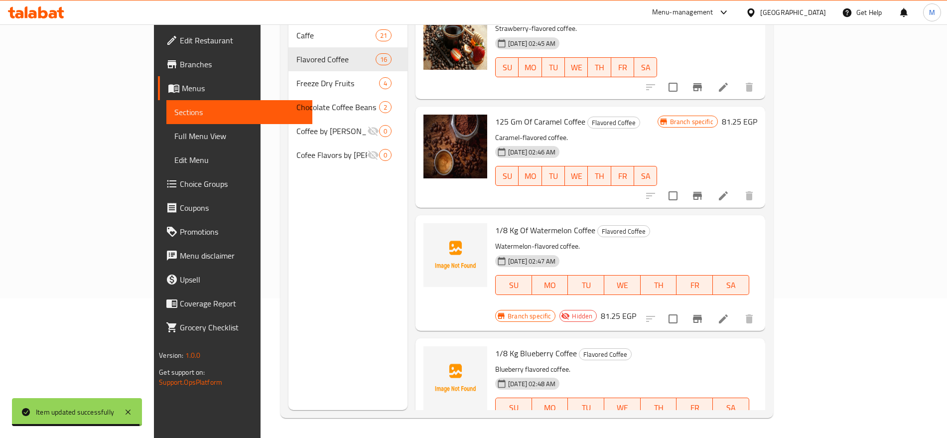
scroll to position [1151, 0]
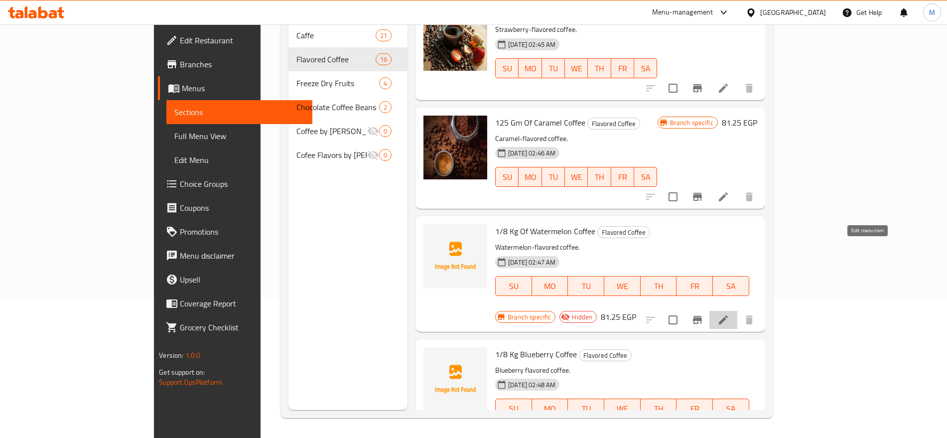
click at [730, 314] on icon at bounding box center [724, 320] width 12 height 12
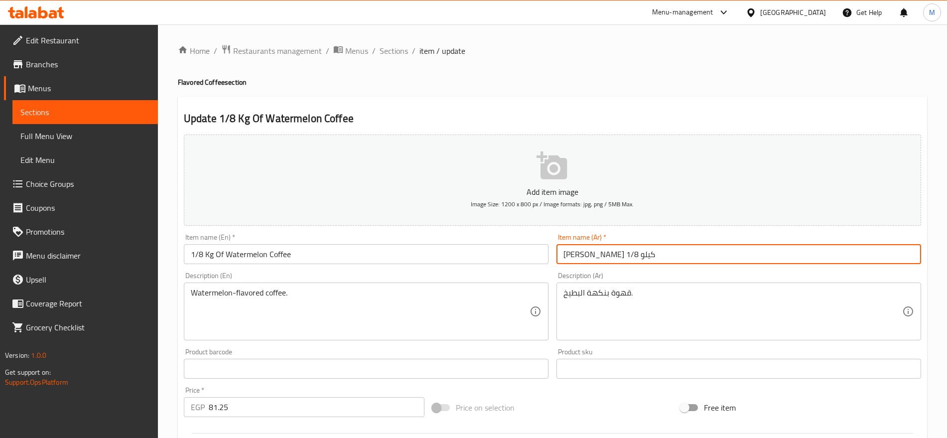
click at [595, 257] on input "[PERSON_NAME] 1/8 كيلو" at bounding box center [739, 254] width 365 height 20
drag, startPoint x: 595, startPoint y: 257, endPoint x: 557, endPoint y: 252, distance: 38.2
click at [557, 252] on input "[PERSON_NAME] 1/8 كيلو" at bounding box center [739, 254] width 365 height 20
paste input "125 جم"
type input "[PERSON_NAME] 125 جم"
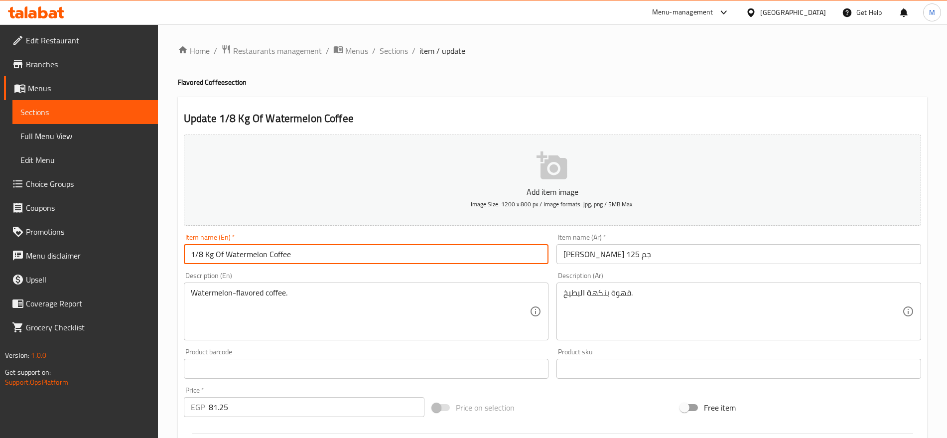
click at [216, 253] on input "1/8 Kg Of Watermelon Coffee" at bounding box center [366, 254] width 365 height 20
drag, startPoint x: 216, startPoint y: 253, endPoint x: 178, endPoint y: 257, distance: 38.0
click at [178, 257] on div "Update 1/8 Kg Of Watermelon Coffee Add item image Image Size: 1200 x 800 px / I…" at bounding box center [552, 387] width 749 height 580
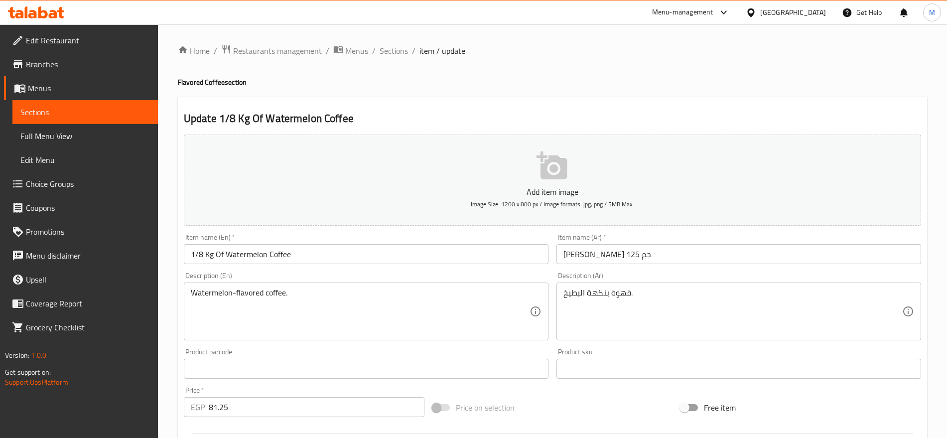
click at [178, 257] on div "Update 1/8 Kg Of Watermelon Coffee Add item image Image Size: 1200 x 800 px / I…" at bounding box center [552, 387] width 749 height 580
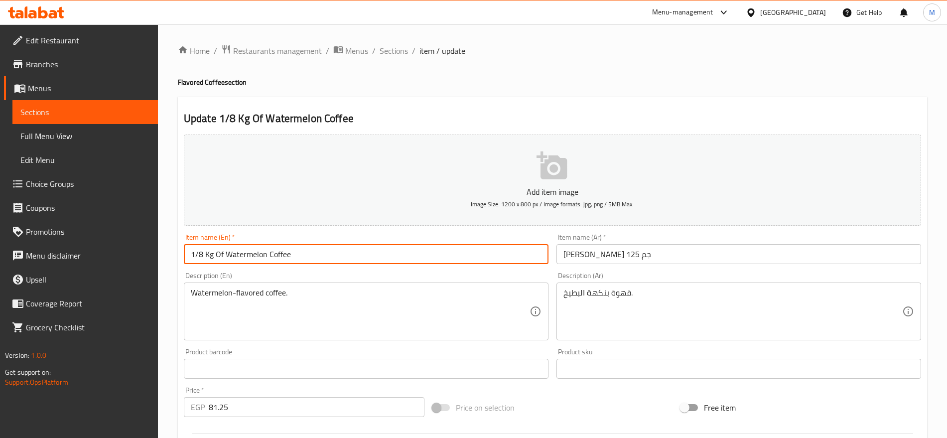
drag, startPoint x: 192, startPoint y: 256, endPoint x: 216, endPoint y: 258, distance: 24.5
click at [216, 258] on input "1/8 Kg Of Watermelon Coffee" at bounding box center [366, 254] width 365 height 20
paste input "125 Gm"
type input "125 Gm Of Watermelon Coffee"
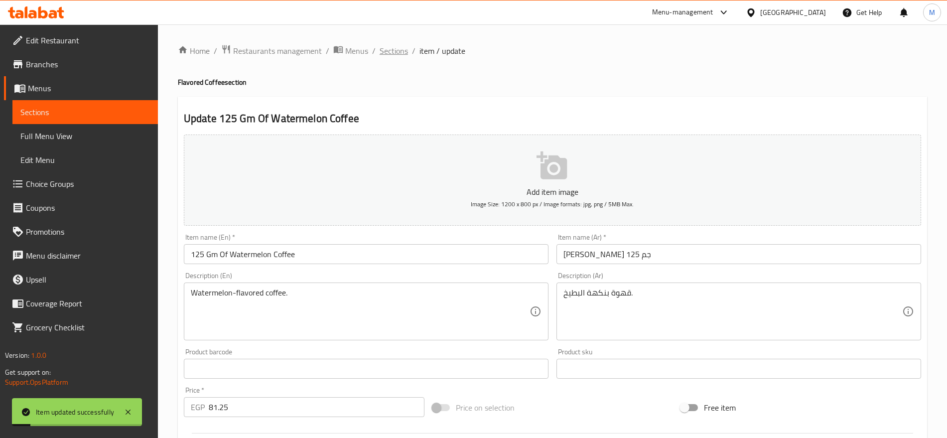
click at [391, 56] on span "Sections" at bounding box center [394, 51] width 28 height 12
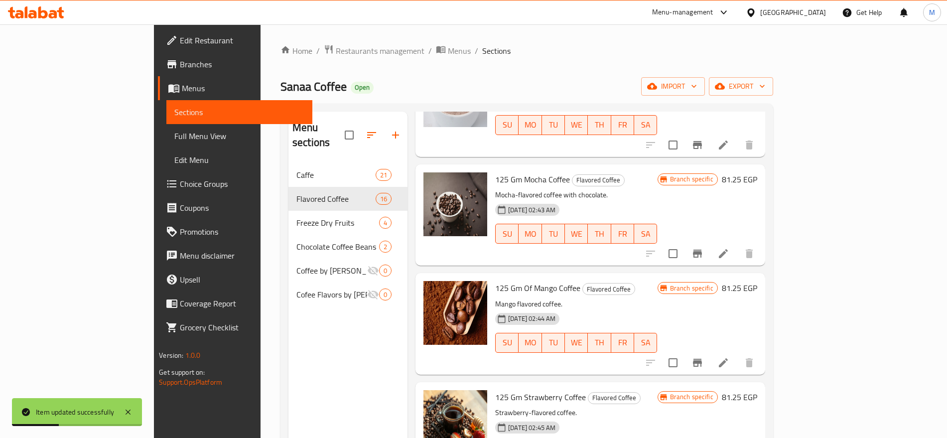
scroll to position [1329, 0]
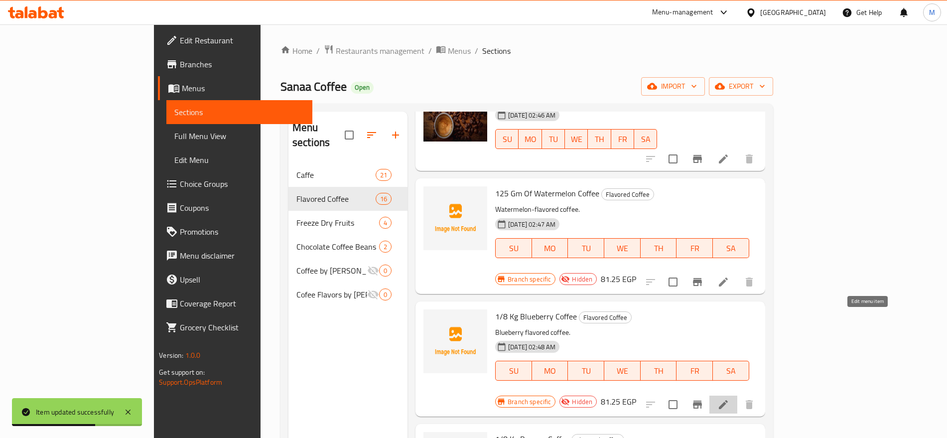
click at [728, 400] on icon at bounding box center [723, 404] width 9 height 9
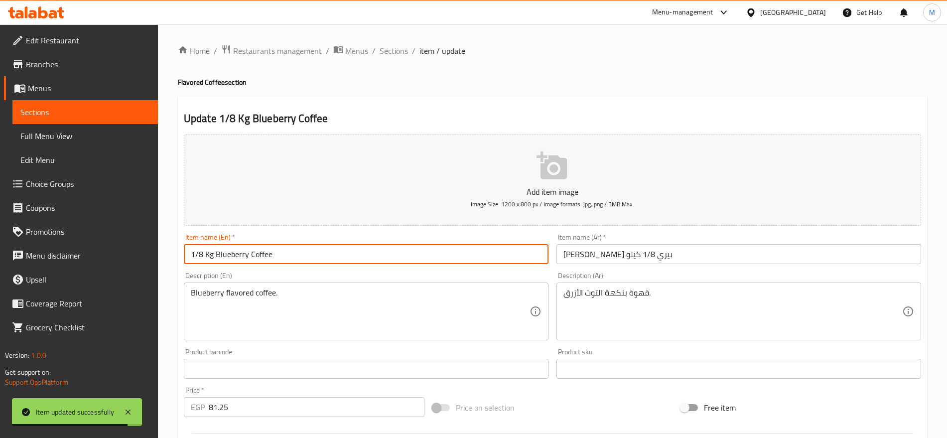
drag, startPoint x: 213, startPoint y: 254, endPoint x: 163, endPoint y: 258, distance: 50.0
click at [163, 258] on div "Home / Restaurants management / Menus / Sections / item / update Flavored Coffe…" at bounding box center [552, 364] width 789 height 680
paste input "25 Gm"
type input "125 Gm Blueberry Coffee"
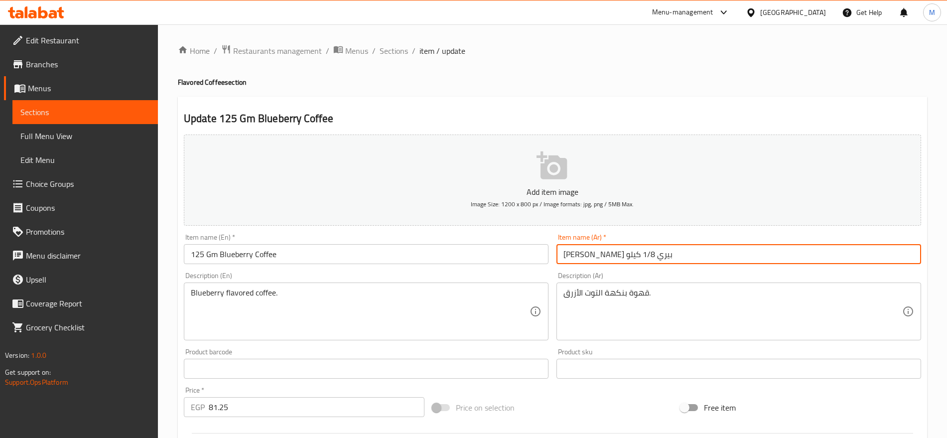
click at [596, 255] on input "[PERSON_NAME] بيري 1/8 كيلو" at bounding box center [739, 254] width 365 height 20
drag, startPoint x: 596, startPoint y: 255, endPoint x: 557, endPoint y: 259, distance: 39.0
click at [557, 259] on input "[PERSON_NAME] بيري 1/8 كيلو" at bounding box center [739, 254] width 365 height 20
paste input "125 جم"
type input "[PERSON_NAME] 125 جم"
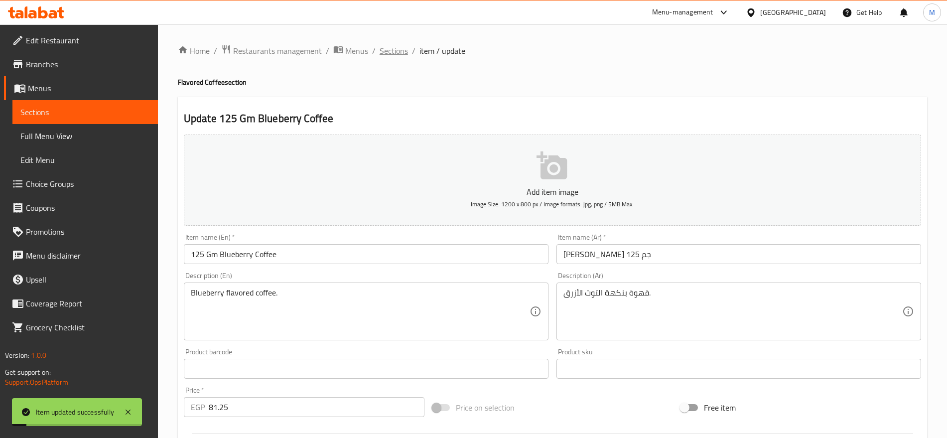
click at [402, 50] on span "Sections" at bounding box center [394, 51] width 28 height 12
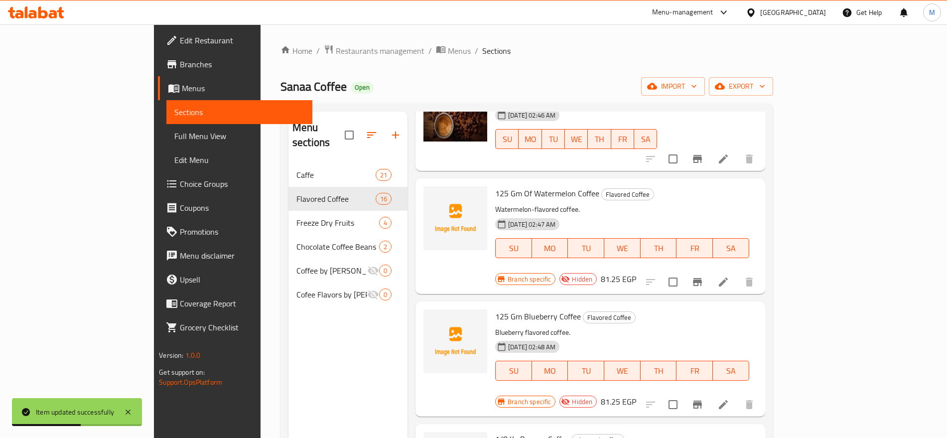
scroll to position [140, 0]
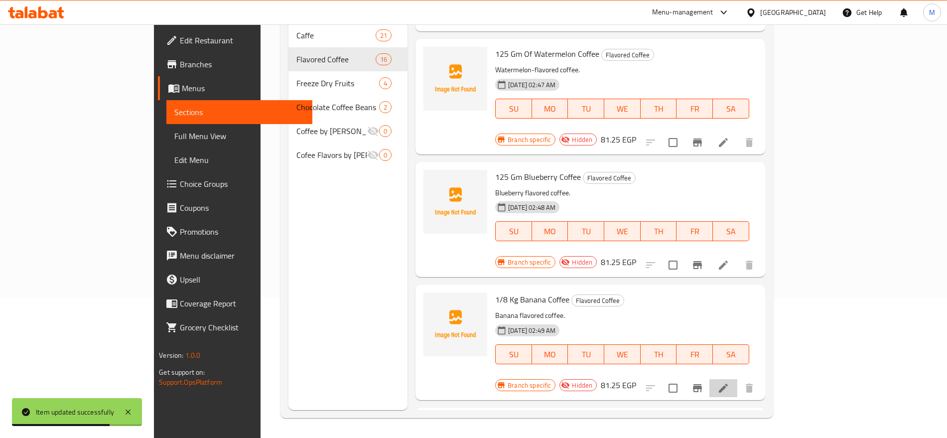
click at [738, 379] on li at bounding box center [724, 388] width 28 height 18
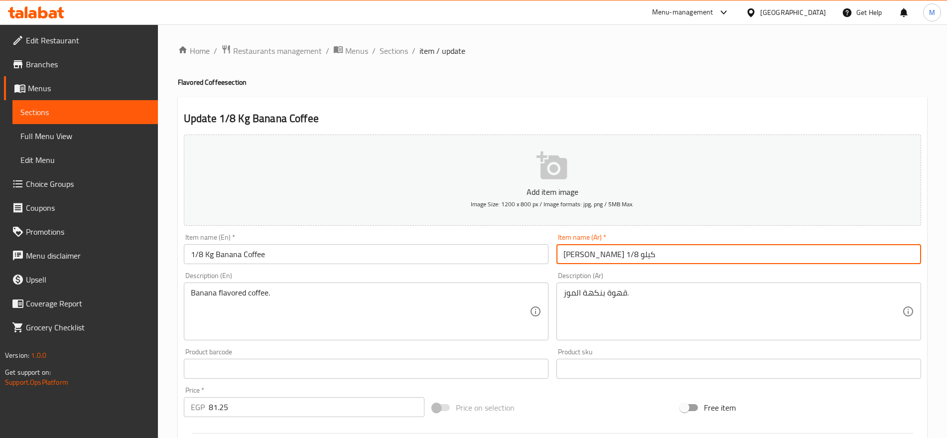
click at [595, 253] on input "[PERSON_NAME] 1/8 كيلو" at bounding box center [739, 254] width 365 height 20
drag, startPoint x: 595, startPoint y: 253, endPoint x: 552, endPoint y: 255, distance: 42.9
click at [552, 255] on div "Add item image Image Size: 1200 x 800 px / Image formats: jpg, png / 5MB Max. I…" at bounding box center [553, 346] width 746 height 430
paste input "125 جم"
type input "[PERSON_NAME] 125 جم"
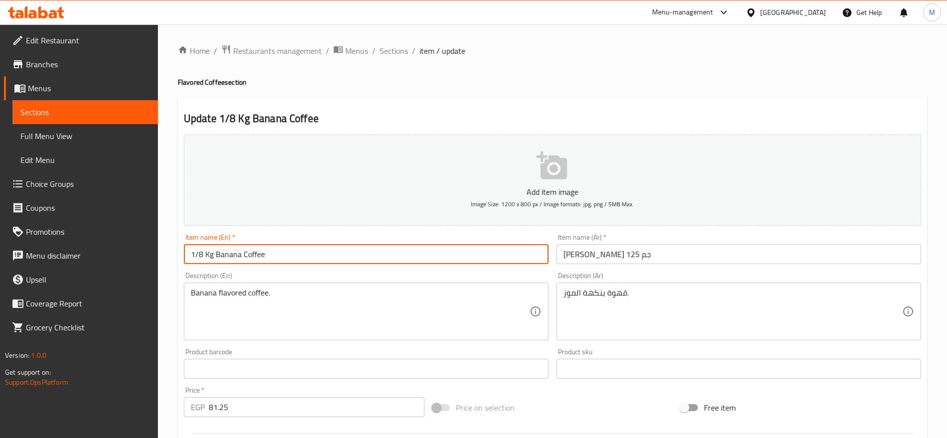
click at [216, 257] on input "1/8 Kg Banana Coffee" at bounding box center [366, 254] width 365 height 20
drag, startPoint x: 216, startPoint y: 257, endPoint x: 165, endPoint y: 250, distance: 51.9
click at [165, 250] on div "Home / Restaurants management / Menus / Sections / item / update Flavored Coffe…" at bounding box center [552, 364] width 789 height 680
paste input "25 Gm"
type input "125 Gm Banana Coffee"
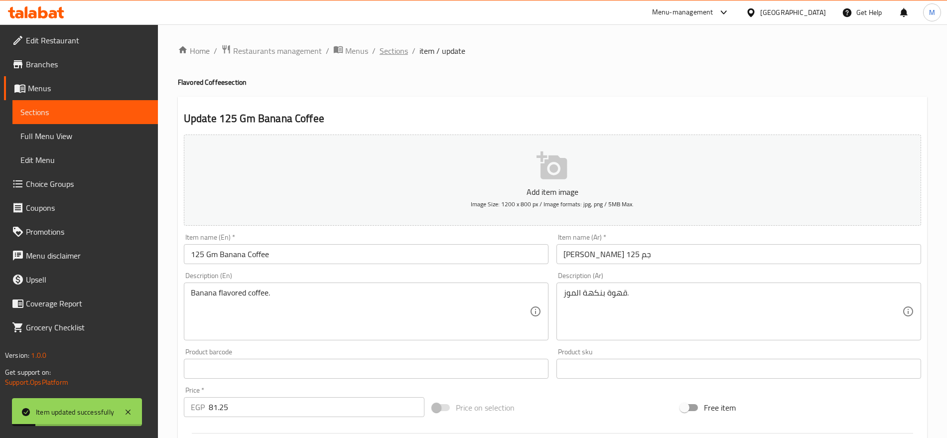
click at [385, 57] on span "Sections" at bounding box center [394, 51] width 28 height 12
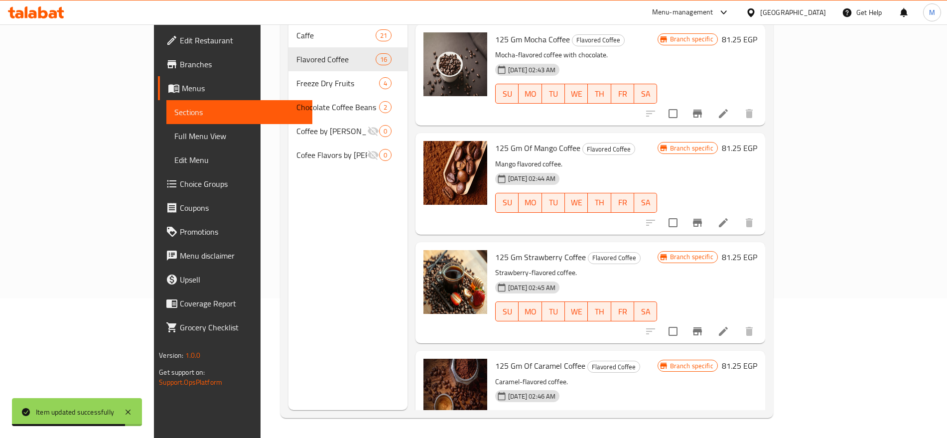
scroll to position [907, 0]
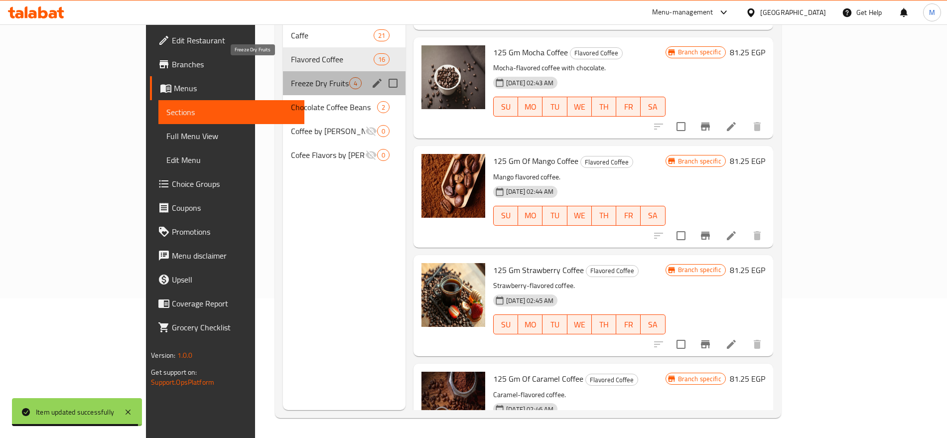
click at [291, 77] on span "Freeze Dry Fruits" at bounding box center [320, 83] width 58 height 12
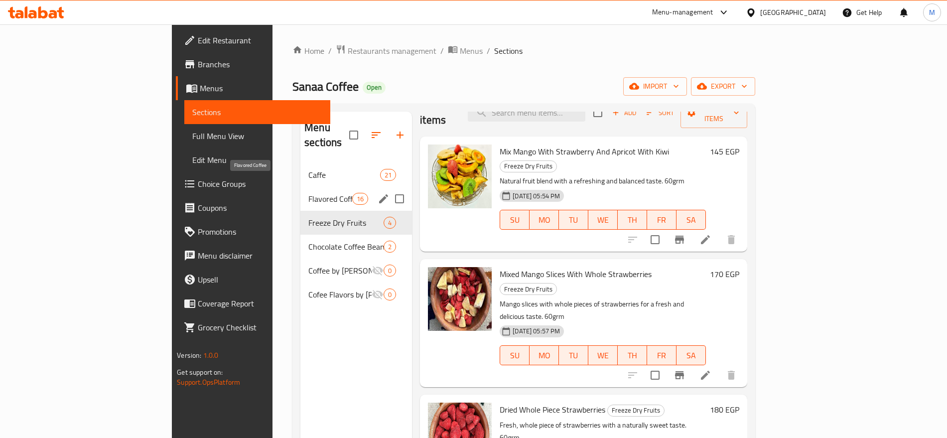
click at [308, 193] on span "Flavored Coffee" at bounding box center [330, 199] width 44 height 12
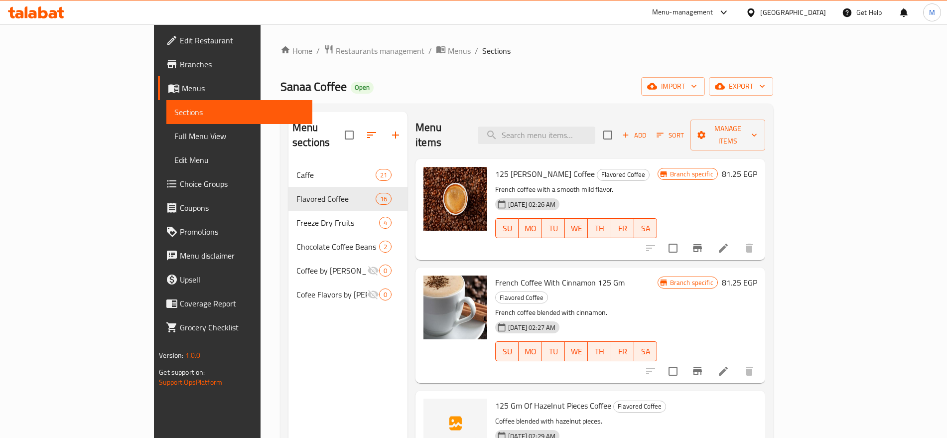
click at [661, 194] on div "[DATE] 02:26 AM SU MO TU WE TH FR SA" at bounding box center [576, 221] width 170 height 54
click at [765, 90] on span "export" at bounding box center [741, 86] width 48 height 12
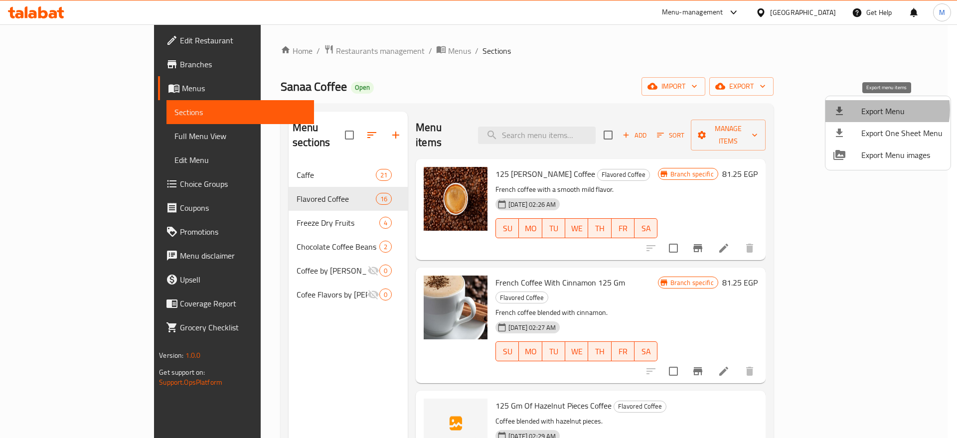
click at [875, 110] on span "Export Menu" at bounding box center [901, 111] width 81 height 12
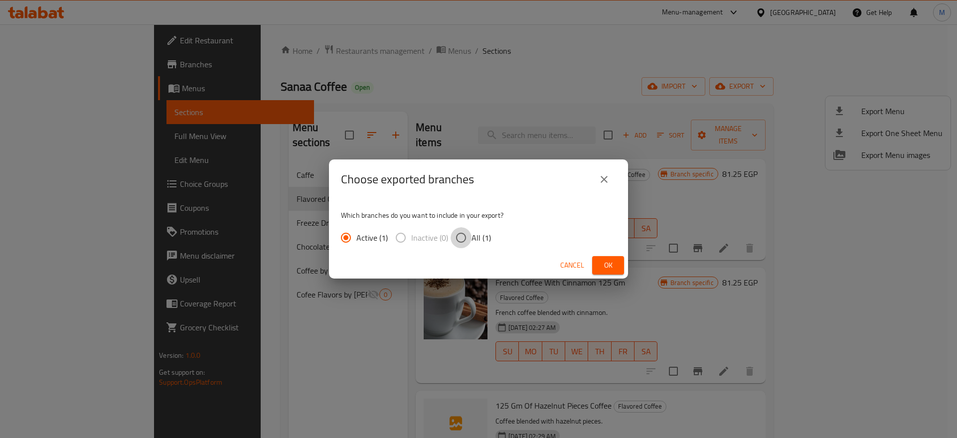
click at [461, 237] on input "All (1)" at bounding box center [460, 237] width 21 height 21
radio input "true"
click at [611, 268] on span "Ok" at bounding box center [608, 265] width 16 height 12
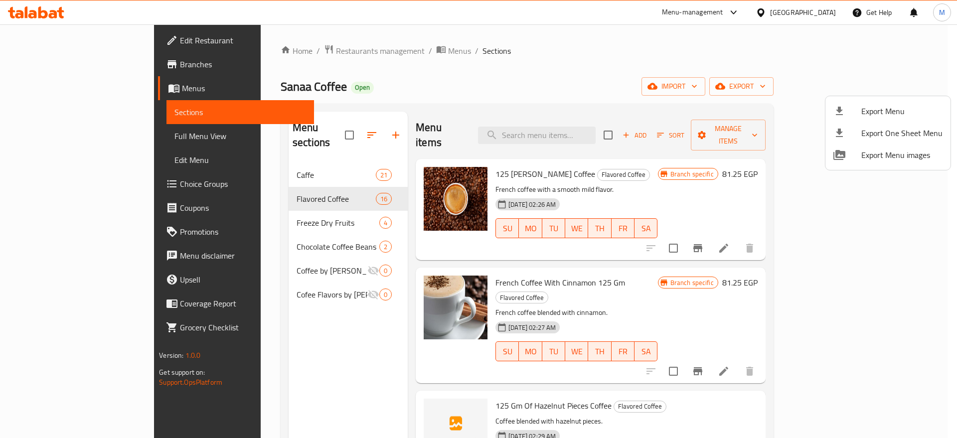
click at [573, 127] on div at bounding box center [478, 219] width 957 height 438
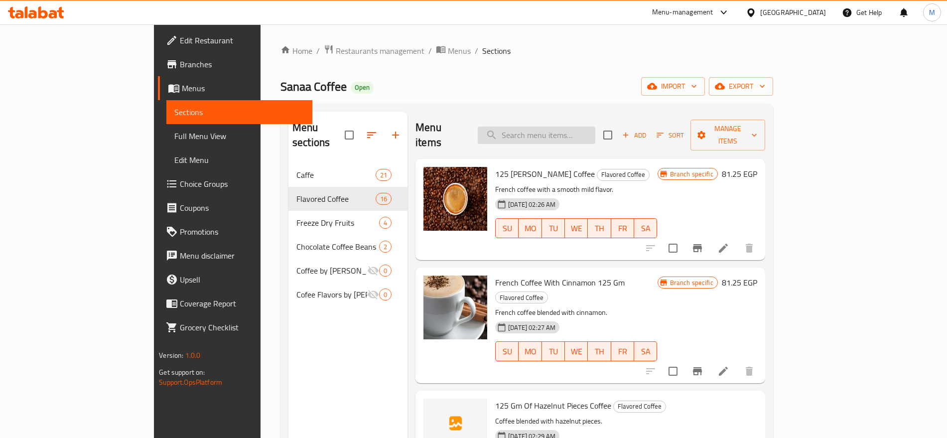
click at [588, 127] on input "search" at bounding box center [537, 135] width 118 height 17
paste input "​​​​​​​Special Mixed 250 G"
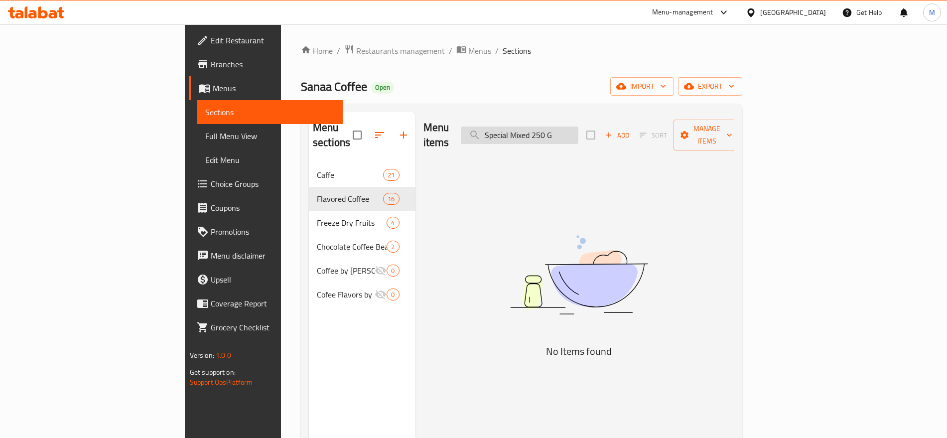
click at [557, 127] on input "​​​​​​​Special Mixed 250 G" at bounding box center [520, 135] width 118 height 17
click at [579, 127] on input "​​​​Special Mixed 250 G" at bounding box center [520, 135] width 118 height 17
type input "​​​​Special Mixed"
click at [579, 127] on input "​​​​Special Mixed" at bounding box center [520, 135] width 118 height 17
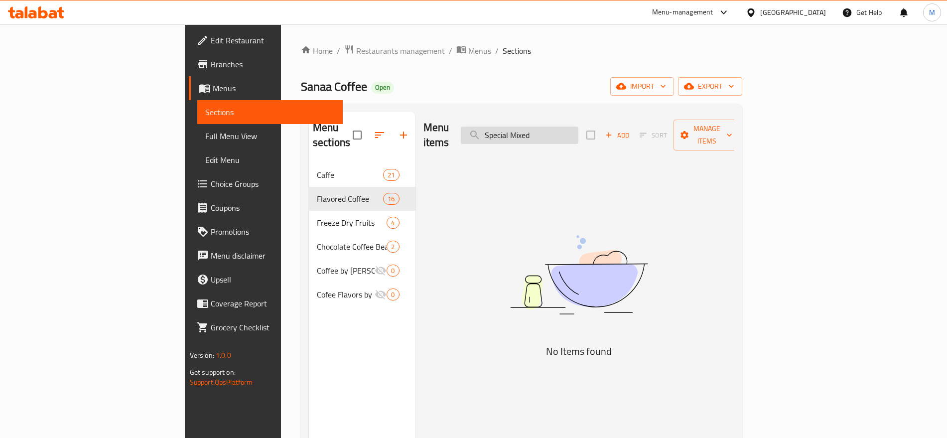
click at [579, 127] on input "​​​​Special Mixed" at bounding box center [520, 135] width 118 height 17
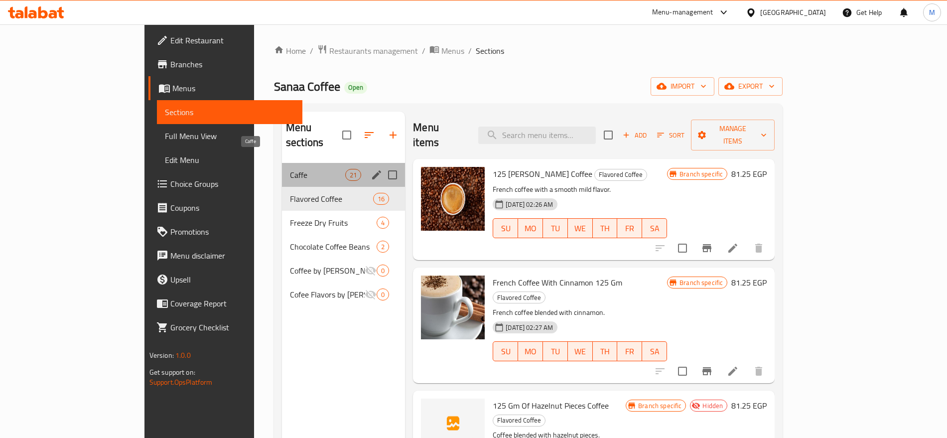
click at [307, 169] on span "Caffe" at bounding box center [317, 175] width 55 height 12
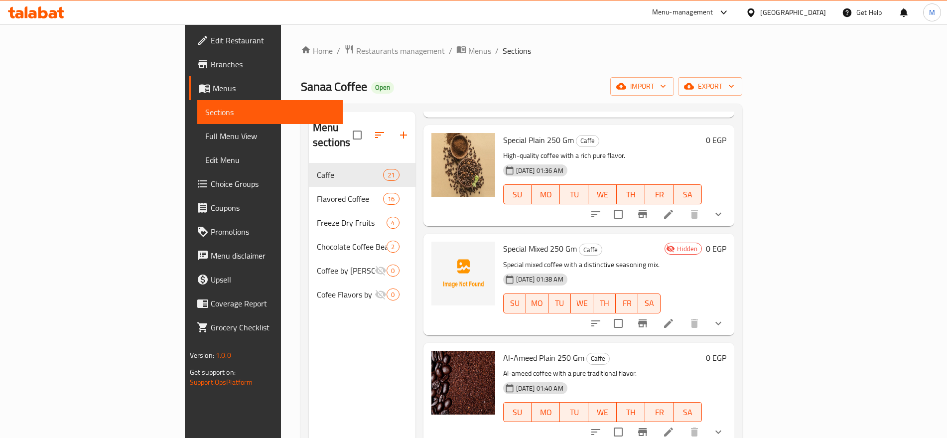
scroll to position [477, 0]
